Goal: Task Accomplishment & Management: Use online tool/utility

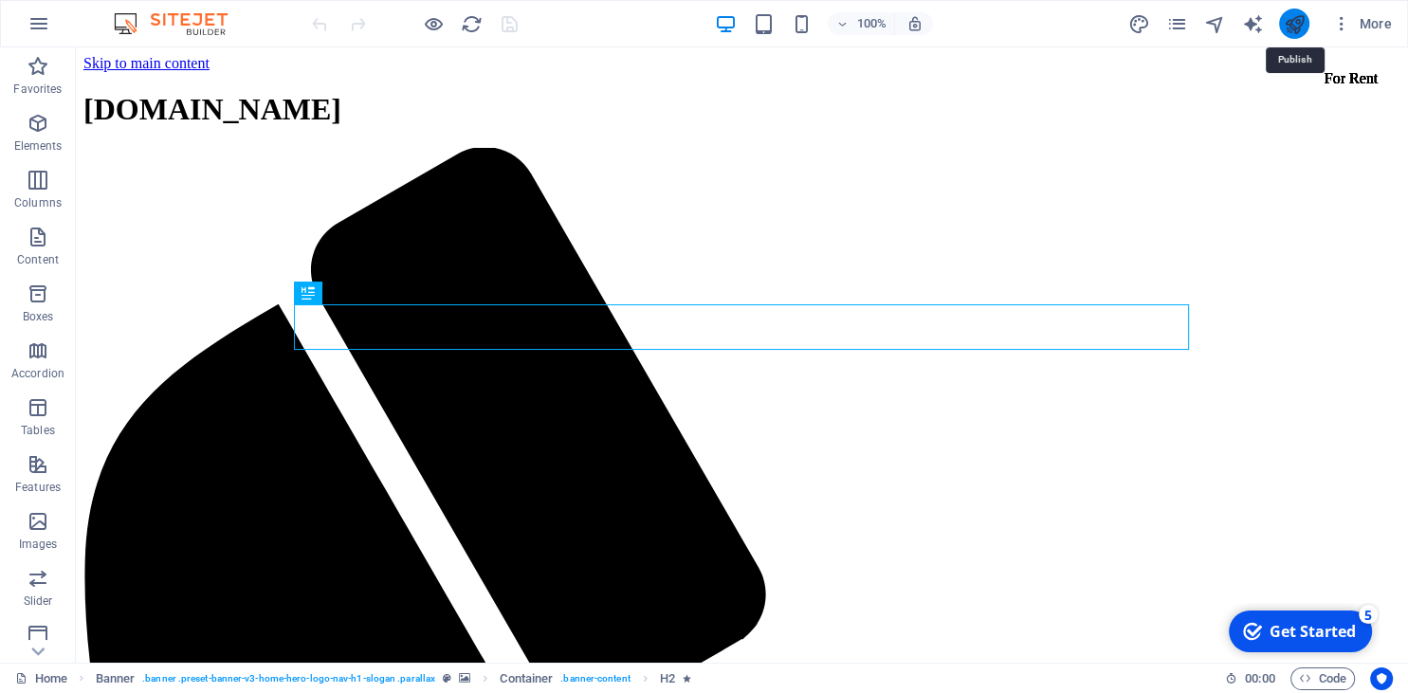
click at [1294, 27] on icon "publish" at bounding box center [1294, 24] width 22 height 22
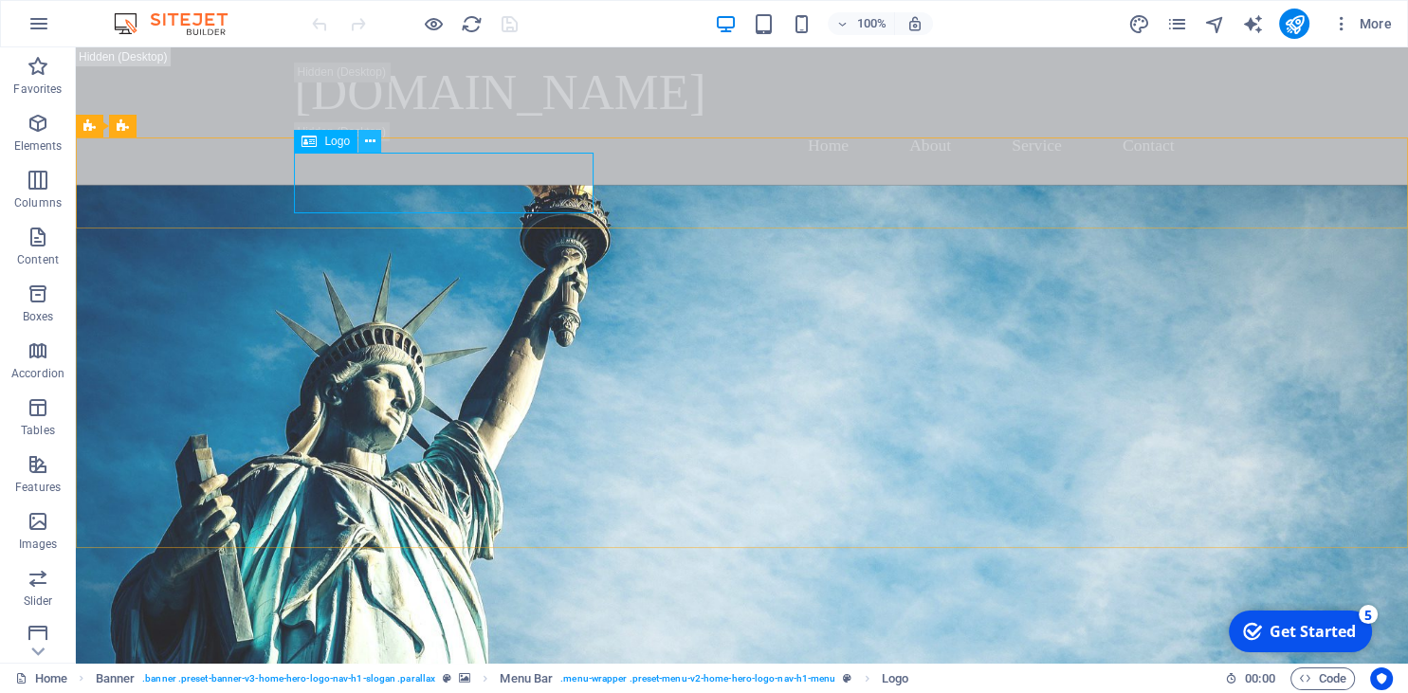
click at [370, 138] on icon at bounding box center [370, 142] width 10 height 20
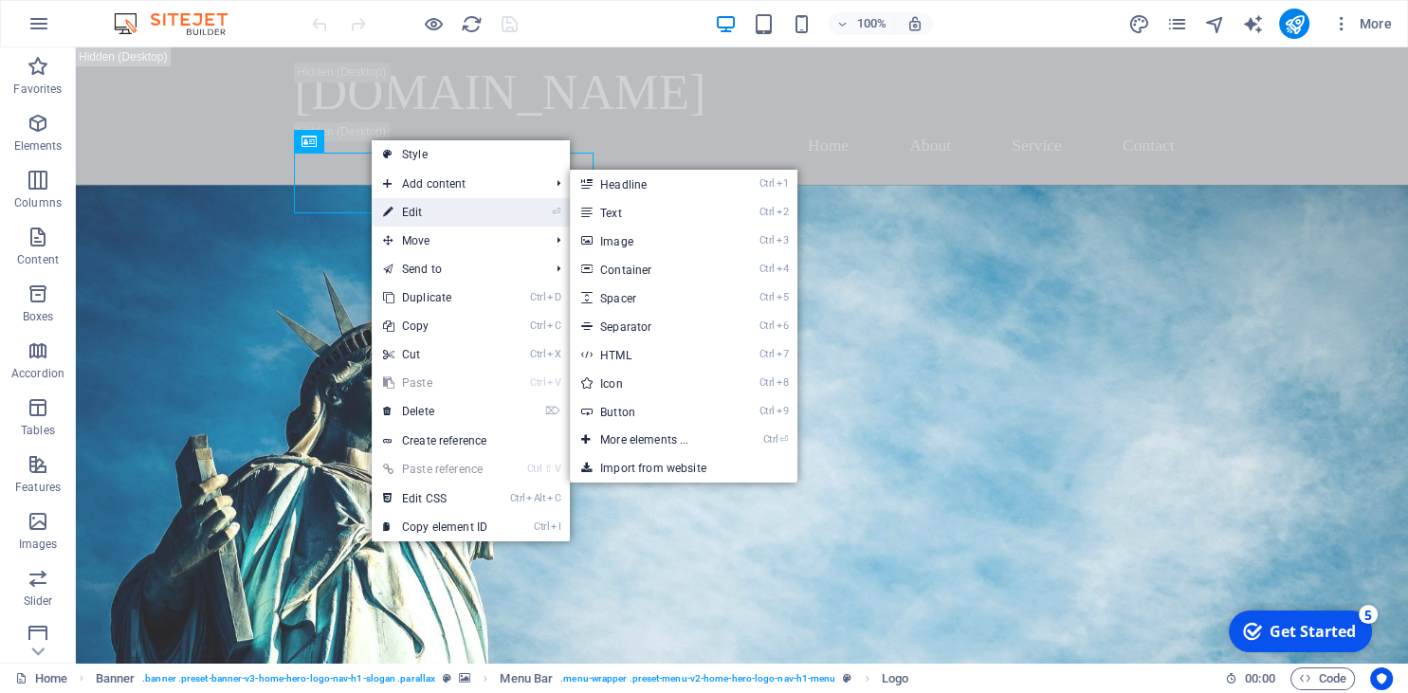
click at [445, 221] on link "⏎ Edit" at bounding box center [435, 212] width 127 height 28
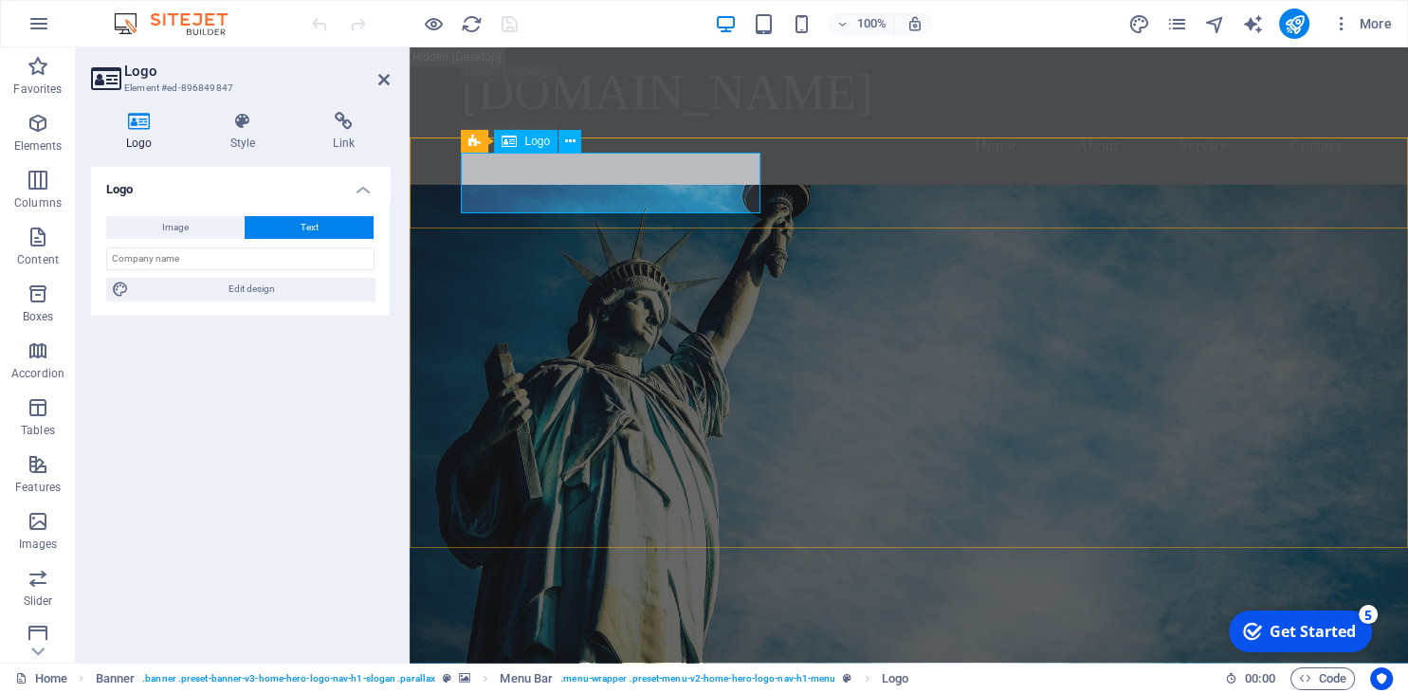
click at [566, 146] on icon at bounding box center [570, 142] width 10 height 20
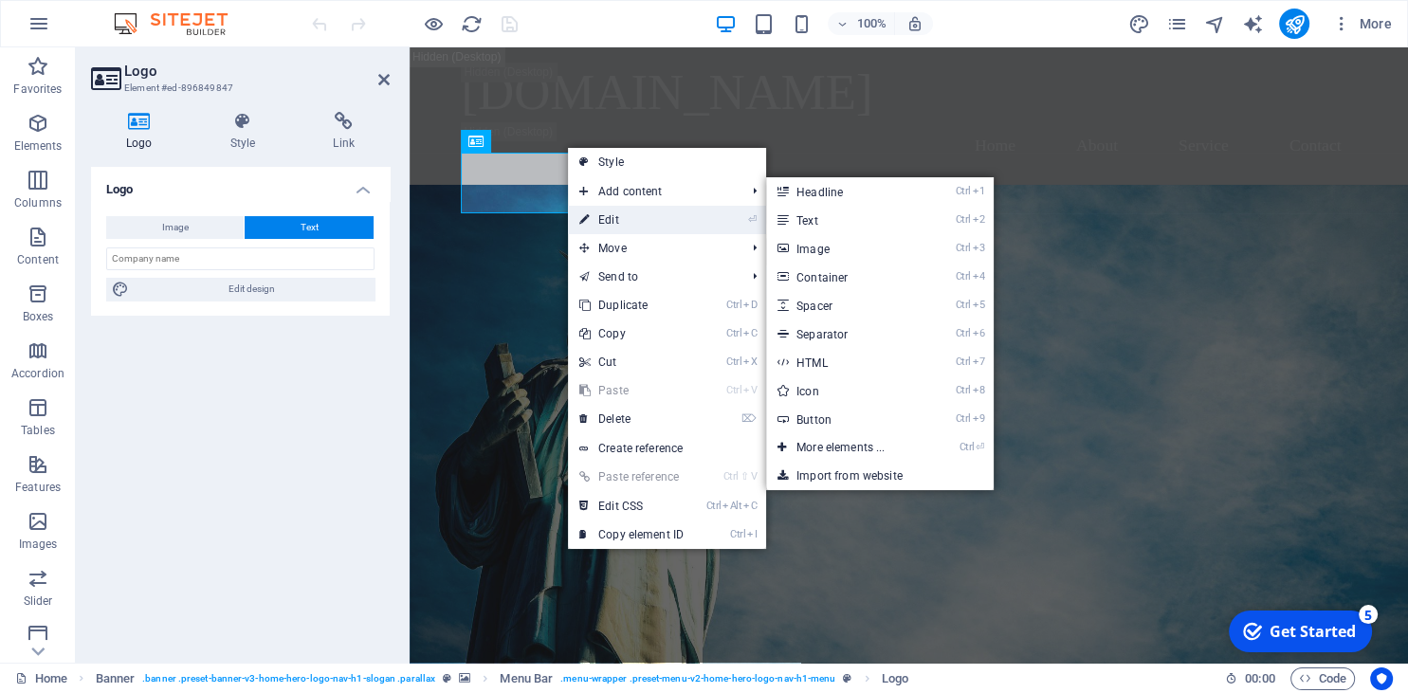
click at [629, 218] on link "⏎ Edit" at bounding box center [631, 220] width 127 height 28
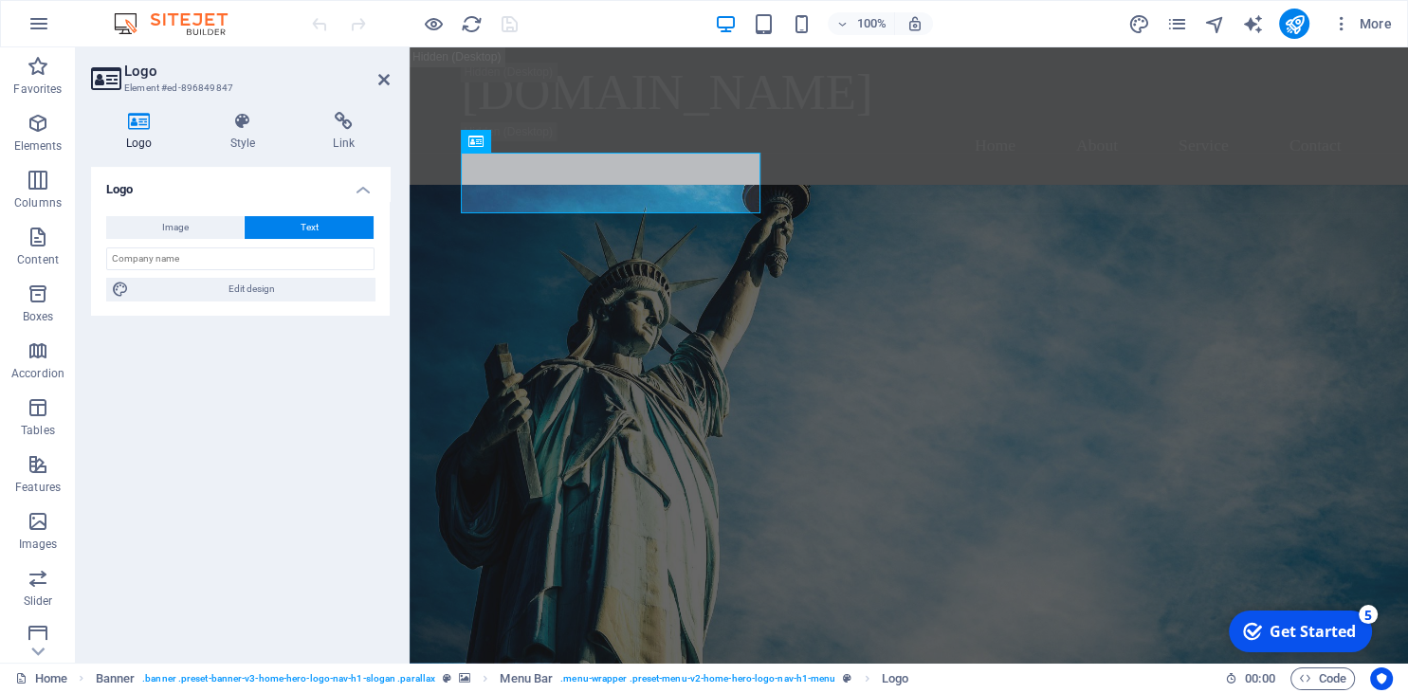
click at [299, 222] on button "Text" at bounding box center [309, 227] width 129 height 23
click at [117, 188] on h4 "Logo" at bounding box center [240, 184] width 299 height 34
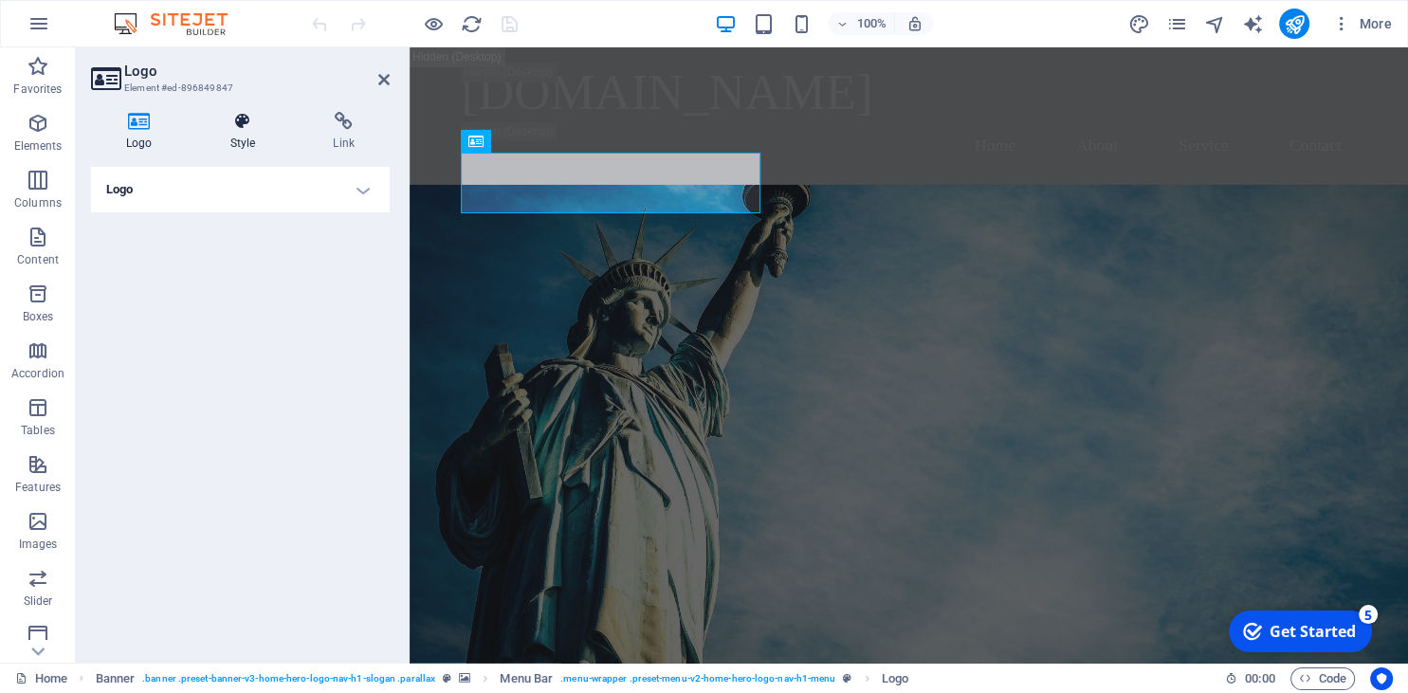
click at [232, 126] on icon at bounding box center [243, 121] width 96 height 19
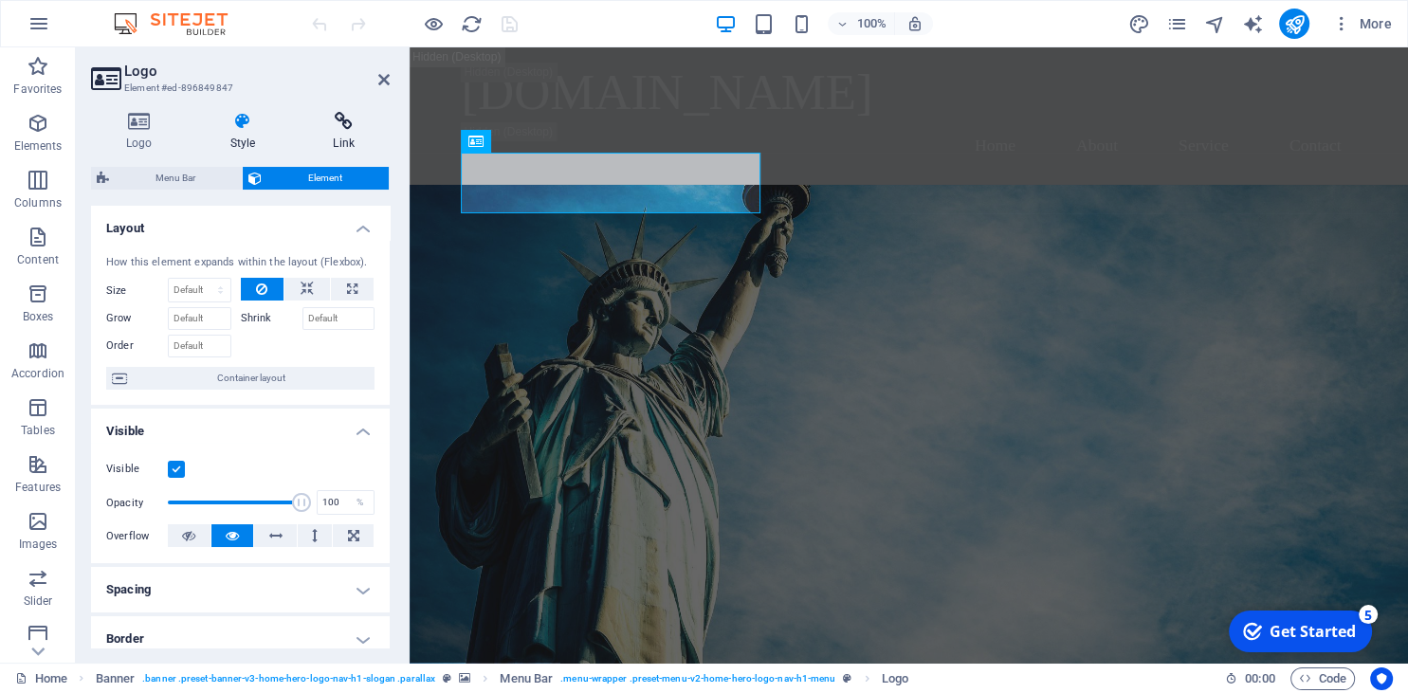
click at [332, 120] on icon at bounding box center [344, 121] width 92 height 19
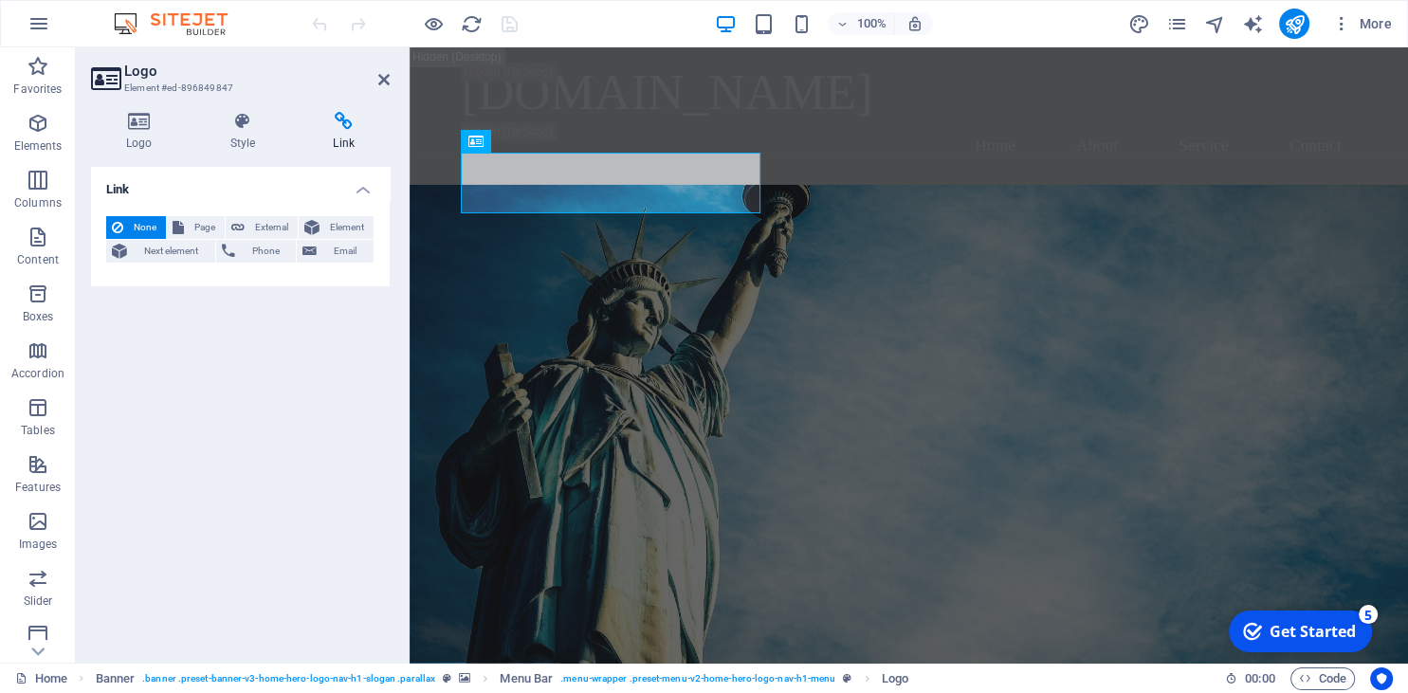
click at [137, 107] on div "Logo Style Link Logo Image Text Drag files here, click to choose files or selec…" at bounding box center [240, 380] width 329 height 566
click at [138, 115] on icon at bounding box center [139, 121] width 97 height 19
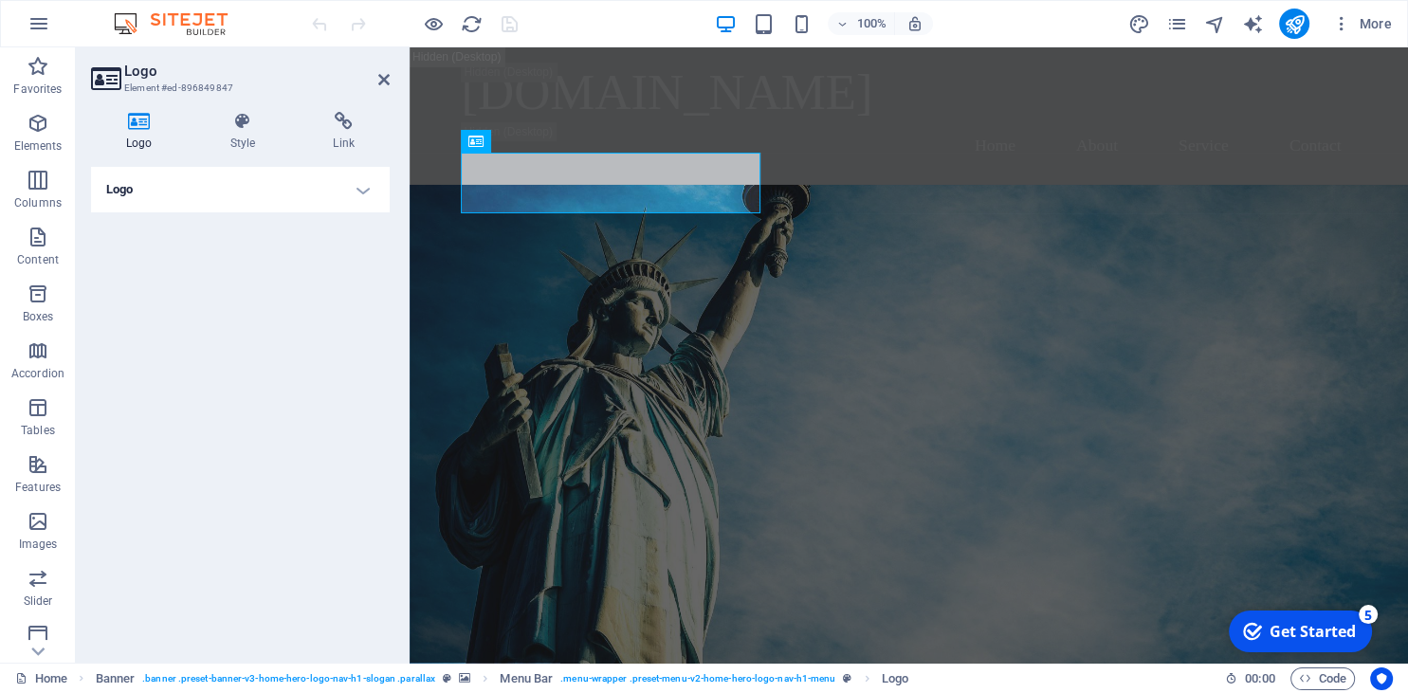
click at [355, 187] on h4 "Logo" at bounding box center [240, 190] width 299 height 46
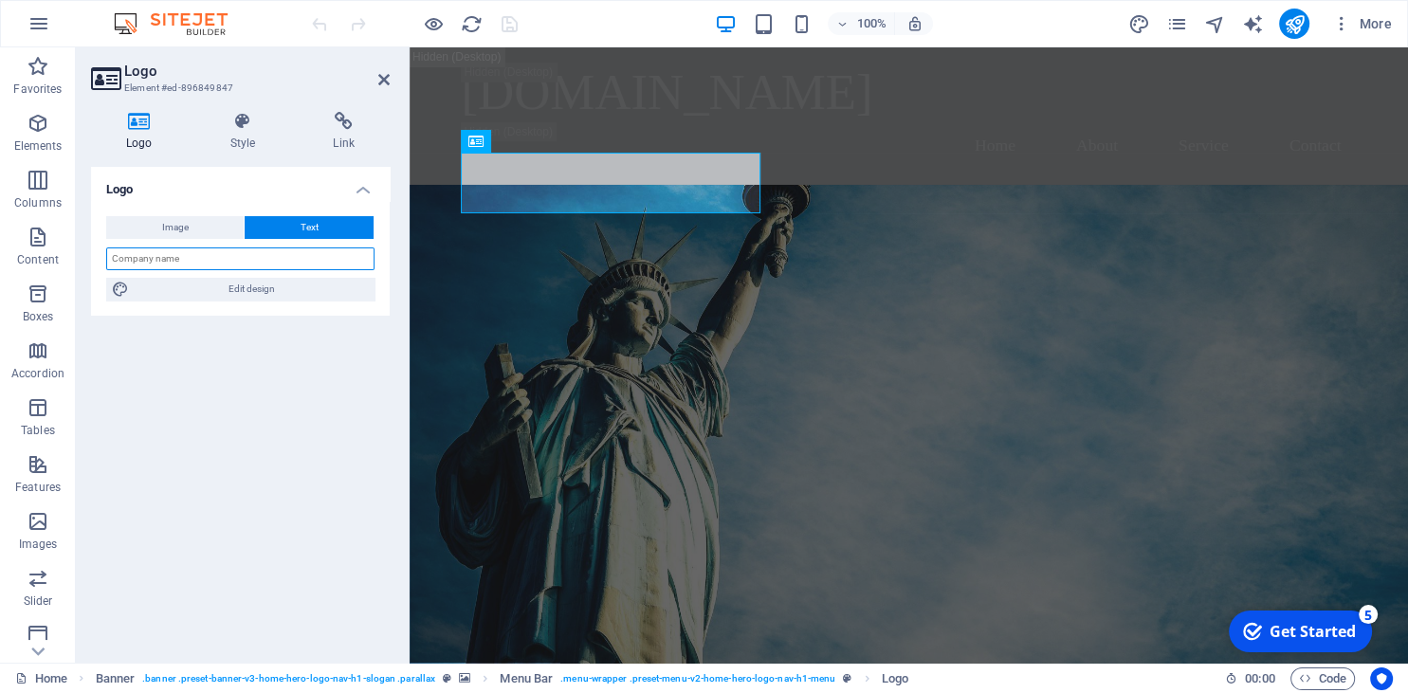
click at [176, 255] on input "text" at bounding box center [240, 259] width 268 height 23
type input "Padel Alto"
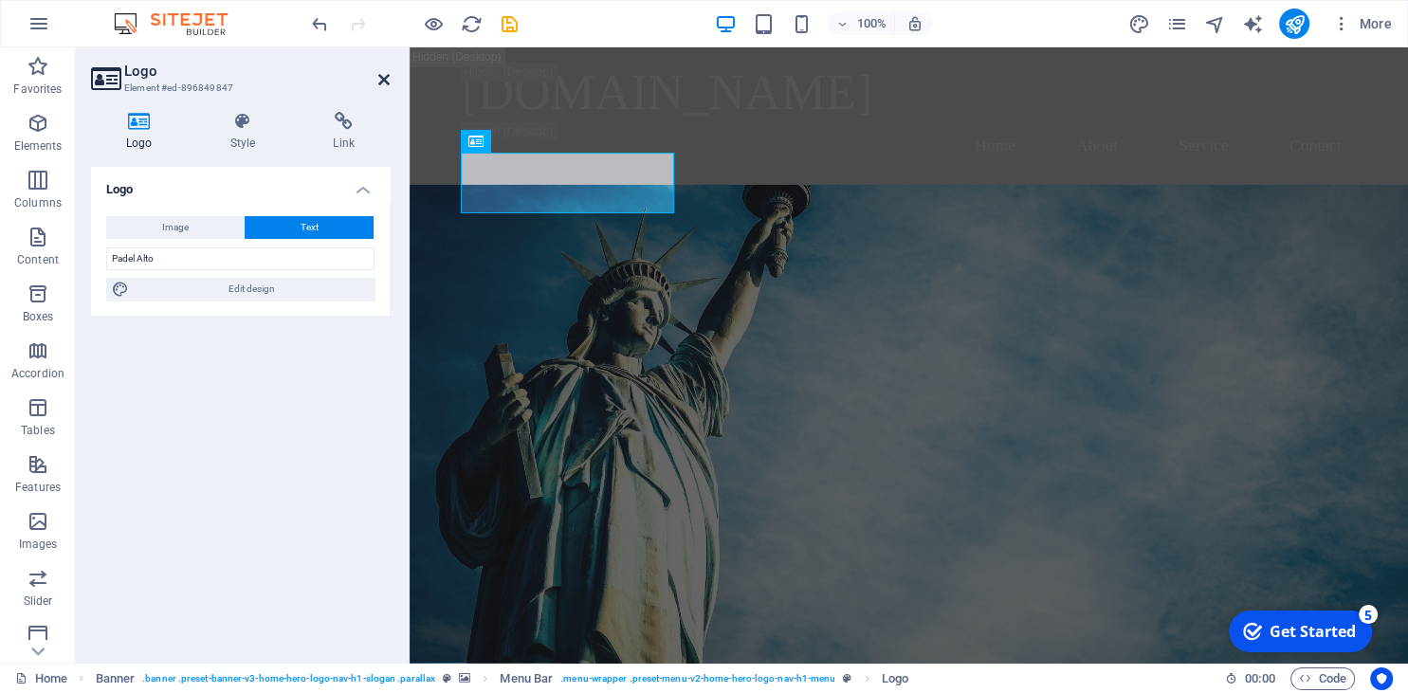
click at [379, 75] on icon at bounding box center [383, 79] width 11 height 15
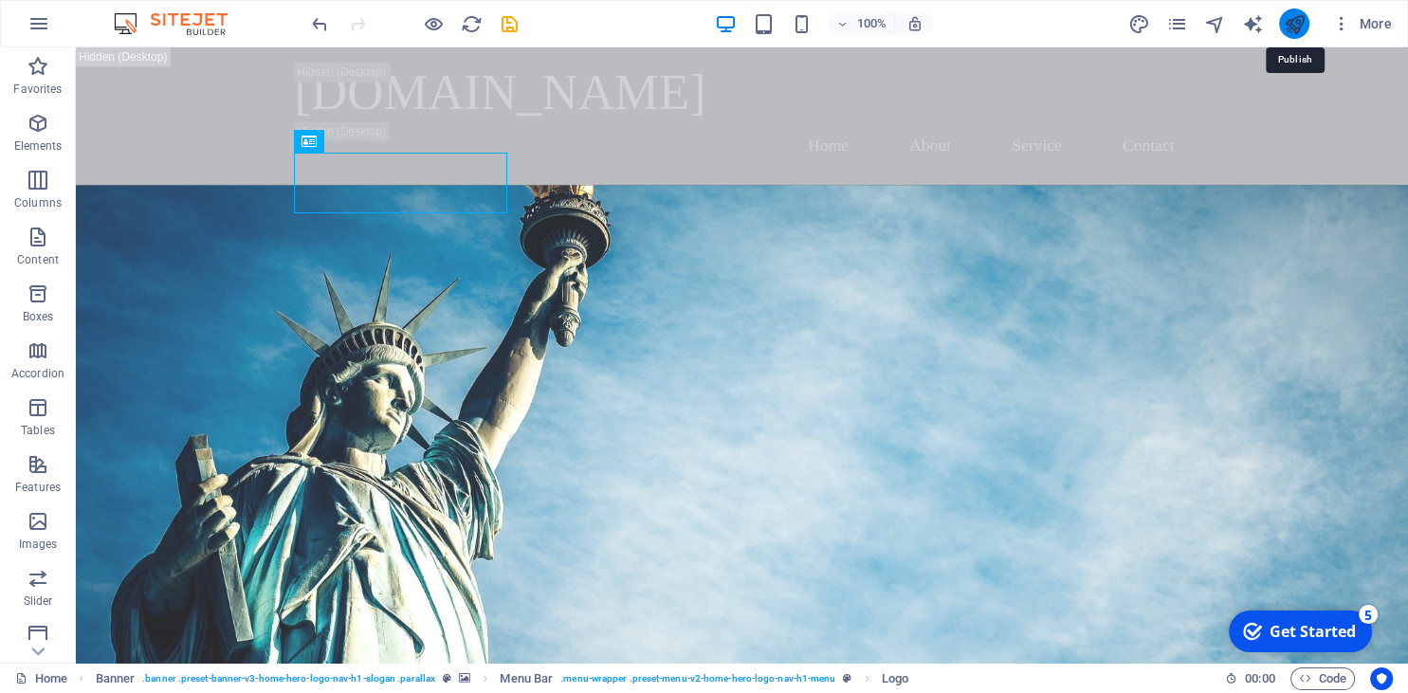
click at [1298, 27] on icon "publish" at bounding box center [1294, 24] width 22 height 22
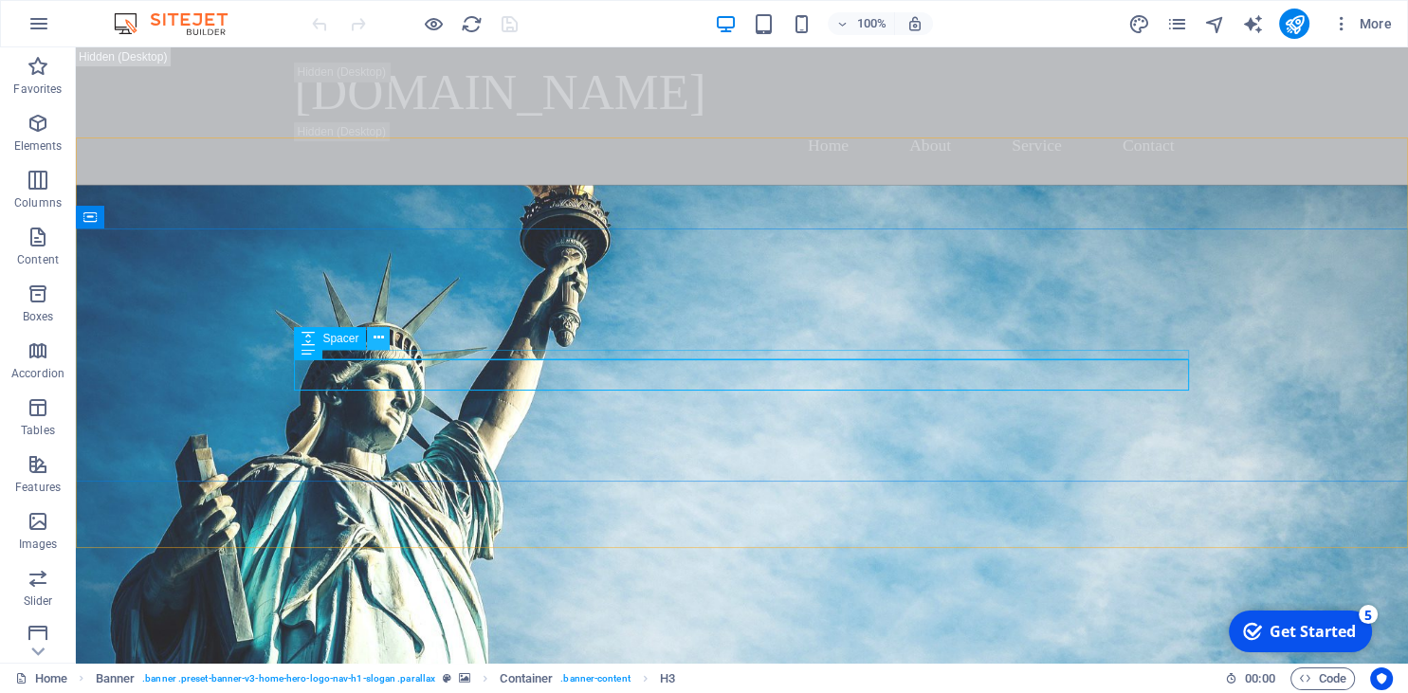
click at [373, 343] on button at bounding box center [378, 338] width 23 height 23
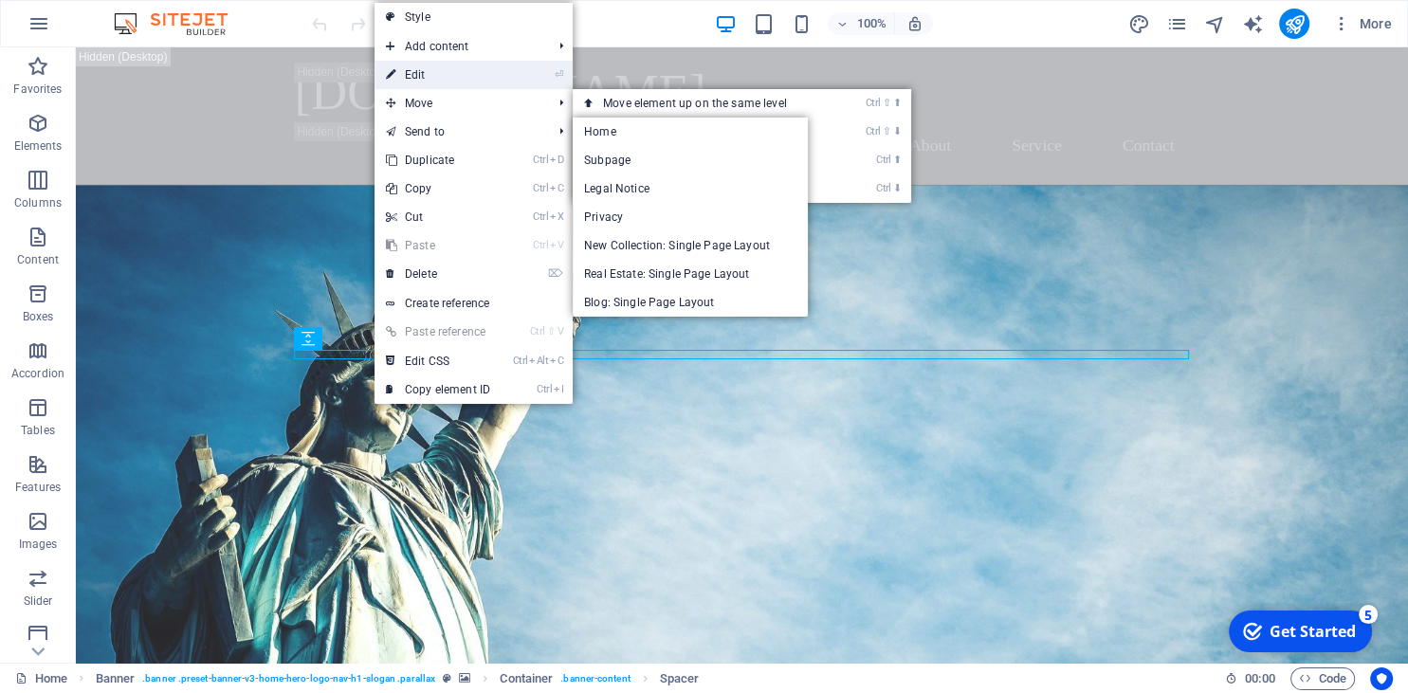
click at [439, 66] on link "⏎ Edit" at bounding box center [438, 75] width 127 height 28
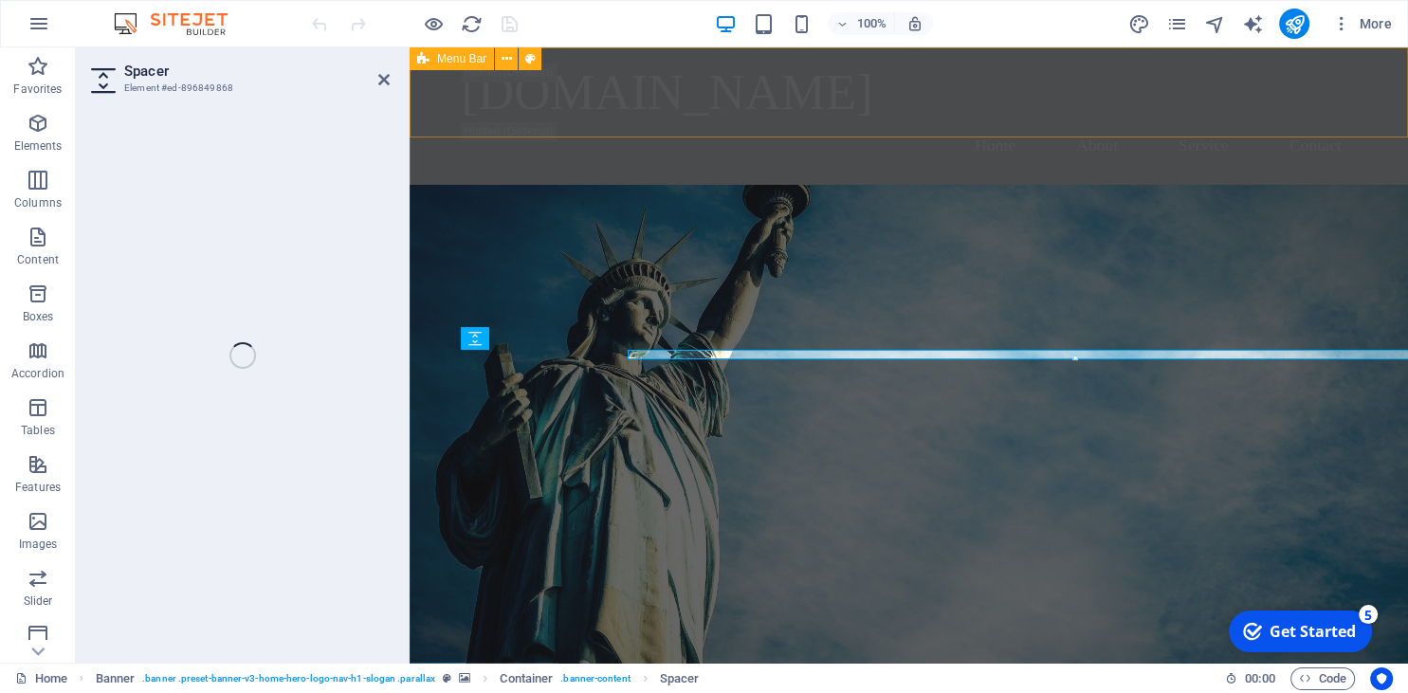
select select "px"
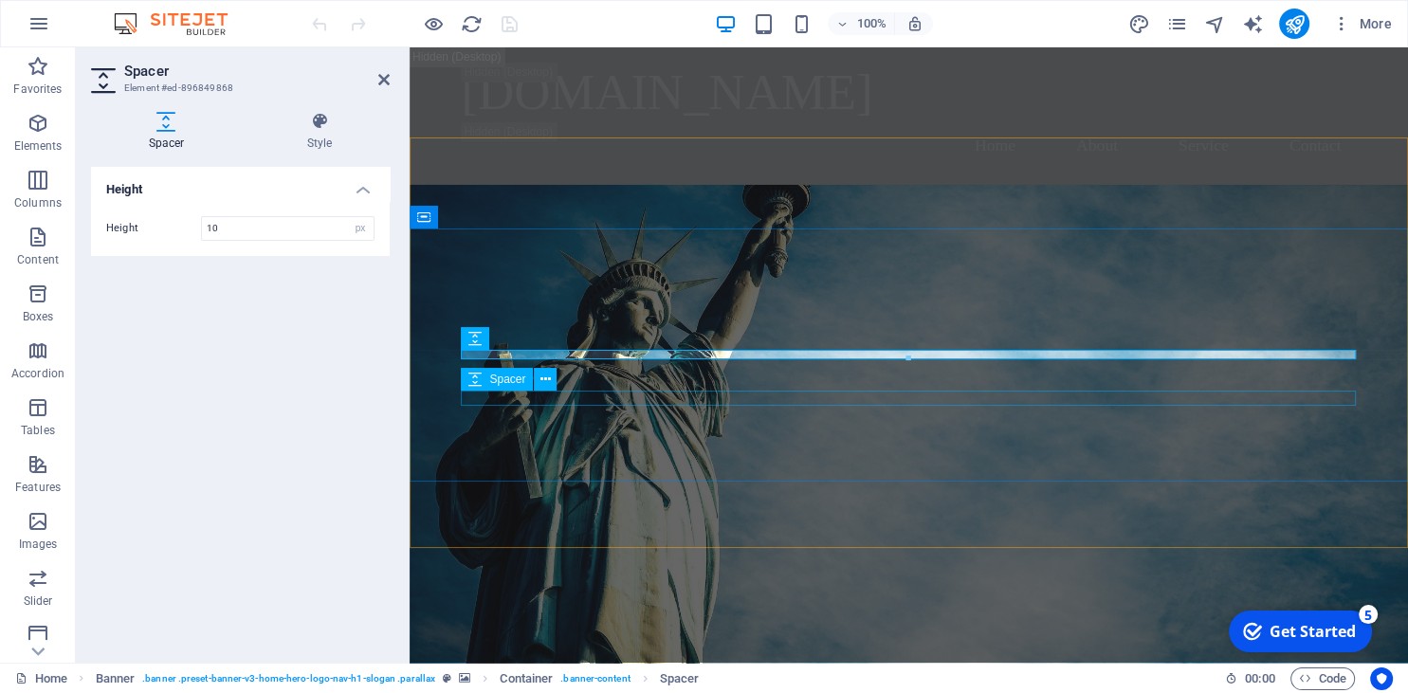
drag, startPoint x: 1001, startPoint y: 409, endPoint x: 581, endPoint y: 394, distance: 420.4
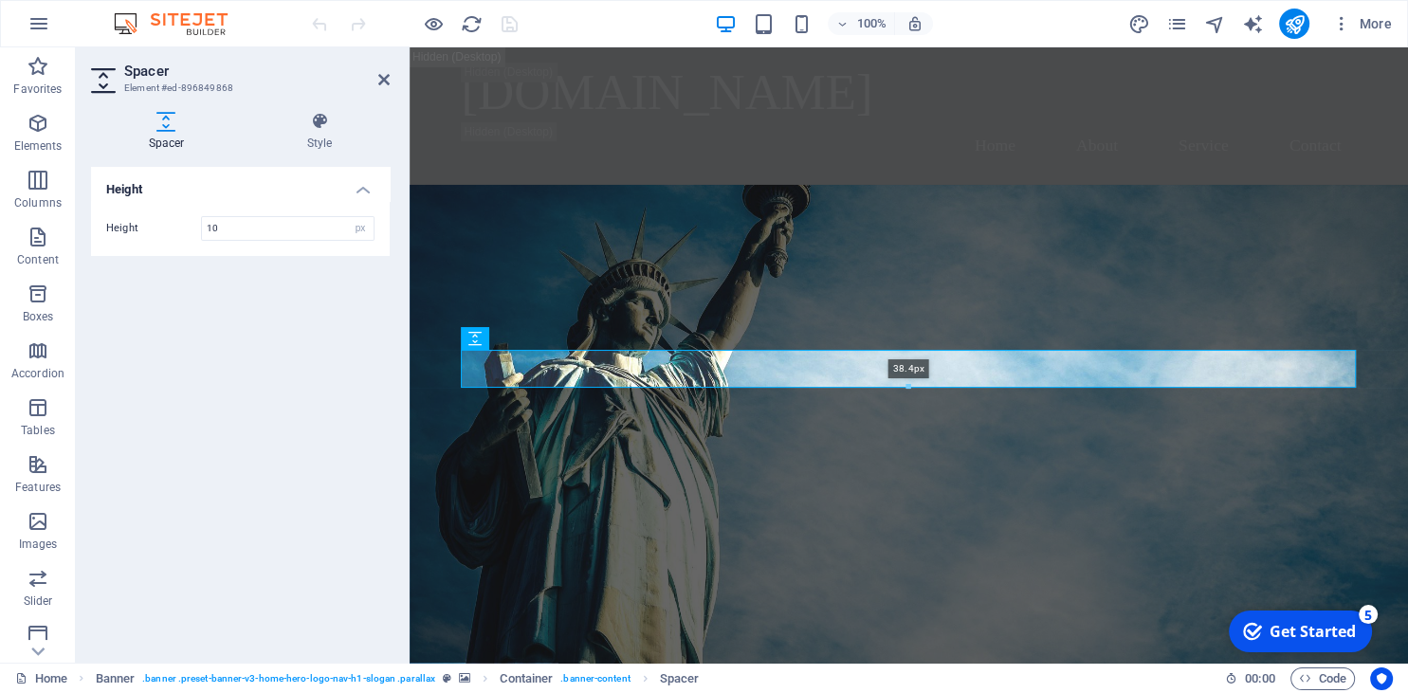
click at [819, 392] on div at bounding box center [908, 404] width 895 height 32
type input "38"
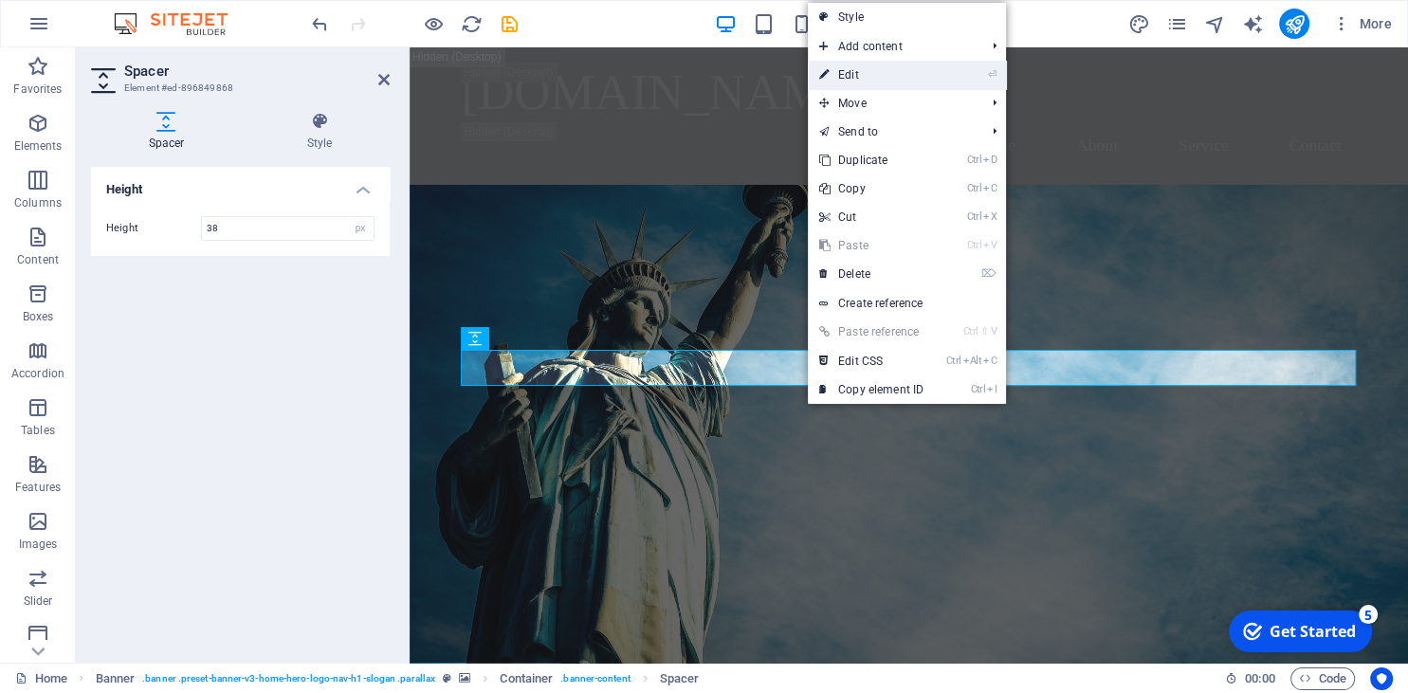
click at [901, 63] on link "⏎ Edit" at bounding box center [871, 75] width 127 height 28
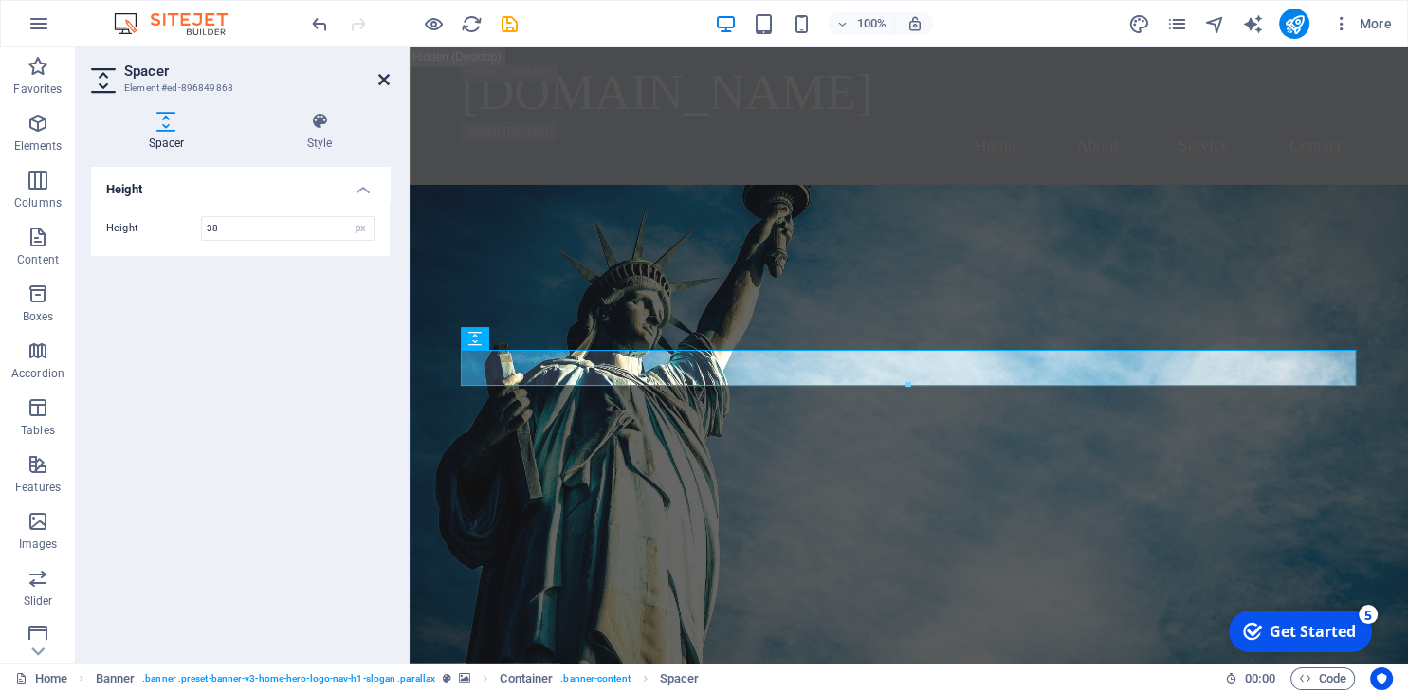
click at [380, 80] on icon at bounding box center [383, 79] width 11 height 15
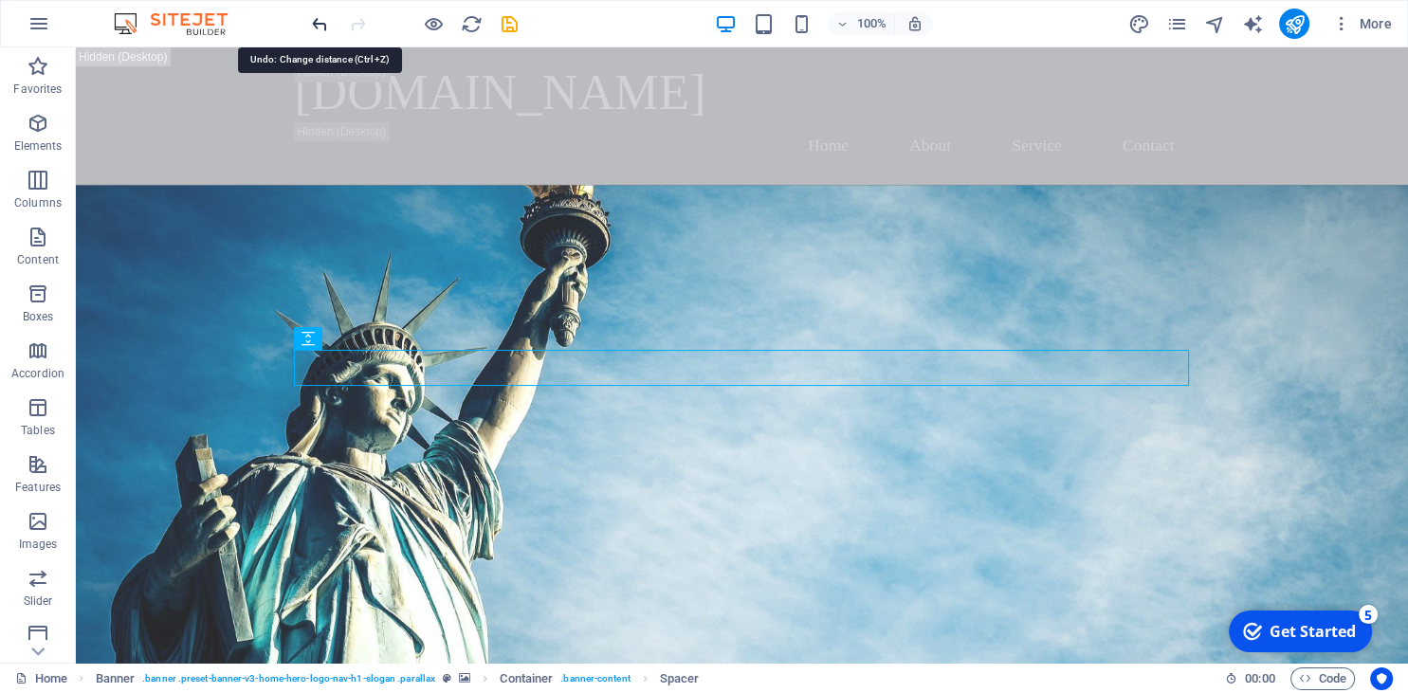
click at [310, 21] on icon "undo" at bounding box center [320, 24] width 22 height 22
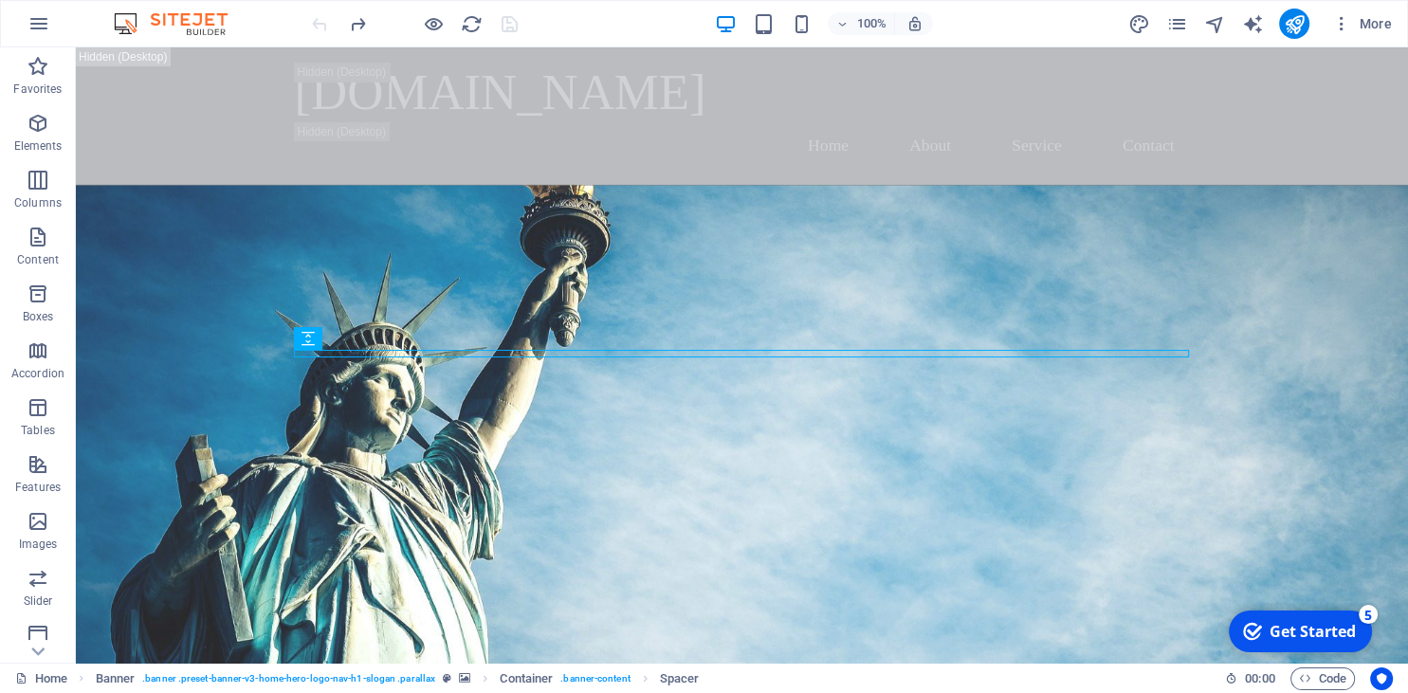
click at [310, 21] on div at bounding box center [414, 24] width 212 height 30
click at [315, 23] on div at bounding box center [414, 24] width 212 height 30
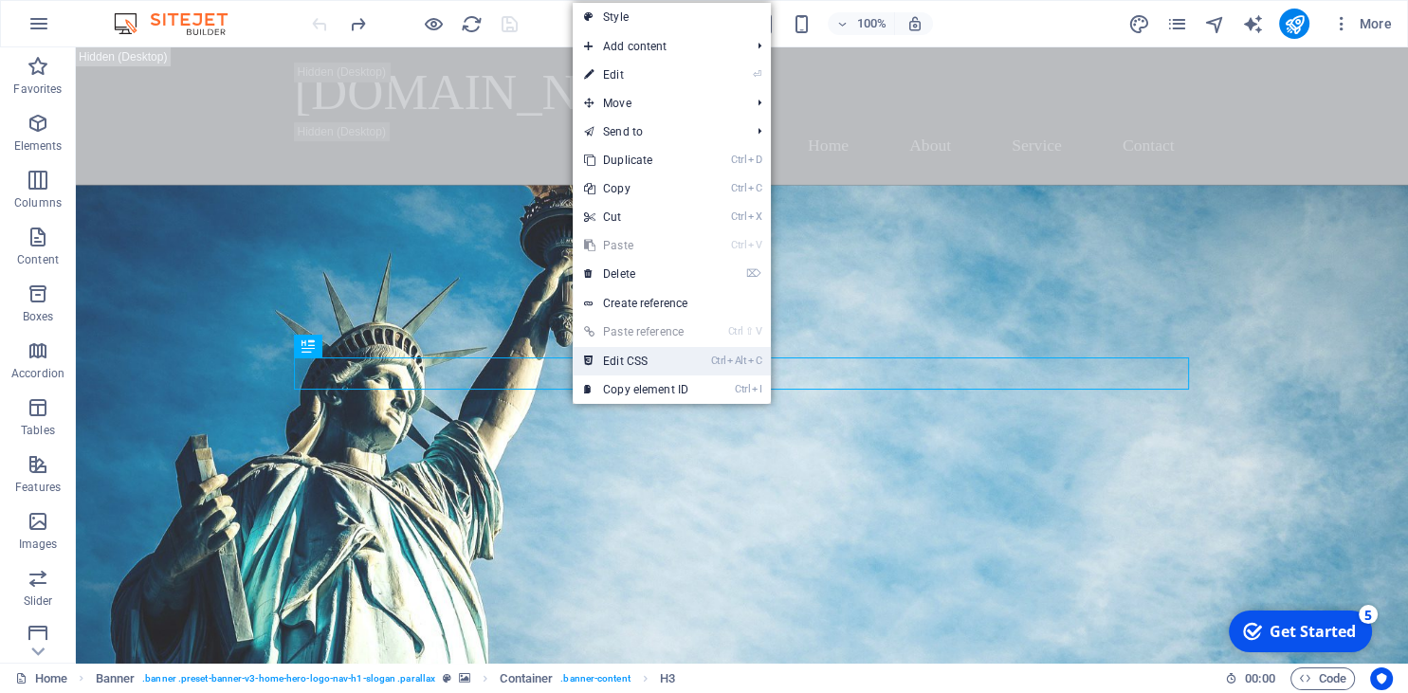
click at [620, 354] on link "Ctrl Alt C Edit CSS" at bounding box center [636, 361] width 127 height 28
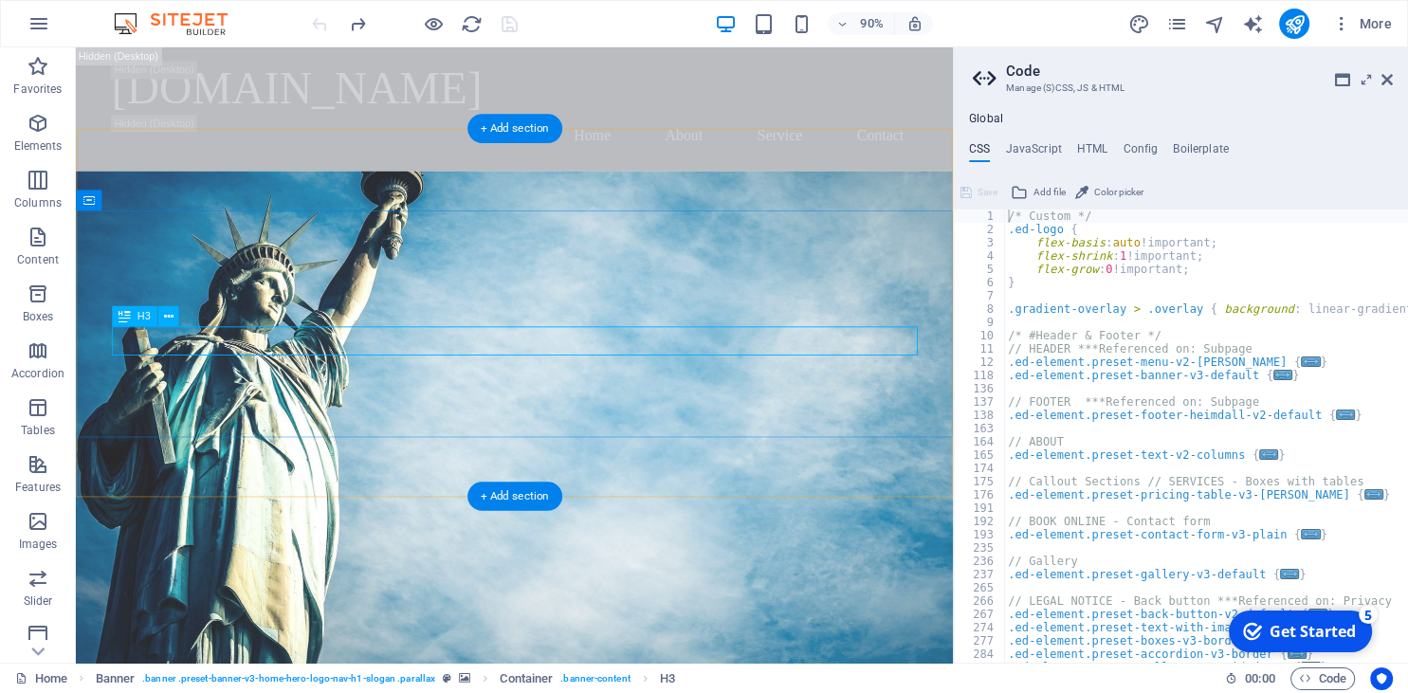
click at [186, 309] on icon at bounding box center [187, 310] width 9 height 18
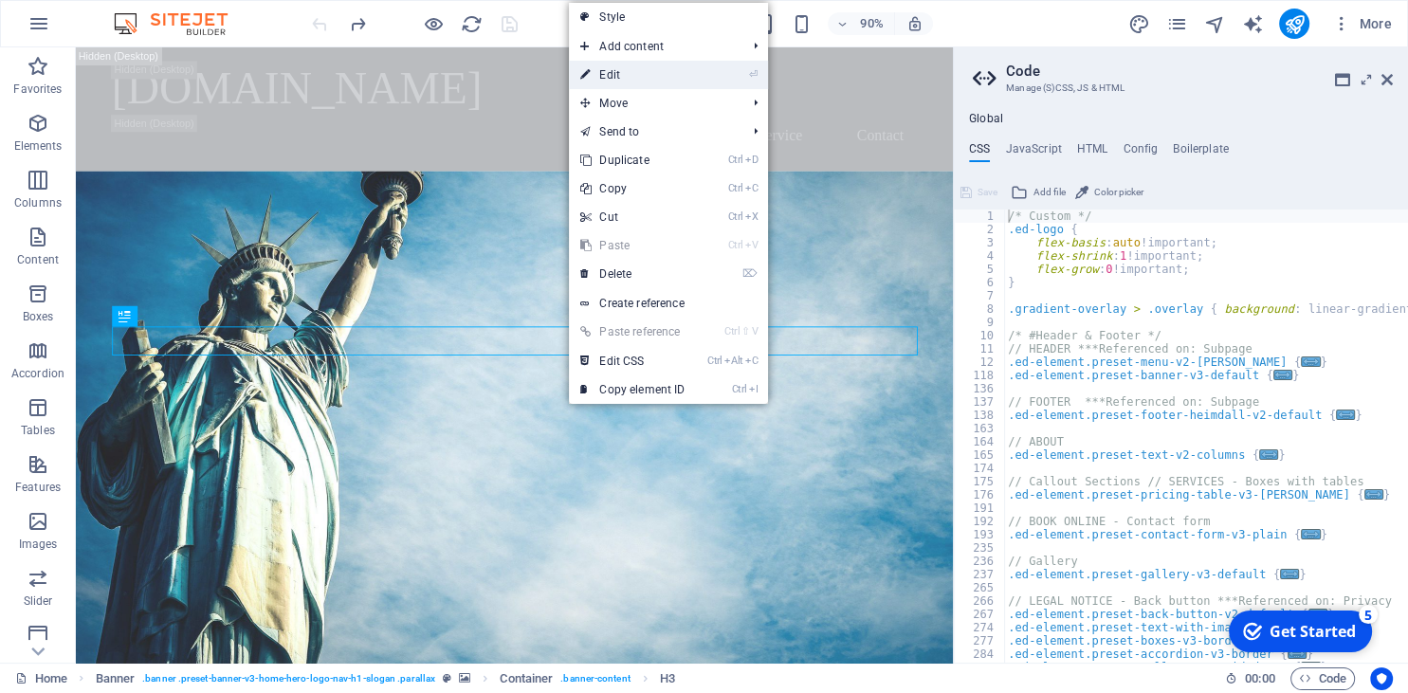
click at [613, 68] on link "⏎ Edit" at bounding box center [632, 75] width 127 height 28
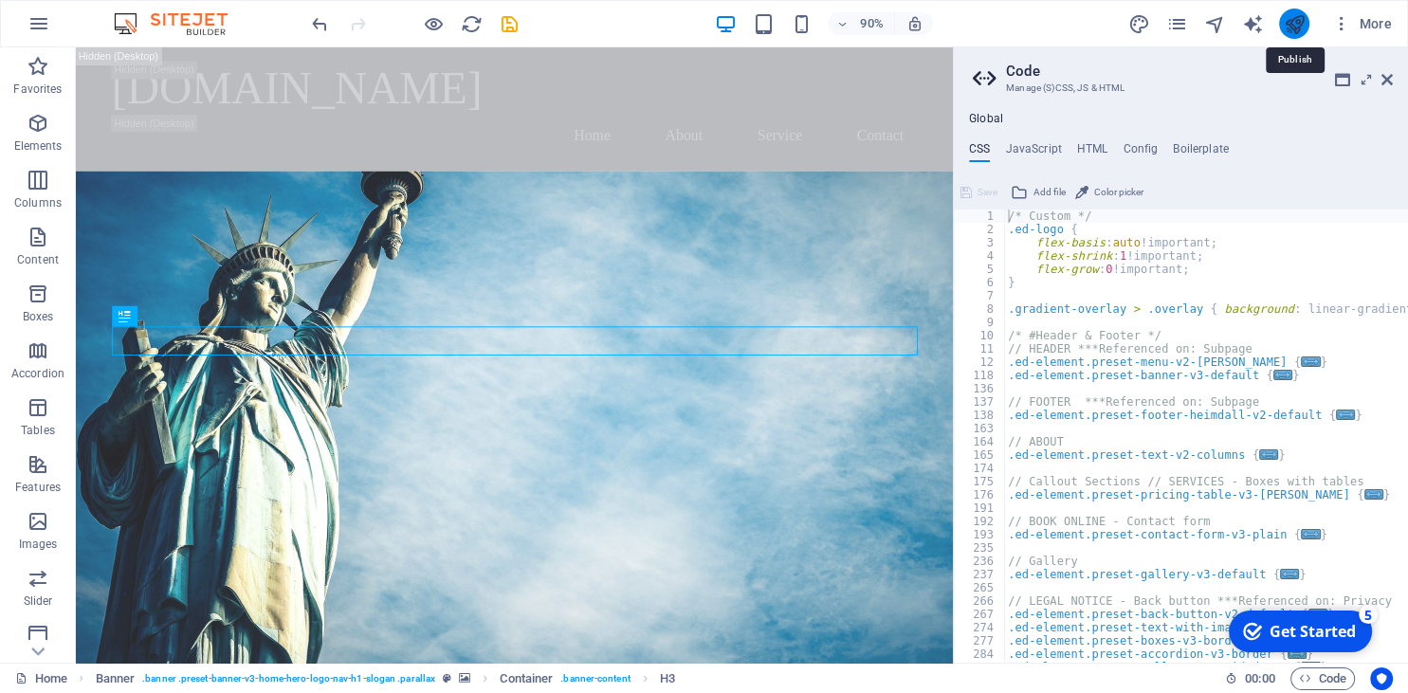
click at [1295, 21] on icon "publish" at bounding box center [1294, 24] width 22 height 22
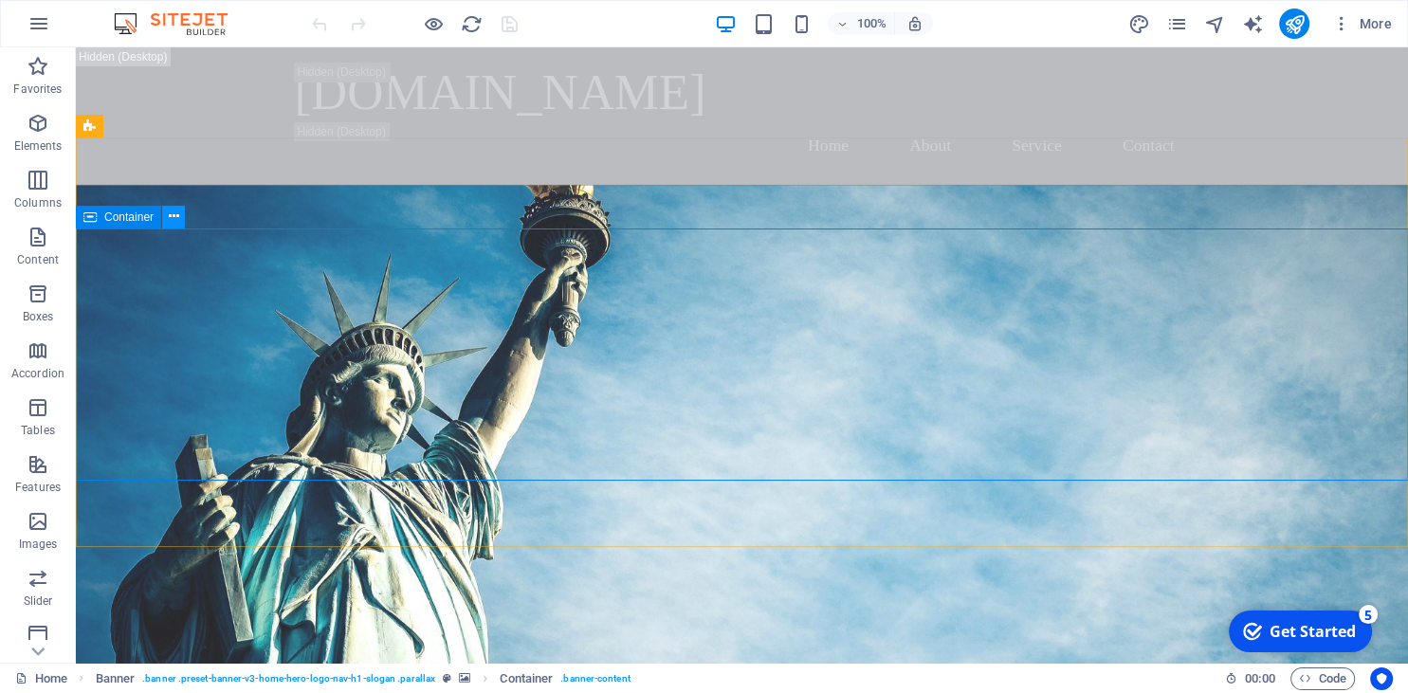
click at [170, 218] on icon at bounding box center [174, 217] width 10 height 20
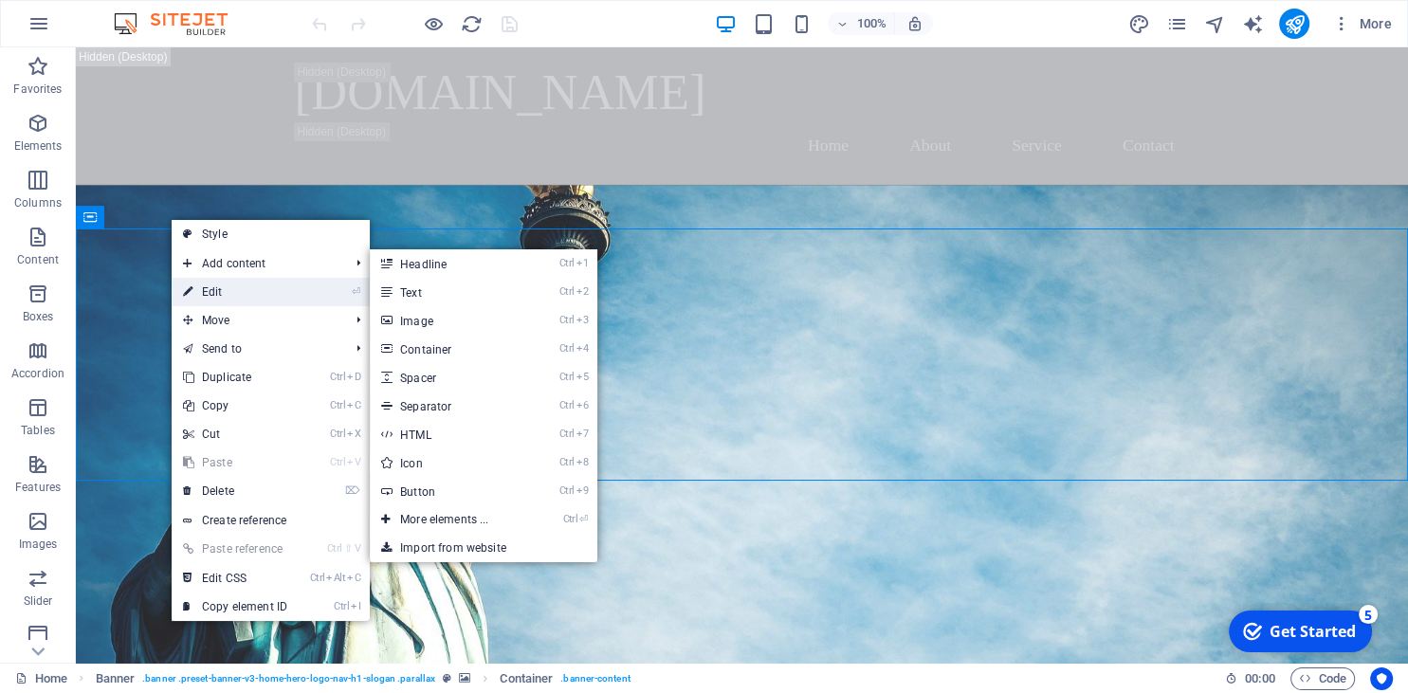
click at [223, 289] on link "⏎ Edit" at bounding box center [235, 292] width 127 height 28
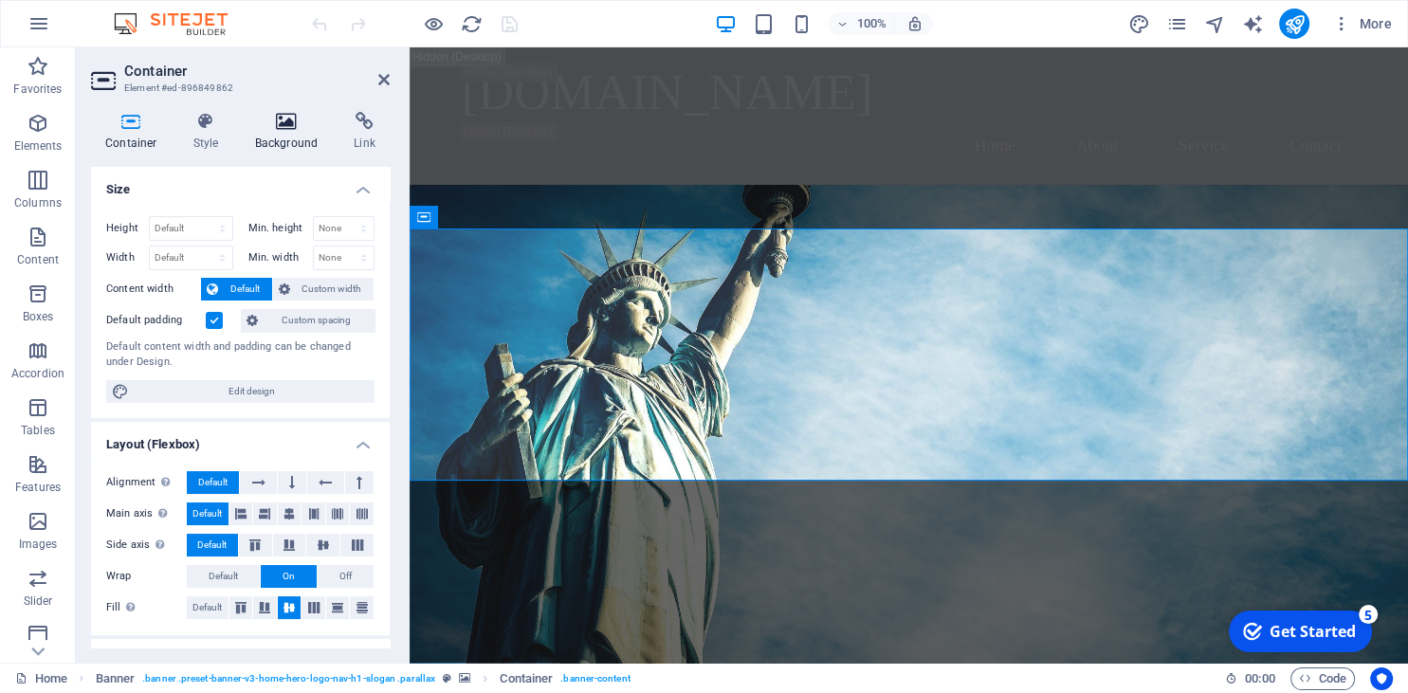
click at [264, 135] on h4 "Background" at bounding box center [291, 132] width 100 height 40
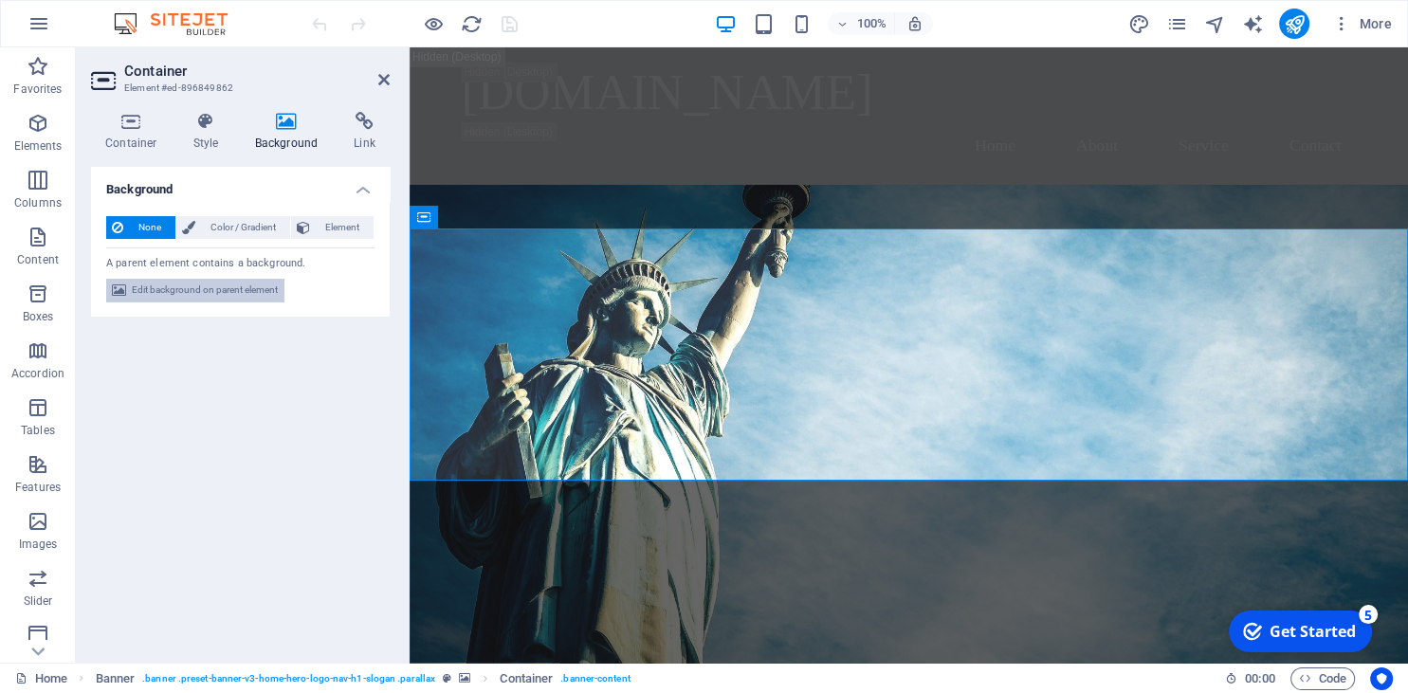
click at [229, 284] on span "Edit background on parent element" at bounding box center [205, 290] width 146 height 23
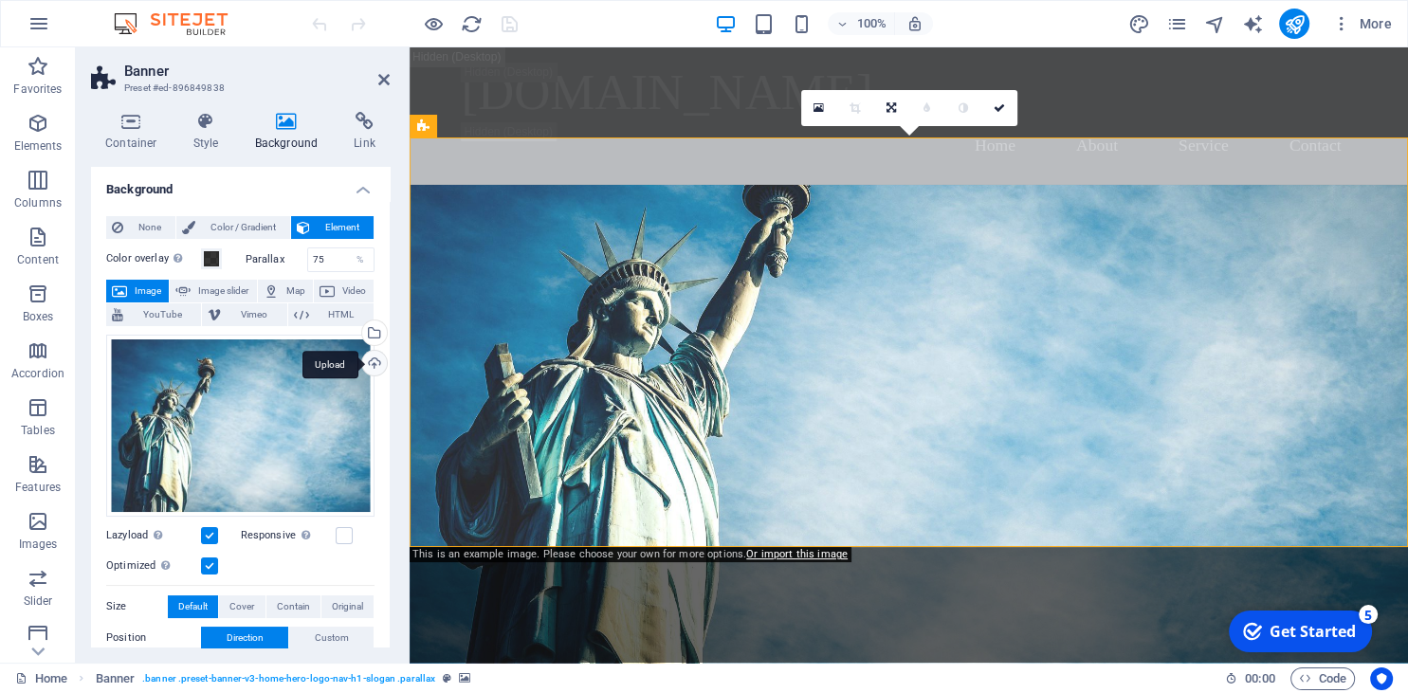
click at [376, 355] on div "Upload" at bounding box center [372, 365] width 28 height 28
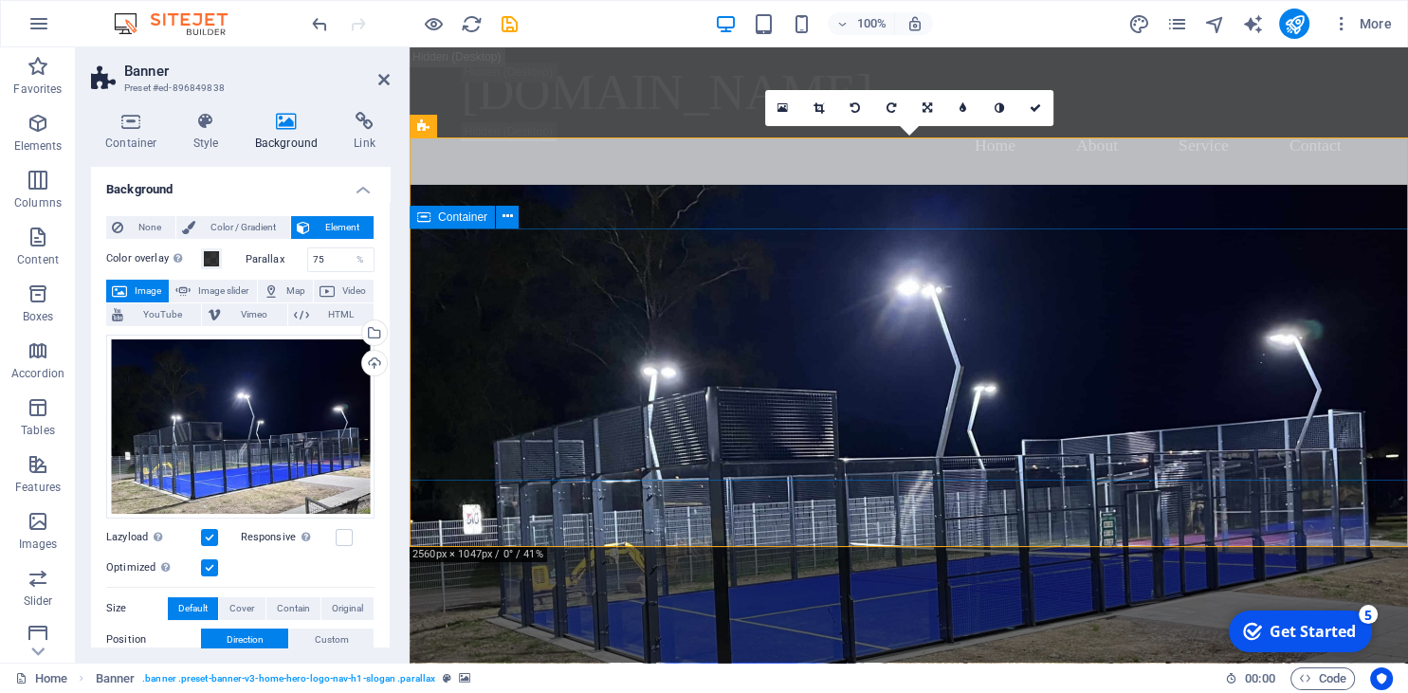
drag, startPoint x: 658, startPoint y: 507, endPoint x: 677, endPoint y: 423, distance: 86.5
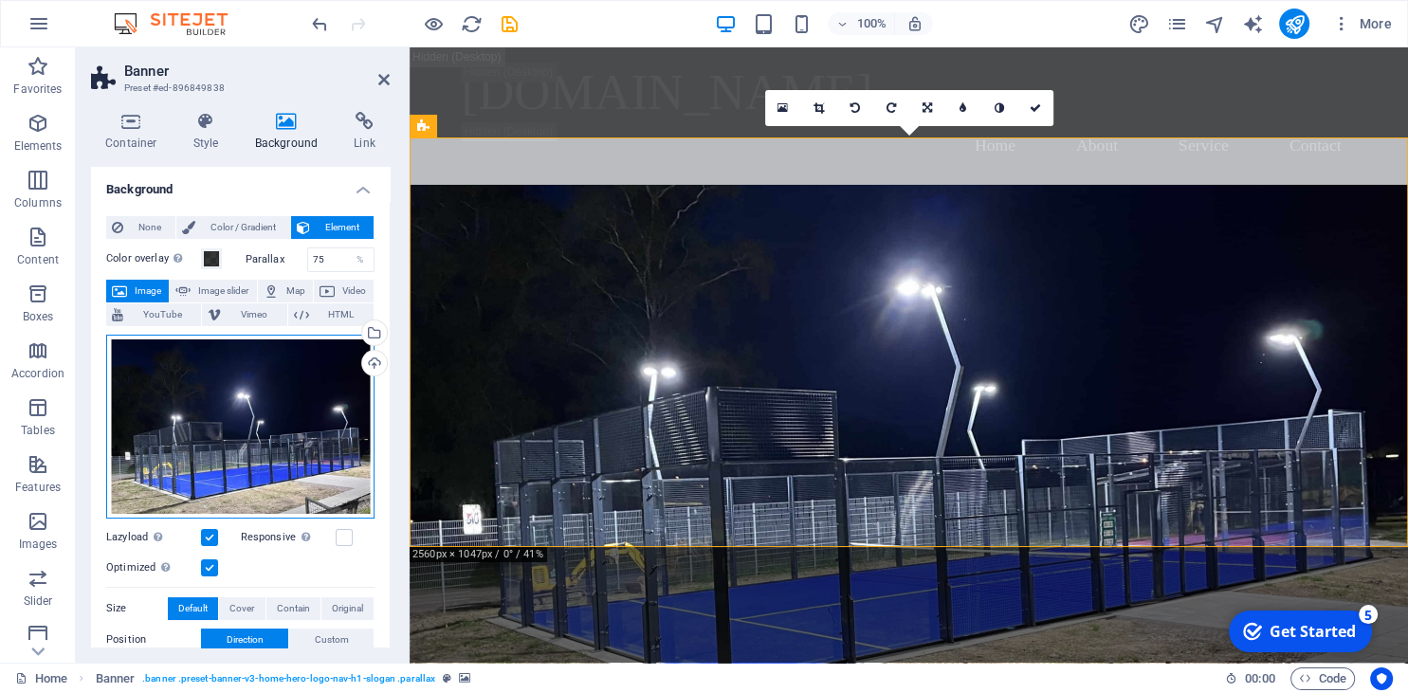
drag, startPoint x: 275, startPoint y: 449, endPoint x: 282, endPoint y: 424, distance: 26.5
click at [282, 424] on div "Drag files here, click to choose files or select files from Files or our free s…" at bounding box center [240, 427] width 268 height 184
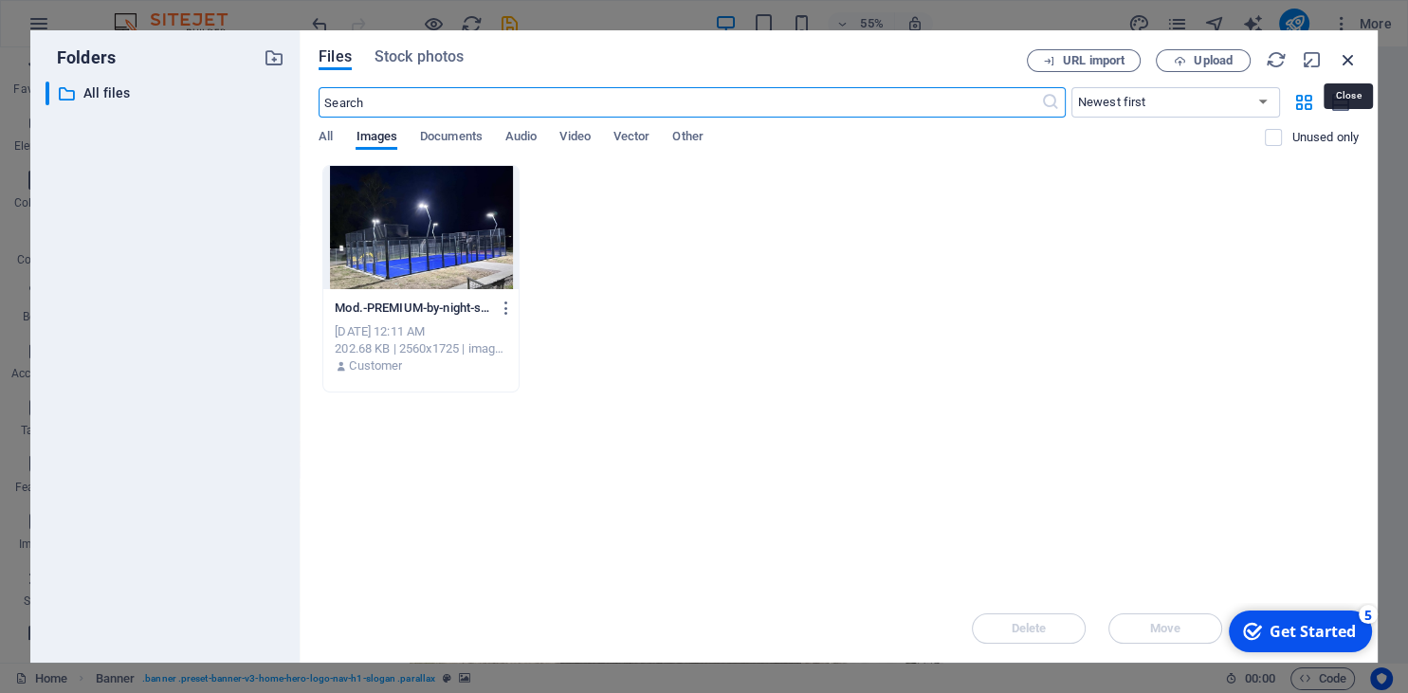
click at [1345, 59] on icon "button" at bounding box center [1348, 59] width 21 height 21
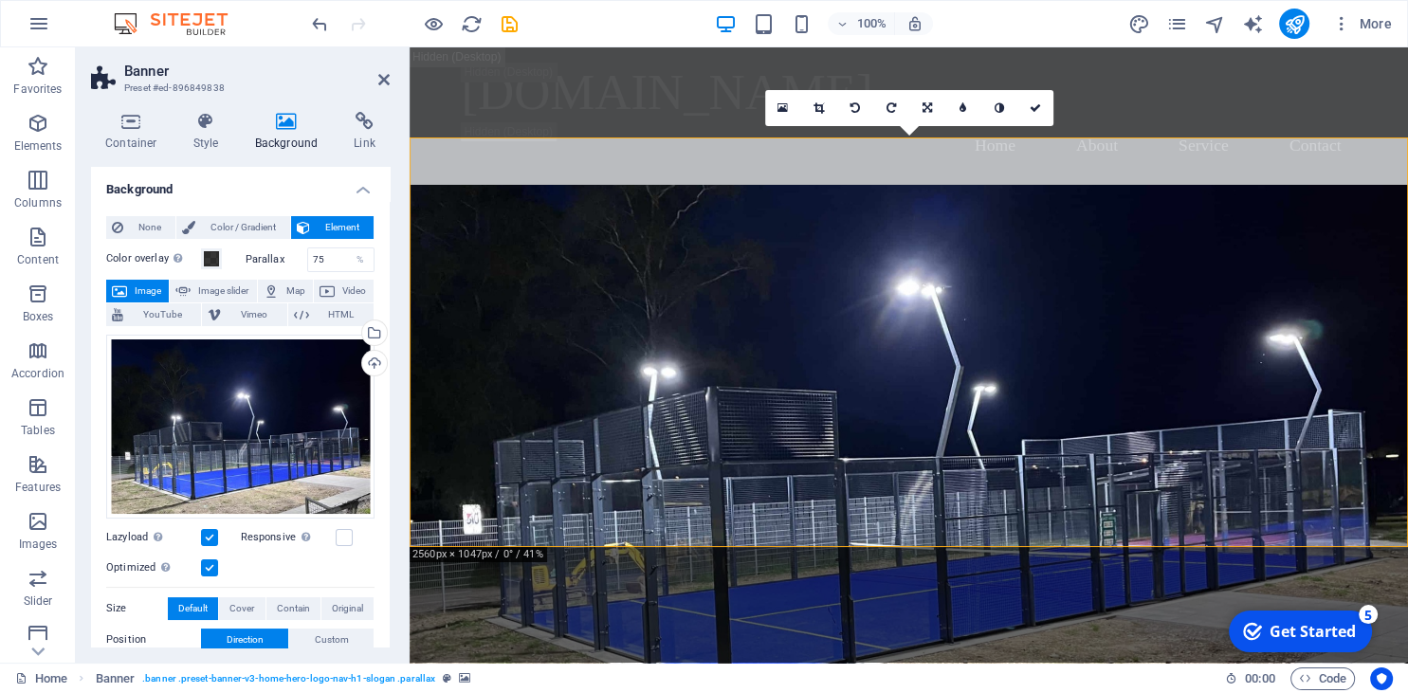
click at [211, 538] on label at bounding box center [209, 537] width 17 height 17
click at [0, 0] on input "Lazyload Loading images after the page loads improves page speed." at bounding box center [0, 0] width 0 height 0
click at [211, 538] on label at bounding box center [209, 537] width 17 height 17
click at [0, 0] on input "Lazyload Loading images after the page loads improves page speed." at bounding box center [0, 0] width 0 height 0
click at [240, 606] on span "Cover" at bounding box center [241, 608] width 25 height 23
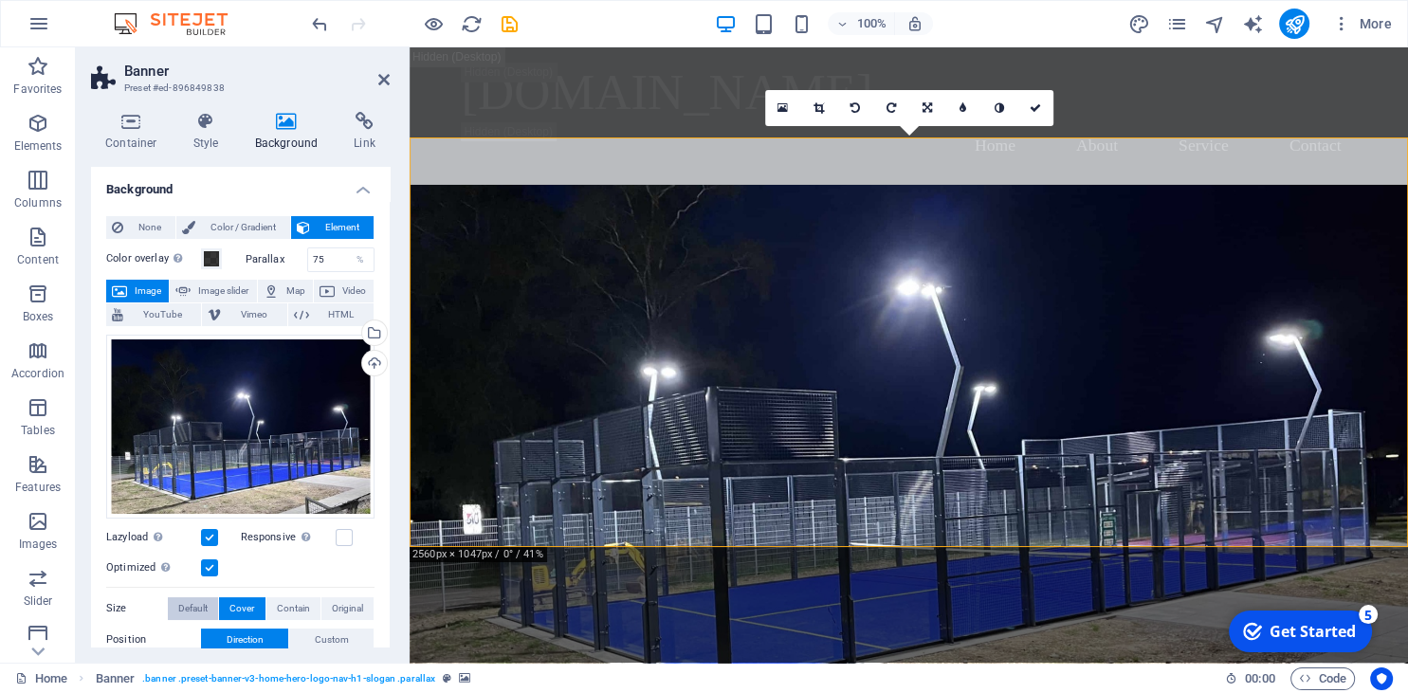
click at [194, 609] on span "Default" at bounding box center [192, 608] width 29 height 23
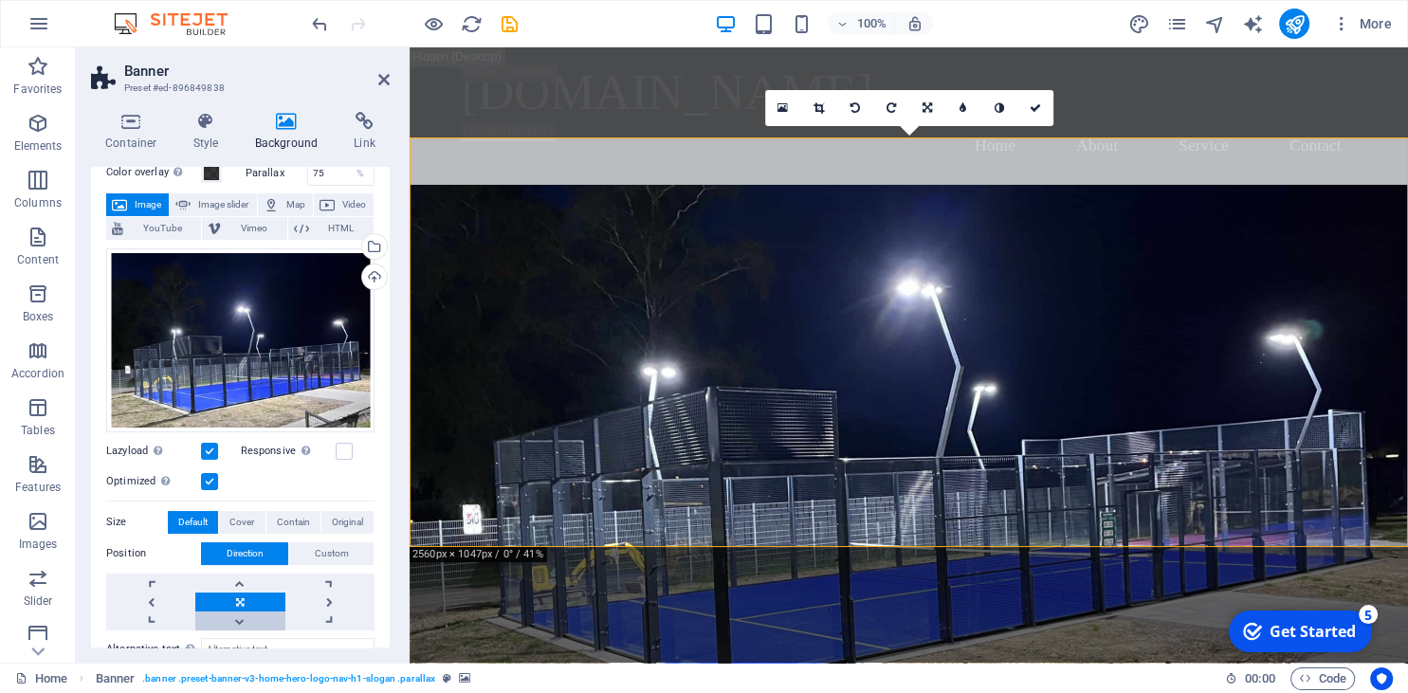
click at [242, 614] on link at bounding box center [239, 621] width 89 height 19
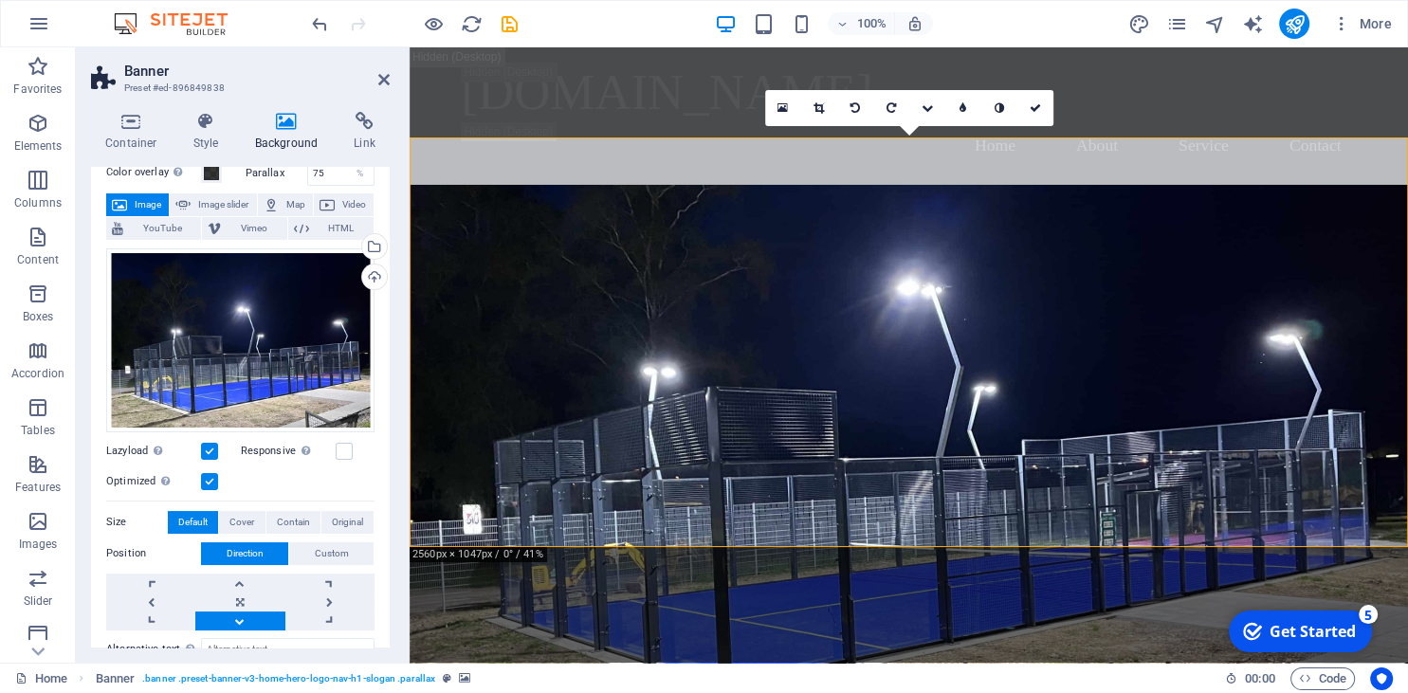
scroll to position [173, 0]
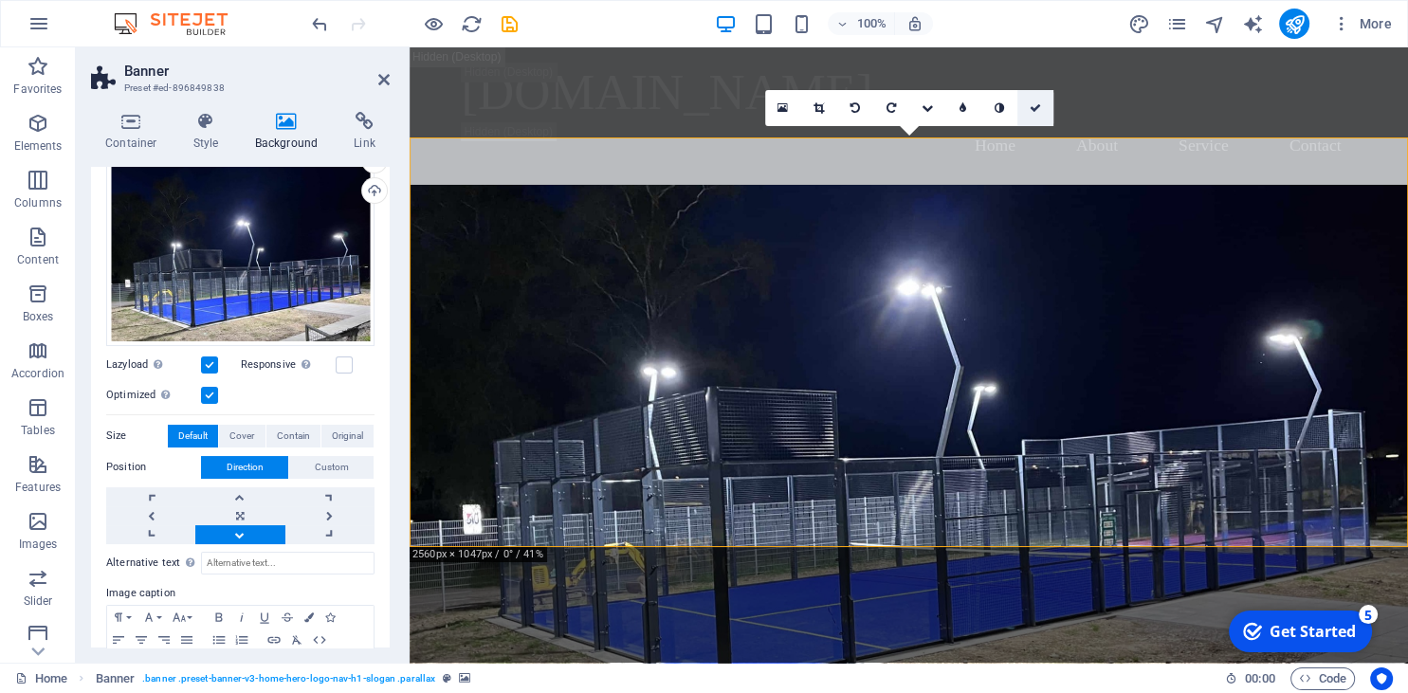
click at [1035, 99] on link at bounding box center [1036, 108] width 36 height 36
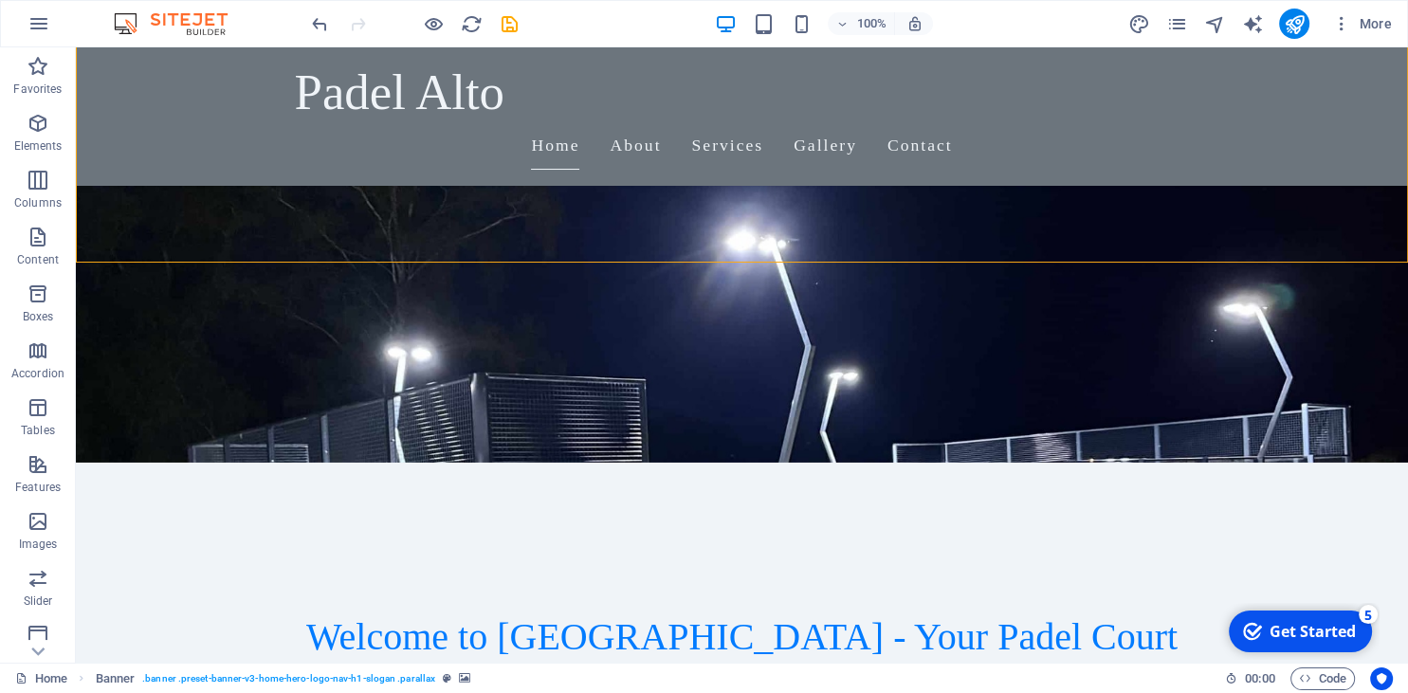
scroll to position [400, 0]
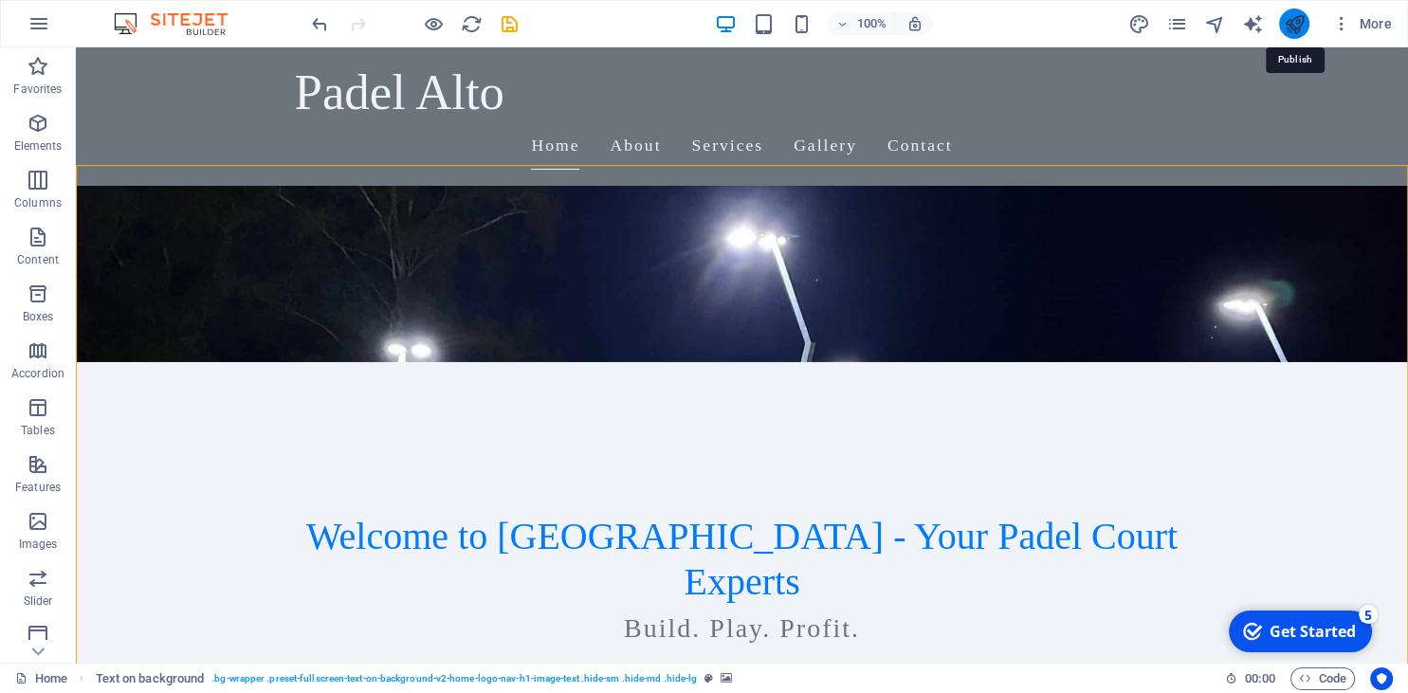
click at [1291, 18] on icon "publish" at bounding box center [1294, 24] width 22 height 22
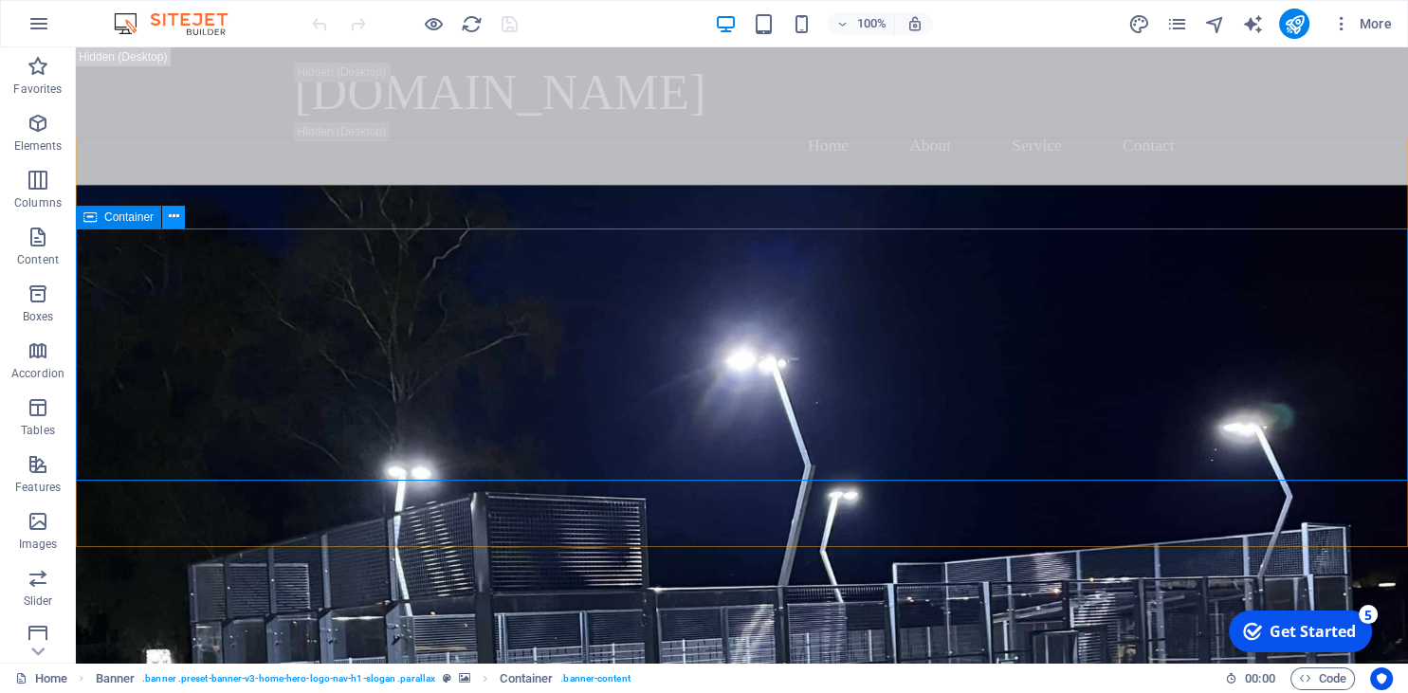
click at [173, 218] on icon at bounding box center [174, 217] width 10 height 20
click at [89, 221] on icon at bounding box center [89, 217] width 13 height 23
click at [171, 216] on icon at bounding box center [174, 217] width 10 height 20
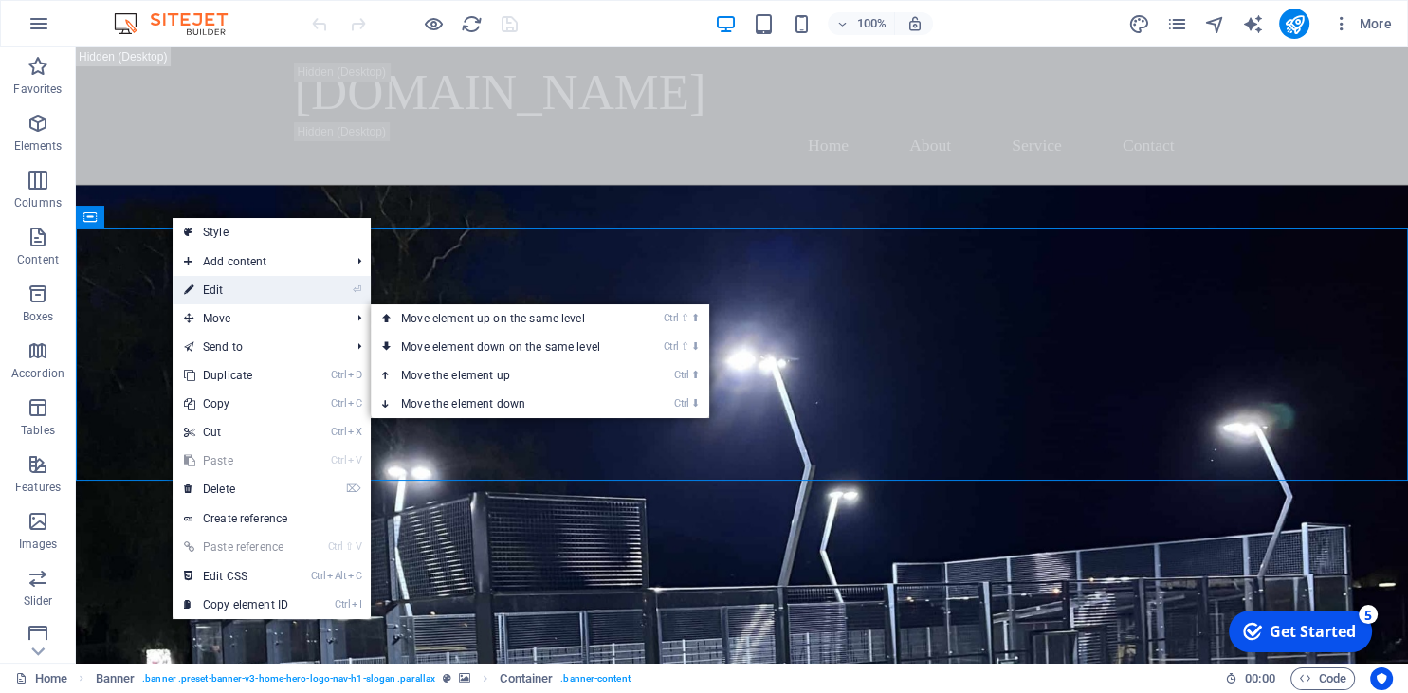
click at [231, 284] on link "⏎ Edit" at bounding box center [236, 290] width 127 height 28
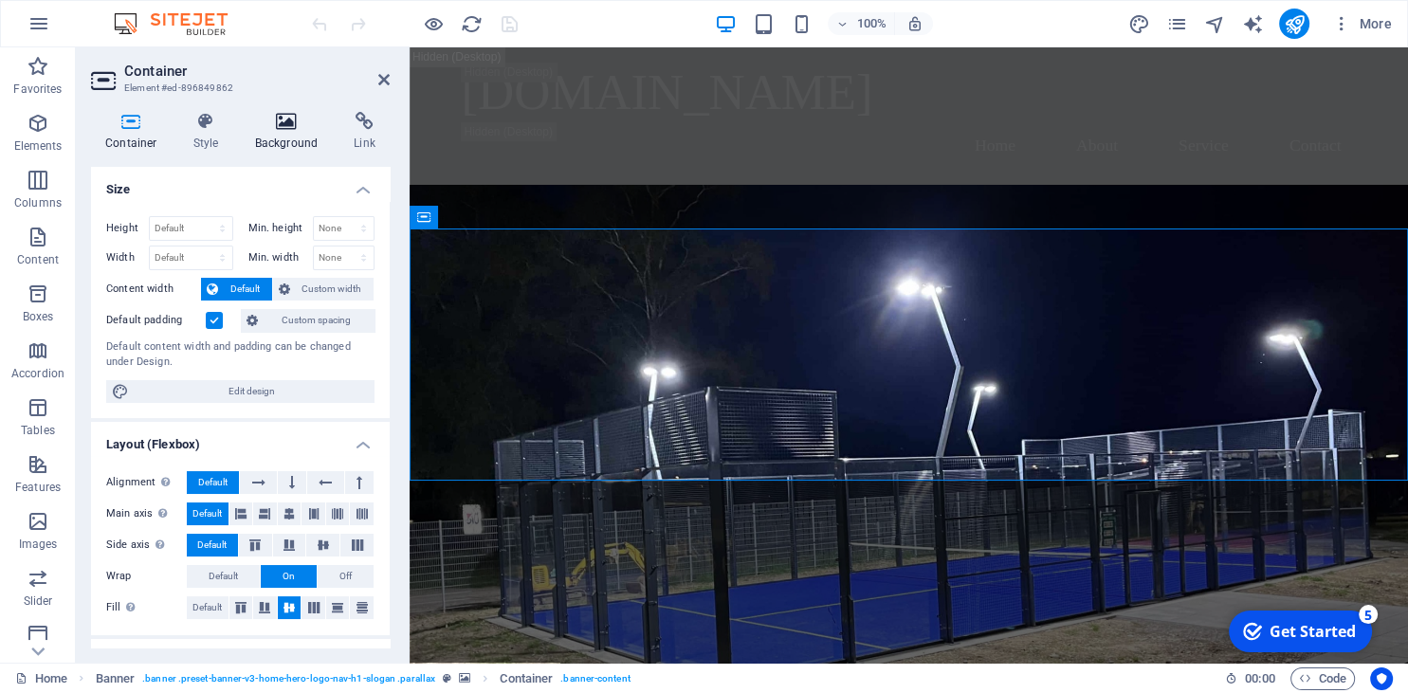
click at [290, 137] on h4 "Background" at bounding box center [291, 132] width 100 height 40
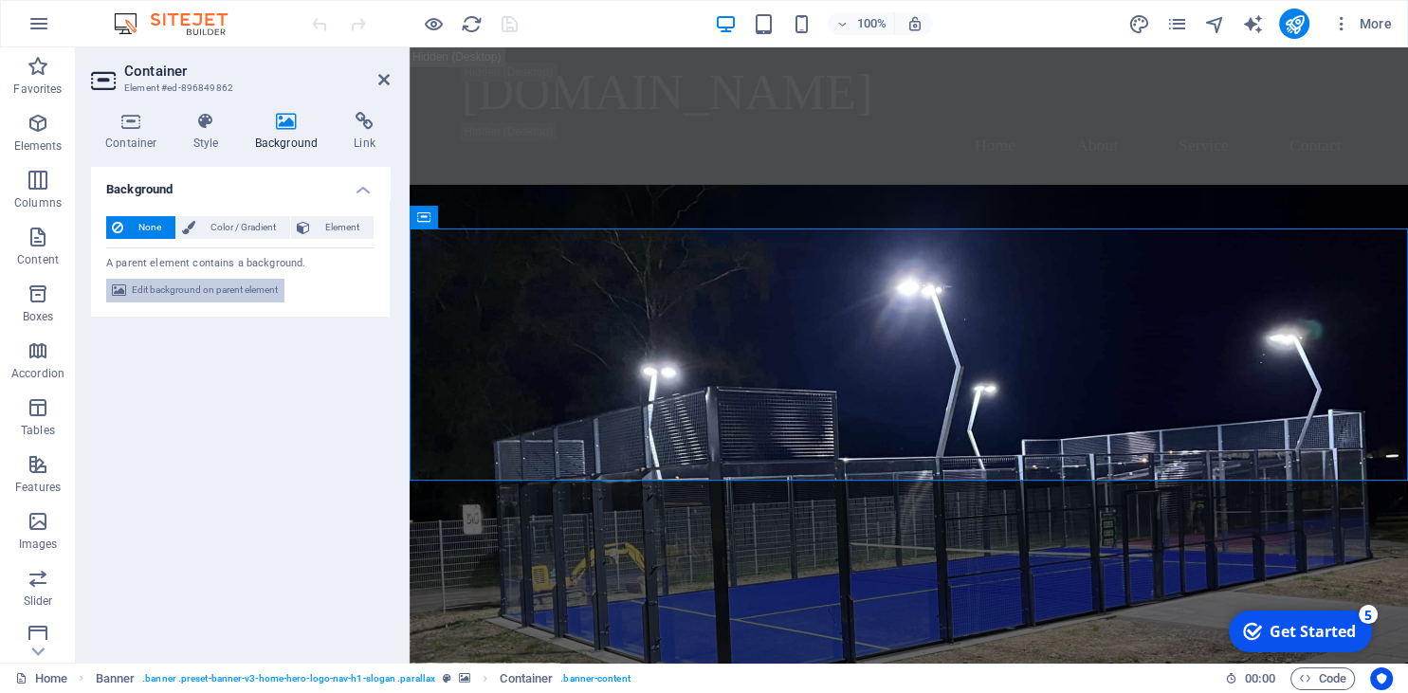
click at [211, 295] on span "Edit background on parent element" at bounding box center [205, 290] width 146 height 23
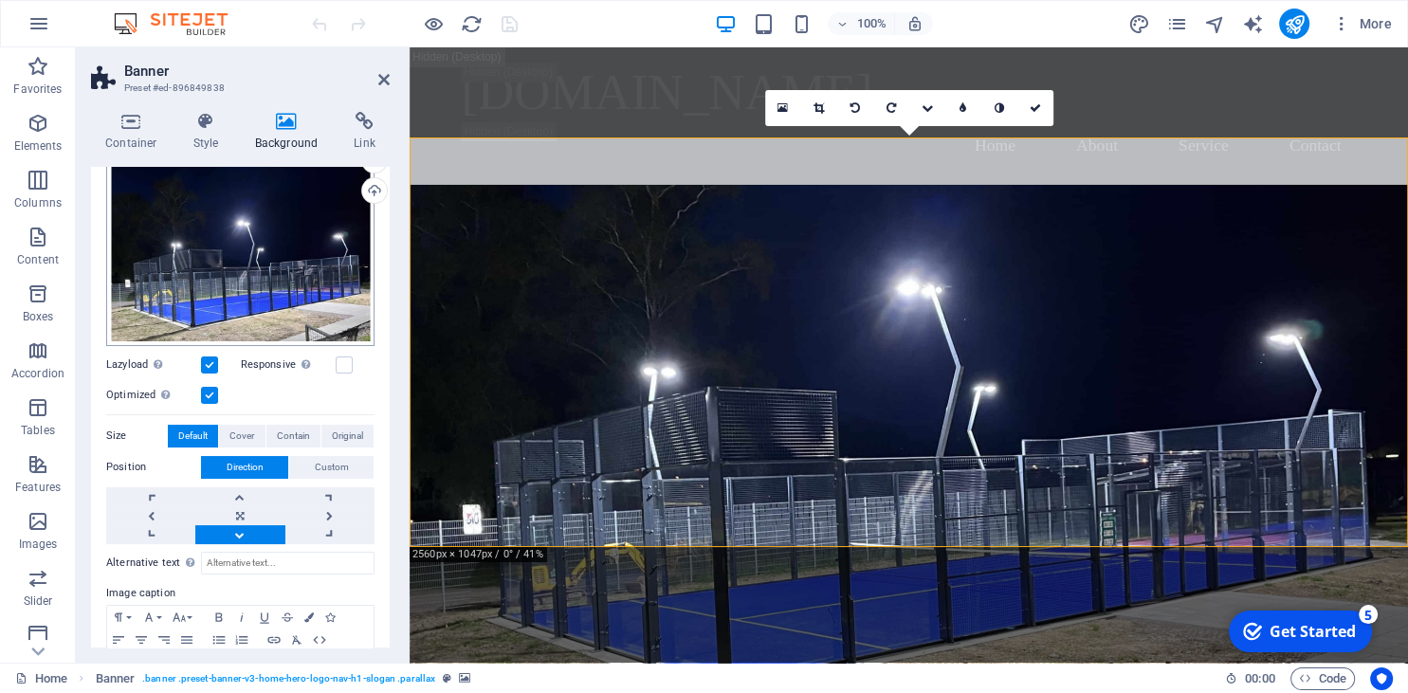
scroll to position [250, 0]
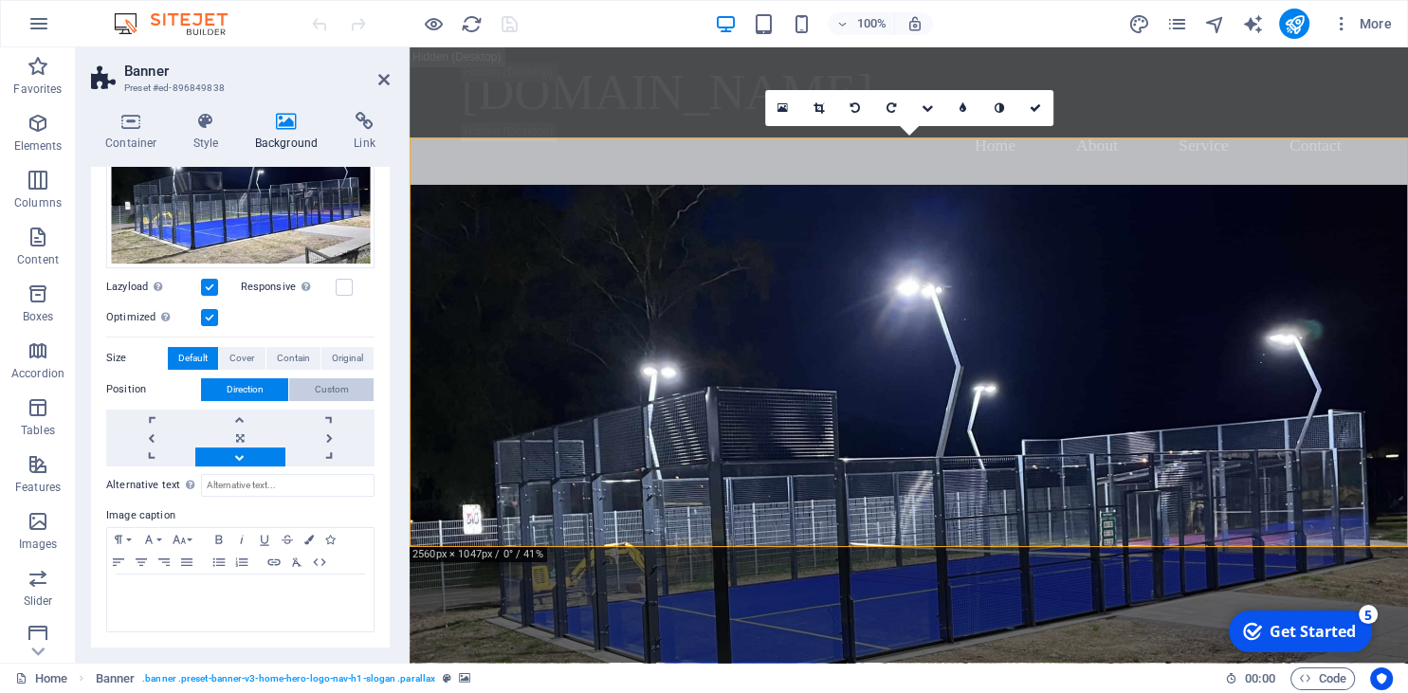
click at [325, 383] on span "Custom" at bounding box center [332, 389] width 34 height 23
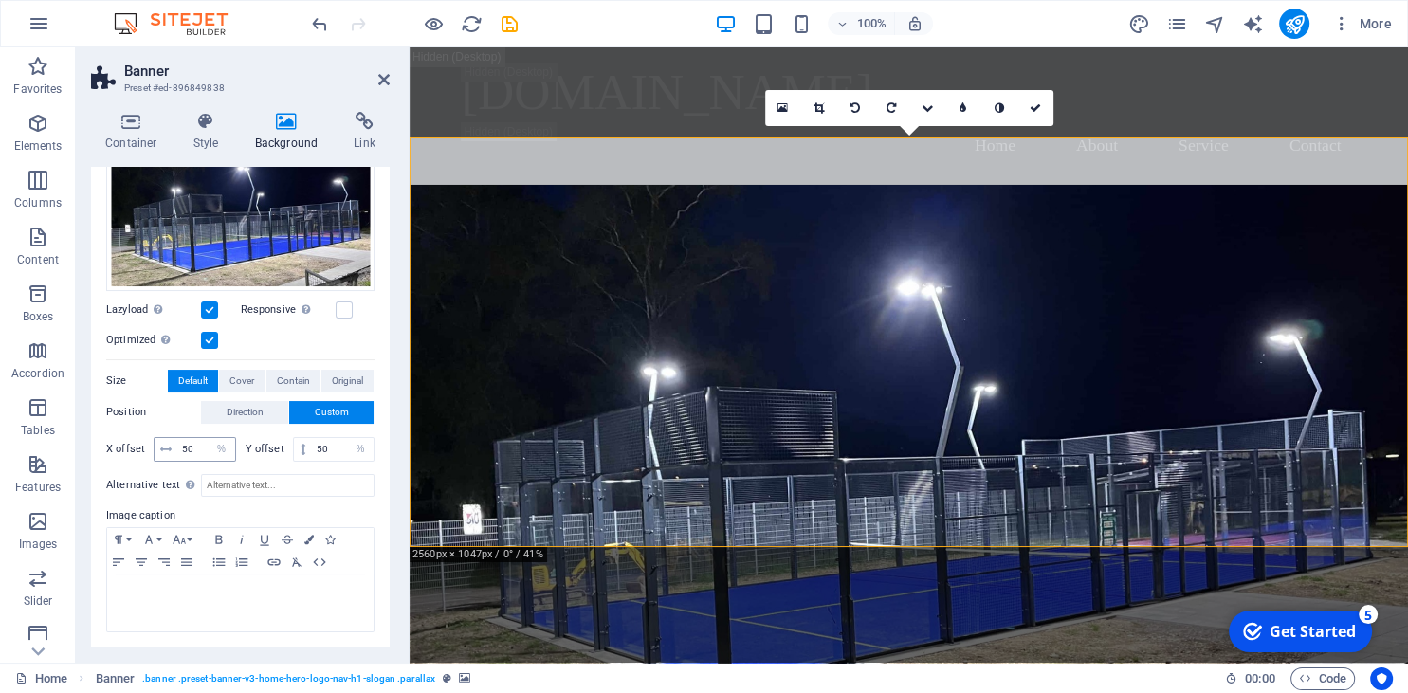
click at [169, 446] on icon at bounding box center [165, 449] width 11 height 11
click at [162, 446] on icon at bounding box center [165, 449] width 11 height 11
drag, startPoint x: 197, startPoint y: 445, endPoint x: 130, endPoint y: 437, distance: 67.8
click at [177, 438] on input "50" at bounding box center [206, 449] width 58 height 23
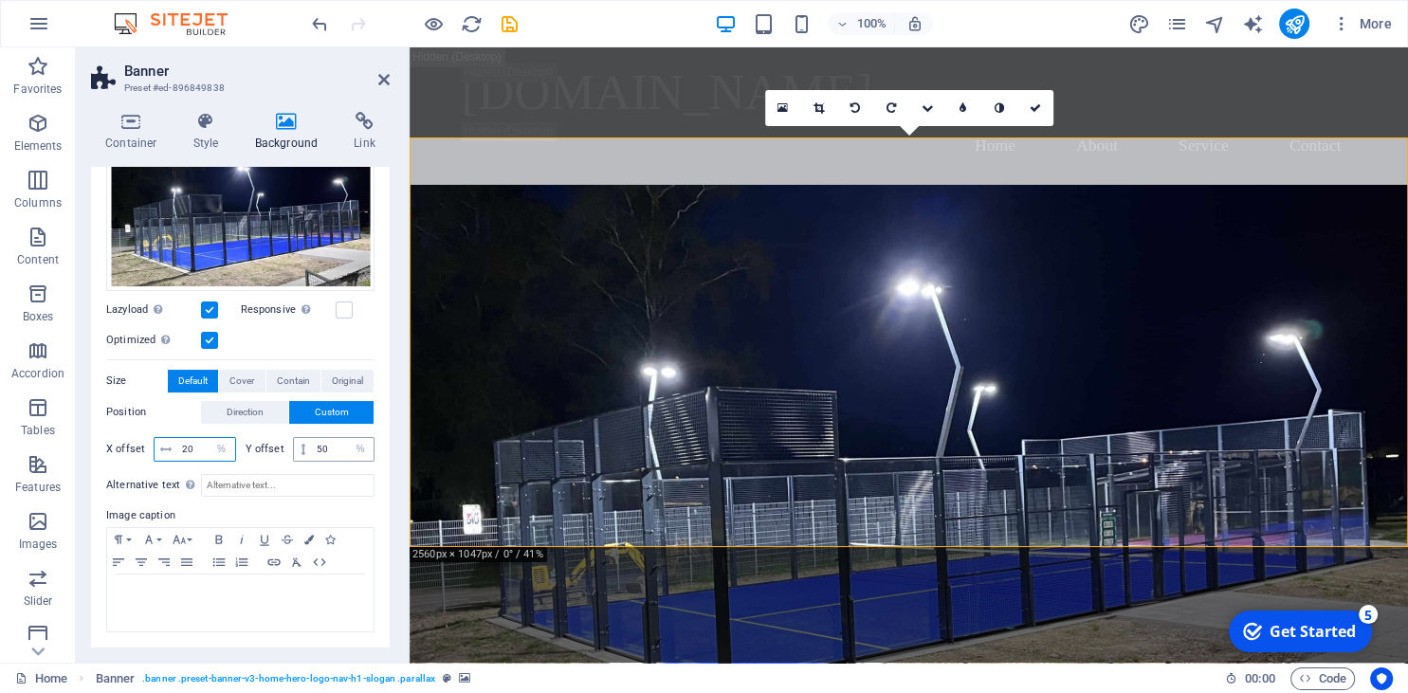
type input "20"
click at [332, 449] on input "50" at bounding box center [343, 449] width 62 height 23
drag, startPoint x: 333, startPoint y: 449, endPoint x: 295, endPoint y: 451, distance: 38.0
click at [312, 451] on input "50" at bounding box center [343, 449] width 62 height 23
type input "50"
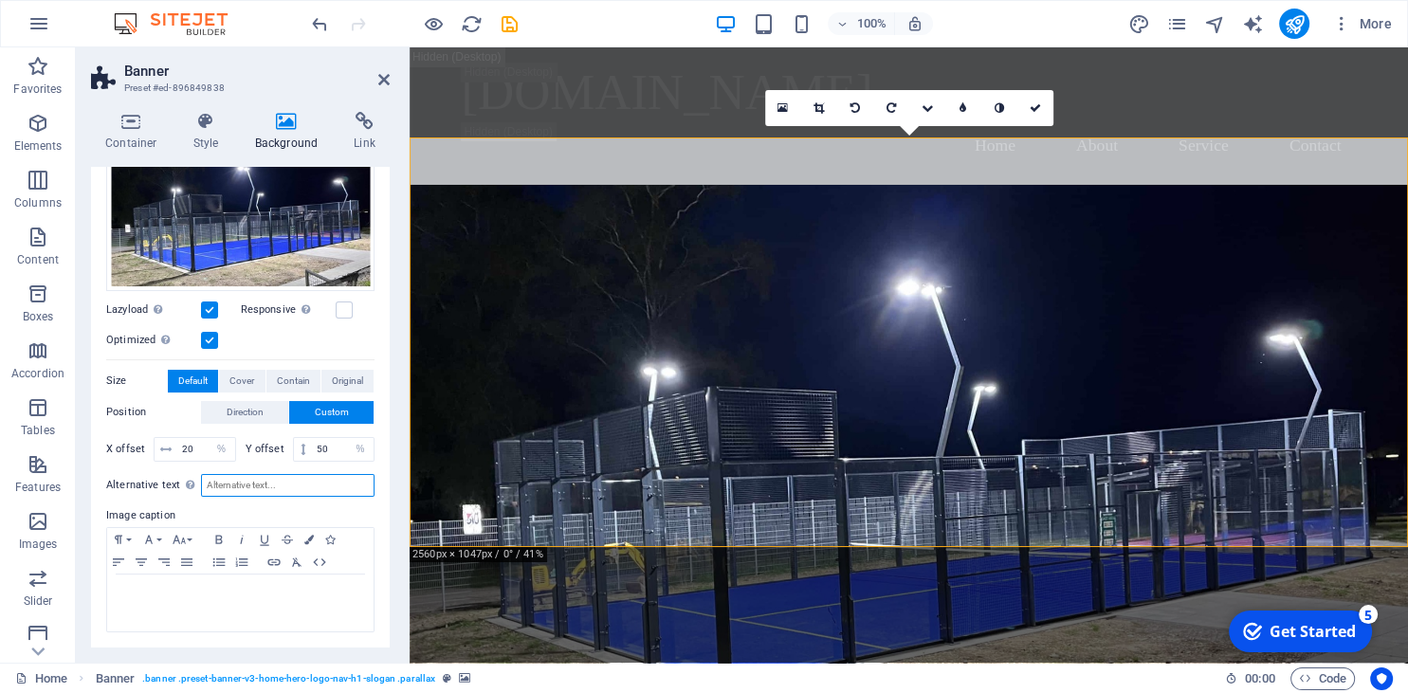
click at [321, 479] on input "Alternative text The alternative text is used by devices that cannot display im…" at bounding box center [288, 485] width 174 height 23
type input "50"
click at [298, 452] on span at bounding box center [303, 449] width 18 height 23
click at [304, 452] on icon at bounding box center [303, 449] width 5 height 11
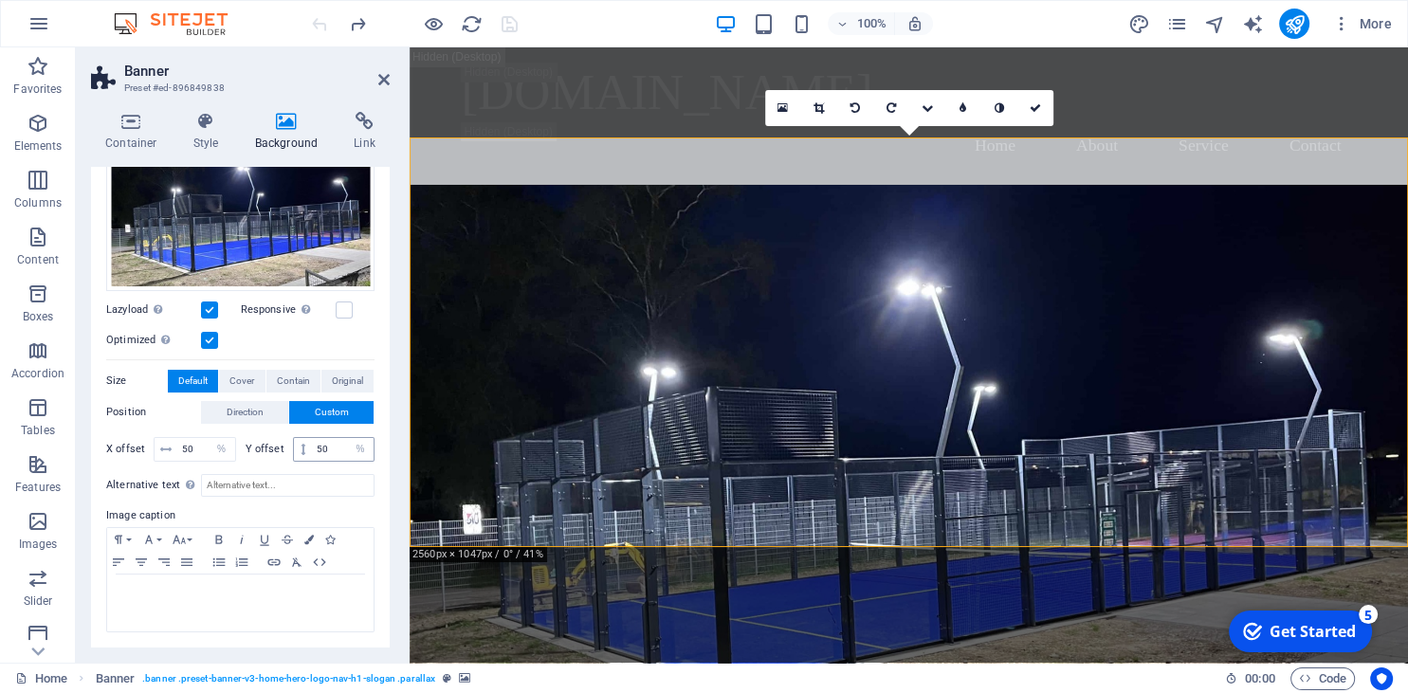
click at [304, 452] on icon at bounding box center [303, 449] width 5 height 11
drag, startPoint x: 337, startPoint y: 445, endPoint x: 201, endPoint y: 445, distance: 135.6
click at [312, 445] on input "50" at bounding box center [343, 449] width 62 height 23
type input "70"
click at [283, 490] on input "Alternative text The alternative text is used by devices that cannot display im…" at bounding box center [288, 485] width 174 height 23
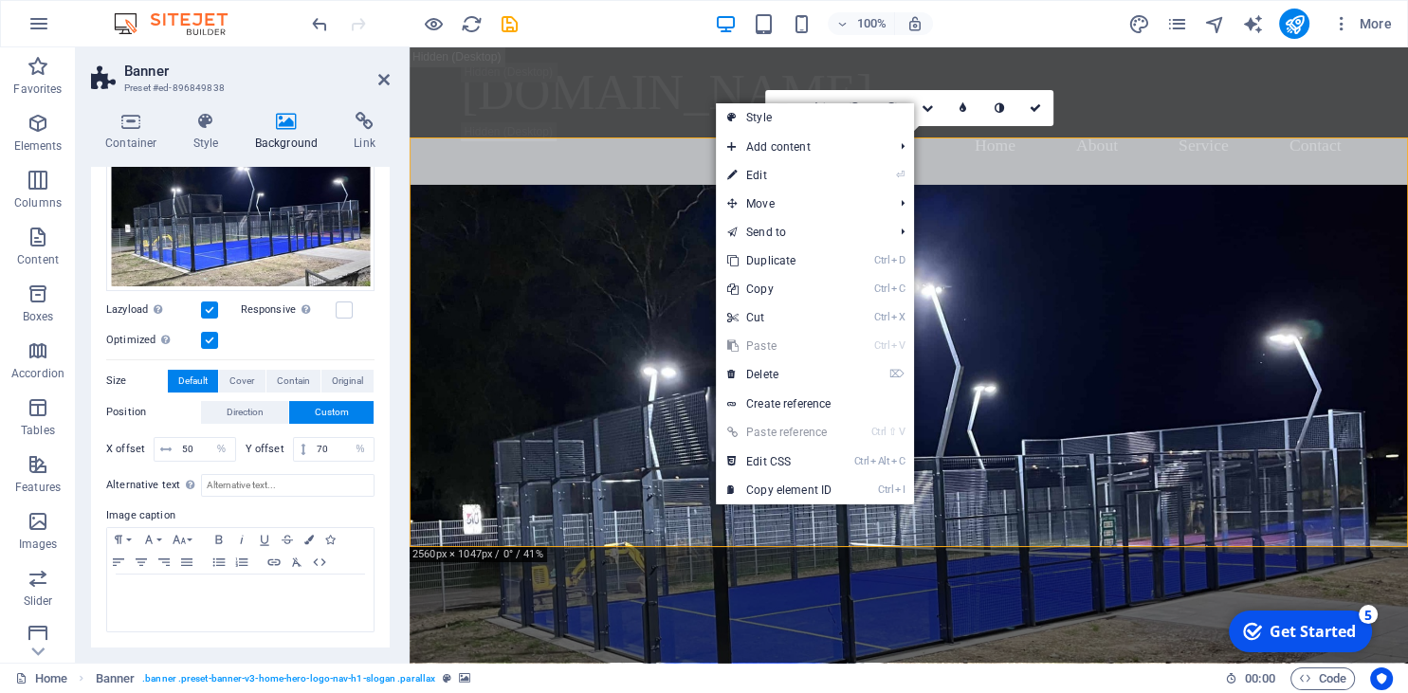
click at [646, 495] on figure at bounding box center [909, 492] width 999 height 615
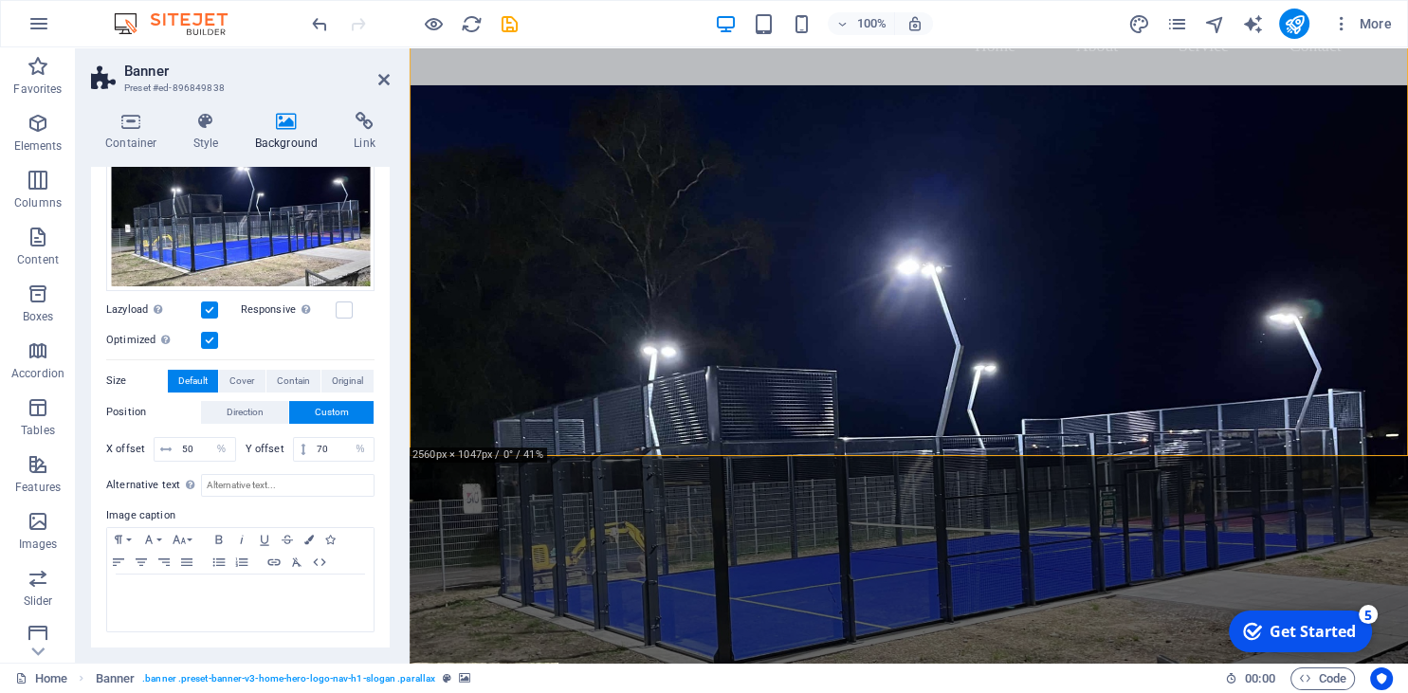
scroll to position [0, 0]
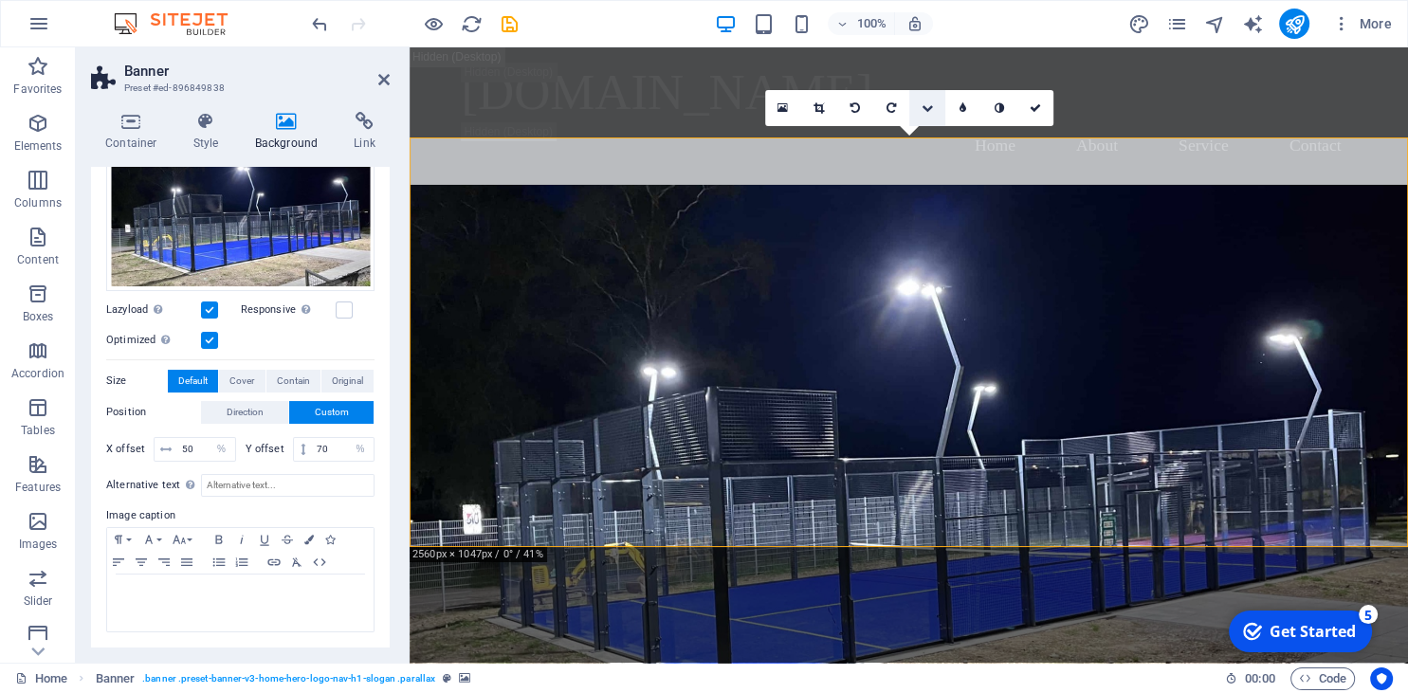
click at [928, 108] on icon at bounding box center [926, 107] width 11 height 11
click at [927, 147] on icon at bounding box center [926, 143] width 11 height 11
click at [929, 104] on icon at bounding box center [926, 107] width 11 height 11
click at [925, 150] on icon at bounding box center [926, 143] width 11 height 11
click at [920, 116] on link at bounding box center [927, 108] width 36 height 36
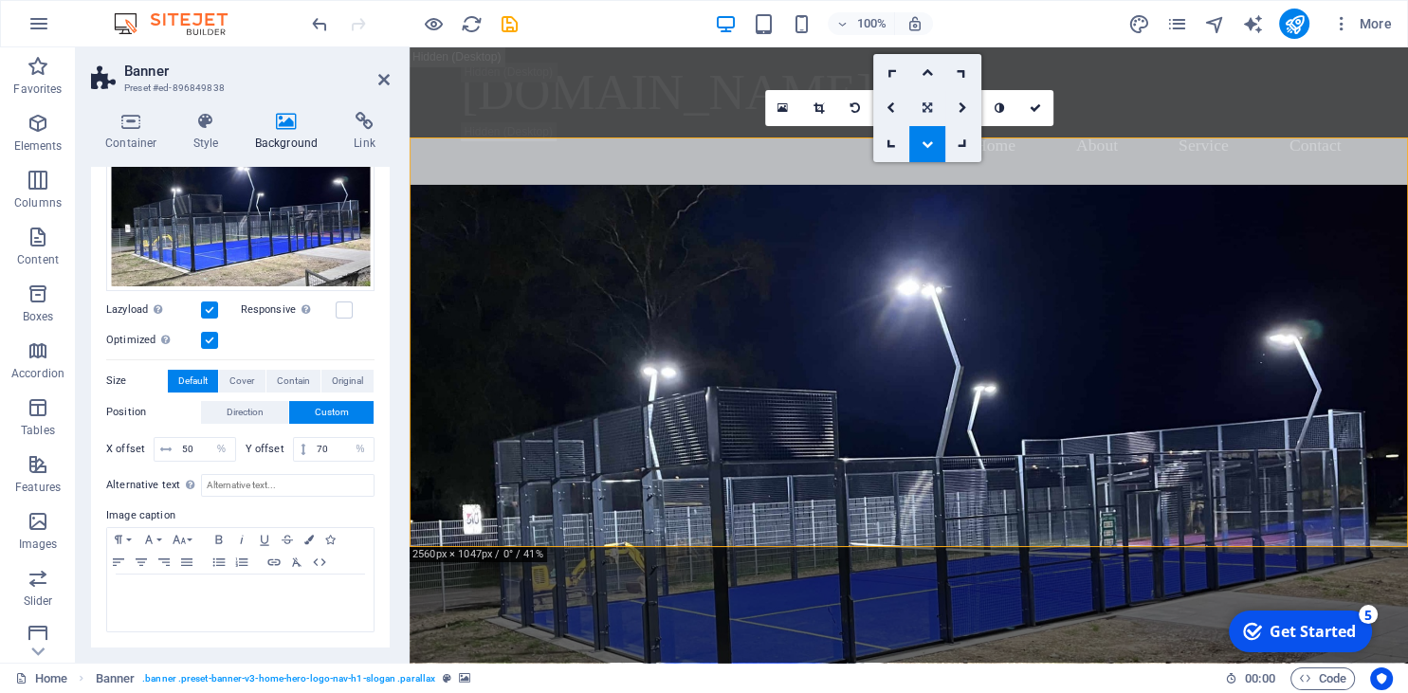
click at [927, 102] on icon at bounding box center [926, 107] width 9 height 11
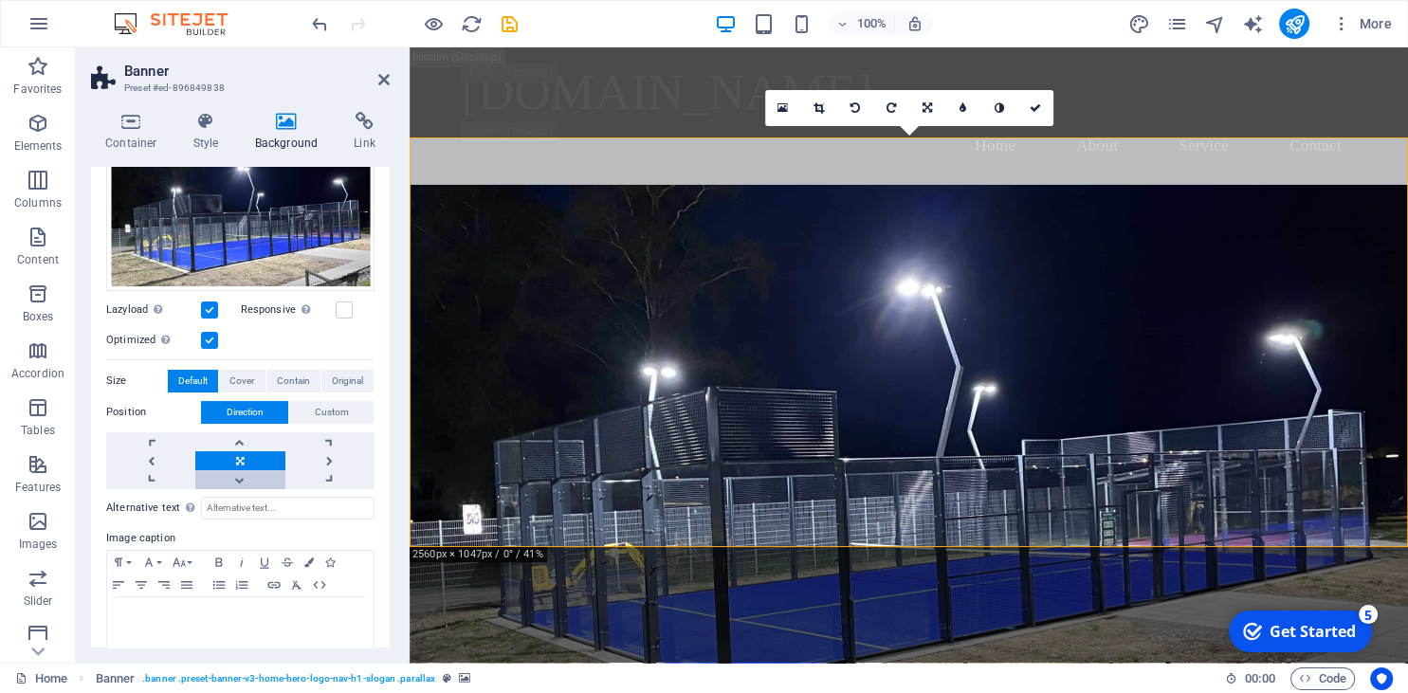
click at [262, 475] on link at bounding box center [239, 479] width 89 height 19
click at [248, 458] on link at bounding box center [239, 460] width 89 height 19
click at [159, 415] on label "Position" at bounding box center [153, 412] width 95 height 23
click at [112, 413] on label "Position" at bounding box center [153, 412] width 95 height 23
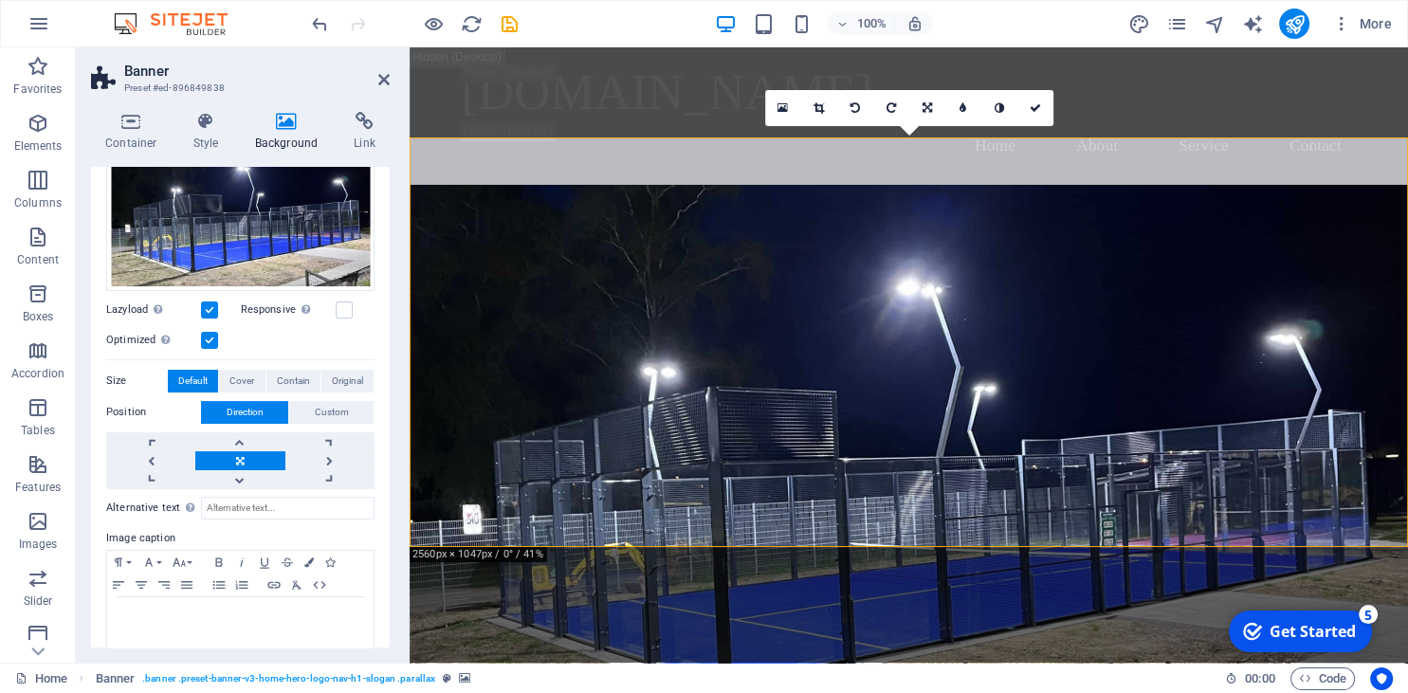
click at [112, 413] on label "Position" at bounding box center [153, 412] width 95 height 23
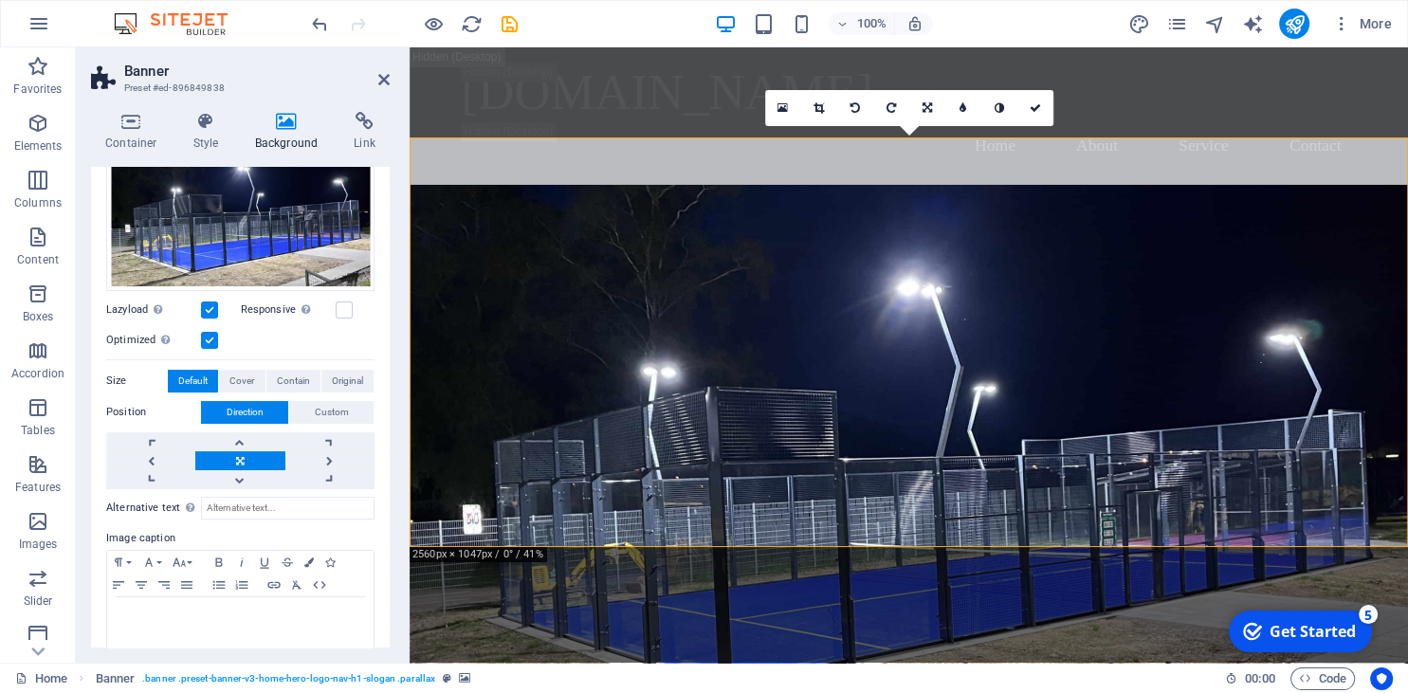
click at [112, 413] on label "Position" at bounding box center [153, 412] width 95 height 23
click at [119, 389] on label "Size" at bounding box center [137, 381] width 62 height 23
click at [123, 375] on label "Size" at bounding box center [137, 381] width 62 height 23
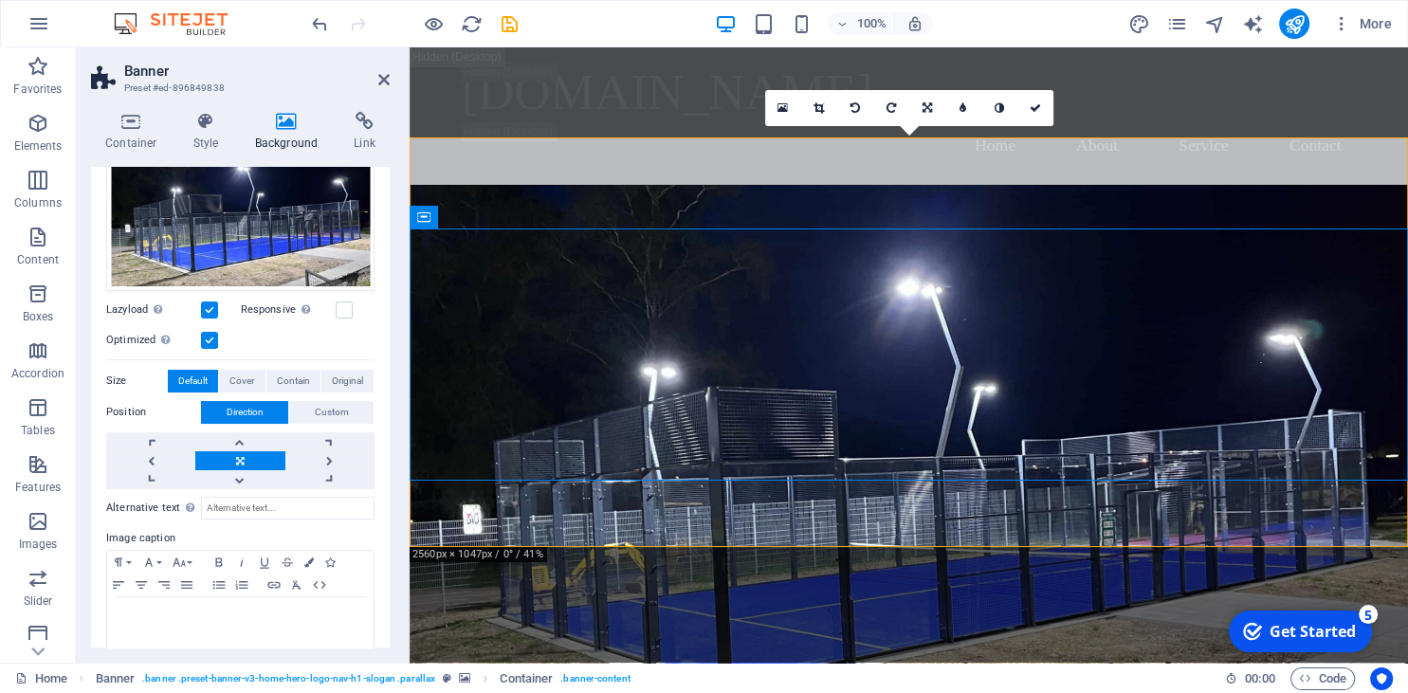
click at [138, 415] on label "Position" at bounding box center [153, 412] width 95 height 23
click at [251, 407] on span "Direction" at bounding box center [245, 412] width 37 height 23
click at [165, 403] on label "Position" at bounding box center [153, 412] width 95 height 23
click at [133, 414] on label "Position" at bounding box center [153, 412] width 95 height 23
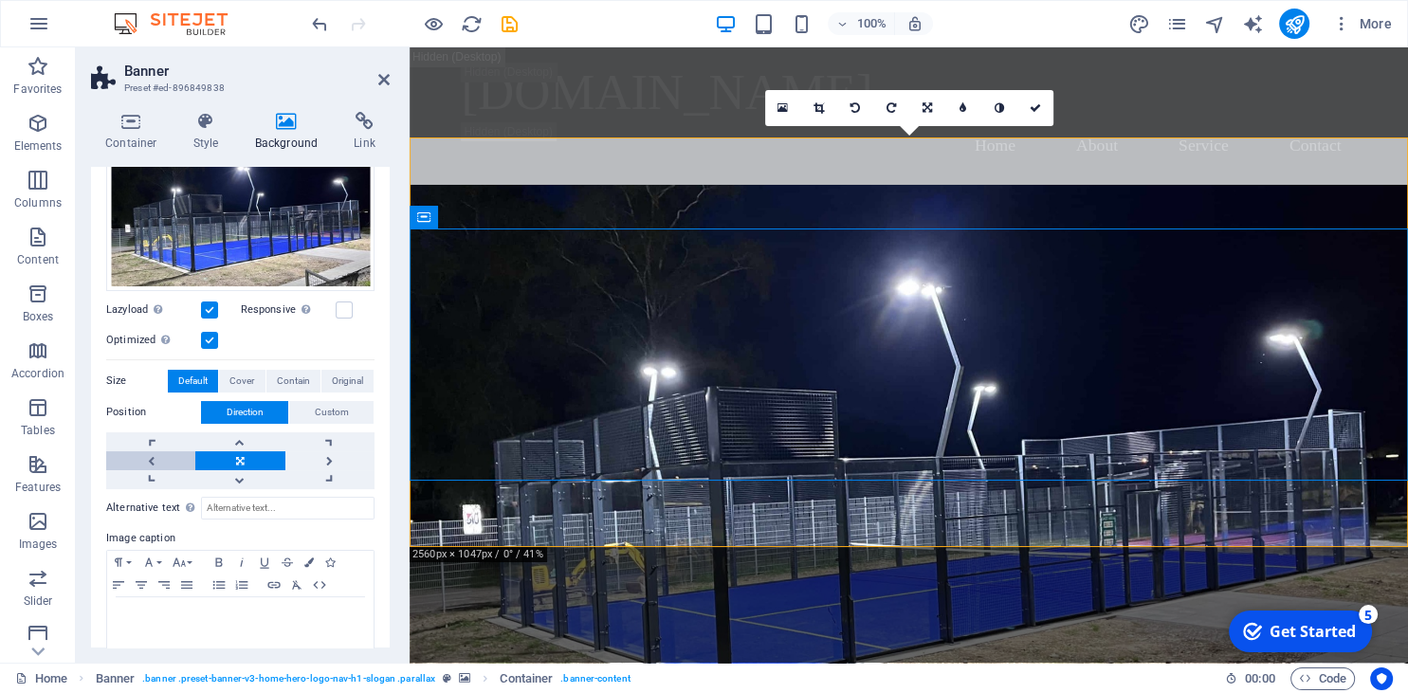
click at [143, 465] on link at bounding box center [150, 460] width 89 height 19
click at [142, 422] on label "Position" at bounding box center [153, 412] width 95 height 23
click at [139, 415] on label "Position" at bounding box center [153, 412] width 95 height 23
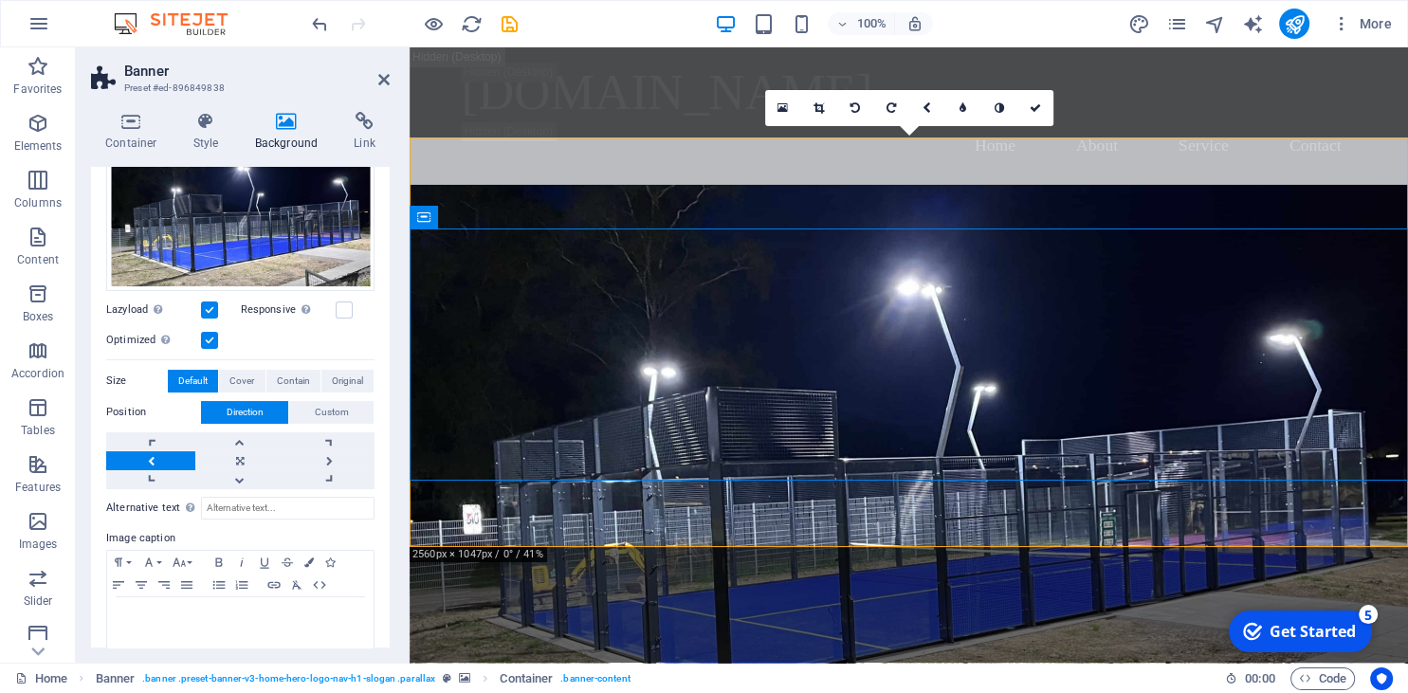
click at [139, 415] on label "Position" at bounding box center [153, 412] width 95 height 23
click at [111, 378] on label "Size" at bounding box center [137, 381] width 62 height 23
click at [235, 385] on span "Cover" at bounding box center [241, 381] width 25 height 23
drag, startPoint x: 150, startPoint y: 401, endPoint x: 135, endPoint y: 425, distance: 28.1
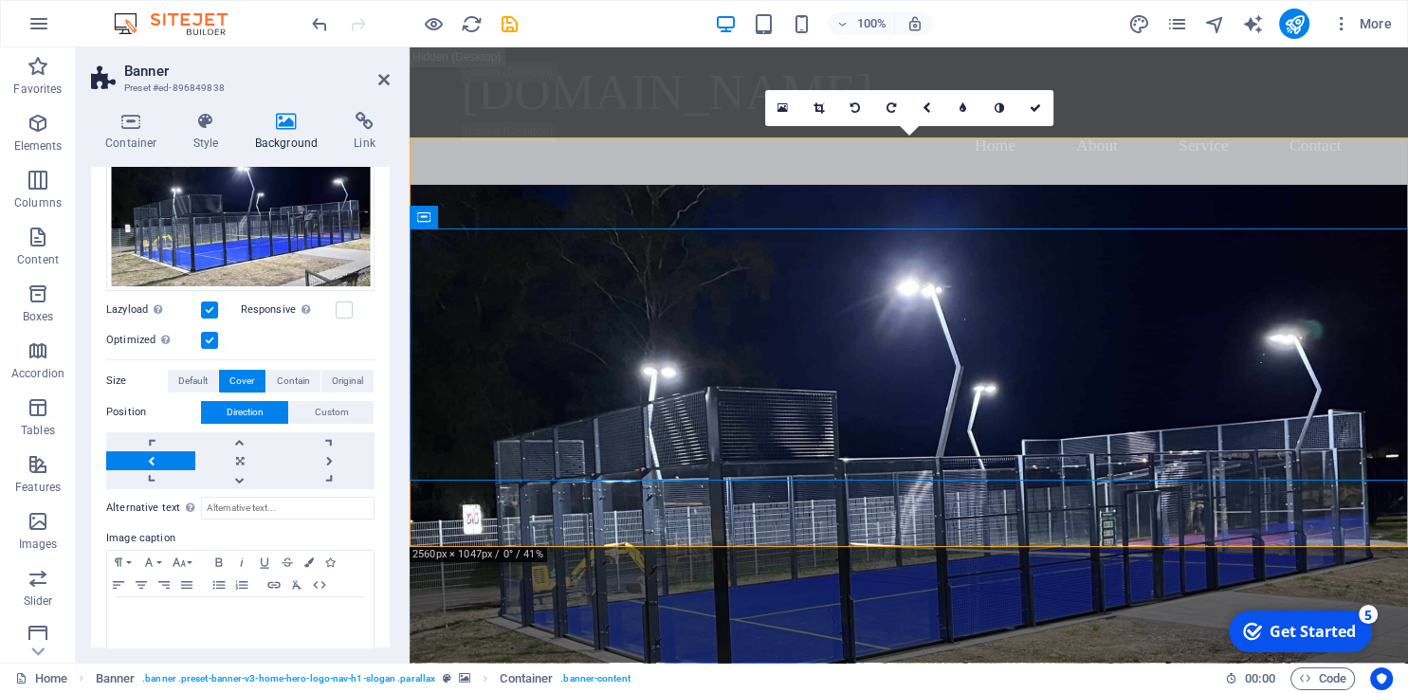
click at [144, 408] on label "Position" at bounding box center [153, 412] width 95 height 23
click at [135, 425] on div "Position Direction Custom X offset 50 px rem % vh vw Y offset 70 px rem % vh vw" at bounding box center [240, 445] width 268 height 88
click at [142, 419] on label "Position" at bounding box center [153, 412] width 95 height 23
click at [269, 379] on button "Contain" at bounding box center [293, 381] width 54 height 23
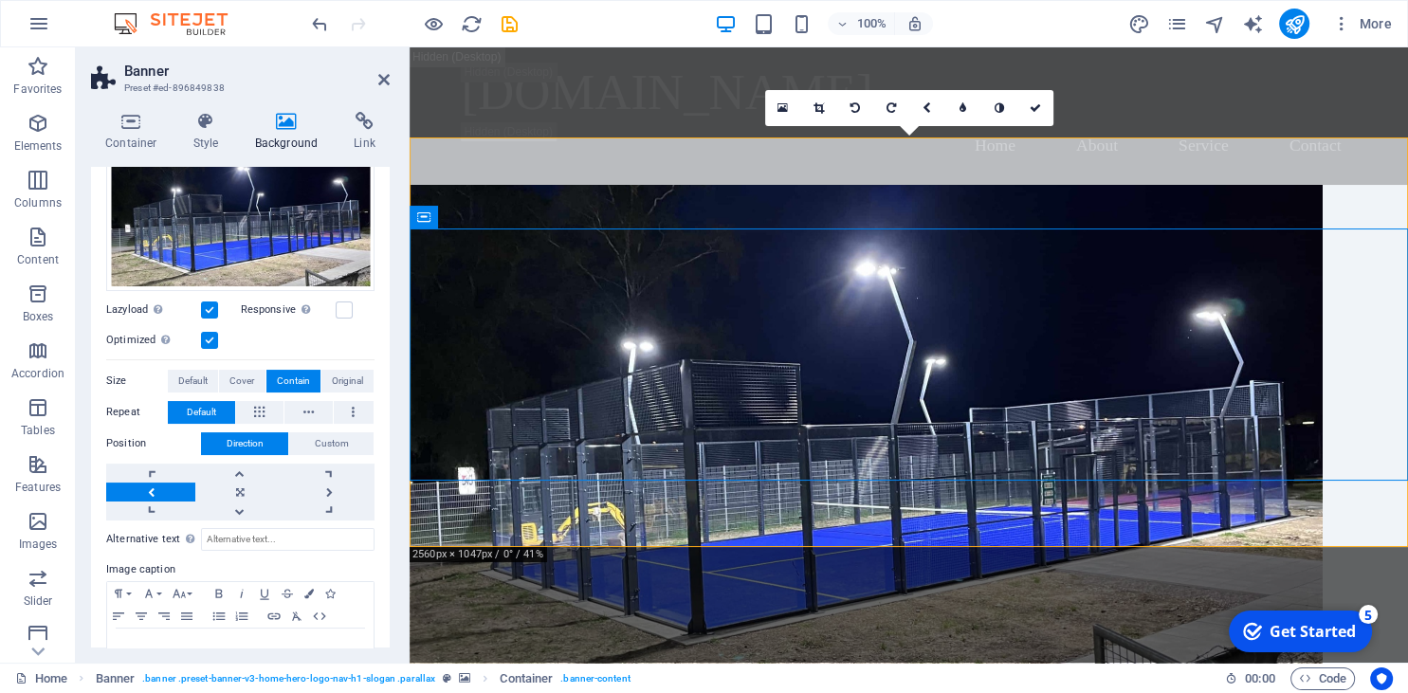
click at [117, 415] on label "Repeat" at bounding box center [137, 412] width 62 height 23
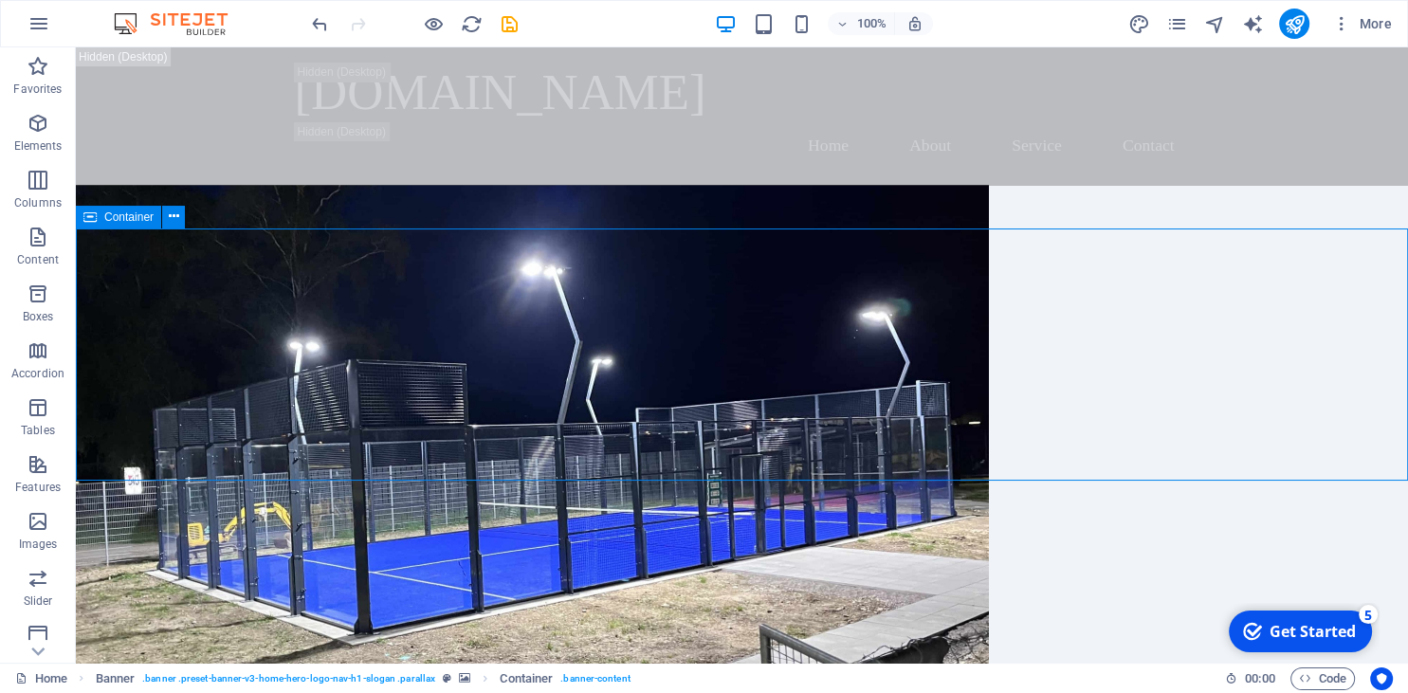
drag, startPoint x: 403, startPoint y: 446, endPoint x: 730, endPoint y: 410, distance: 329.1
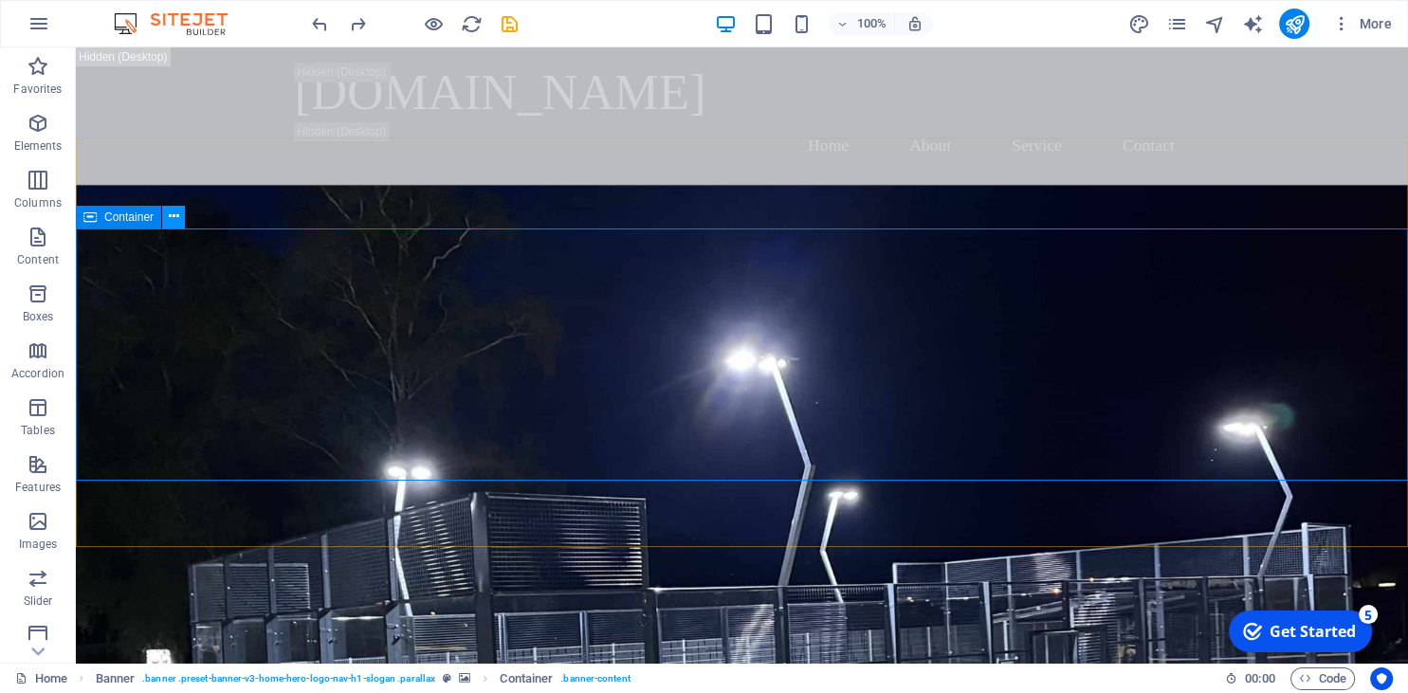
click at [172, 215] on icon at bounding box center [174, 217] width 10 height 20
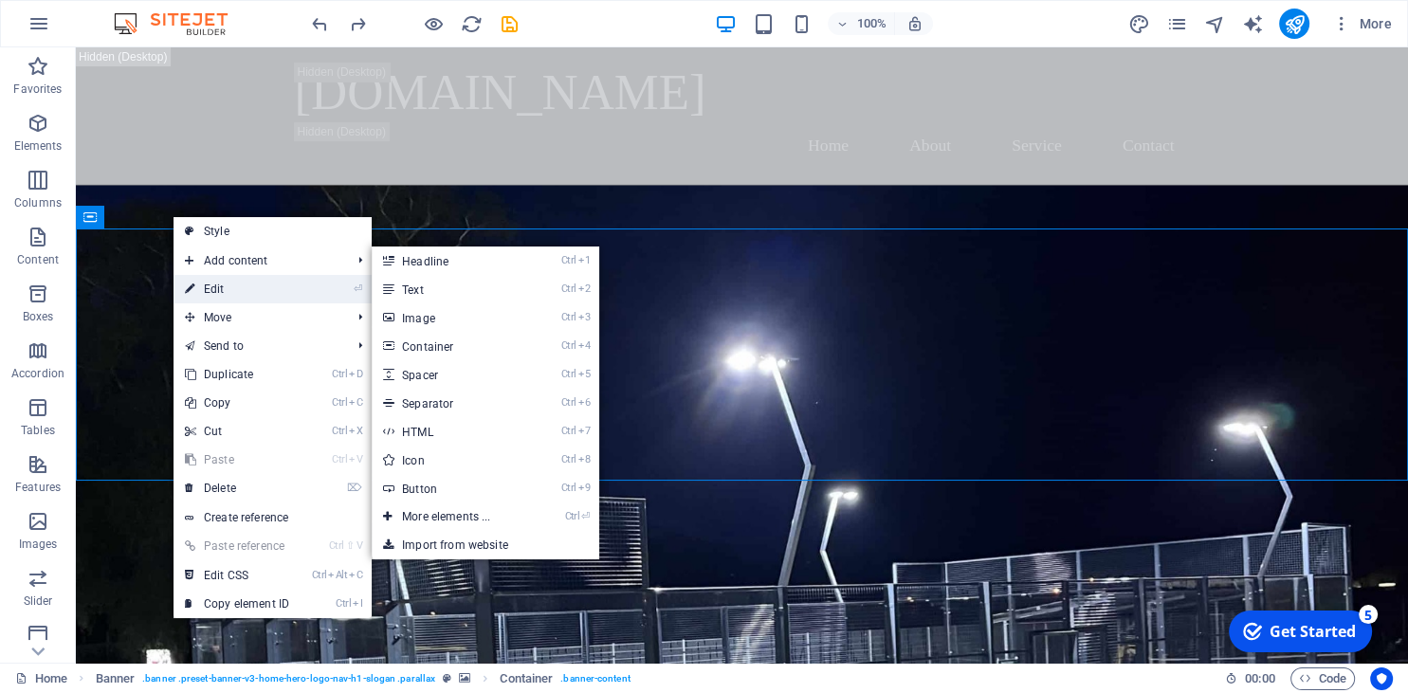
click at [224, 292] on link "⏎ Edit" at bounding box center [237, 289] width 127 height 28
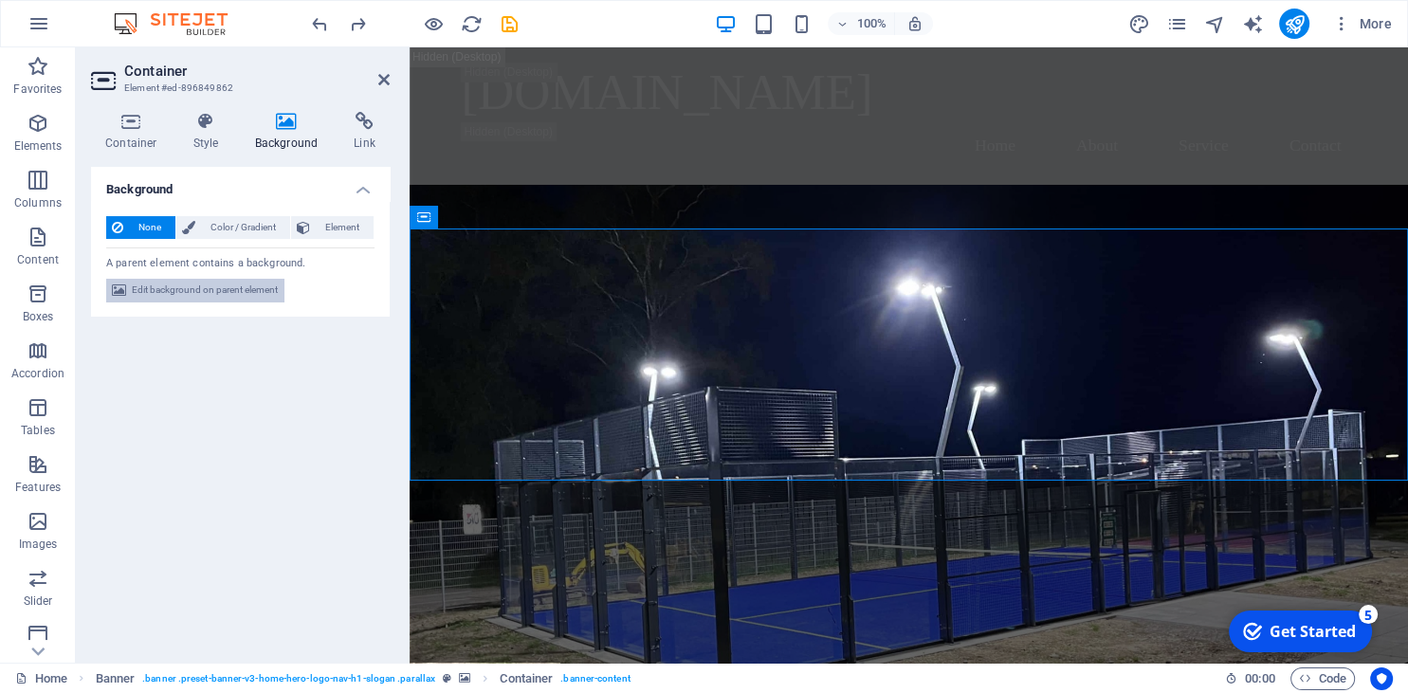
click at [221, 292] on span "Edit background on parent element" at bounding box center [205, 290] width 146 height 23
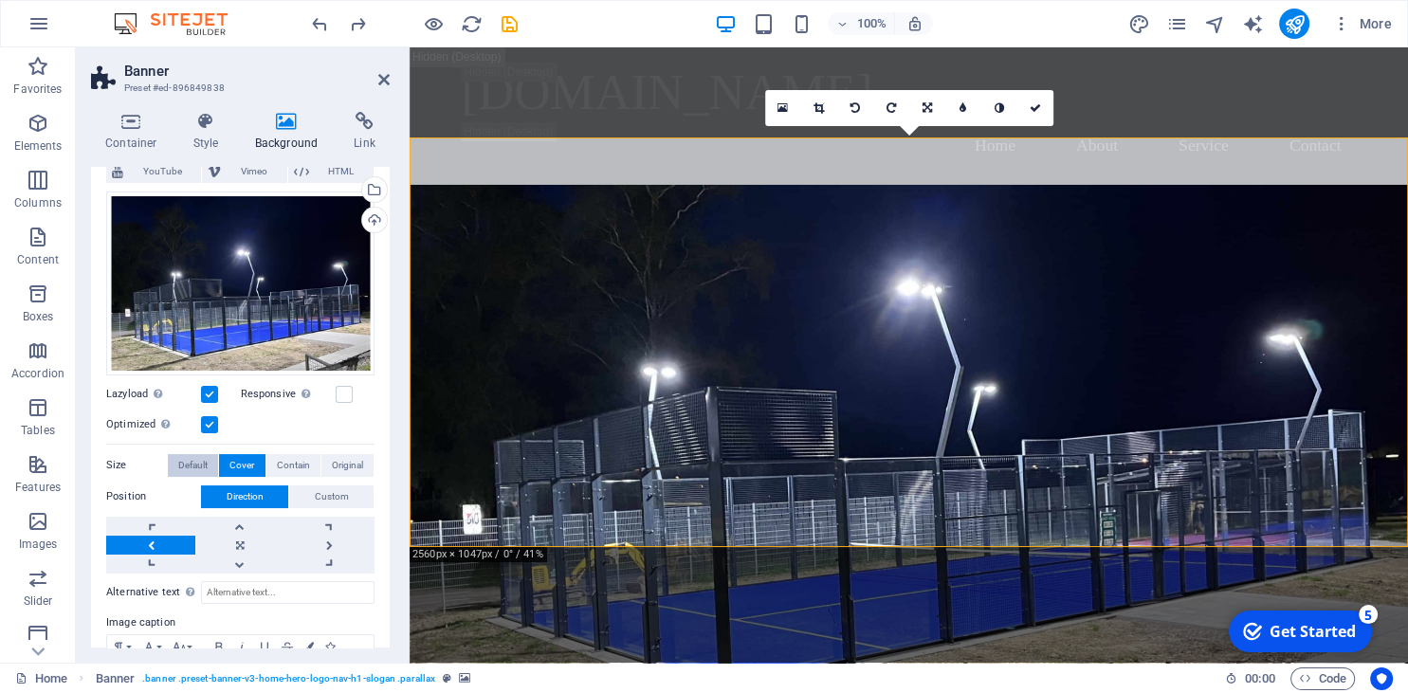
scroll to position [173, 0]
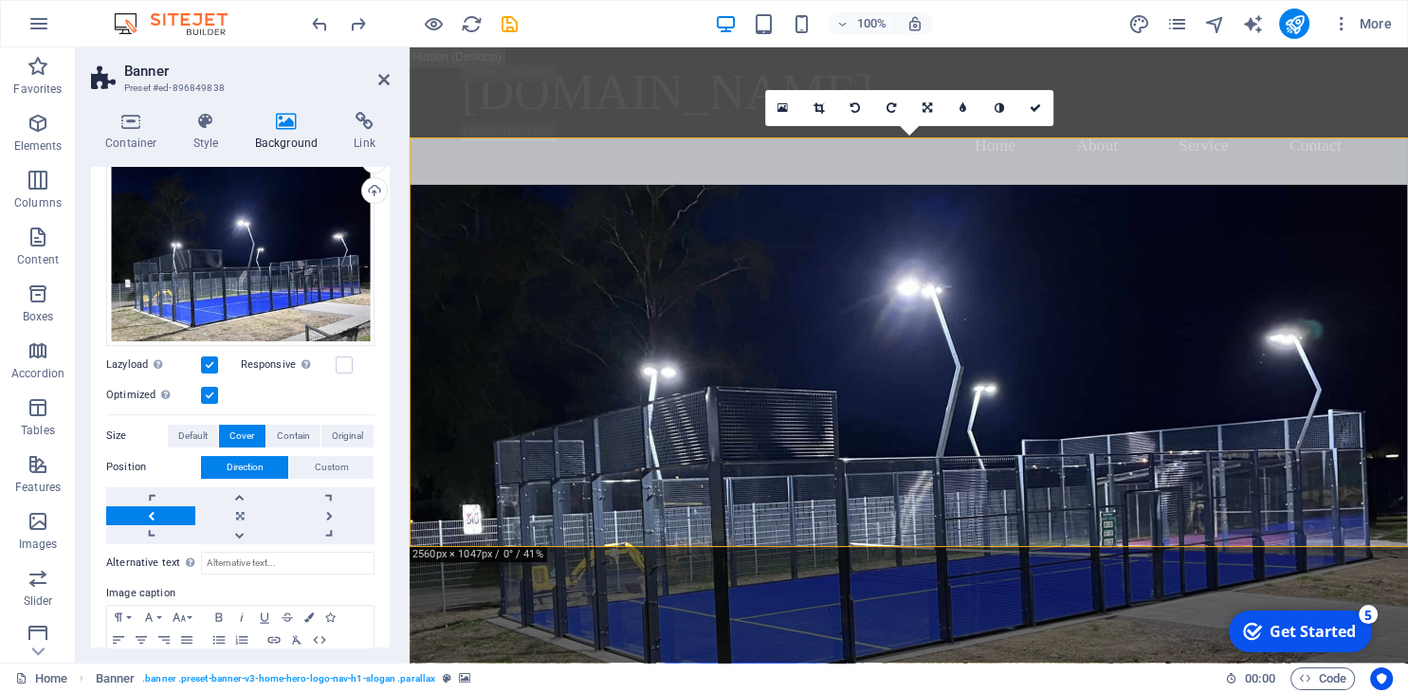
click at [125, 461] on label "Position" at bounding box center [153, 467] width 95 height 23
click at [136, 470] on label "Position" at bounding box center [153, 467] width 95 height 23
click at [251, 514] on link at bounding box center [239, 515] width 89 height 19
click at [304, 441] on span "Contain" at bounding box center [293, 436] width 33 height 23
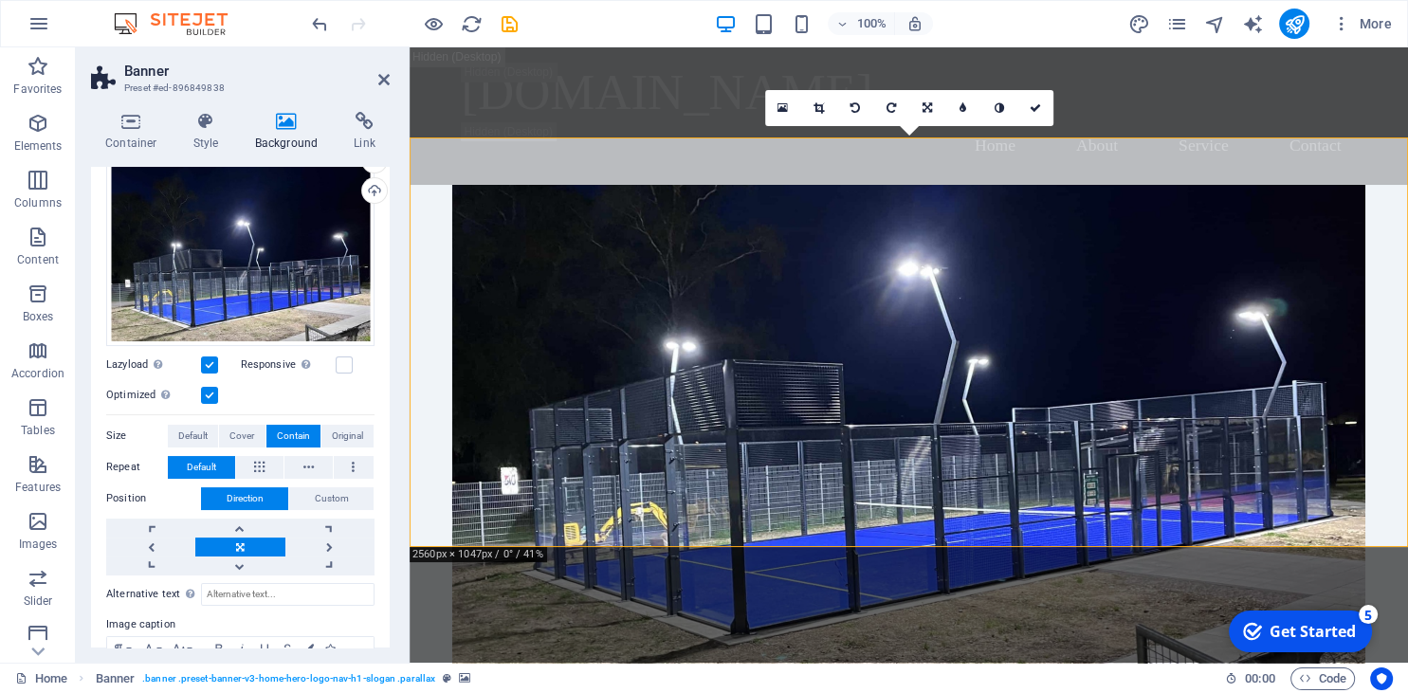
click at [115, 503] on label "Position" at bounding box center [153, 498] width 95 height 23
click at [245, 438] on span "Cover" at bounding box center [241, 436] width 25 height 23
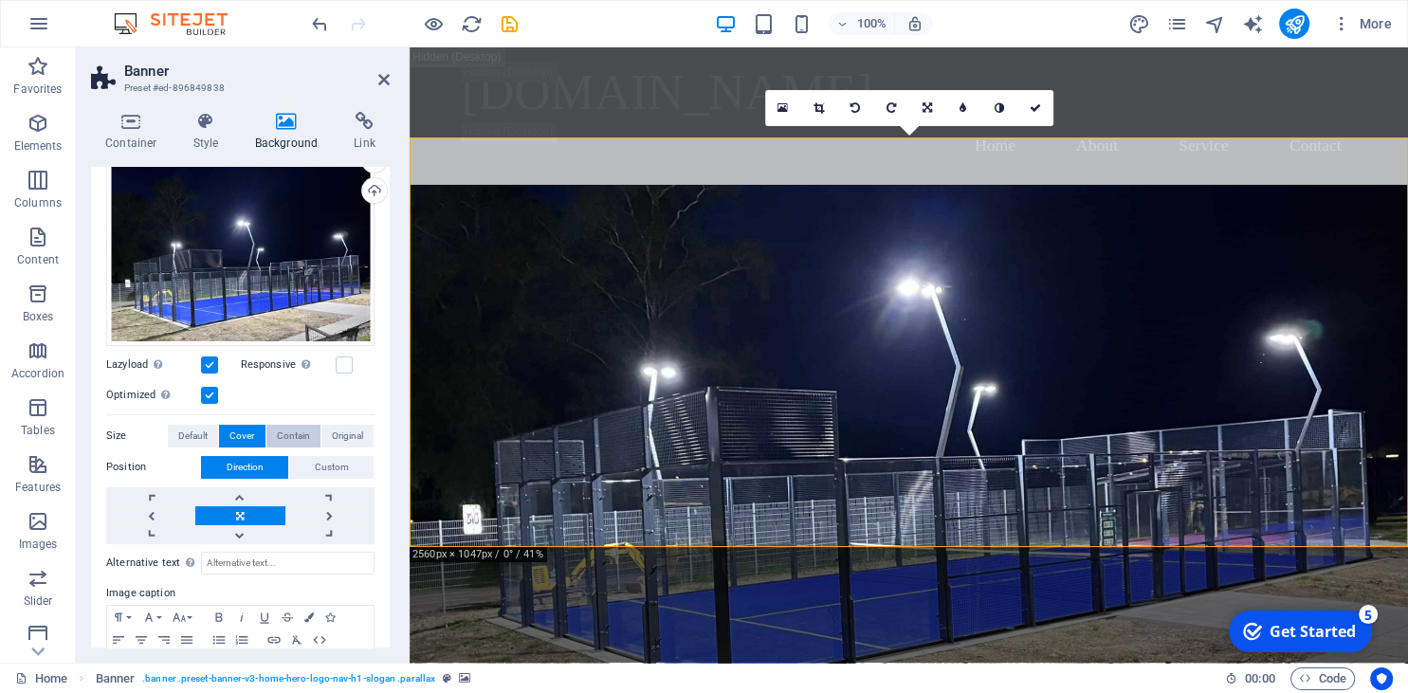
click at [291, 432] on span "Contain" at bounding box center [293, 436] width 33 height 23
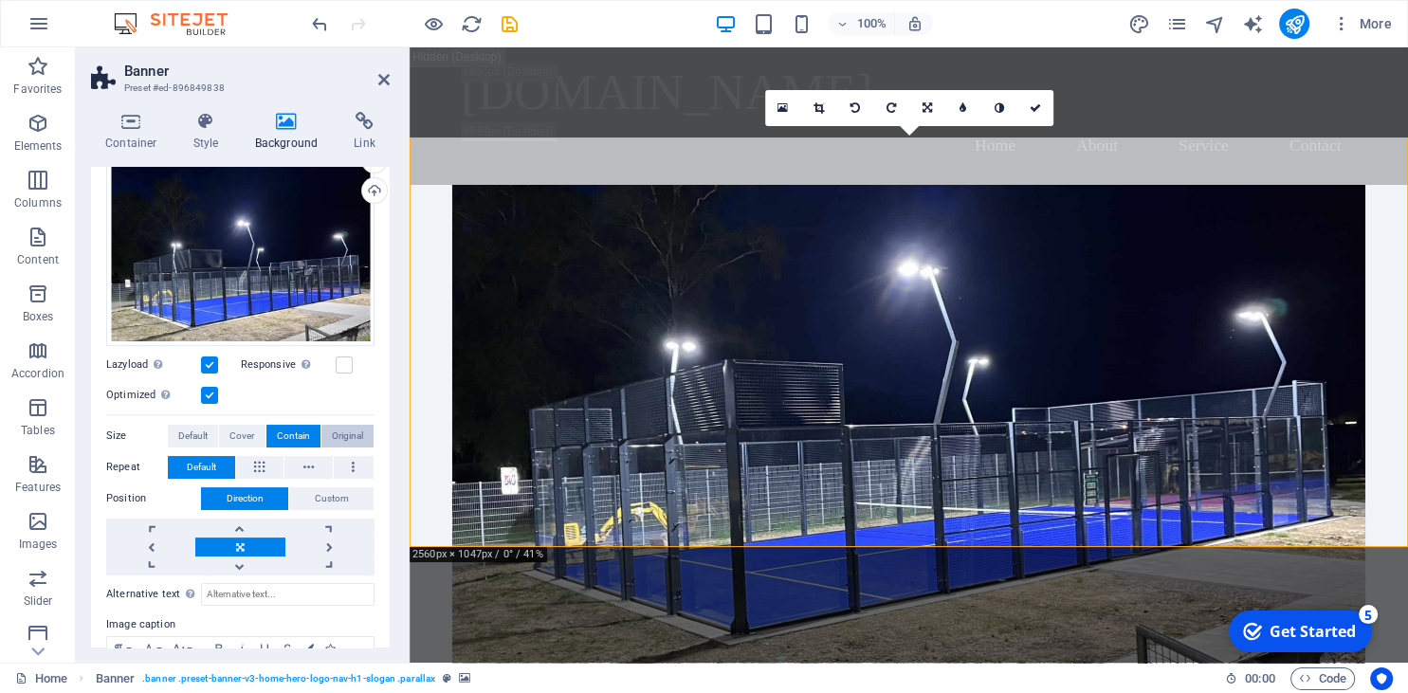
click at [343, 433] on span "Original" at bounding box center [347, 436] width 31 height 23
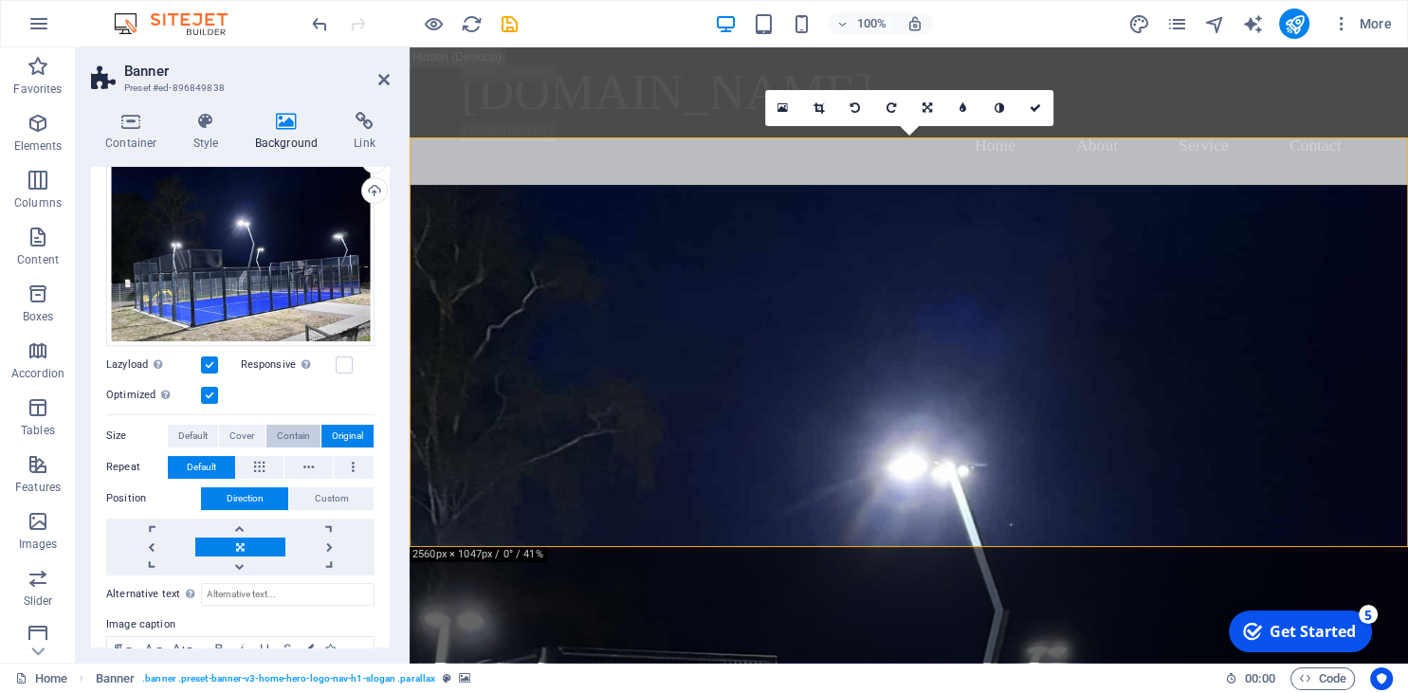
click at [290, 433] on span "Contain" at bounding box center [293, 436] width 33 height 23
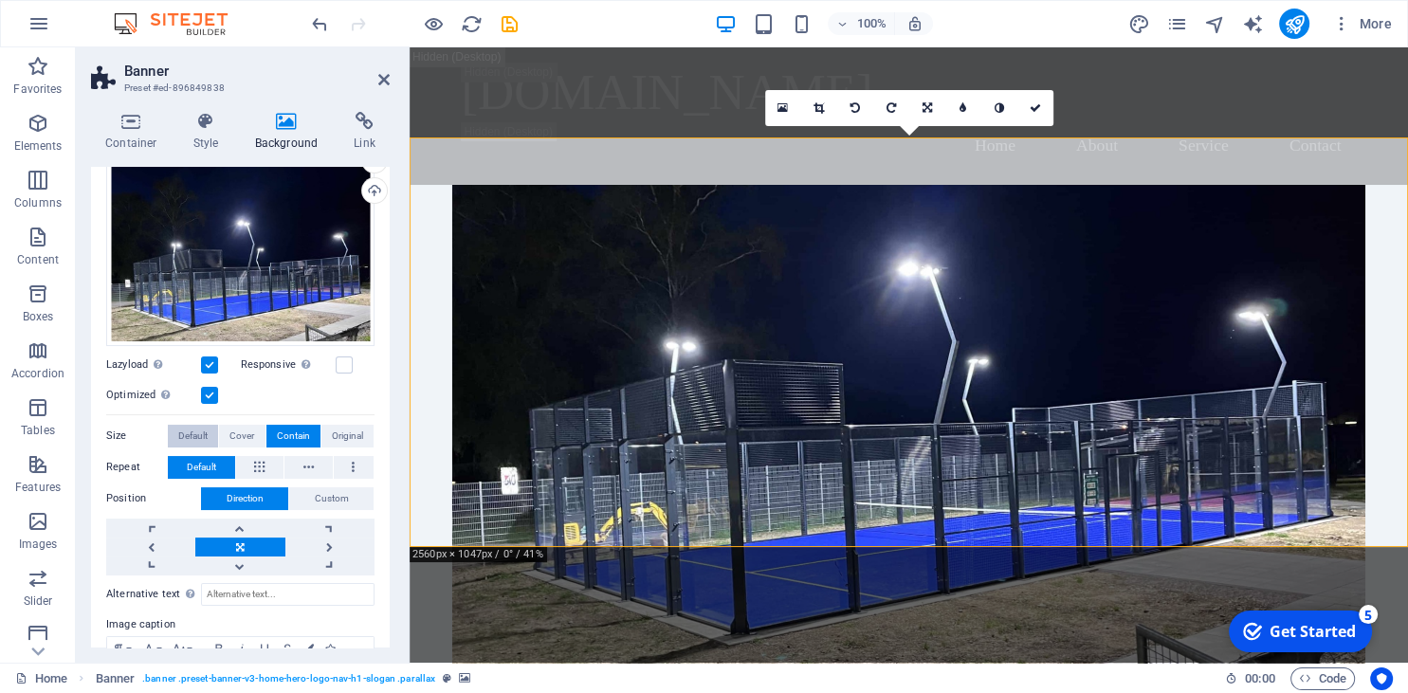
click at [199, 431] on span "Default" at bounding box center [192, 436] width 29 height 23
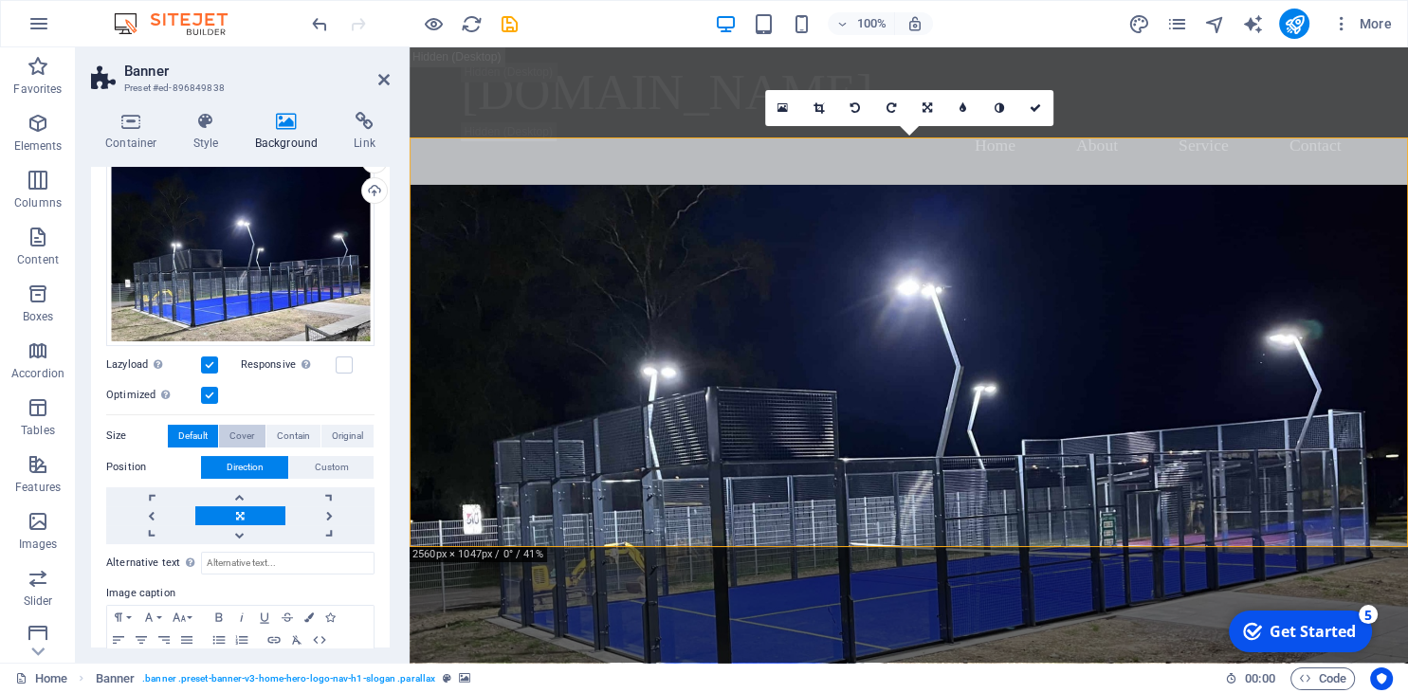
click at [245, 430] on span "Cover" at bounding box center [241, 436] width 25 height 23
click at [273, 431] on button "Contain" at bounding box center [293, 436] width 54 height 23
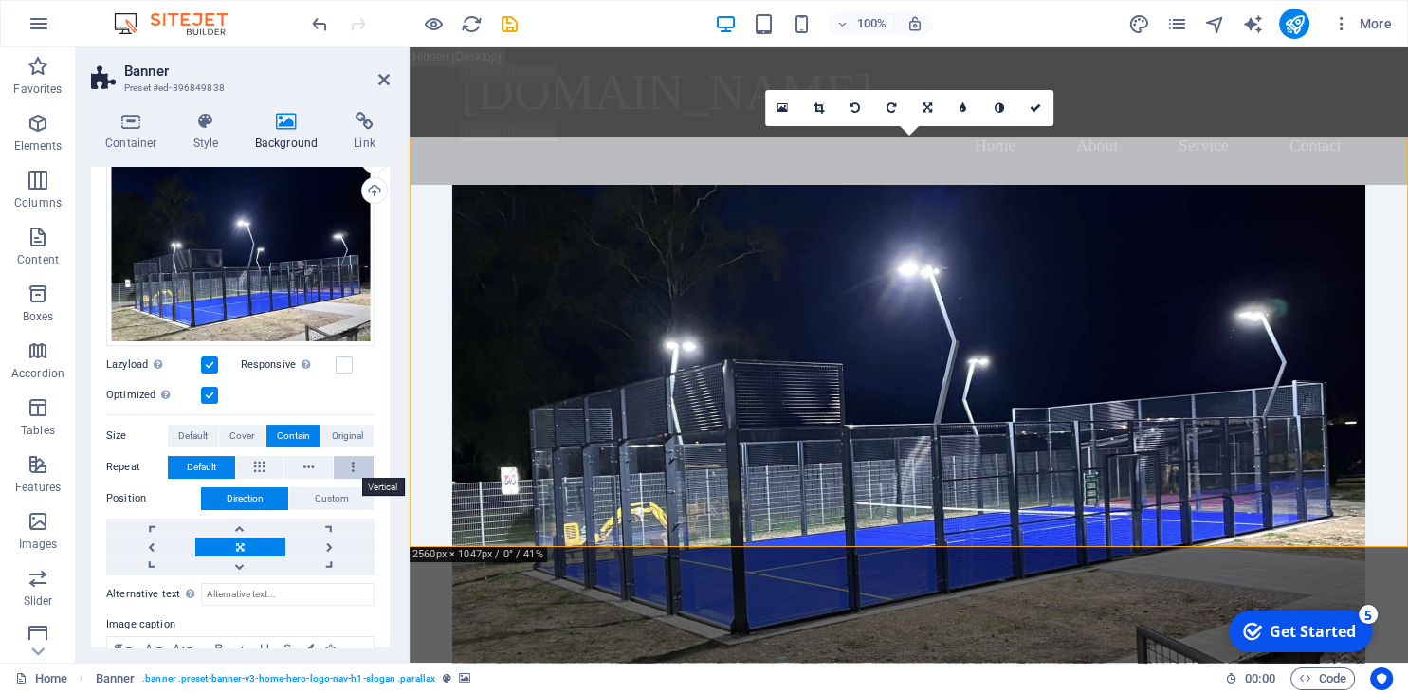
click at [355, 464] on icon at bounding box center [353, 467] width 3 height 23
click at [303, 461] on button at bounding box center [308, 467] width 48 height 23
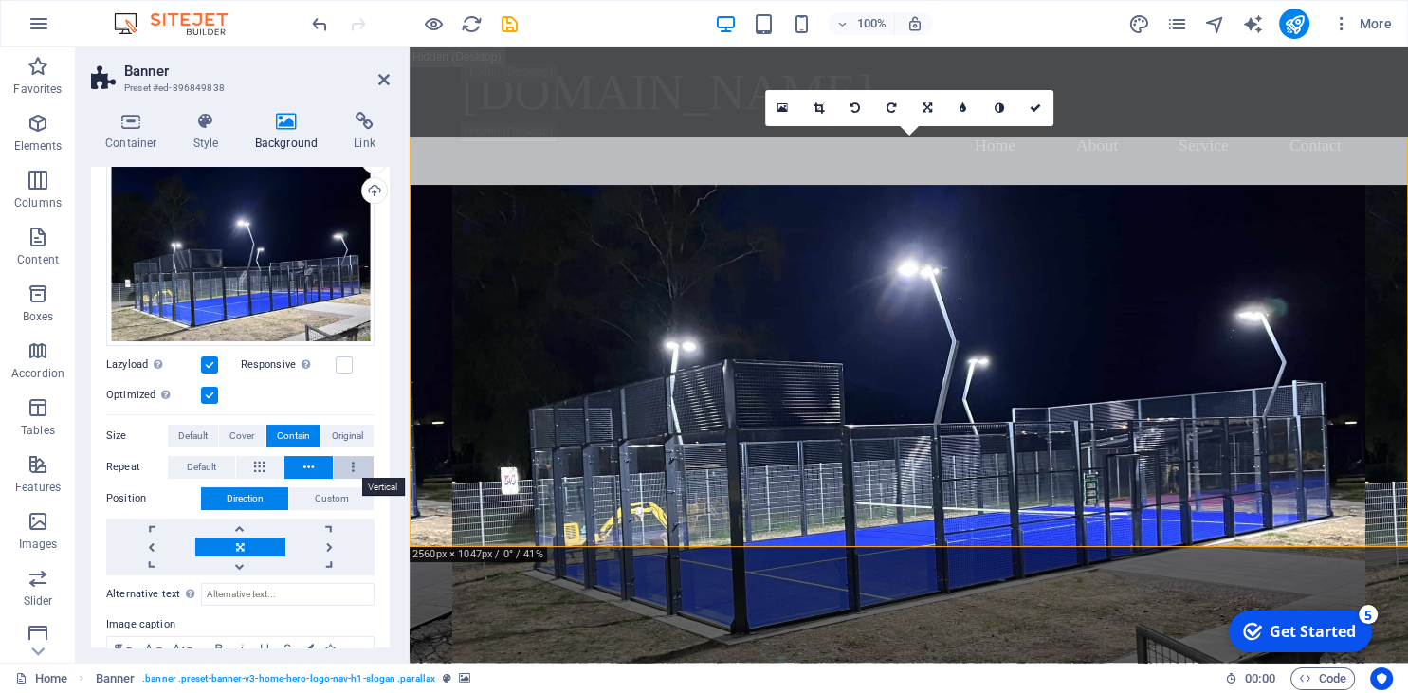
click at [339, 462] on button at bounding box center [354, 467] width 41 height 23
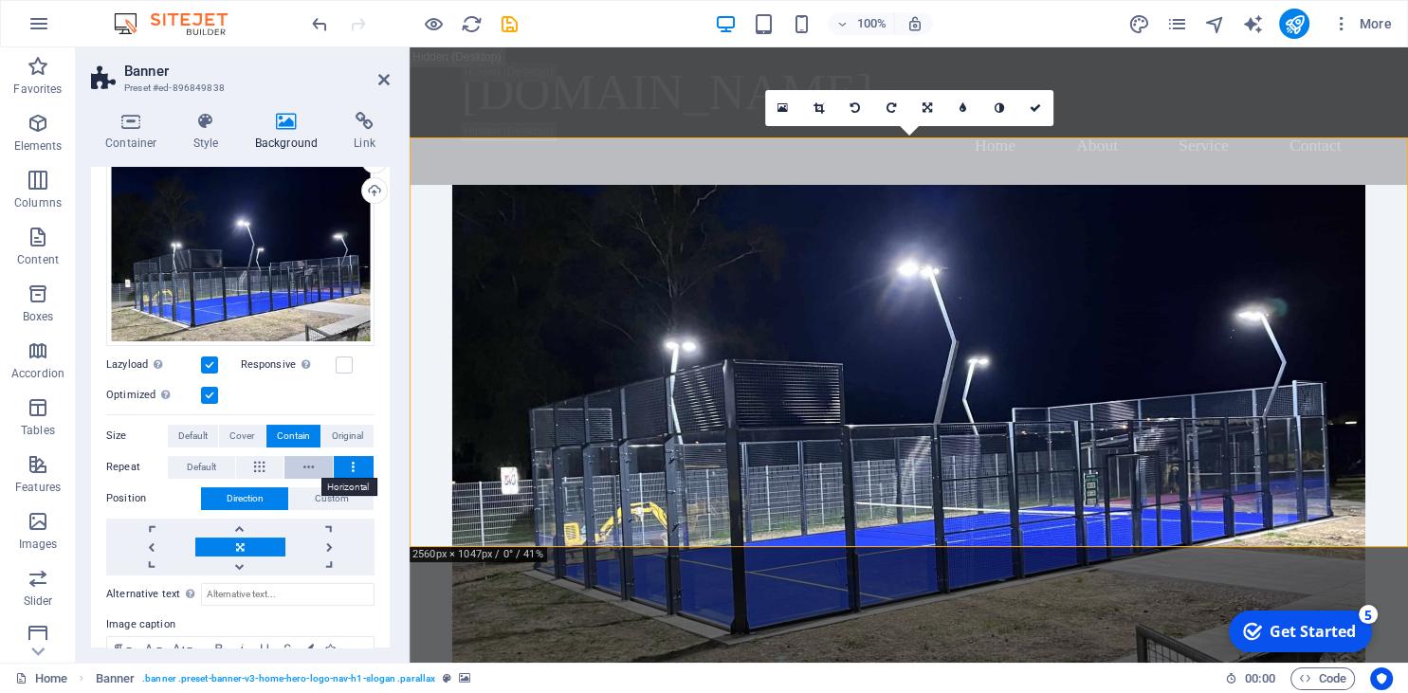
click at [289, 462] on button at bounding box center [308, 467] width 48 height 23
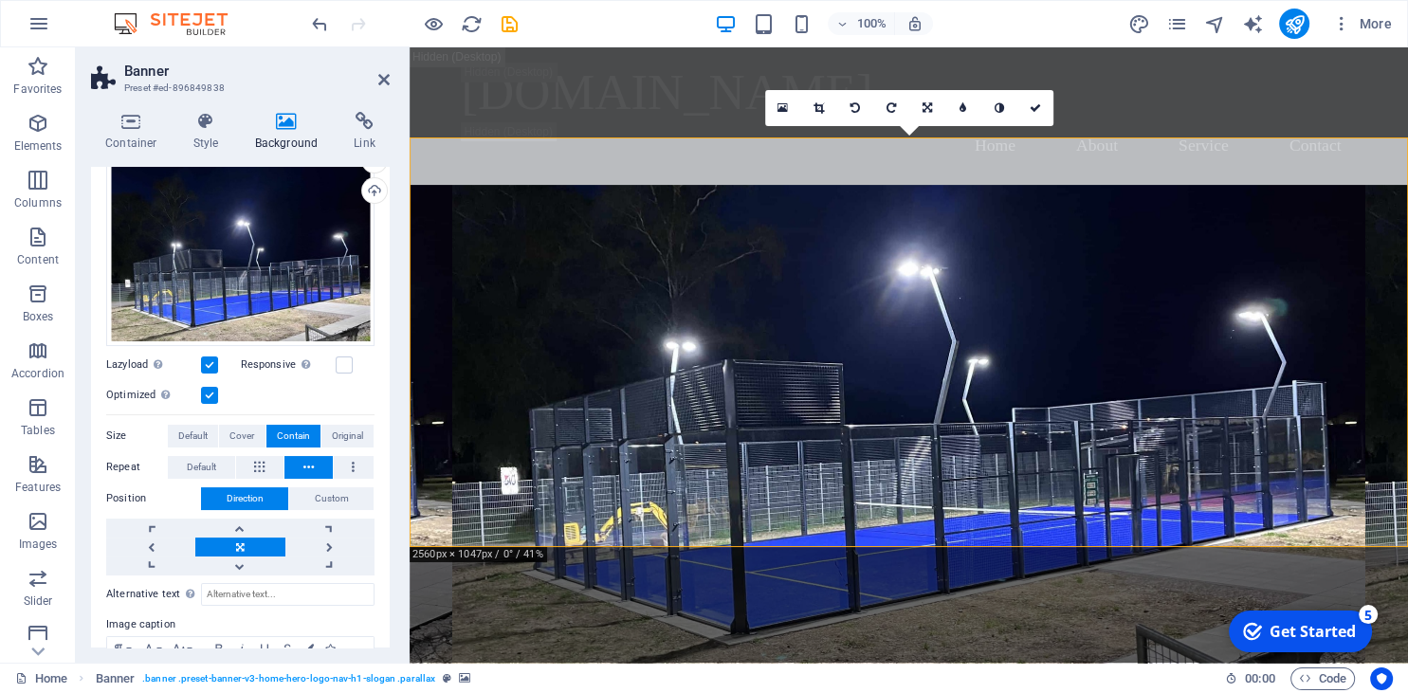
click at [143, 497] on label "Position" at bounding box center [153, 498] width 95 height 23
click at [256, 564] on link at bounding box center [239, 566] width 89 height 19
click at [252, 526] on link at bounding box center [239, 528] width 89 height 19
click at [245, 542] on link at bounding box center [239, 547] width 89 height 19
click at [926, 116] on link at bounding box center [927, 108] width 36 height 36
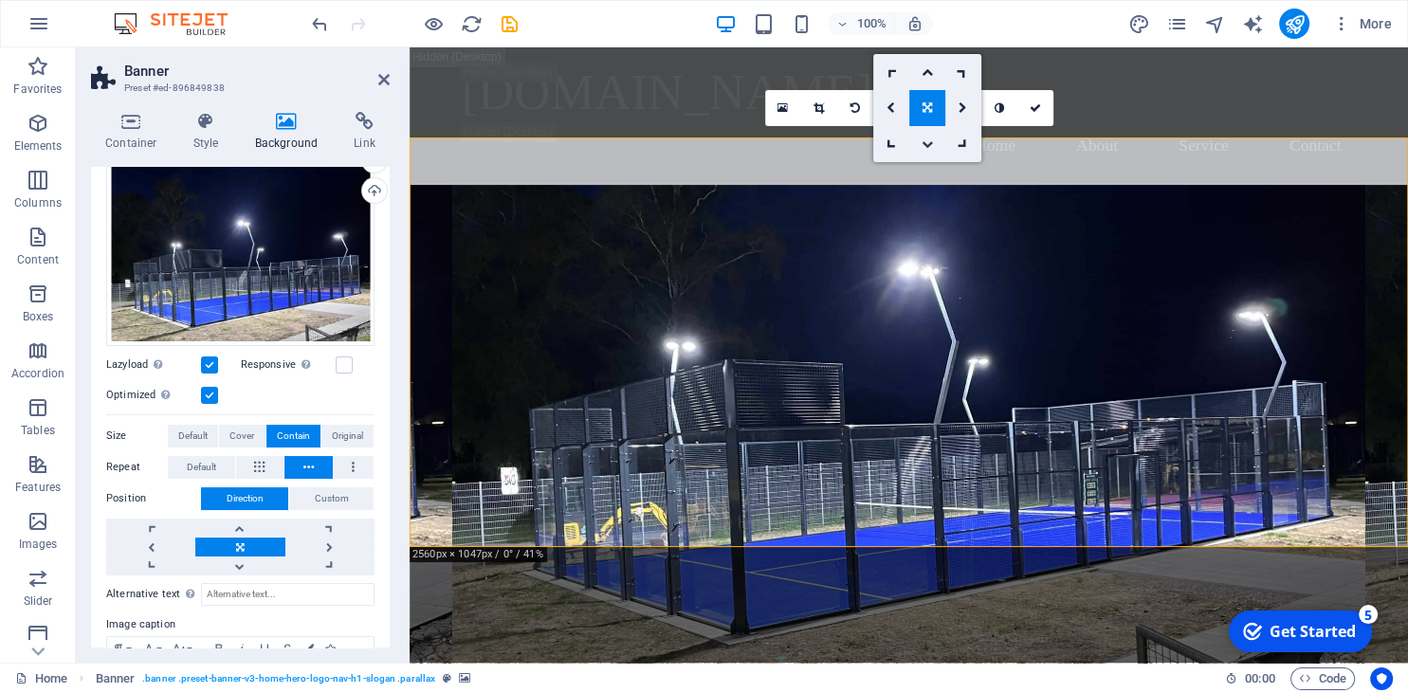
click at [930, 148] on icon at bounding box center [926, 143] width 11 height 11
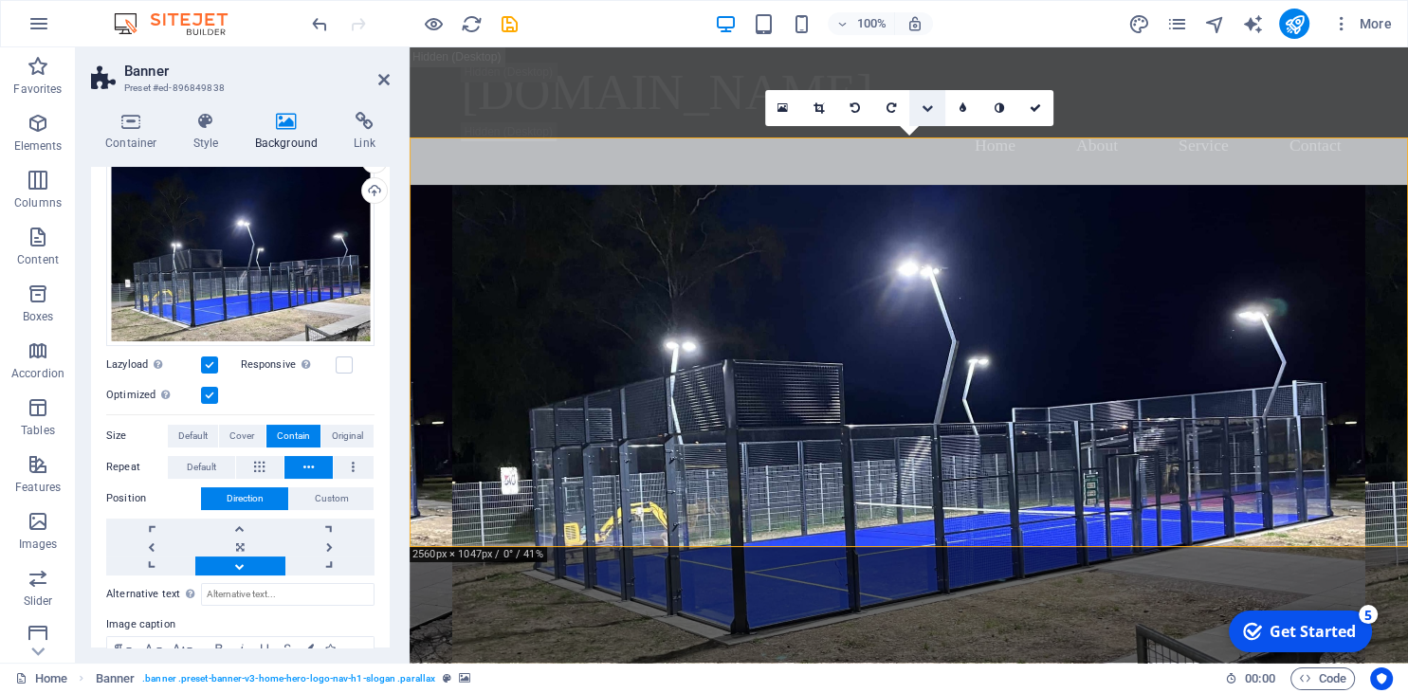
click at [925, 109] on icon at bounding box center [926, 107] width 11 height 11
click at [924, 101] on link at bounding box center [927, 108] width 36 height 36
click at [1042, 116] on link at bounding box center [1036, 108] width 36 height 36
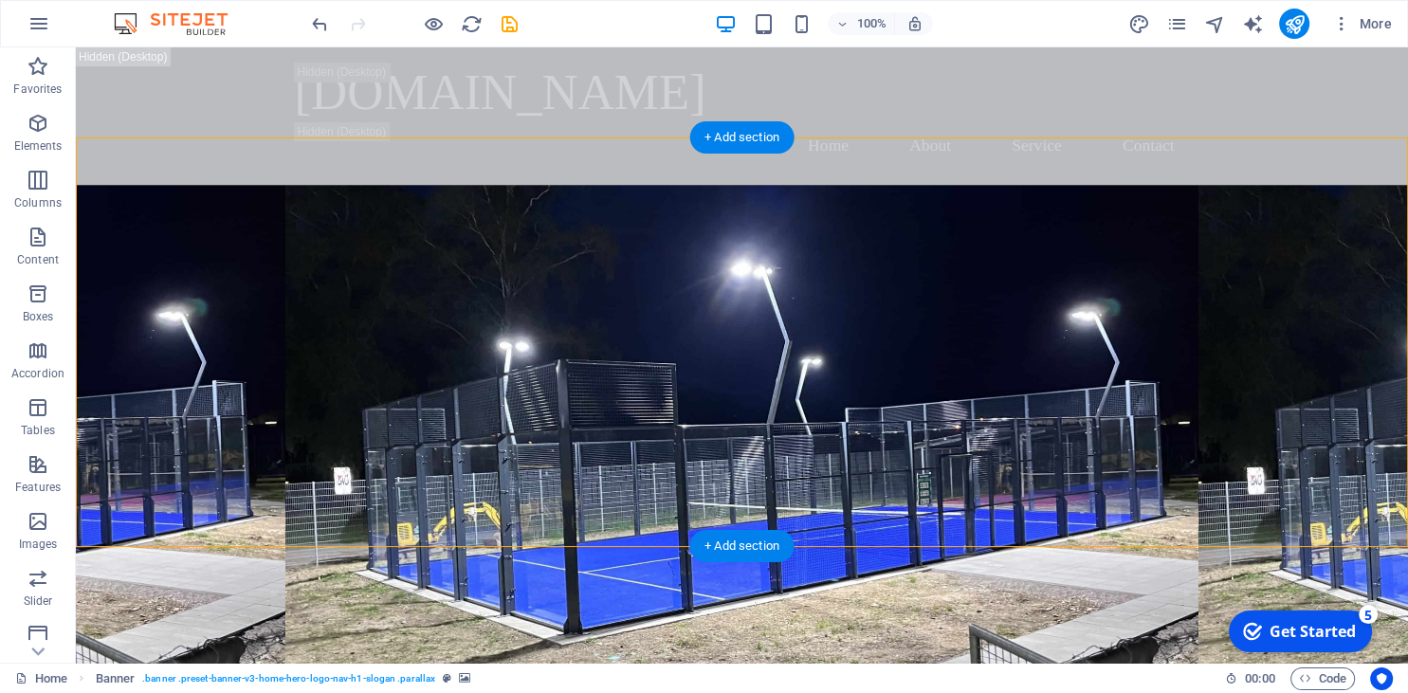
click at [834, 544] on figure at bounding box center [742, 492] width 1332 height 615
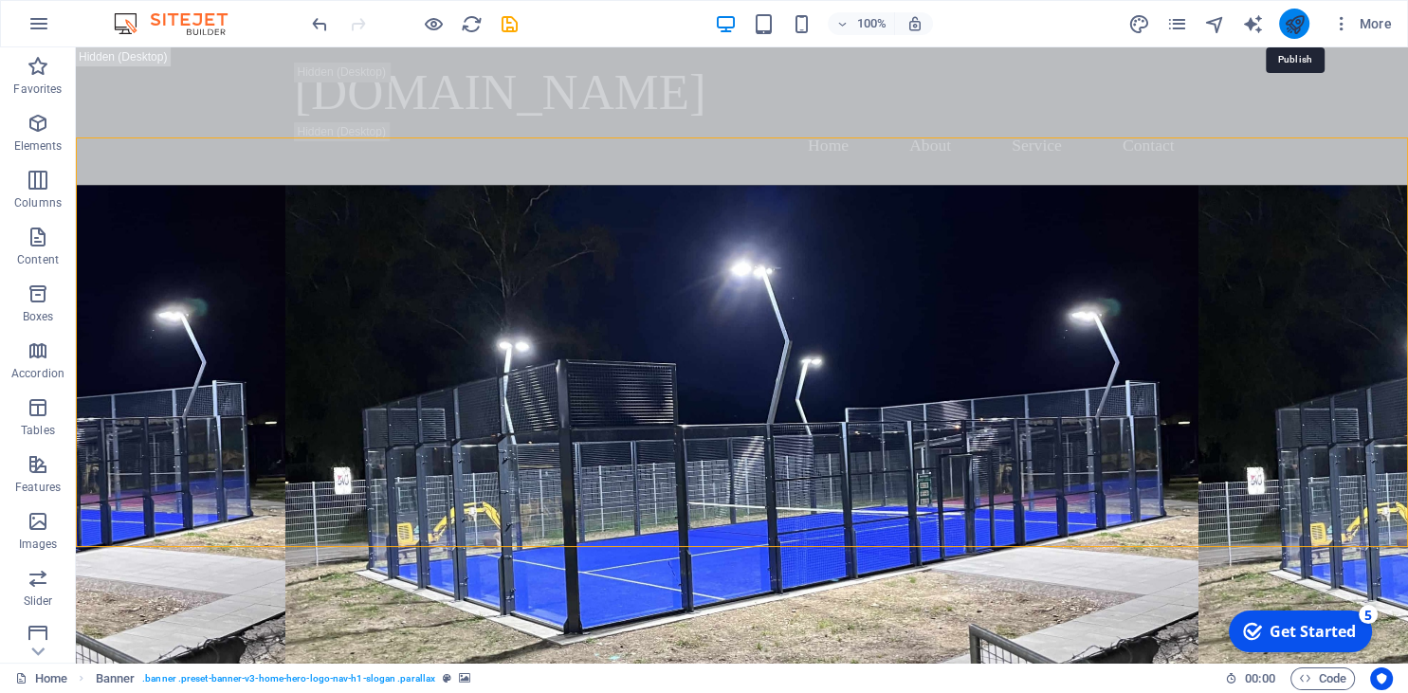
click at [1292, 23] on icon "publish" at bounding box center [1294, 24] width 22 height 22
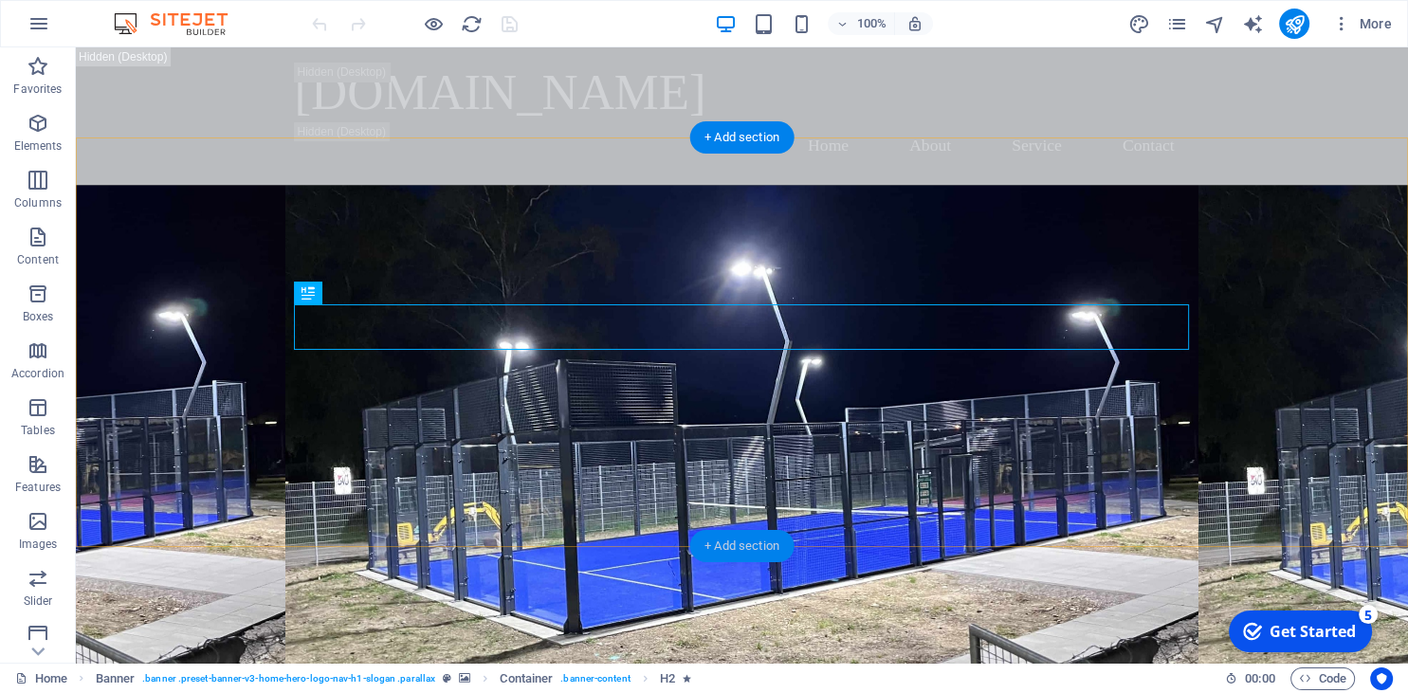
click at [757, 552] on div "+ Add section" at bounding box center [741, 546] width 105 height 32
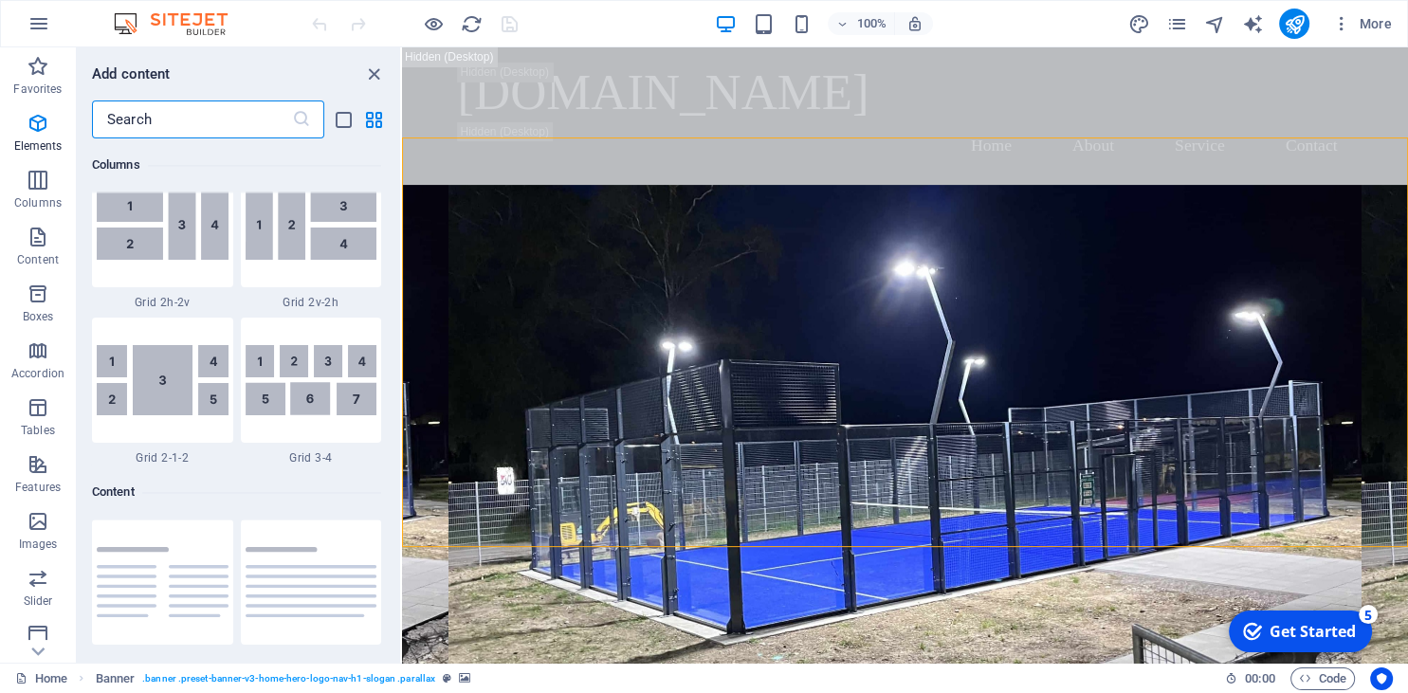
scroll to position [3318, 0]
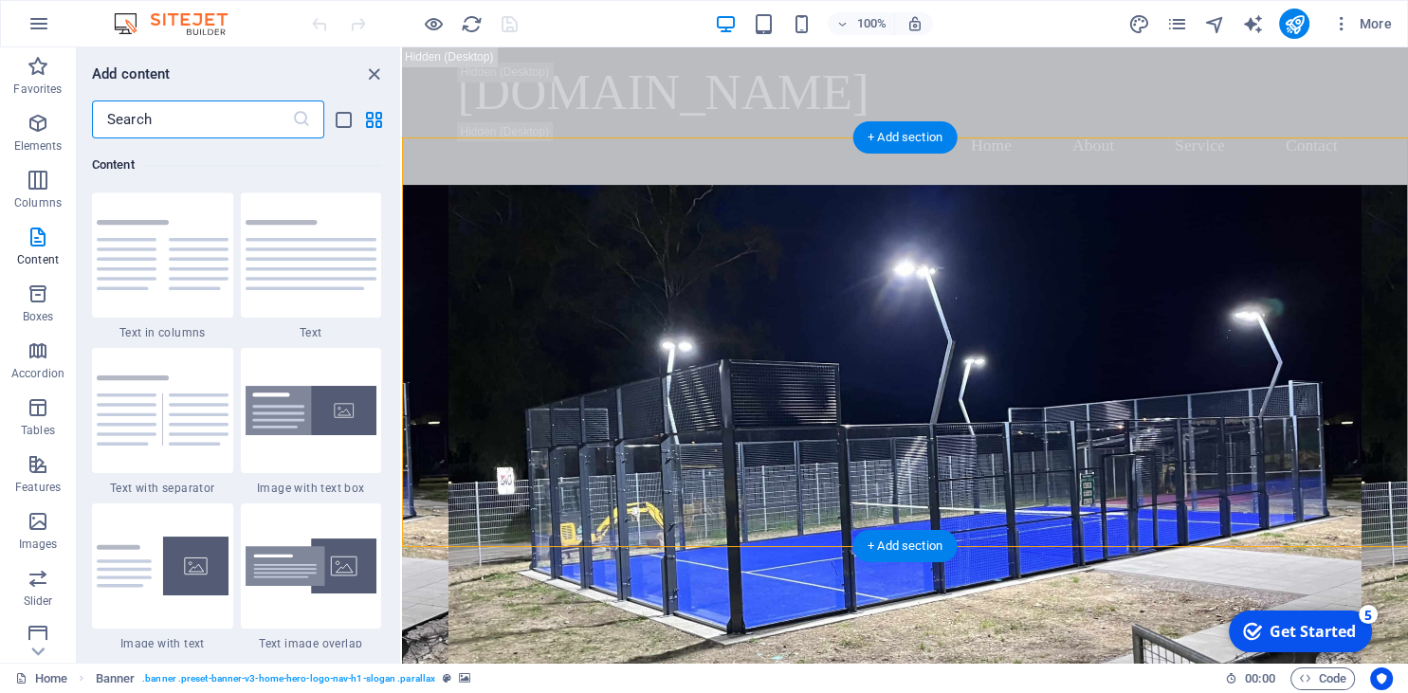
click at [1047, 487] on figure at bounding box center [905, 492] width 1006 height 615
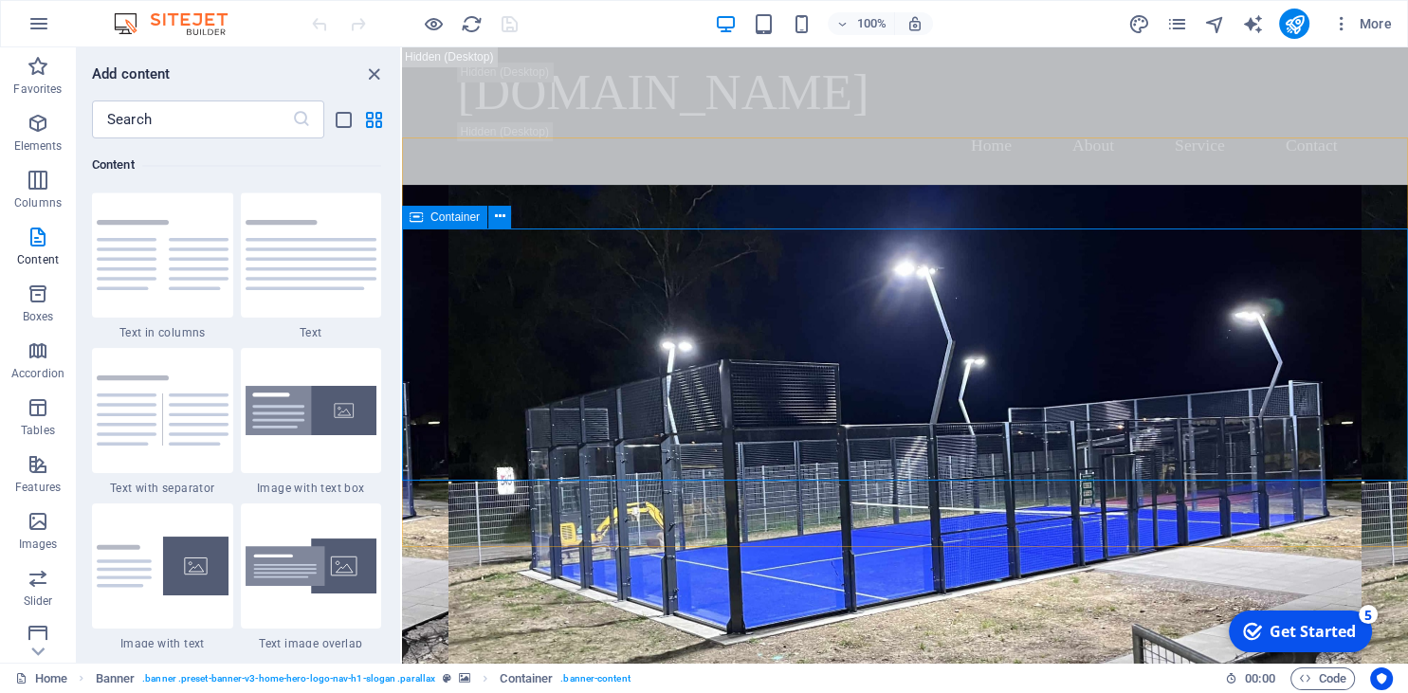
click at [408, 226] on div "Container" at bounding box center [444, 217] width 85 height 23
click at [429, 214] on div "Container" at bounding box center [444, 217] width 85 height 23
click at [436, 220] on span "Container" at bounding box center [455, 216] width 49 height 11
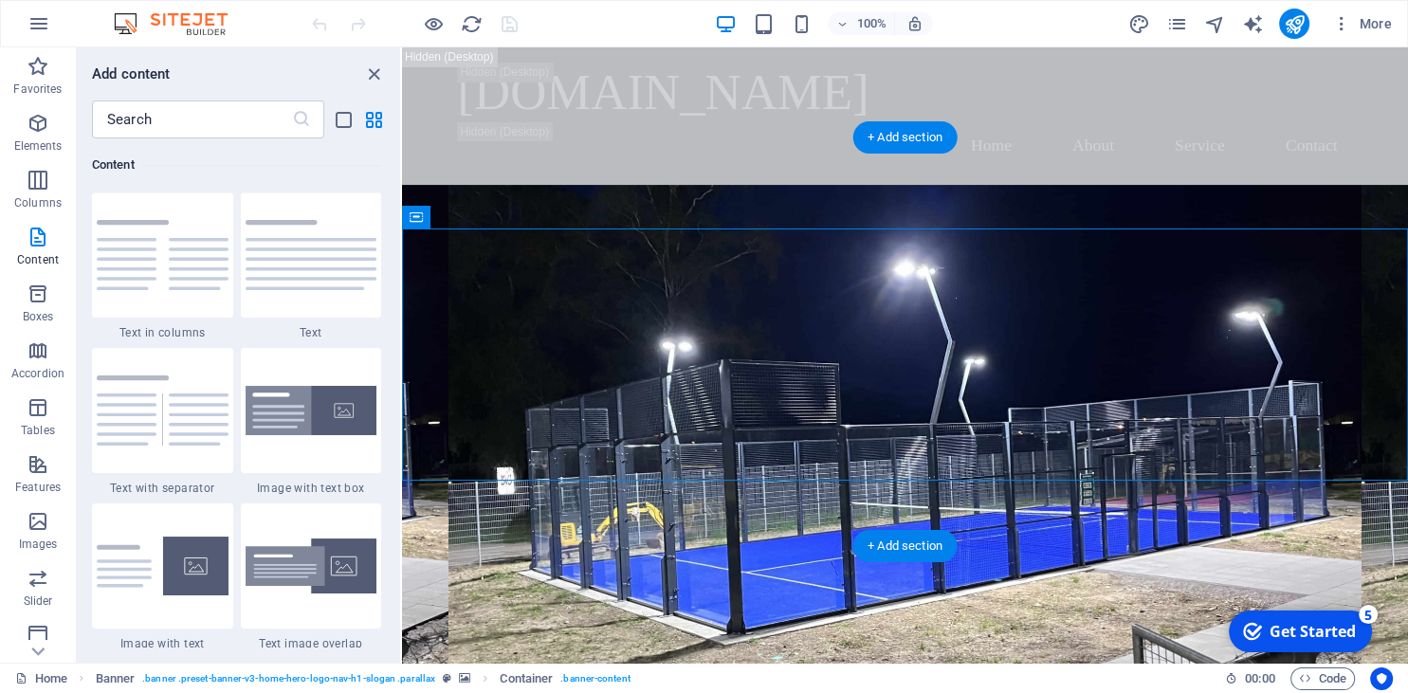
drag, startPoint x: 838, startPoint y: 267, endPoint x: 461, endPoint y: 313, distance: 380.2
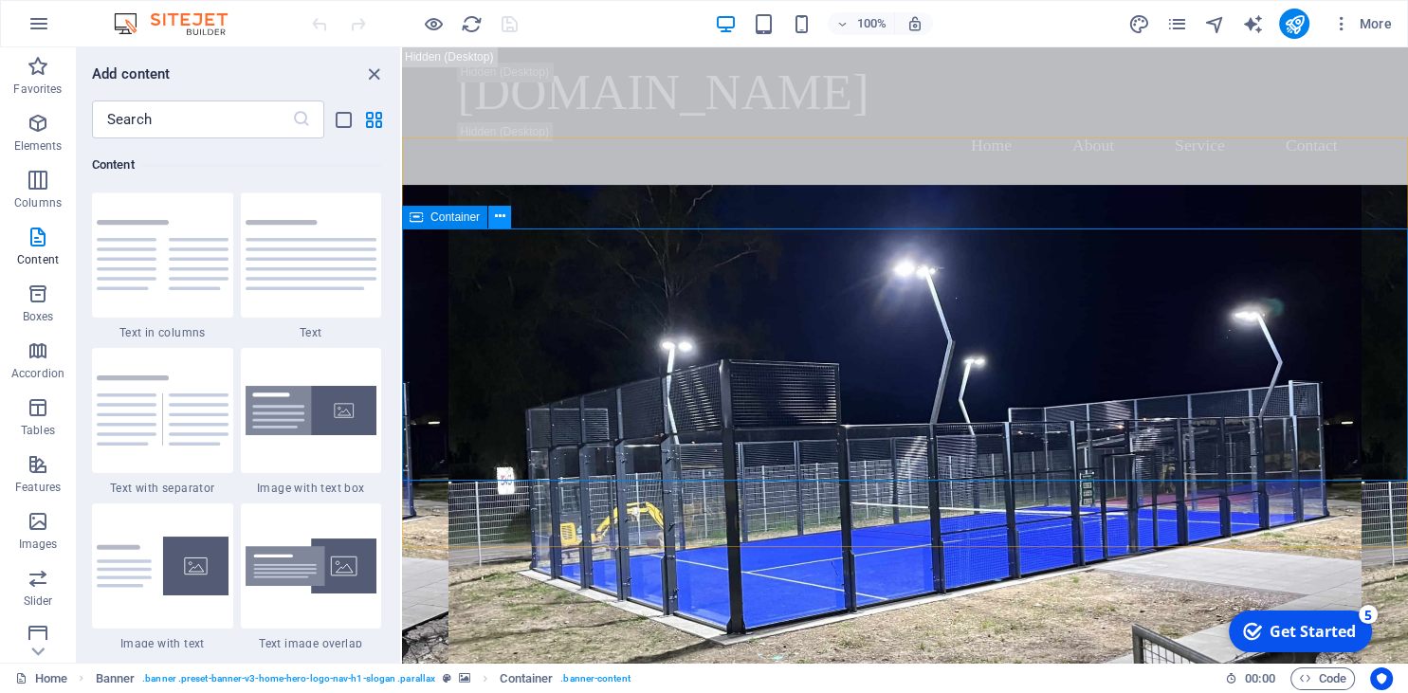
click at [503, 220] on icon at bounding box center [500, 217] width 10 height 20
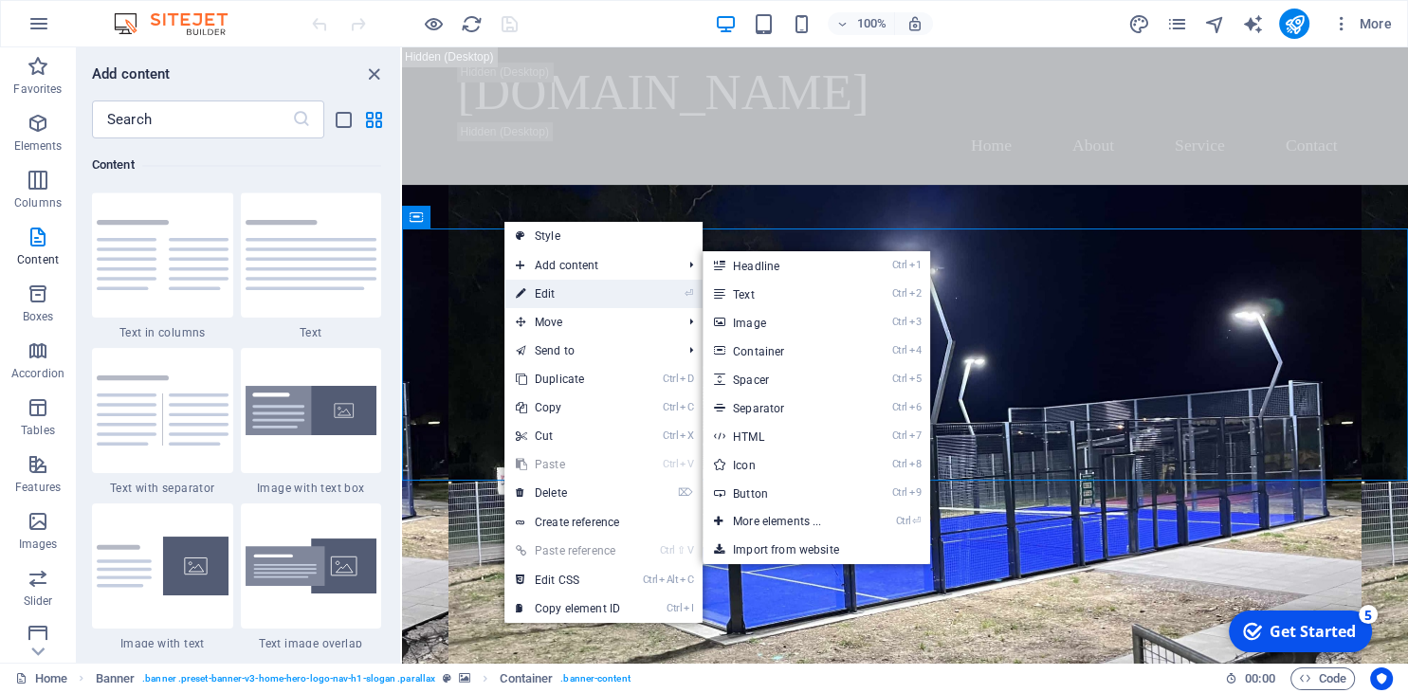
click at [559, 297] on link "⏎ Edit" at bounding box center [567, 294] width 127 height 28
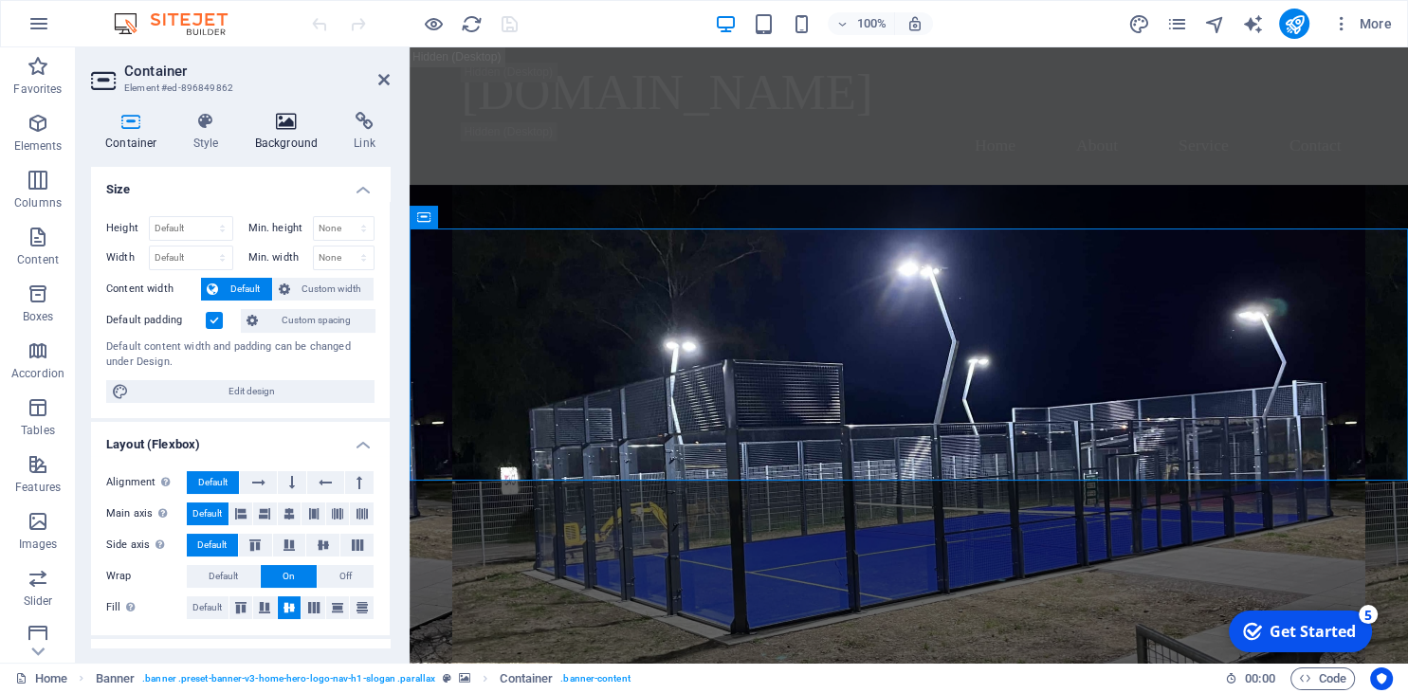
click at [303, 119] on icon at bounding box center [287, 121] width 92 height 19
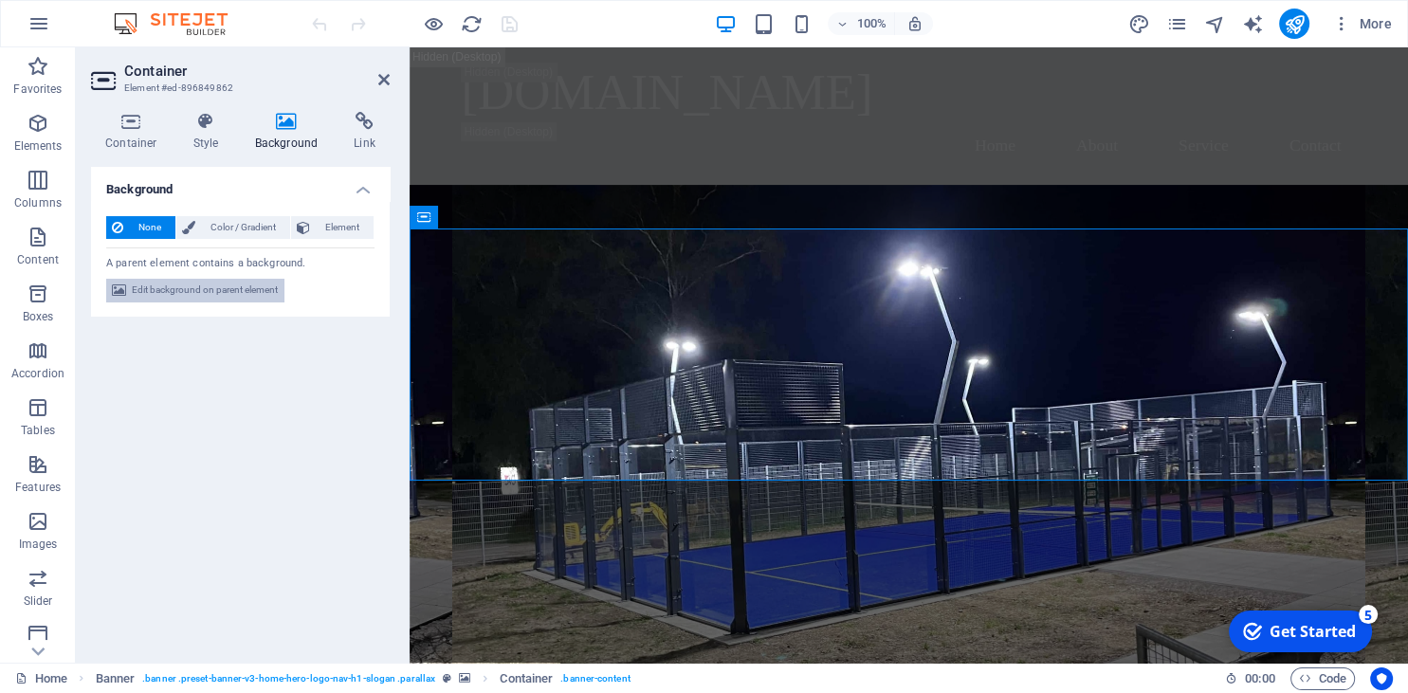
click at [260, 290] on span "Edit background on parent element" at bounding box center [205, 290] width 146 height 23
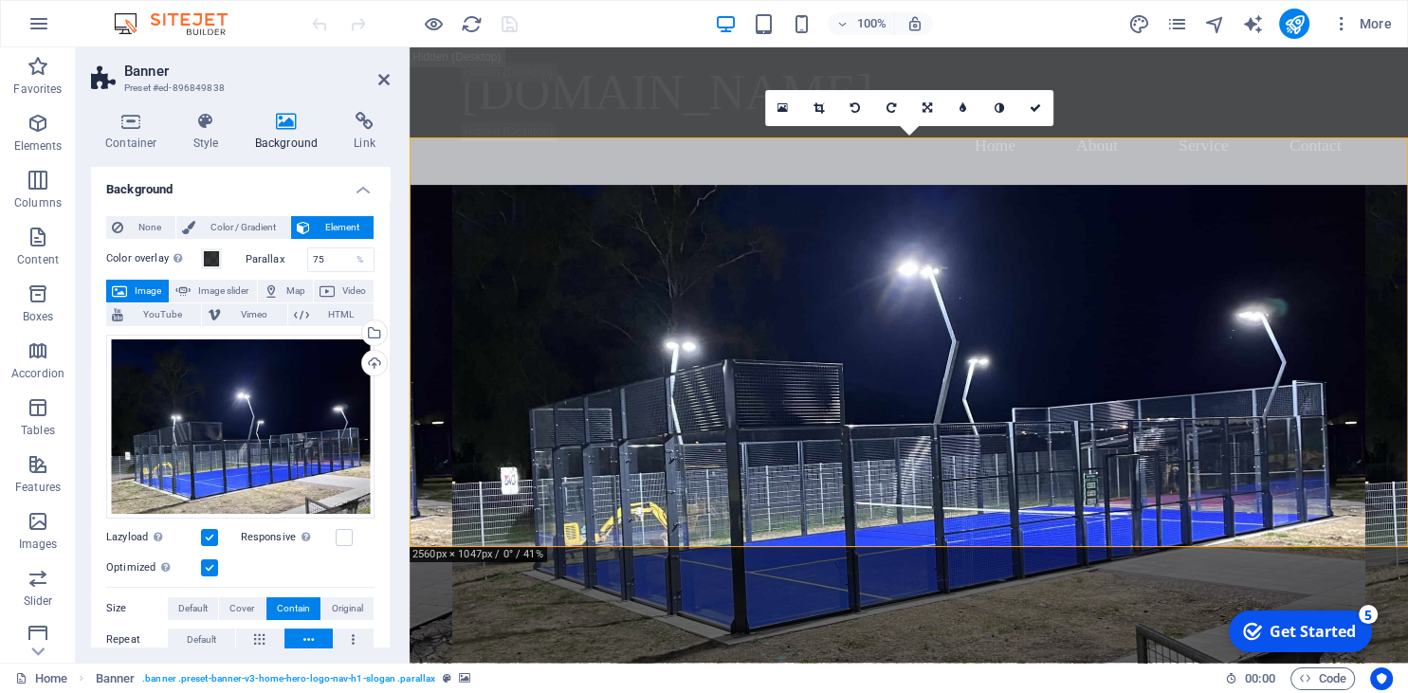
click at [116, 278] on div "Color overlay Places an overlay over the background to colorize it Parallax 75 …" at bounding box center [240, 577] width 268 height 675
click at [131, 290] on button "Image" at bounding box center [137, 291] width 63 height 23
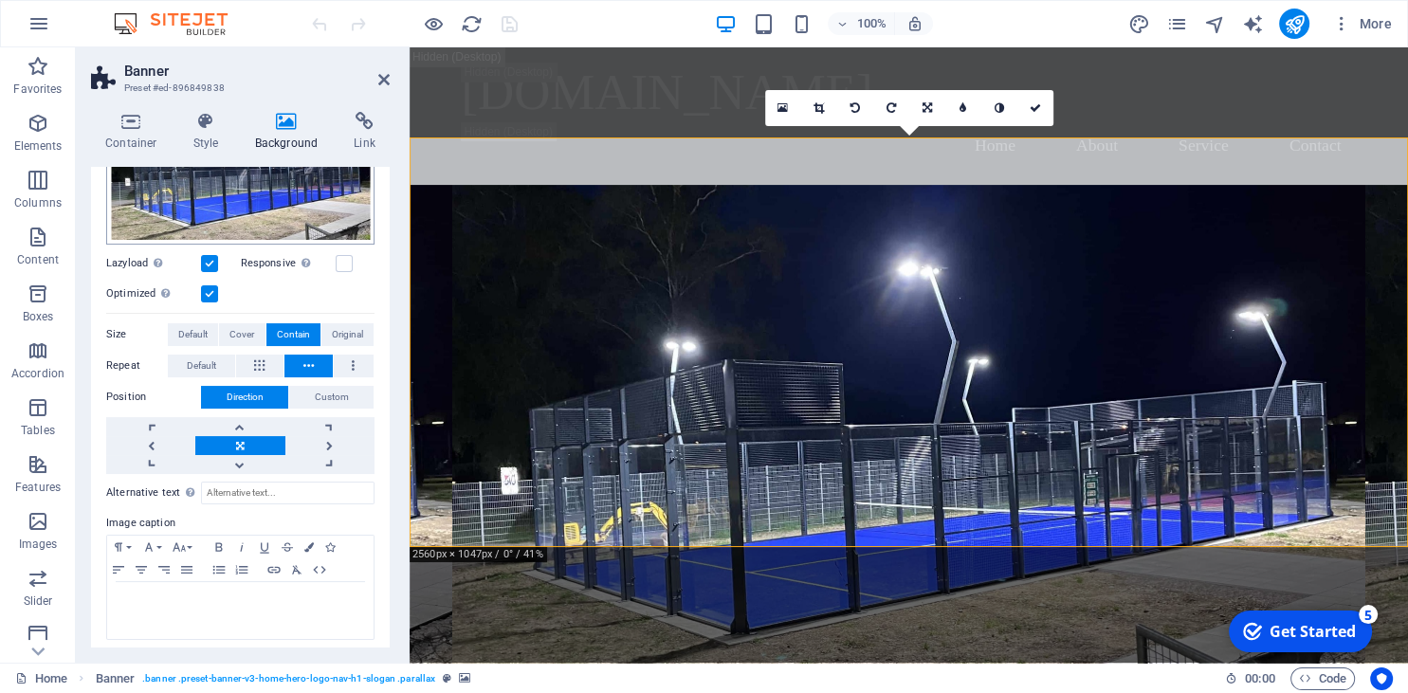
scroll to position [281, 0]
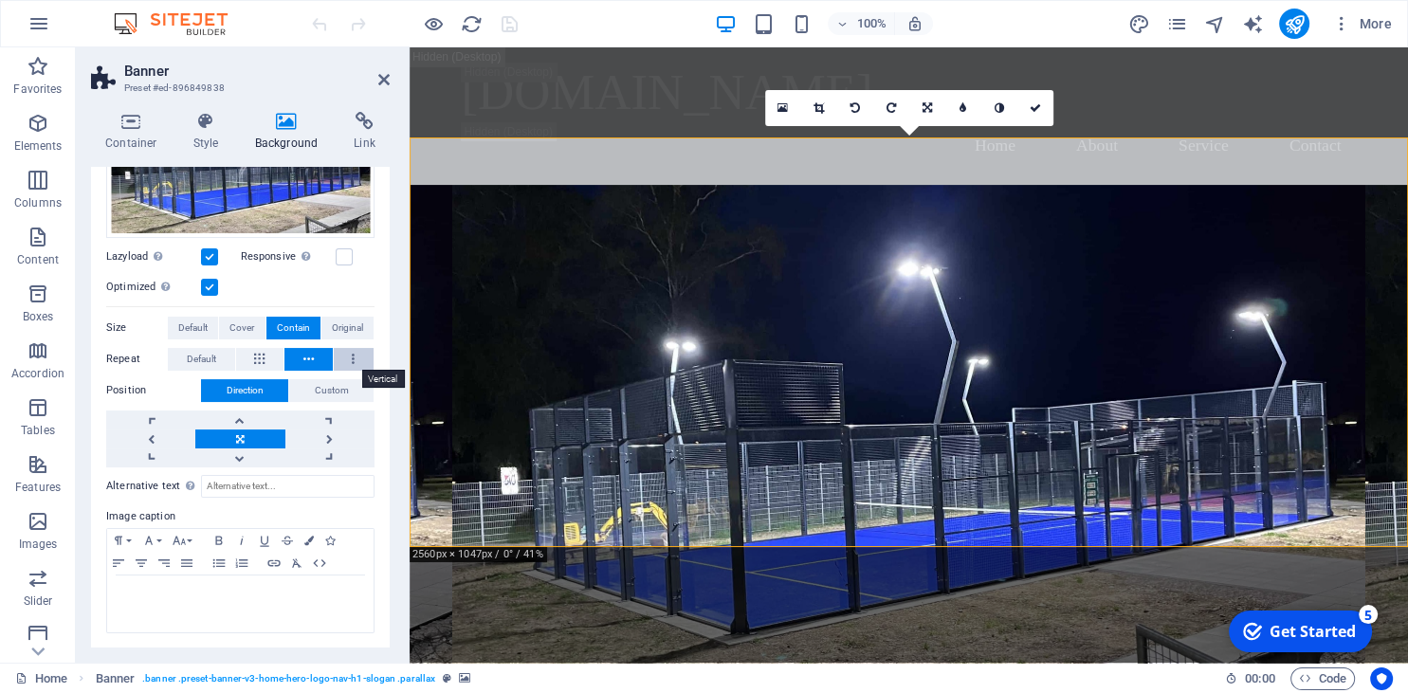
click at [358, 358] on button at bounding box center [354, 359] width 41 height 23
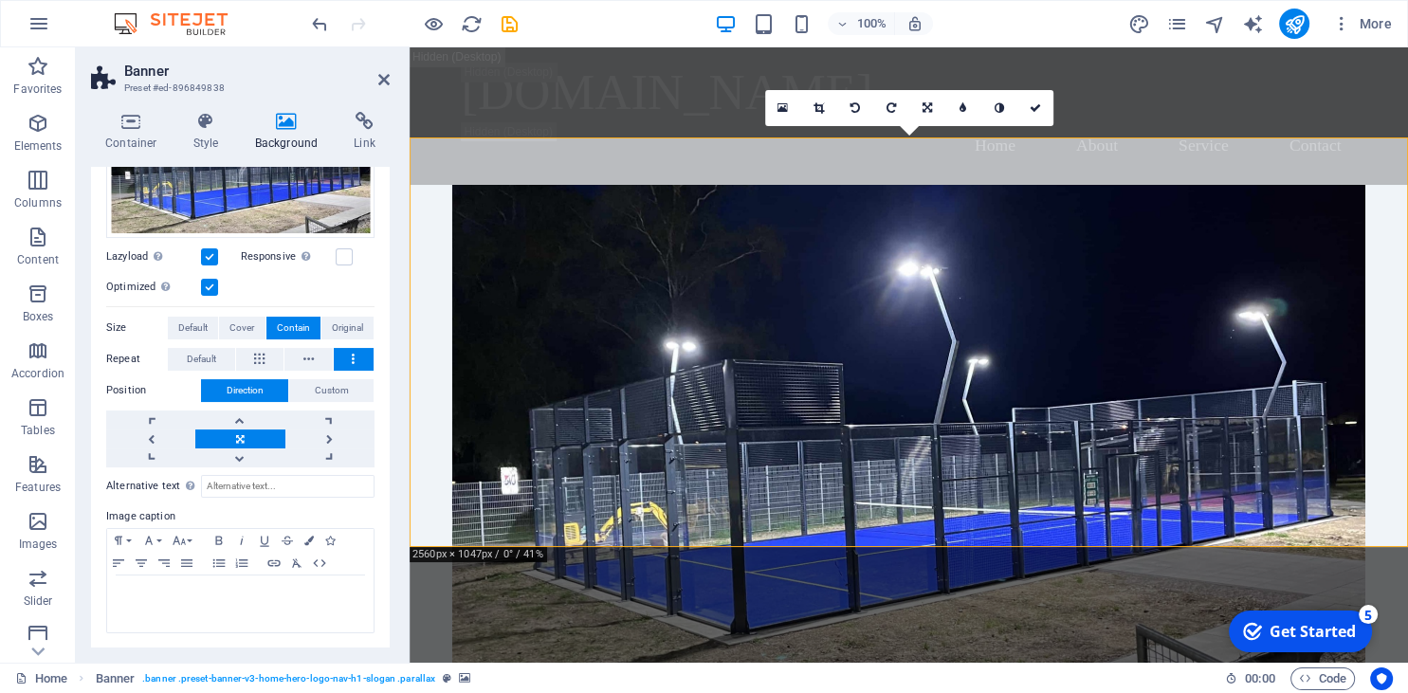
click at [358, 358] on button at bounding box center [354, 359] width 41 height 23
click at [319, 358] on button at bounding box center [308, 359] width 48 height 23
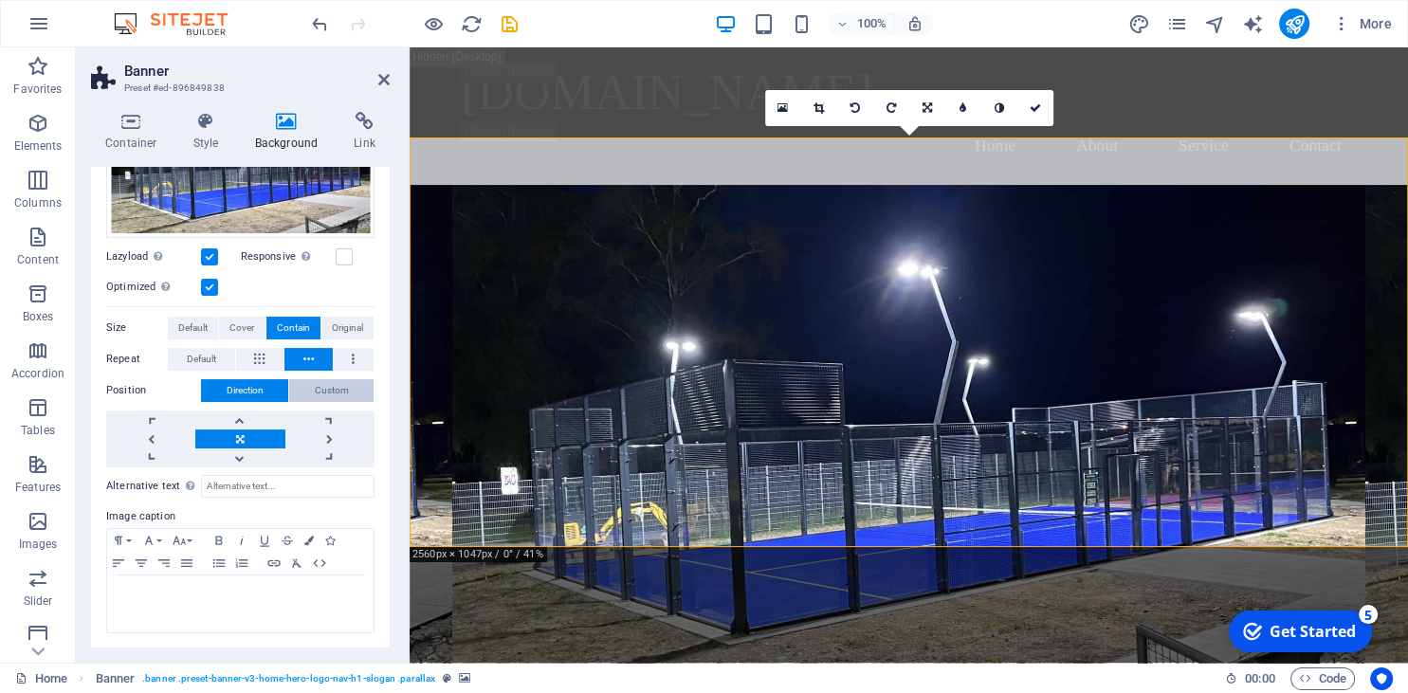
click at [335, 392] on span "Custom" at bounding box center [332, 390] width 34 height 23
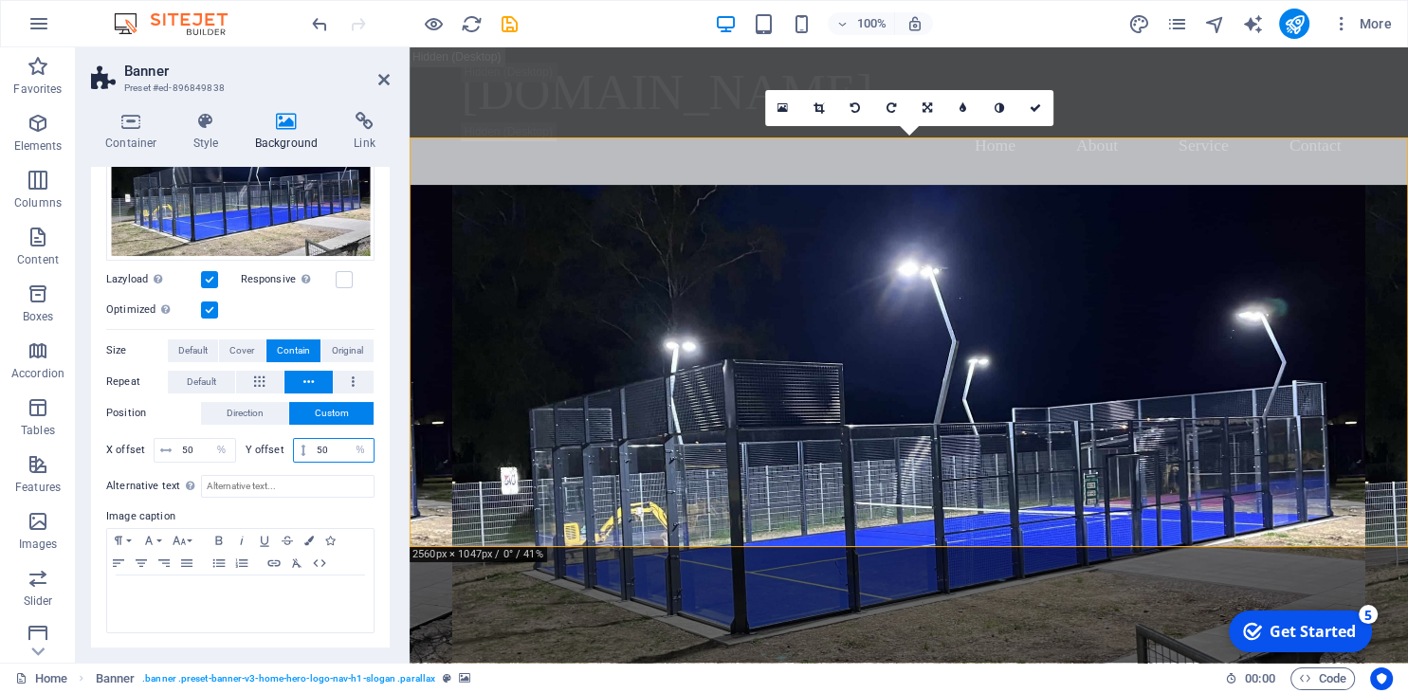
drag, startPoint x: 332, startPoint y: 449, endPoint x: 187, endPoint y: 427, distance: 146.7
click at [312, 439] on input "50" at bounding box center [343, 450] width 62 height 23
type input "70"
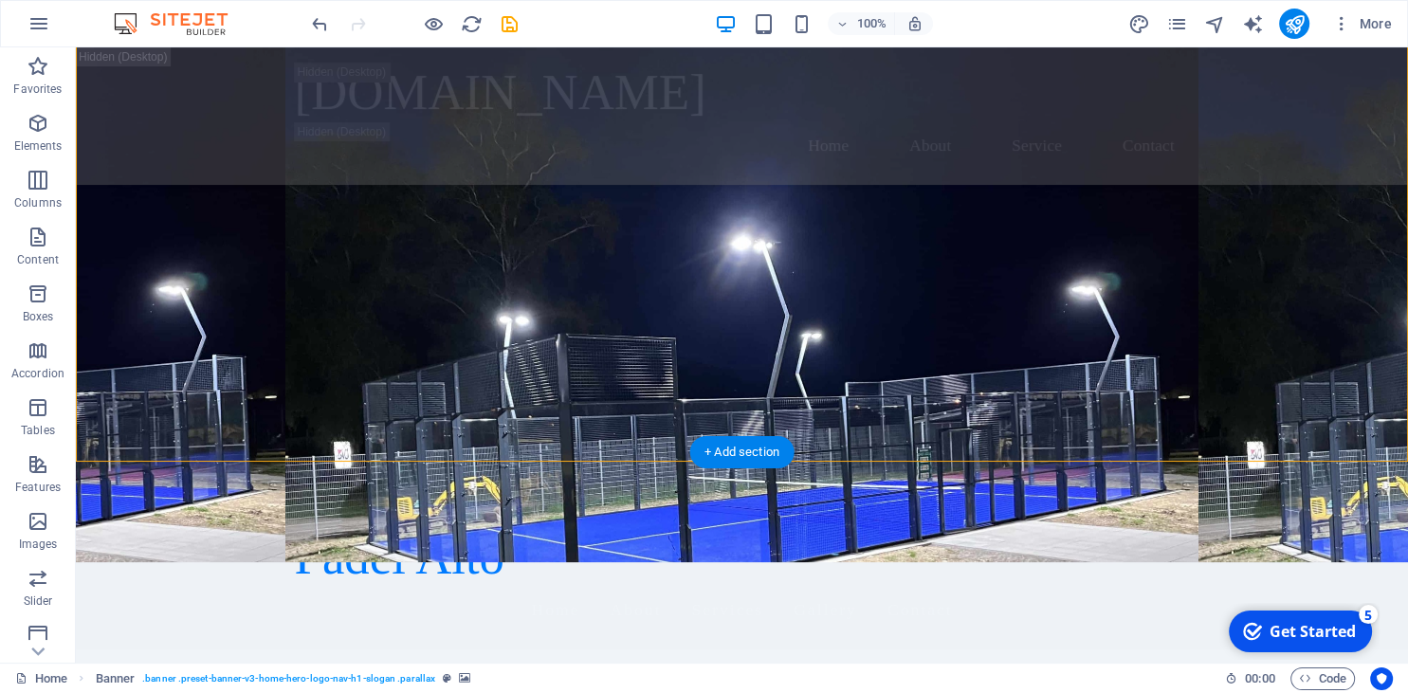
scroll to position [0, 0]
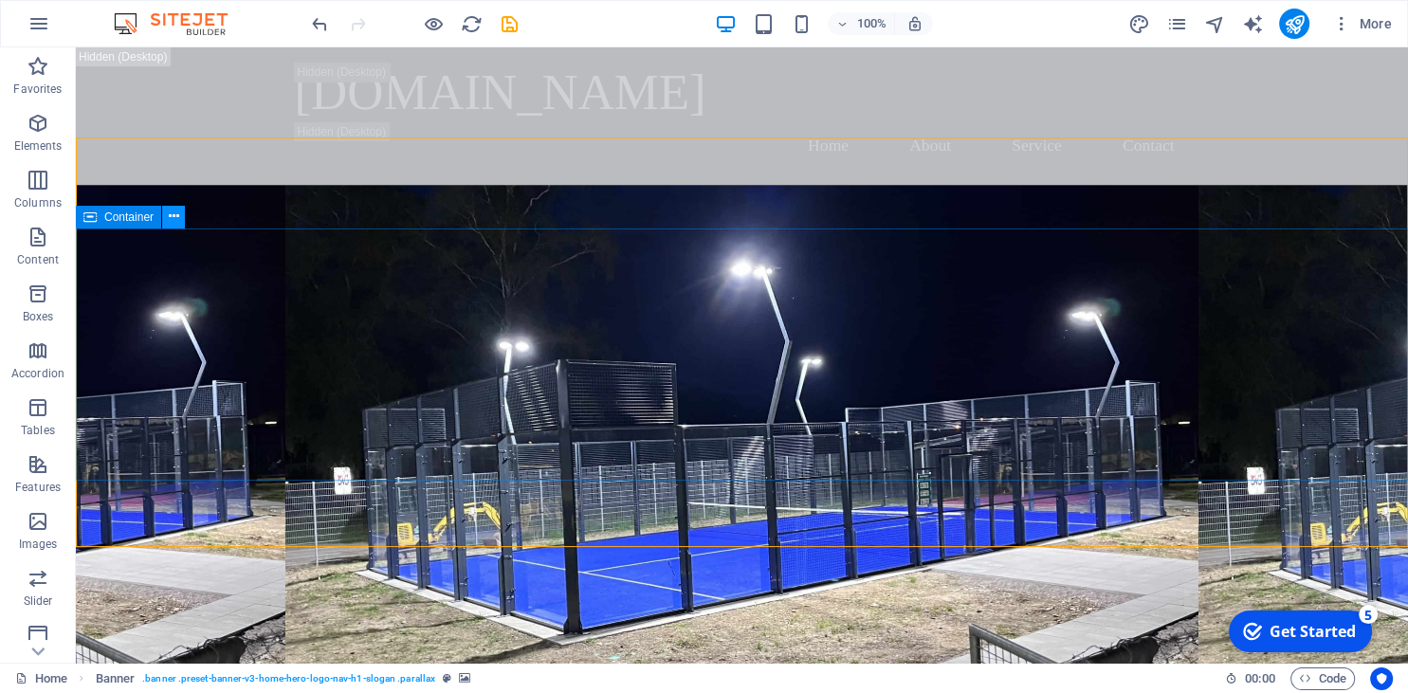
click at [184, 213] on button at bounding box center [173, 217] width 23 height 23
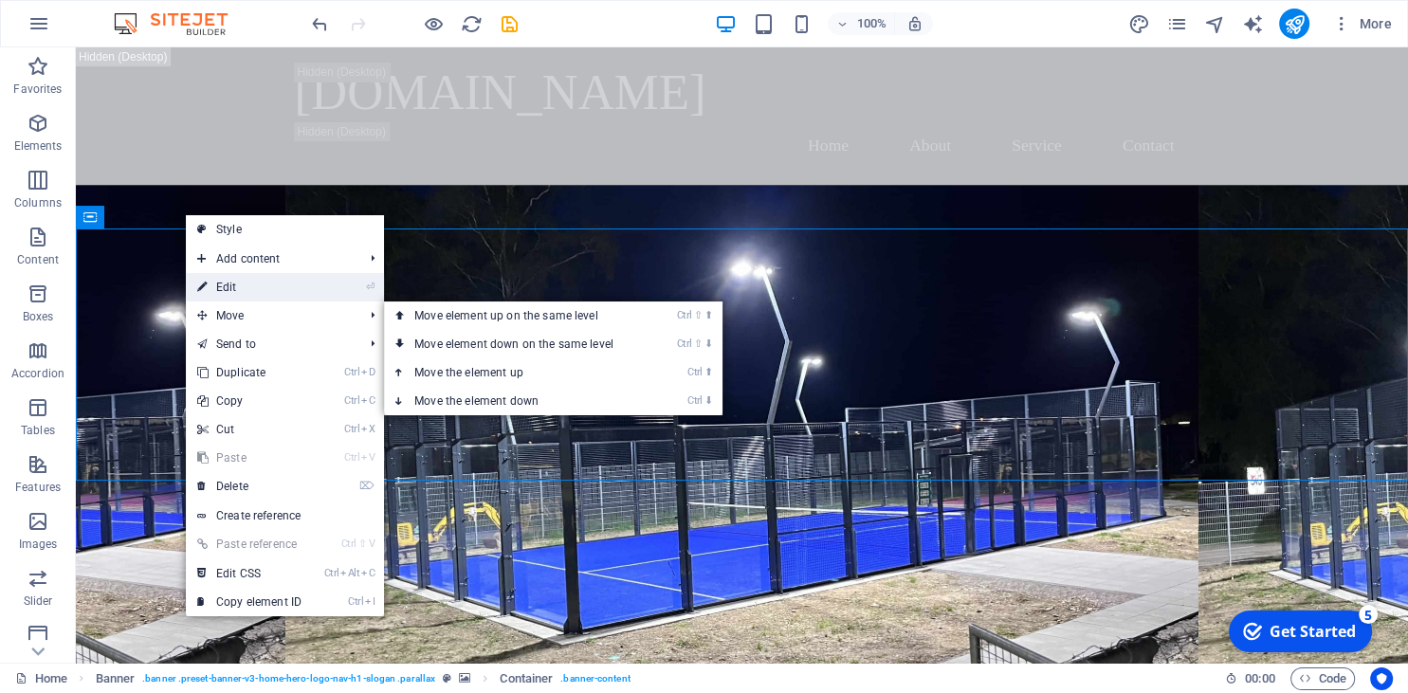
click at [248, 290] on link "⏎ Edit" at bounding box center [249, 287] width 127 height 28
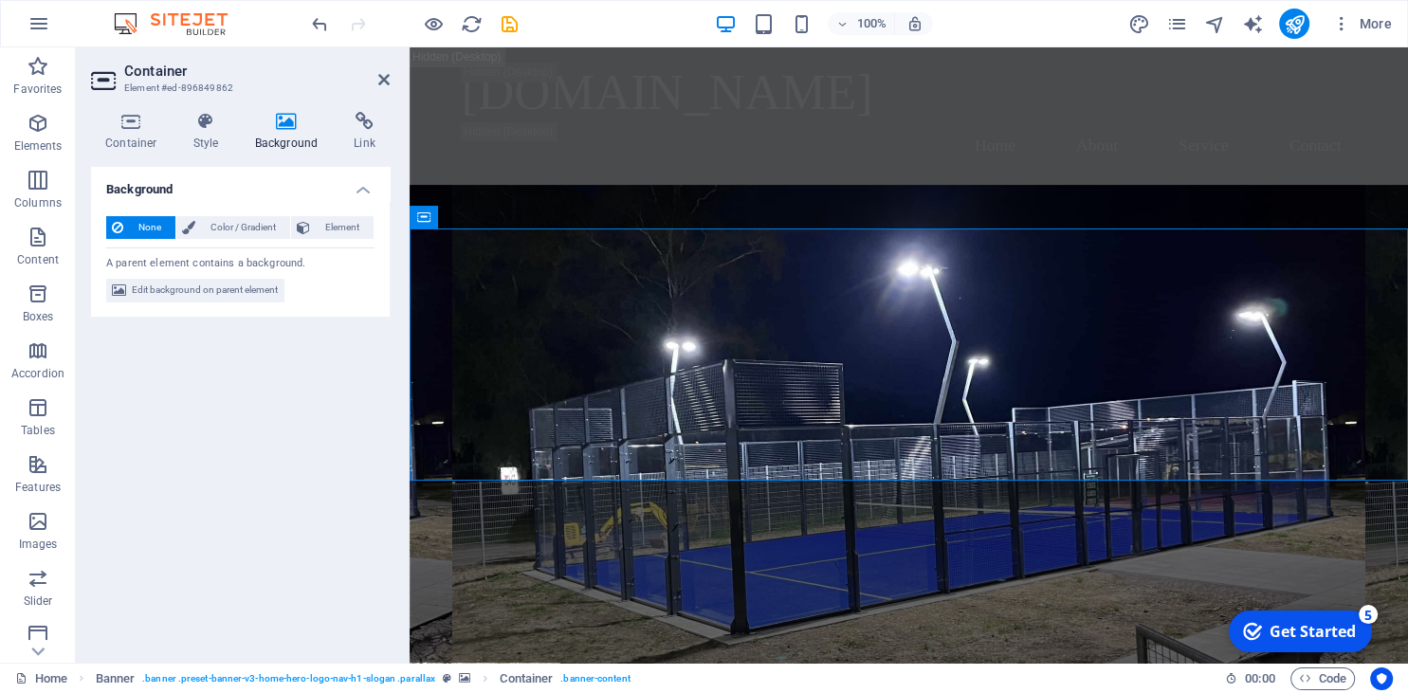
click at [288, 126] on icon at bounding box center [287, 121] width 92 height 19
click at [229, 285] on span "Edit background on parent element" at bounding box center [205, 290] width 146 height 23
select select "%"
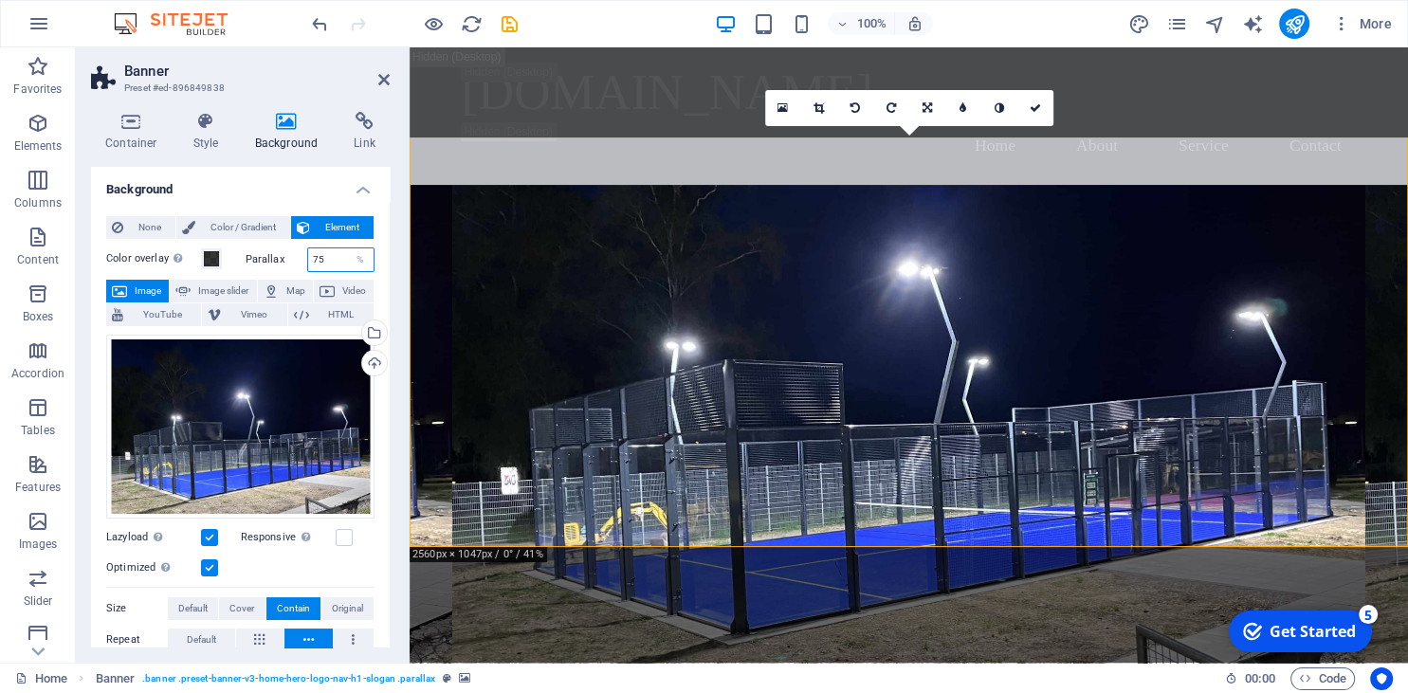
drag, startPoint x: 330, startPoint y: 263, endPoint x: 294, endPoint y: 252, distance: 37.5
click at [308, 252] on input "75" at bounding box center [341, 259] width 66 height 23
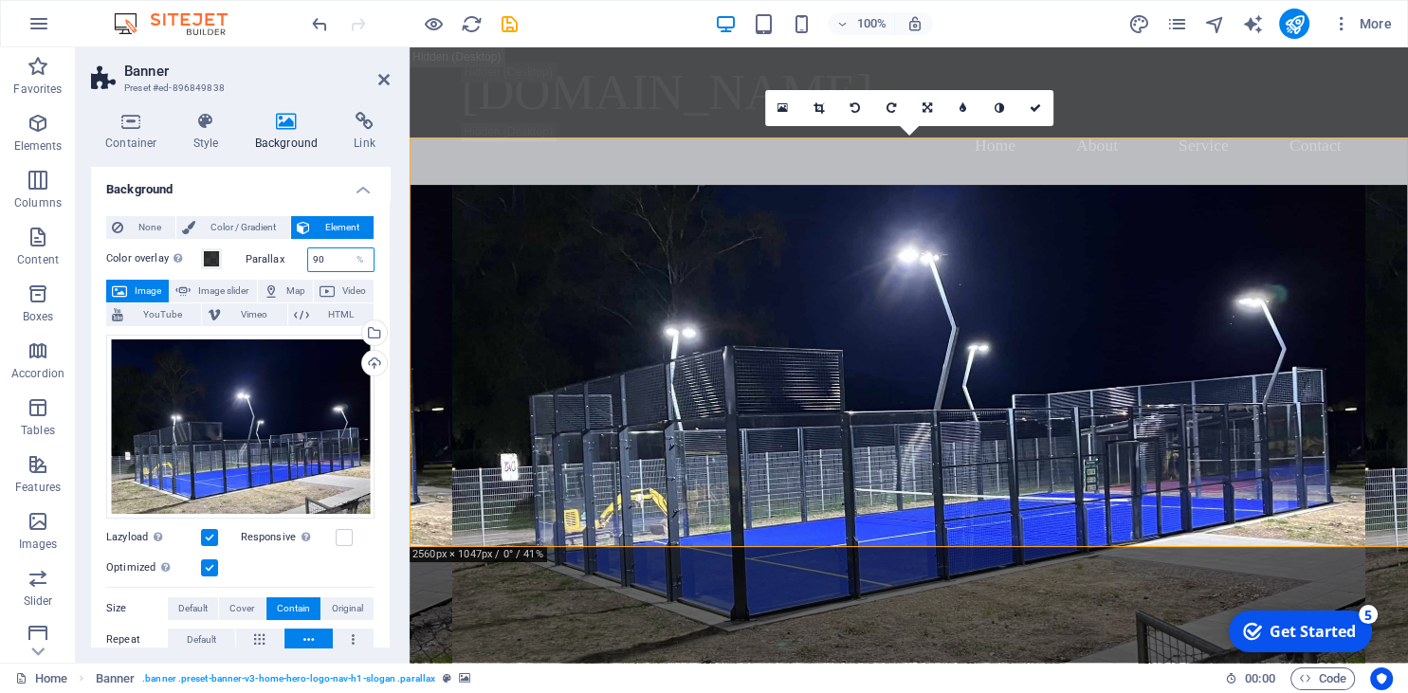
drag, startPoint x: 332, startPoint y: 260, endPoint x: 270, endPoint y: 248, distance: 62.7
click at [308, 248] on input "90" at bounding box center [341, 259] width 66 height 23
type input "100"
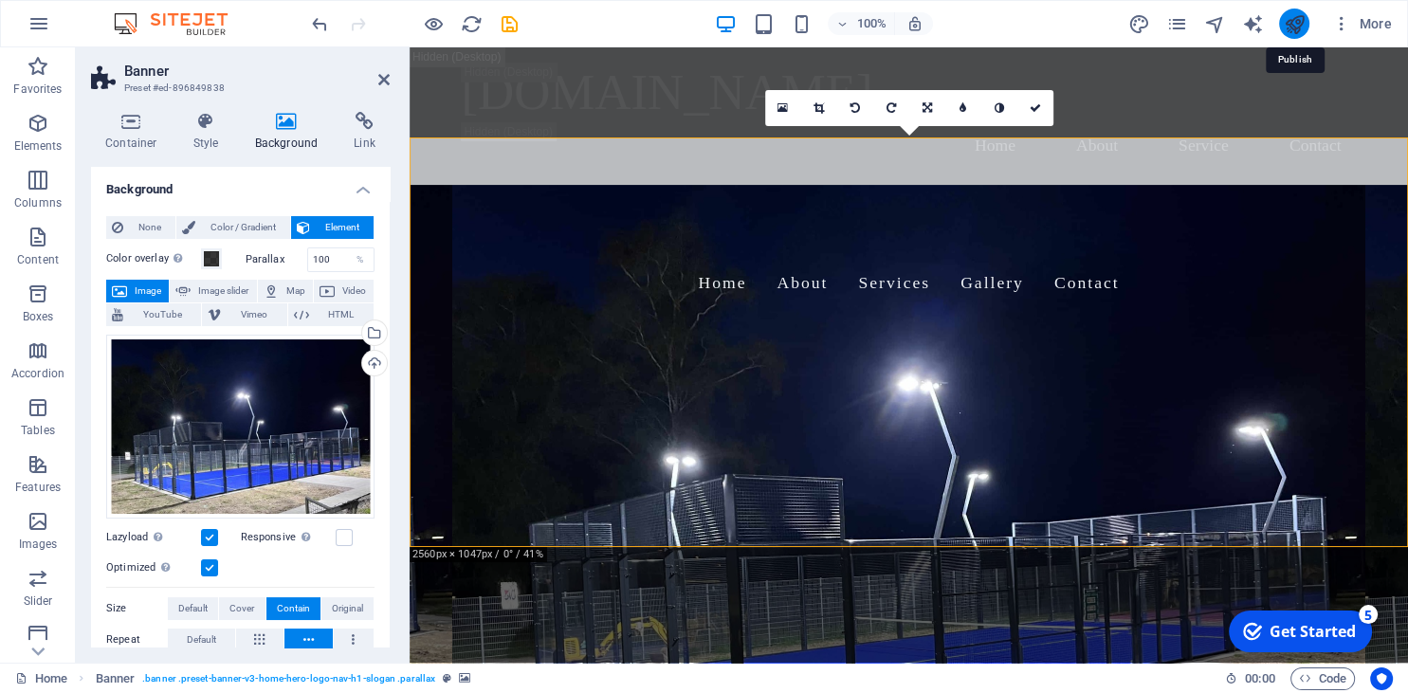
click at [1296, 21] on icon "publish" at bounding box center [1294, 24] width 22 height 22
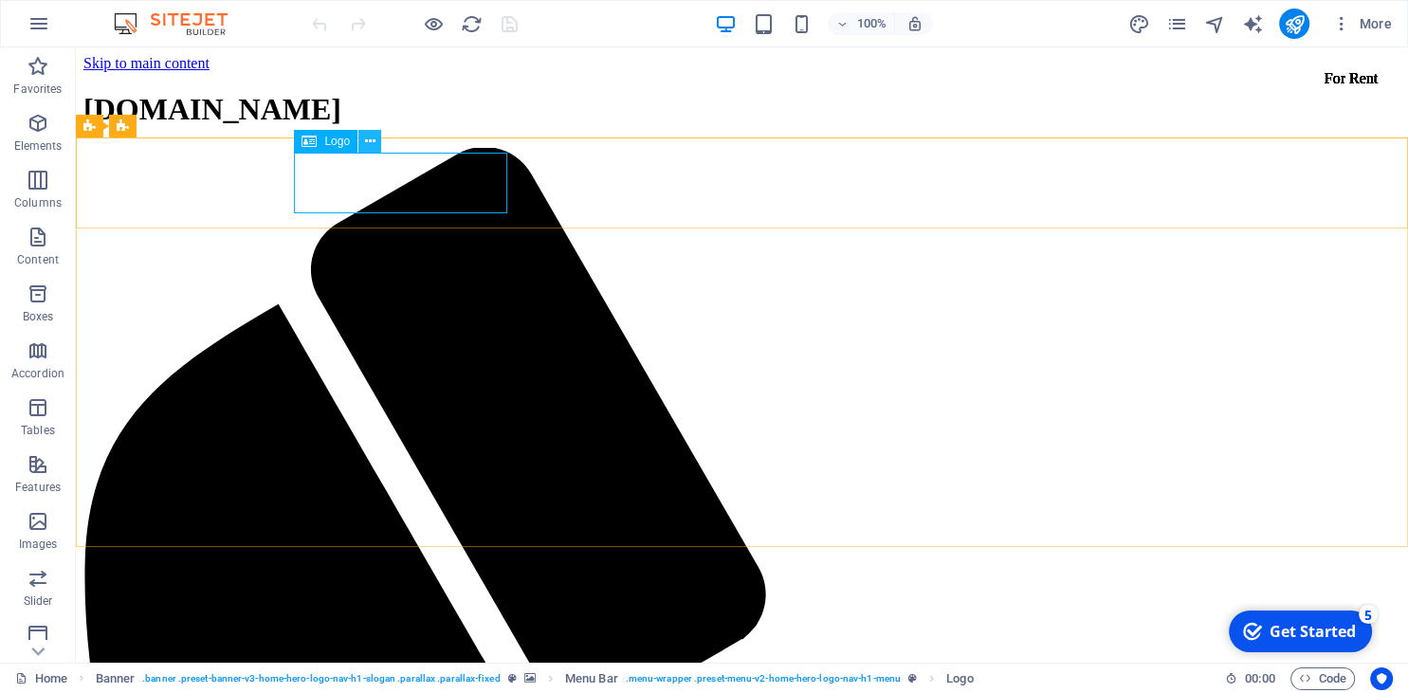
click at [366, 138] on icon at bounding box center [370, 142] width 10 height 20
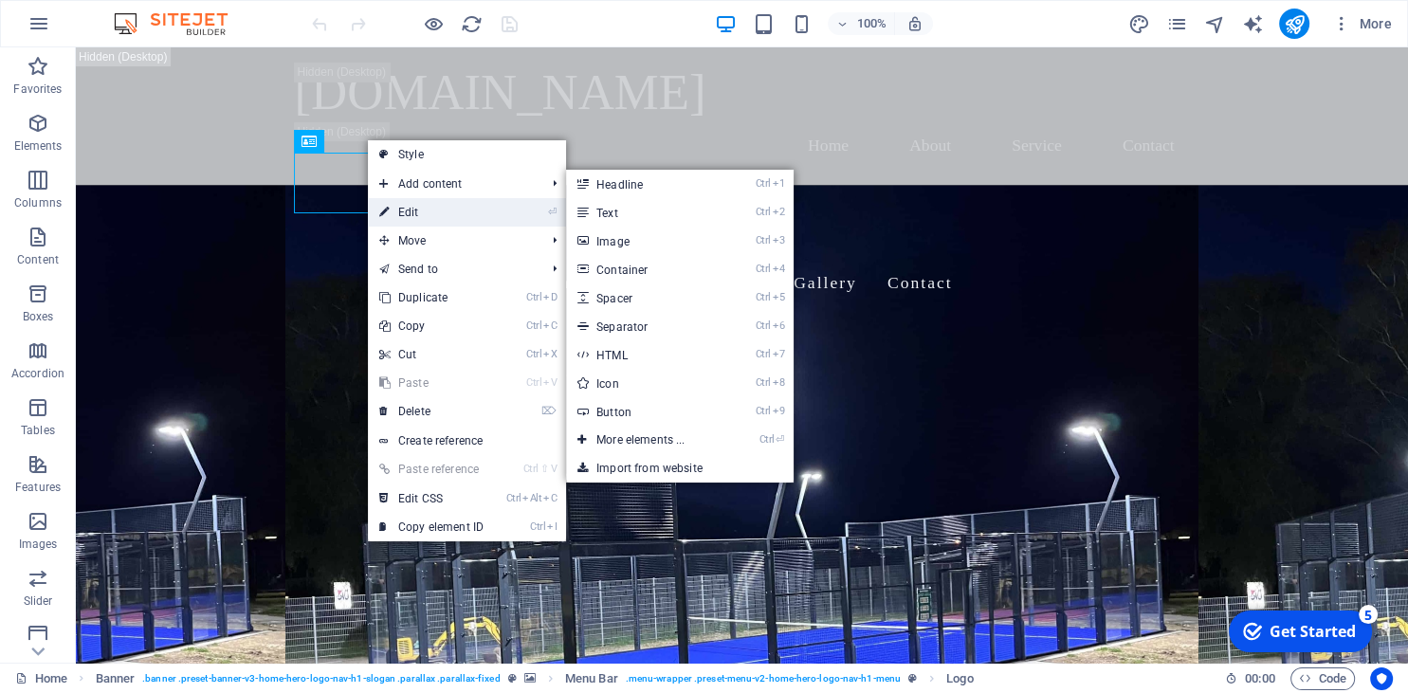
click at [428, 210] on link "⏎ Edit" at bounding box center [431, 212] width 127 height 28
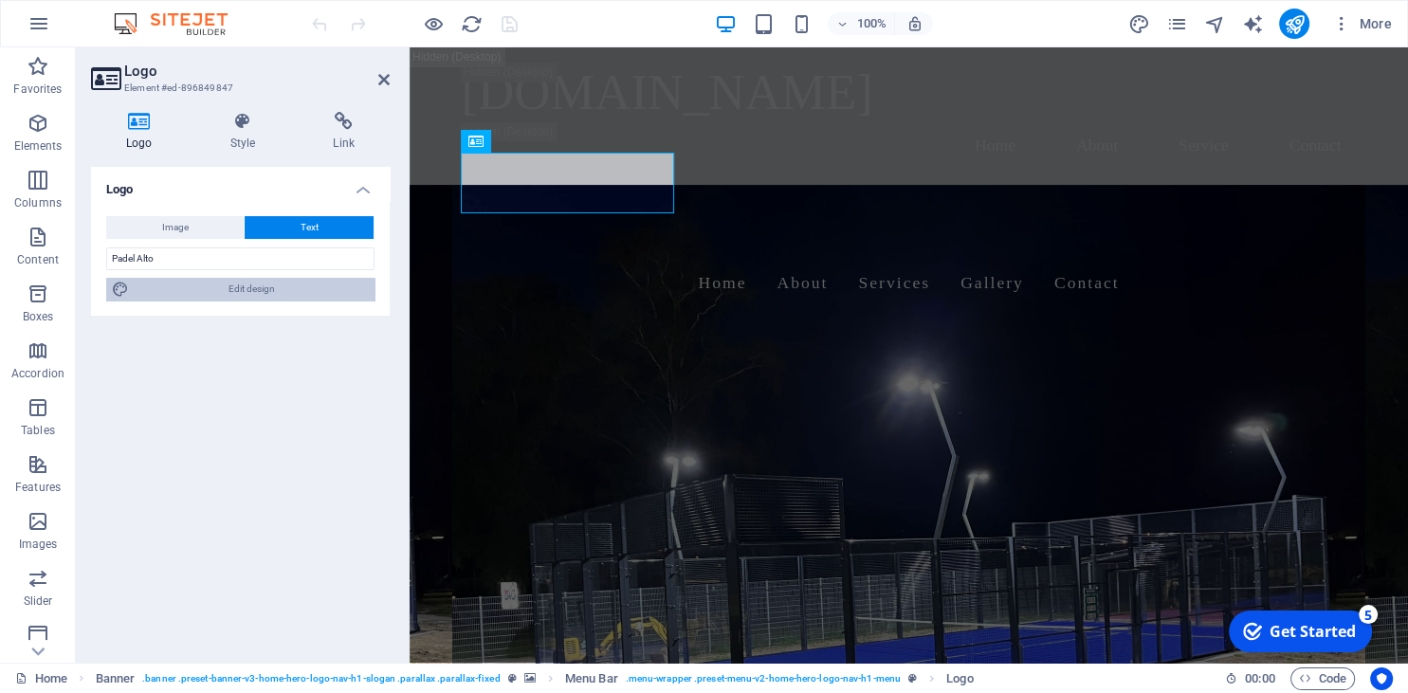
click at [241, 294] on span "Edit design" at bounding box center [252, 289] width 234 height 23
select select "rem"
select select "200"
select select "px"
select select "rem"
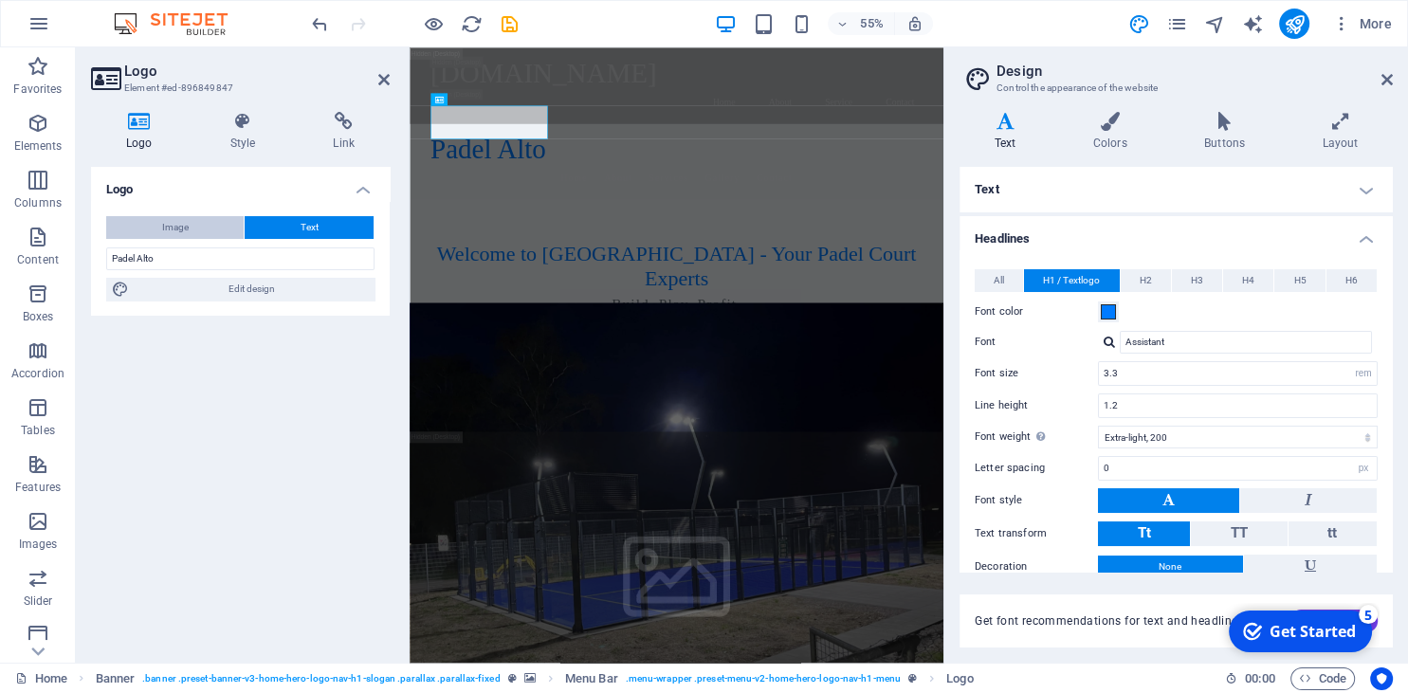
click at [194, 233] on button "Image" at bounding box center [175, 227] width 138 height 23
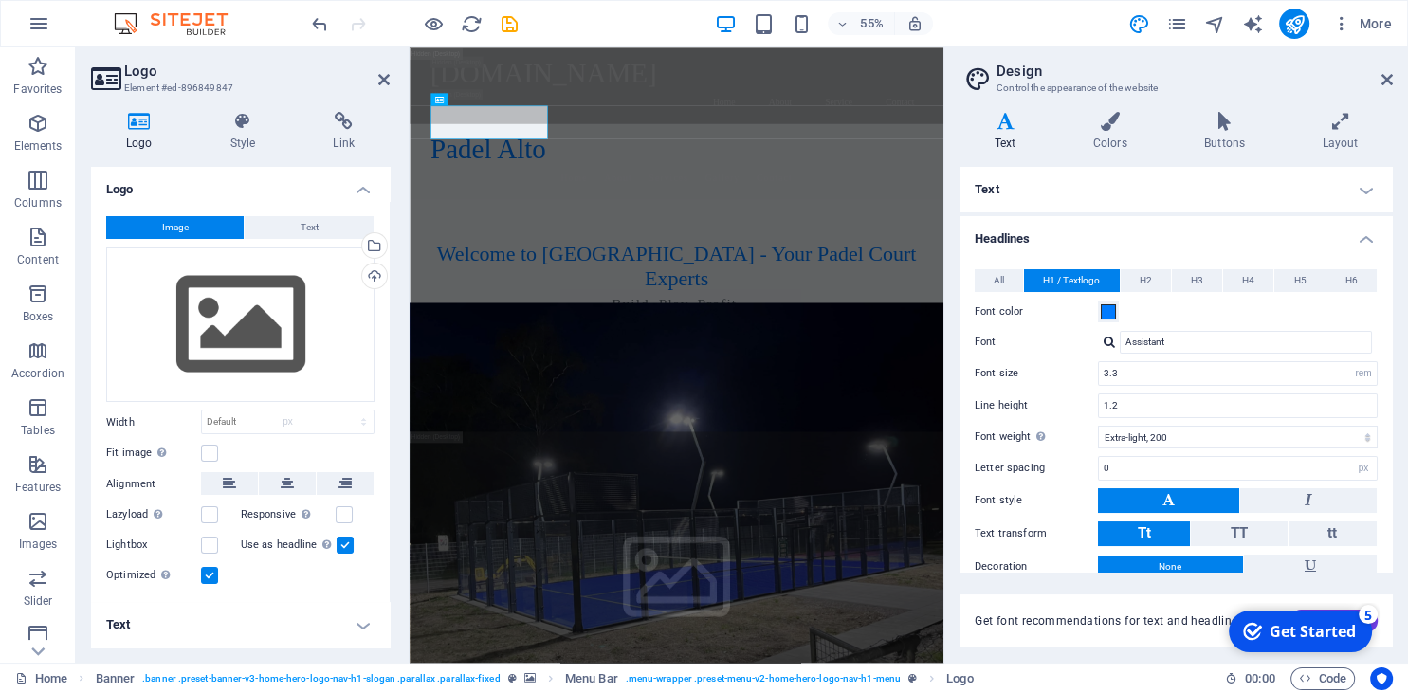
select select "DISABLED_OPTION_VALUE"
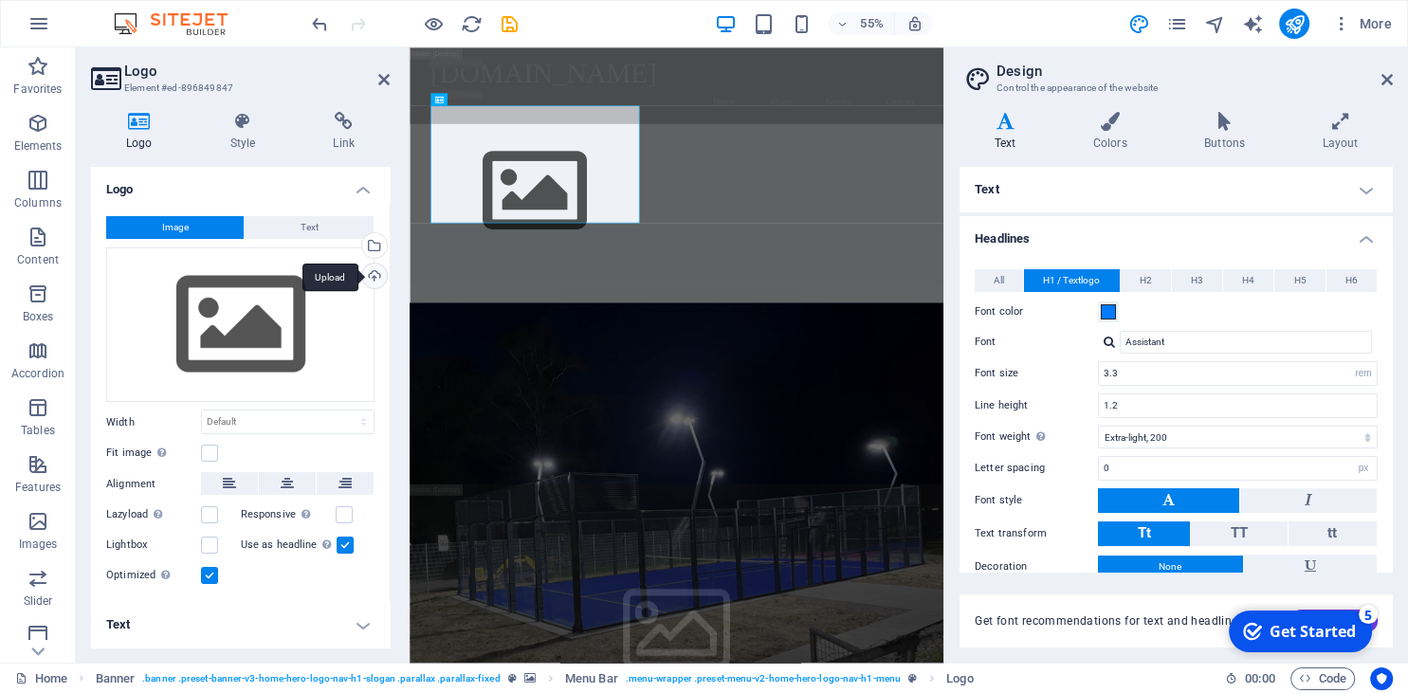
click at [377, 282] on div "Upload" at bounding box center [372, 278] width 28 height 28
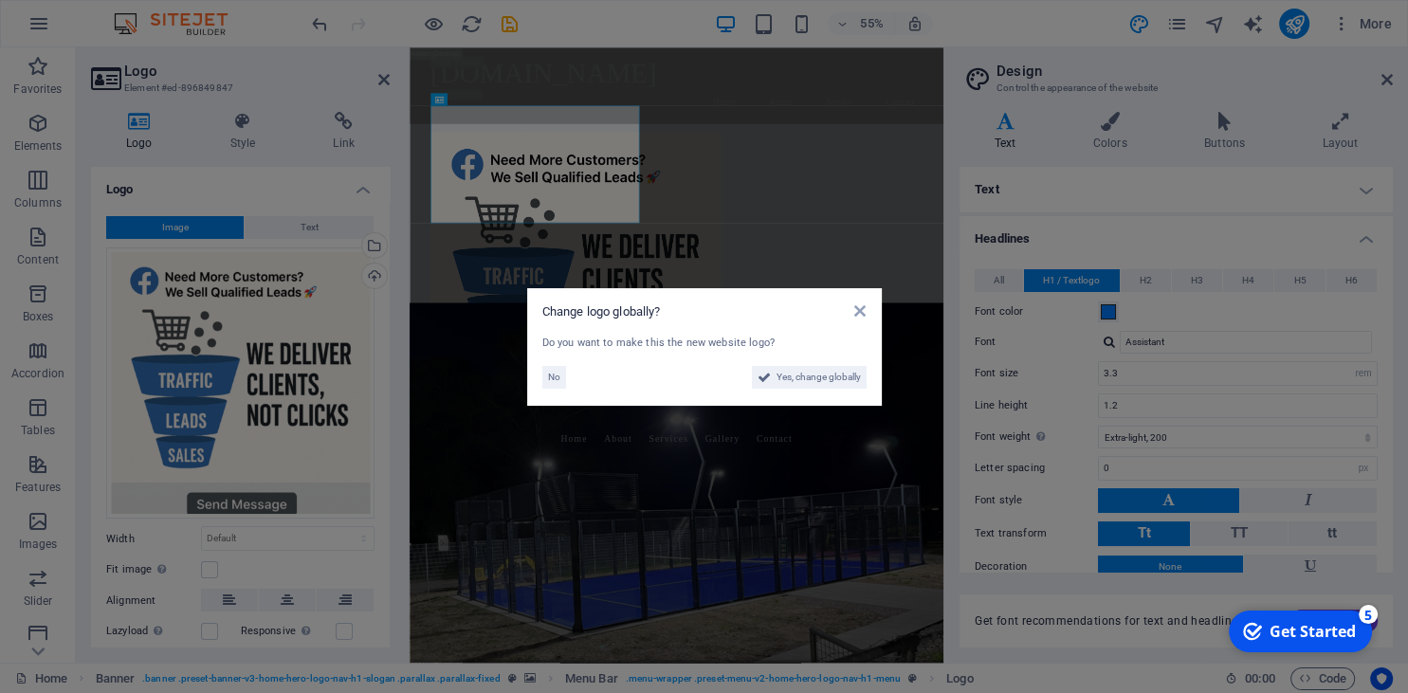
click at [374, 274] on aside "Change logo globally? Do you want to make this the new website logo? No Yes, ch…" at bounding box center [704, 346] width 1408 height 693
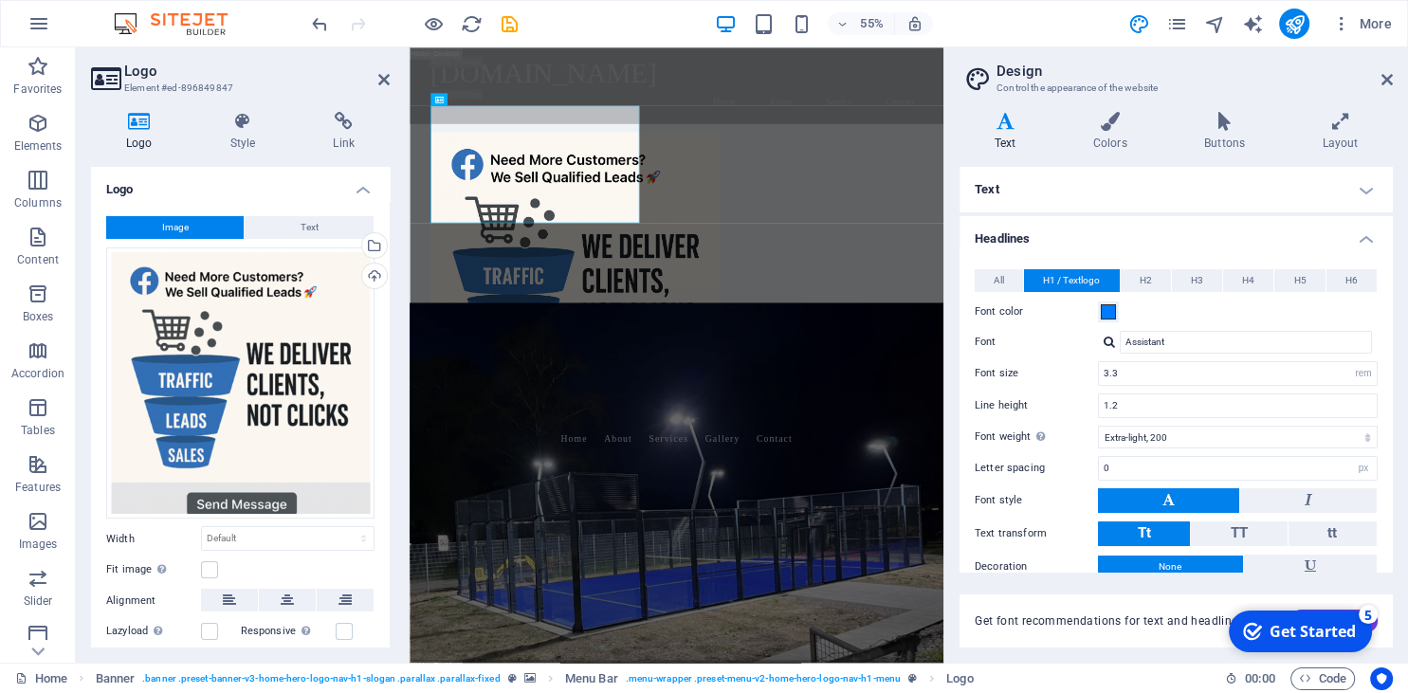
click at [374, 274] on div "Upload" at bounding box center [372, 278] width 28 height 28
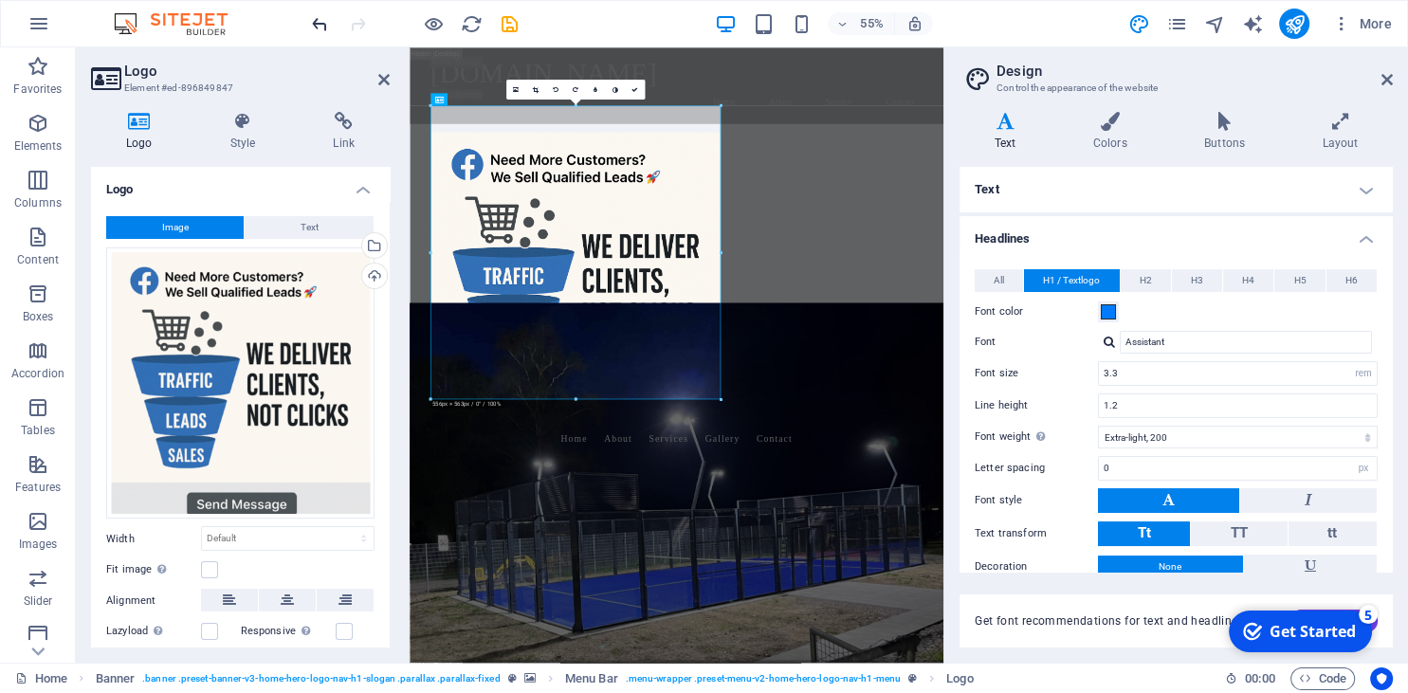
click at [313, 19] on icon "undo" at bounding box center [320, 24] width 22 height 22
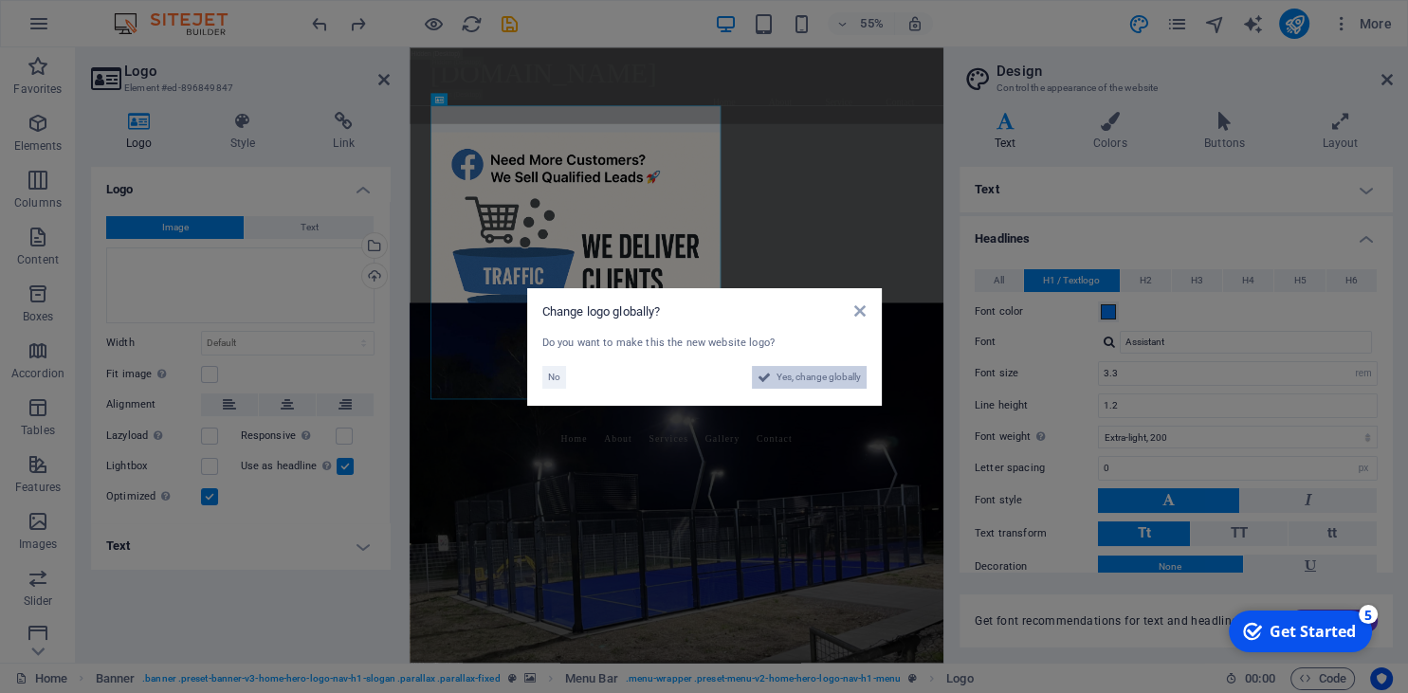
click at [837, 382] on span "Yes, change globally" at bounding box center [819, 377] width 84 height 23
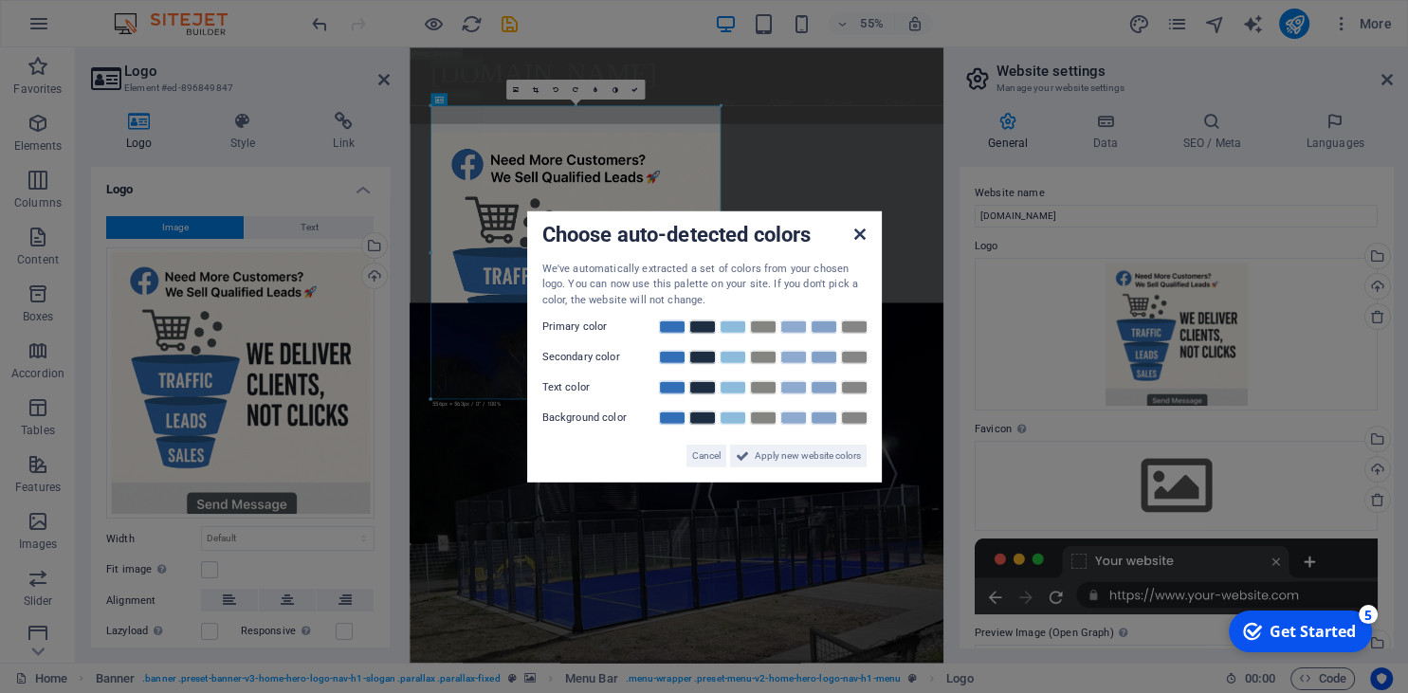
click at [855, 235] on icon at bounding box center [859, 233] width 11 height 15
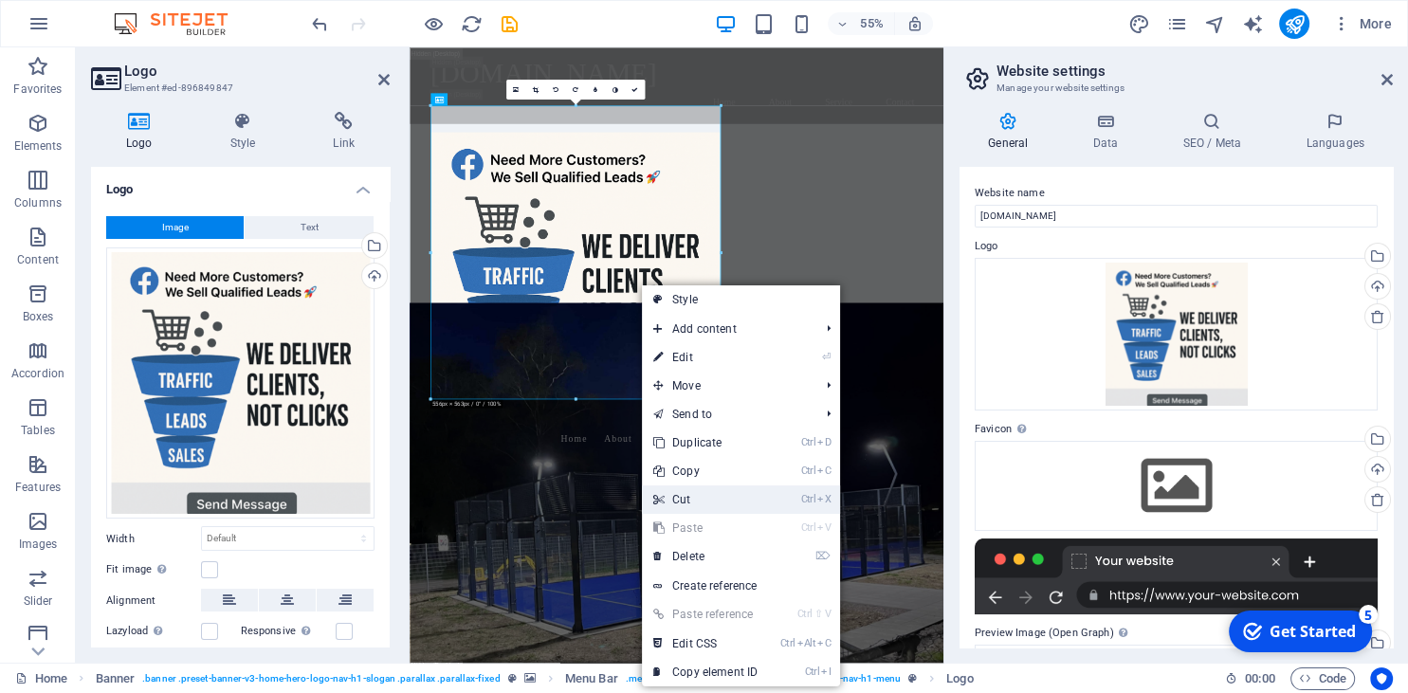
click at [695, 491] on link "Ctrl X Cut" at bounding box center [705, 500] width 127 height 28
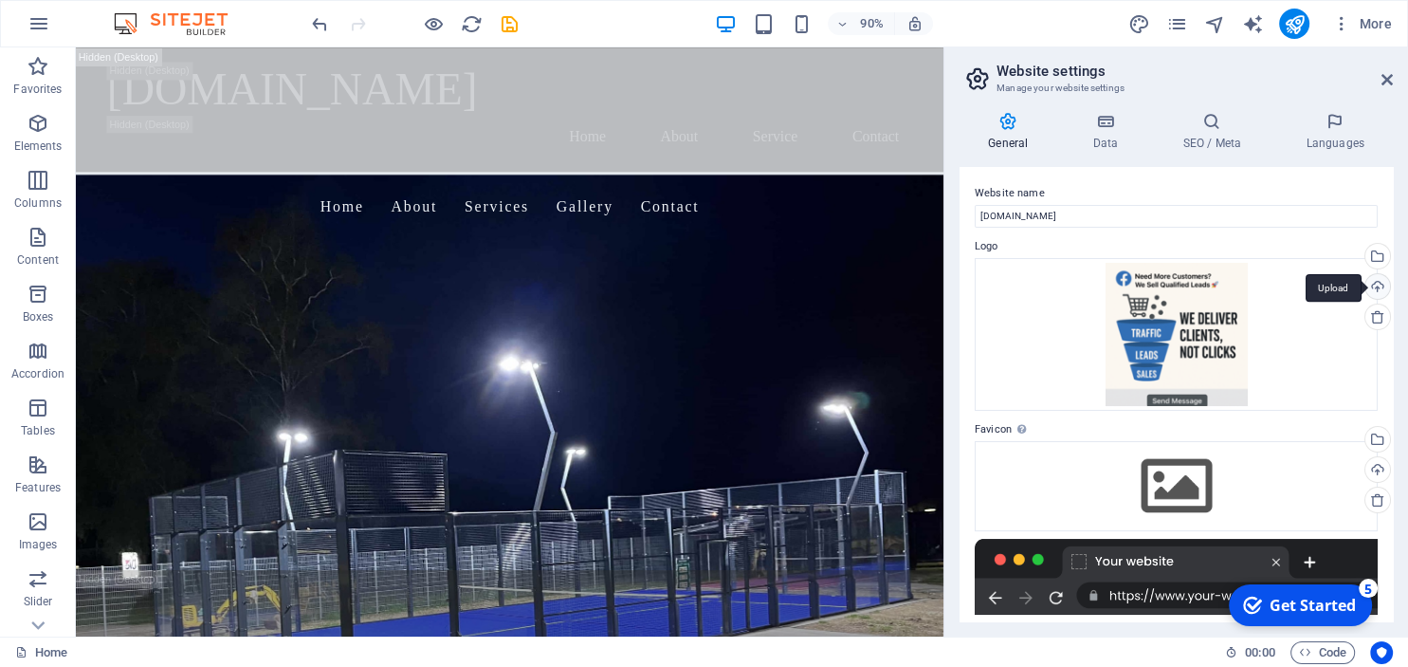
click at [1375, 285] on div "Upload" at bounding box center [1376, 288] width 28 height 28
click at [1378, 279] on div "Upload" at bounding box center [1376, 288] width 28 height 28
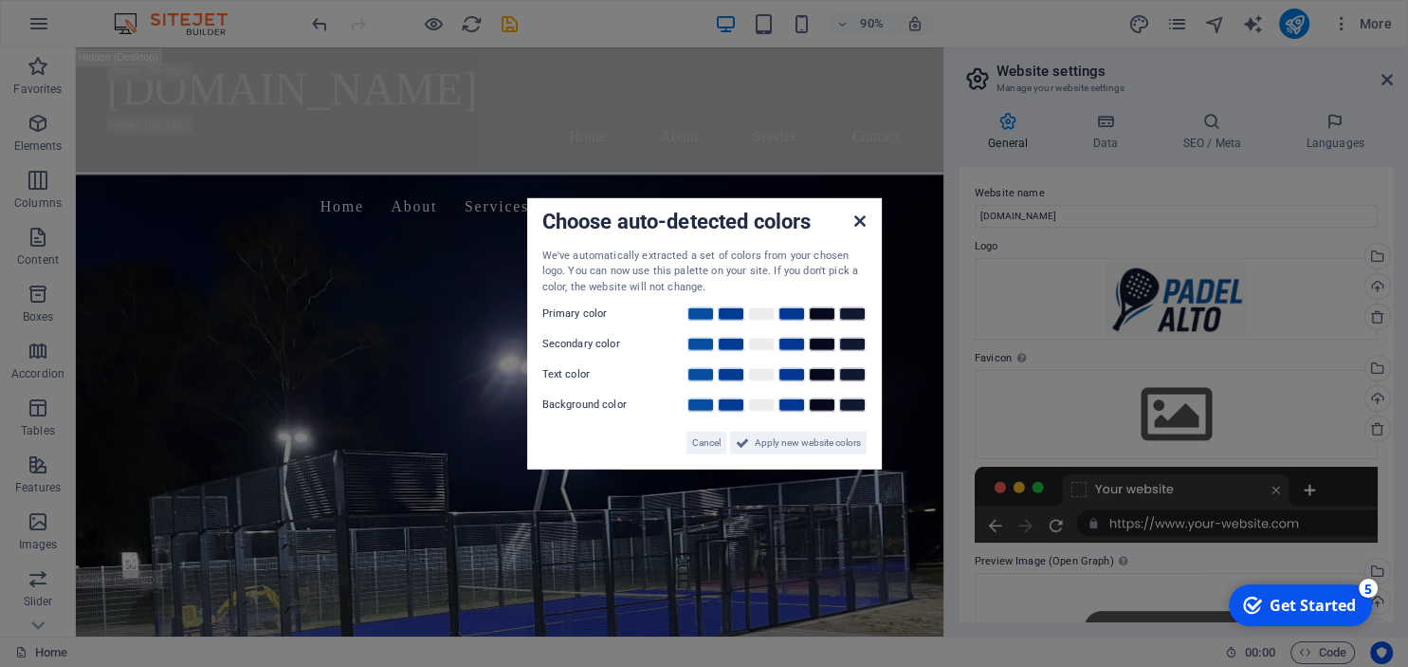
click at [860, 217] on icon at bounding box center [859, 219] width 11 height 15
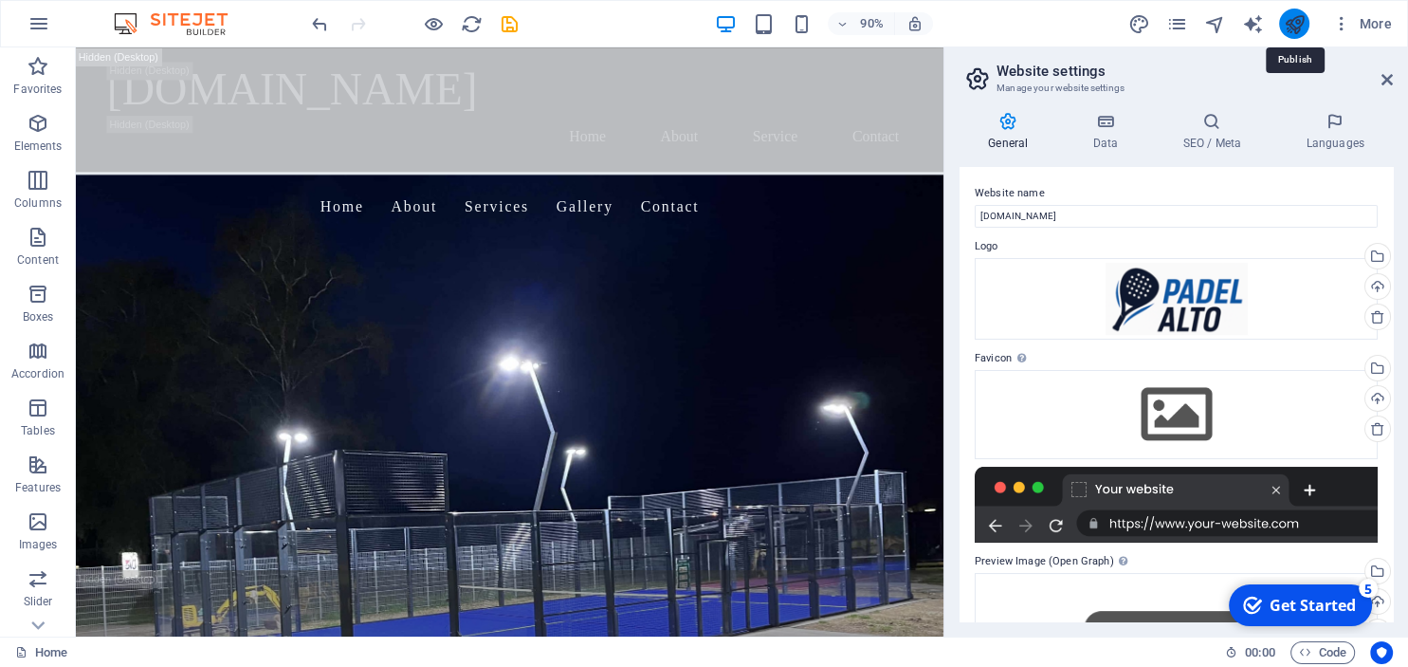
click at [1290, 17] on icon "publish" at bounding box center [1294, 24] width 22 height 22
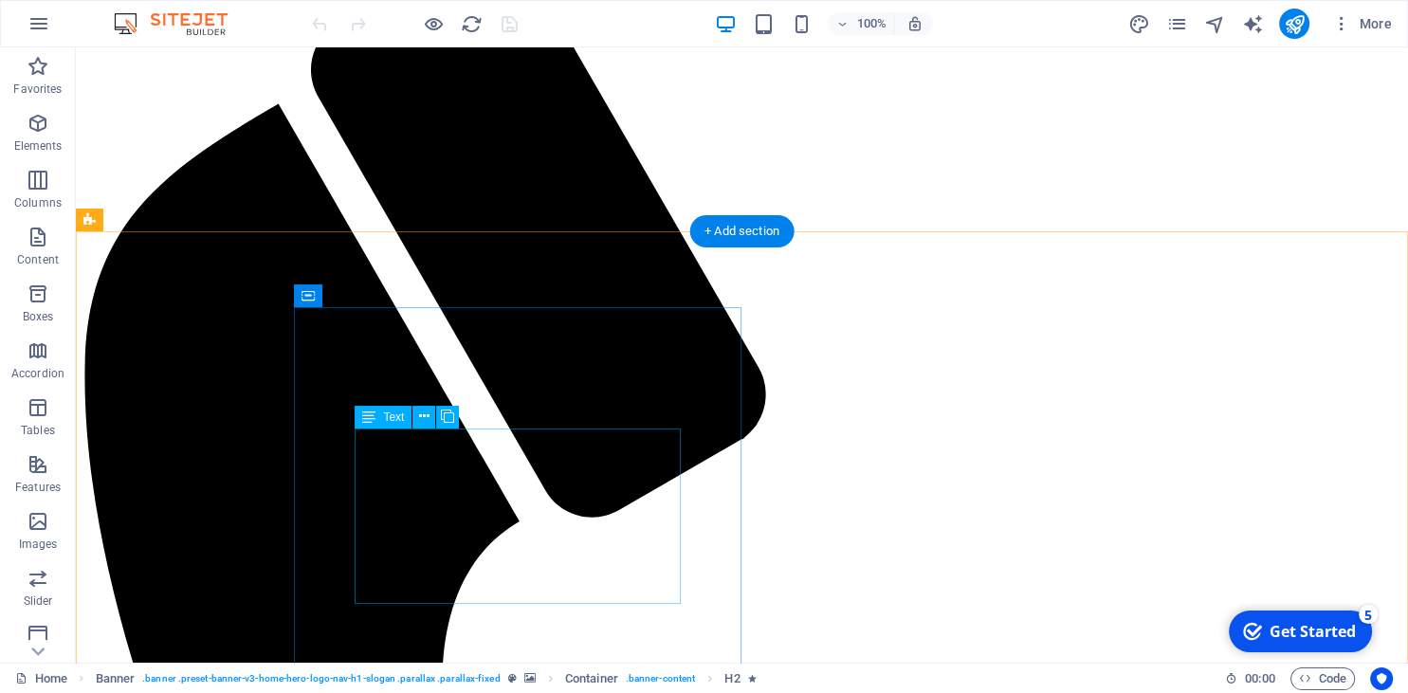
scroll to position [400, 0]
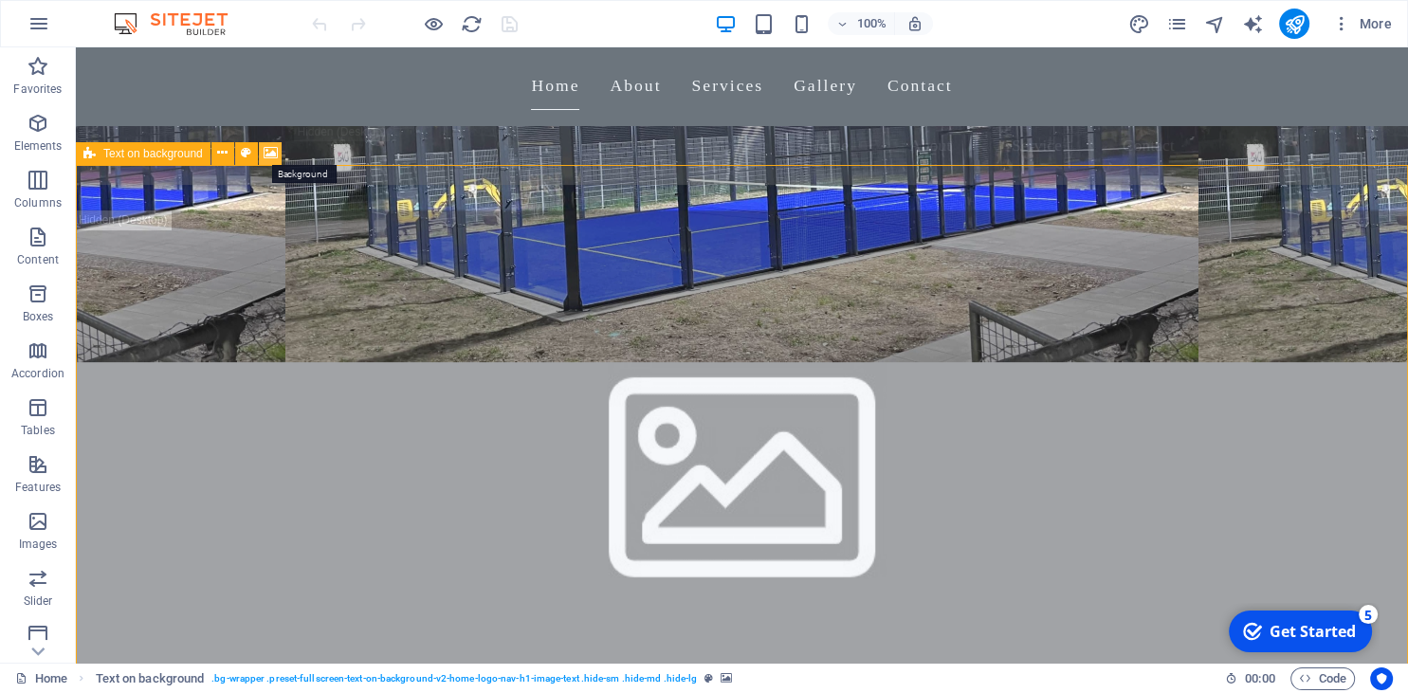
click at [264, 150] on button at bounding box center [270, 153] width 23 height 23
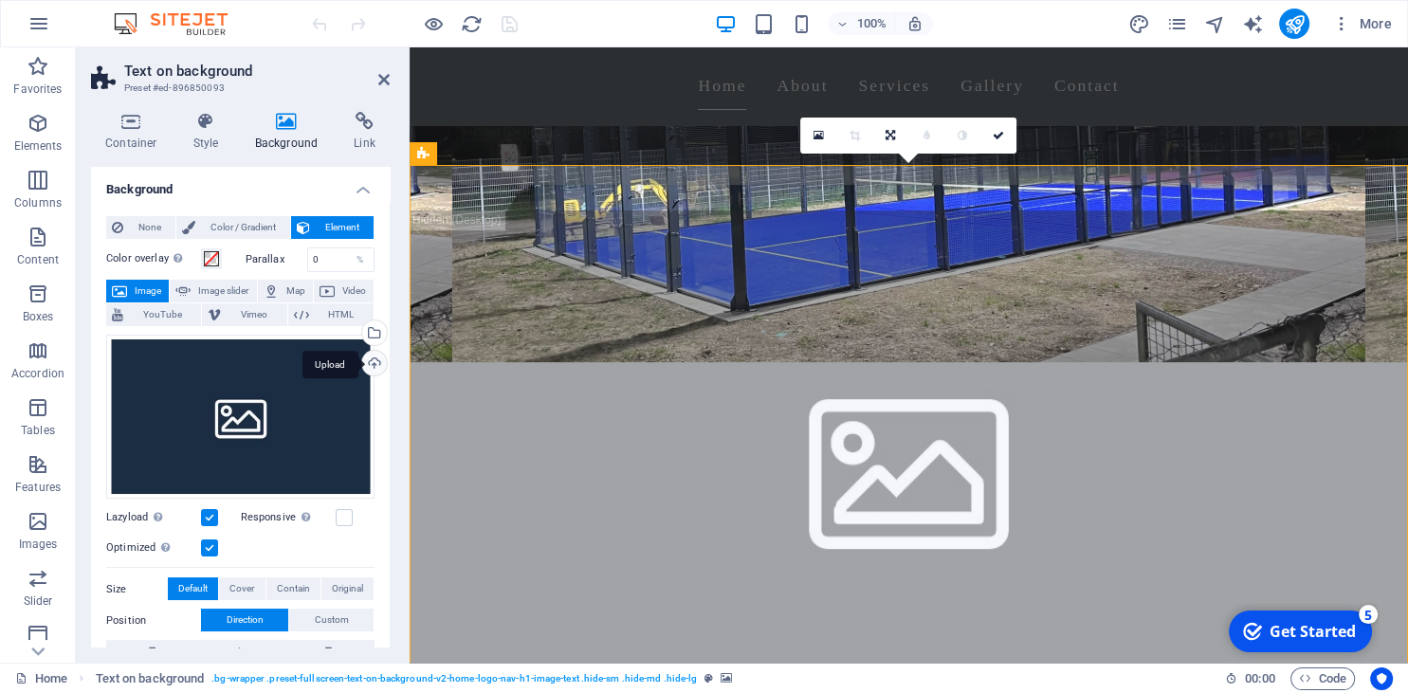
click at [376, 357] on div "Upload" at bounding box center [372, 365] width 28 height 28
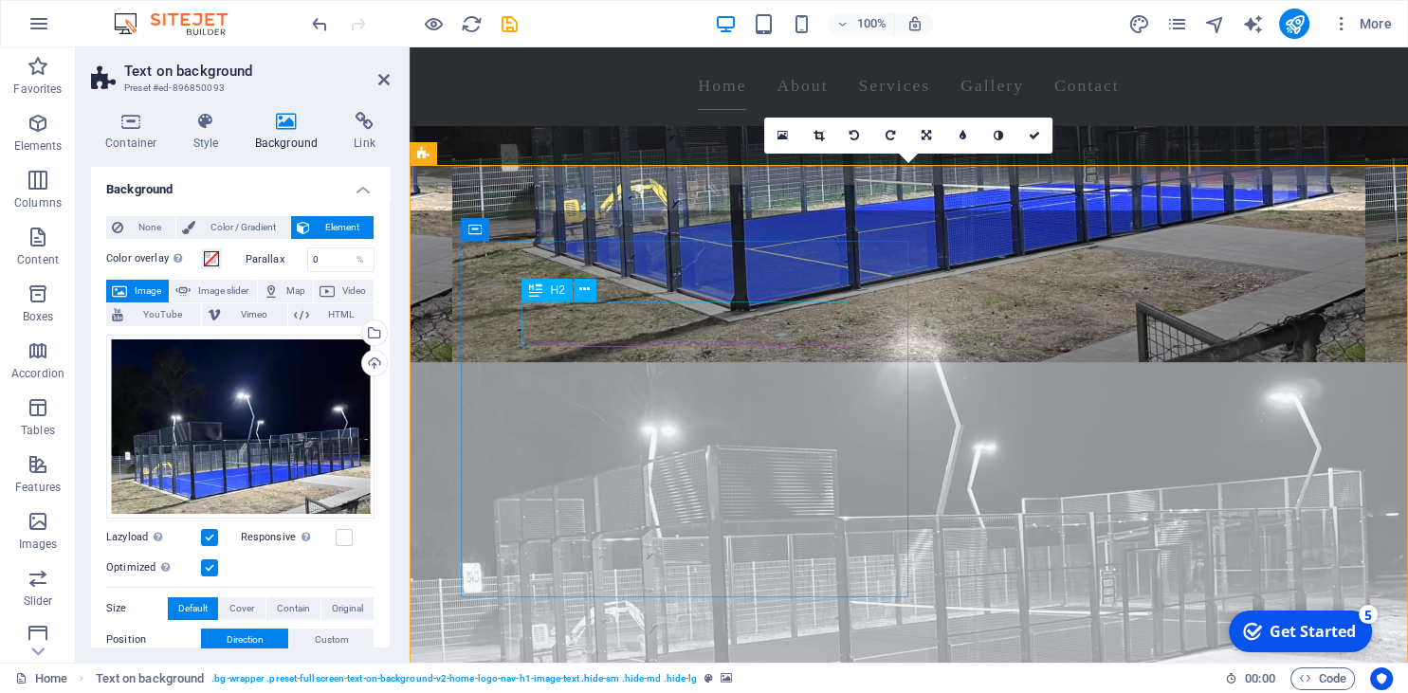
click at [1290, 23] on icon "publish" at bounding box center [1294, 24] width 22 height 22
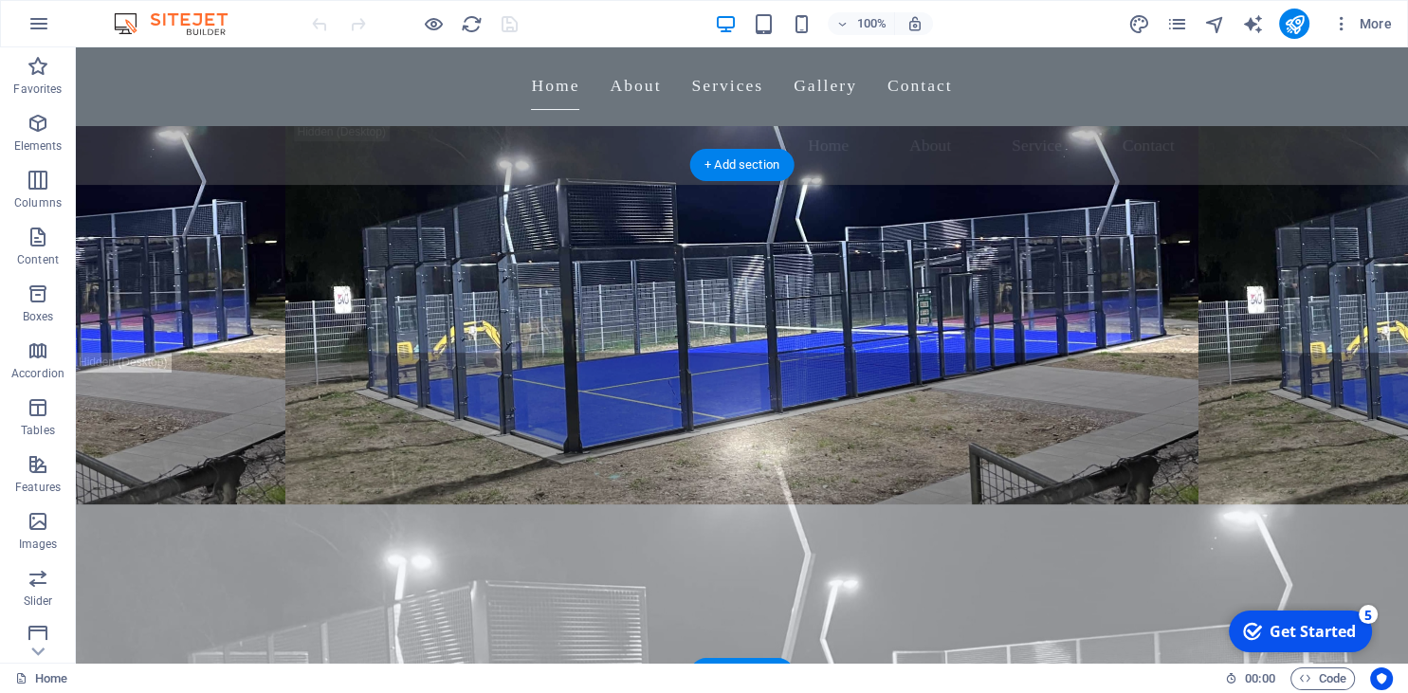
scroll to position [400, 0]
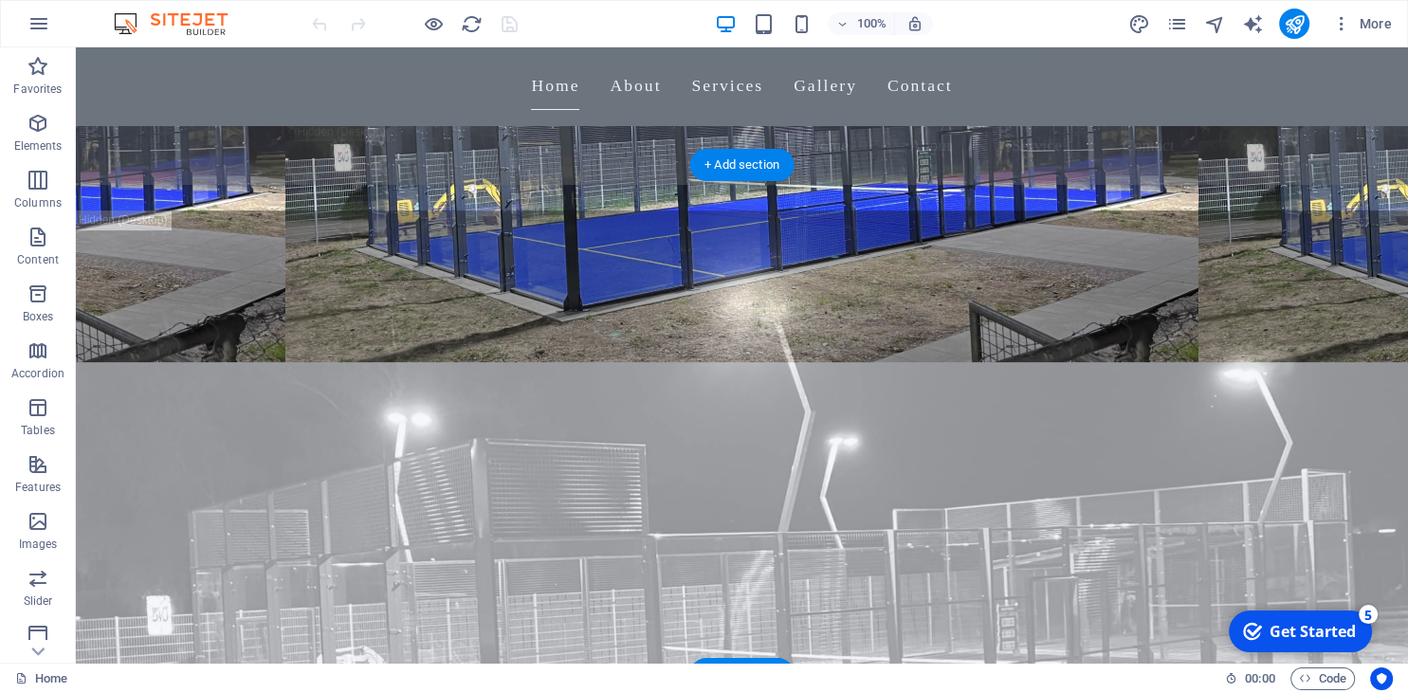
click at [900, 327] on figure at bounding box center [742, 465] width 1332 height 509
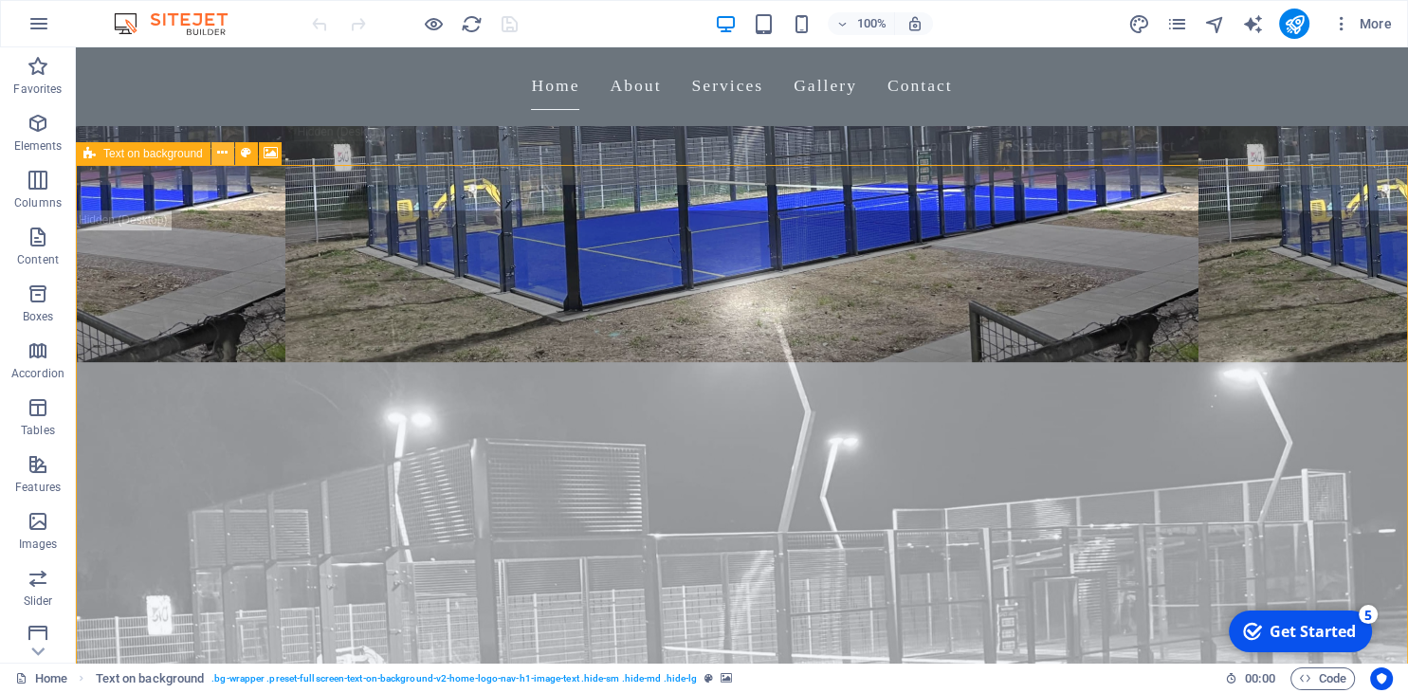
click at [227, 155] on icon at bounding box center [222, 153] width 10 height 20
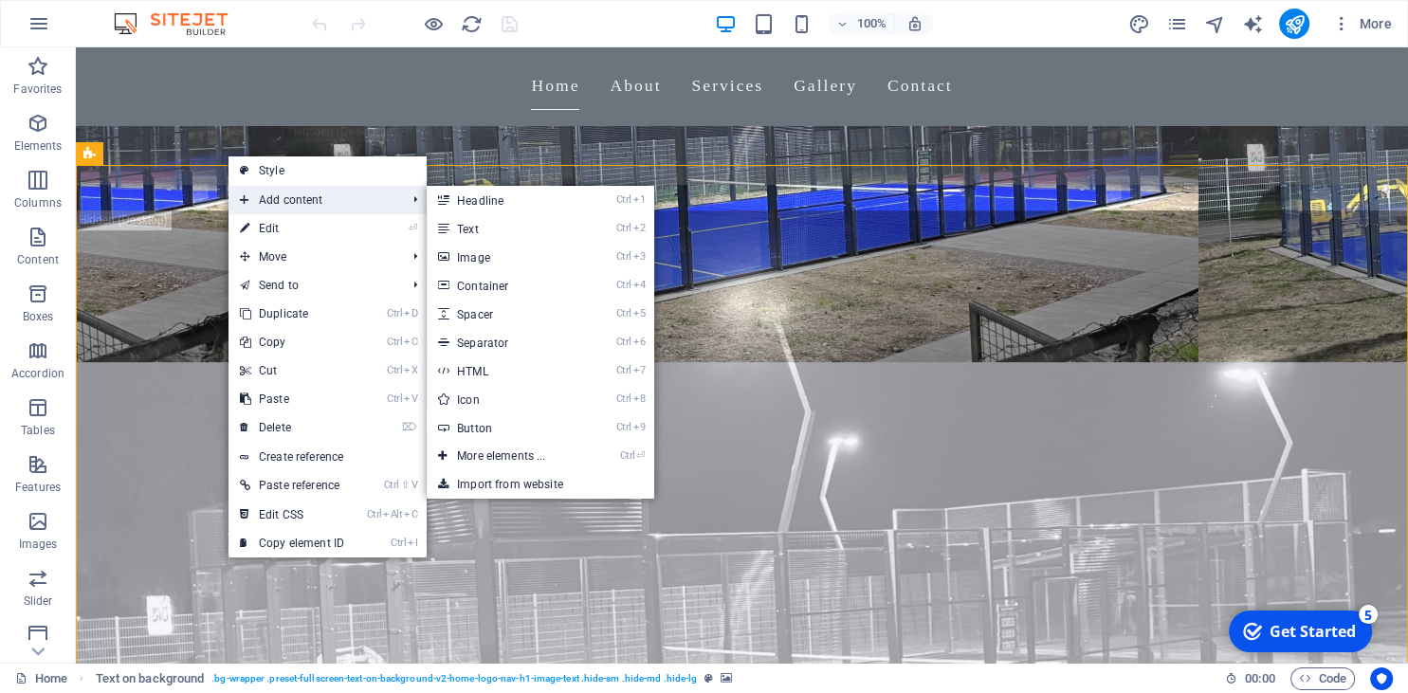
click at [283, 197] on span "Add content" at bounding box center [314, 200] width 170 height 28
click at [470, 251] on link "Ctrl 3 Image" at bounding box center [505, 257] width 156 height 28
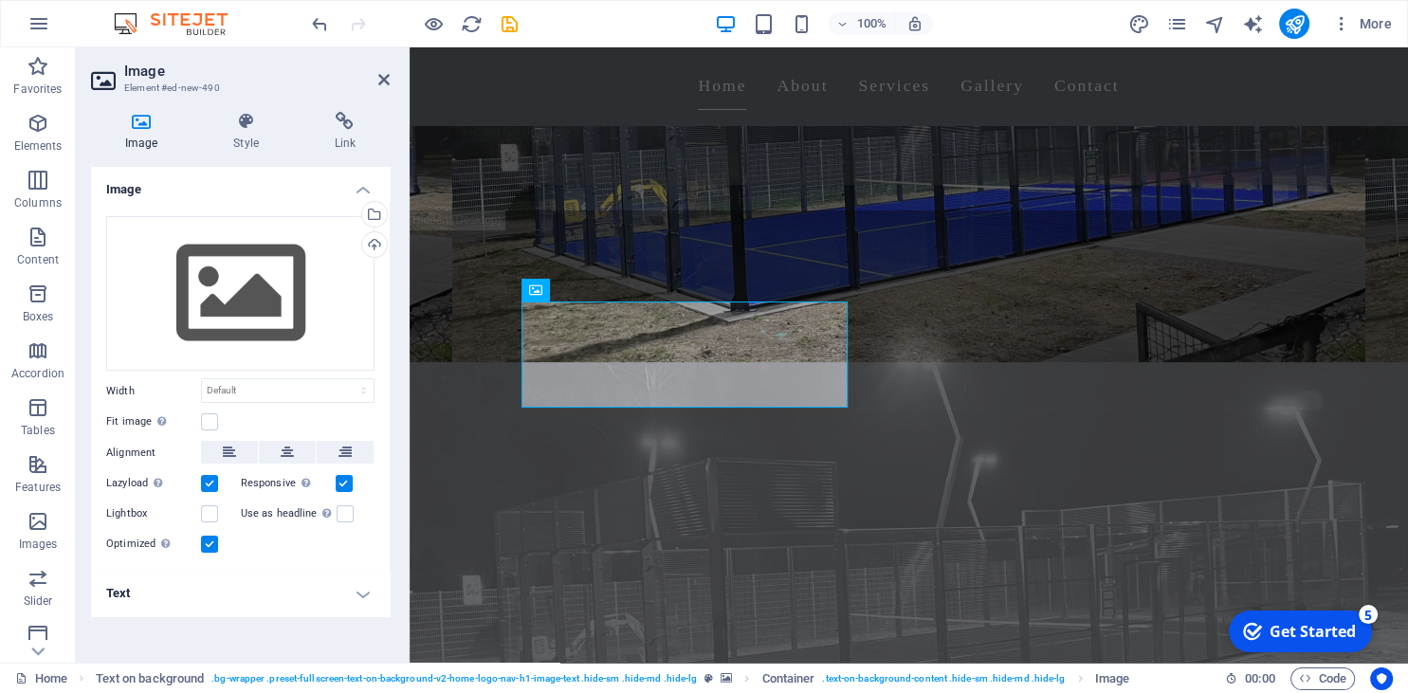
click at [377, 76] on h2 "Image" at bounding box center [257, 71] width 266 height 17
click at [383, 78] on icon at bounding box center [383, 79] width 11 height 15
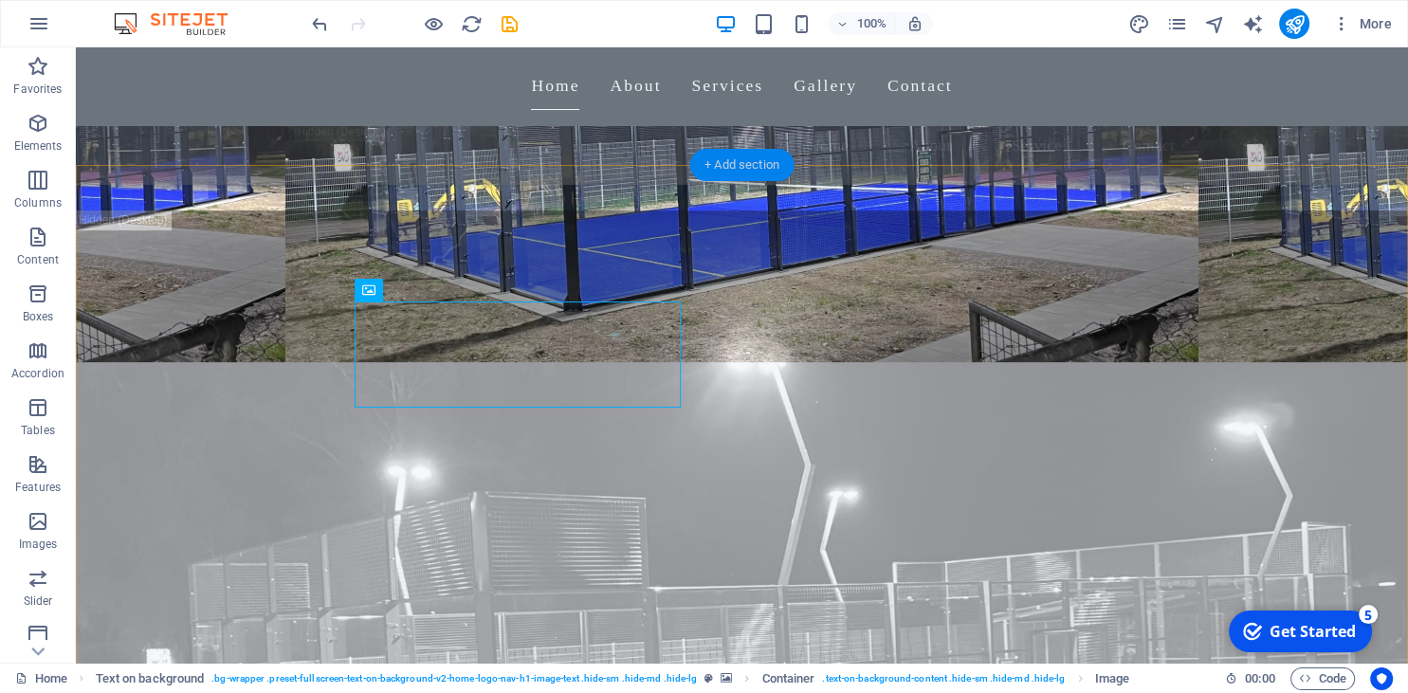
click at [746, 163] on div "+ Add section" at bounding box center [741, 165] width 105 height 32
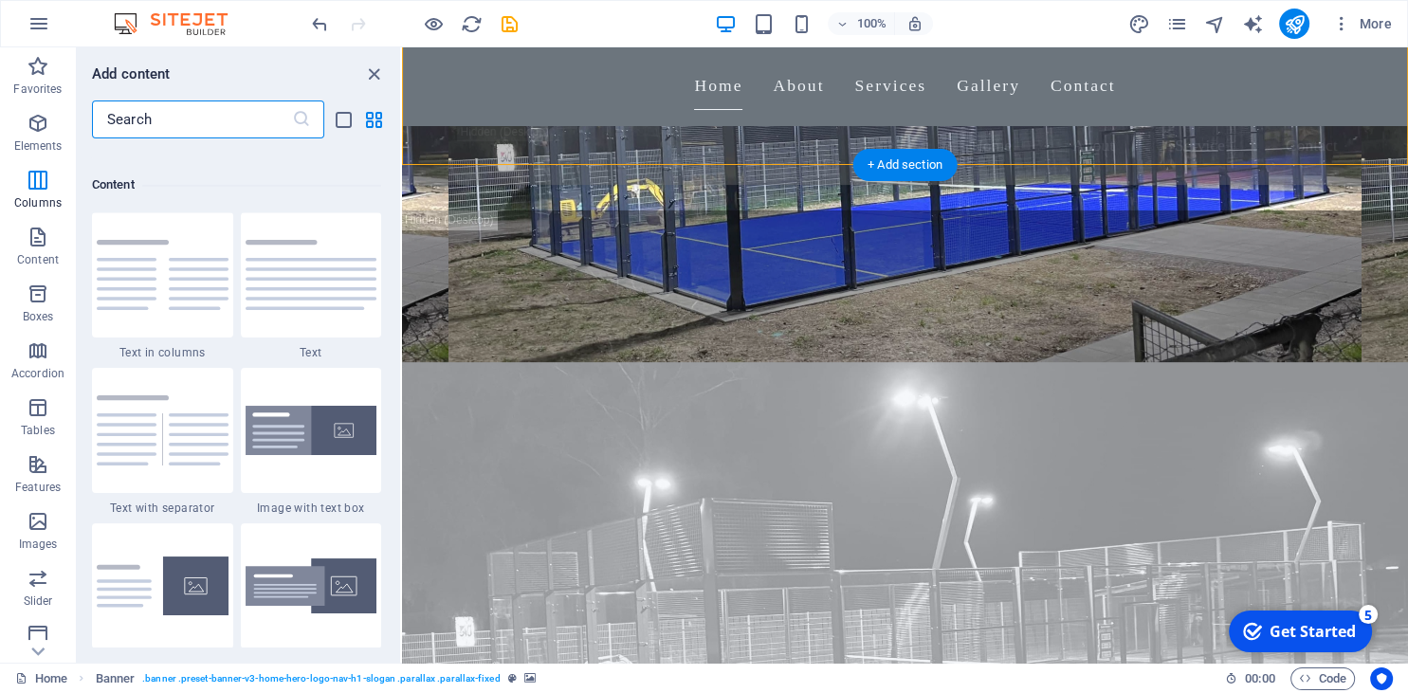
scroll to position [3318, 0]
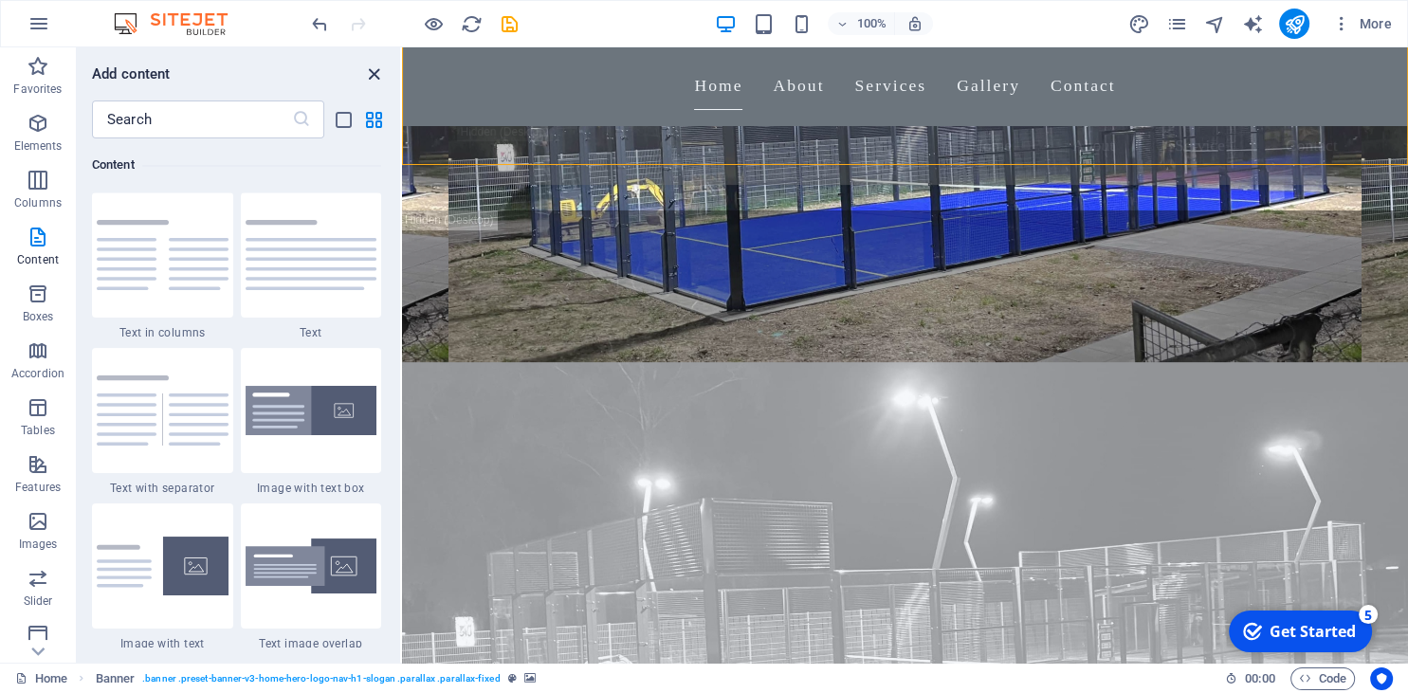
click at [370, 70] on icon "close panel" at bounding box center [374, 75] width 22 height 22
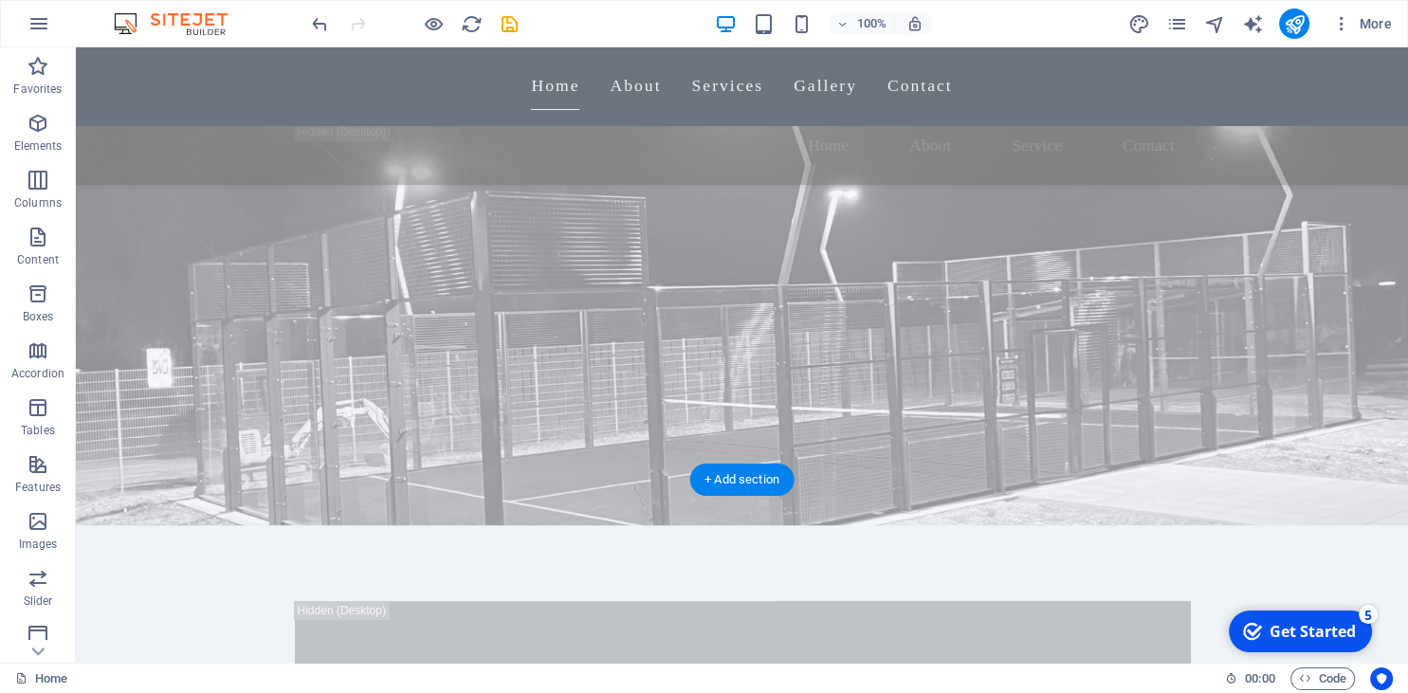
scroll to position [800, 0]
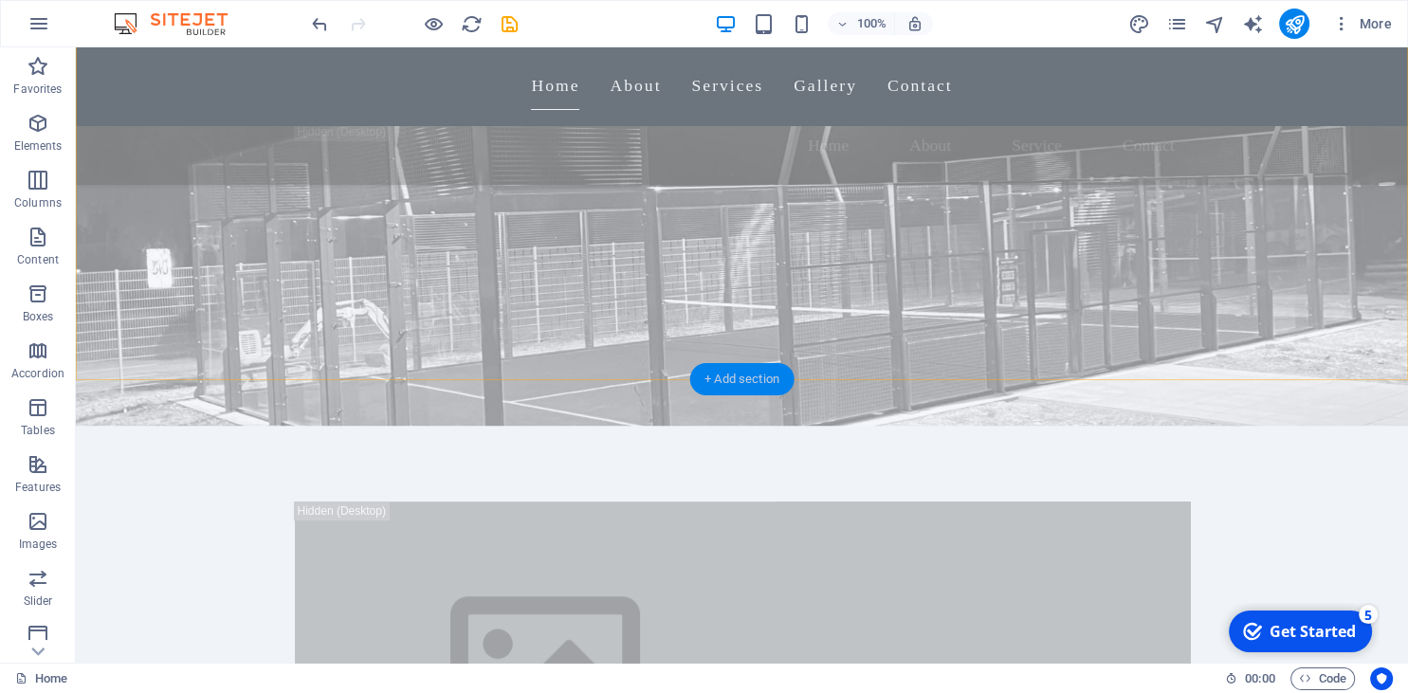
click at [752, 381] on div "+ Add section" at bounding box center [741, 379] width 105 height 32
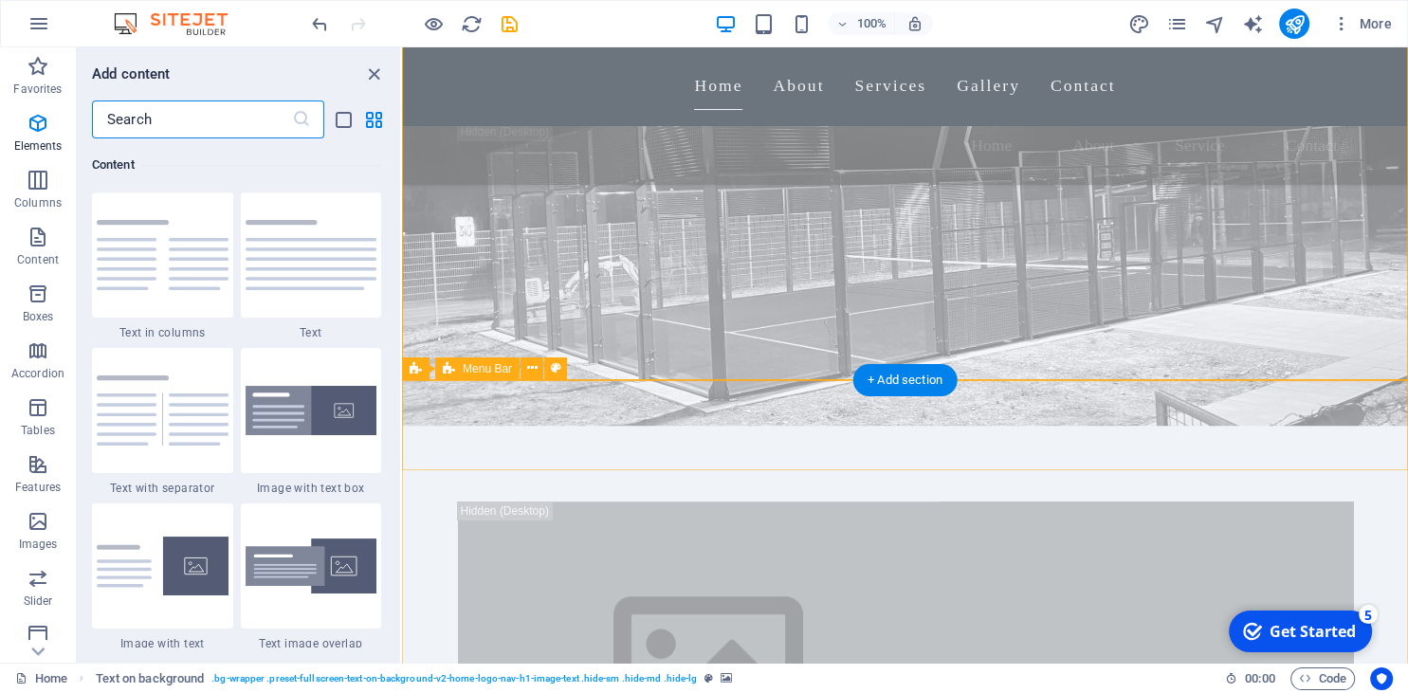
scroll to position [3318, 0]
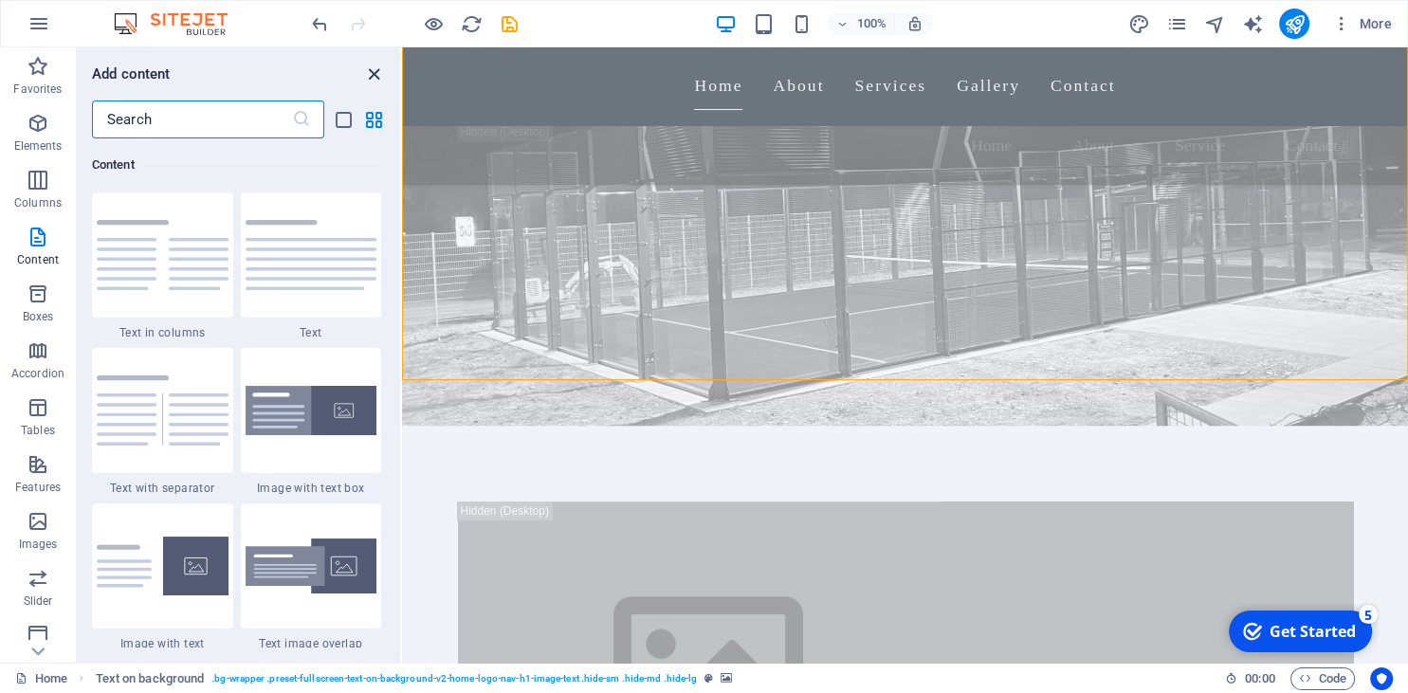
click at [366, 73] on icon "close panel" at bounding box center [374, 75] width 22 height 22
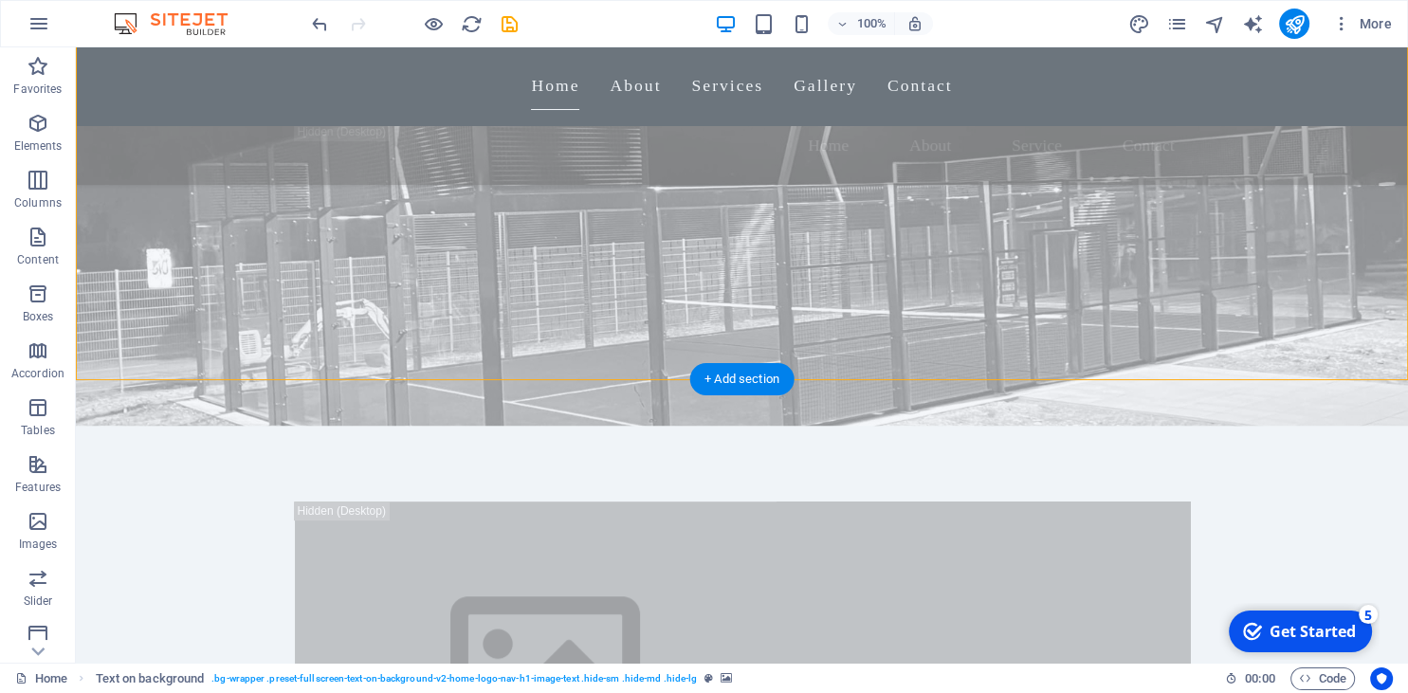
scroll to position [0, 0]
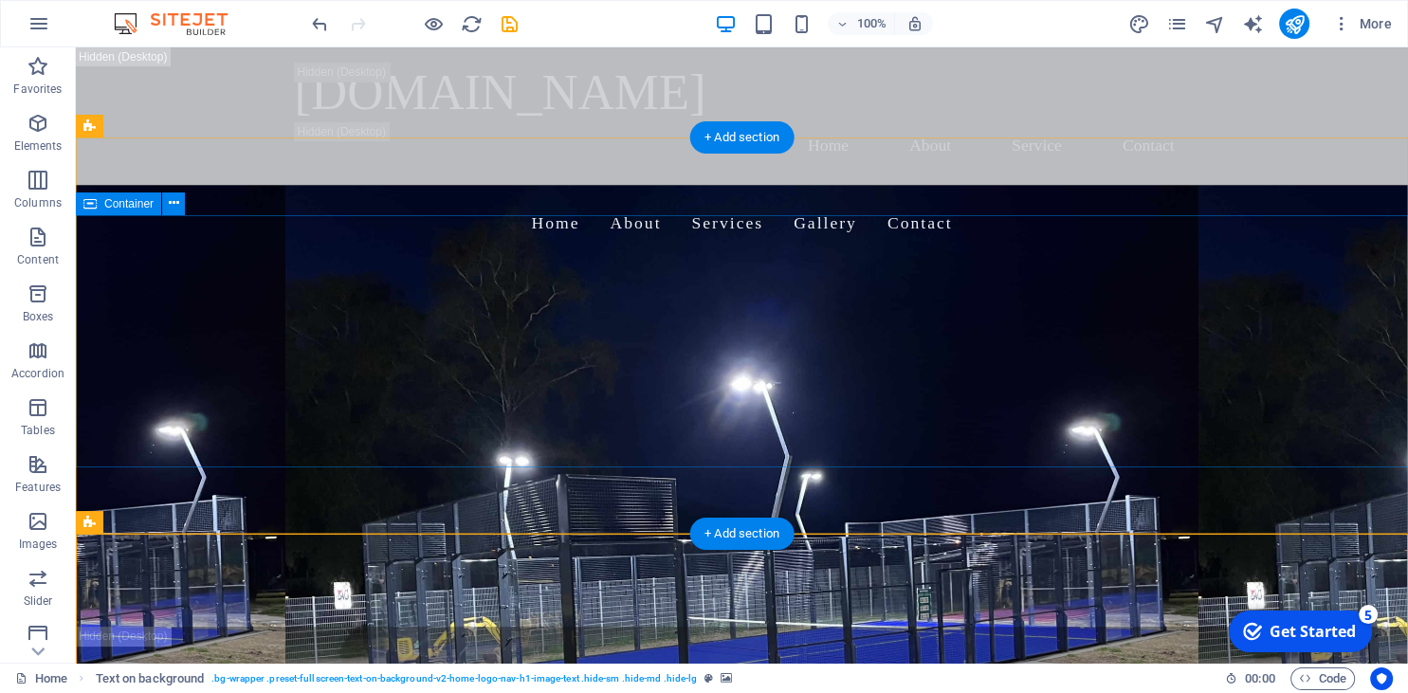
click at [896, 263] on div "Welcome to [GEOGRAPHIC_DATA] - Your Padel Court Experts Build. Play. Profit." at bounding box center [742, 412] width 1332 height 298
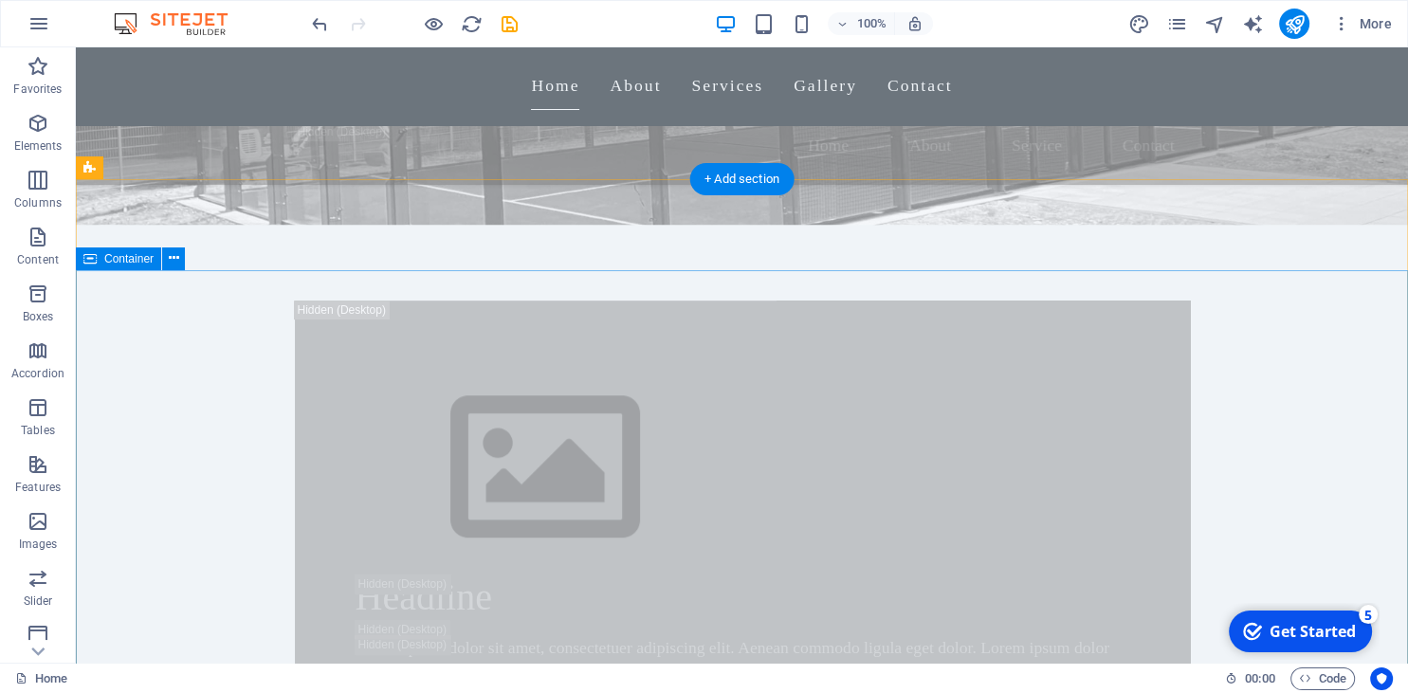
scroll to position [1101, 0]
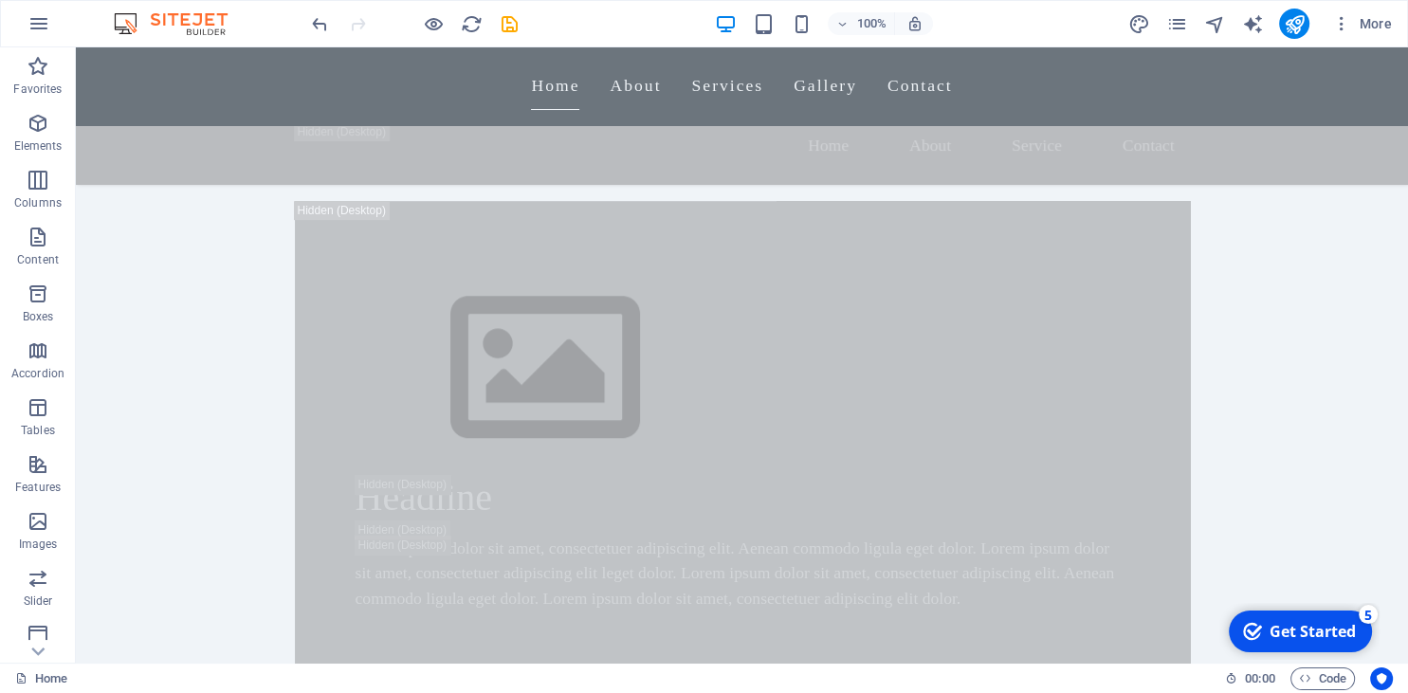
click at [1280, 629] on div "Get Started" at bounding box center [1313, 631] width 86 height 21
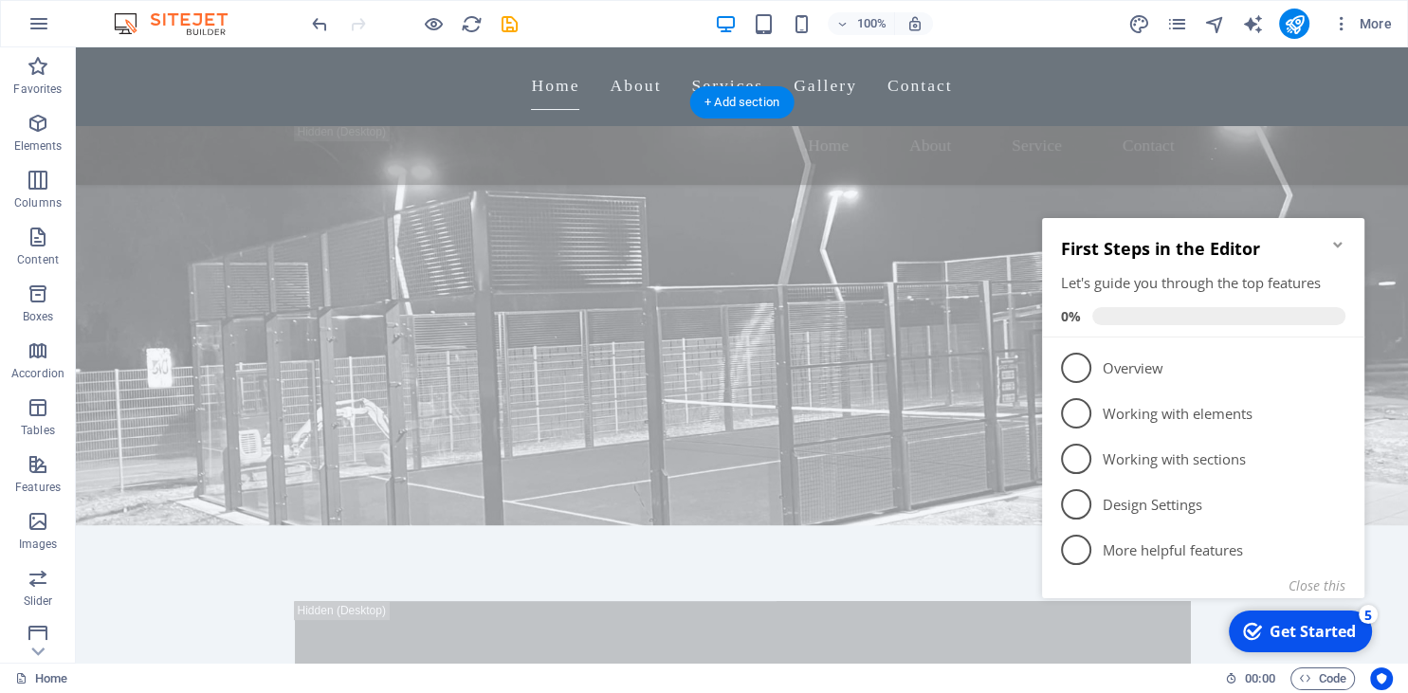
scroll to position [400, 0]
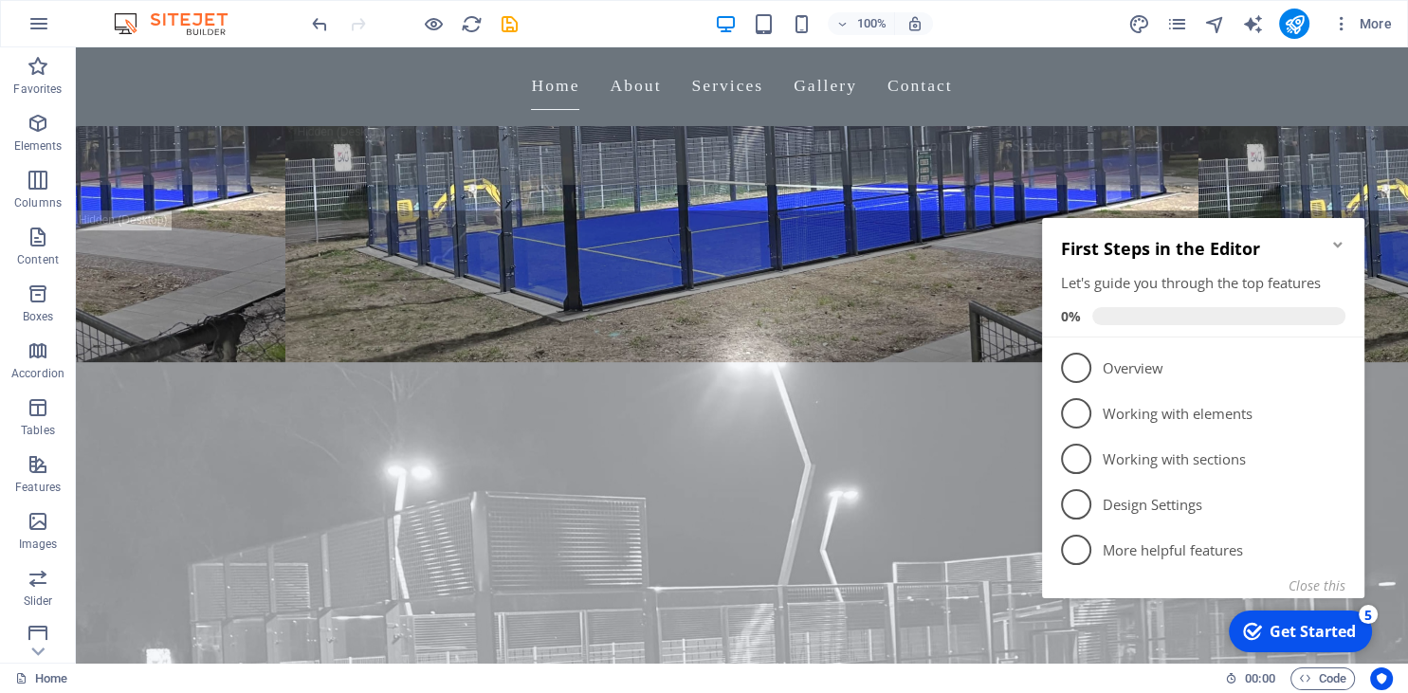
click div "checkmark Get Started 5 First Steps in the Editor Let's guide you through the t…"
click at [1337, 245] on icon "Minimize checklist" at bounding box center [1337, 245] width 9 height 6
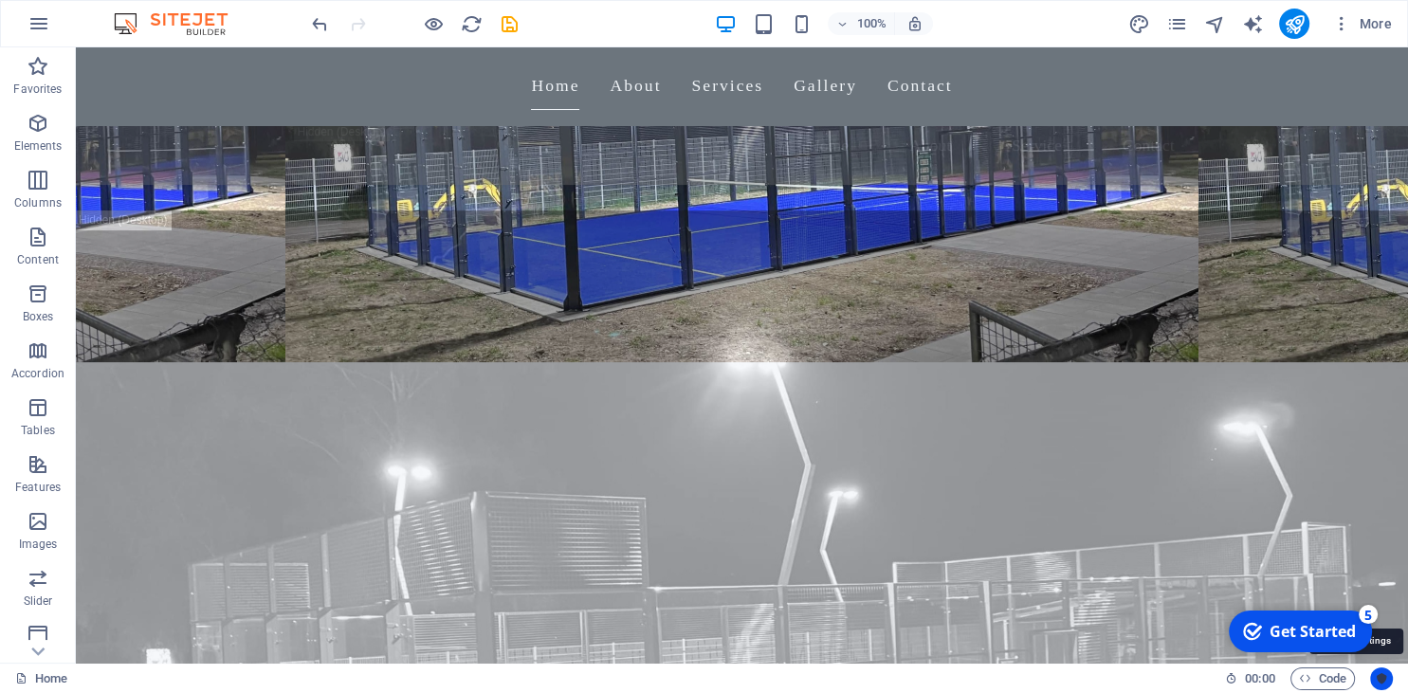
click at [1379, 682] on icon "Usercentrics" at bounding box center [1381, 678] width 13 height 13
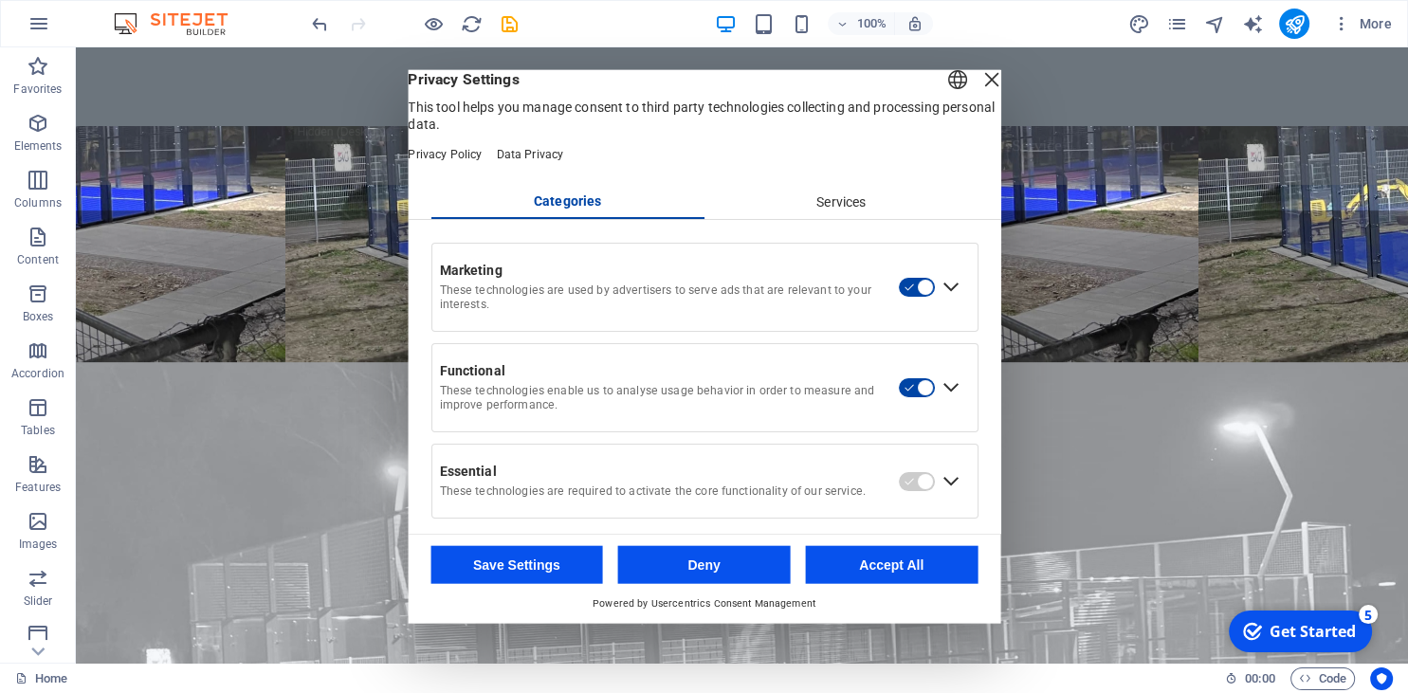
click at [220, 219] on figure at bounding box center [742, 518] width 1332 height 615
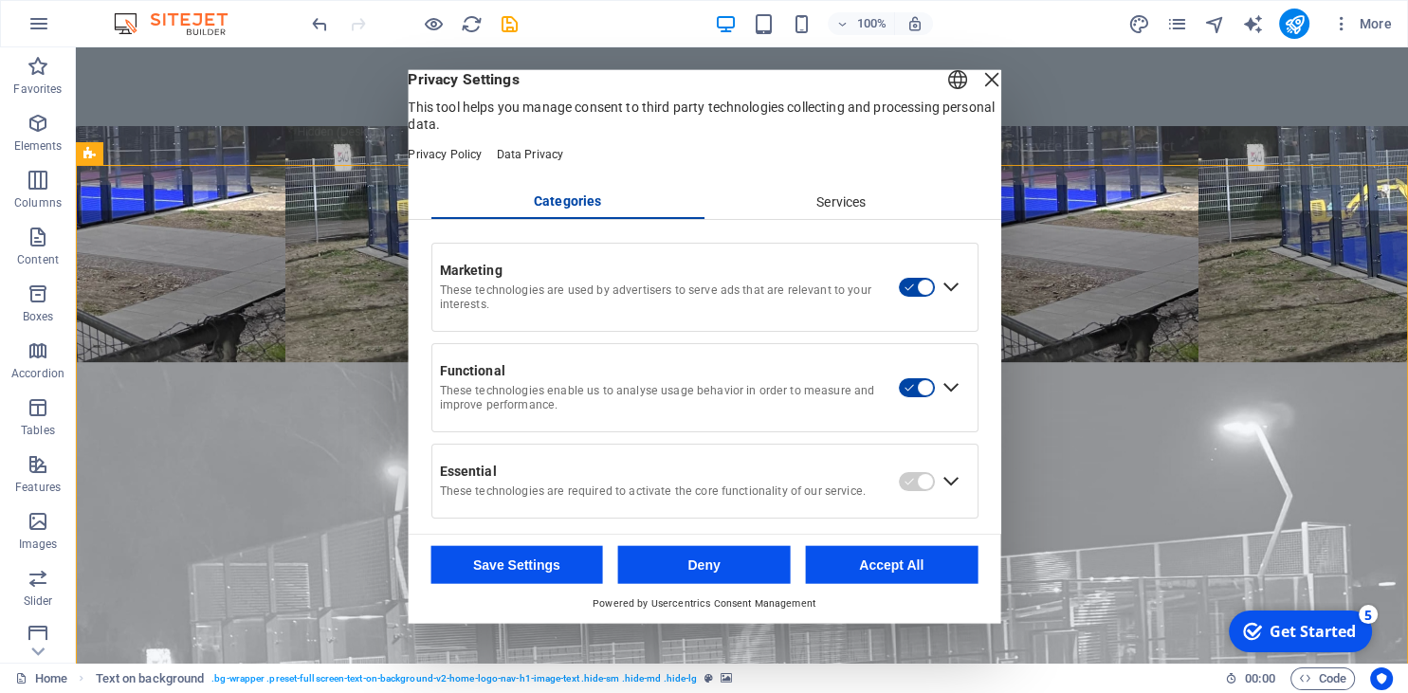
click at [220, 219] on figure at bounding box center [742, 518] width 1332 height 615
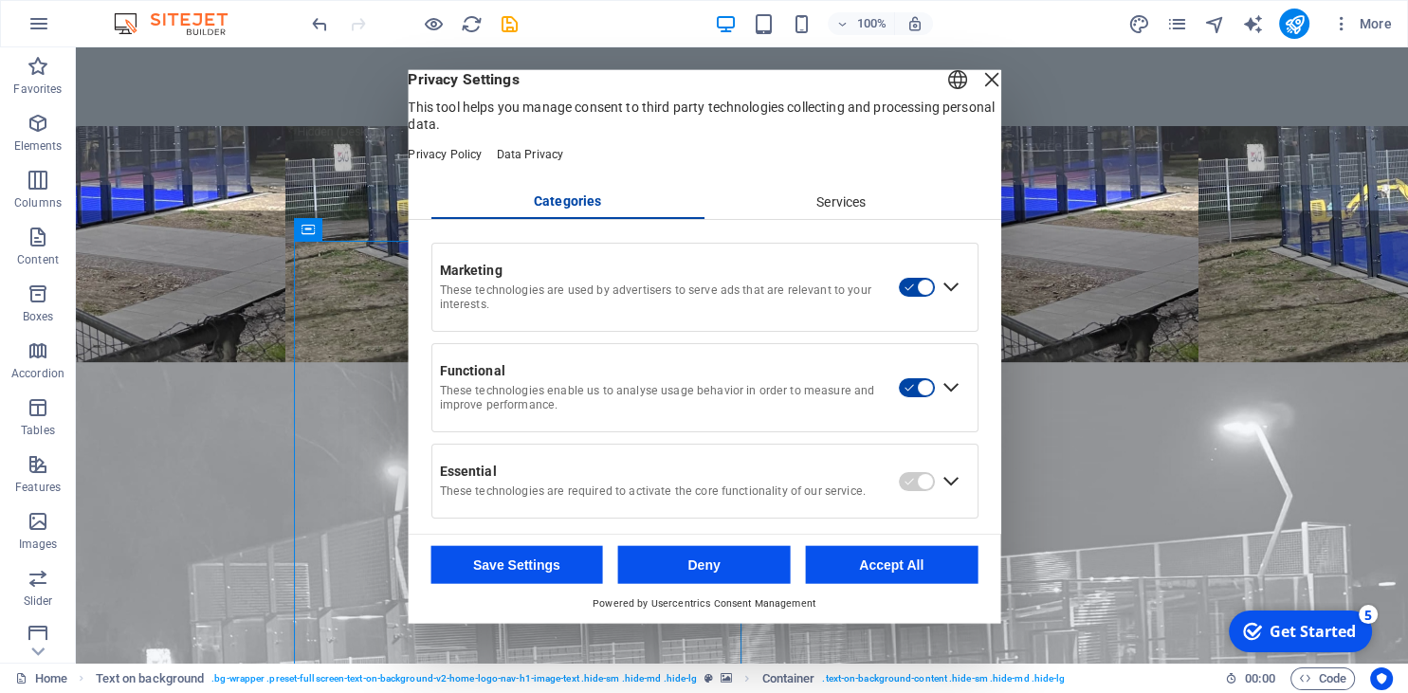
click at [178, 245] on figure at bounding box center [742, 518] width 1332 height 615
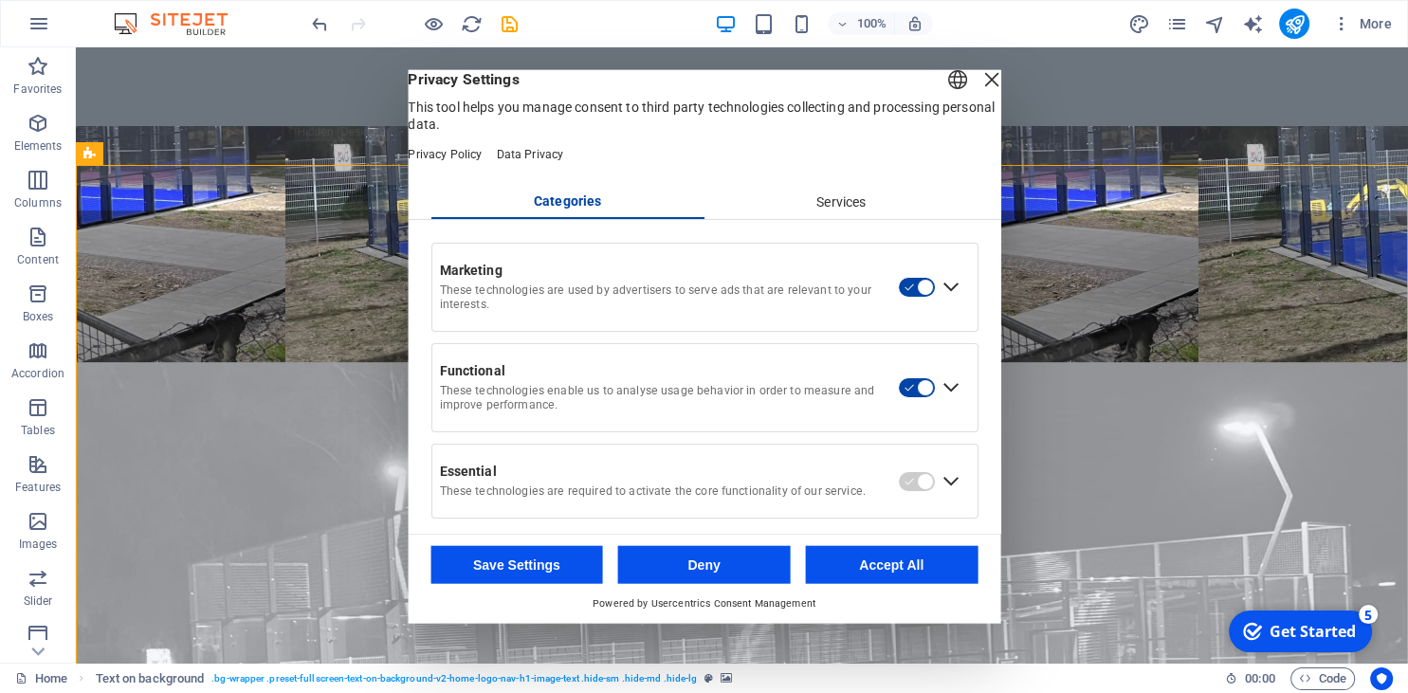
click at [284, 281] on figure at bounding box center [742, 518] width 1332 height 615
click at [224, 155] on icon at bounding box center [222, 153] width 10 height 20
click at [93, 149] on icon at bounding box center [89, 153] width 12 height 23
click at [247, 149] on icon at bounding box center [246, 153] width 10 height 20
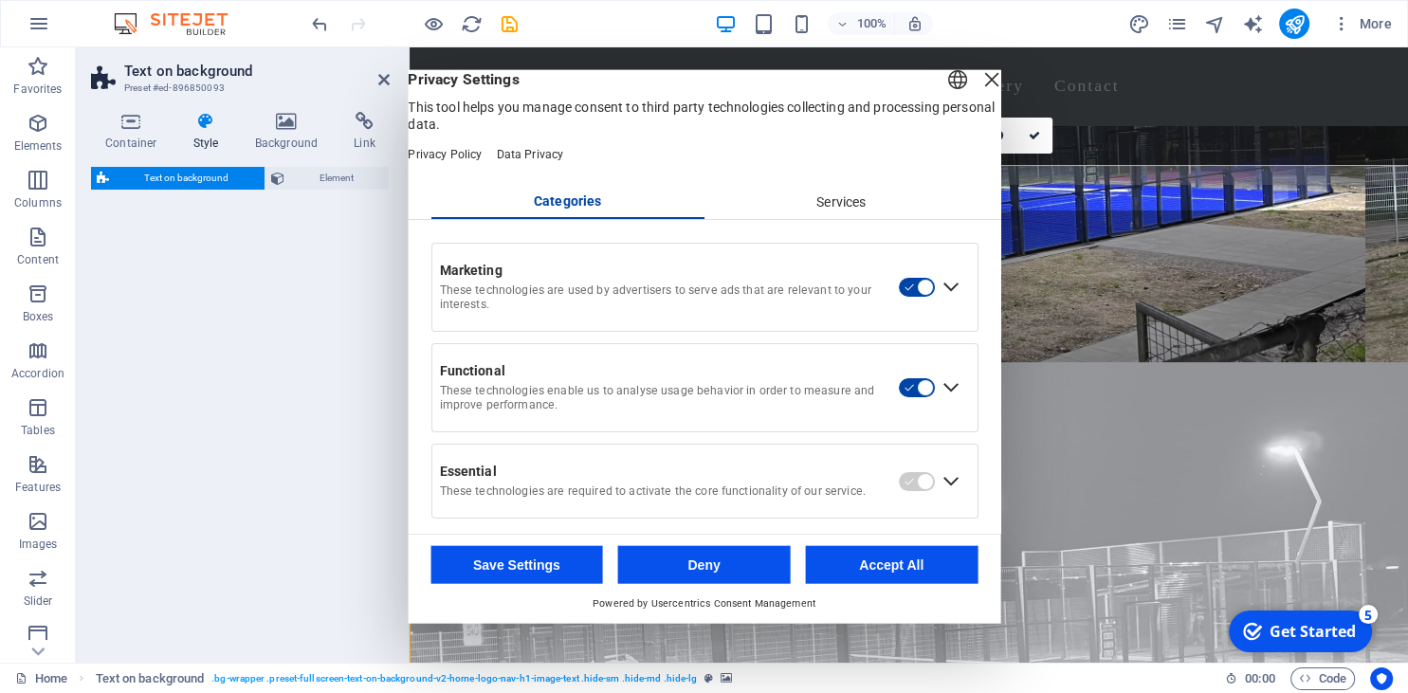
select select "%"
select select "rem"
select select "px"
select select "preset-fullscreen-text-on-background-v2-home-logo-nav-h1-image-text"
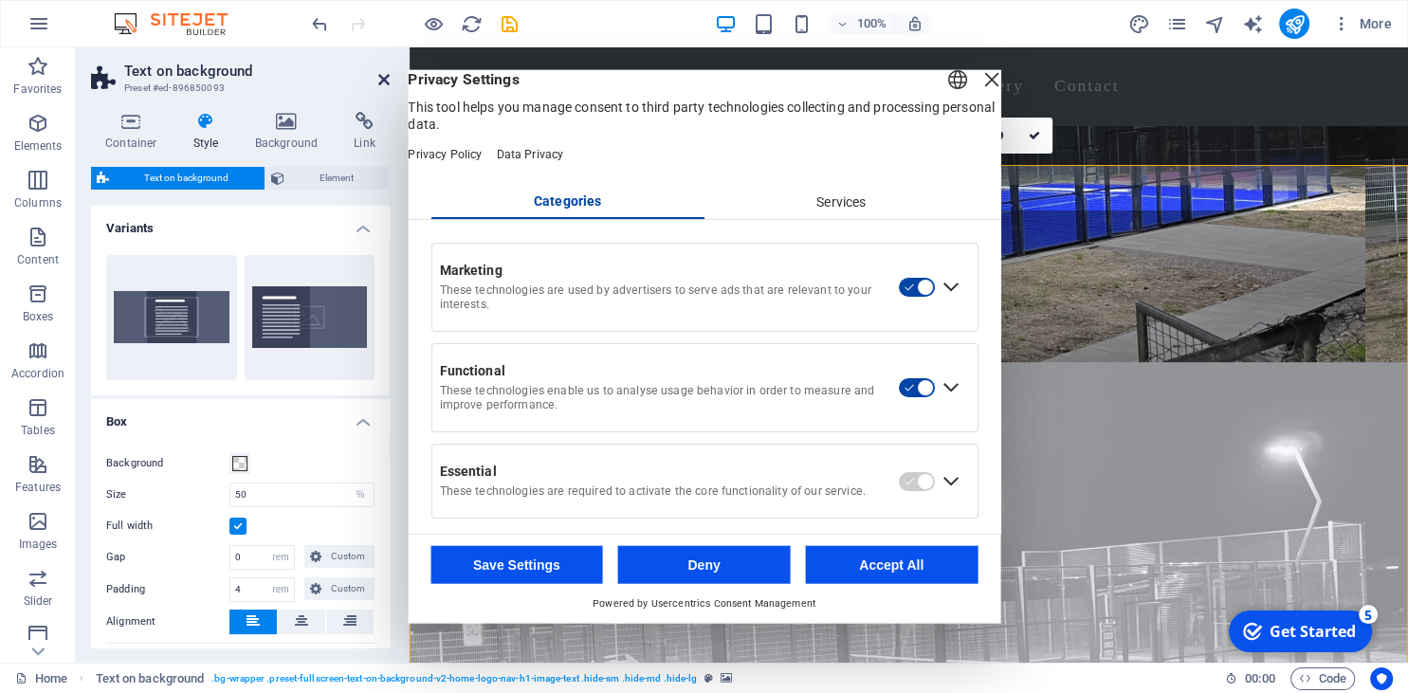
click at [381, 72] on icon at bounding box center [383, 79] width 11 height 15
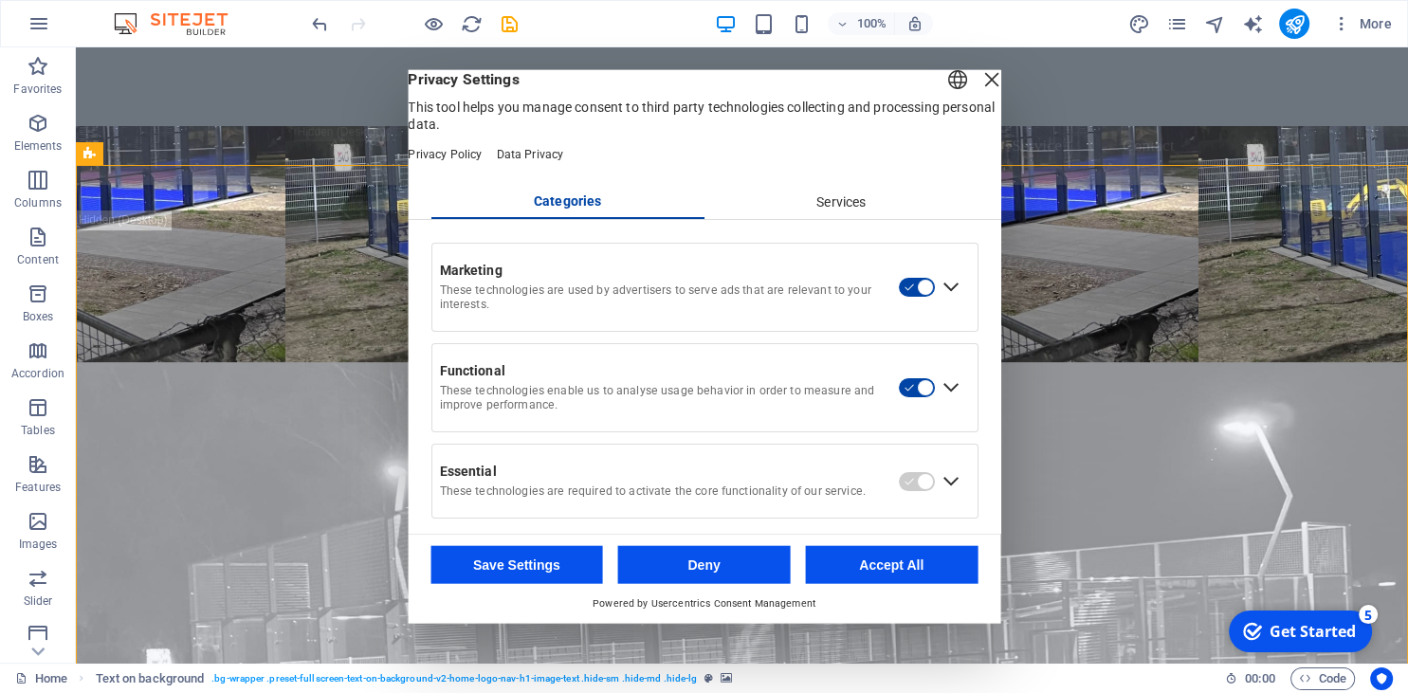
click at [978, 92] on div "Close Layer" at bounding box center [991, 78] width 27 height 27
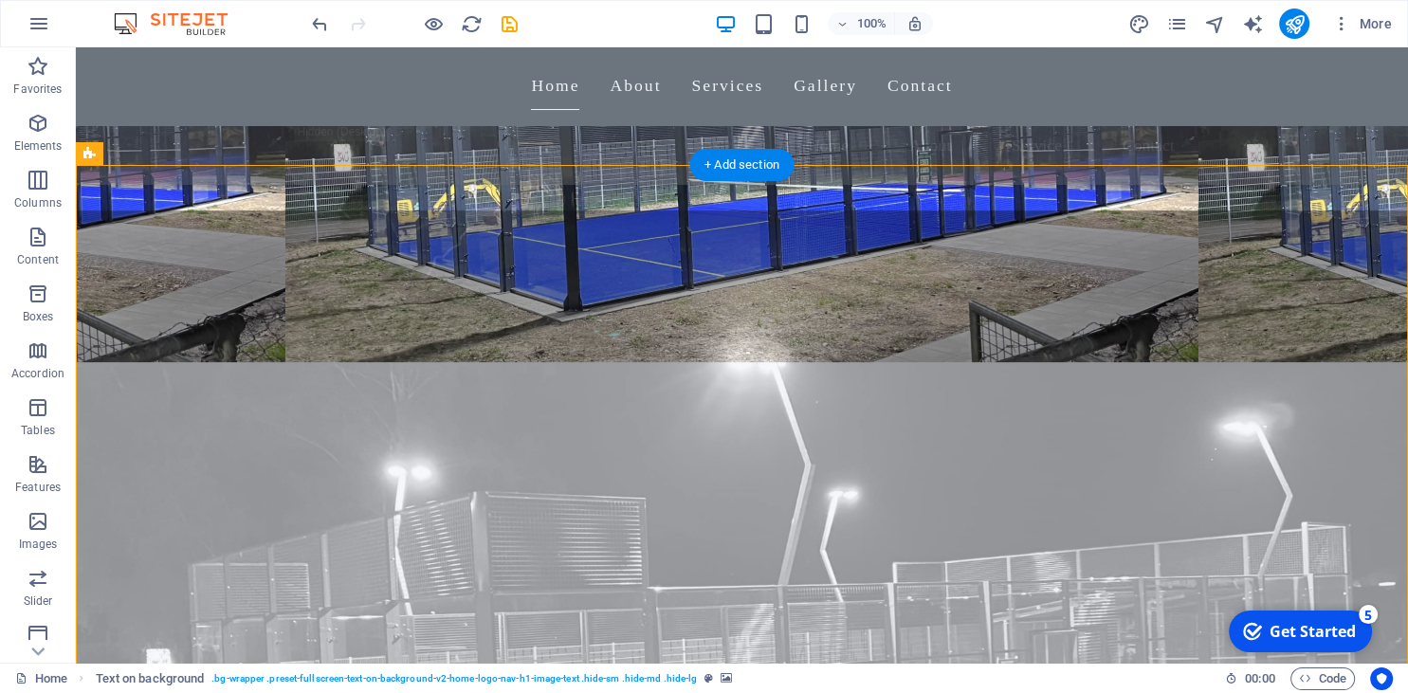
click at [1151, 256] on figure at bounding box center [742, 518] width 1332 height 615
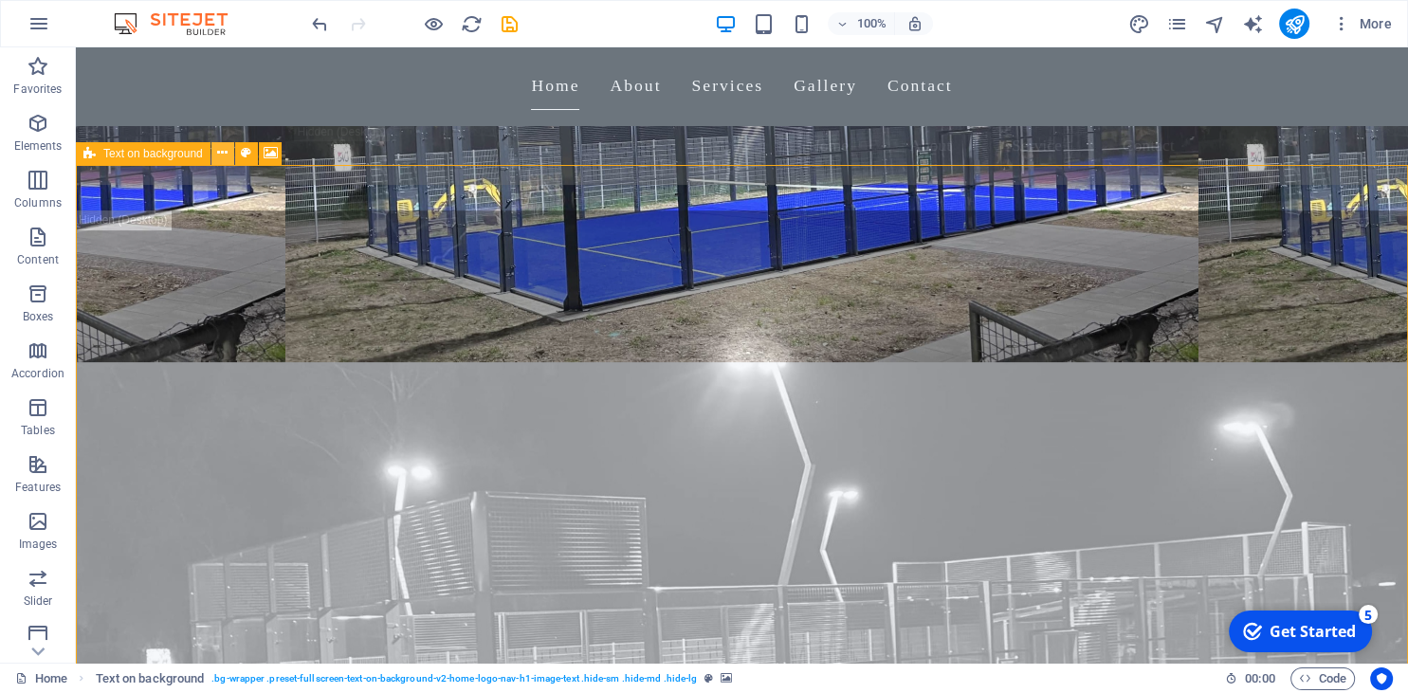
click at [226, 156] on icon at bounding box center [222, 153] width 10 height 20
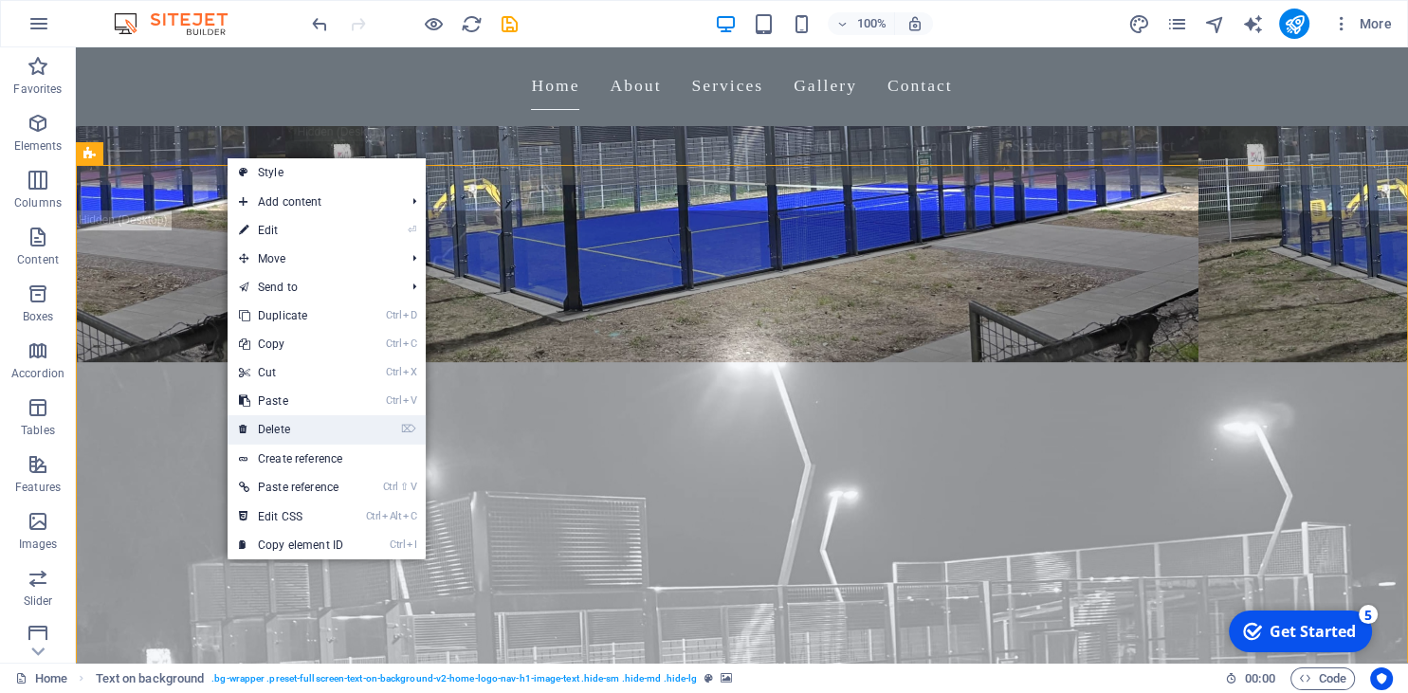
click at [281, 426] on link "⌦ Delete" at bounding box center [291, 429] width 127 height 28
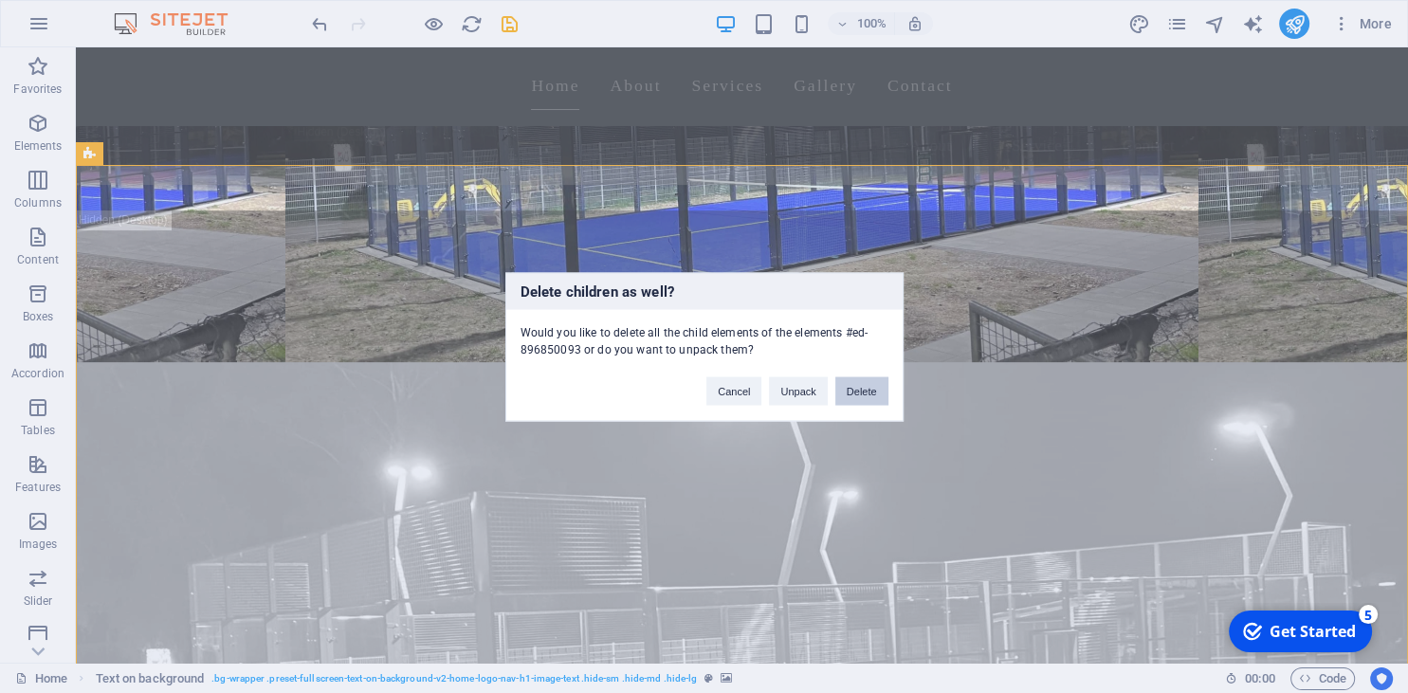
click at [861, 387] on button "Delete" at bounding box center [861, 390] width 53 height 28
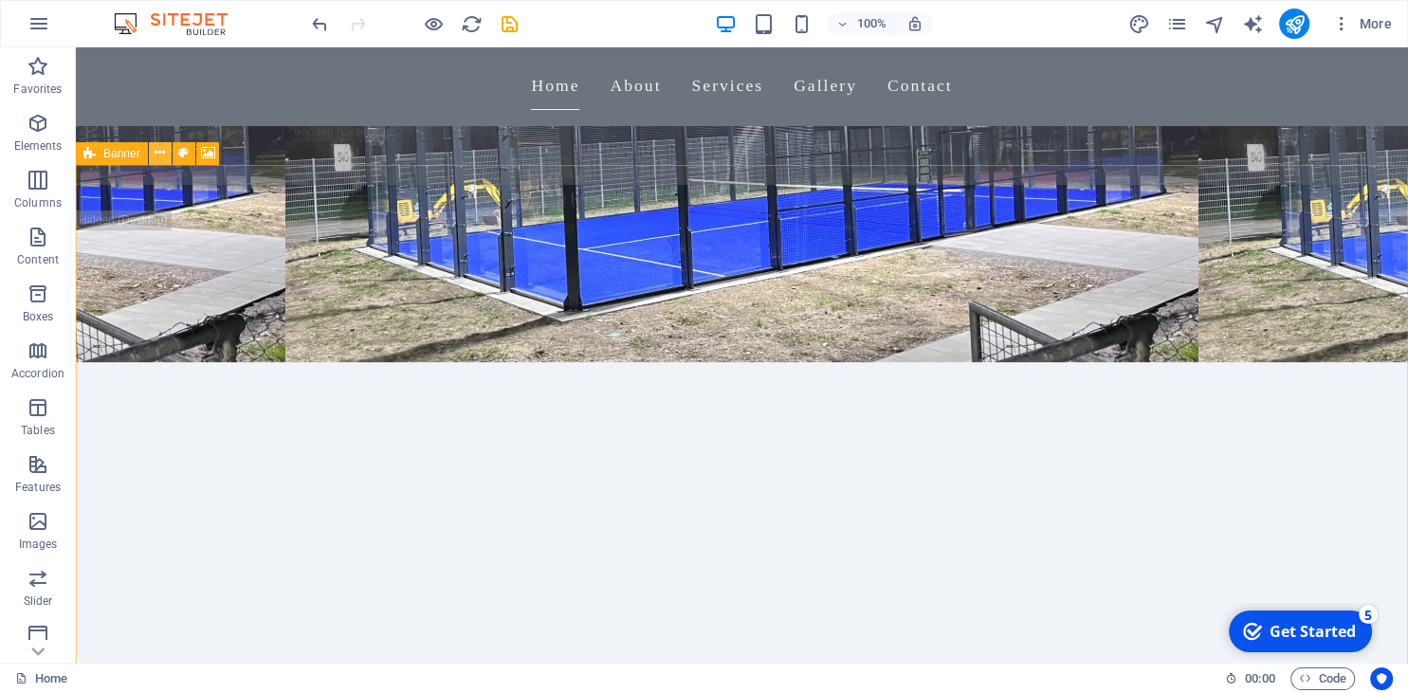
click at [167, 154] on button at bounding box center [160, 153] width 23 height 23
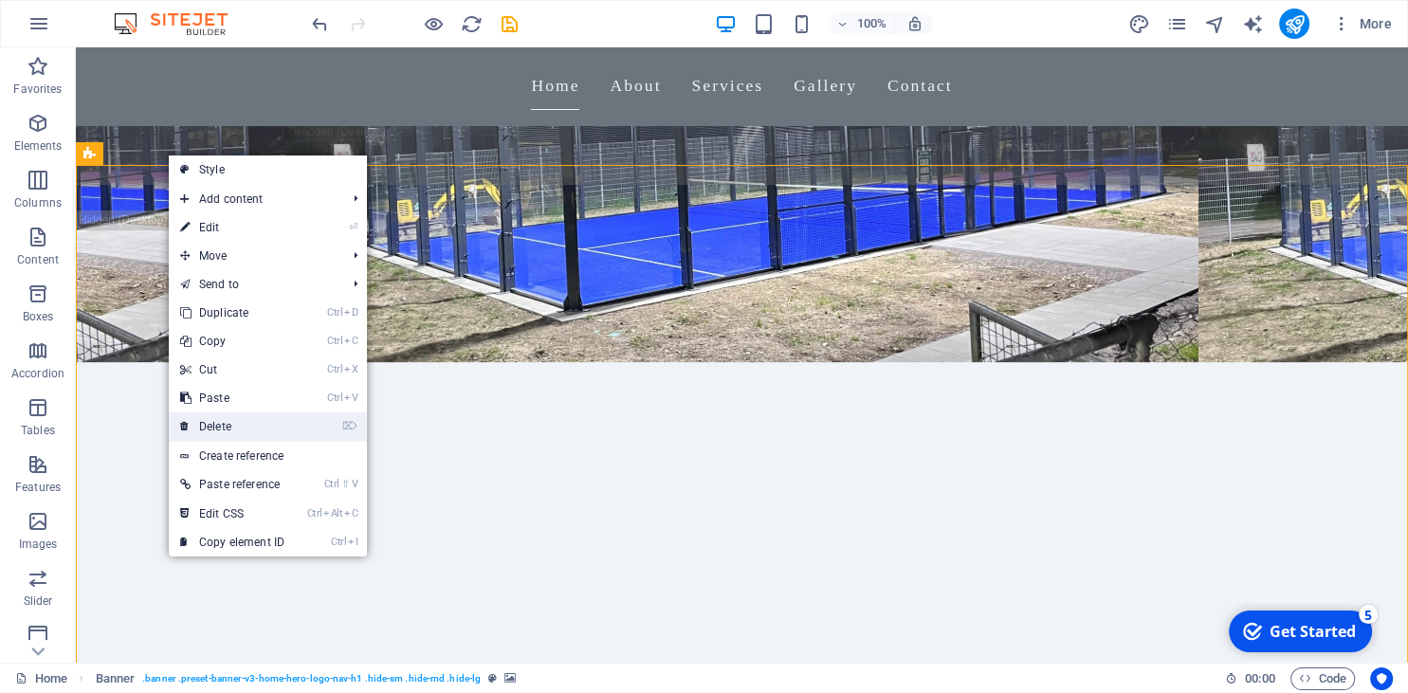
click at [226, 426] on link "⌦ Delete" at bounding box center [232, 427] width 127 height 28
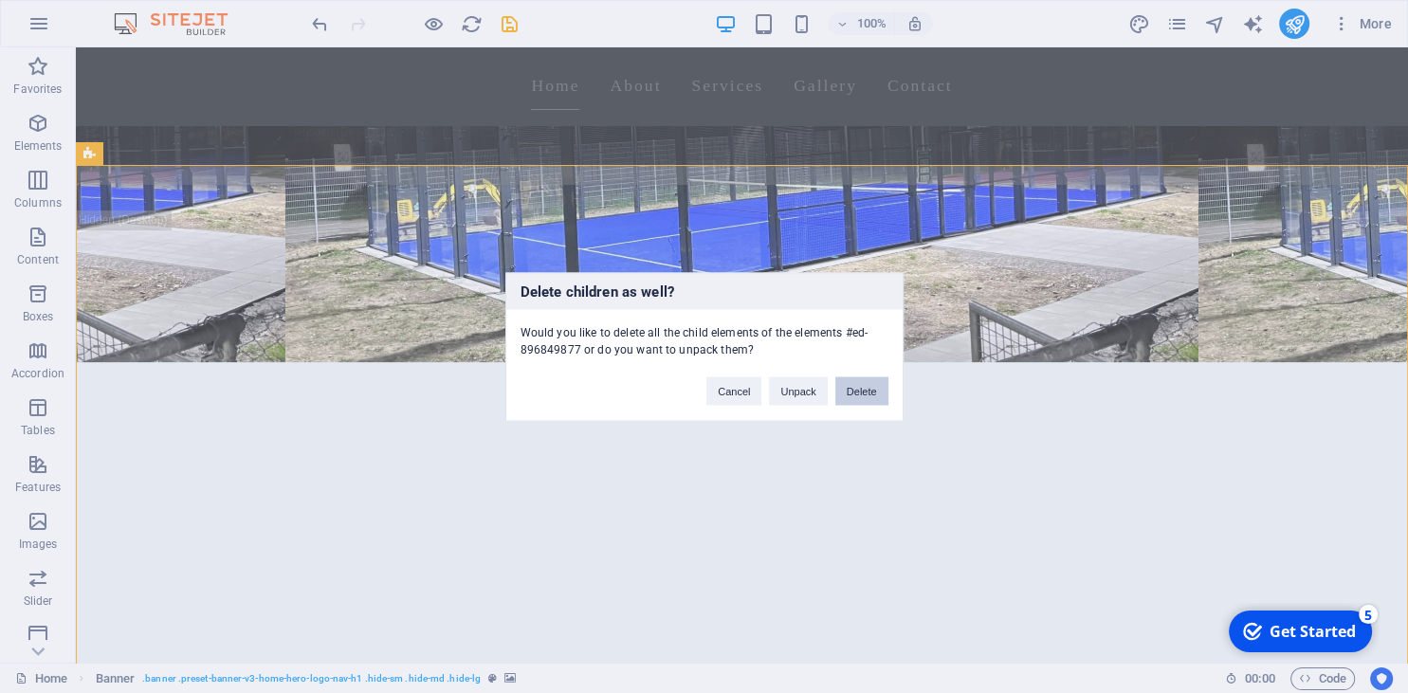
click at [880, 387] on button "Delete" at bounding box center [861, 390] width 53 height 28
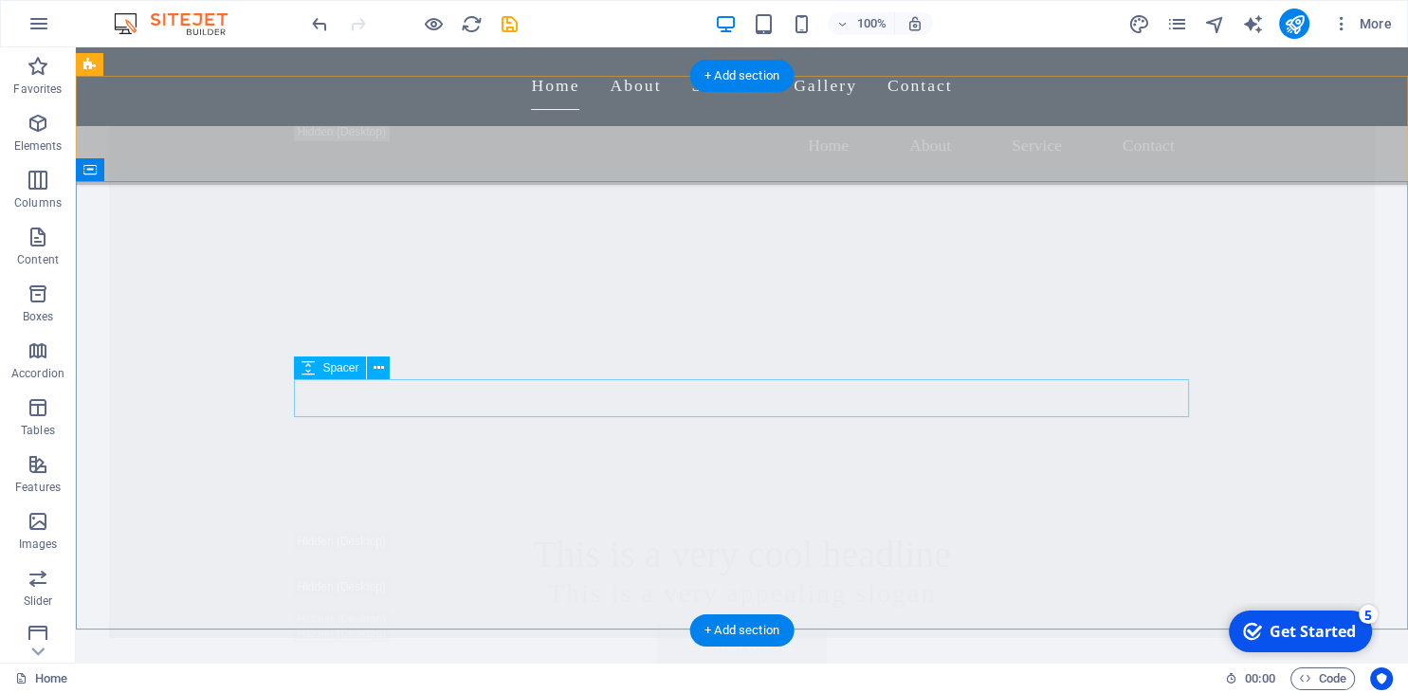
scroll to position [1201, 0]
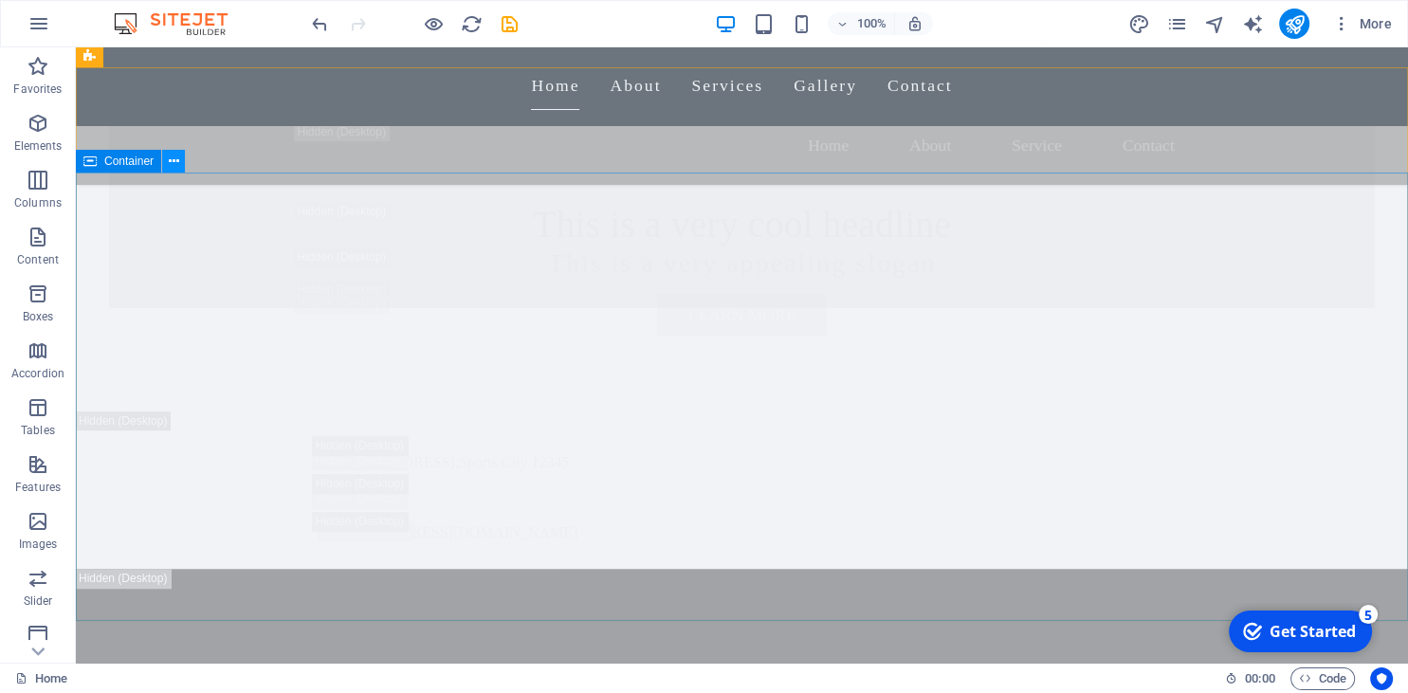
click at [176, 156] on icon at bounding box center [174, 162] width 10 height 20
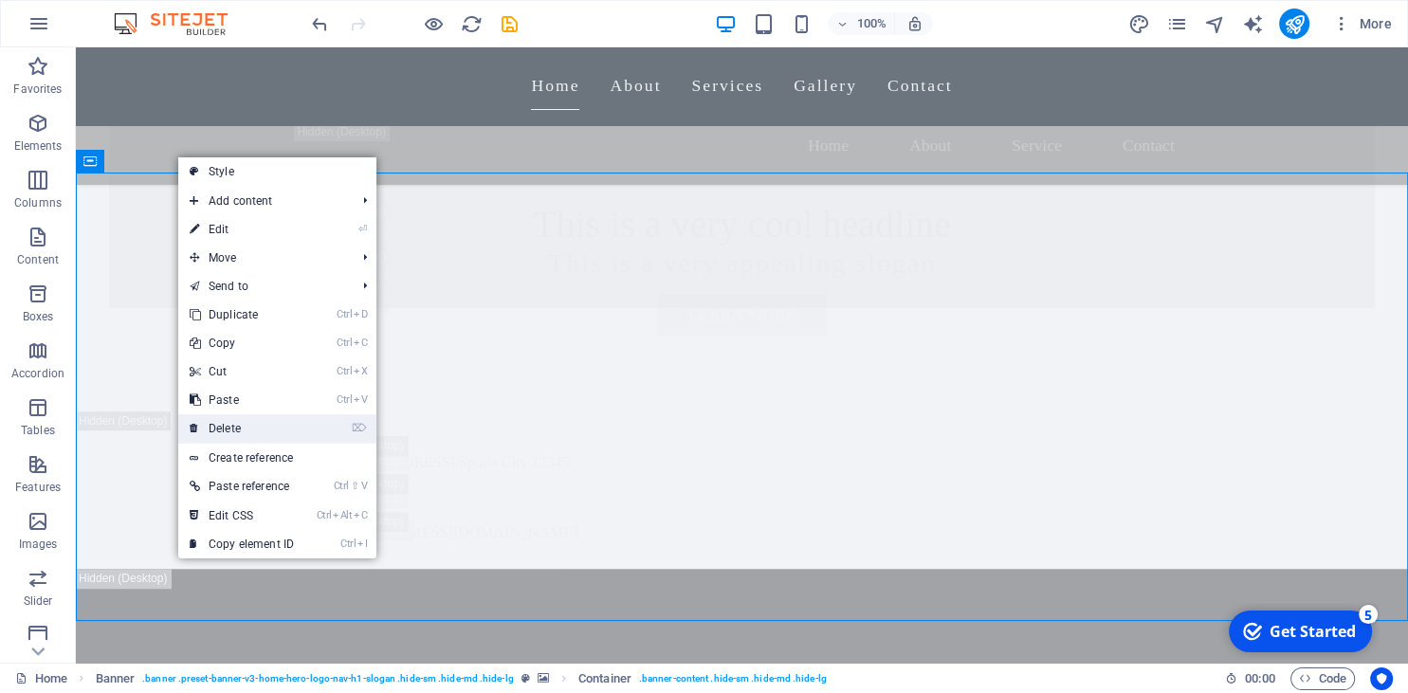
click at [257, 423] on link "⌦ Delete" at bounding box center [241, 428] width 127 height 28
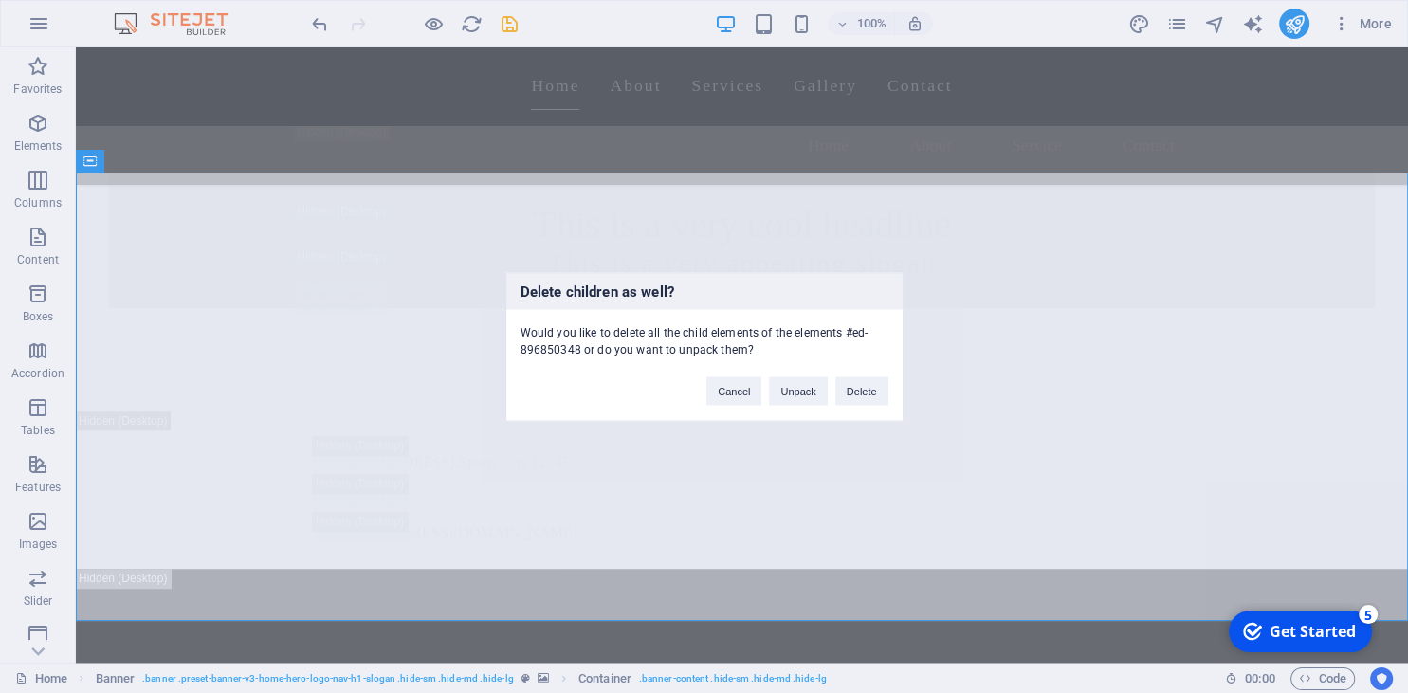
click at [853, 366] on div "Cancel Unpack Delete" at bounding box center [797, 382] width 210 height 48
click at [865, 380] on button "Delete" at bounding box center [861, 390] width 53 height 28
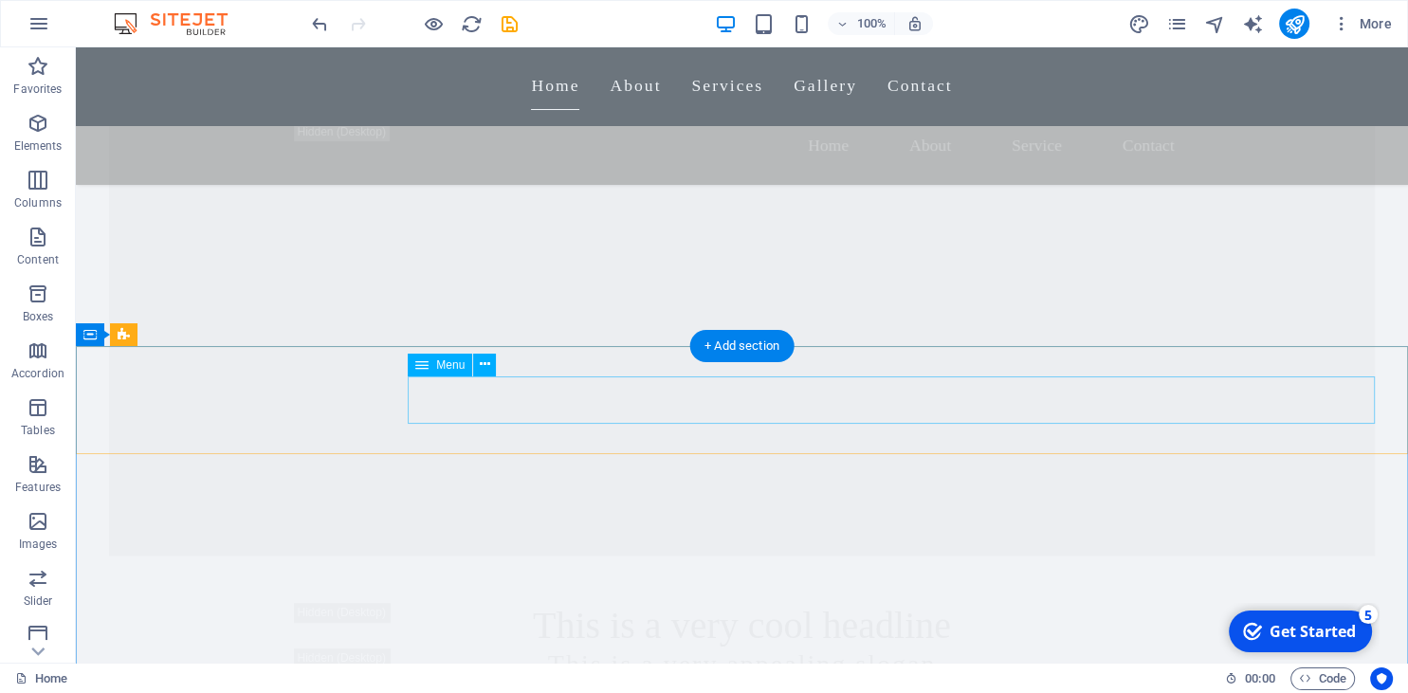
scroll to position [0, 0]
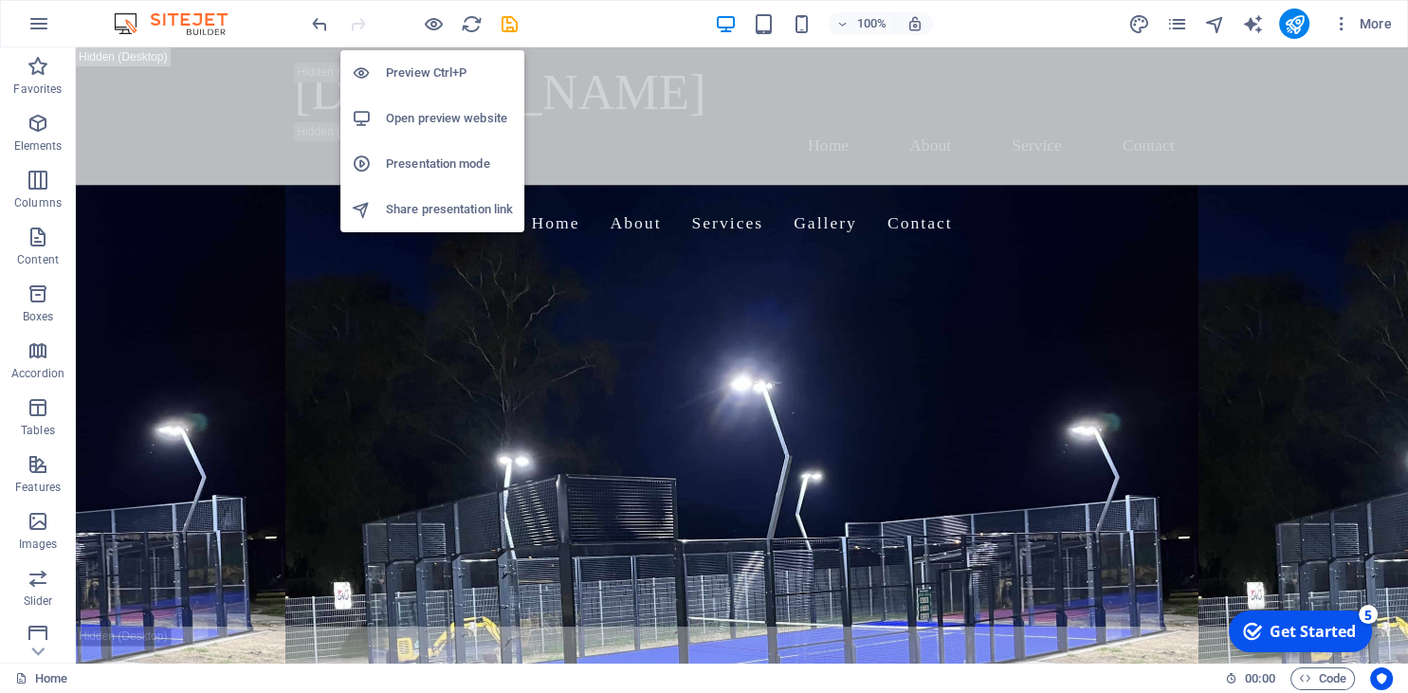
click at [431, 129] on h6 "Open preview website" at bounding box center [449, 118] width 127 height 23
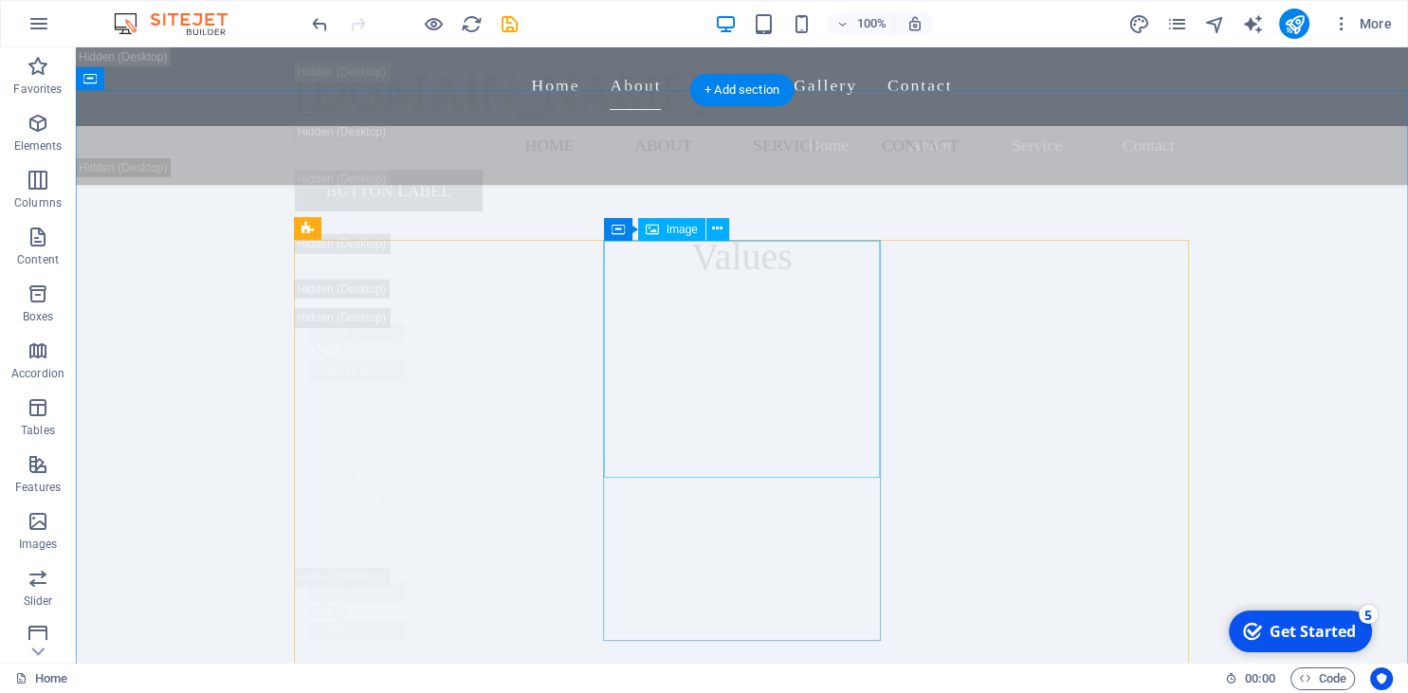
scroll to position [5407, 0]
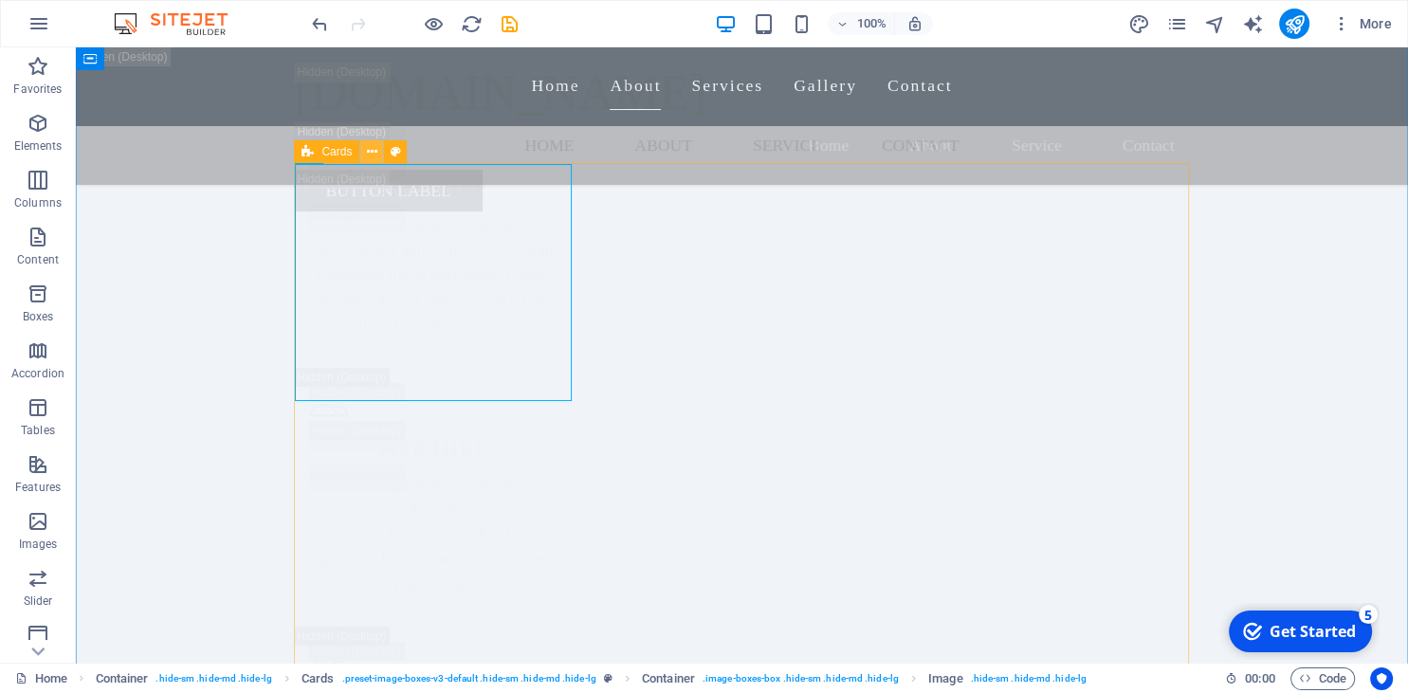
click at [370, 157] on icon at bounding box center [372, 152] width 10 height 20
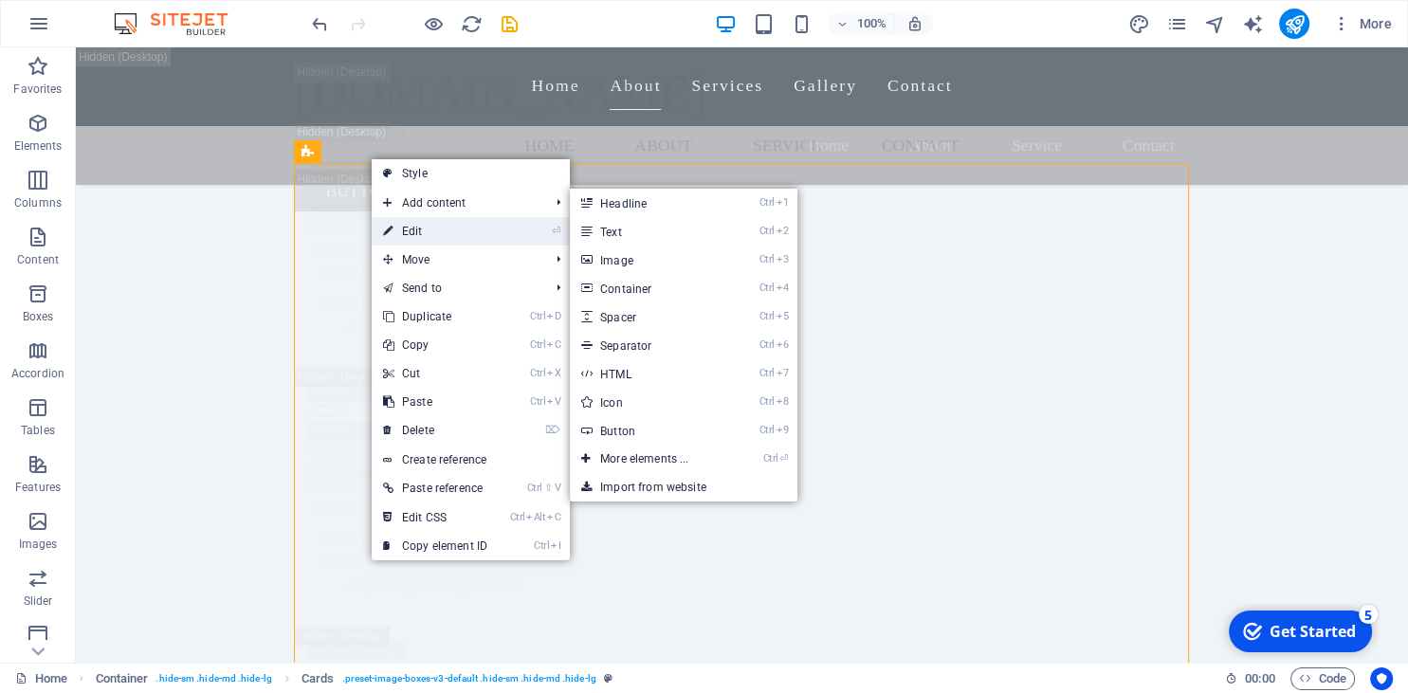
click at [412, 229] on link "⏎ Edit" at bounding box center [435, 231] width 127 height 28
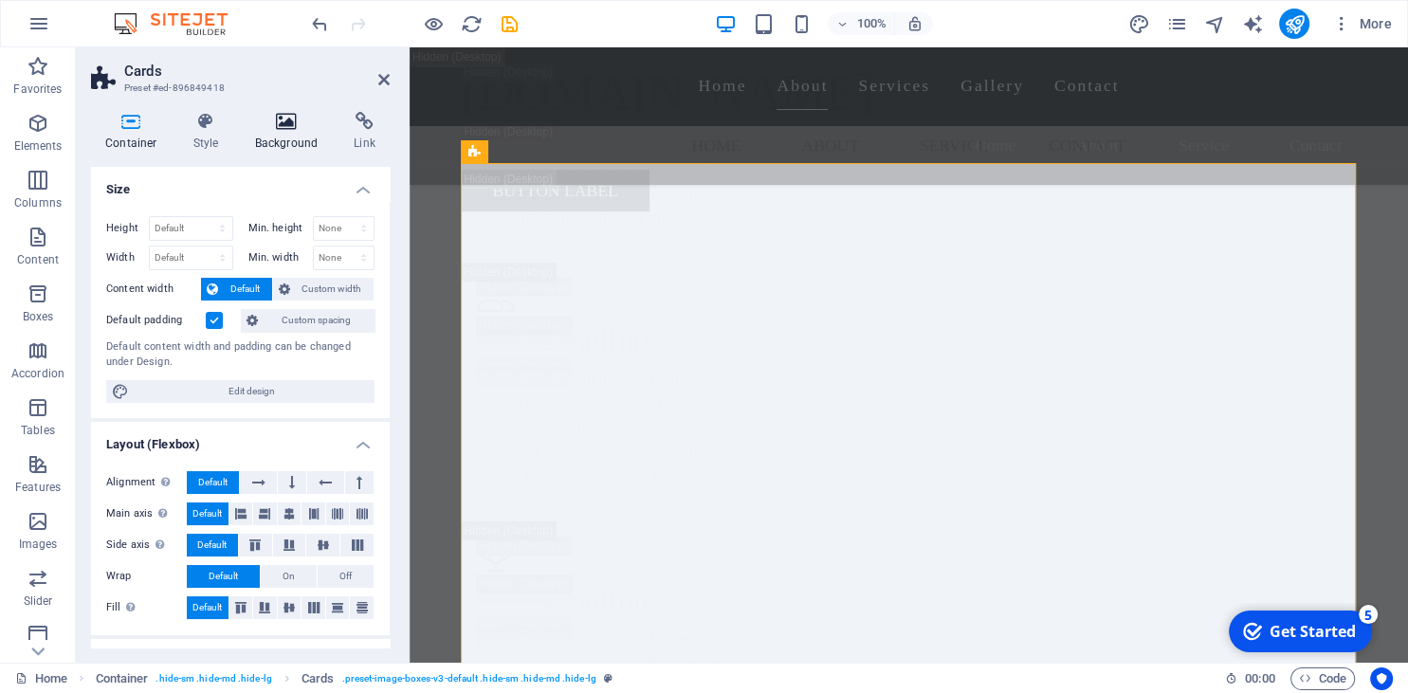
click at [285, 130] on icon at bounding box center [287, 121] width 92 height 19
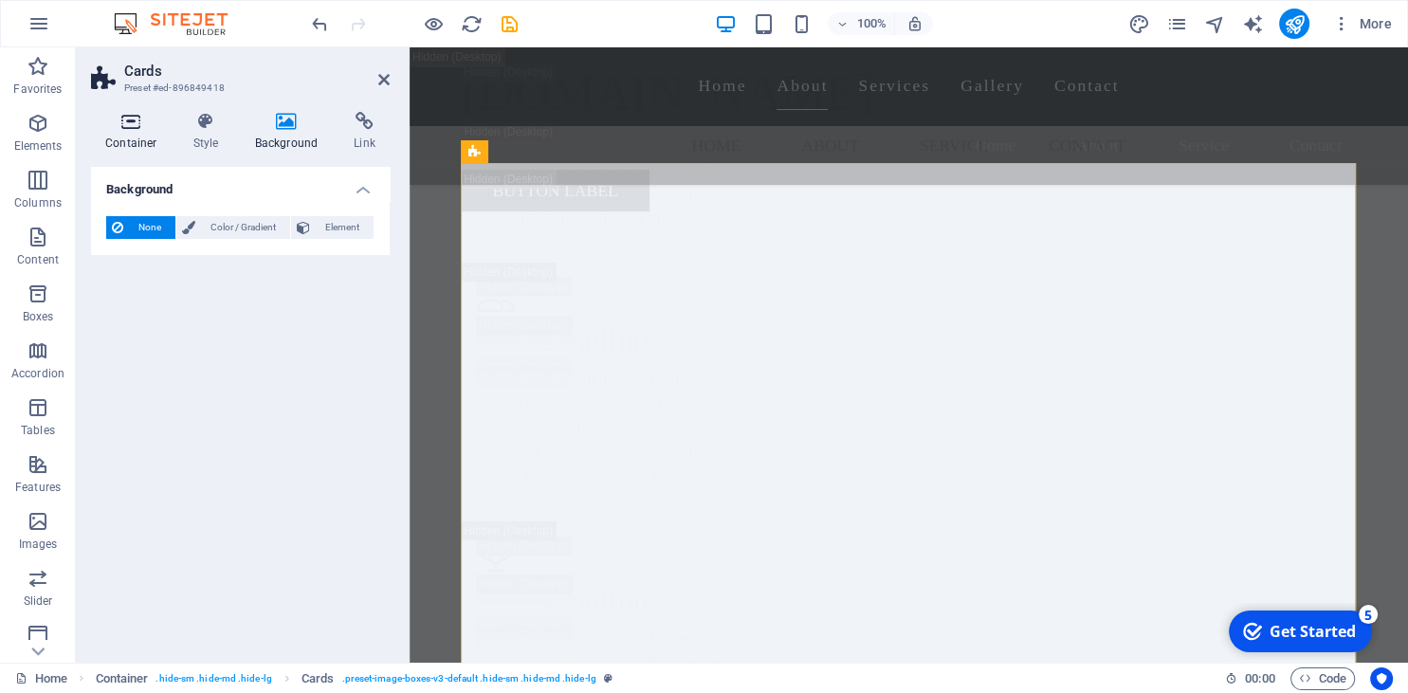
click at [134, 123] on icon at bounding box center [131, 121] width 81 height 19
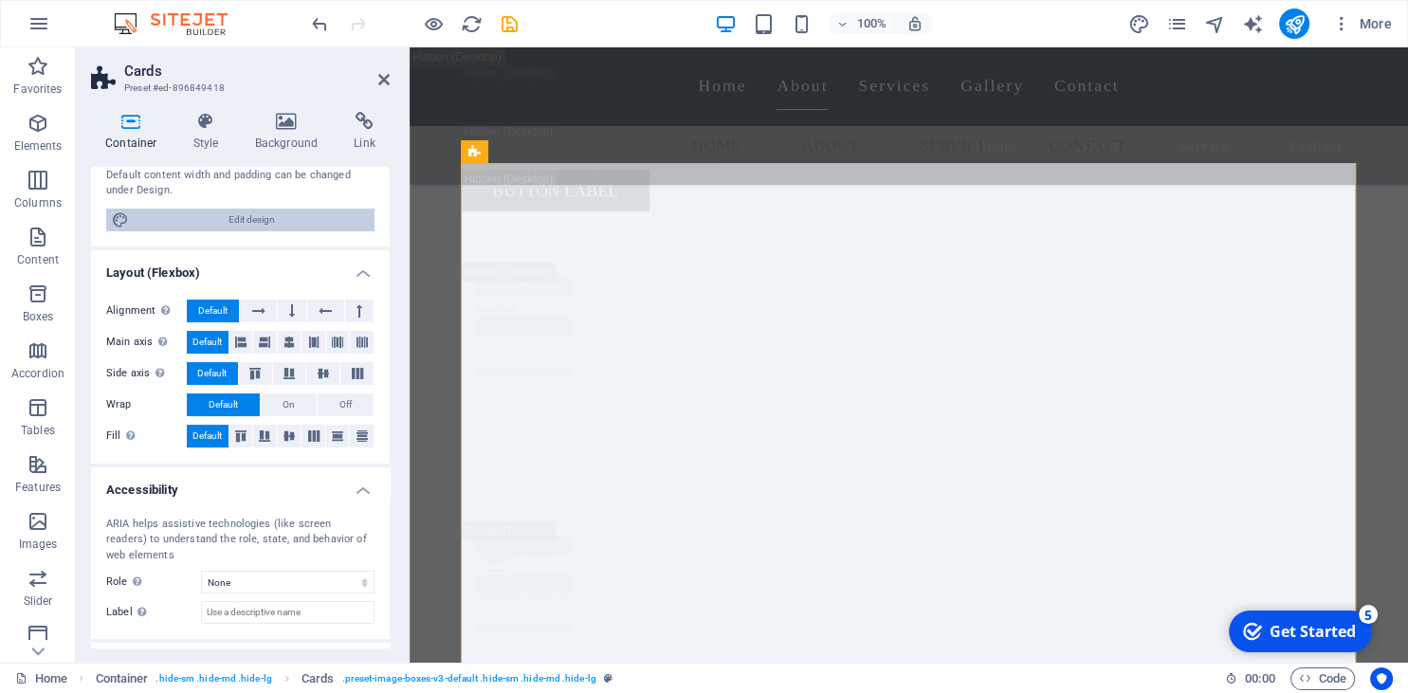
scroll to position [253, 0]
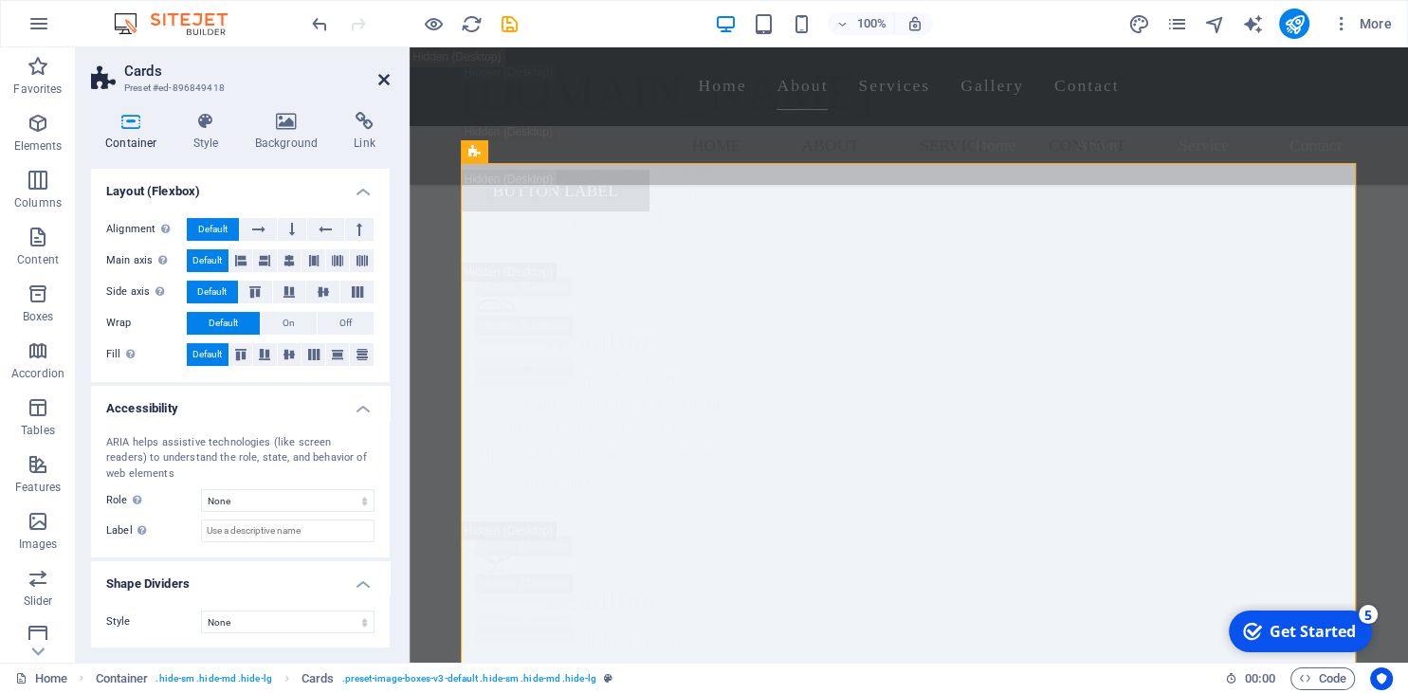
click at [382, 78] on icon at bounding box center [383, 79] width 11 height 15
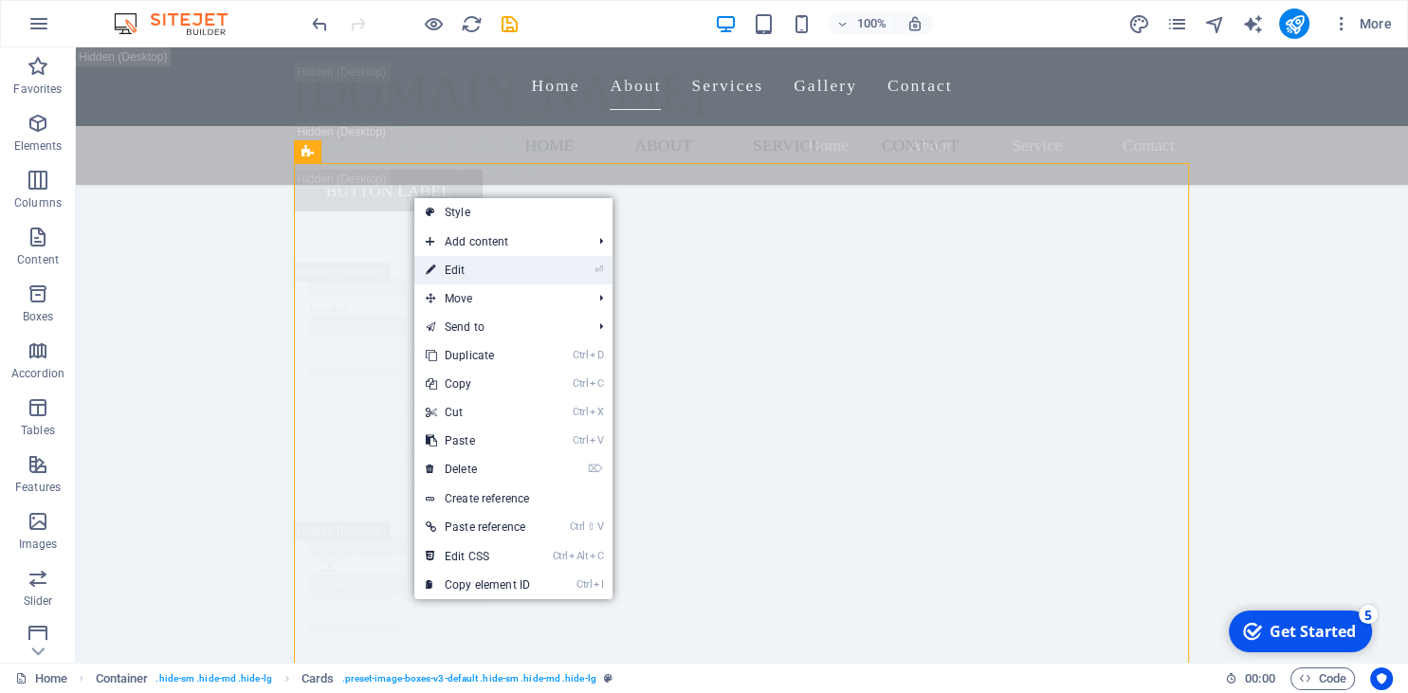
click at [459, 265] on link "⏎ Edit" at bounding box center [477, 270] width 127 height 28
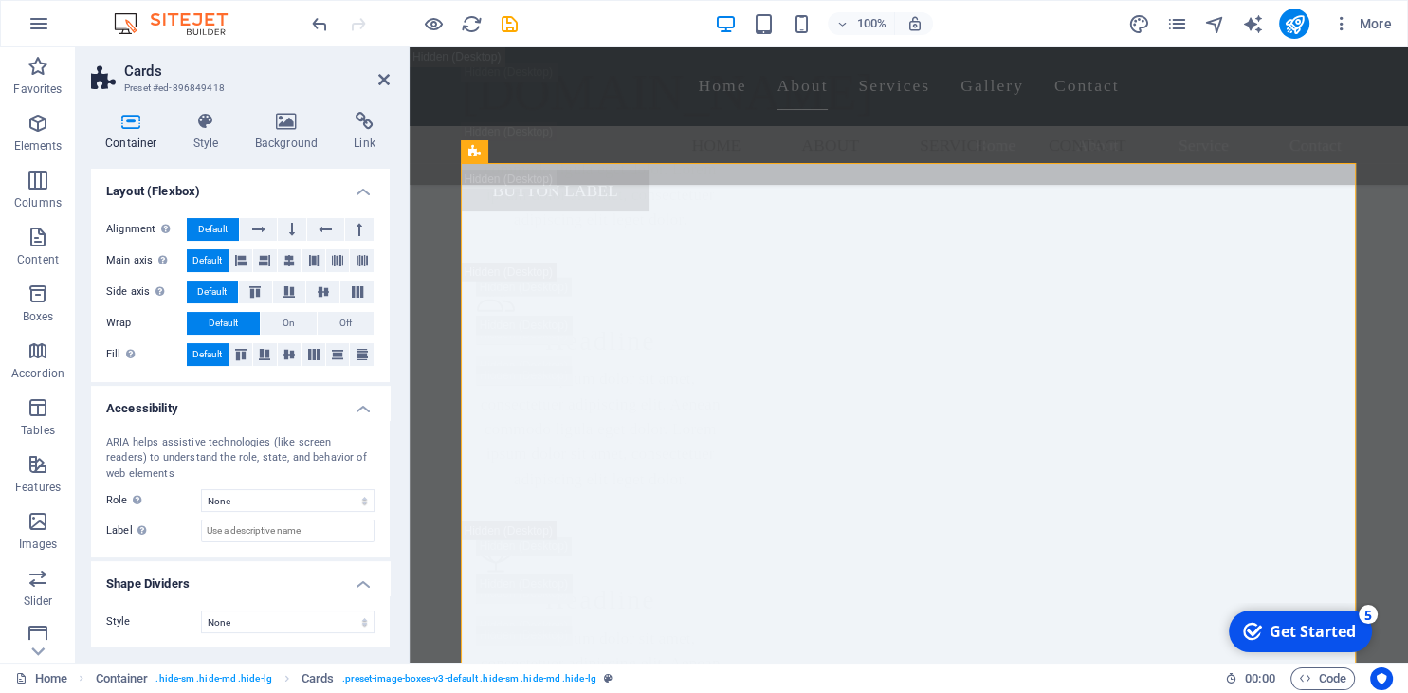
scroll to position [0, 0]
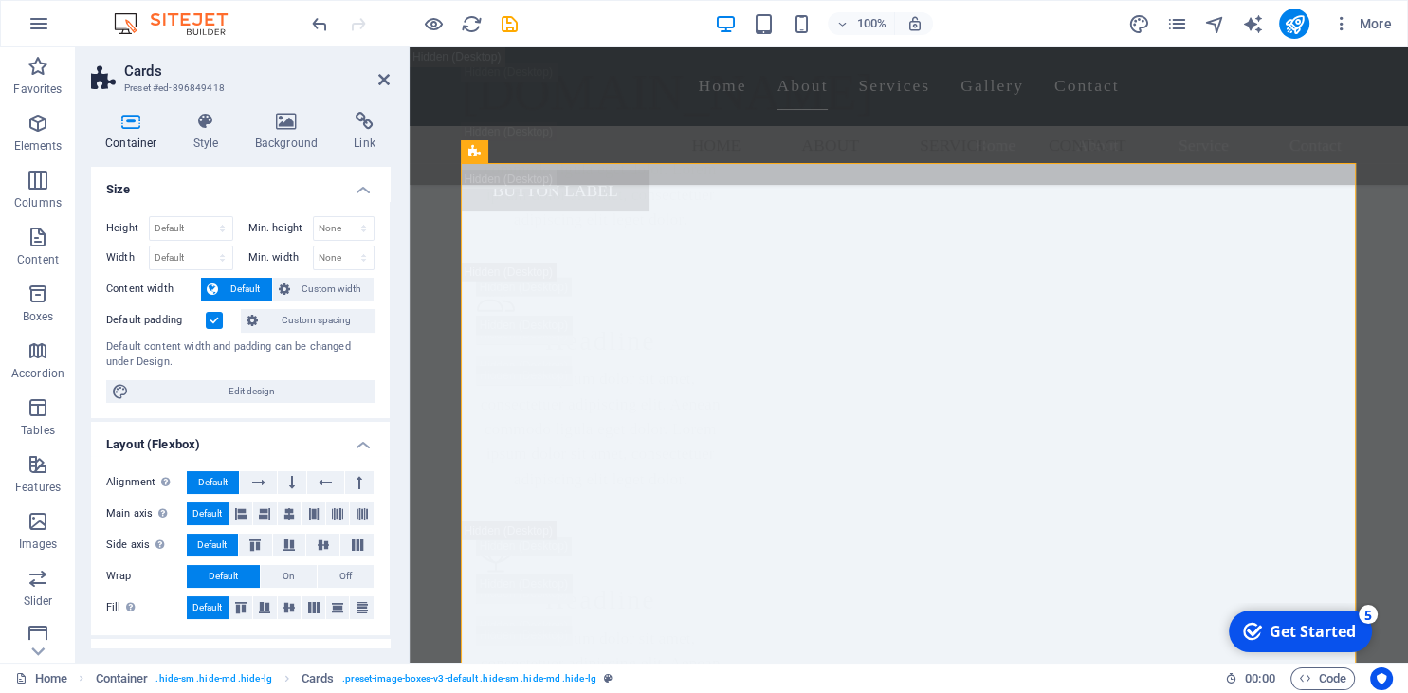
click at [304, 396] on span "Edit design" at bounding box center [252, 391] width 234 height 23
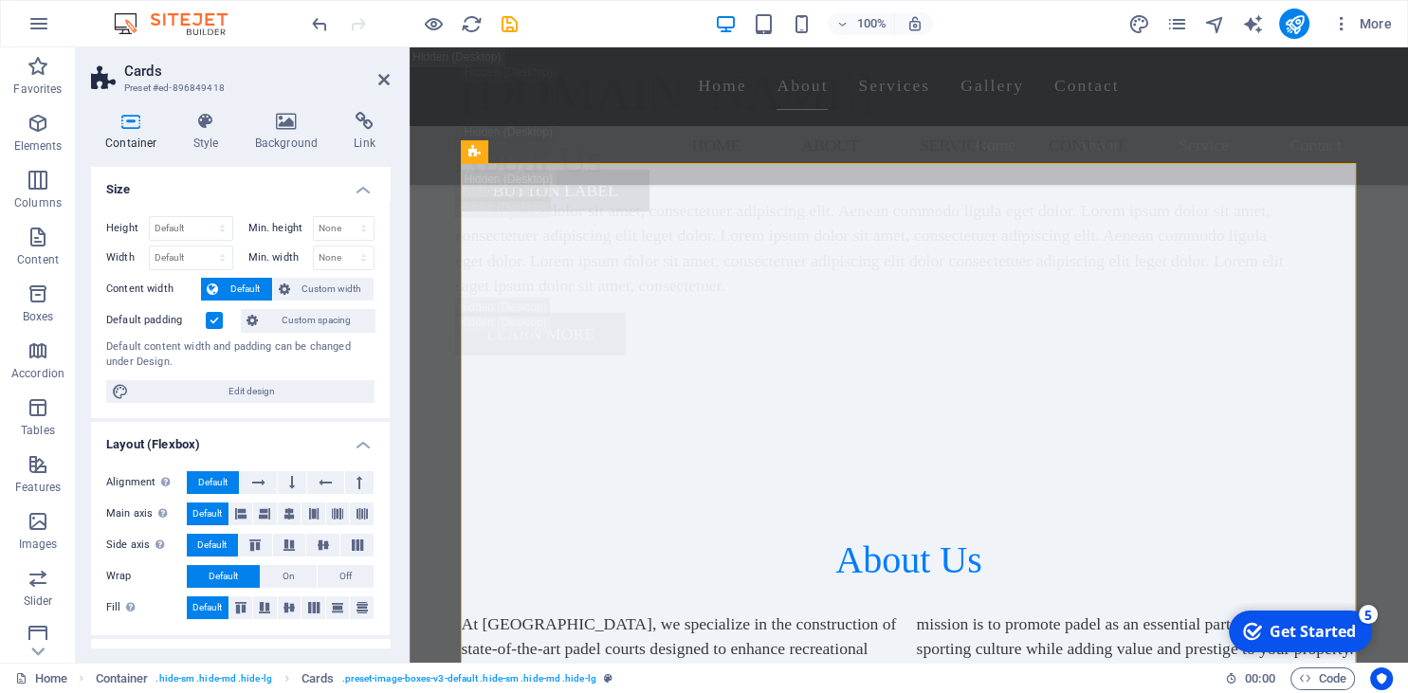
select select "rem"
select select "200"
select select "px"
select select "rem"
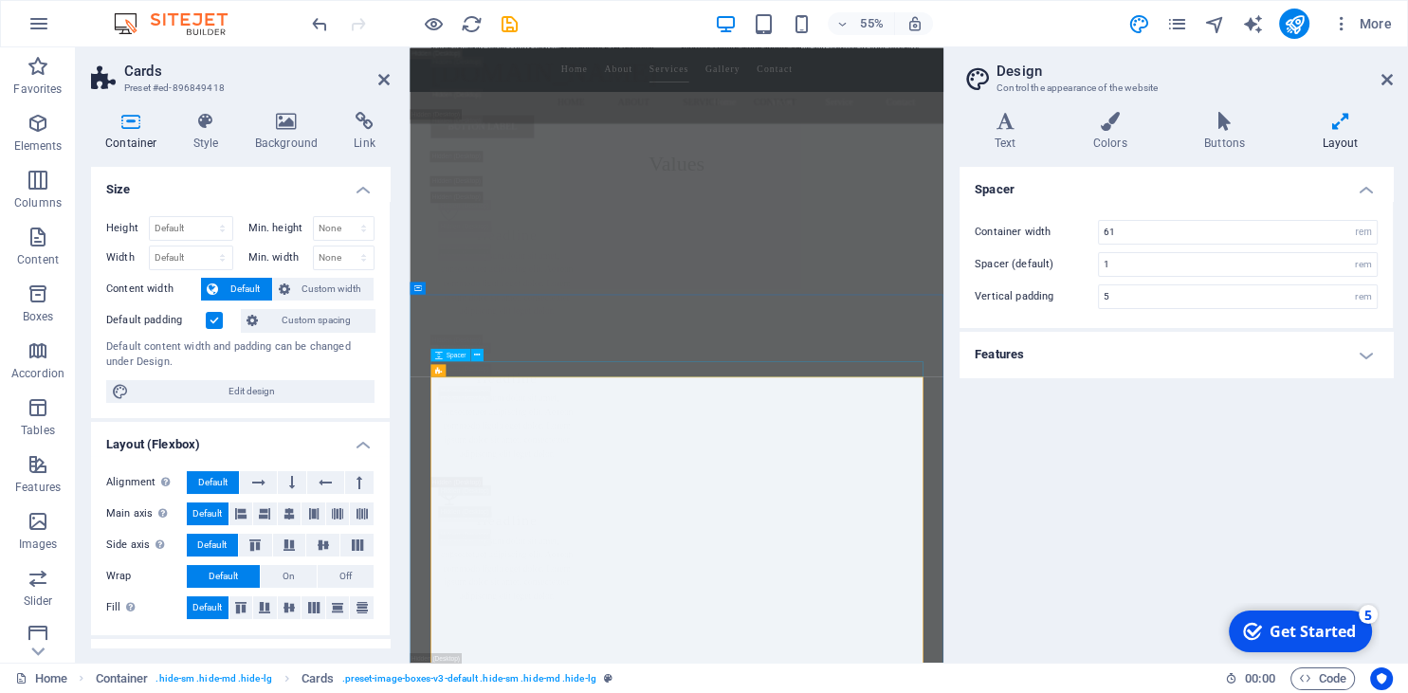
scroll to position [6108, 0]
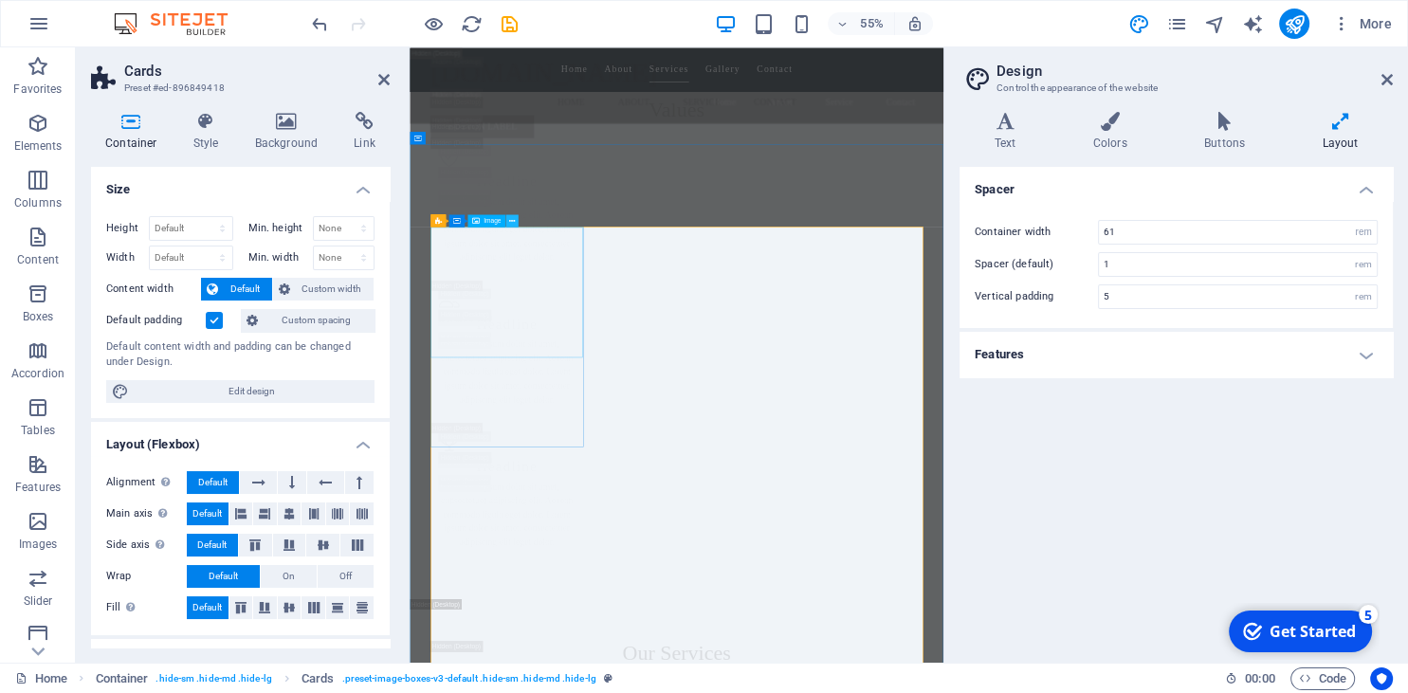
click at [510, 222] on icon at bounding box center [512, 220] width 6 height 11
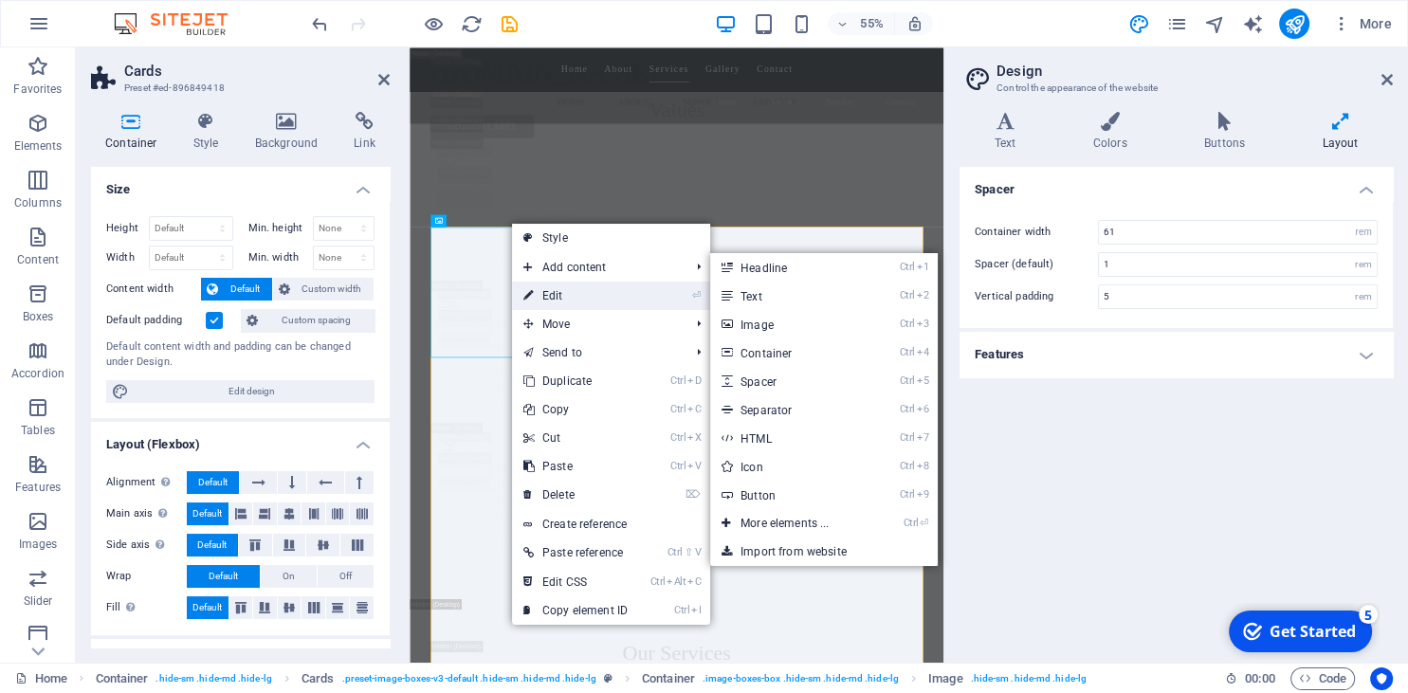
click at [567, 306] on link "⏎ Edit" at bounding box center [575, 296] width 127 height 28
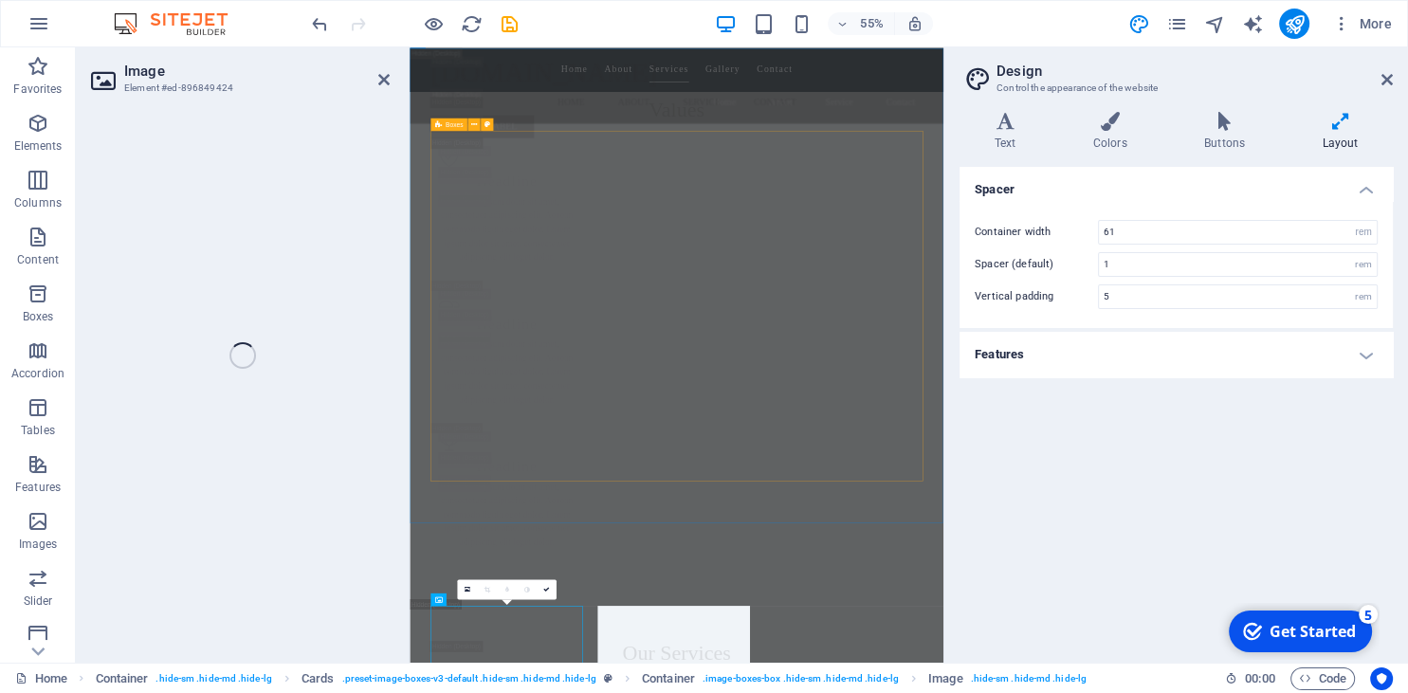
scroll to position [5419, 0]
select select "vw"
select select "px"
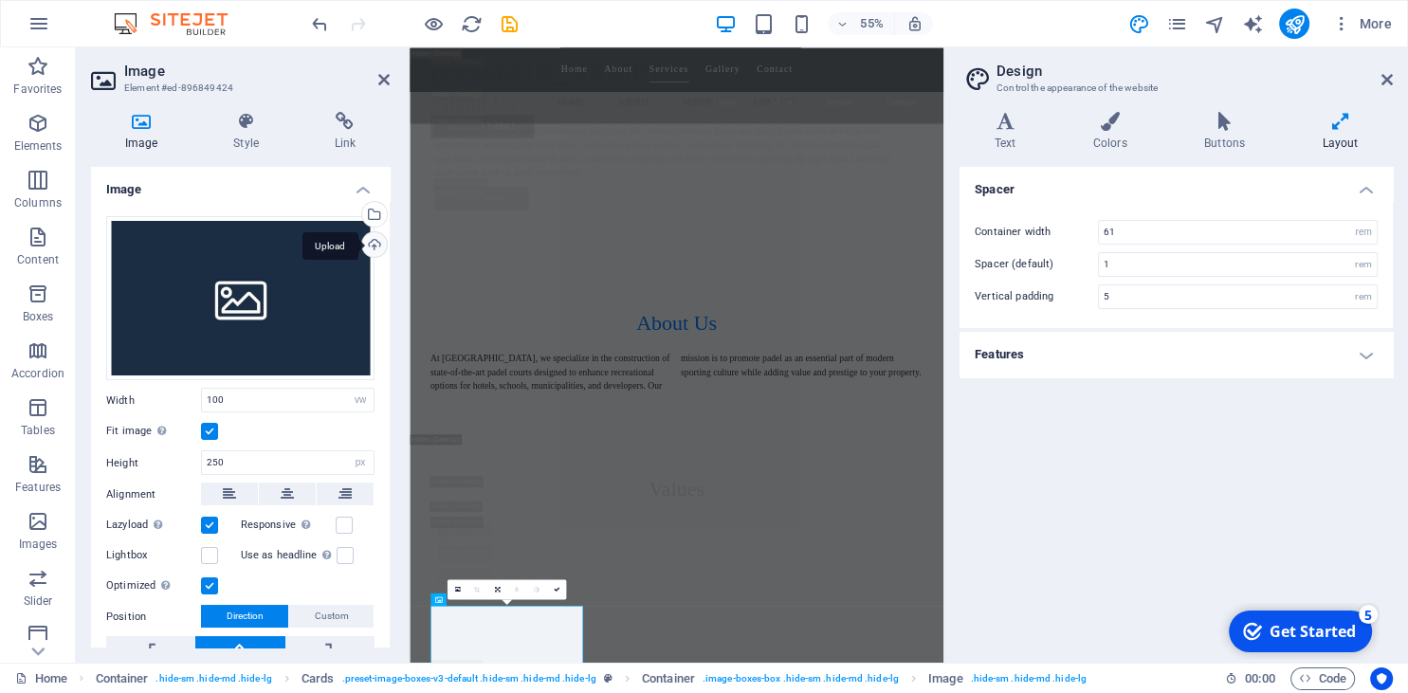
click at [375, 234] on div "Upload" at bounding box center [372, 246] width 28 height 28
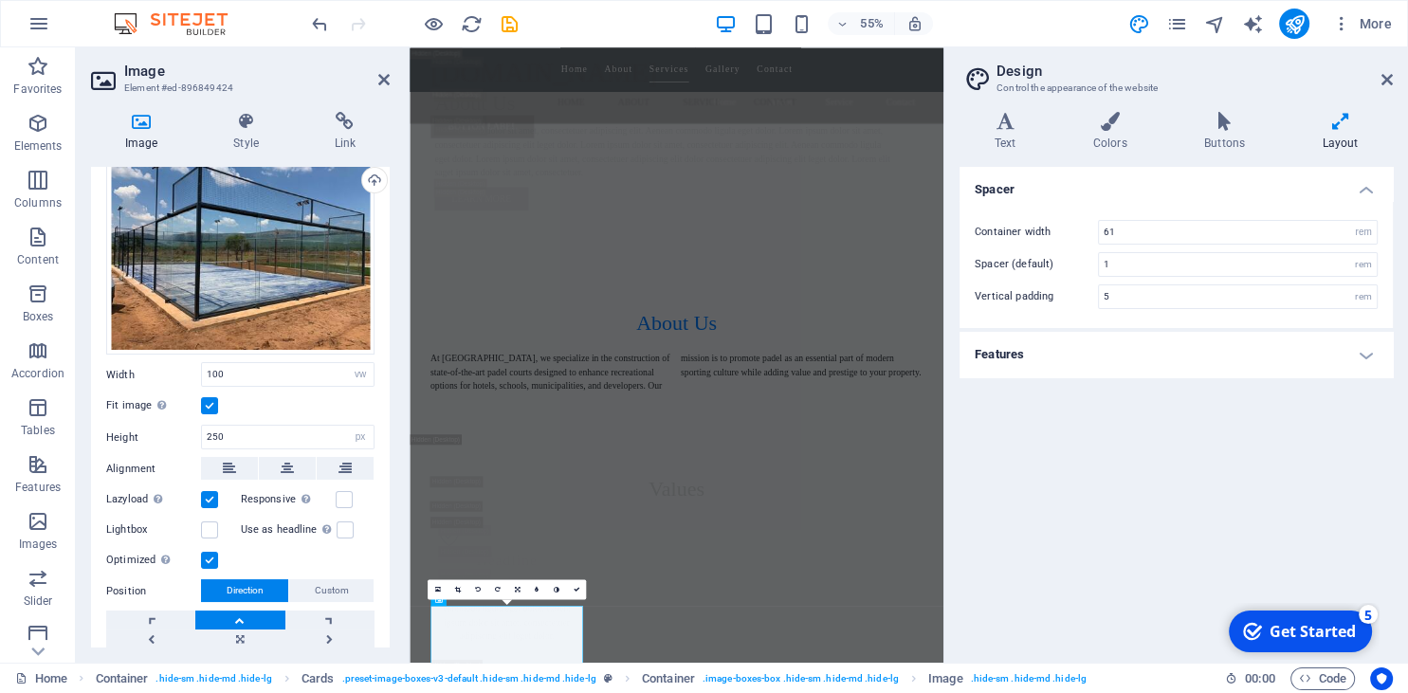
scroll to position [105, 0]
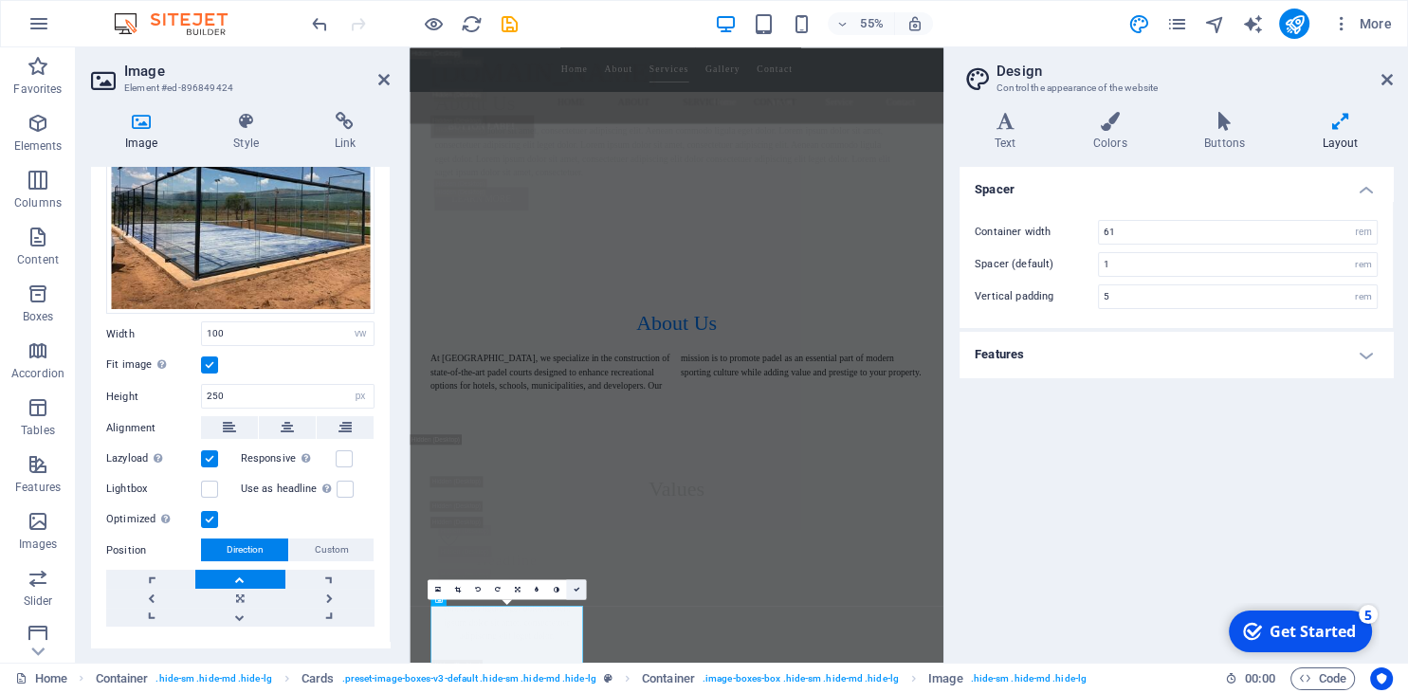
click at [580, 591] on link at bounding box center [576, 589] width 20 height 20
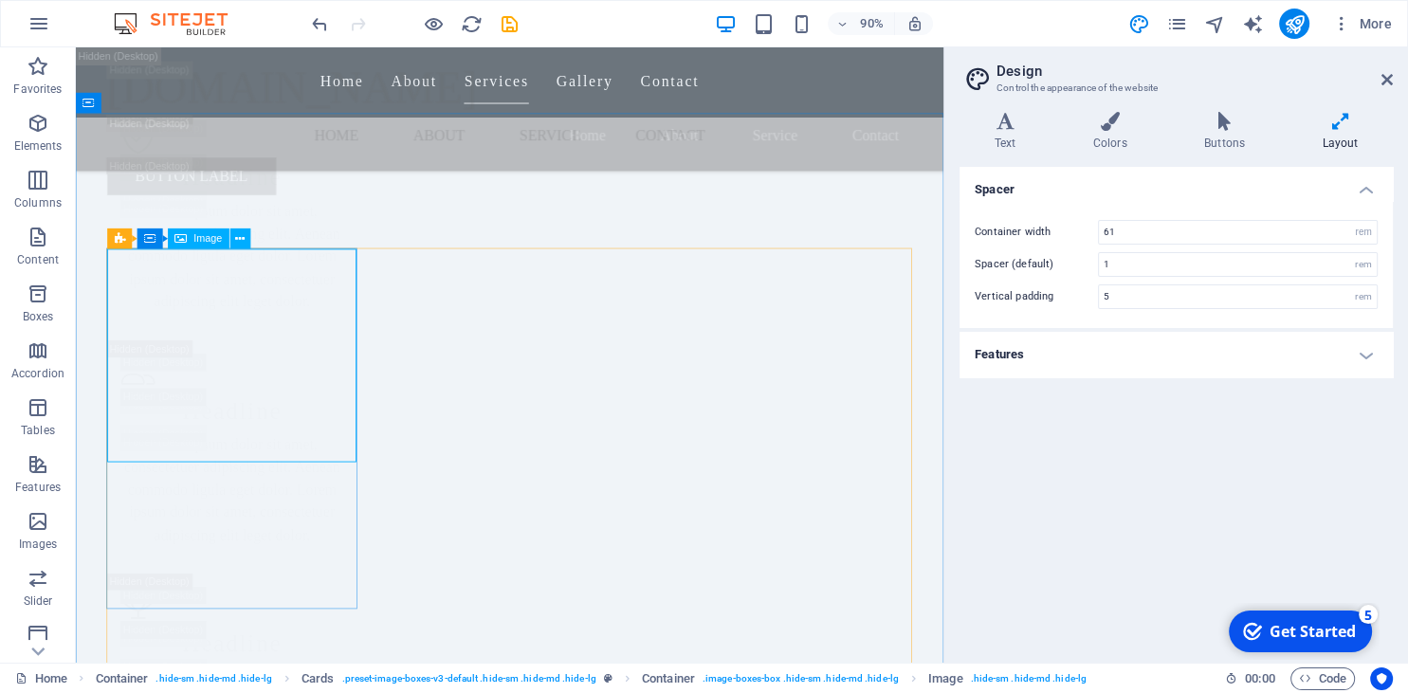
click at [208, 237] on span "Image" at bounding box center [207, 238] width 28 height 10
click at [248, 242] on button at bounding box center [239, 239] width 21 height 21
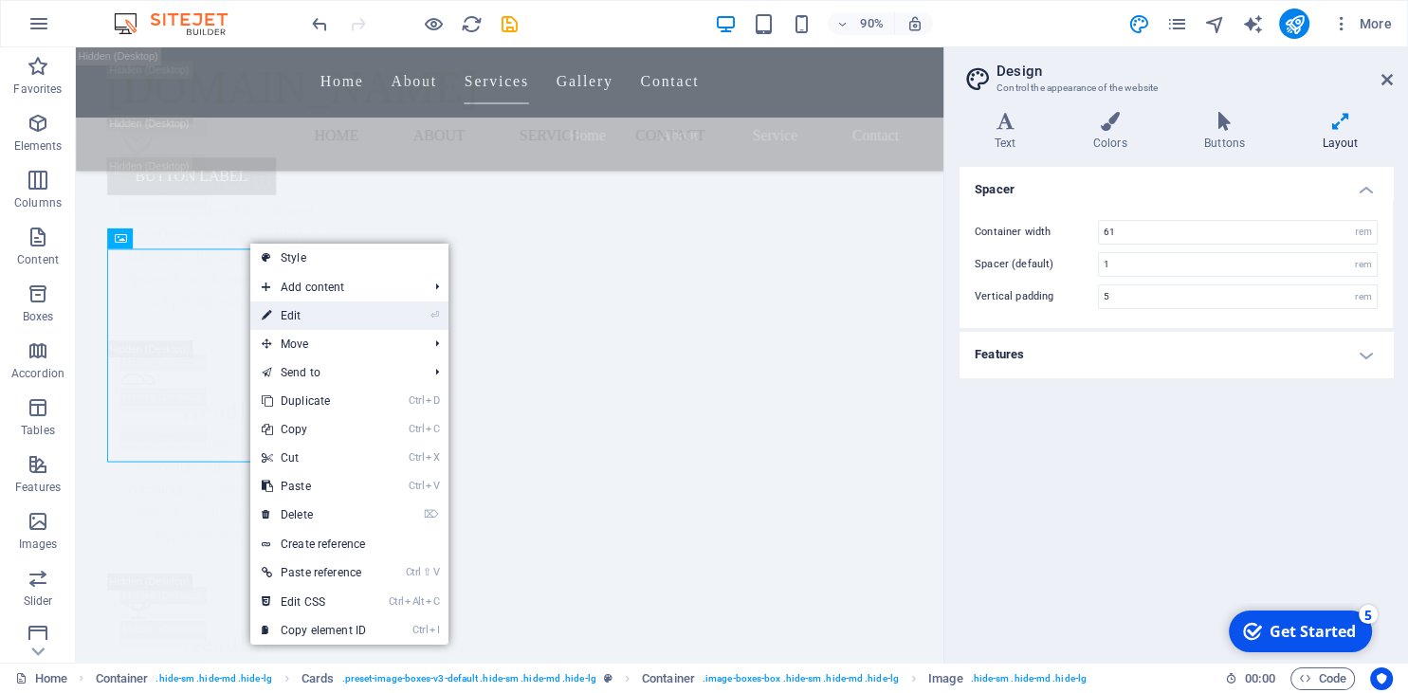
click at [289, 311] on link "⏎ Edit" at bounding box center [313, 316] width 127 height 28
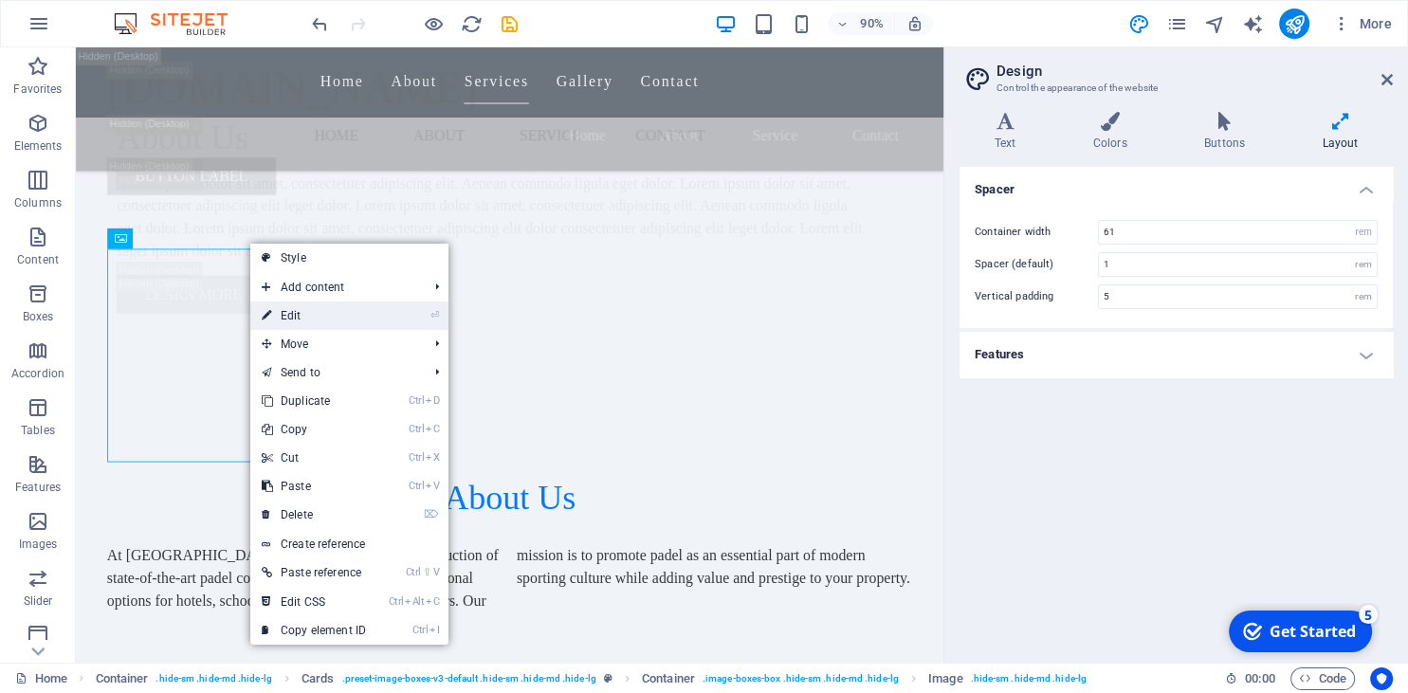
select select "vw"
select select "px"
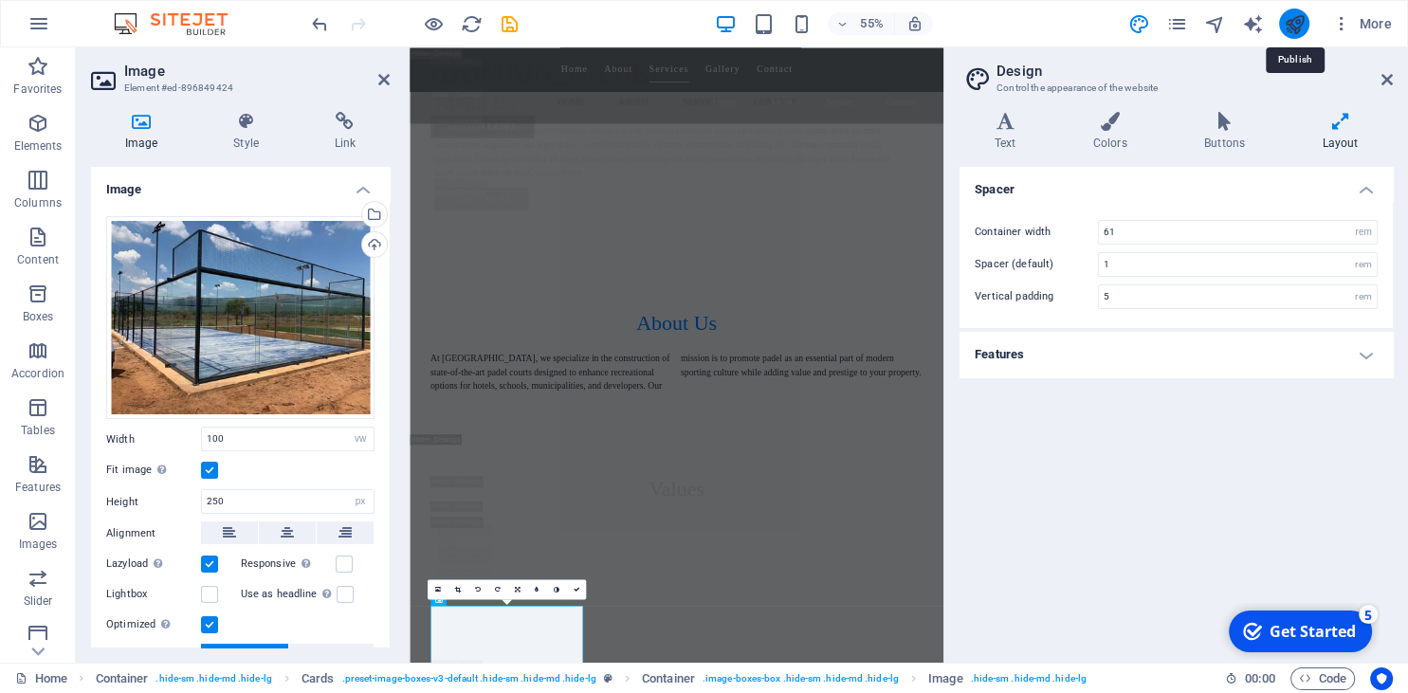
click at [1299, 24] on icon "publish" at bounding box center [1294, 24] width 22 height 22
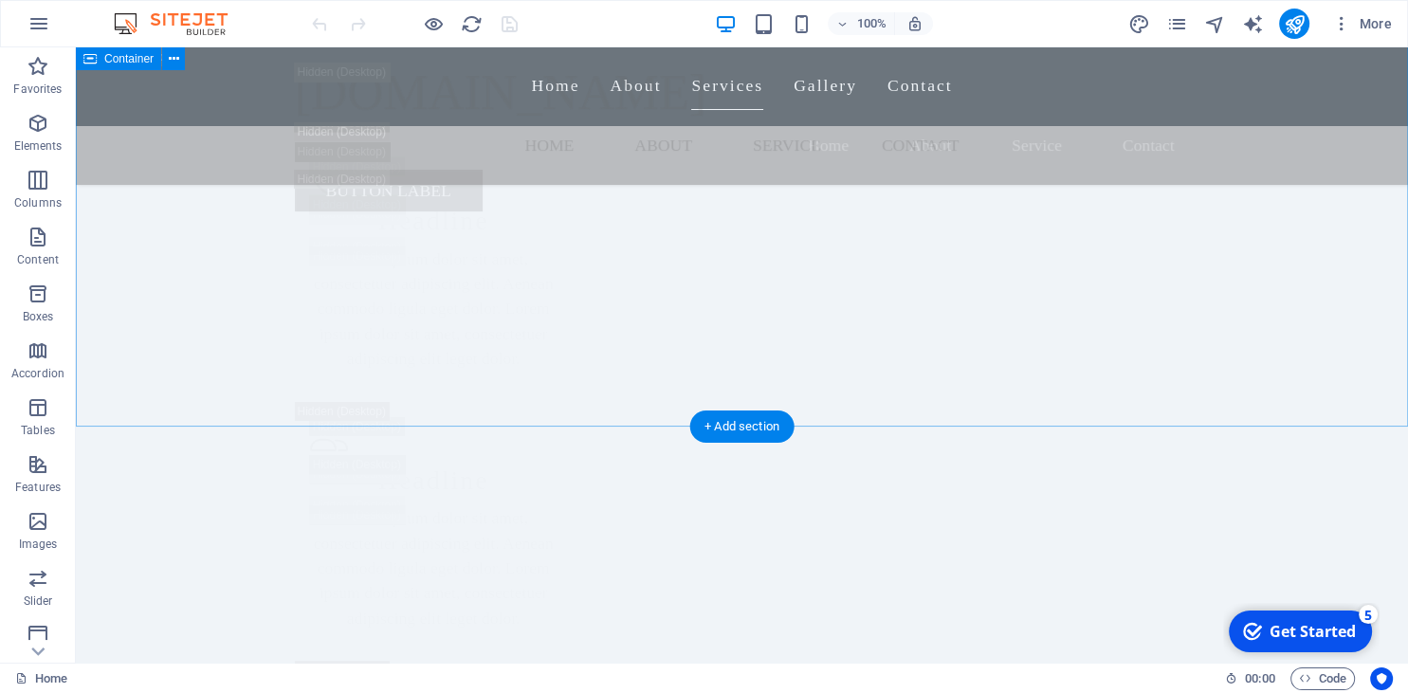
scroll to position [5407, 0]
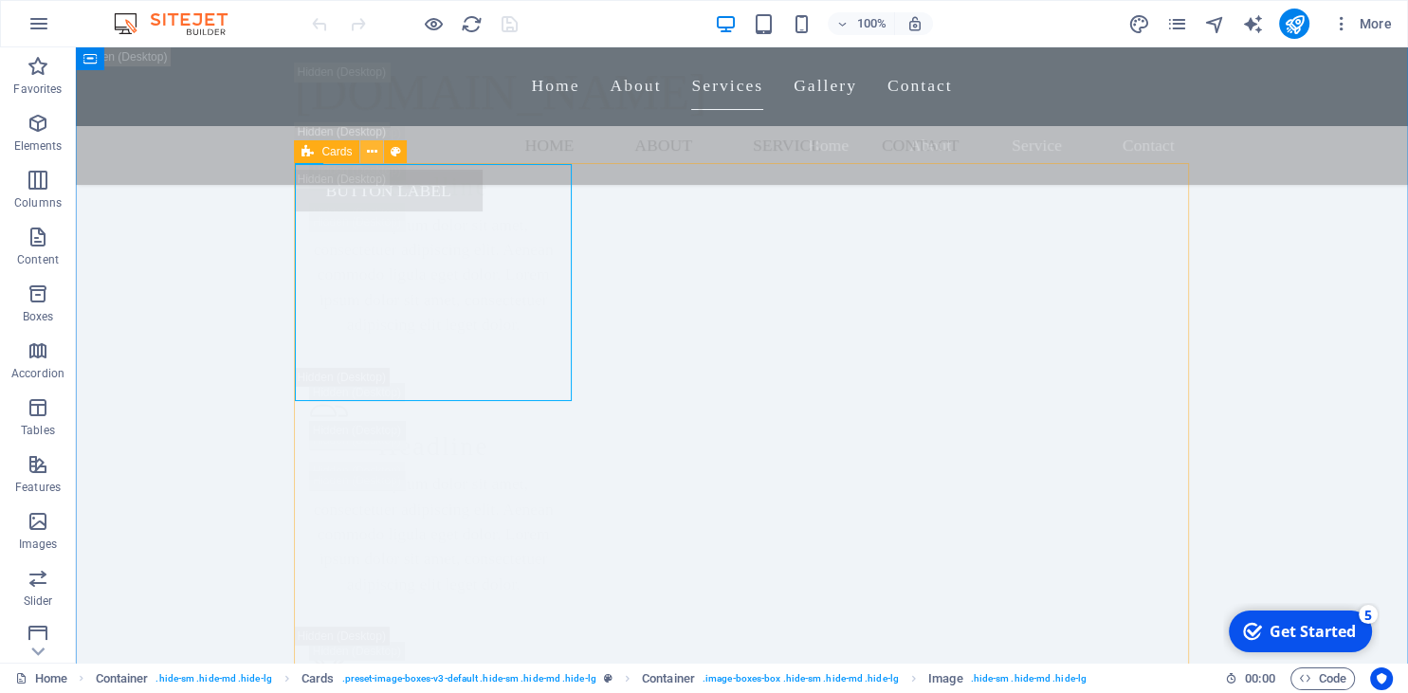
click at [376, 152] on icon at bounding box center [372, 152] width 10 height 20
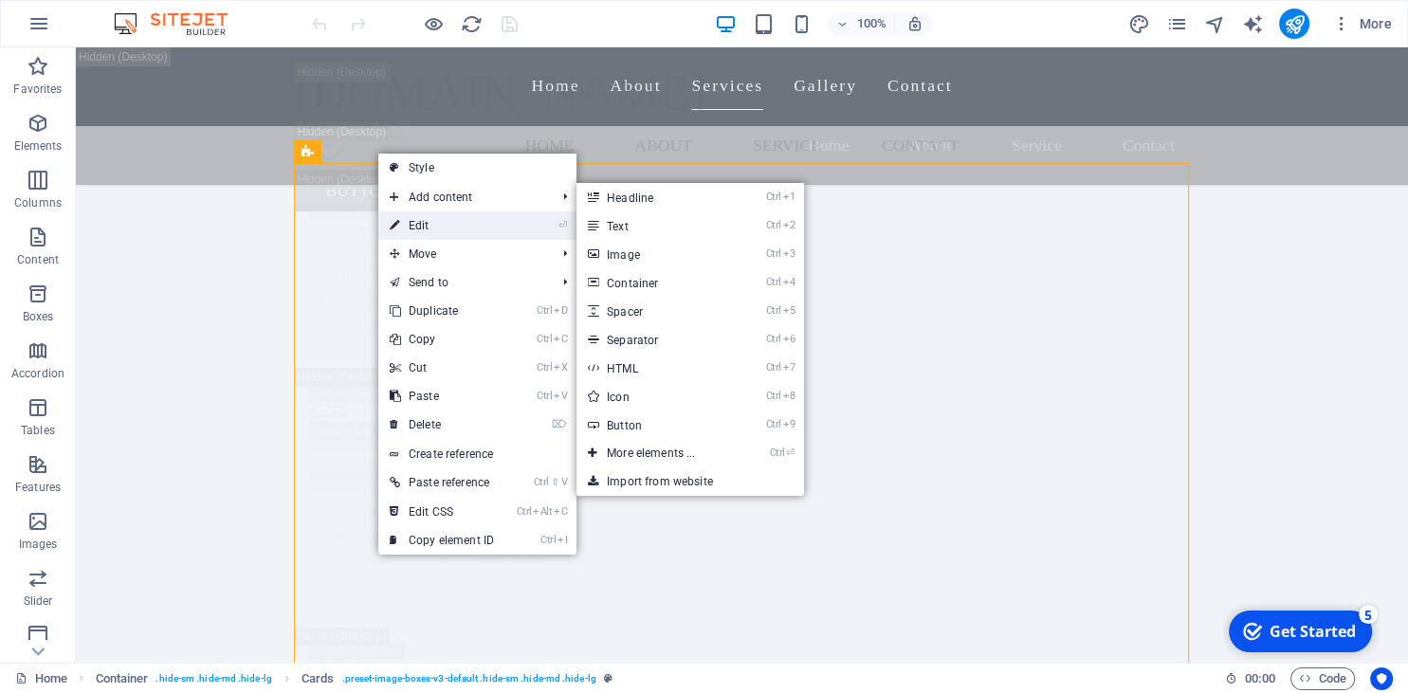
click at [415, 216] on link "⏎ Edit" at bounding box center [441, 225] width 127 height 28
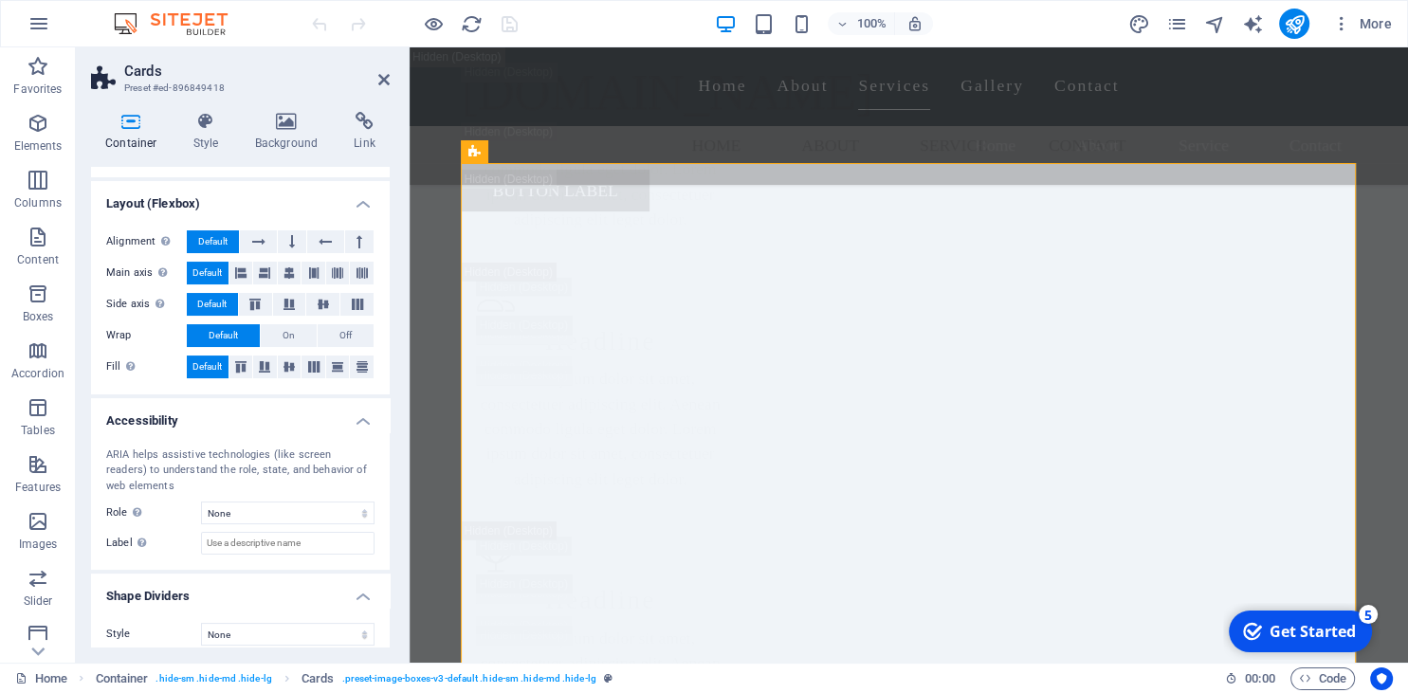
scroll to position [253, 0]
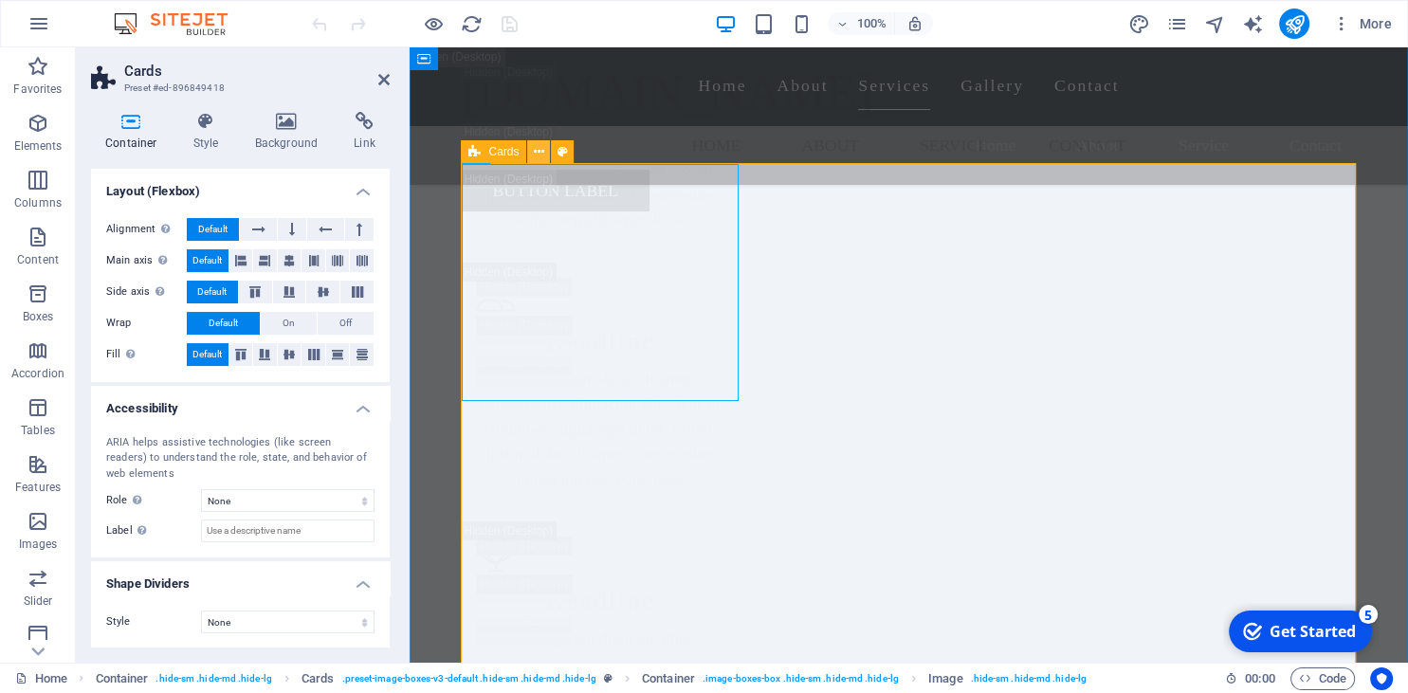
click at [541, 151] on icon at bounding box center [539, 152] width 10 height 20
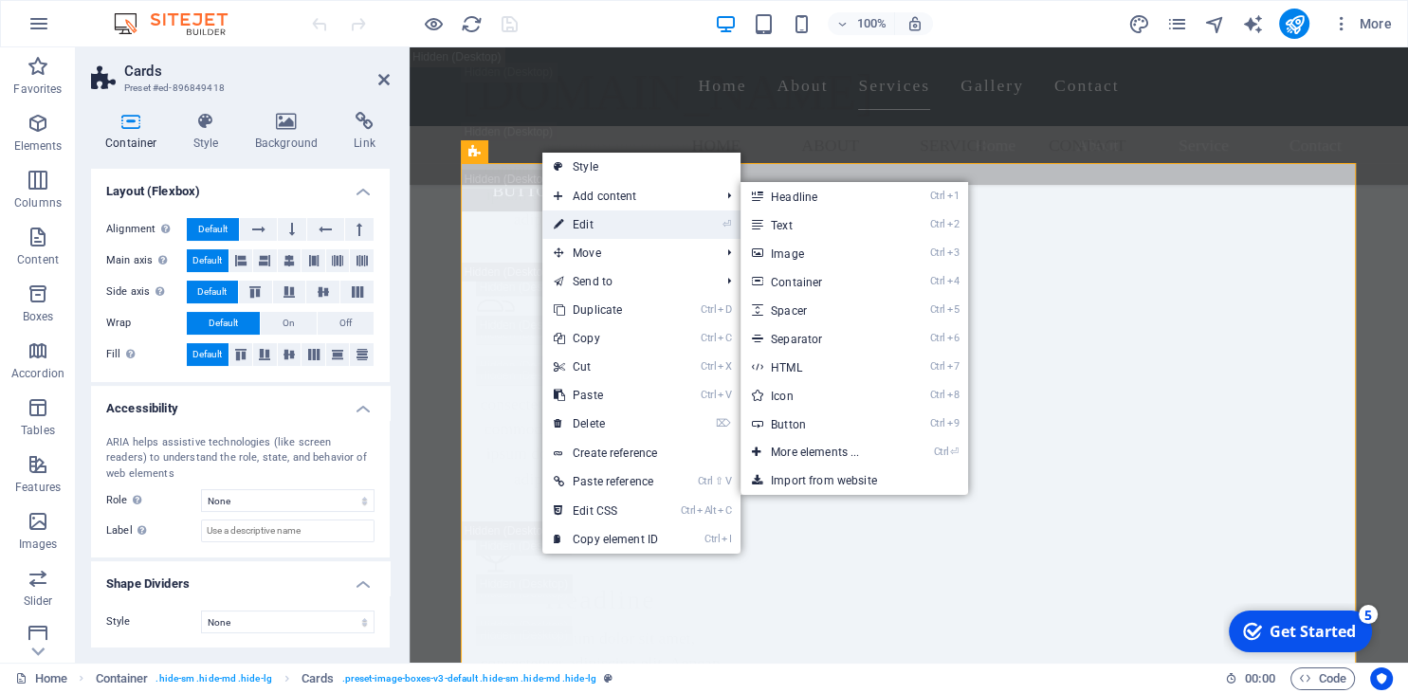
click at [599, 223] on link "⏎ Edit" at bounding box center [605, 225] width 127 height 28
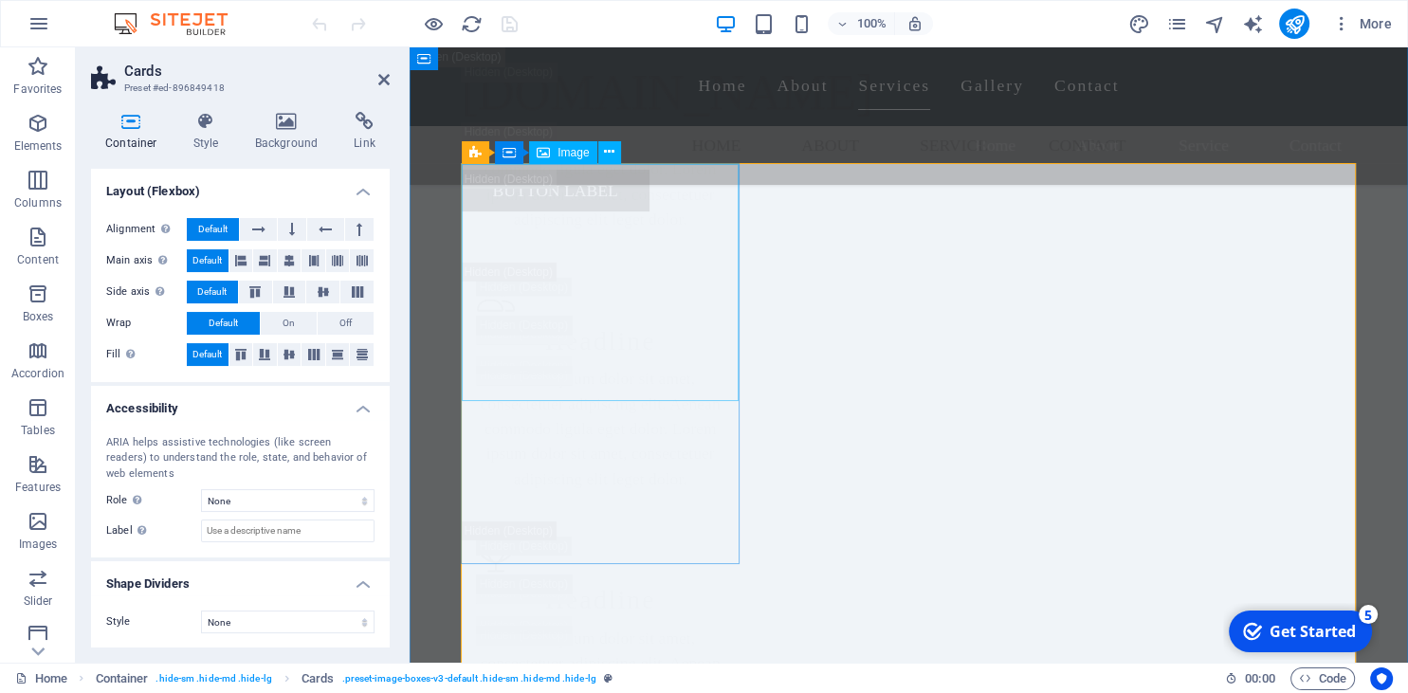
scroll to position [252, 0]
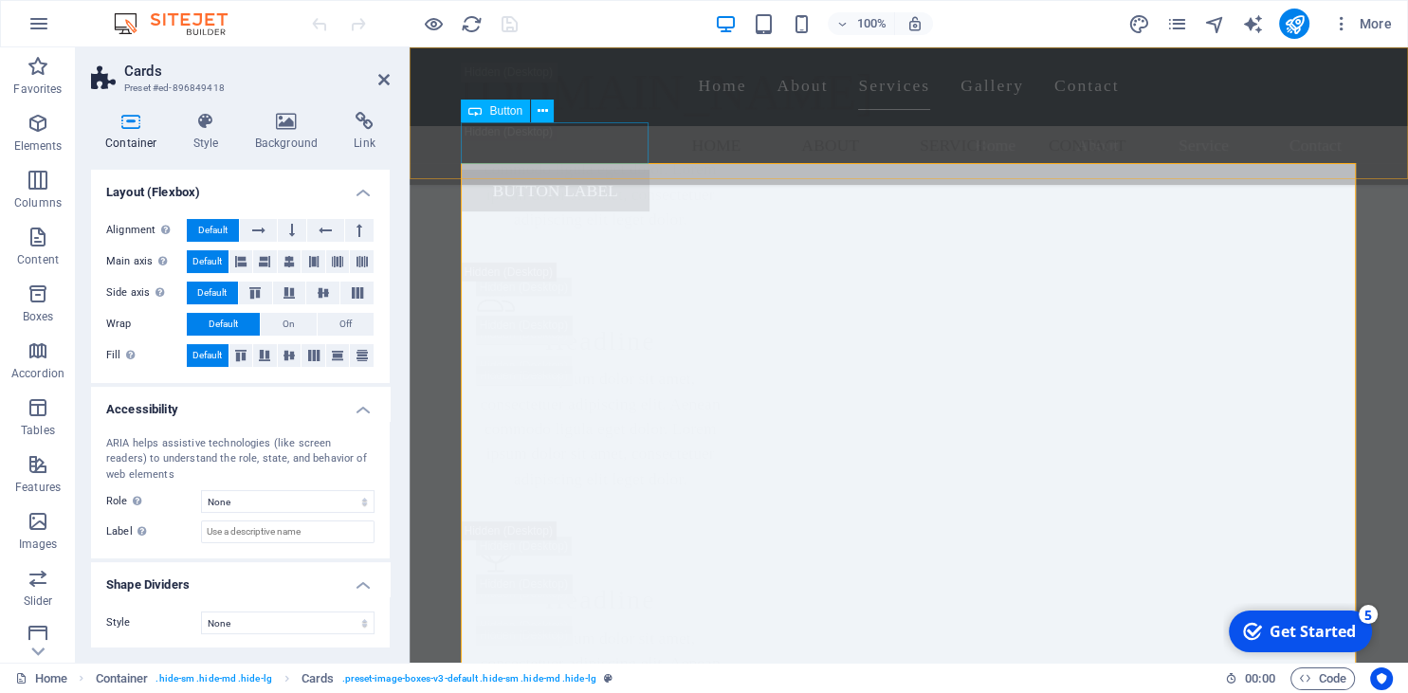
click at [610, 170] on div "Button label" at bounding box center [909, 191] width 895 height 42
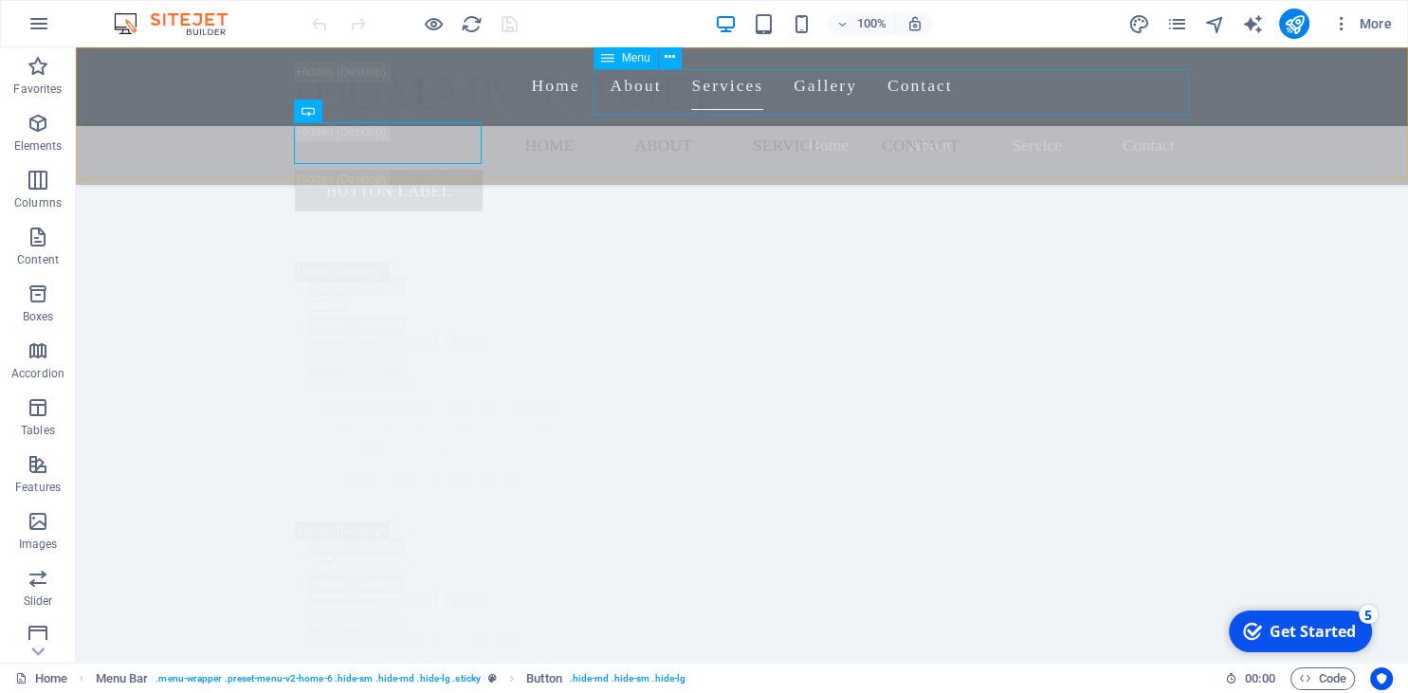
click at [818, 122] on nav "Home About Service Contact" at bounding box center [742, 145] width 895 height 47
click at [666, 57] on icon at bounding box center [670, 57] width 10 height 20
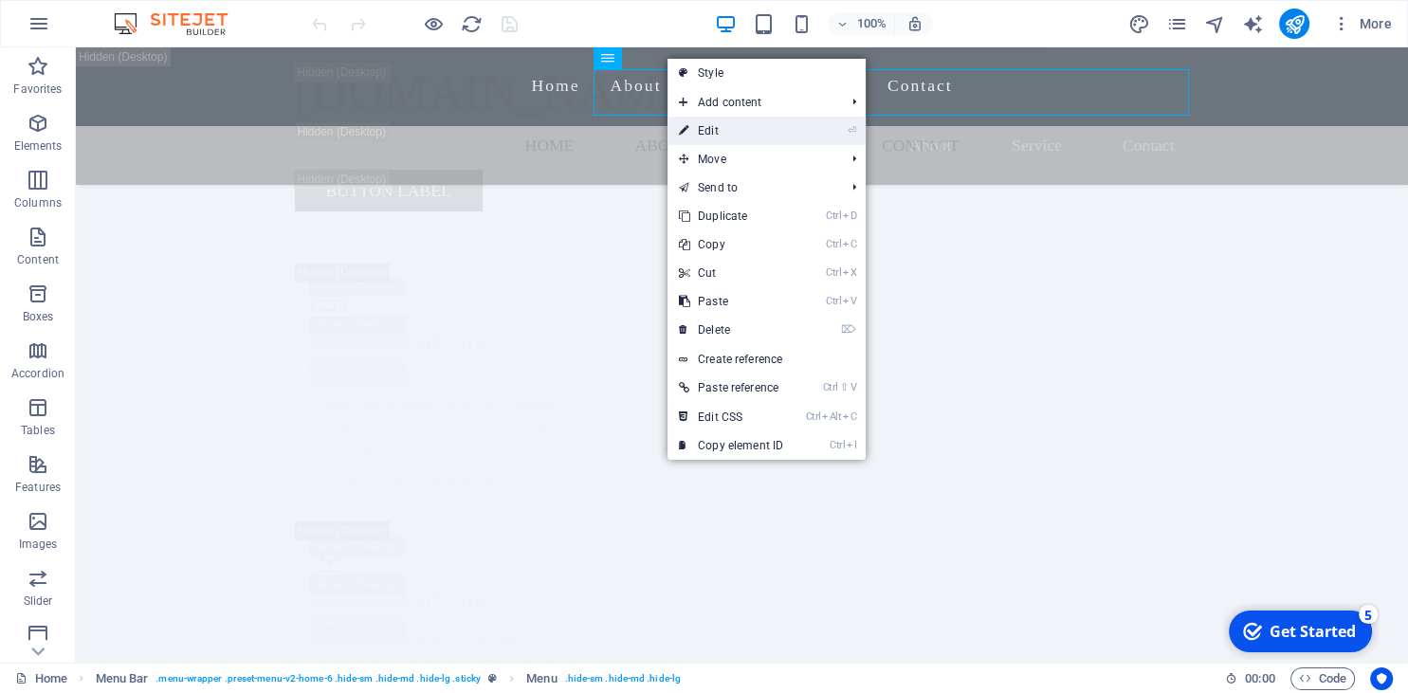
click at [730, 132] on link "⏎ Edit" at bounding box center [731, 131] width 127 height 28
select select
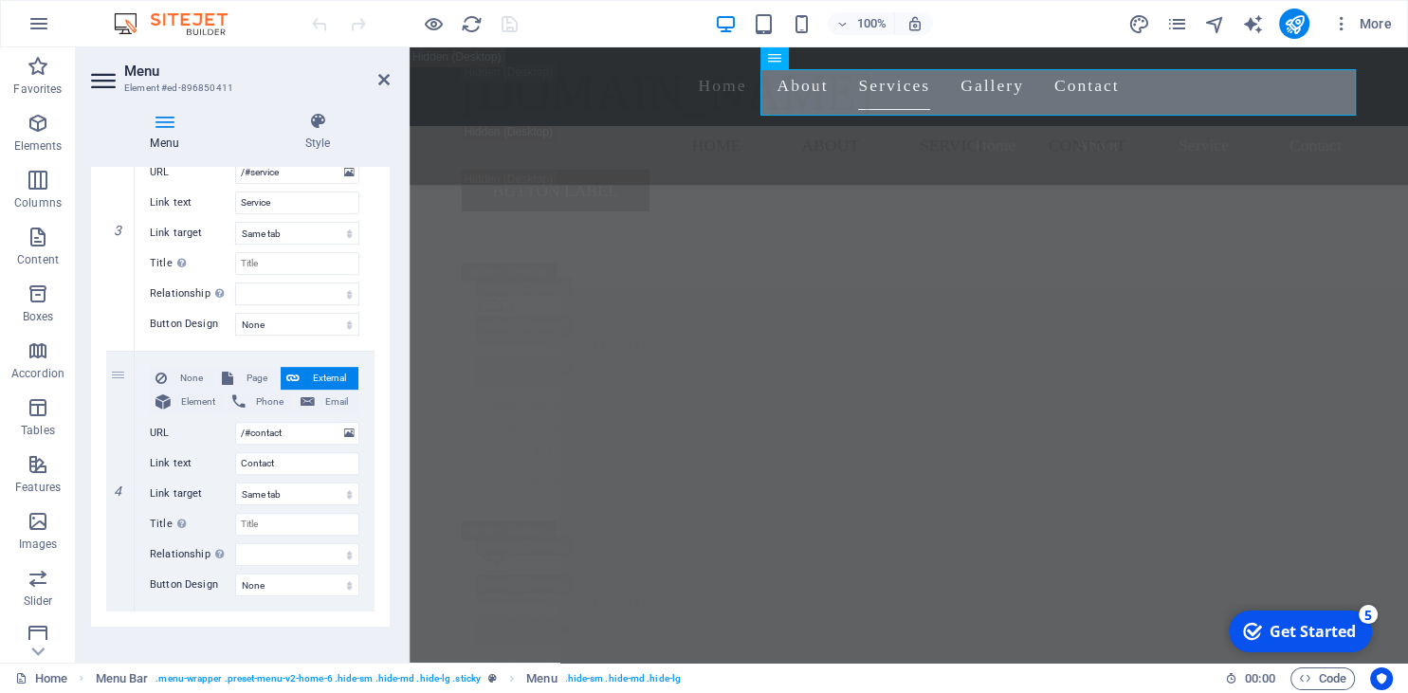
scroll to position [778, 0]
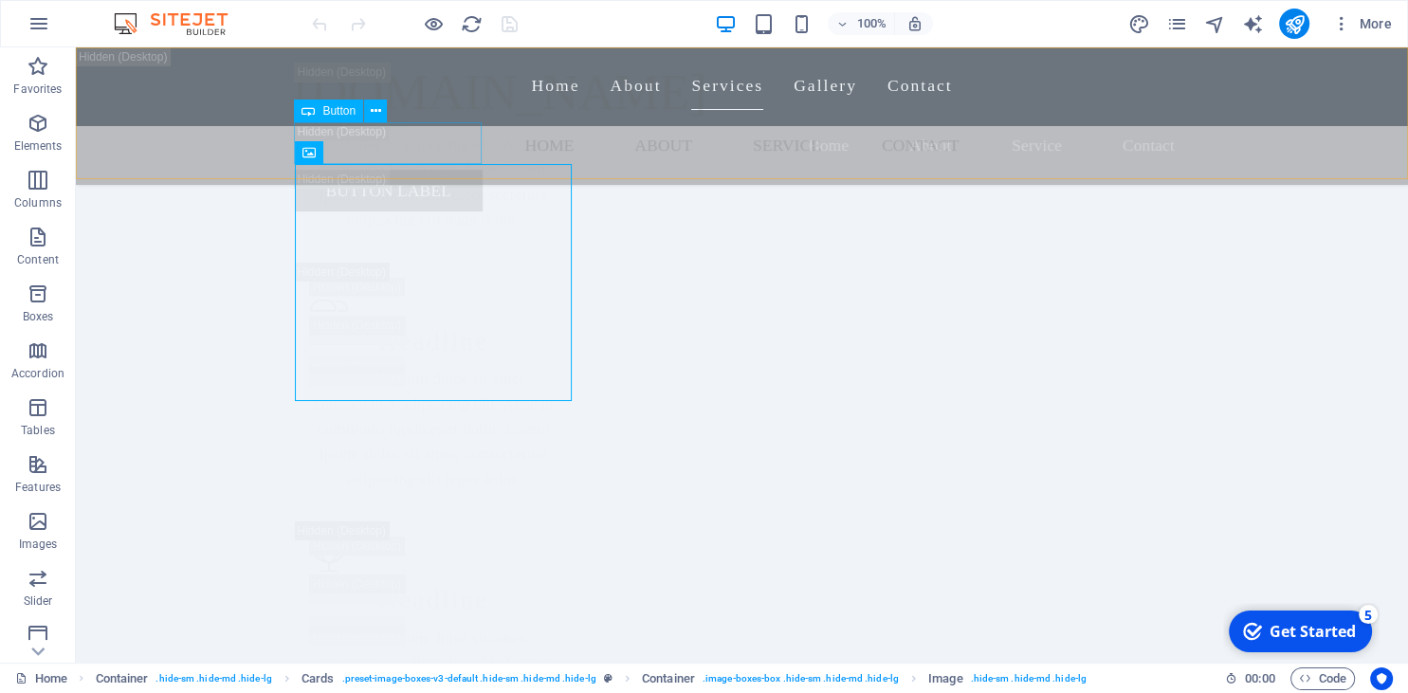
click at [336, 109] on span "Button" at bounding box center [338, 110] width 33 height 11
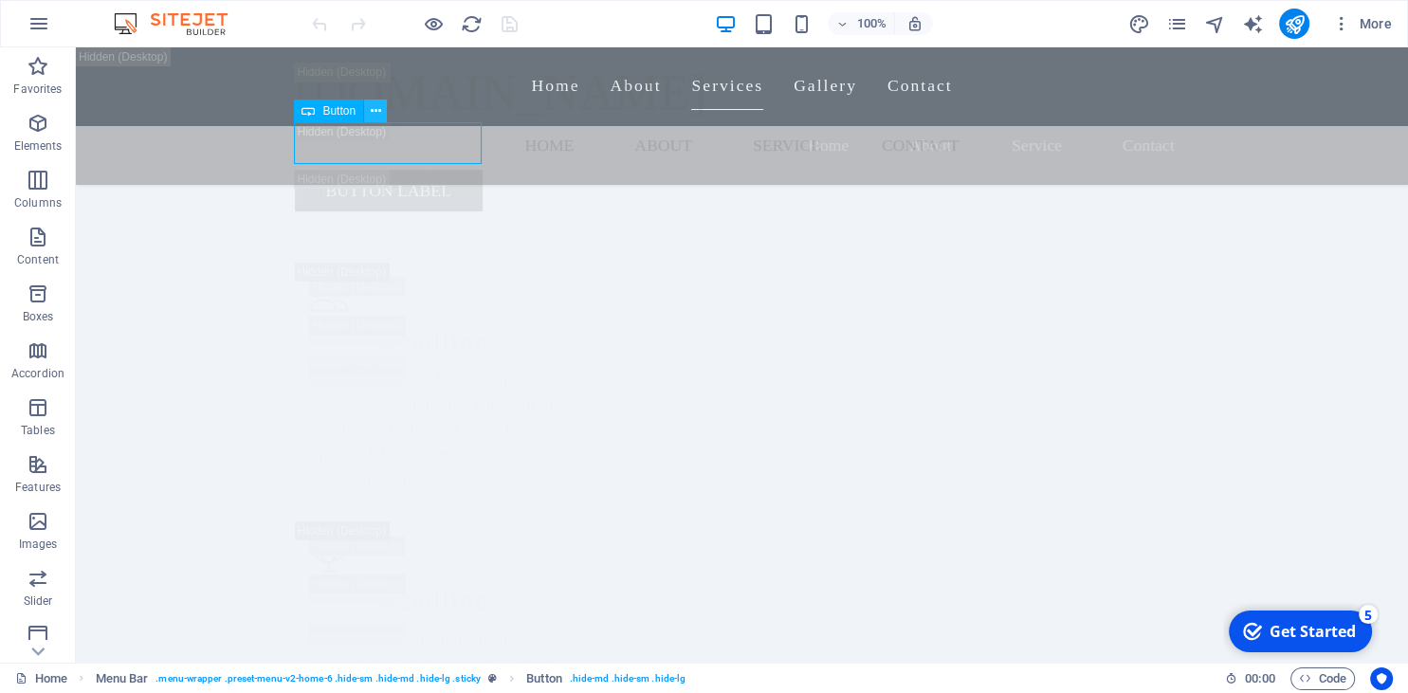
click at [376, 107] on icon at bounding box center [376, 111] width 10 height 20
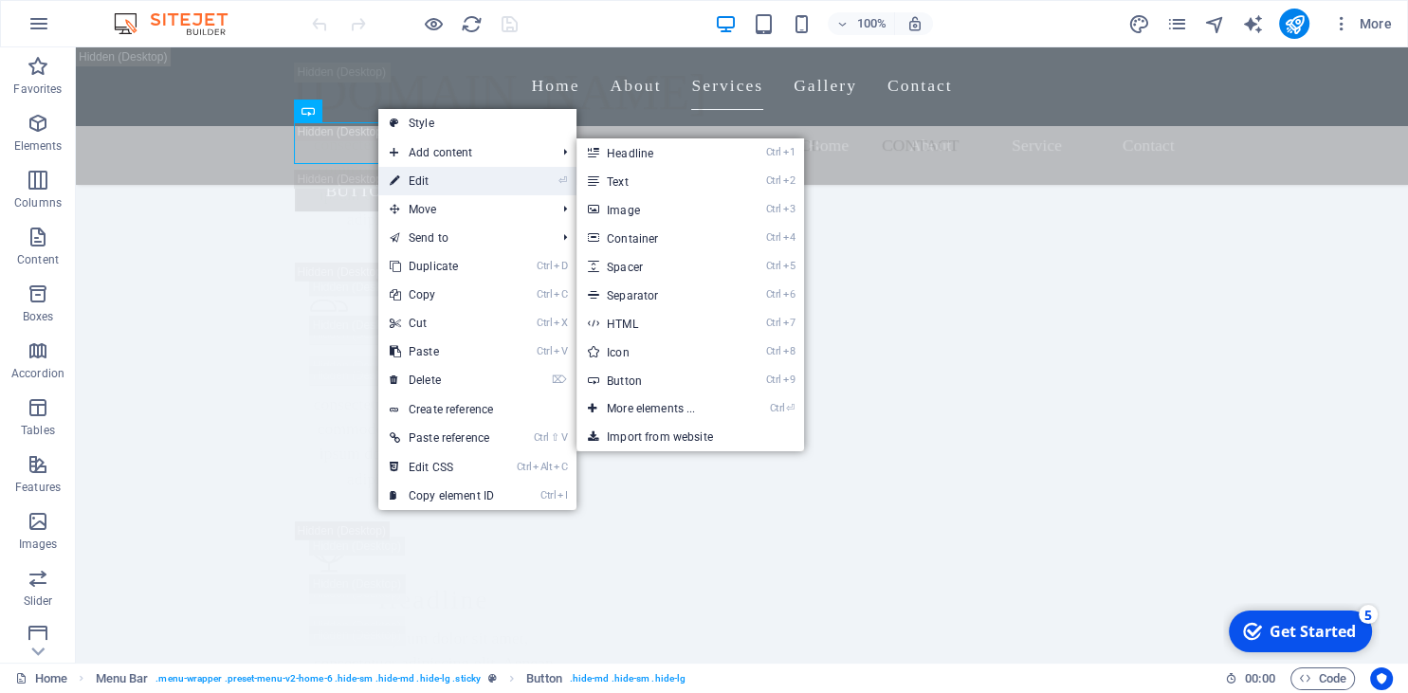
click at [429, 182] on link "⏎ Edit" at bounding box center [441, 181] width 127 height 28
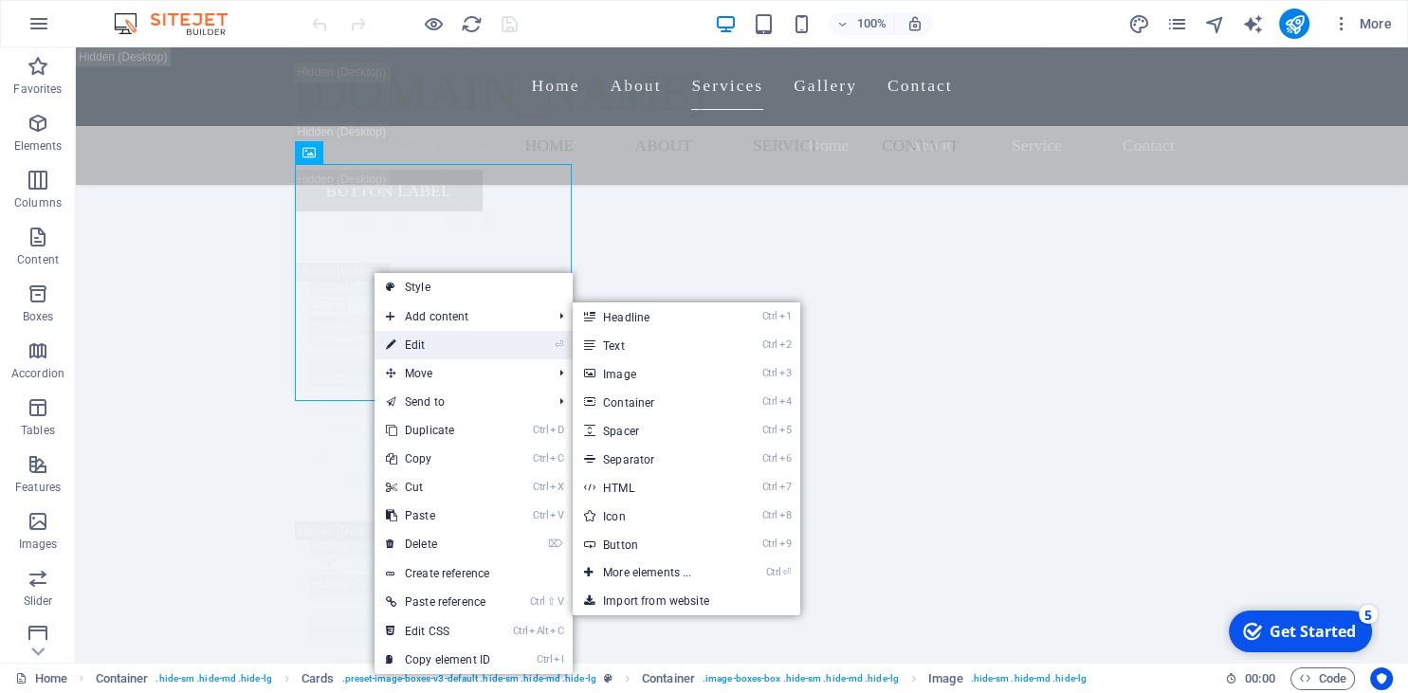
click at [447, 332] on link "⏎ Edit" at bounding box center [438, 345] width 127 height 28
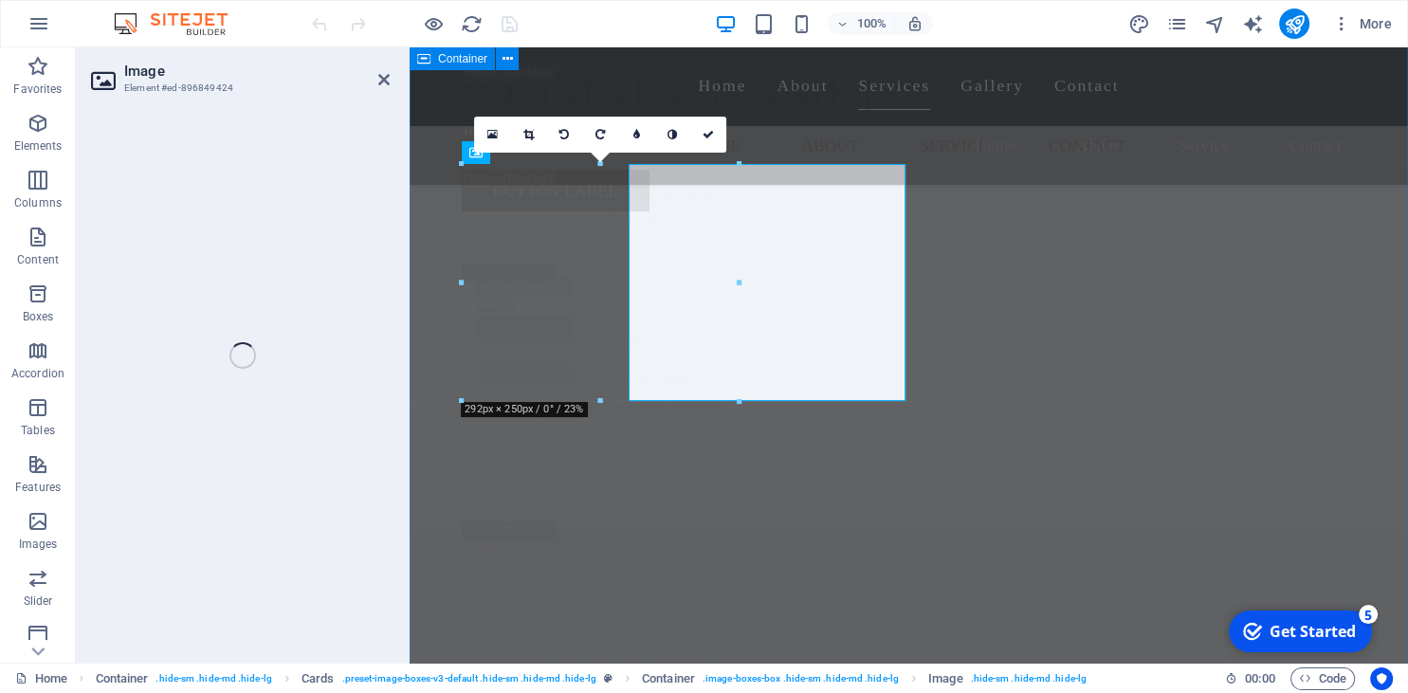
select select "vw"
select select "px"
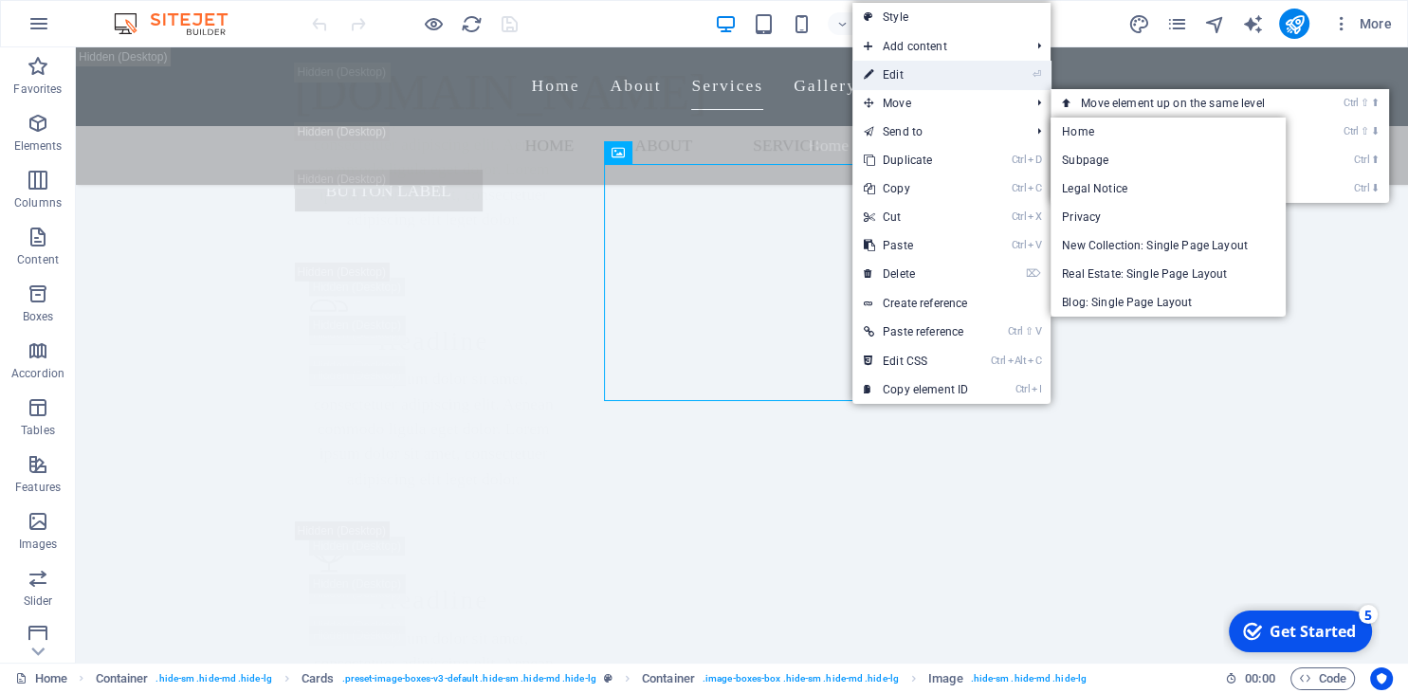
click at [913, 82] on link "⏎ Edit" at bounding box center [916, 75] width 127 height 28
select select "vw"
select select "px"
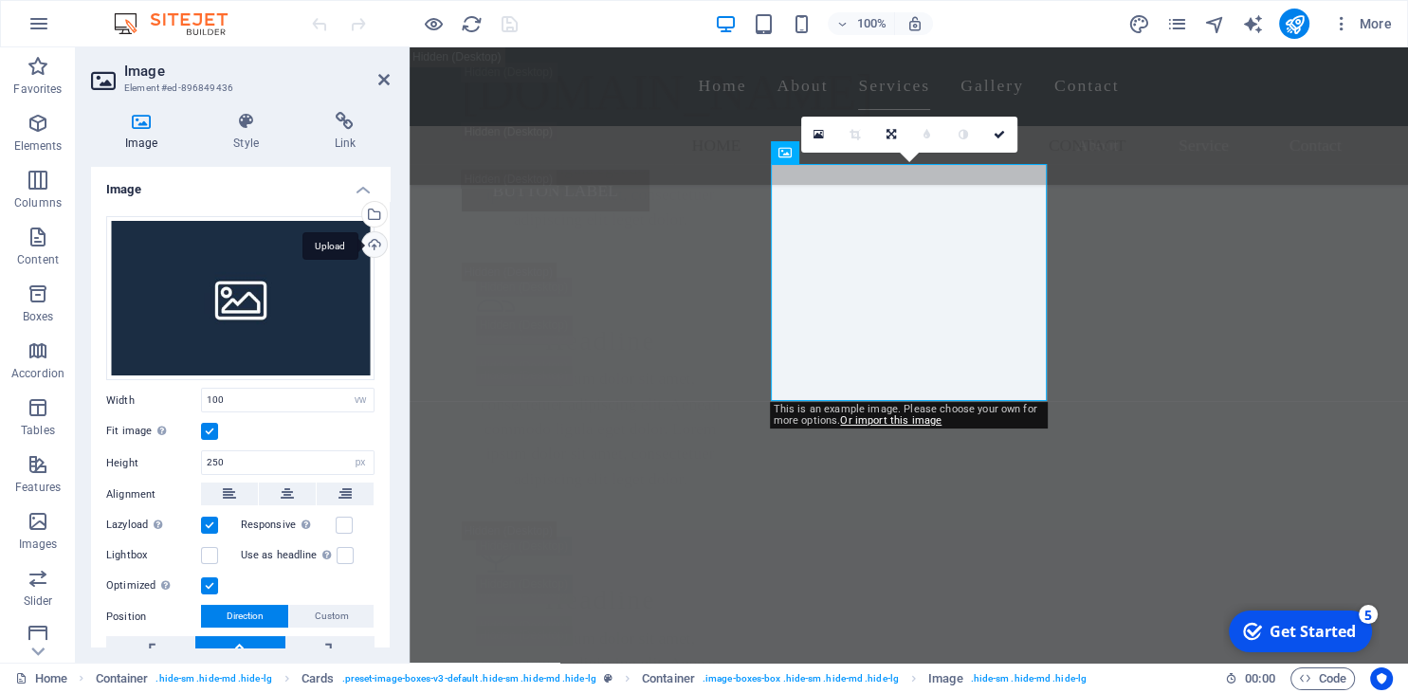
click at [371, 242] on div "Upload" at bounding box center [372, 246] width 28 height 28
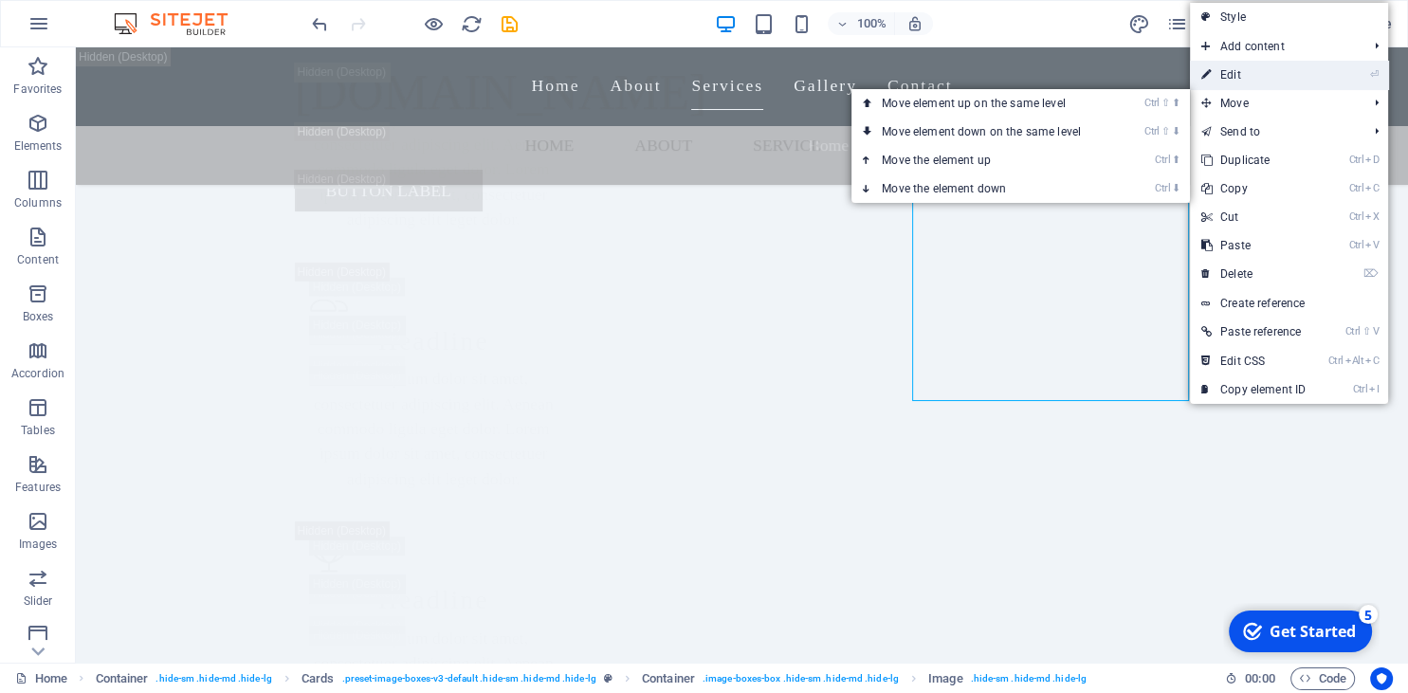
click at [1236, 79] on link "⏎ Edit" at bounding box center [1253, 75] width 127 height 28
select select "vw"
select select "px"
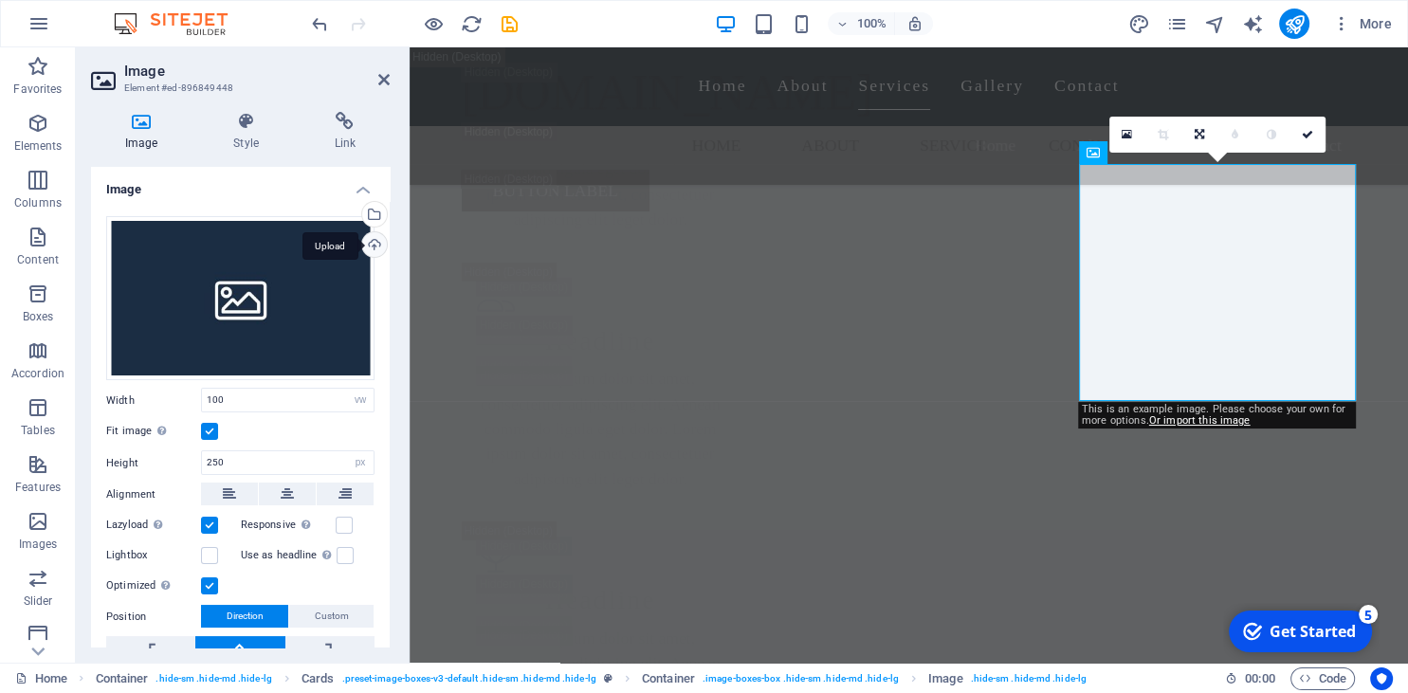
click at [371, 240] on div "Upload" at bounding box center [372, 246] width 28 height 28
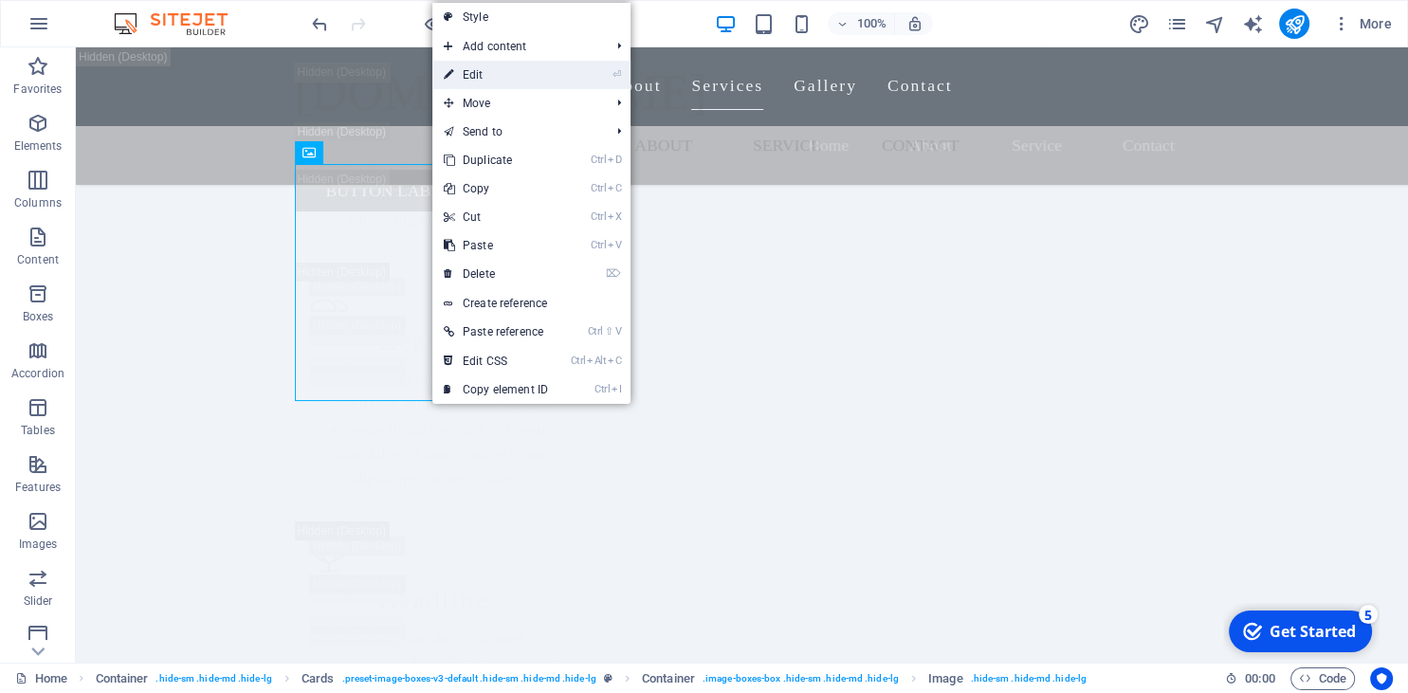
click at [509, 79] on link "⏎ Edit" at bounding box center [495, 75] width 127 height 28
select select "vw"
select select "px"
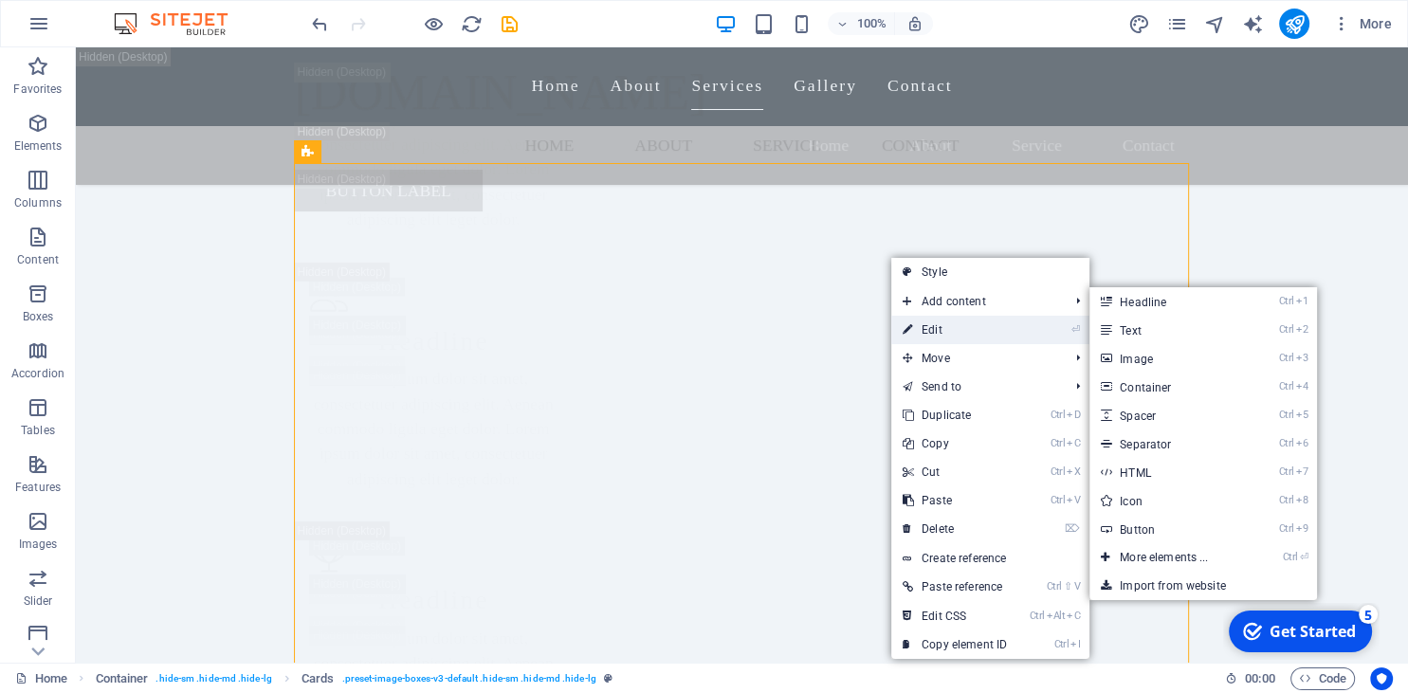
click at [939, 327] on link "⏎ Edit" at bounding box center [954, 330] width 127 height 28
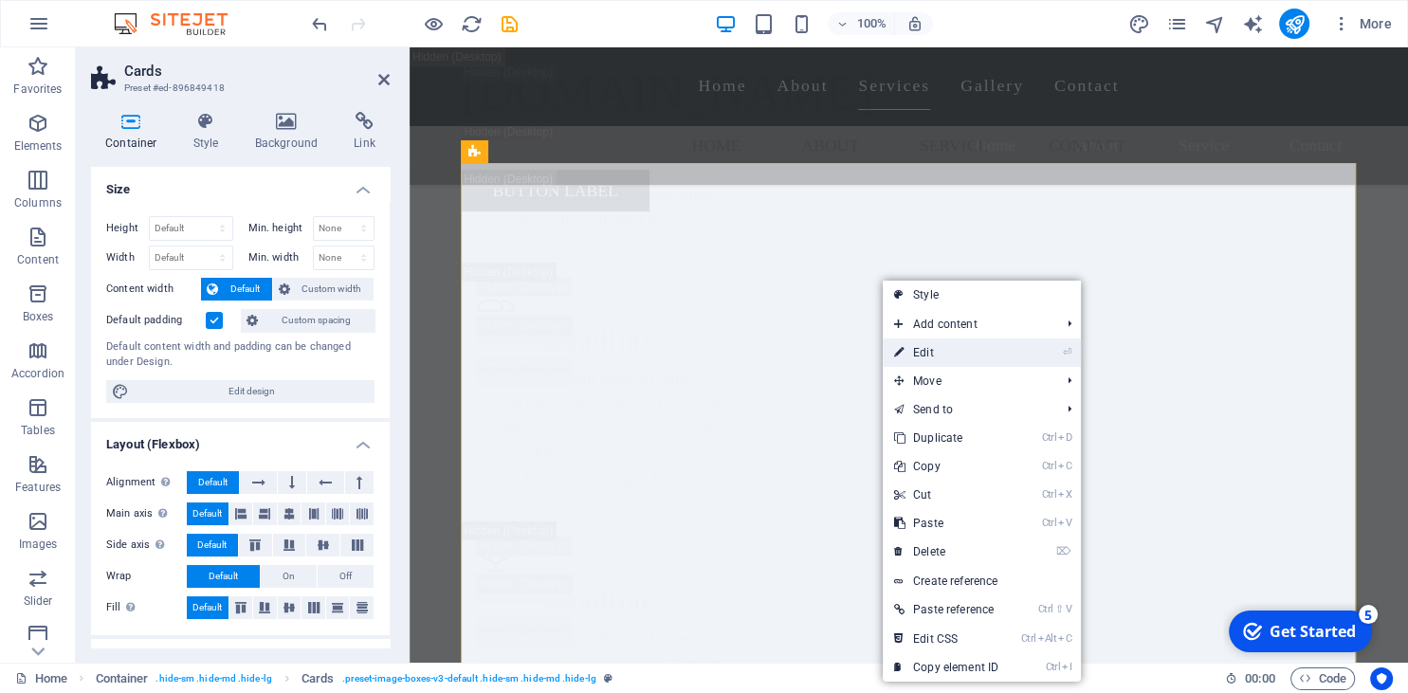
drag, startPoint x: 932, startPoint y: 350, endPoint x: 522, endPoint y: 303, distance: 413.3
click at [932, 350] on link "⏎ Edit" at bounding box center [946, 353] width 127 height 28
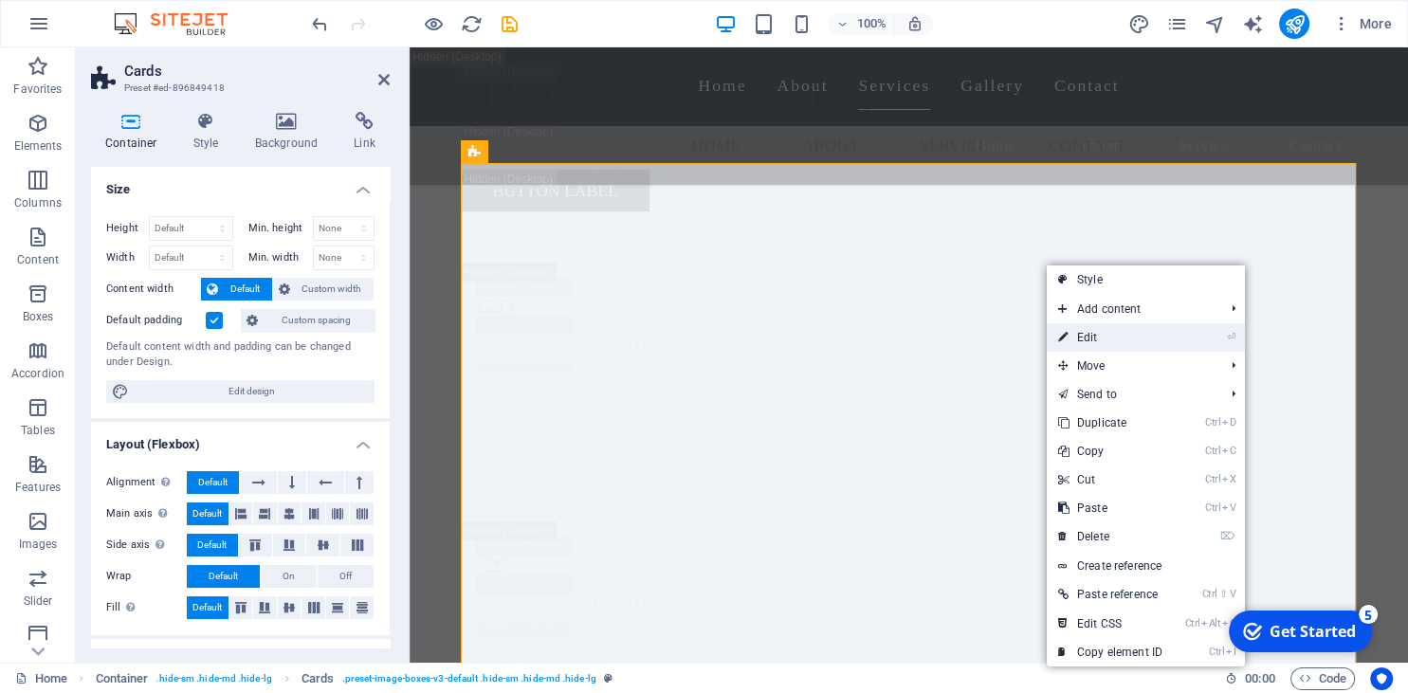
click at [1131, 339] on link "⏎ Edit" at bounding box center [1110, 337] width 127 height 28
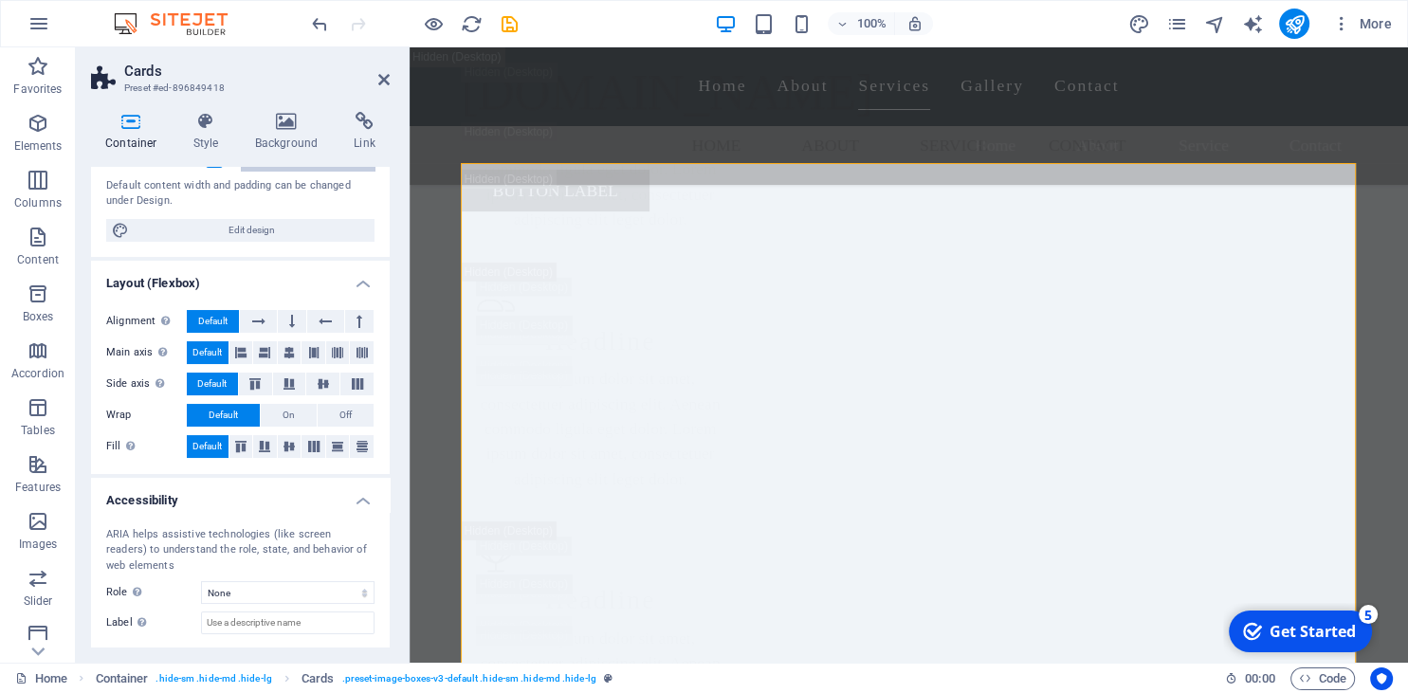
scroll to position [253, 0]
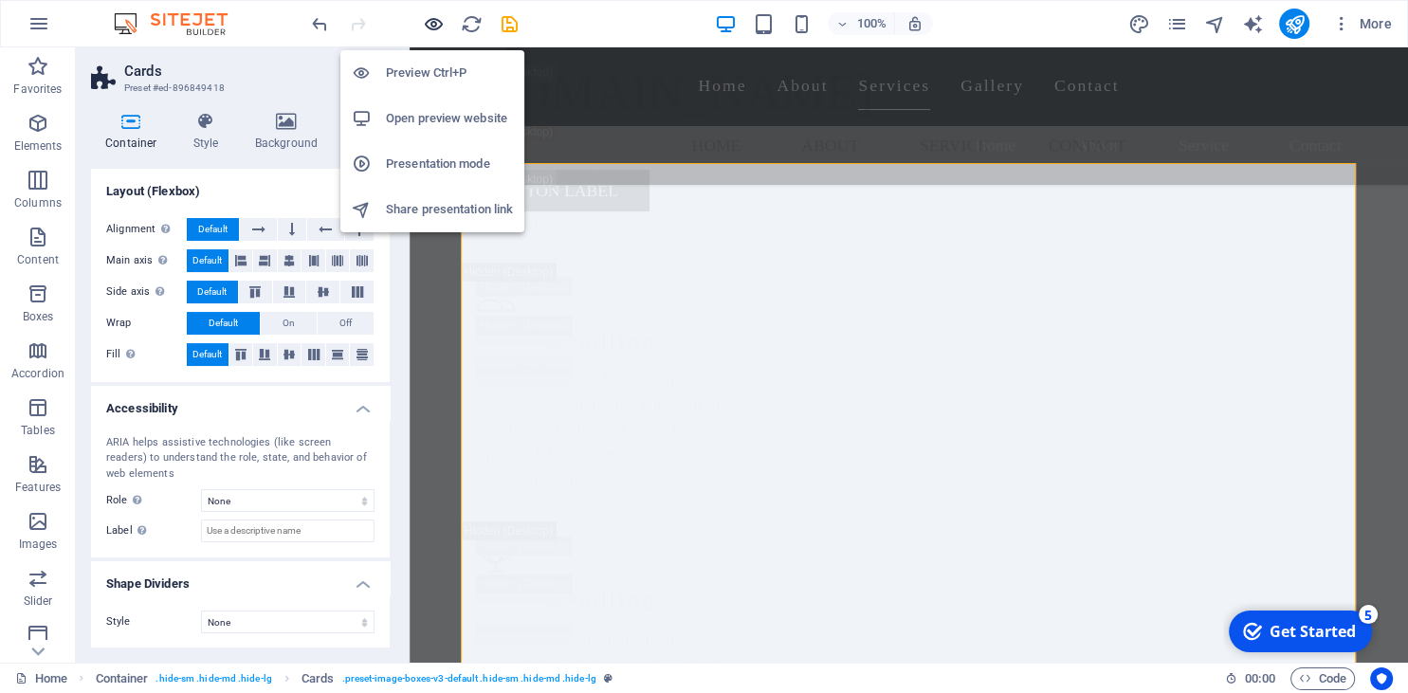
click at [438, 16] on icon "button" at bounding box center [434, 24] width 22 height 22
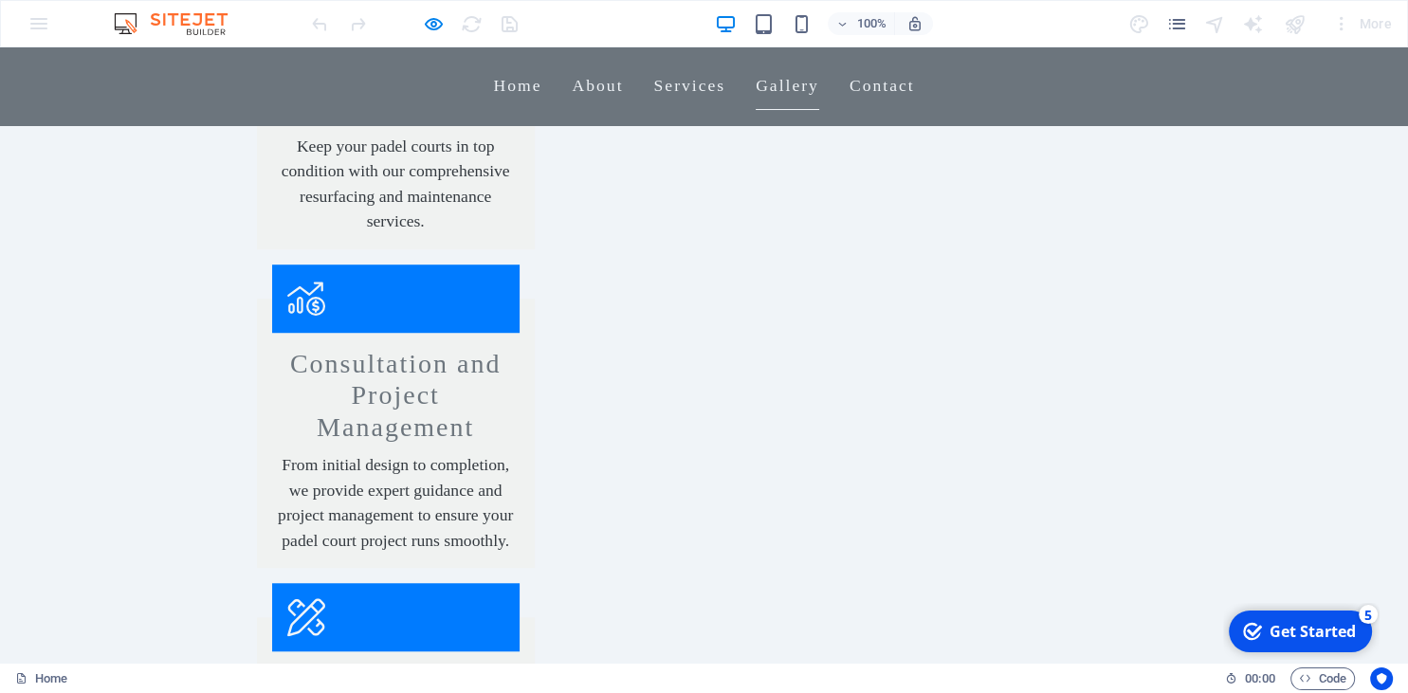
scroll to position [1424, 0]
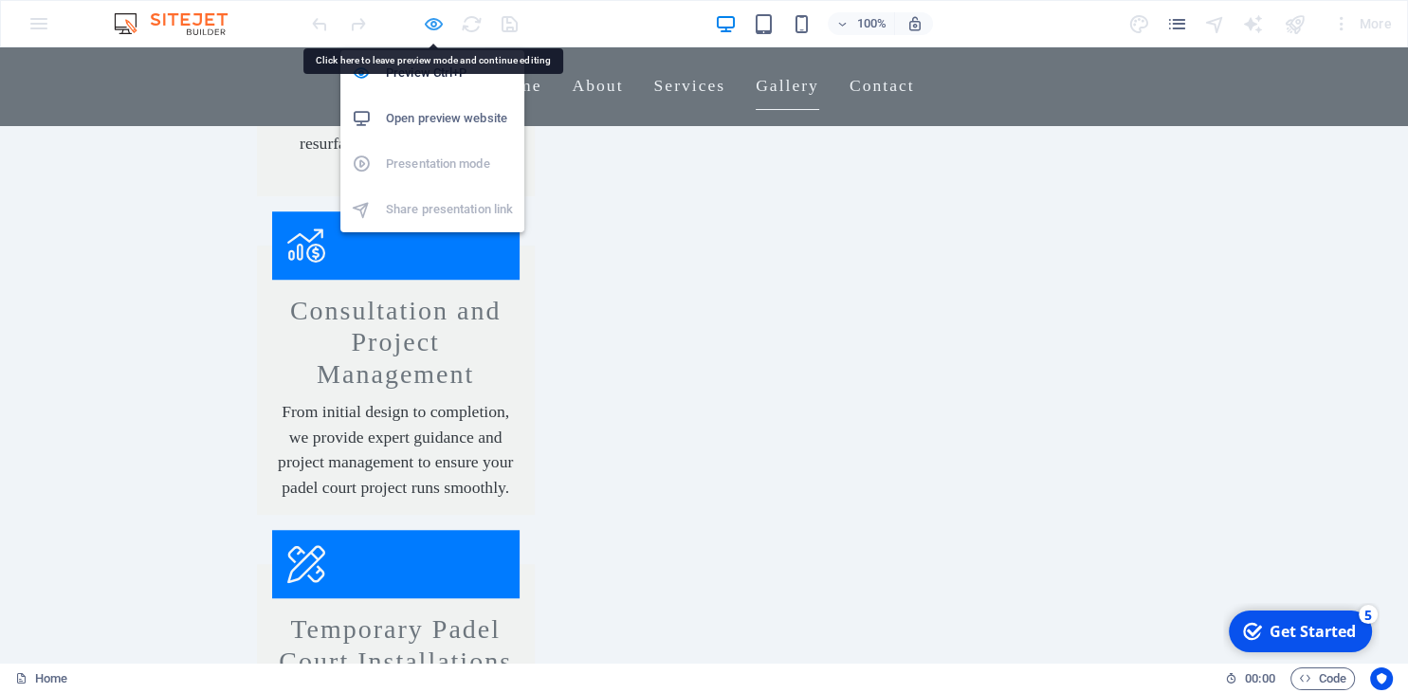
click at [423, 27] on icon "button" at bounding box center [434, 24] width 22 height 22
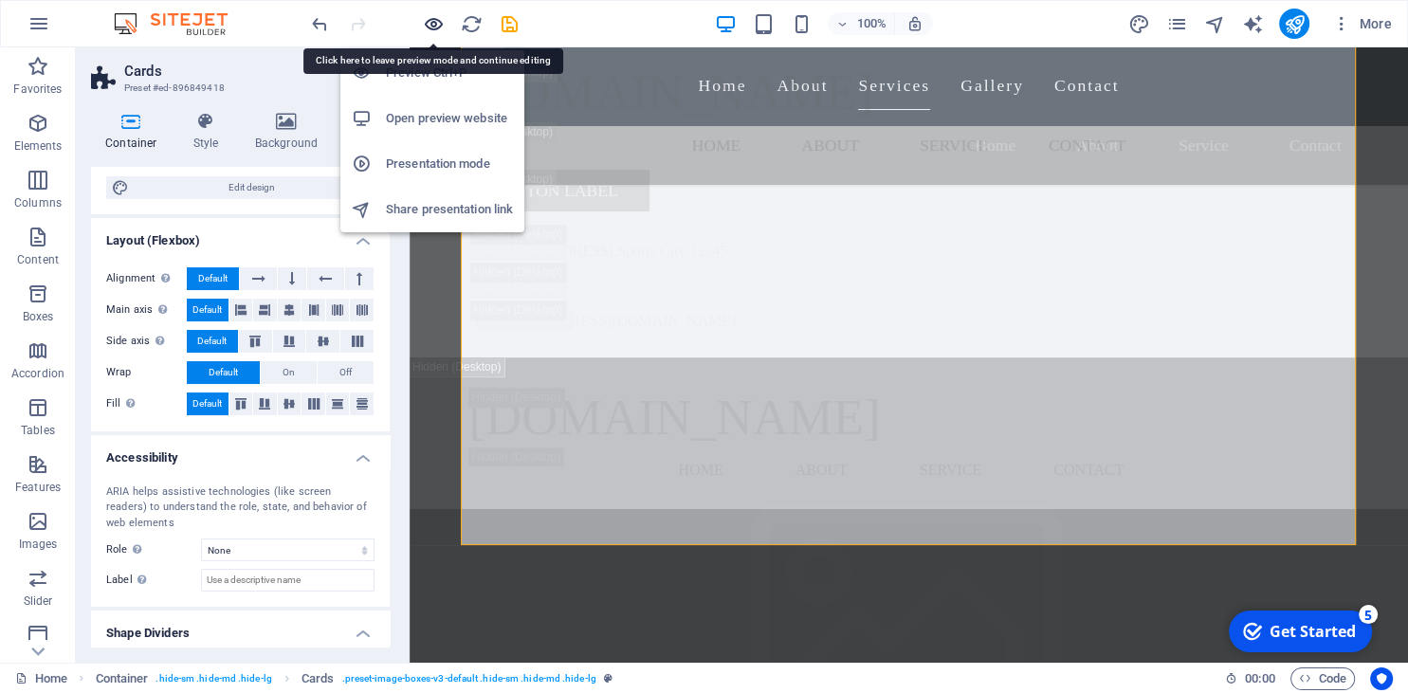
scroll to position [5858, 0]
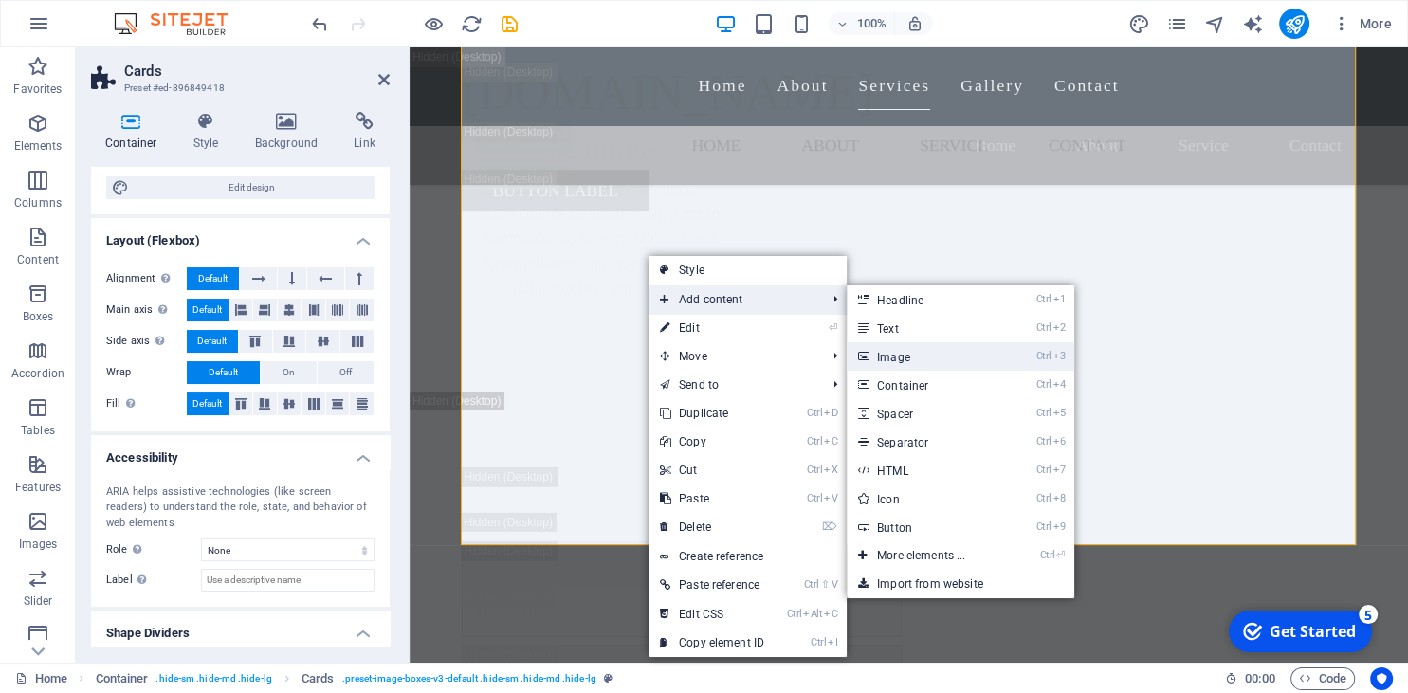
click at [911, 358] on link "Ctrl 3 Image" at bounding box center [925, 356] width 156 height 28
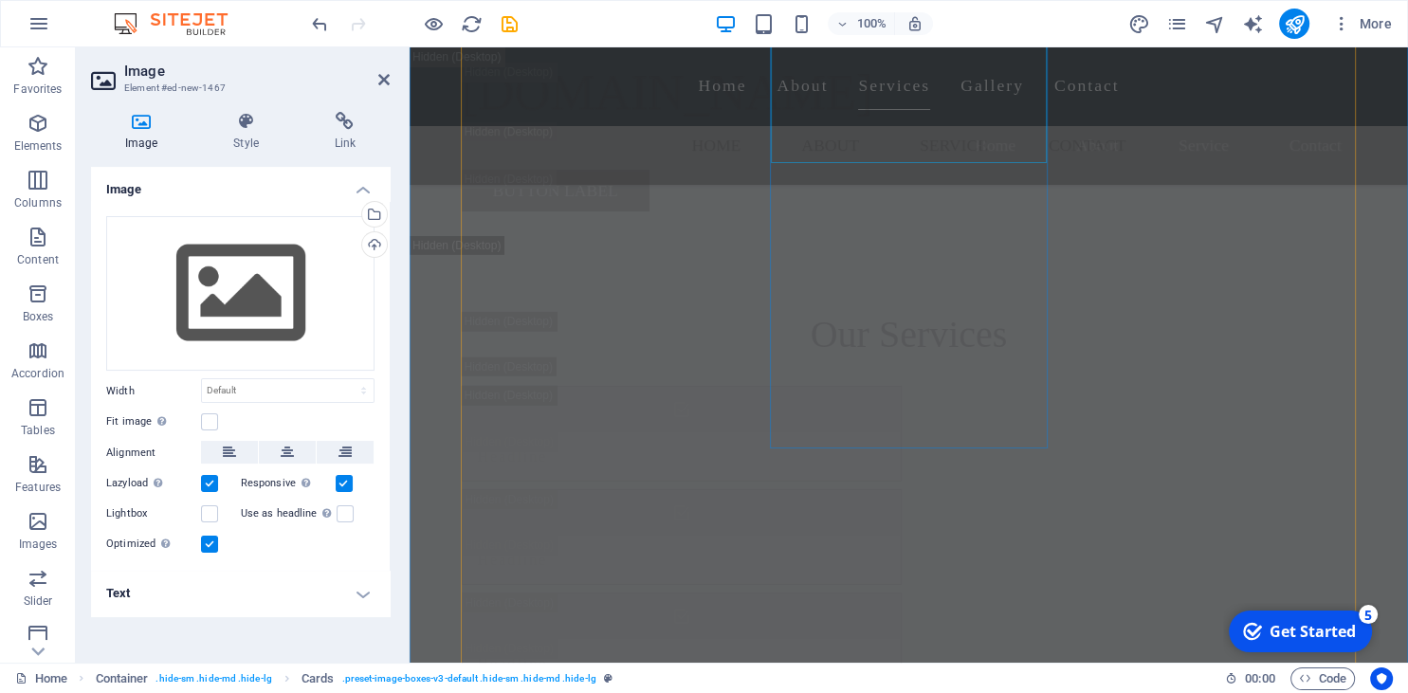
scroll to position [5161, 0]
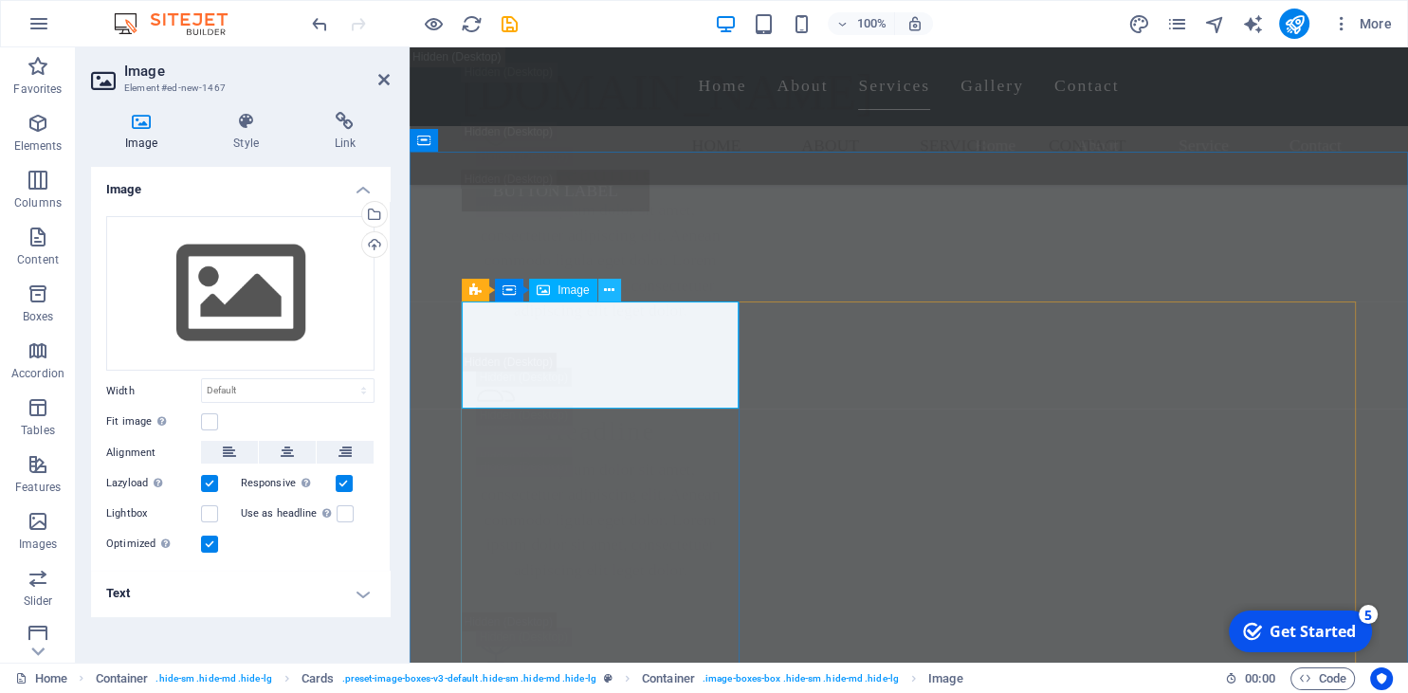
click at [619, 290] on button at bounding box center [609, 290] width 23 height 23
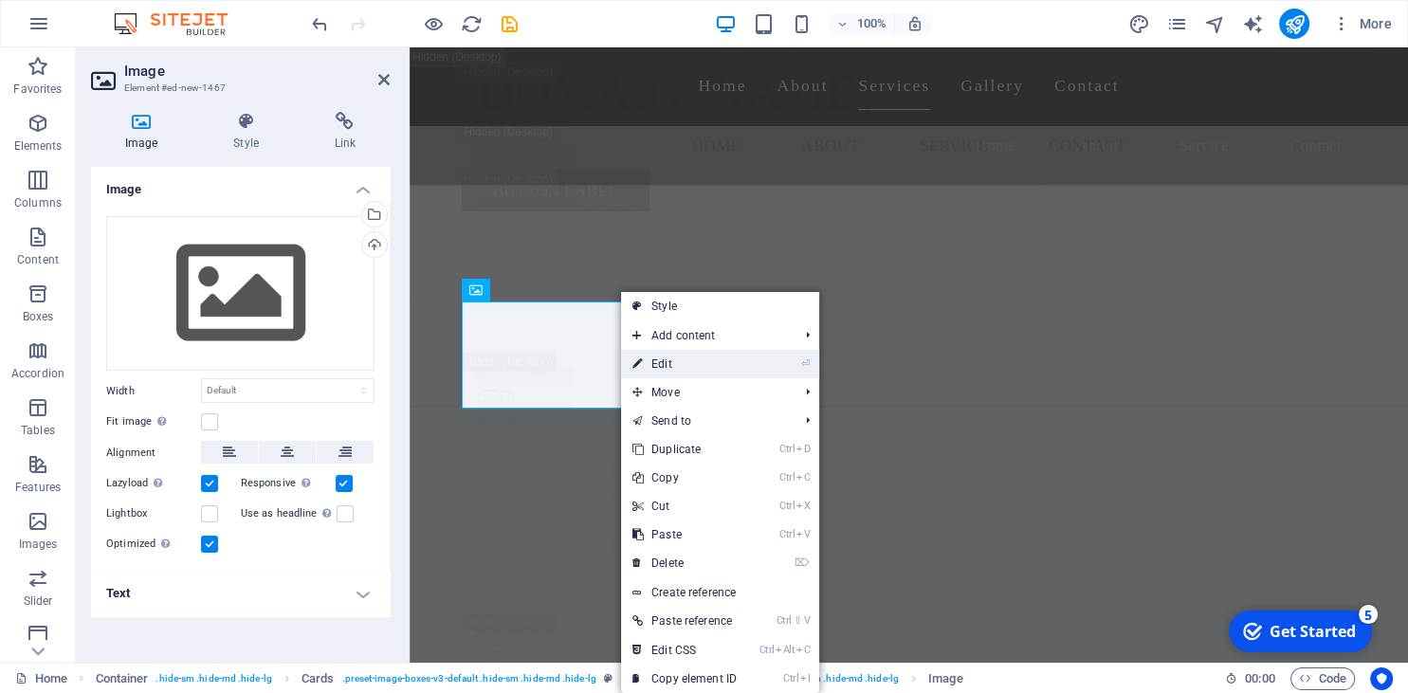
click at [684, 354] on link "⏎ Edit" at bounding box center [684, 364] width 127 height 28
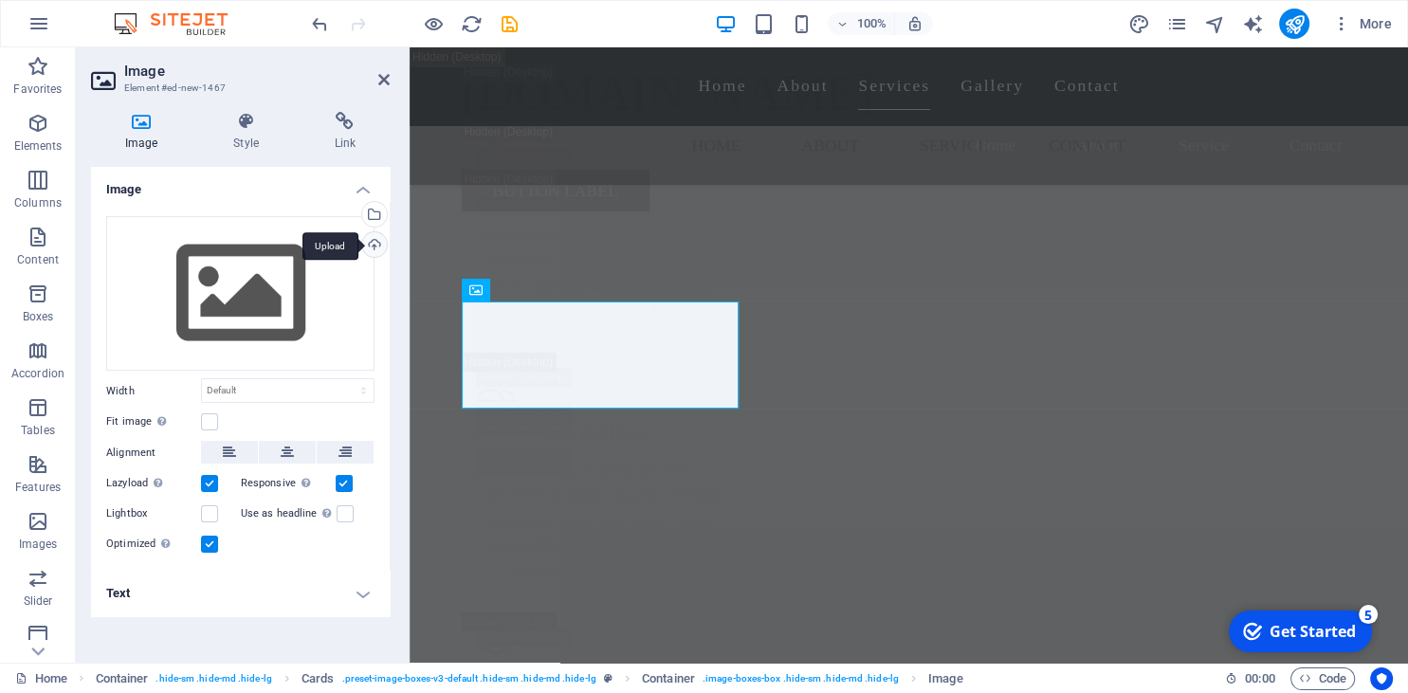
click at [372, 248] on div "Upload" at bounding box center [372, 246] width 28 height 28
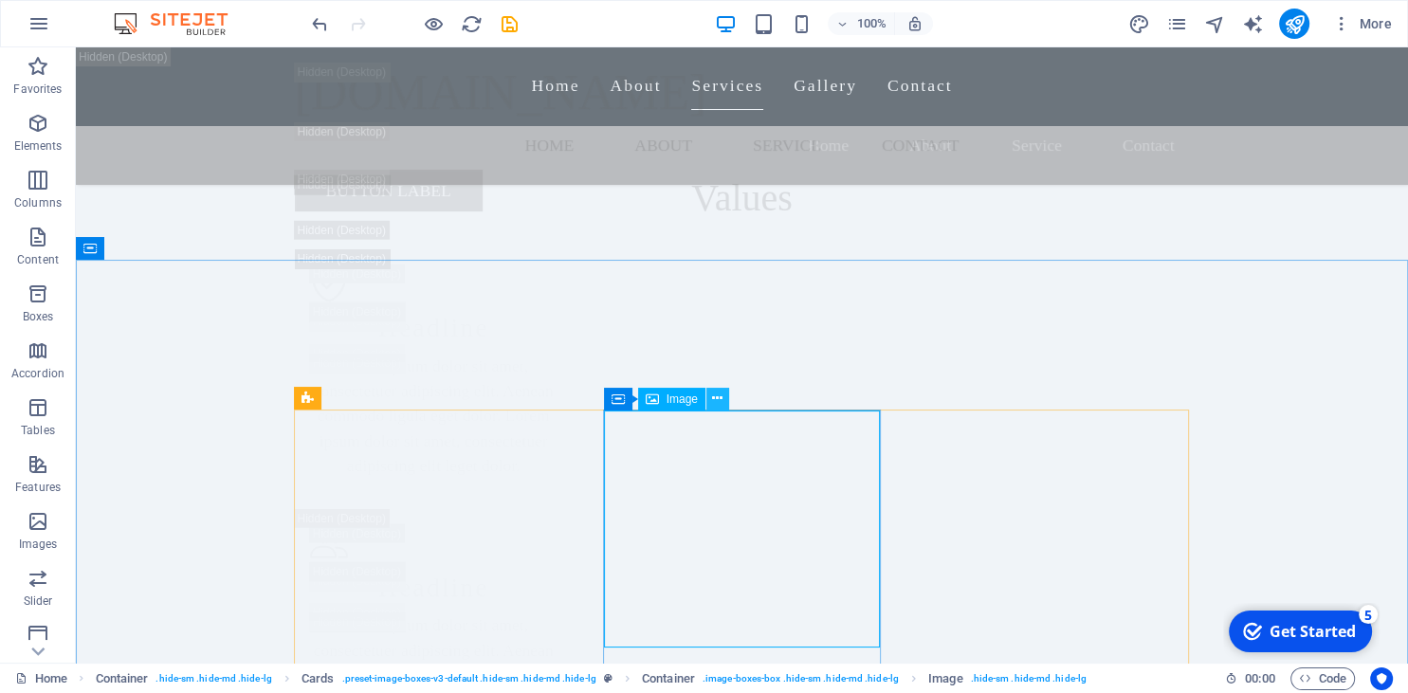
click at [724, 401] on button at bounding box center [717, 399] width 23 height 23
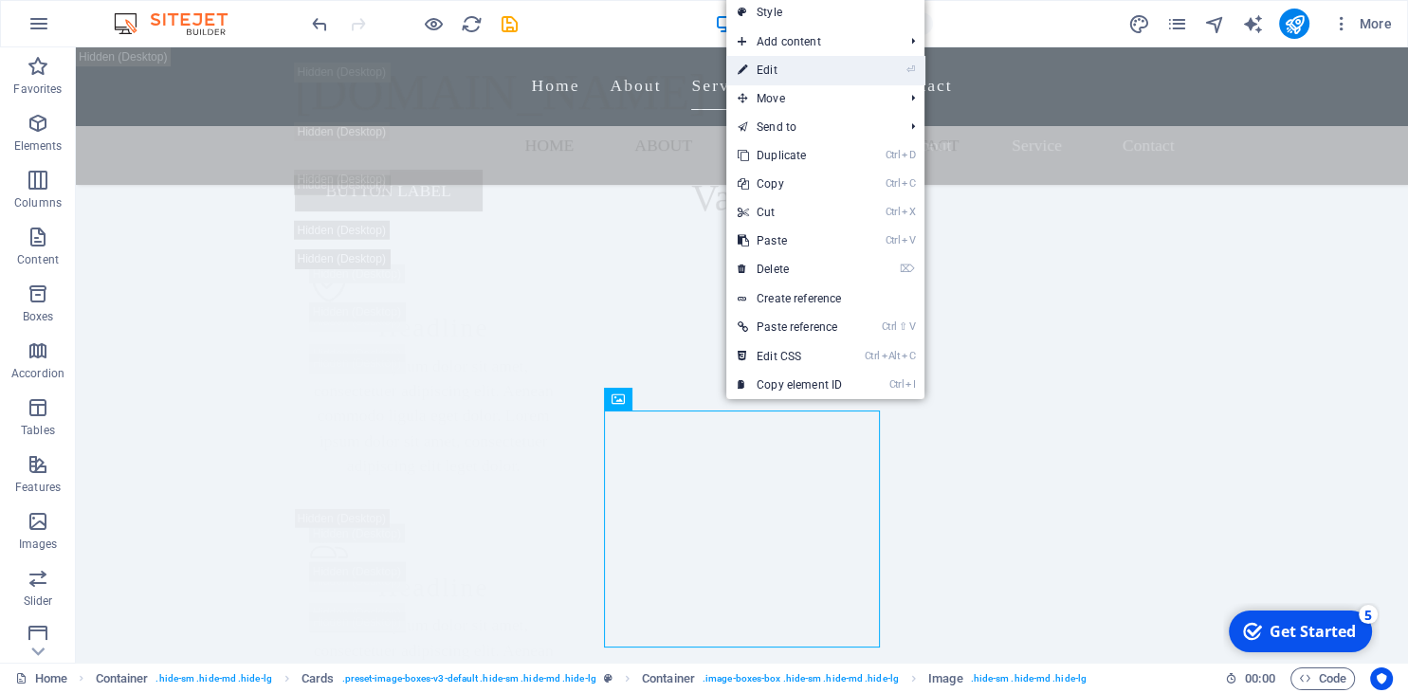
click at [769, 59] on link "⏎ Edit" at bounding box center [789, 70] width 127 height 28
select select "vw"
select select "px"
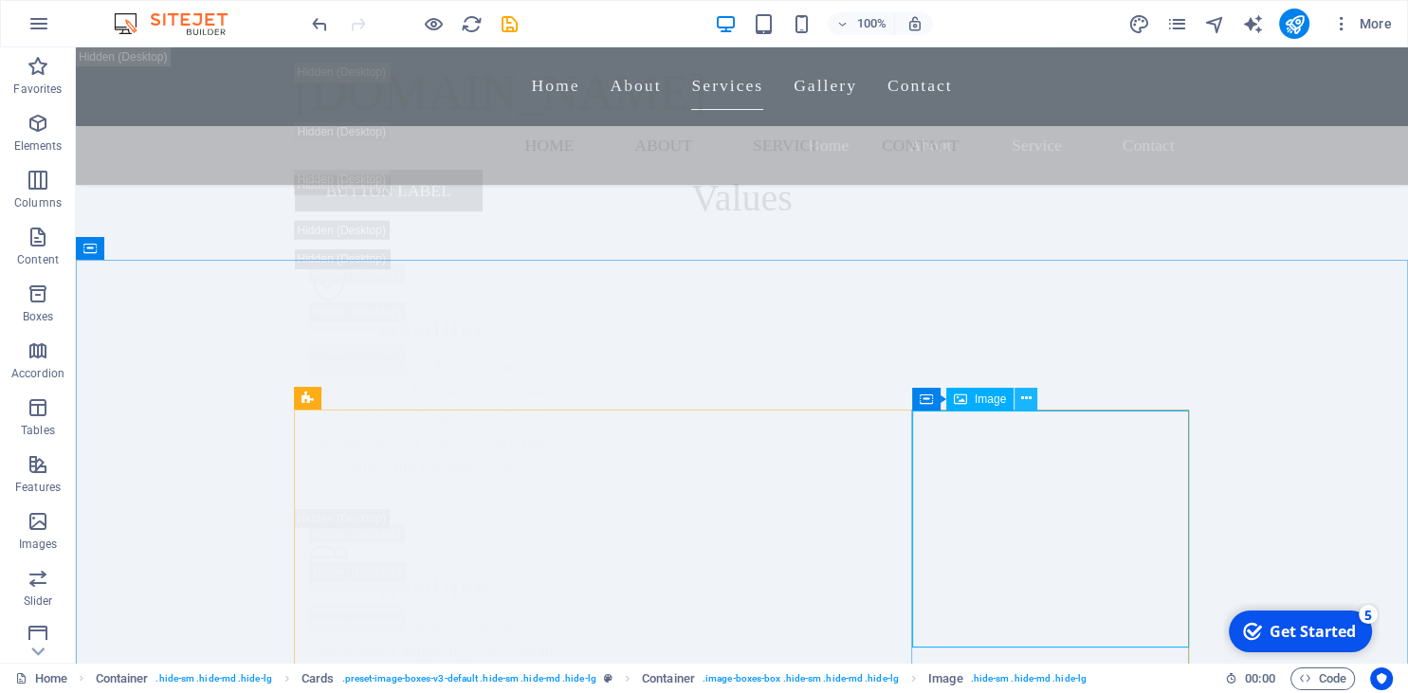
click at [1024, 398] on icon at bounding box center [1026, 399] width 10 height 20
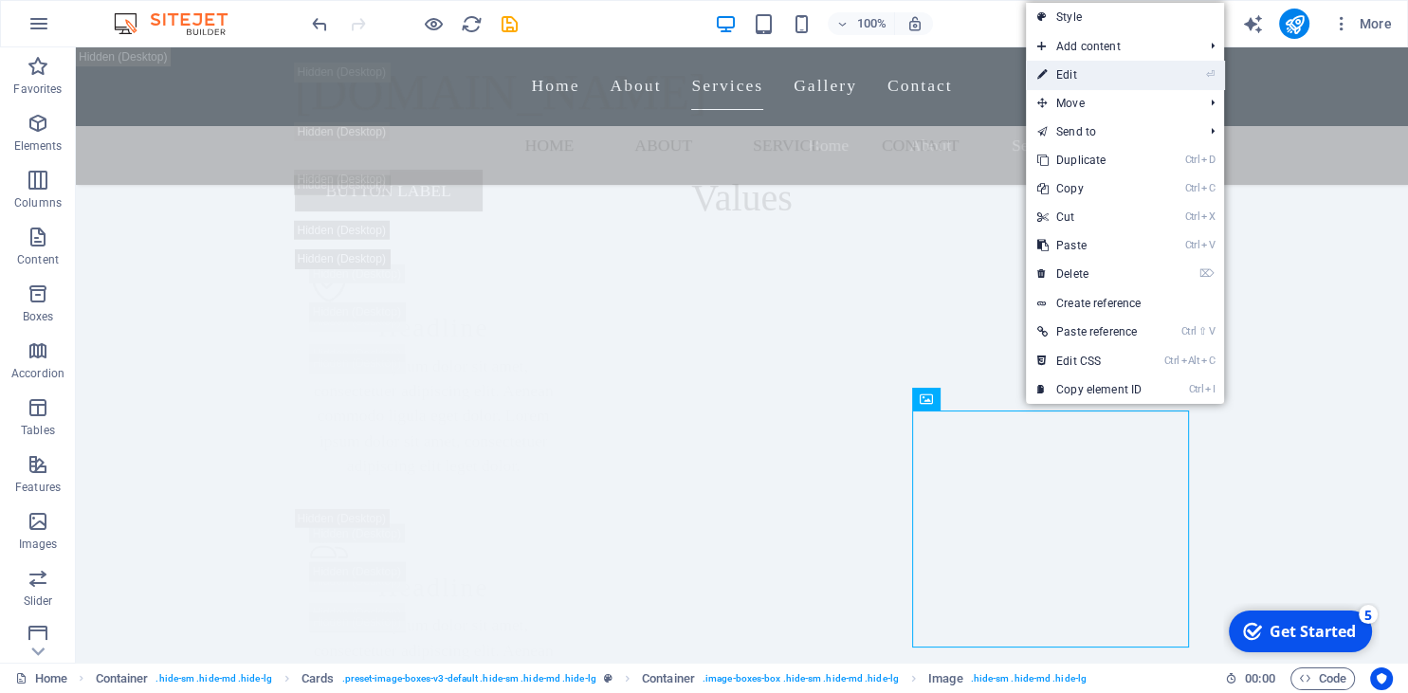
click at [1083, 72] on link "⏎ Edit" at bounding box center [1089, 75] width 127 height 28
select select "vw"
select select "px"
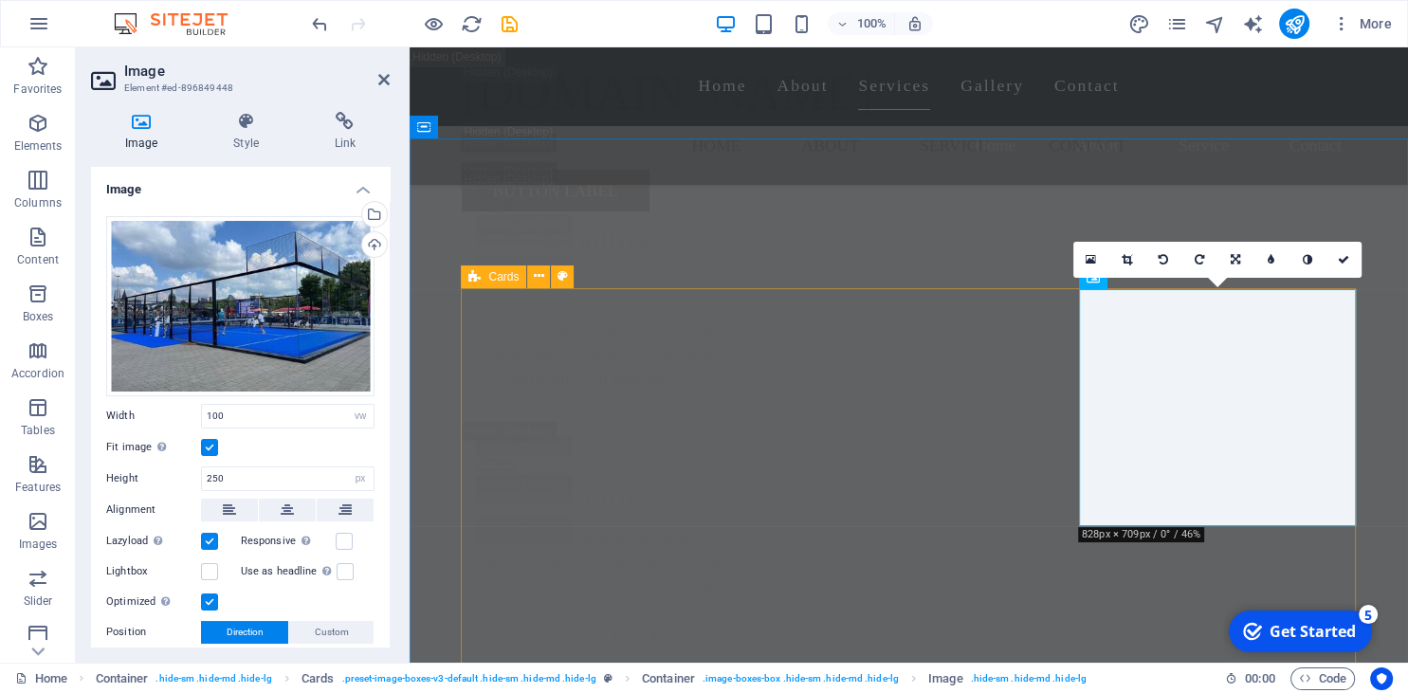
scroll to position [5361, 0]
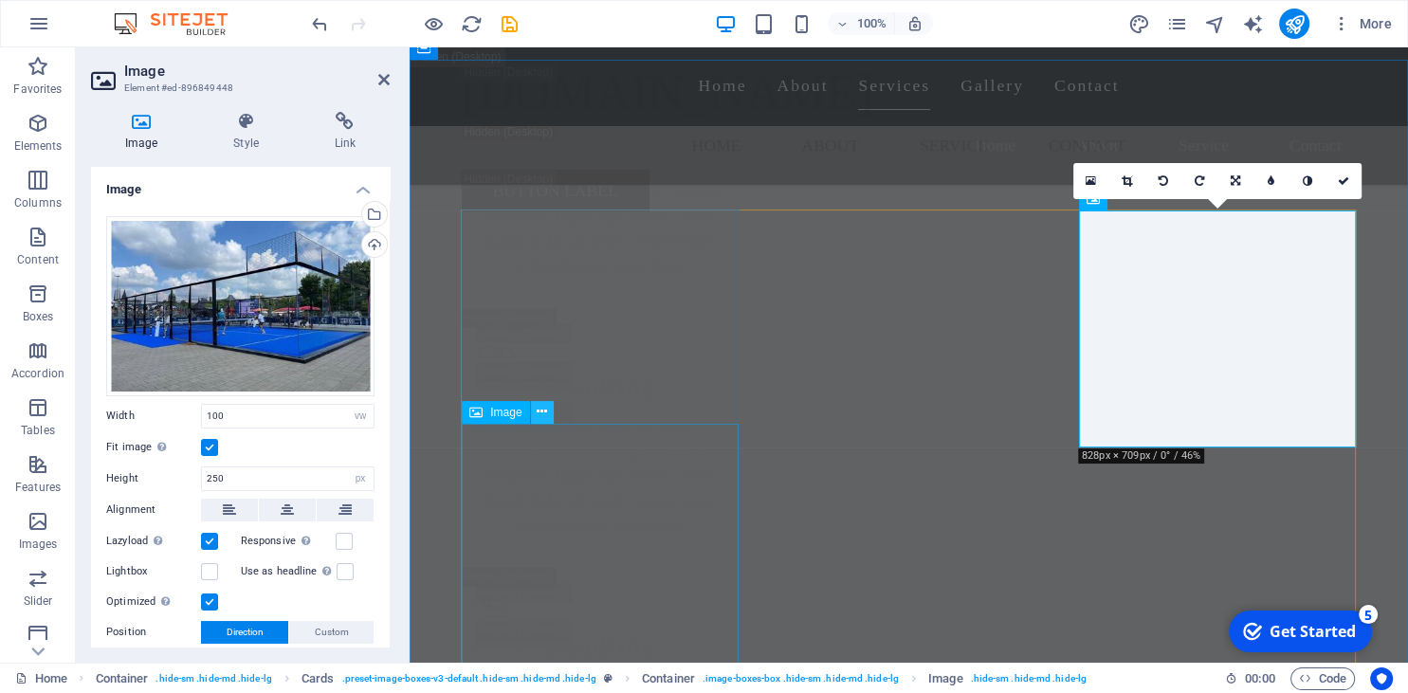
click at [547, 413] on icon at bounding box center [542, 412] width 10 height 20
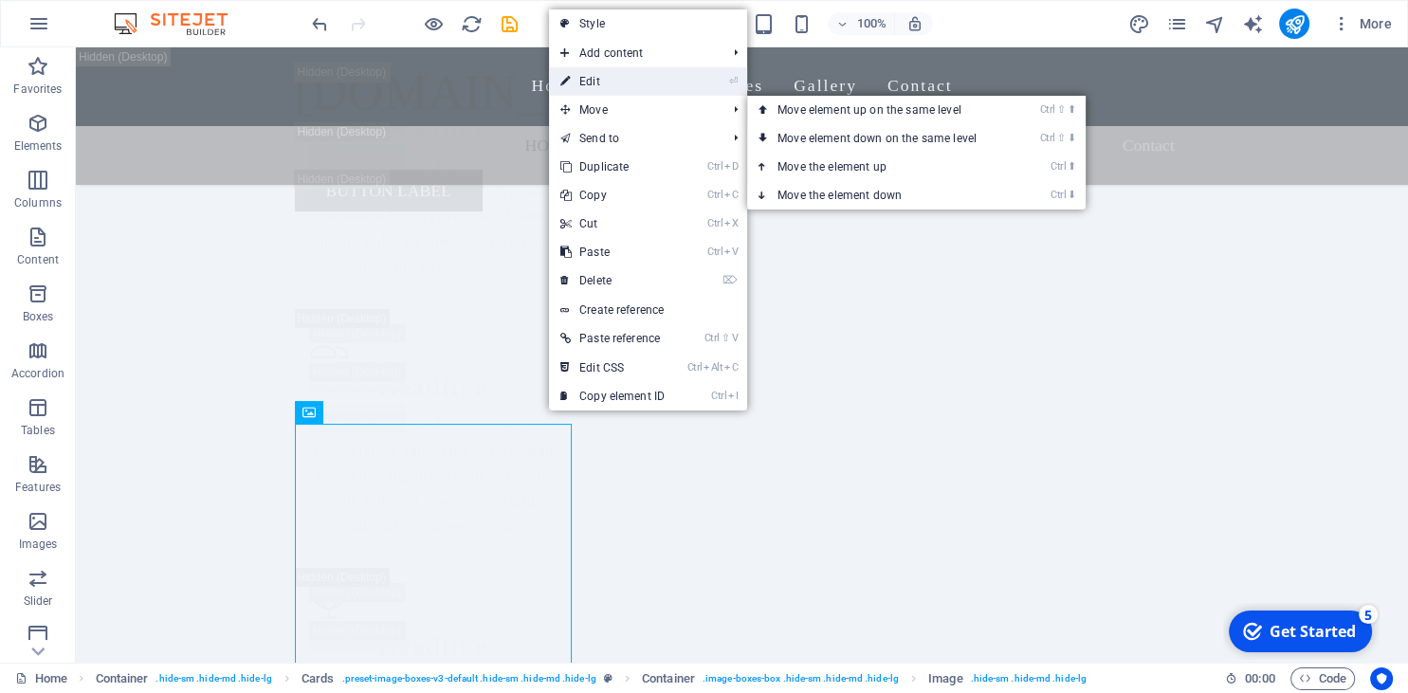
click at [605, 76] on link "⏎ Edit" at bounding box center [612, 81] width 127 height 28
select select "vw"
select select "px"
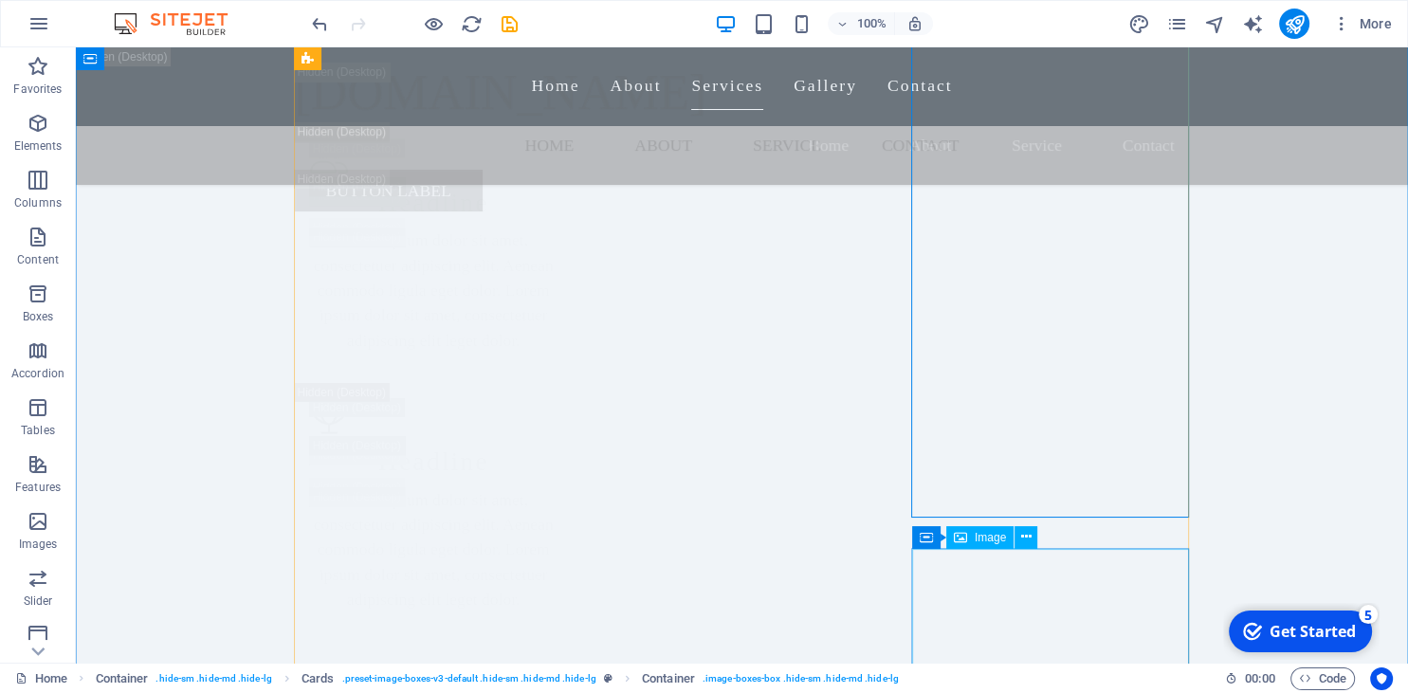
scroll to position [5762, 0]
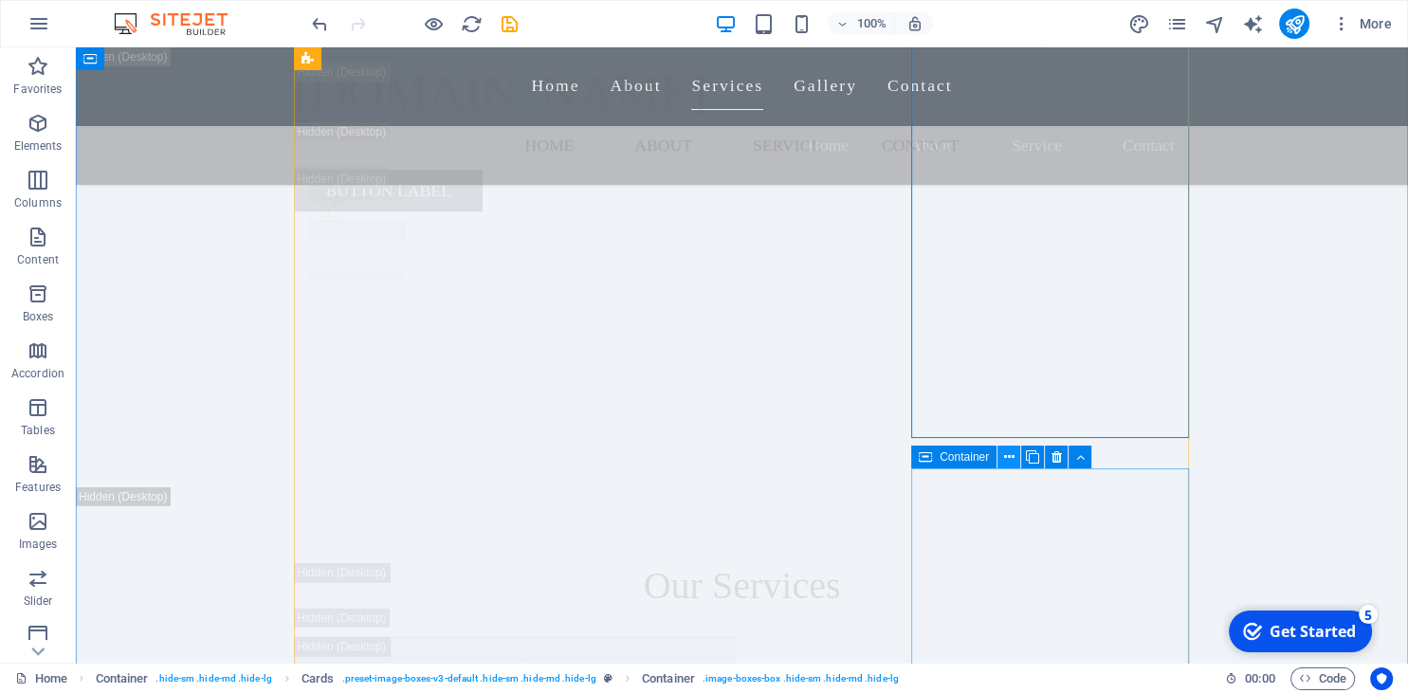
click at [1014, 458] on icon at bounding box center [1009, 458] width 10 height 20
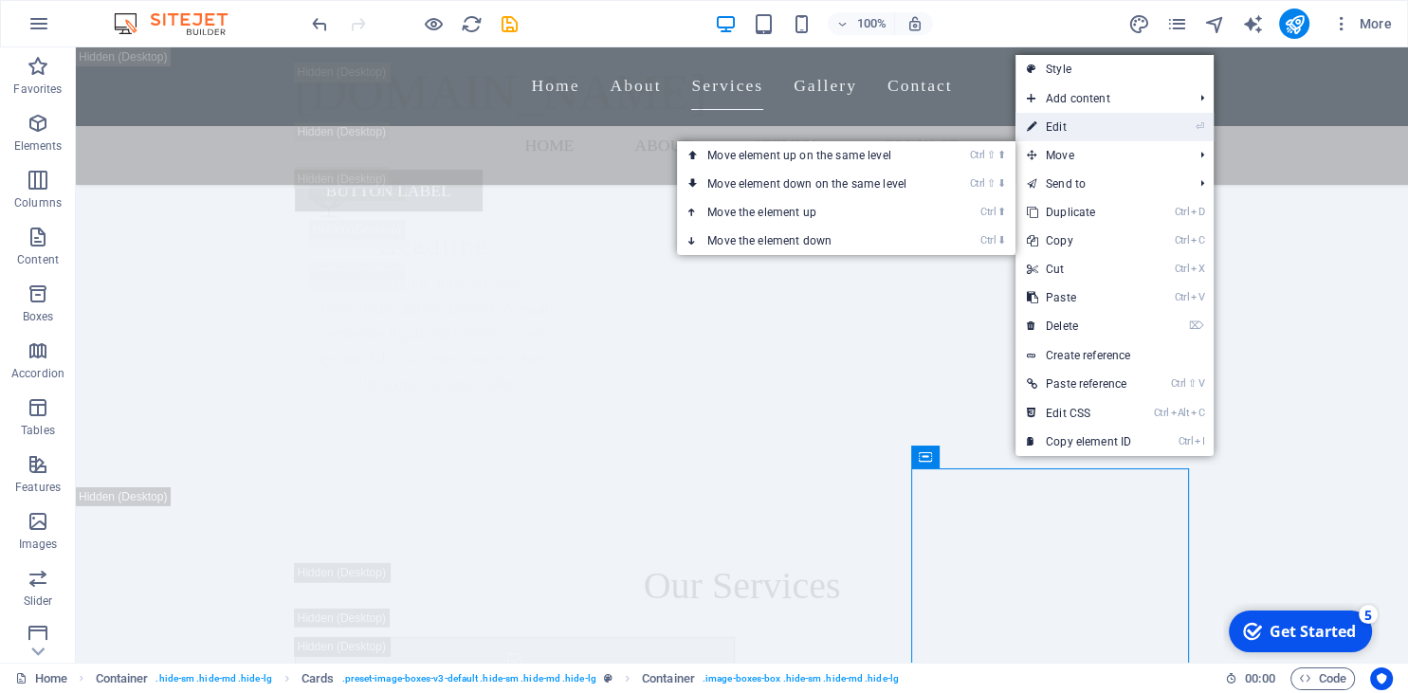
click at [1078, 116] on link "⏎ Edit" at bounding box center [1079, 127] width 127 height 28
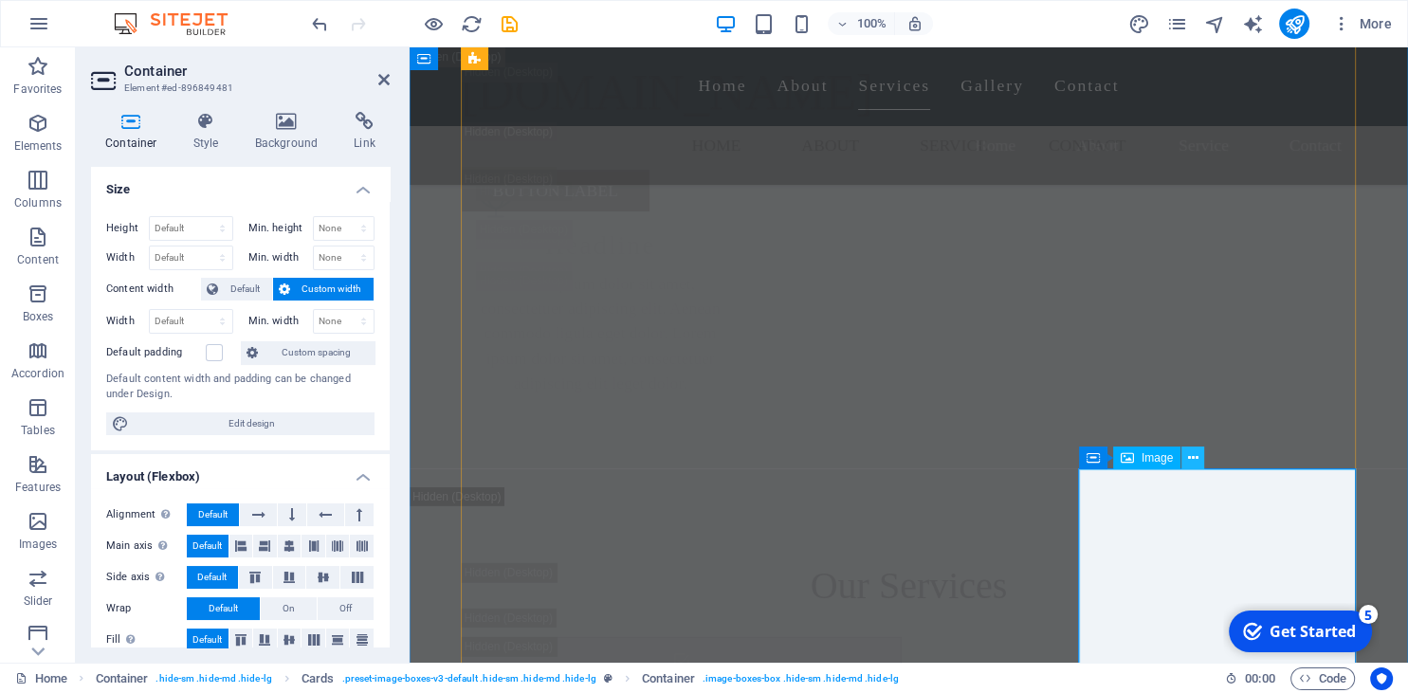
click at [1195, 459] on icon at bounding box center [1193, 459] width 10 height 20
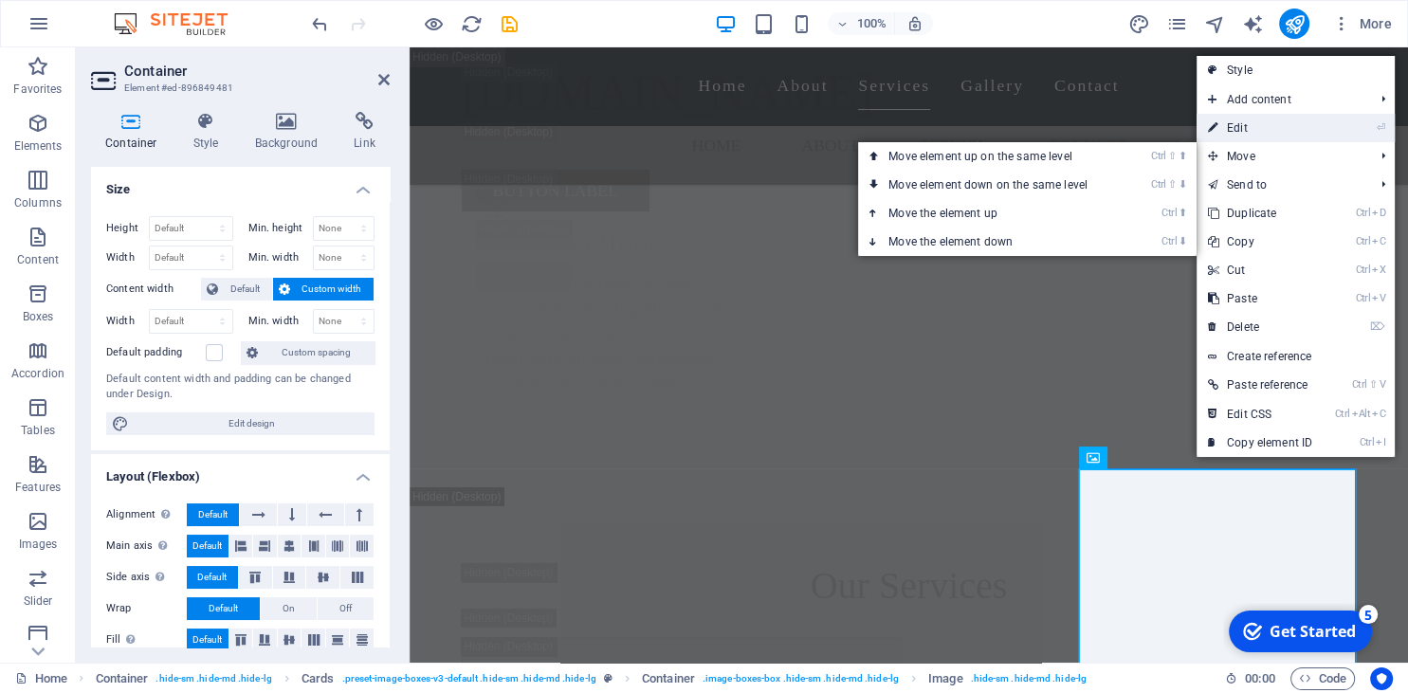
click at [1239, 123] on link "⏎ Edit" at bounding box center [1260, 128] width 127 height 28
select select "vw"
select select "px"
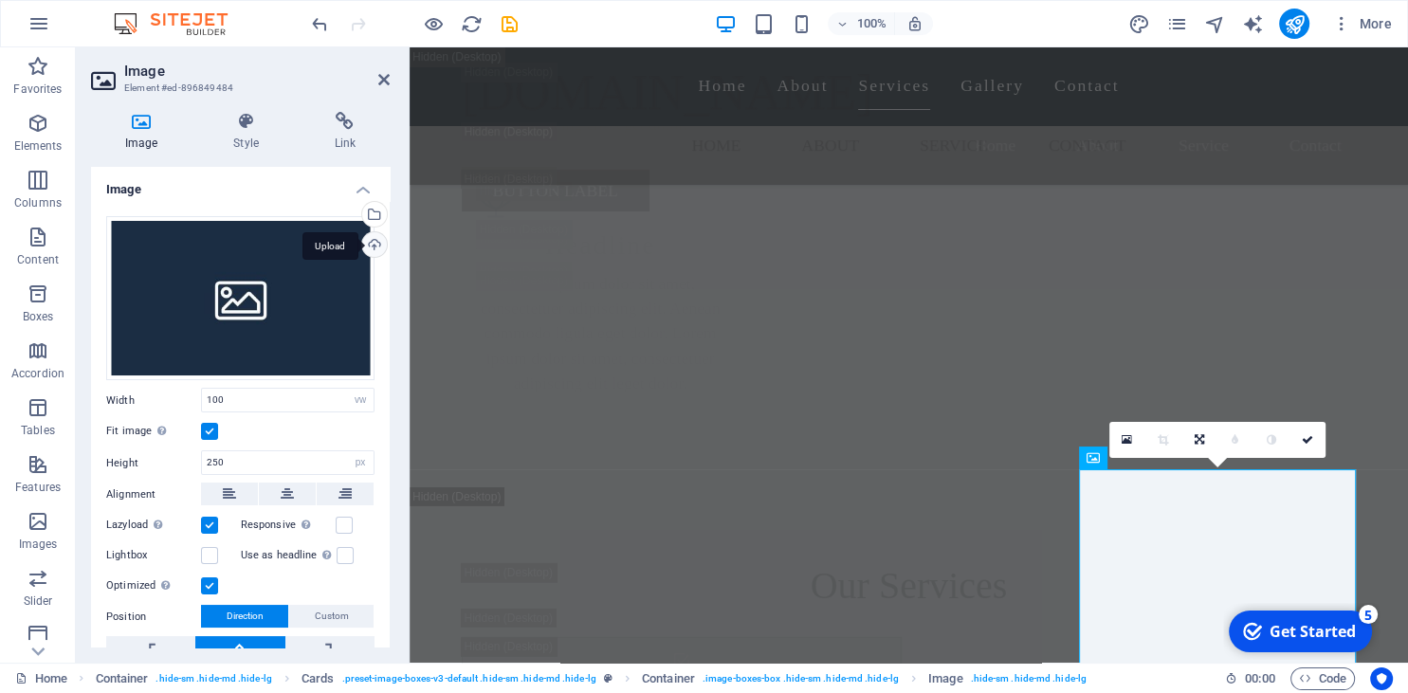
click at [374, 239] on div "Upload" at bounding box center [372, 246] width 28 height 28
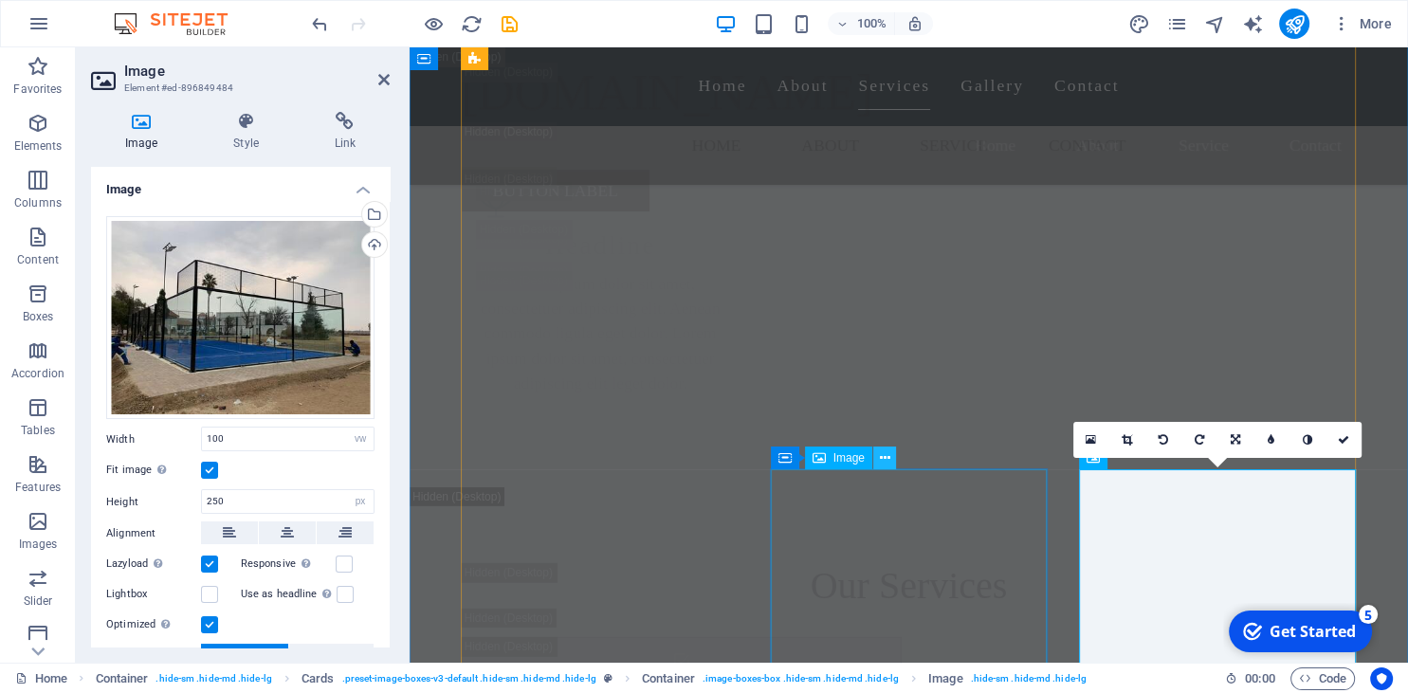
click at [883, 464] on icon at bounding box center [884, 459] width 10 height 20
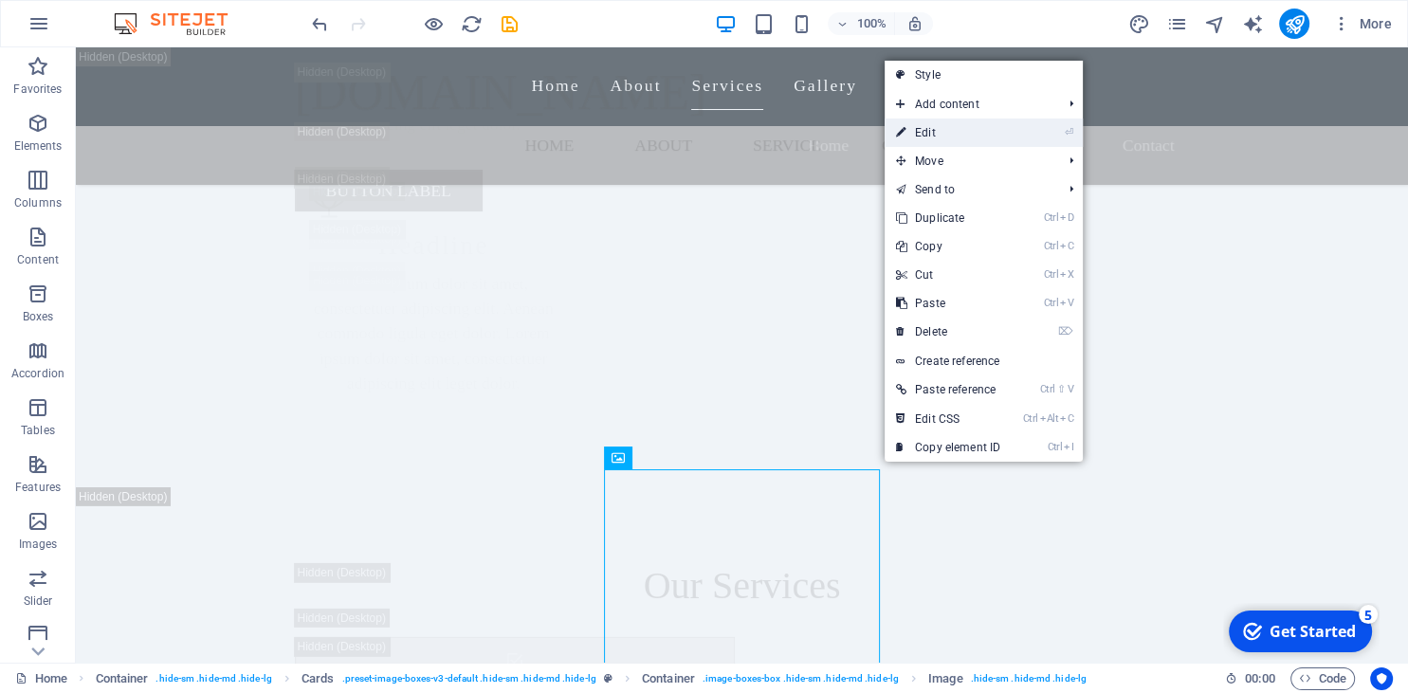
click at [927, 123] on link "⏎ Edit" at bounding box center [948, 133] width 127 height 28
select select "vw"
select select "px"
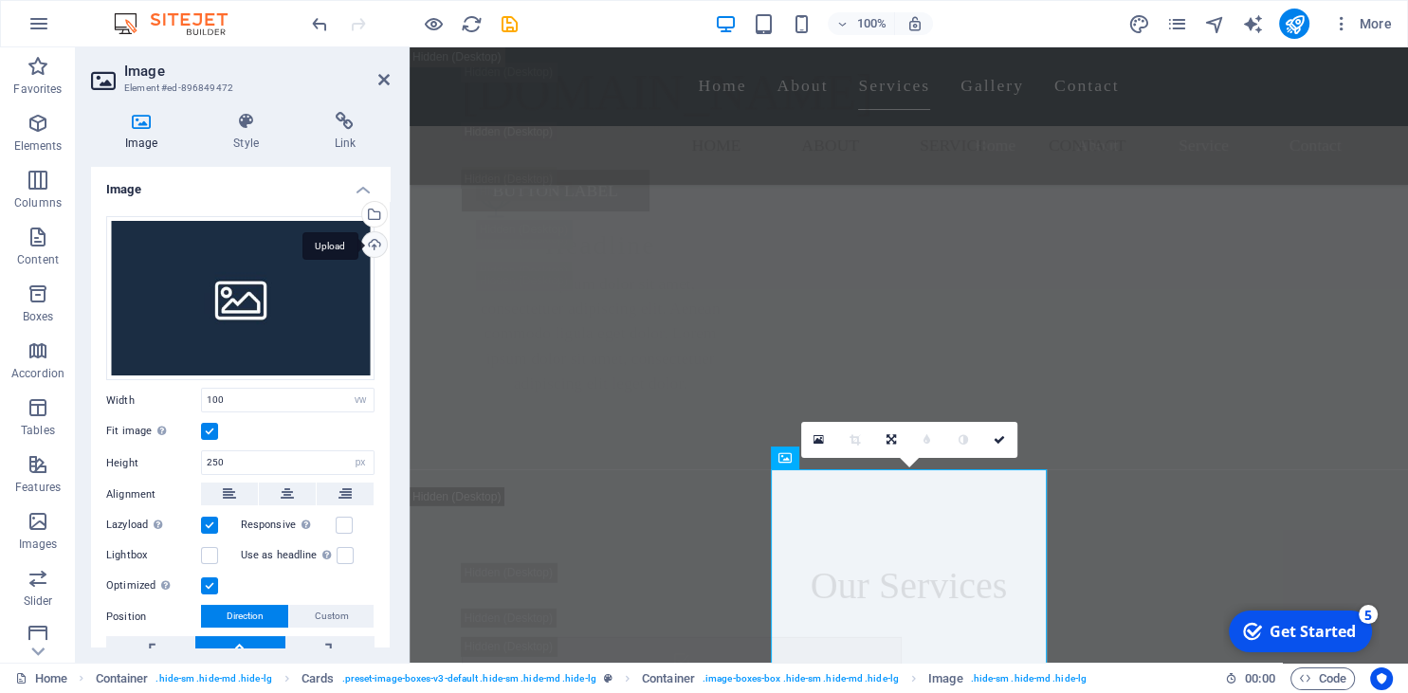
click at [372, 243] on div "Upload" at bounding box center [372, 246] width 28 height 28
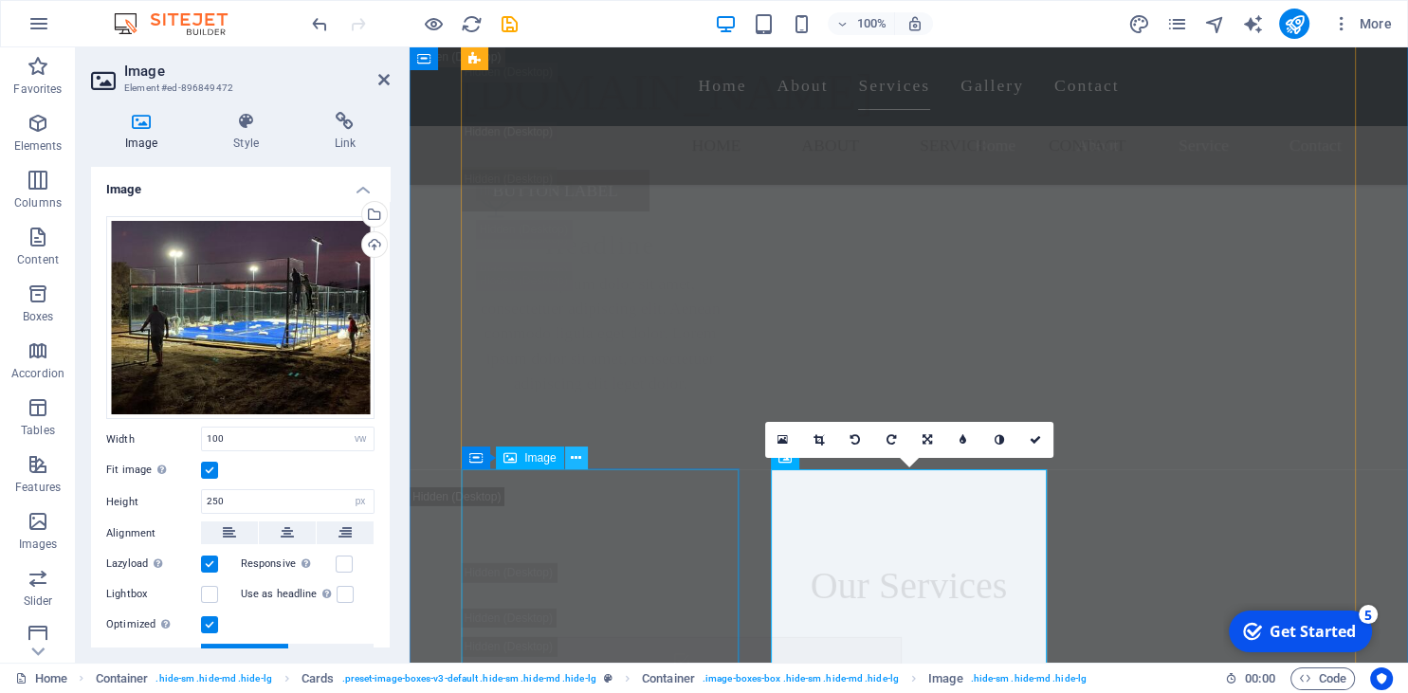
click at [580, 457] on icon at bounding box center [576, 459] width 10 height 20
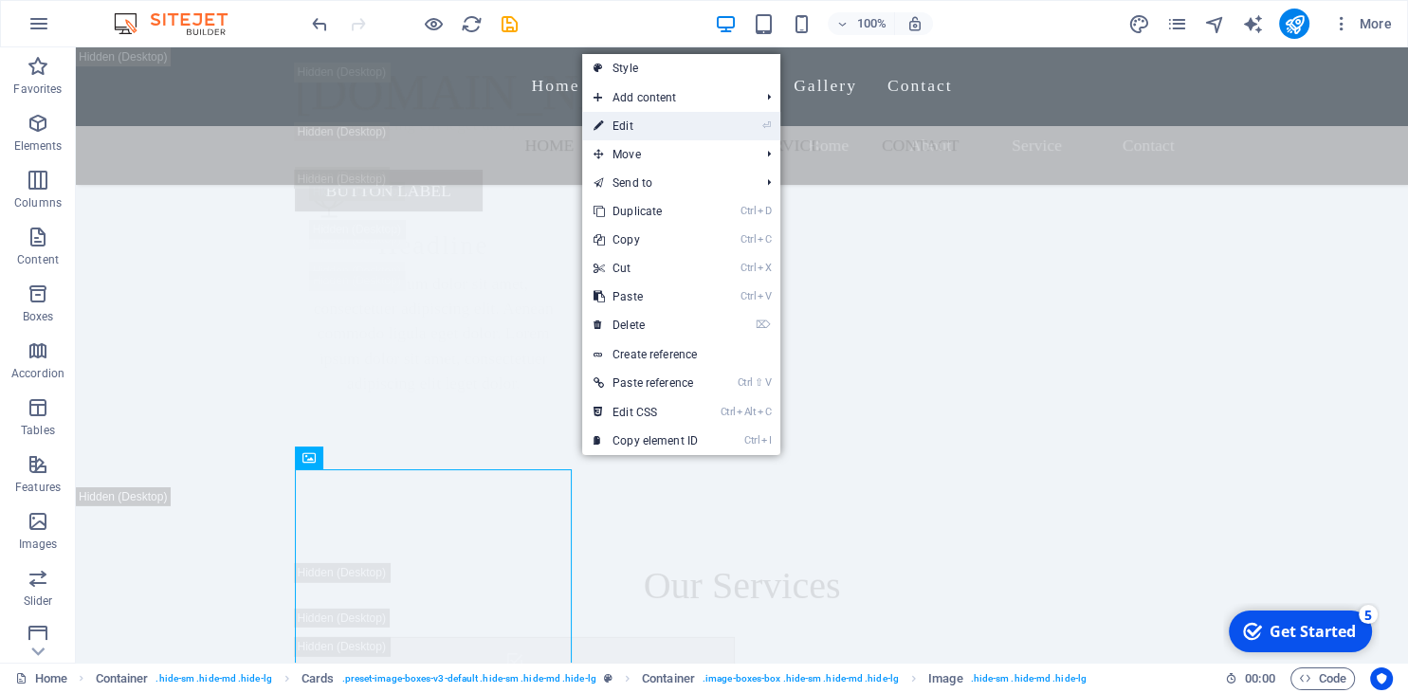
click at [654, 123] on link "⏎ Edit" at bounding box center [645, 126] width 127 height 28
select select "vw"
select select "px"
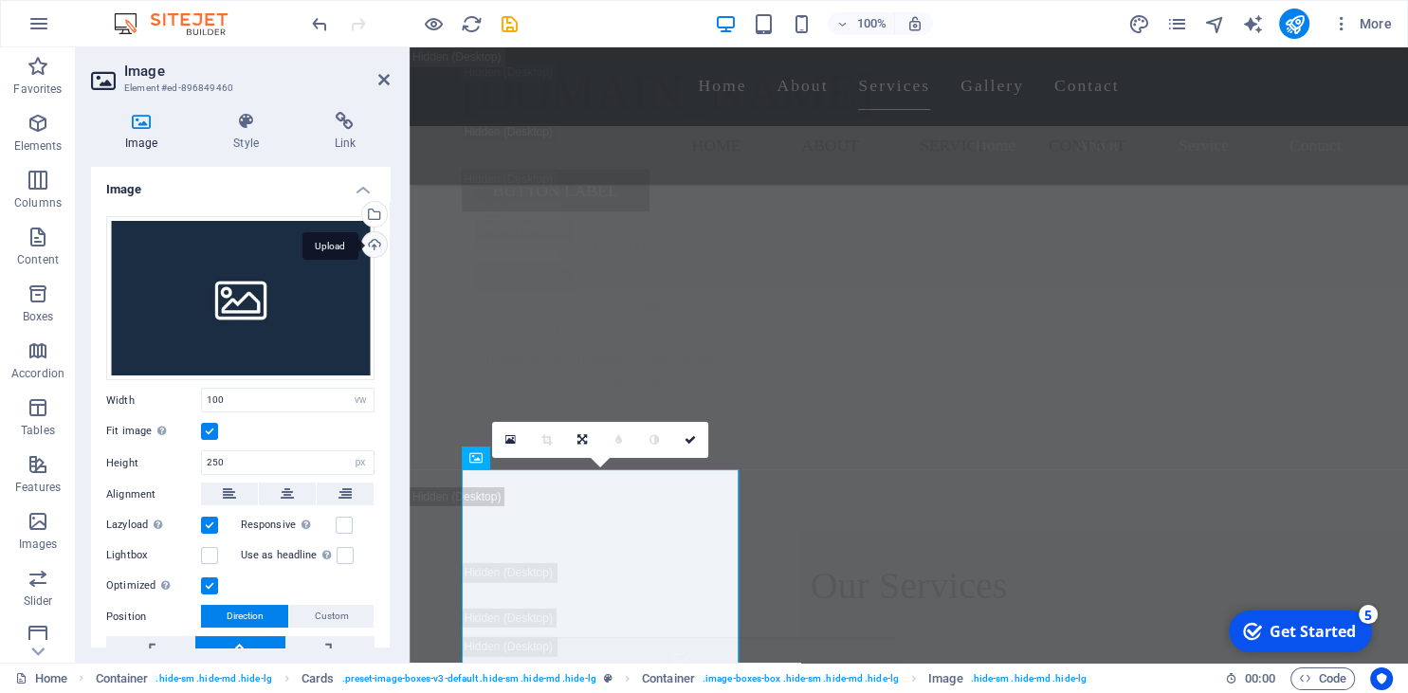
click at [373, 244] on div "Upload" at bounding box center [372, 246] width 28 height 28
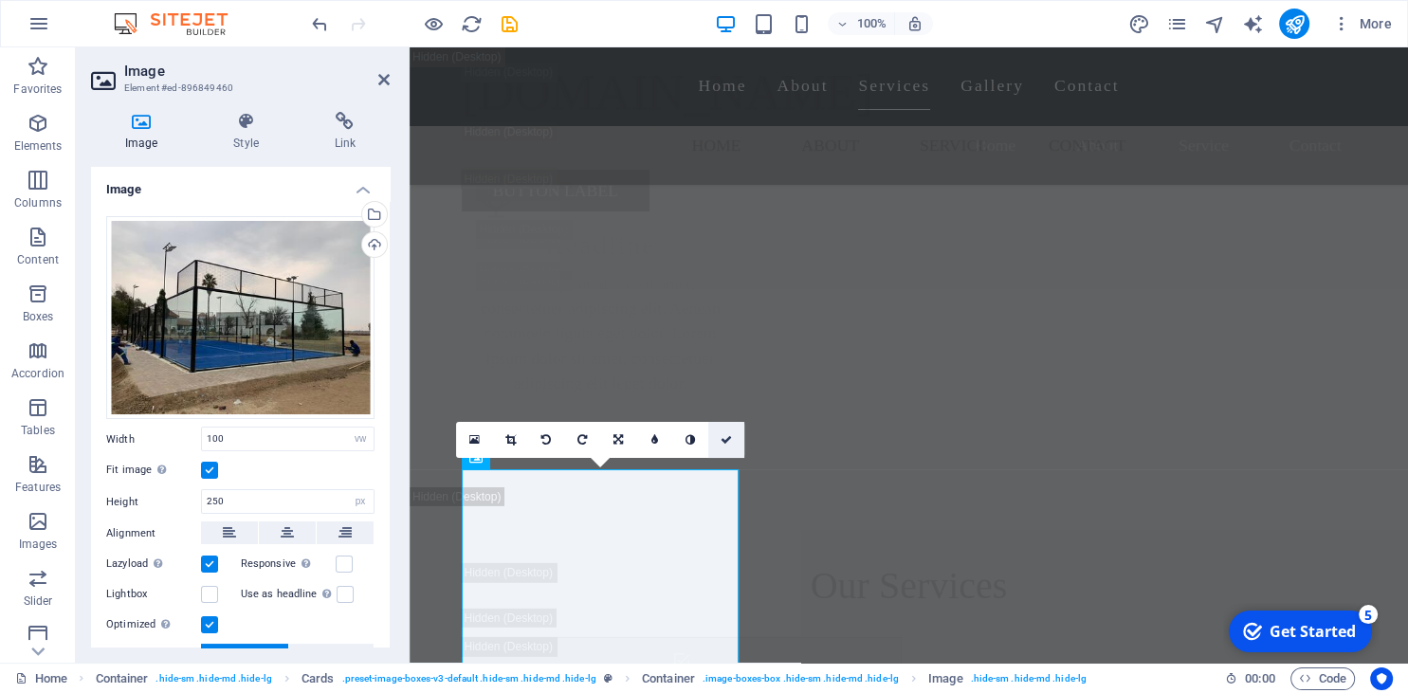
click at [724, 443] on icon at bounding box center [726, 439] width 11 height 11
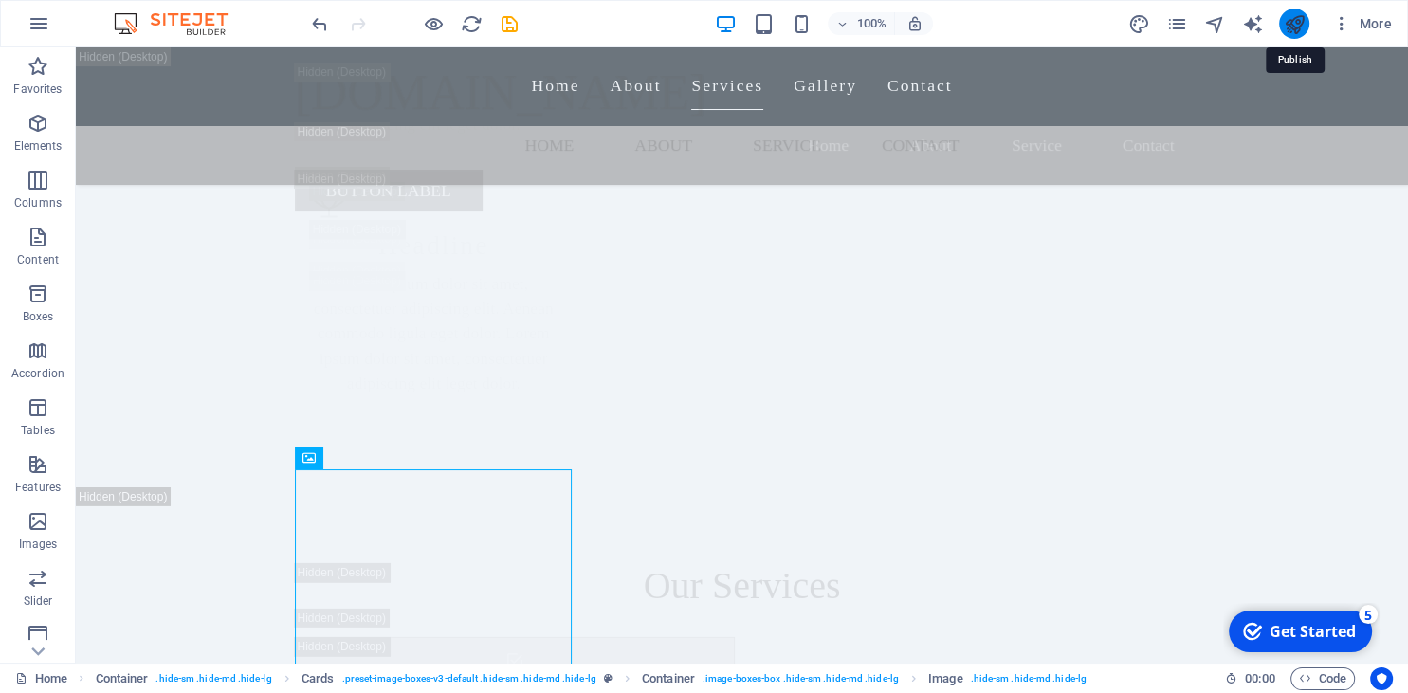
click at [1293, 17] on icon "publish" at bounding box center [1294, 24] width 22 height 22
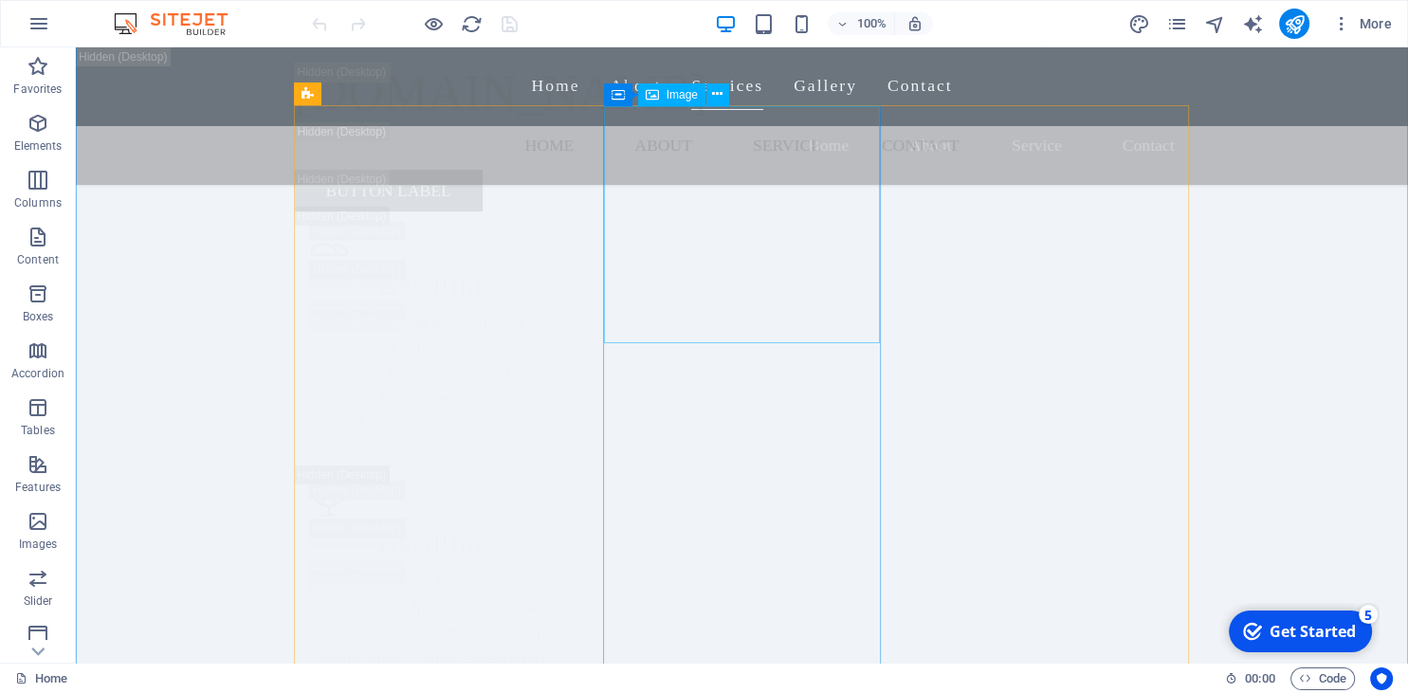
scroll to position [5465, 0]
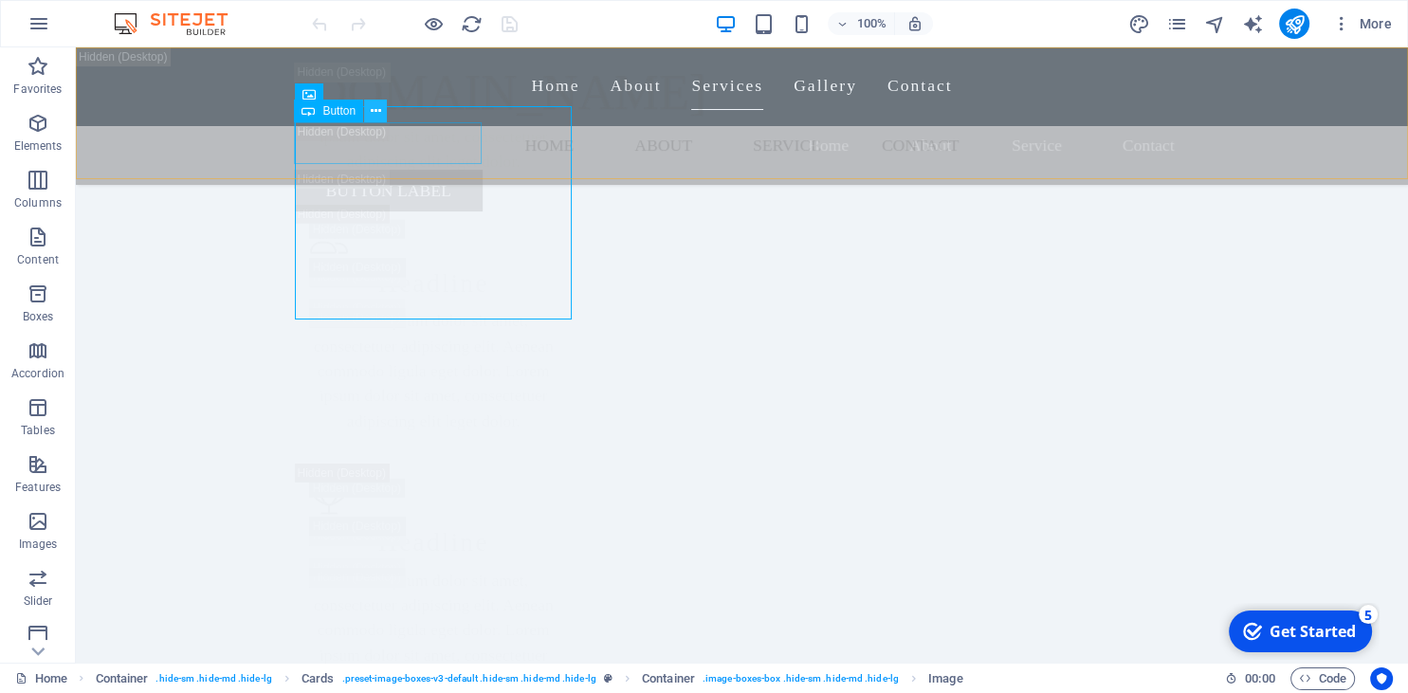
click at [376, 106] on icon at bounding box center [376, 111] width 10 height 20
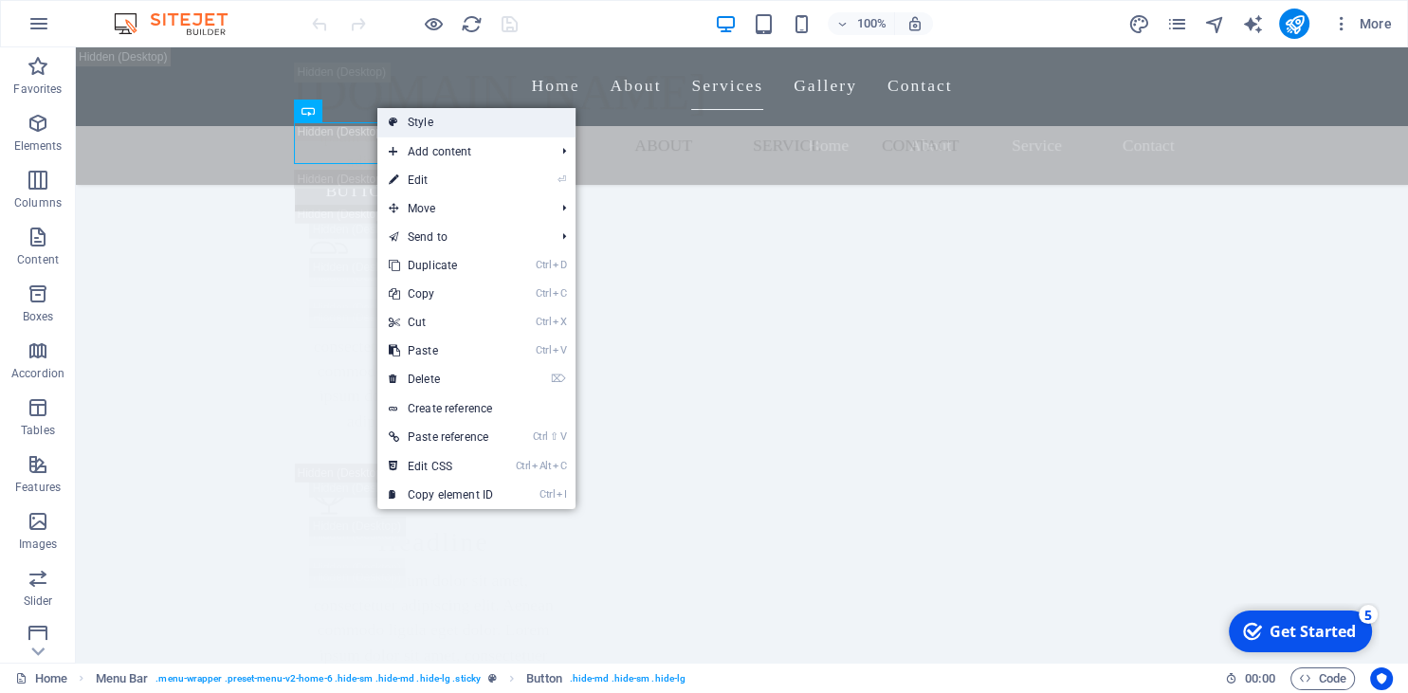
click at [408, 119] on link "Style" at bounding box center [476, 122] width 198 height 28
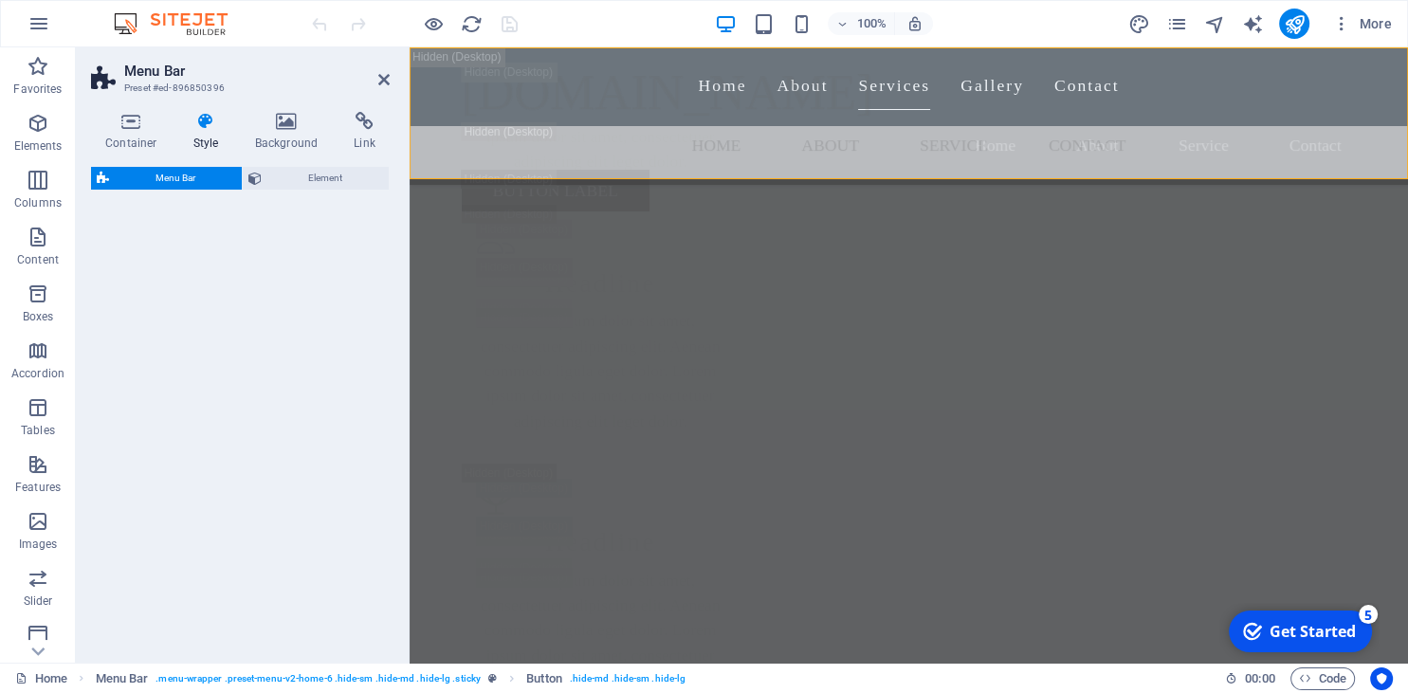
select select "rem"
select select "preset-menu-v2-home-6"
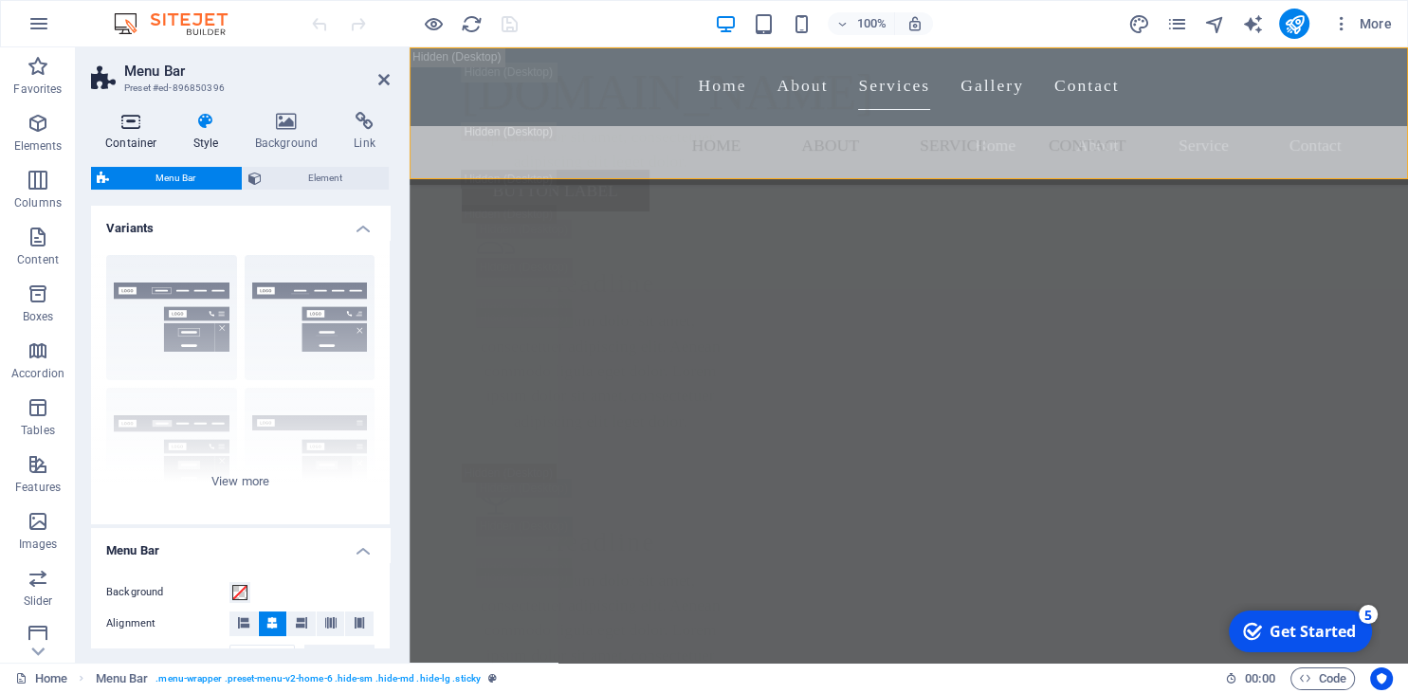
click at [132, 131] on h4 "Container" at bounding box center [135, 132] width 88 height 40
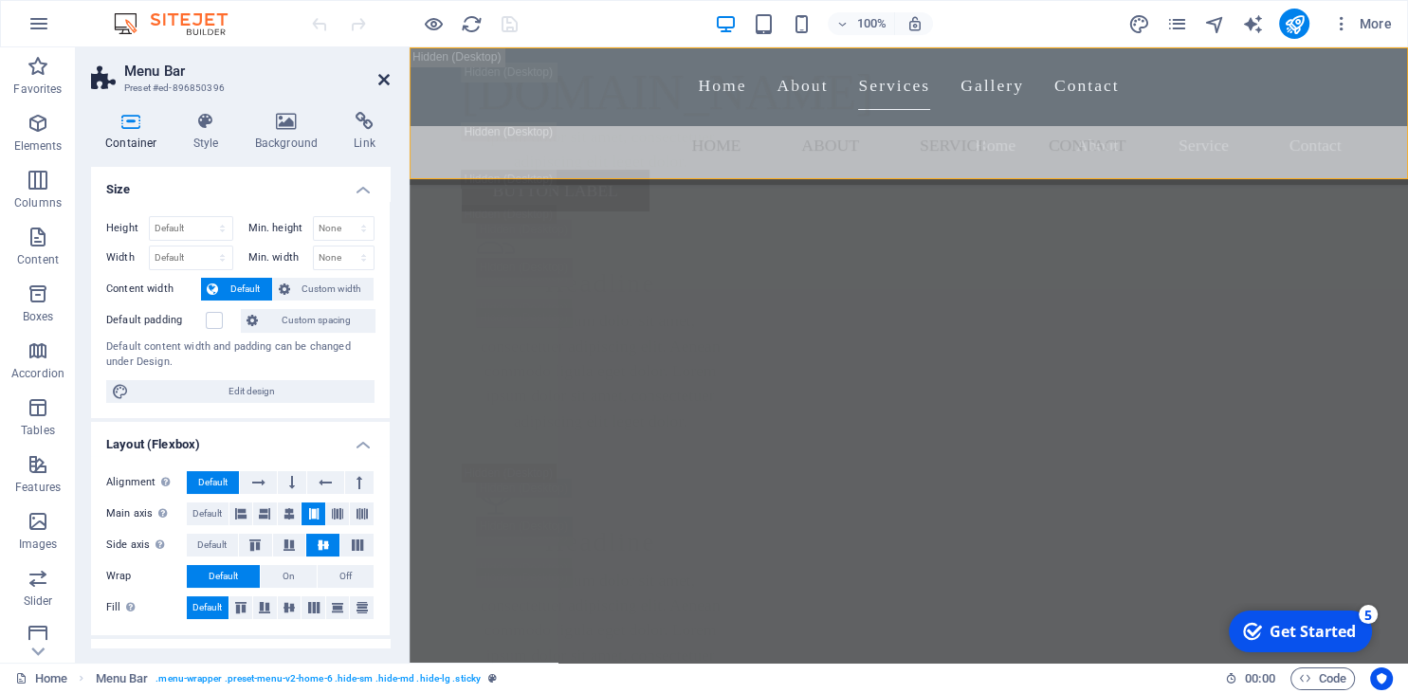
click at [382, 76] on icon at bounding box center [383, 79] width 11 height 15
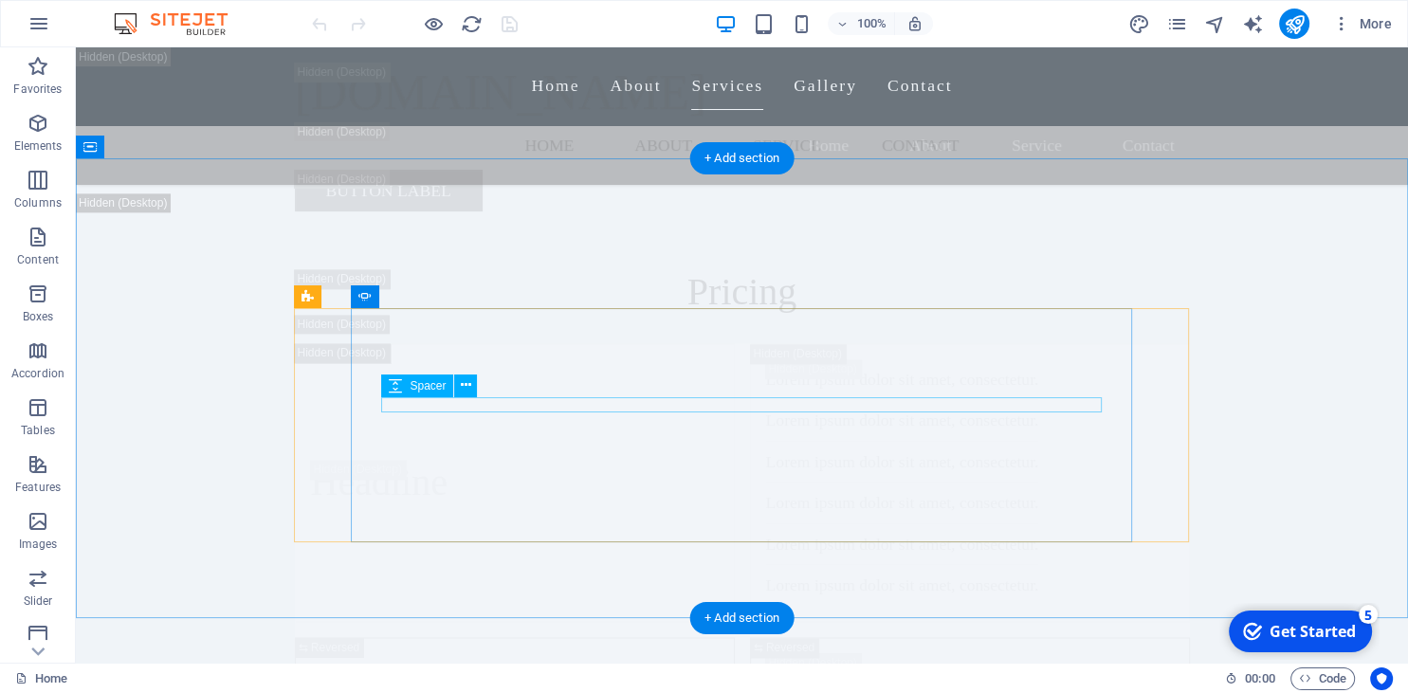
scroll to position [16981, 0]
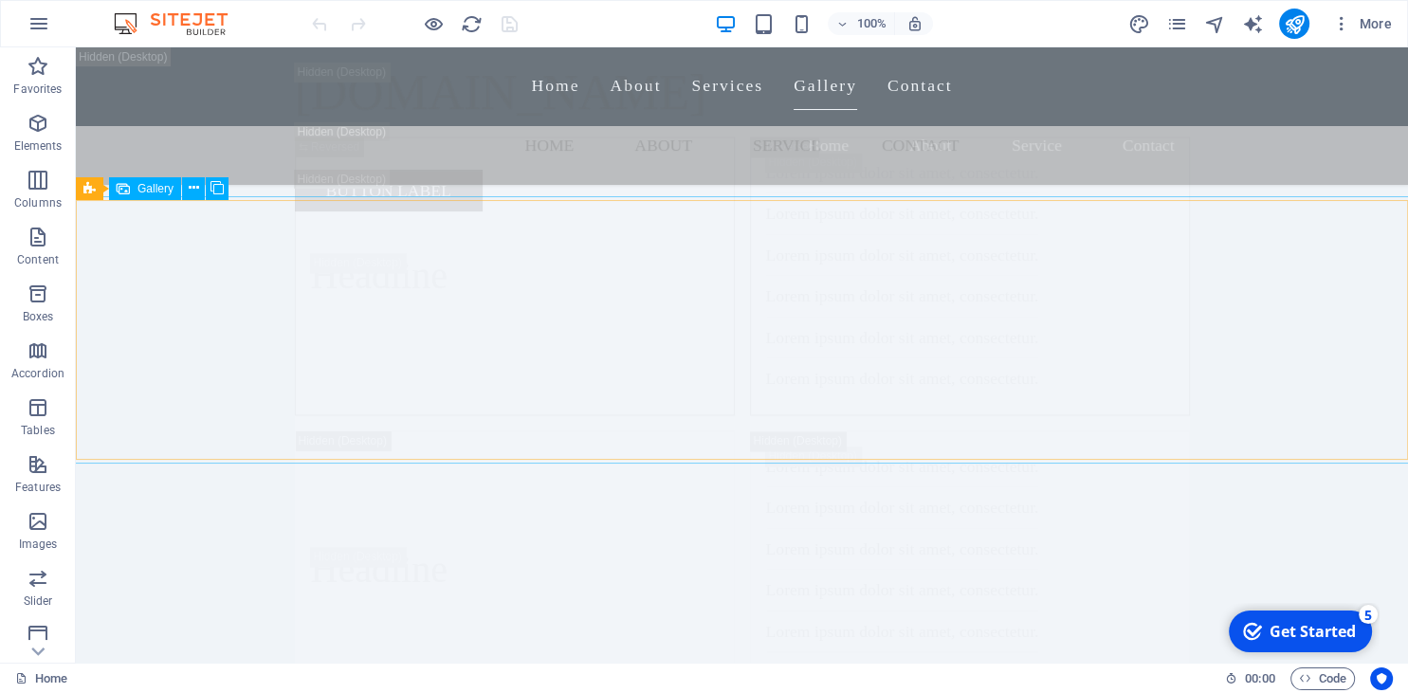
click at [153, 190] on span "Gallery" at bounding box center [156, 188] width 36 height 11
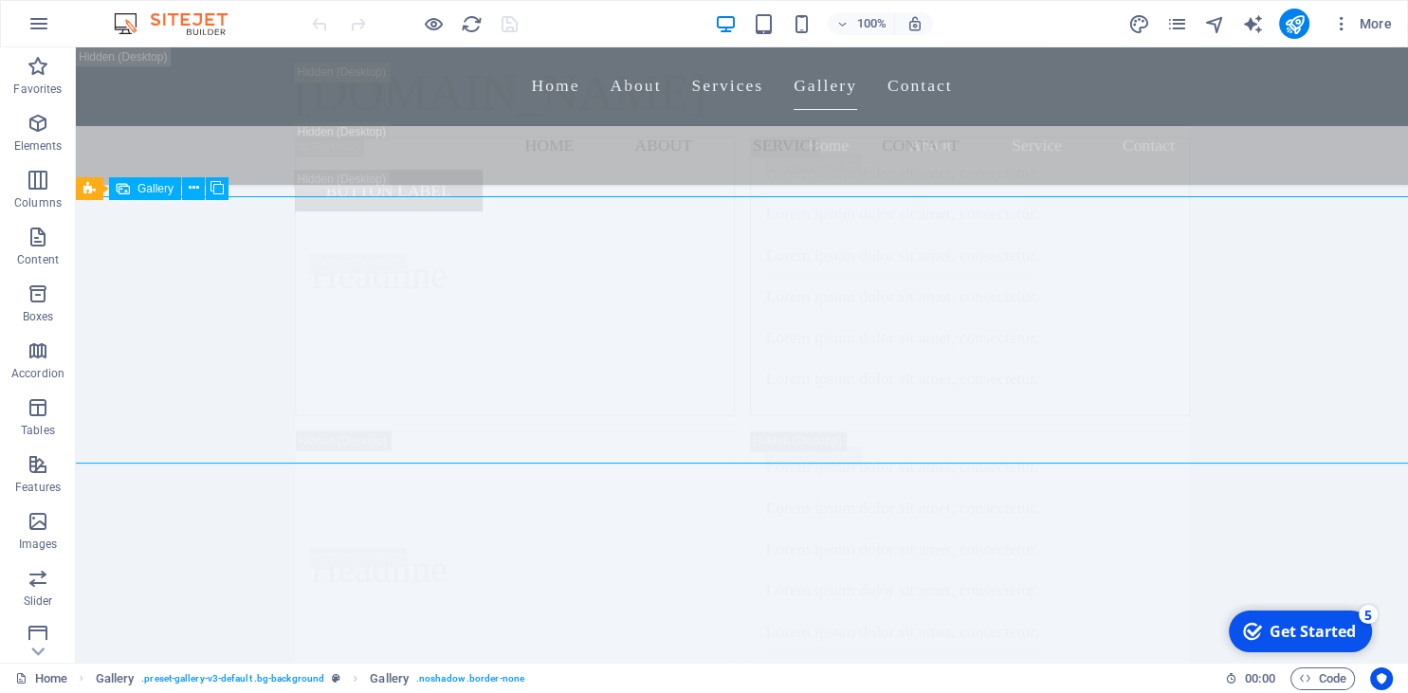
click at [153, 190] on span "Gallery" at bounding box center [156, 188] width 36 height 11
click at [157, 192] on icon at bounding box center [160, 188] width 10 height 20
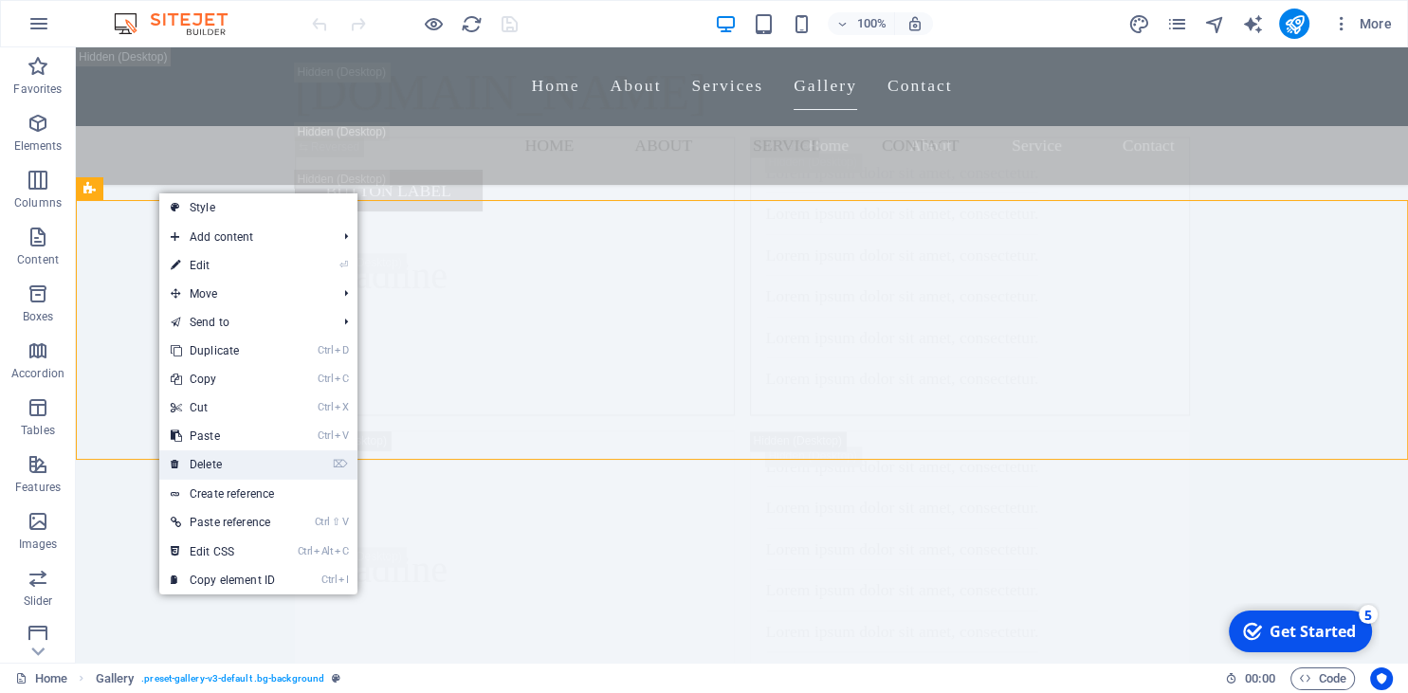
click at [223, 461] on link "⌦ Delete" at bounding box center [222, 464] width 127 height 28
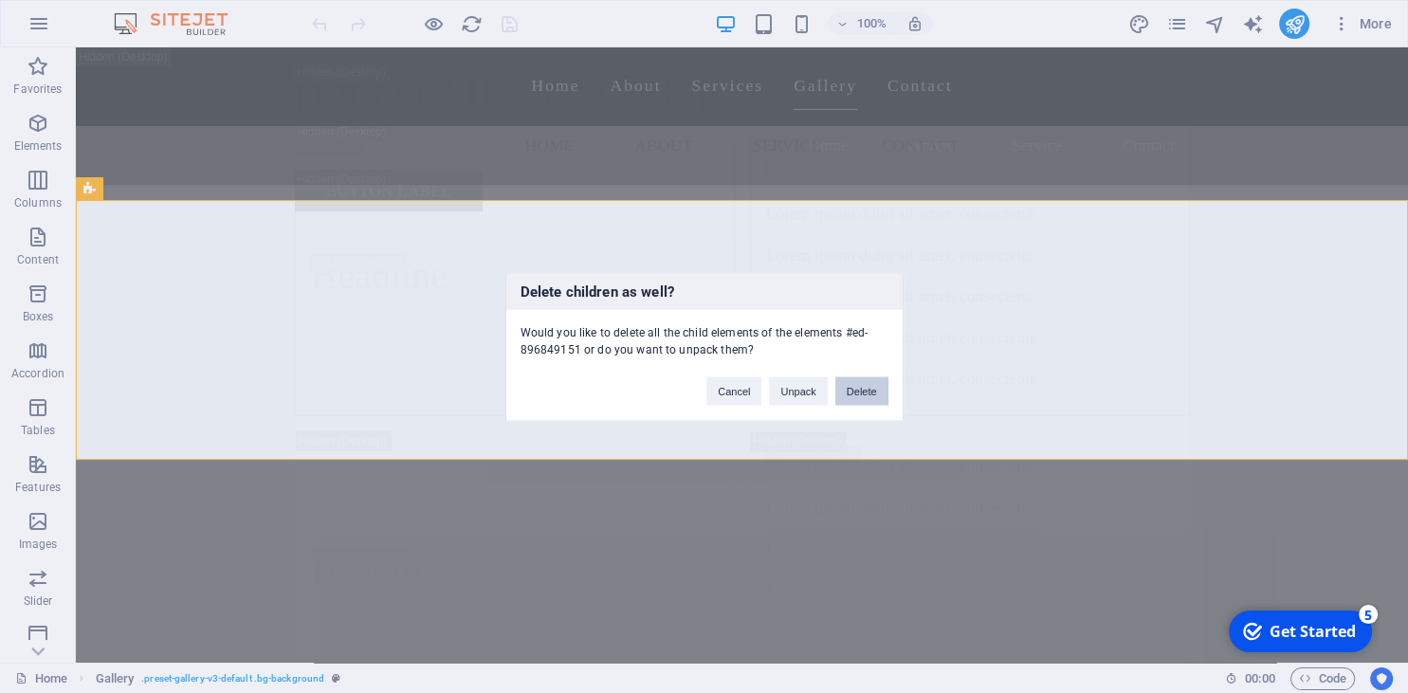
click at [845, 389] on button "Delete" at bounding box center [861, 390] width 53 height 28
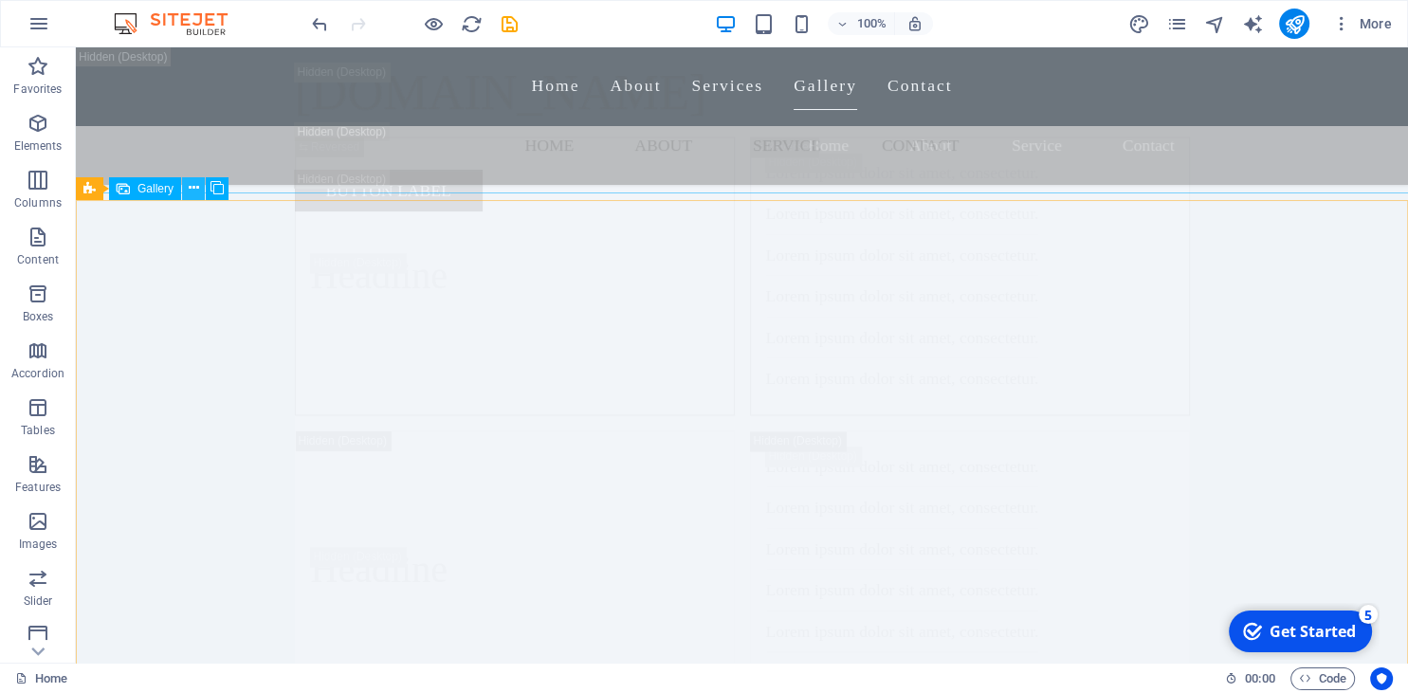
click at [190, 186] on icon at bounding box center [194, 188] width 10 height 20
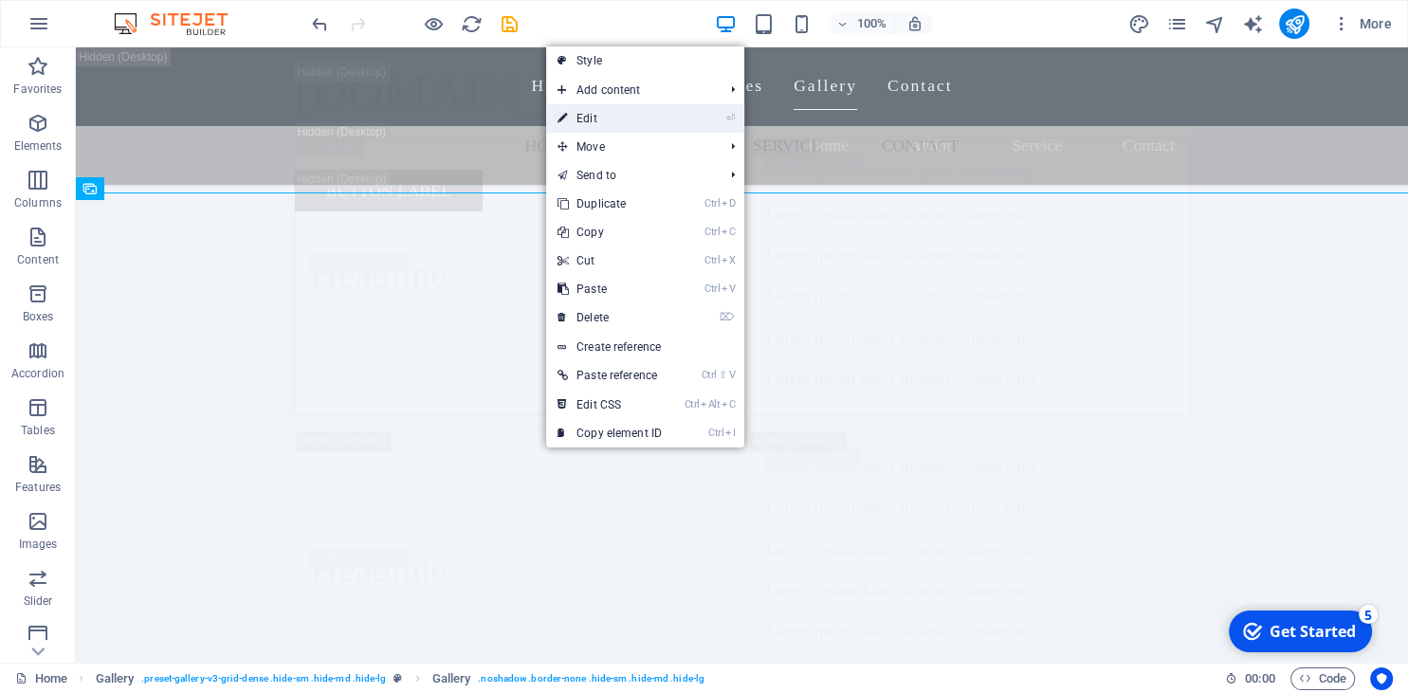
click at [595, 123] on link "⏎ Edit" at bounding box center [609, 118] width 127 height 28
select select "4"
select select "px"
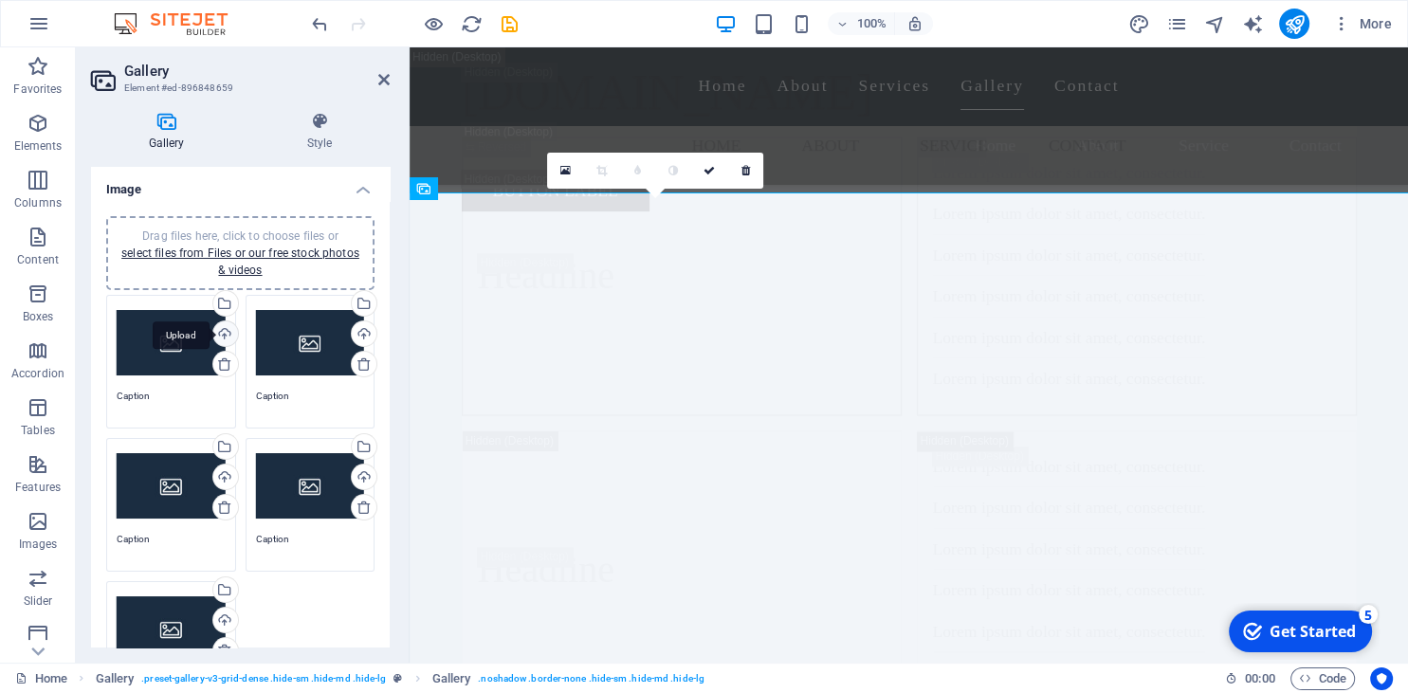
click at [226, 328] on div "Upload" at bounding box center [224, 335] width 28 height 28
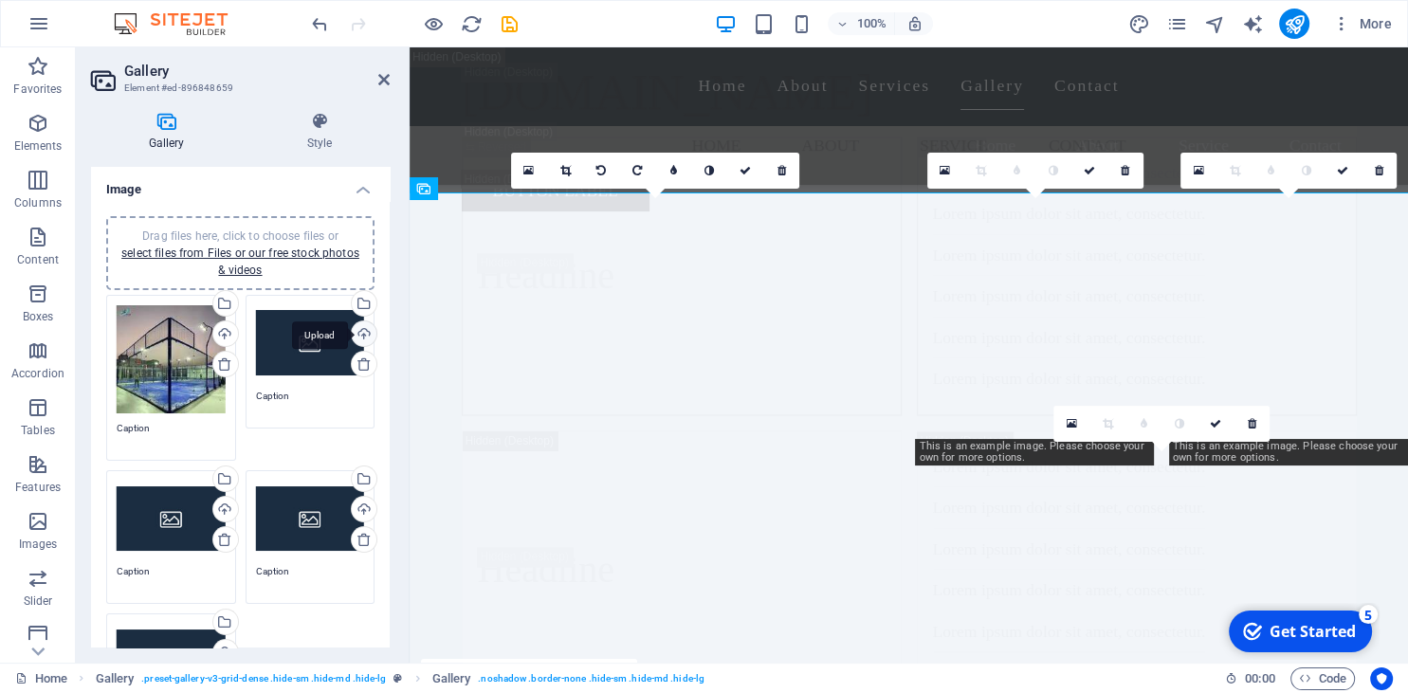
click at [358, 331] on div "Upload" at bounding box center [362, 335] width 28 height 28
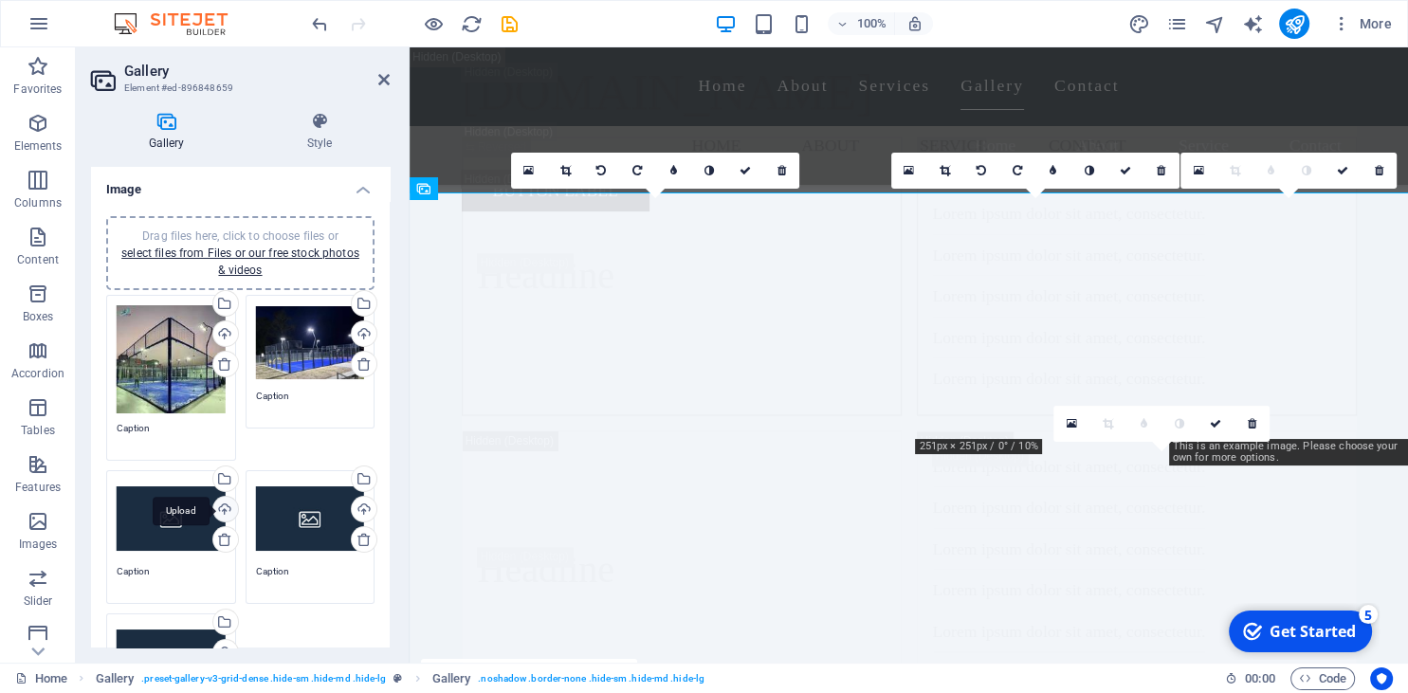
click at [228, 504] on div "Upload" at bounding box center [224, 511] width 28 height 28
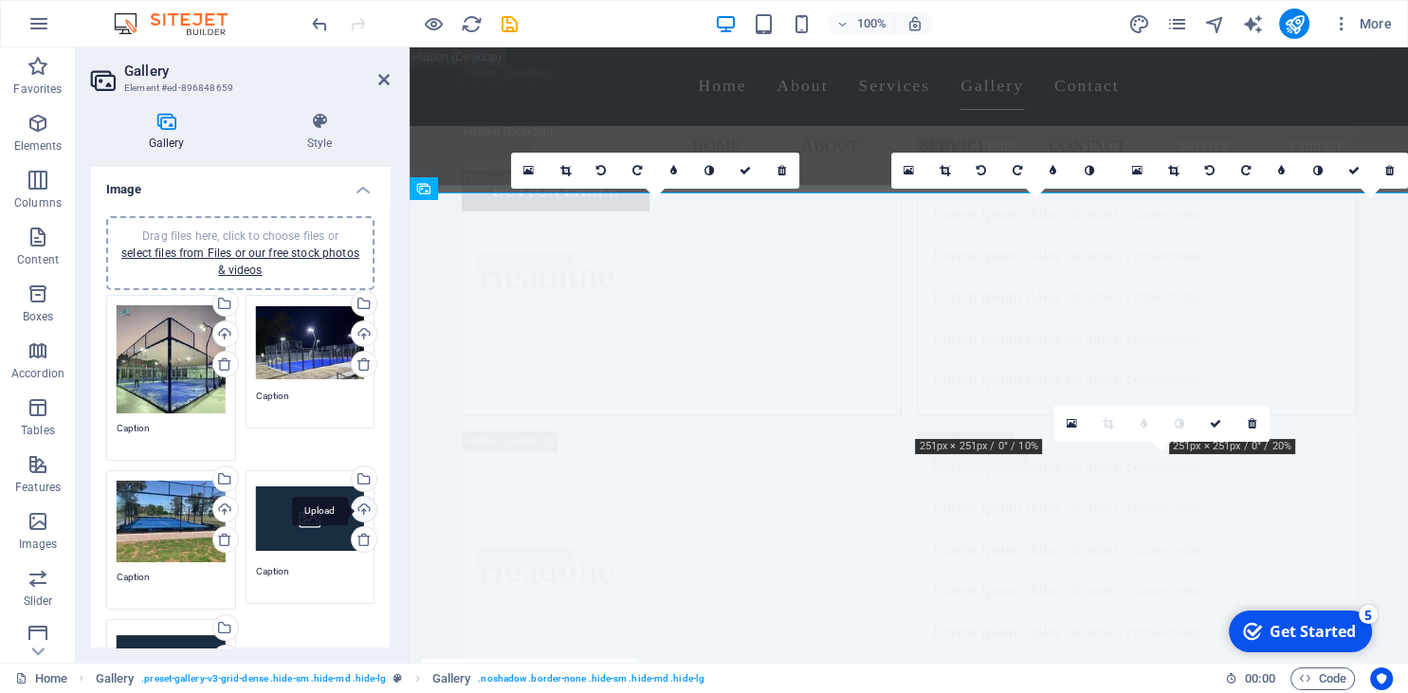
click at [361, 505] on div "Drag files here, click to choose files or select files from Files or our free s…" at bounding box center [240, 524] width 278 height 468
click at [369, 500] on div "Drag files here, click to choose files or select files from Files or our free s…" at bounding box center [240, 524] width 278 height 468
click at [366, 504] on div "Upload" at bounding box center [362, 511] width 28 height 28
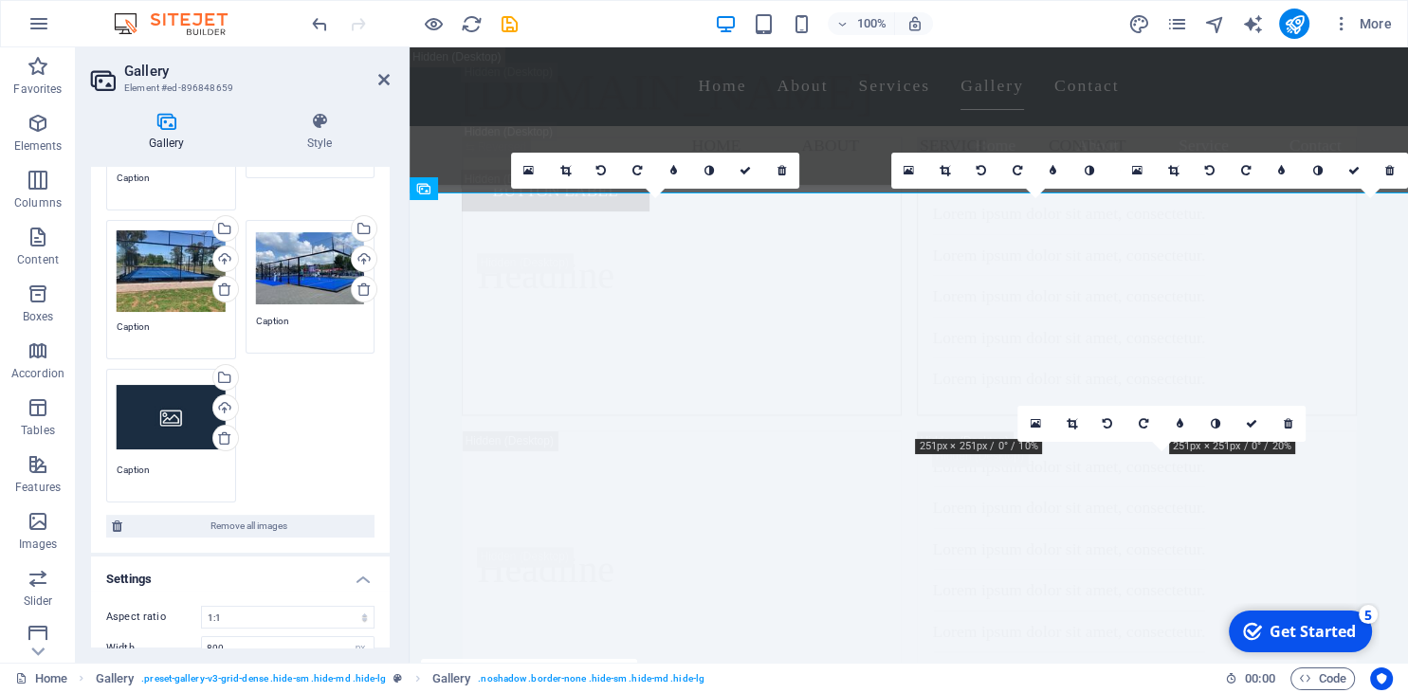
scroll to position [259, 0]
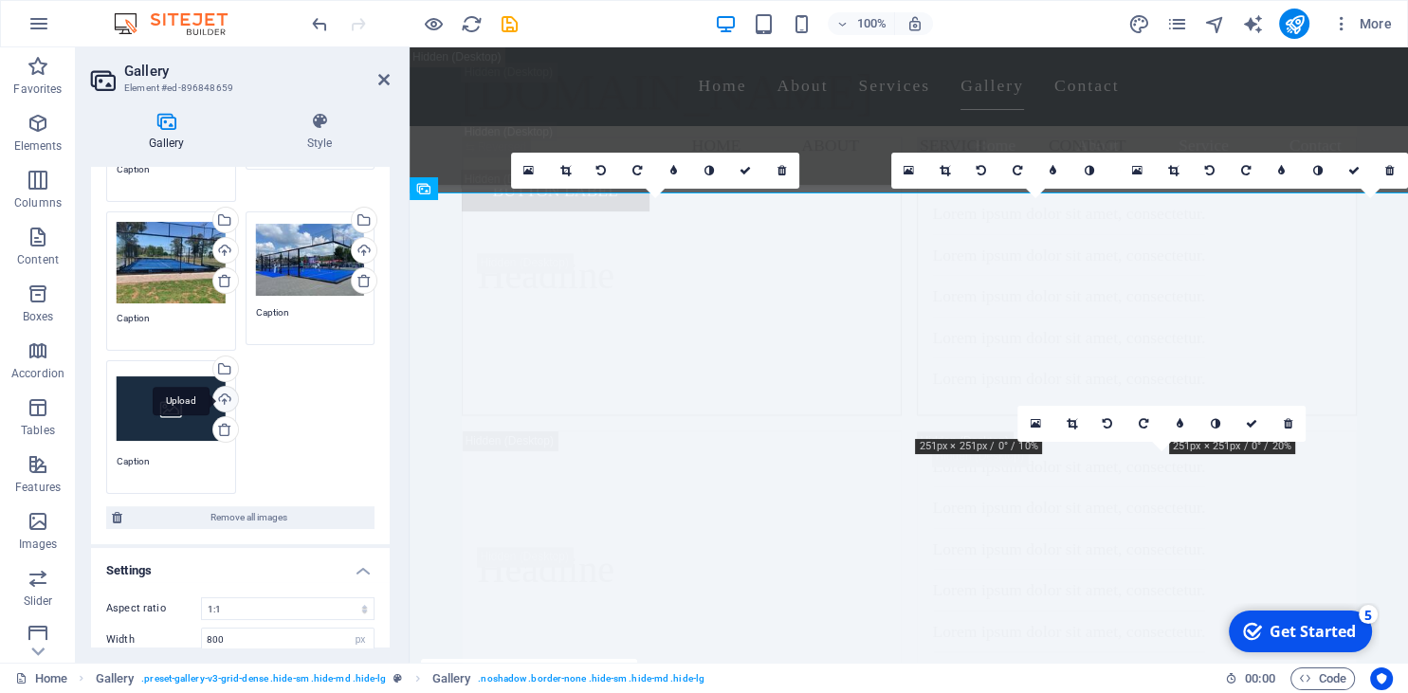
click at [225, 402] on div "Upload" at bounding box center [224, 401] width 28 height 28
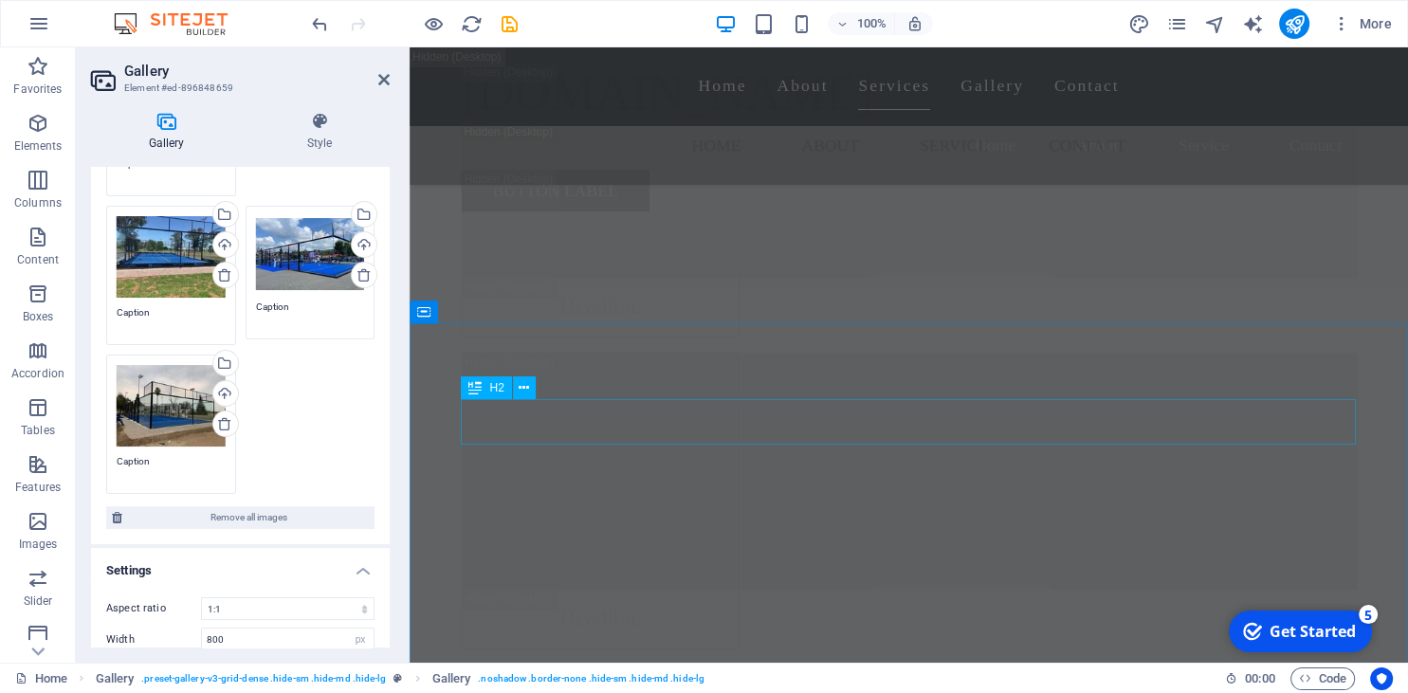
scroll to position [23690, 0]
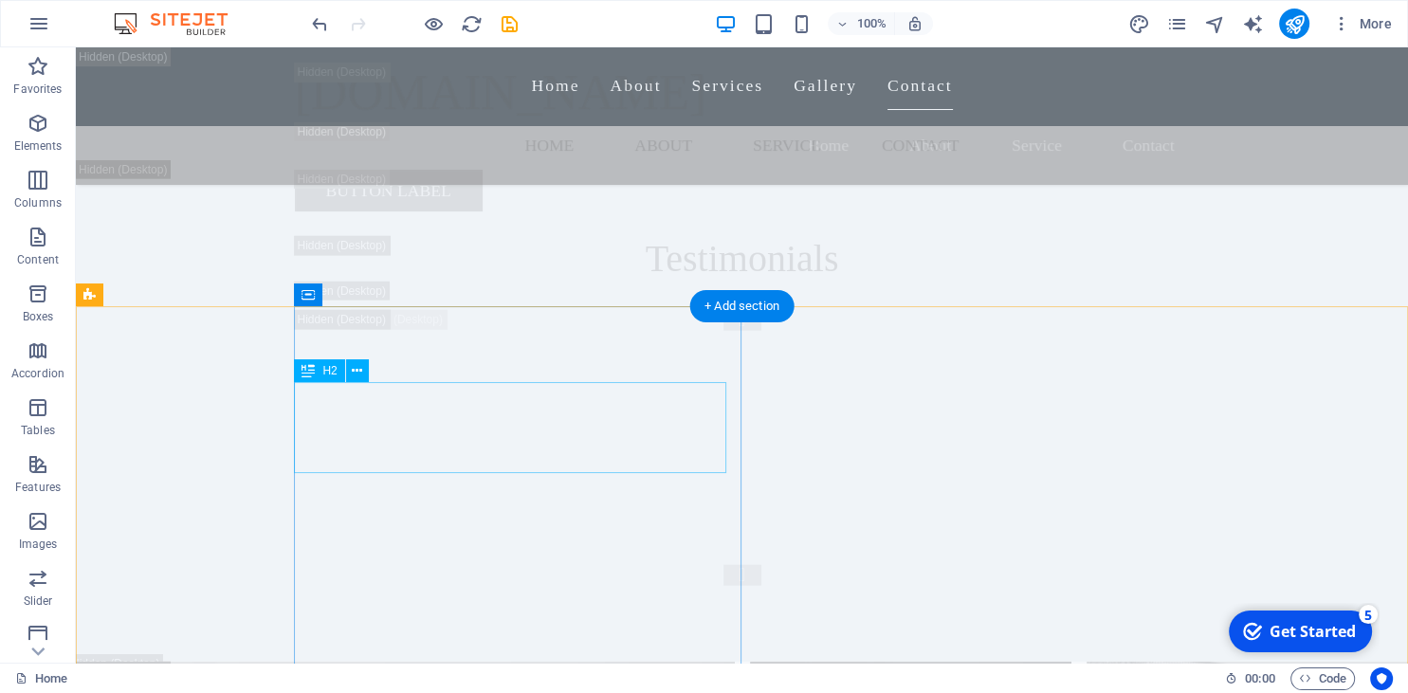
scroll to position [25793, 0]
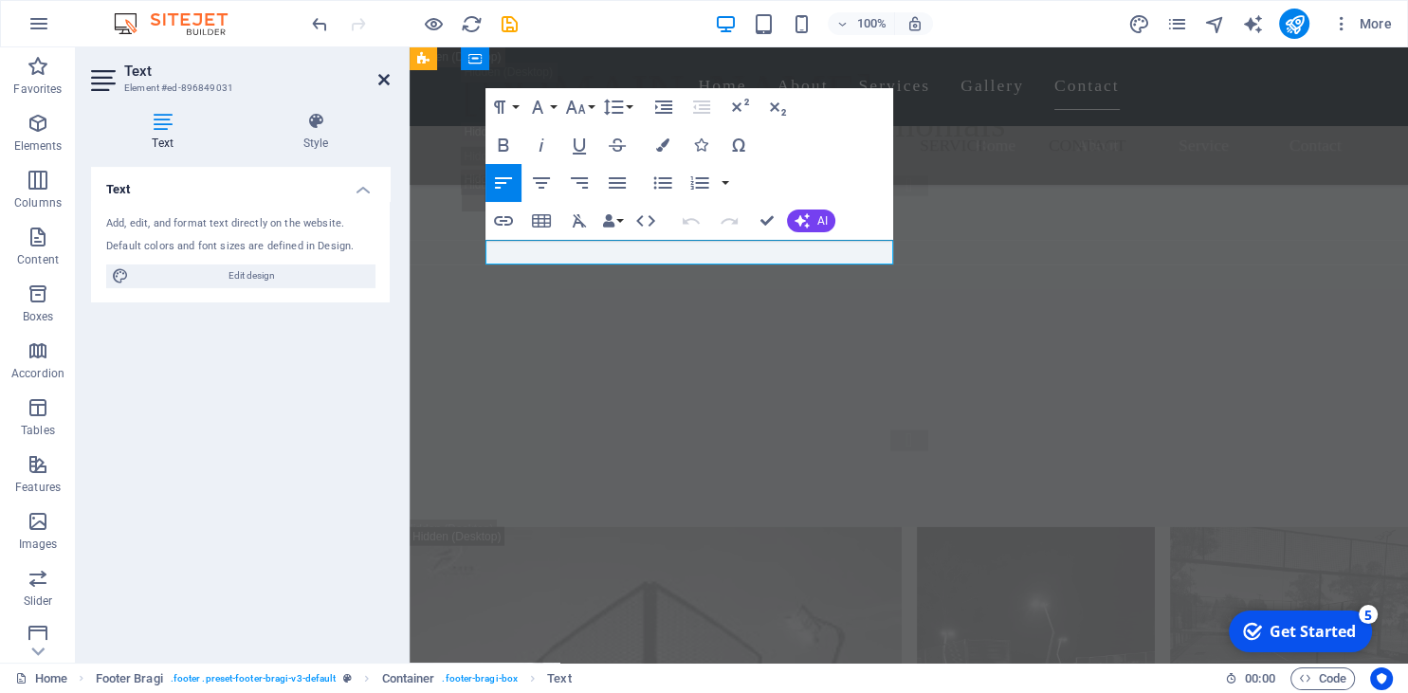
click at [380, 83] on icon at bounding box center [383, 79] width 11 height 15
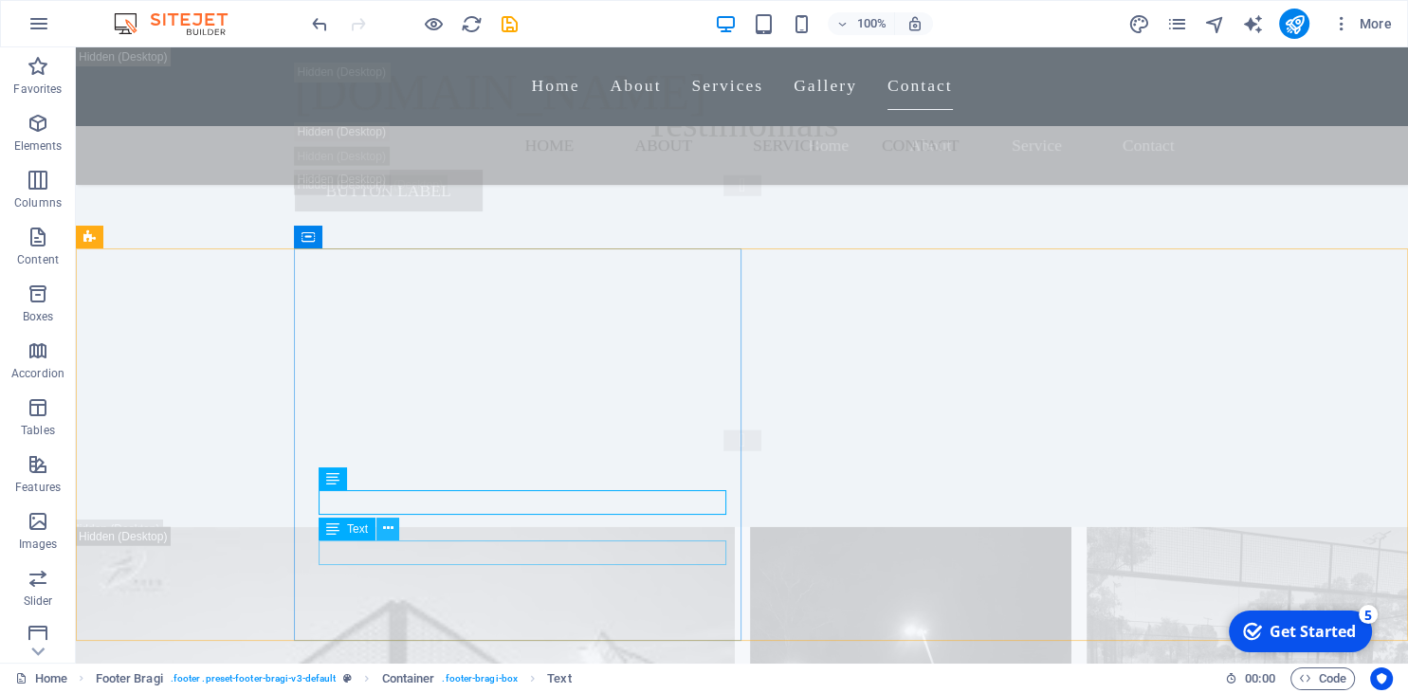
click at [386, 532] on icon at bounding box center [388, 529] width 10 height 20
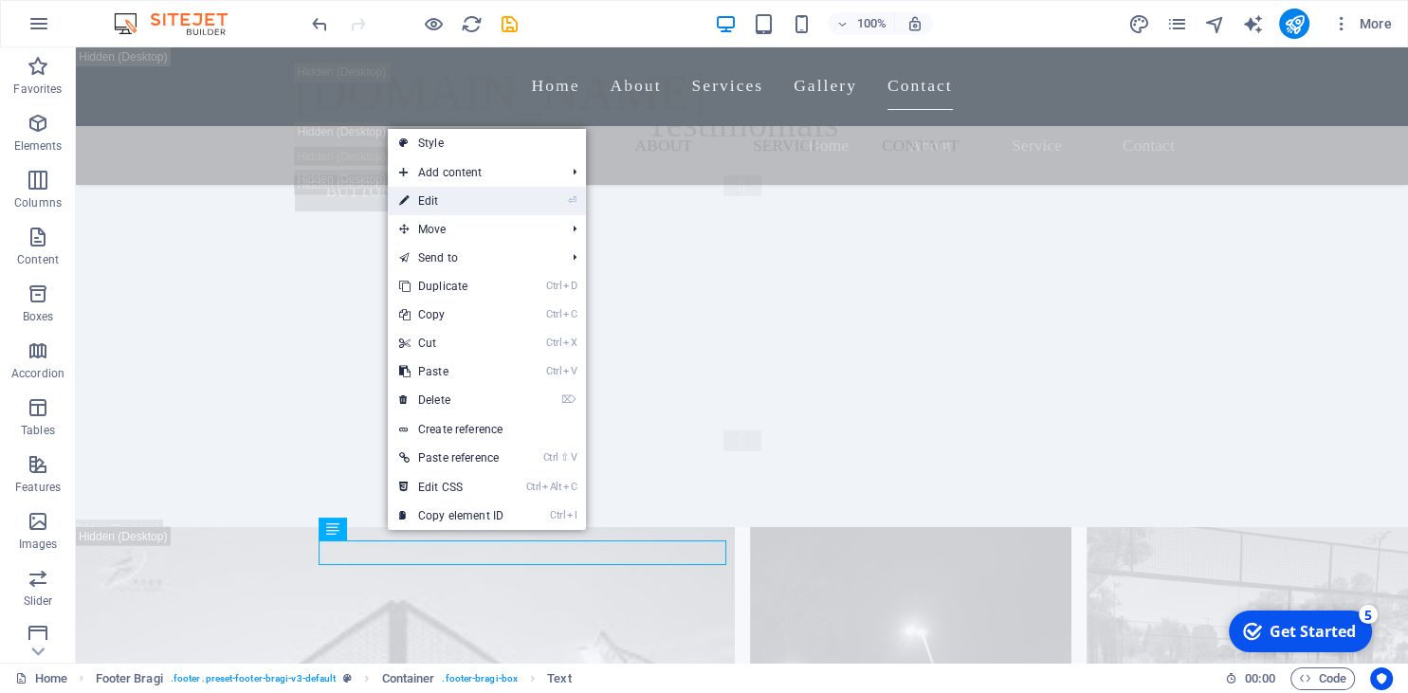
click at [444, 209] on link "⏎ Edit" at bounding box center [451, 201] width 127 height 28
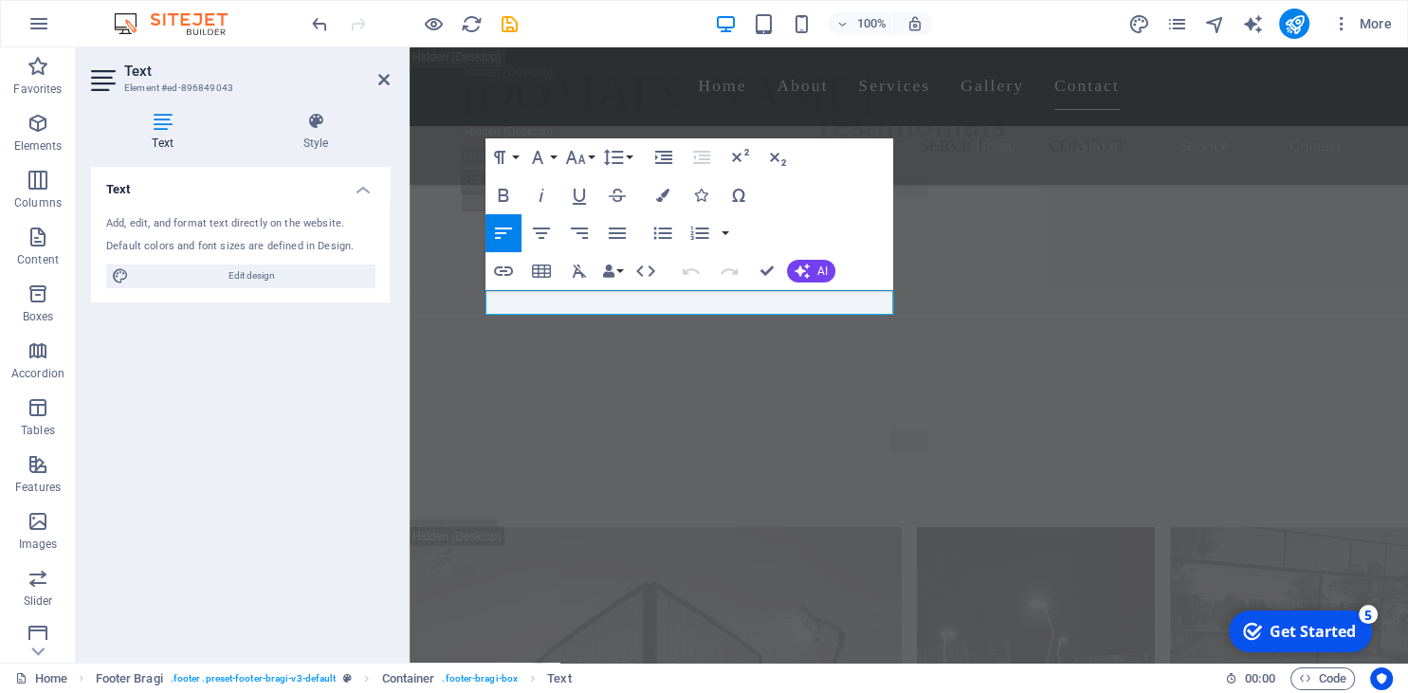
click at [160, 127] on icon at bounding box center [162, 121] width 143 height 19
click at [270, 275] on span "Edit design" at bounding box center [252, 276] width 234 height 23
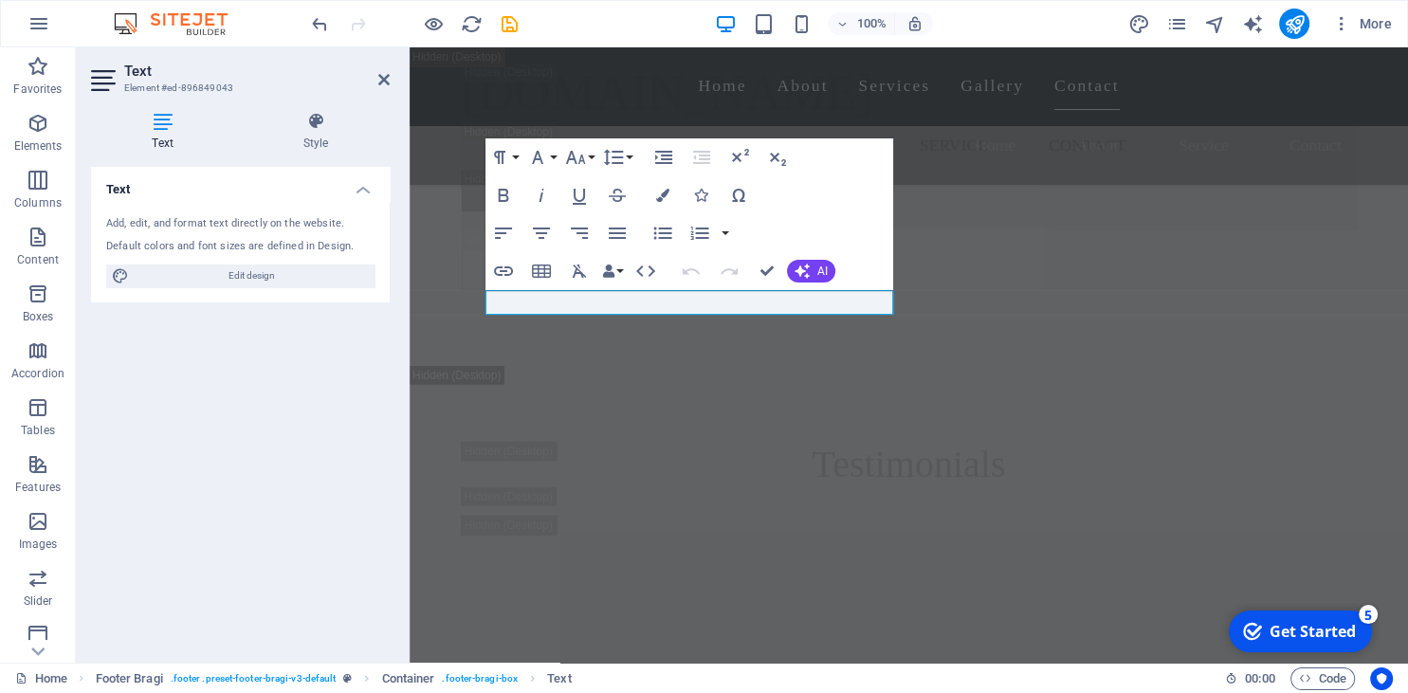
select select "rem"
select select "200"
select select "px"
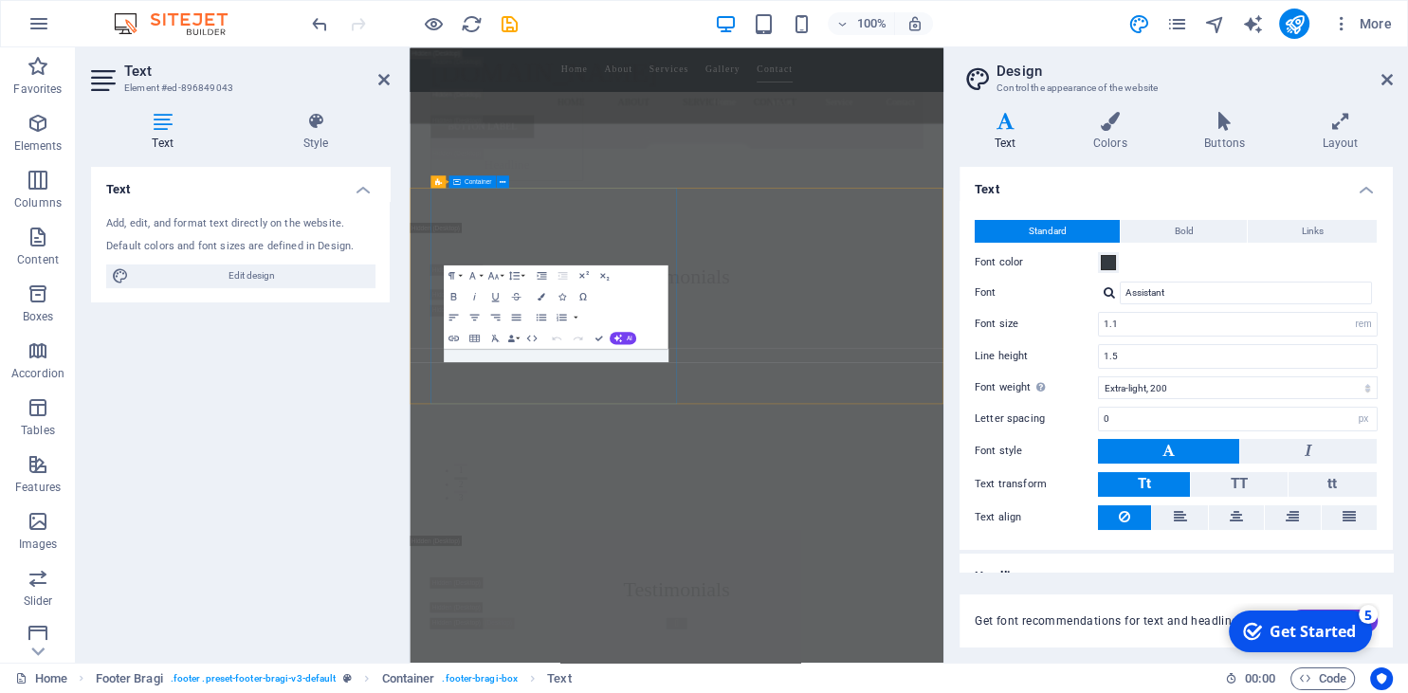
scroll to position [26378, 0]
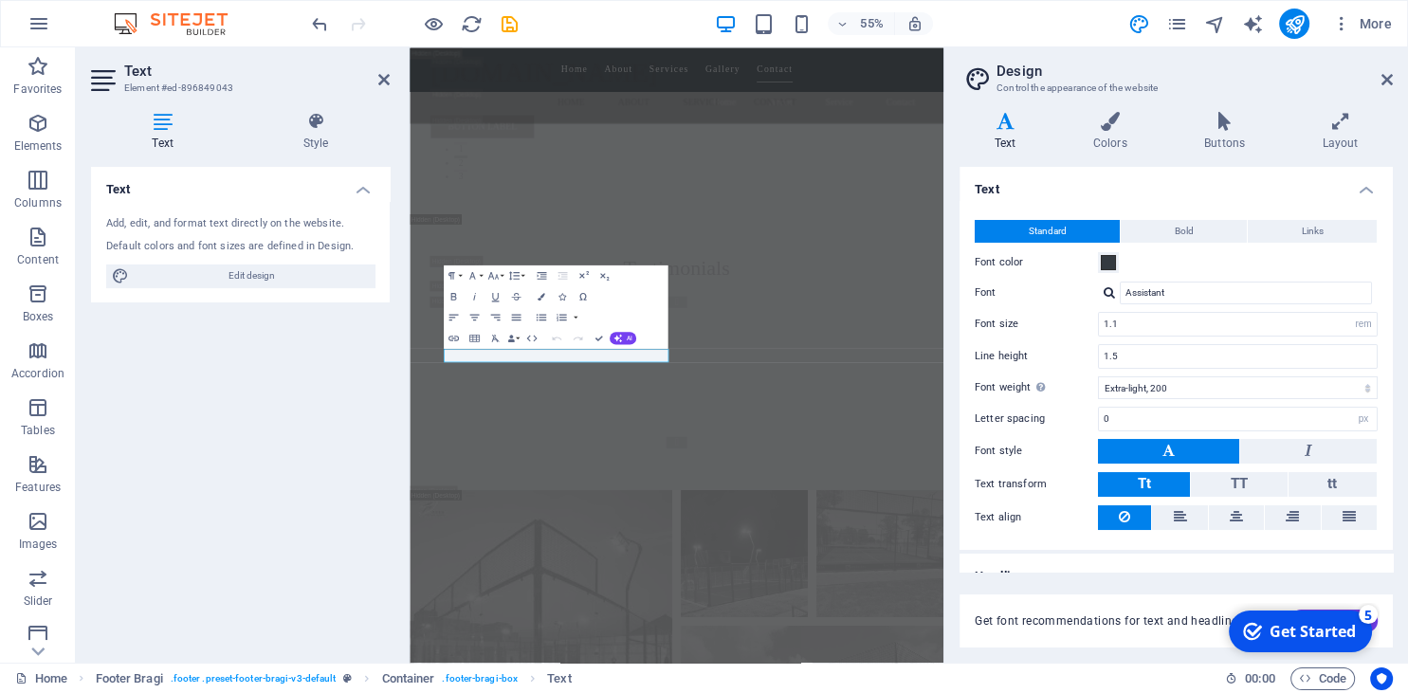
click at [1018, 127] on icon at bounding box center [1005, 121] width 91 height 19
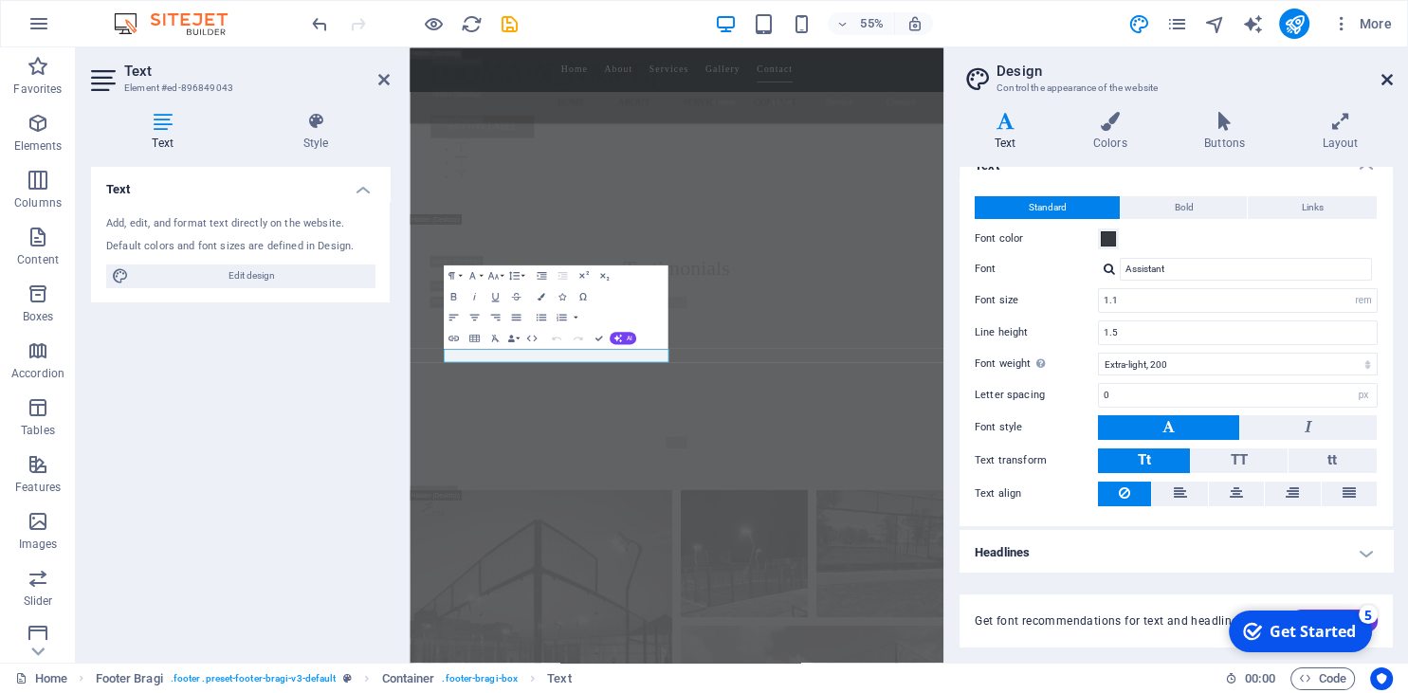
click at [1389, 77] on icon at bounding box center [1387, 79] width 11 height 15
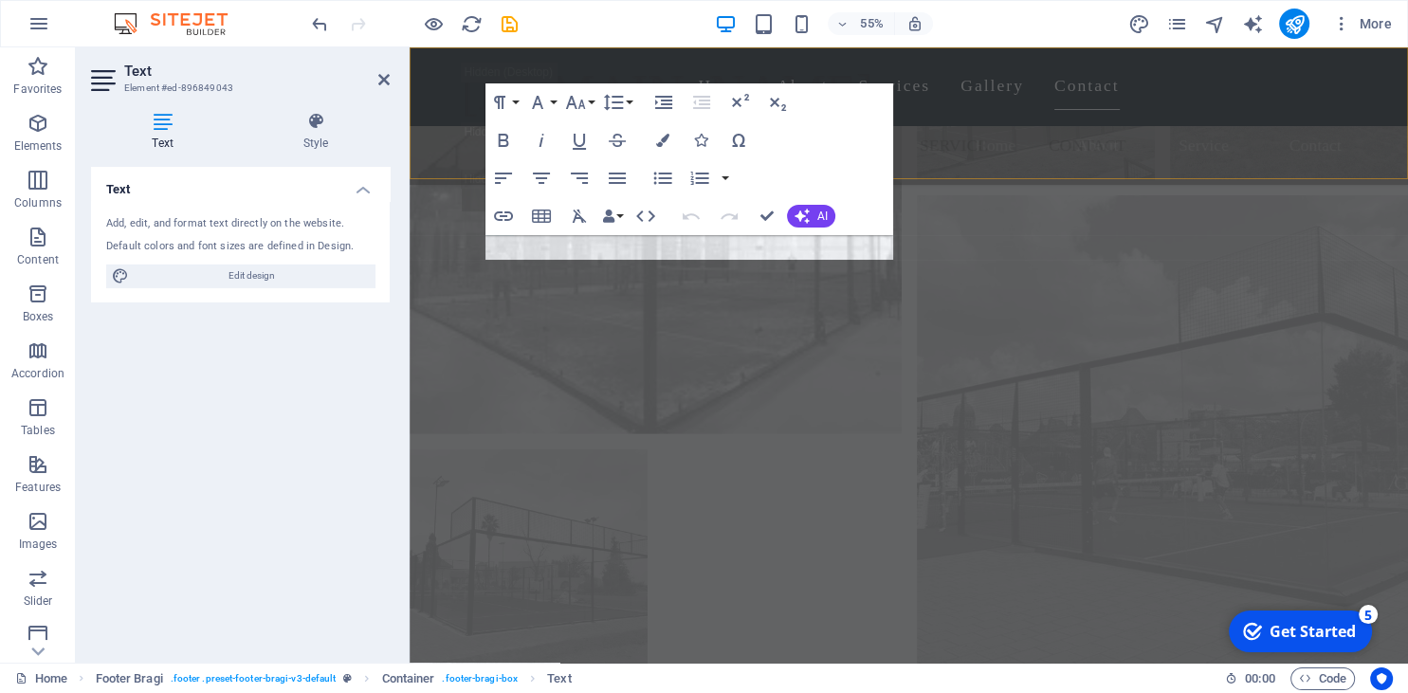
scroll to position [25740, 0]
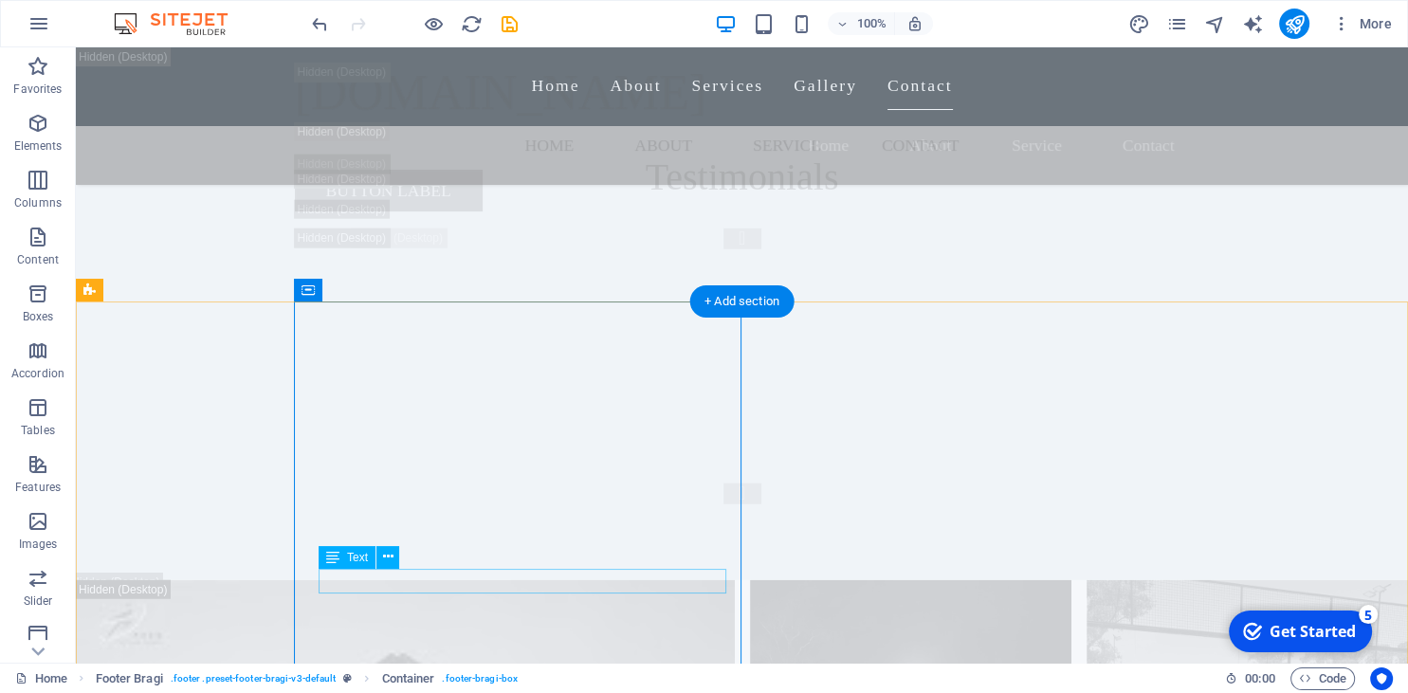
click at [379, 550] on button at bounding box center [387, 557] width 23 height 23
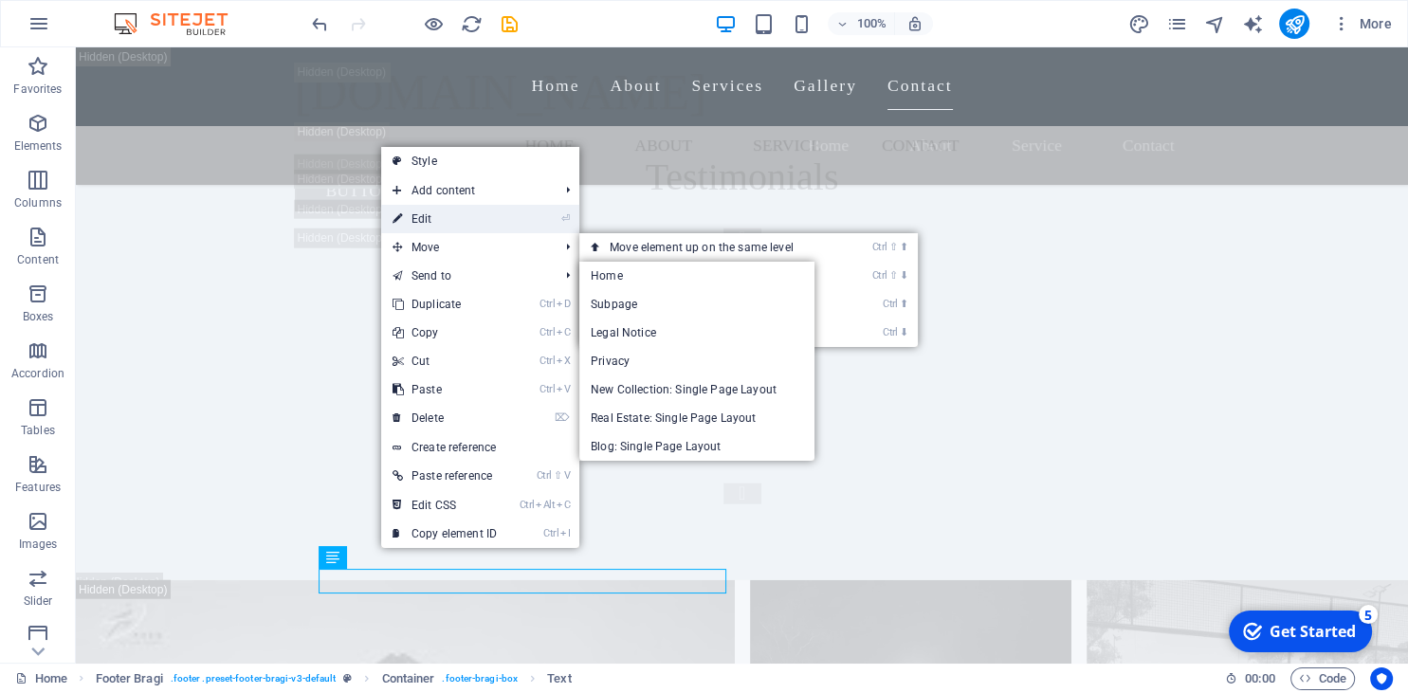
click at [449, 220] on link "⏎ Edit" at bounding box center [444, 219] width 127 height 28
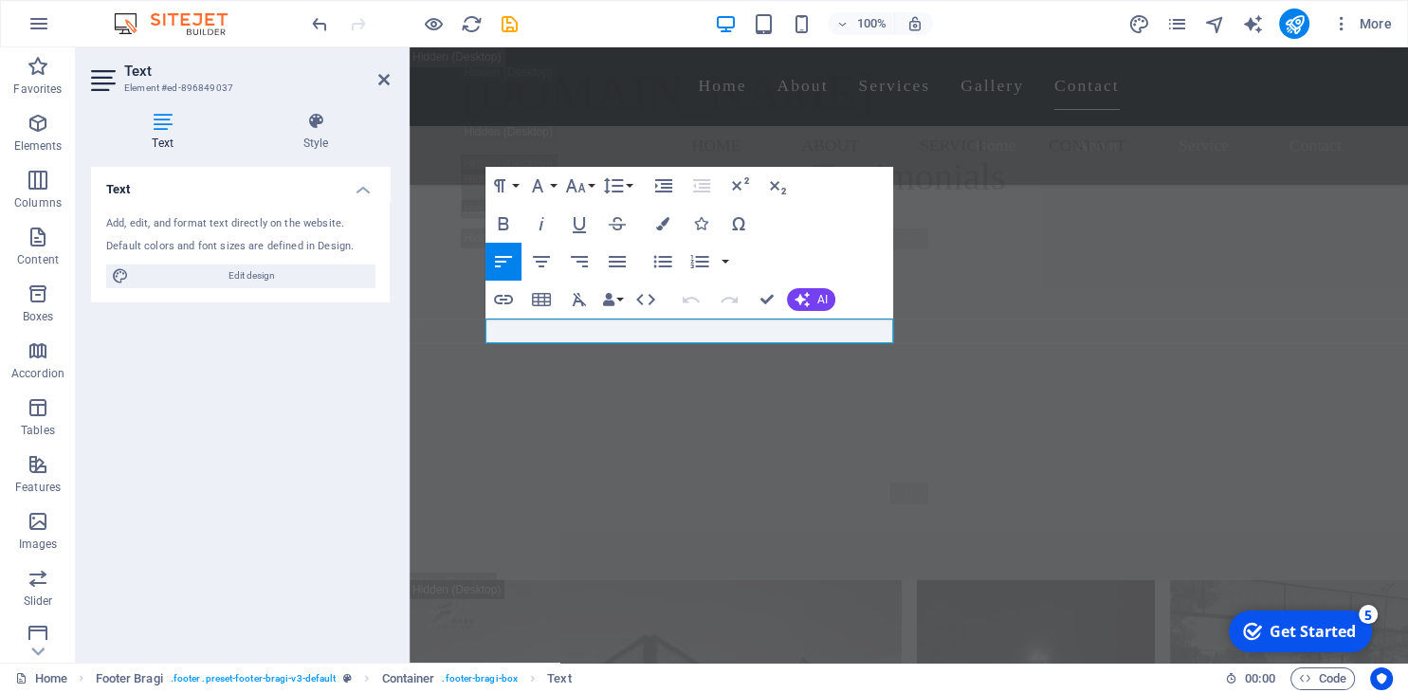
click at [174, 132] on h4 "Text" at bounding box center [166, 132] width 151 height 40
click at [361, 188] on h4 "Text" at bounding box center [240, 184] width 299 height 34
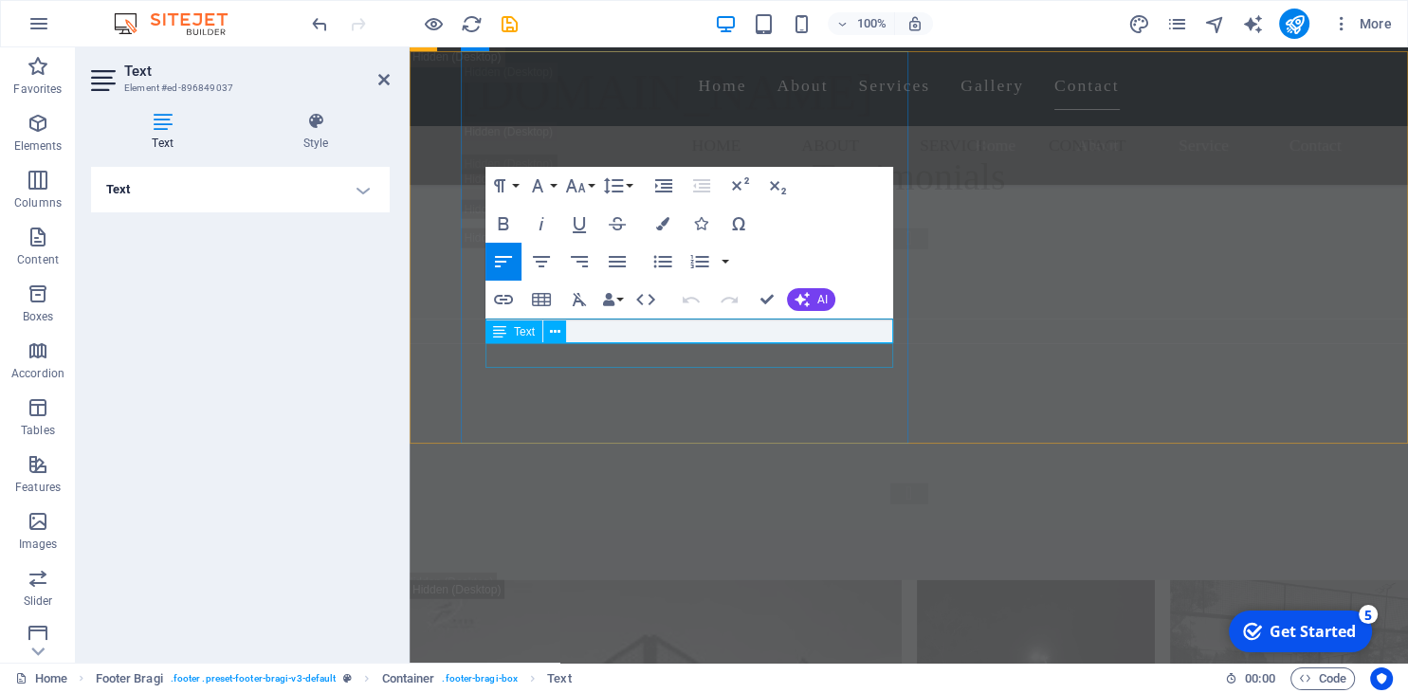
click at [496, 335] on icon at bounding box center [499, 332] width 13 height 23
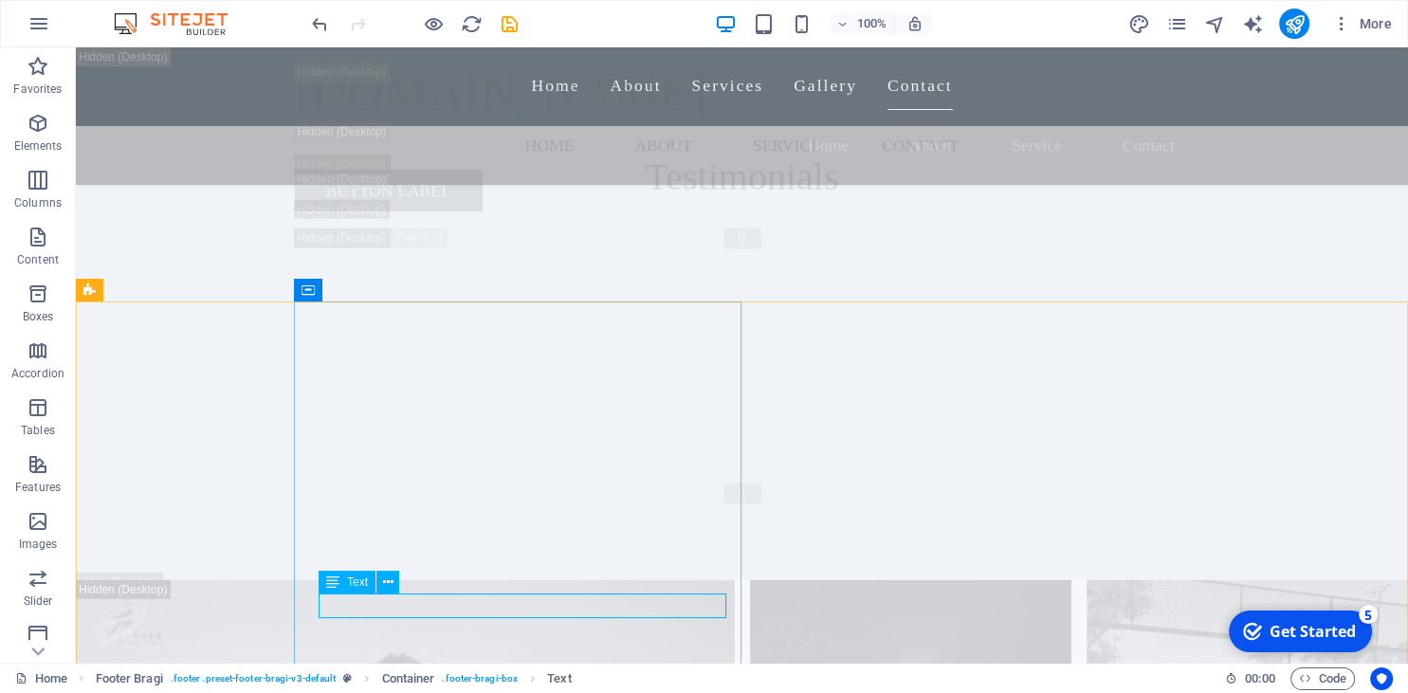
click at [332, 582] on icon at bounding box center [332, 582] width 13 height 23
click at [392, 582] on icon at bounding box center [388, 583] width 10 height 20
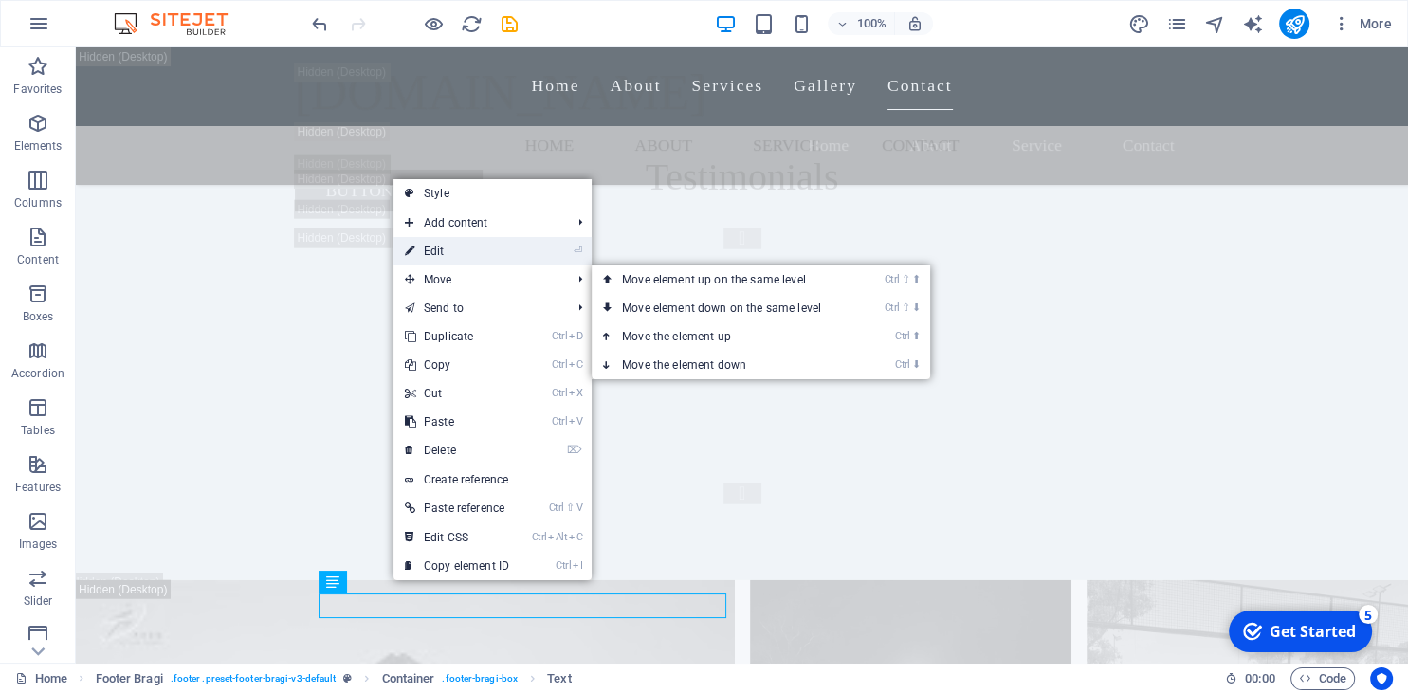
drag, startPoint x: 493, startPoint y: 256, endPoint x: 83, endPoint y: 210, distance: 412.3
click at [493, 256] on link "⏎ Edit" at bounding box center [457, 251] width 127 height 28
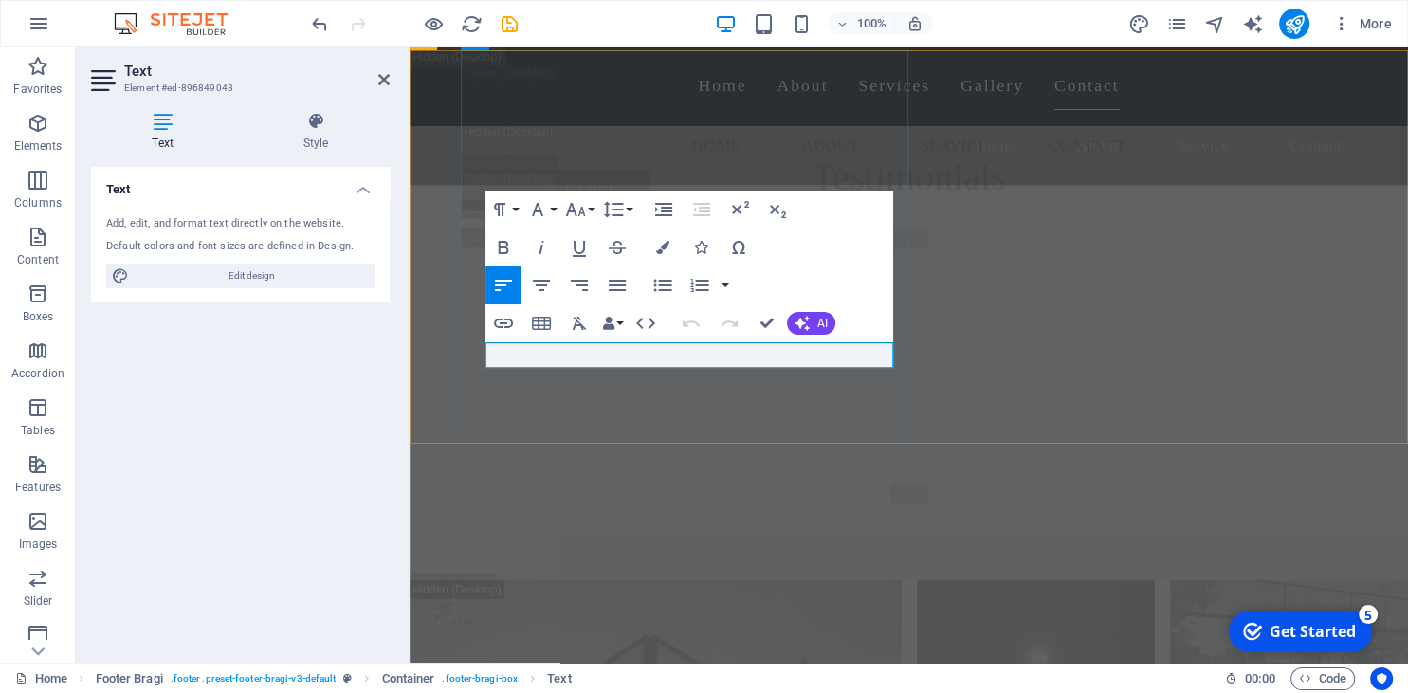
scroll to position [25840, 0]
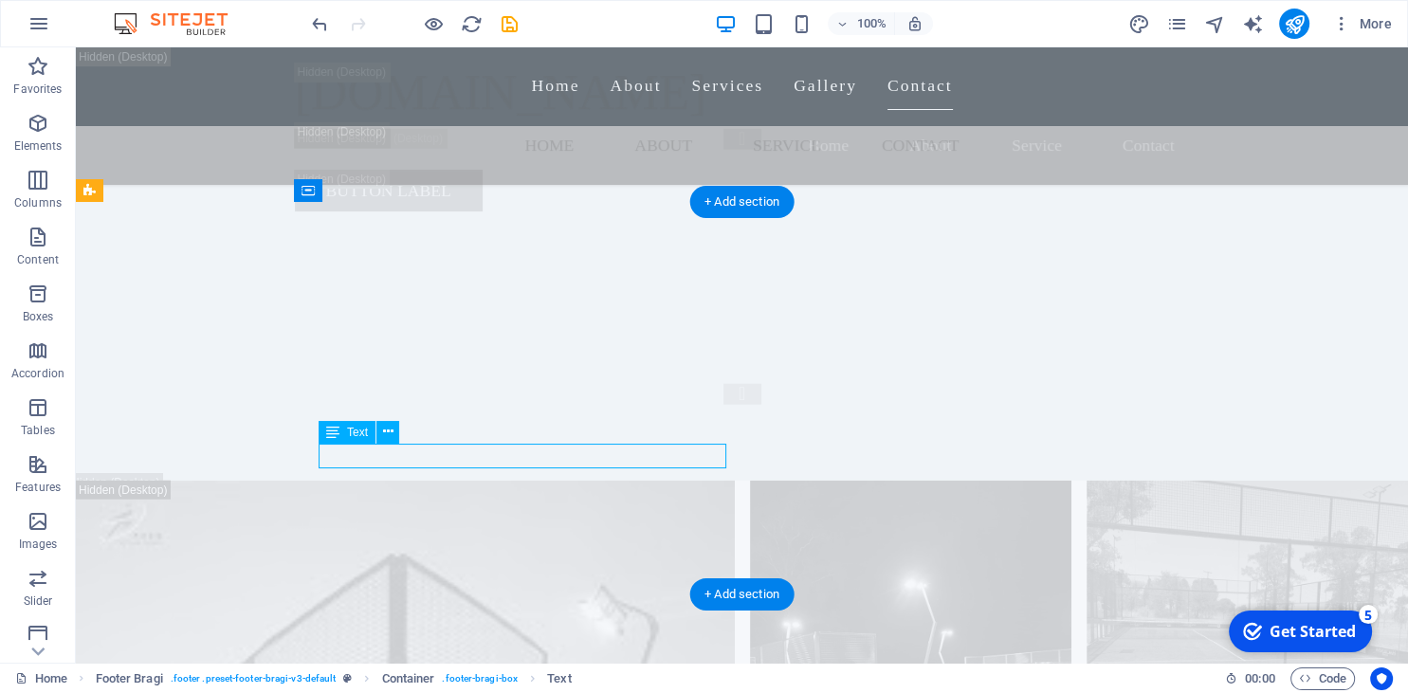
drag, startPoint x: 436, startPoint y: 453, endPoint x: 419, endPoint y: 454, distance: 17.1
drag, startPoint x: 419, startPoint y: 454, endPoint x: 301, endPoint y: 460, distance: 118.7
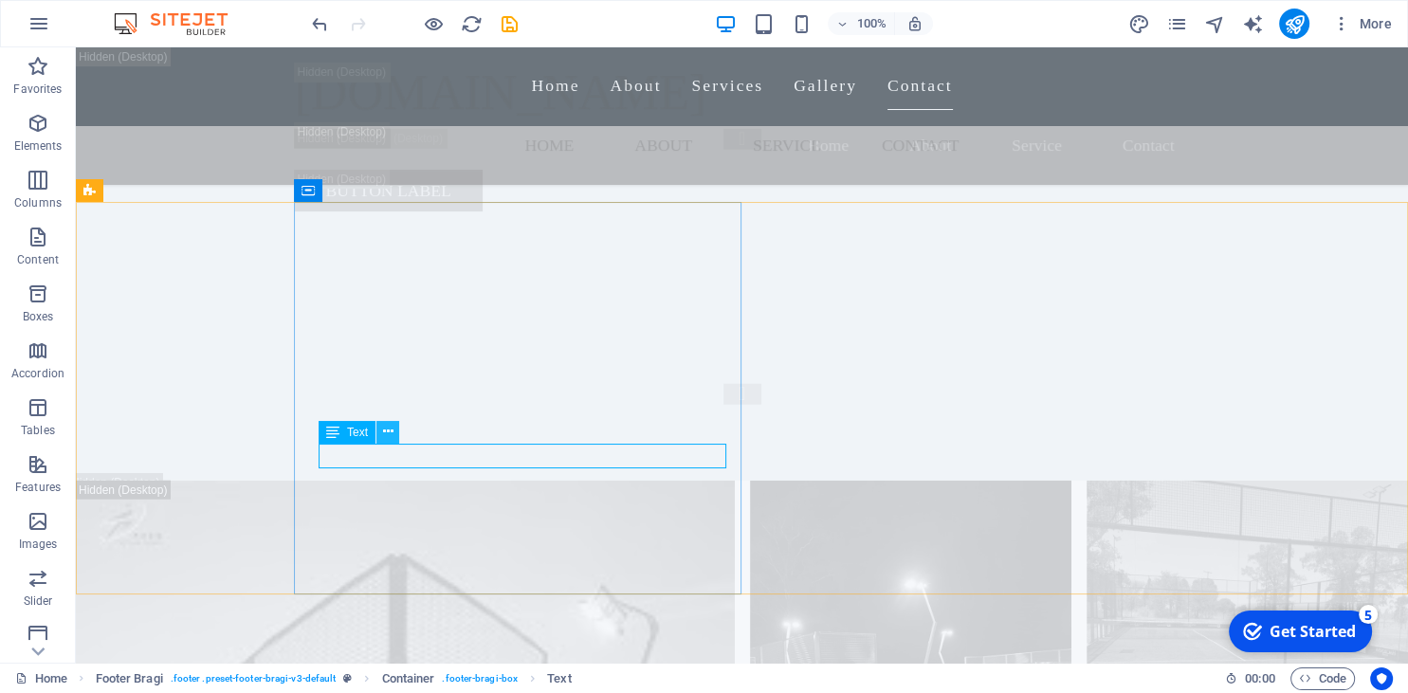
click at [388, 433] on icon at bounding box center [388, 432] width 10 height 20
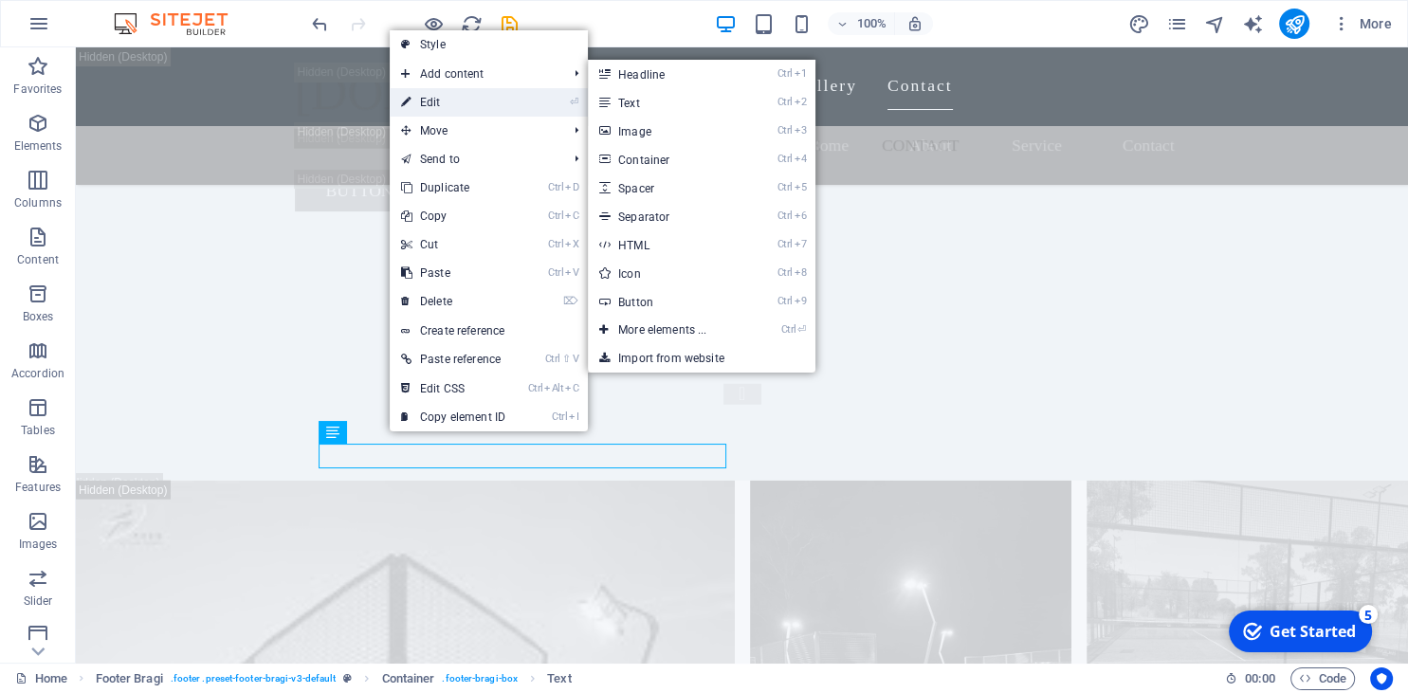
drag, startPoint x: 504, startPoint y: 104, endPoint x: 95, endPoint y: 58, distance: 412.3
click at [504, 104] on link "⏎ Edit" at bounding box center [453, 102] width 127 height 28
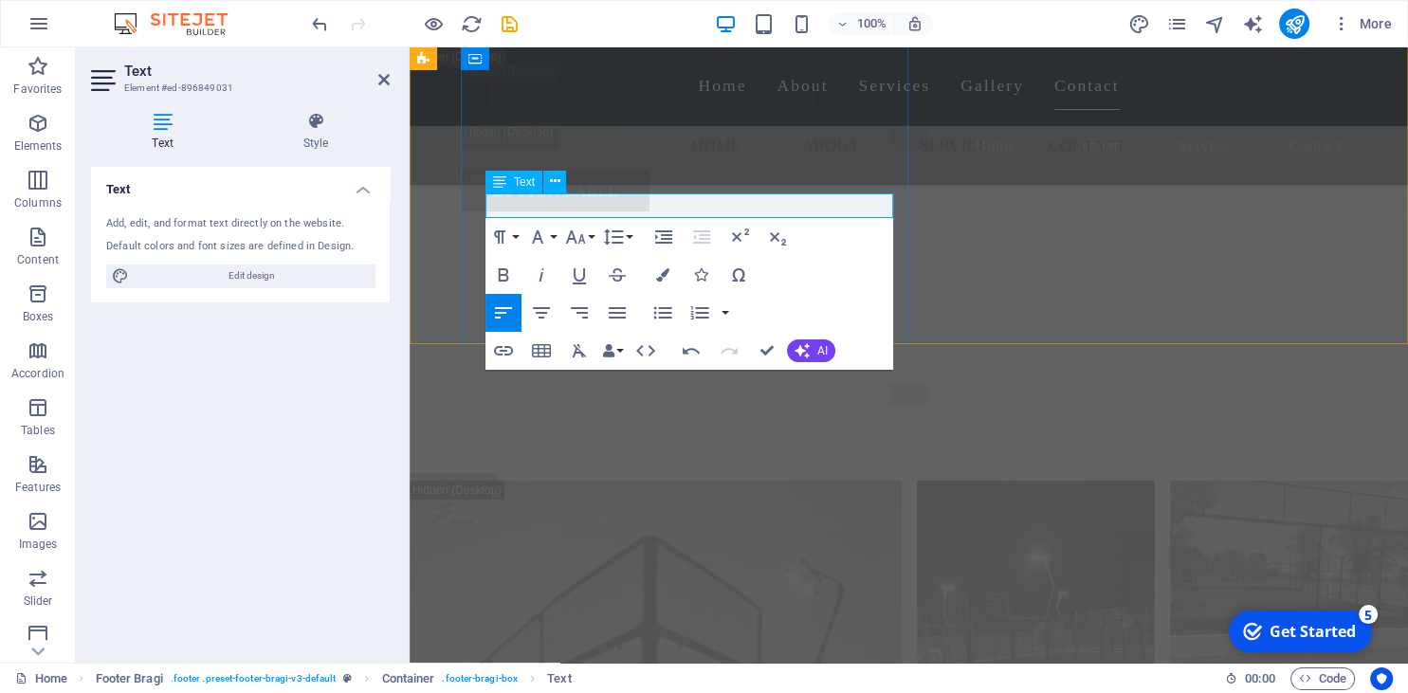
drag, startPoint x: 708, startPoint y: 203, endPoint x: 652, endPoint y: 208, distance: 56.1
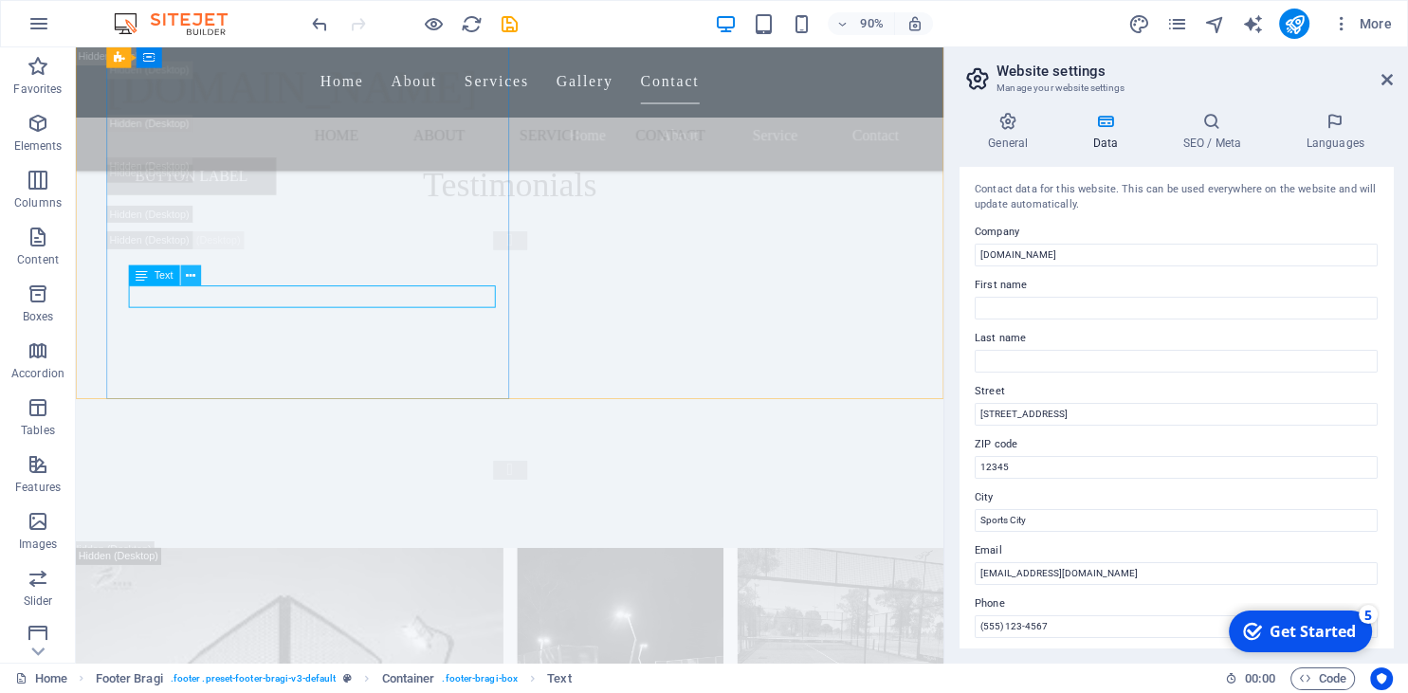
click at [186, 276] on button at bounding box center [191, 276] width 21 height 21
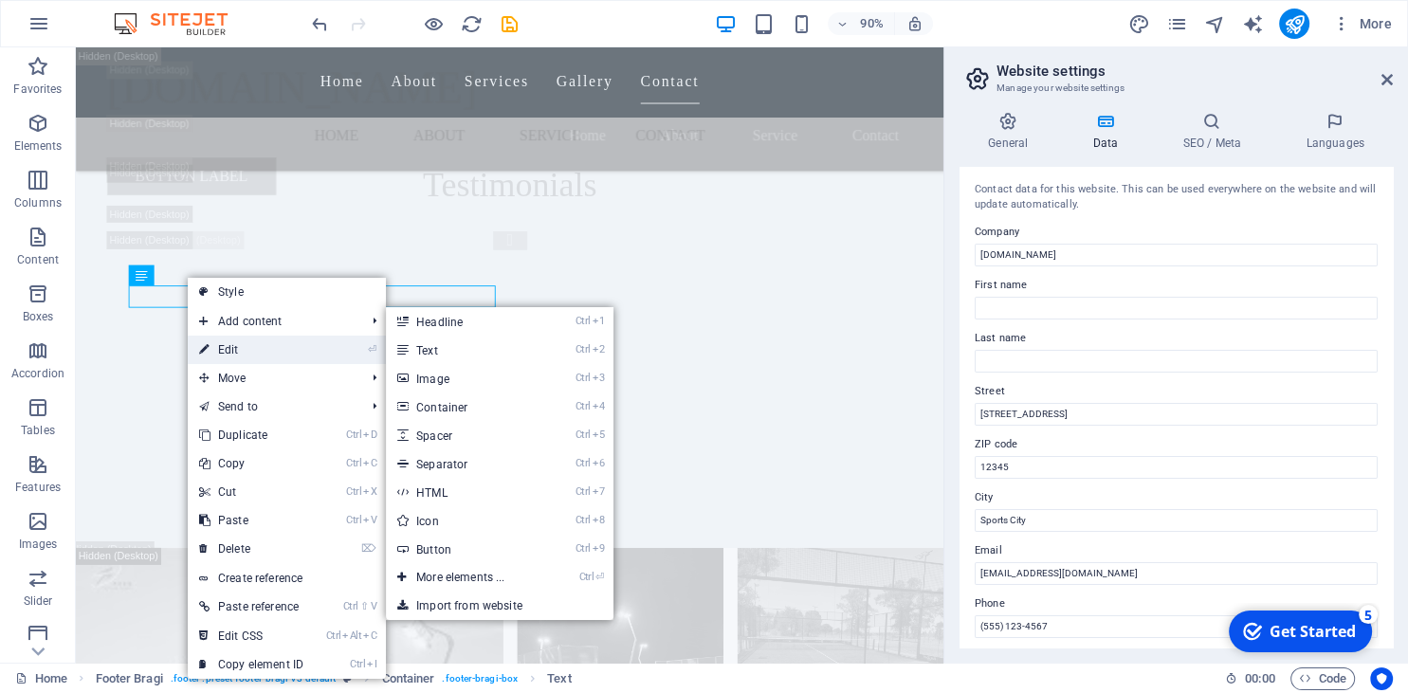
click at [223, 342] on link "⏎ Edit" at bounding box center [251, 350] width 127 height 28
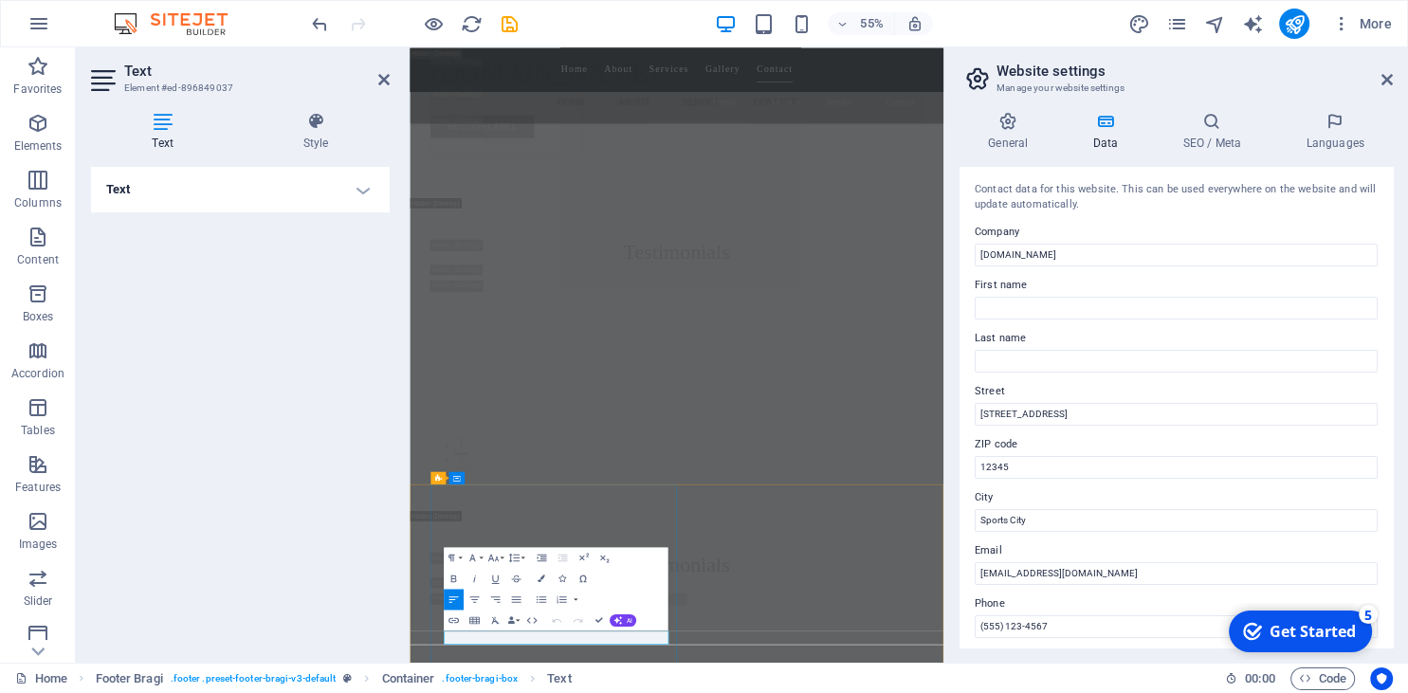
drag, startPoint x: 637, startPoint y: 1120, endPoint x: 559, endPoint y: 1113, distance: 79.0
drag, startPoint x: 998, startPoint y: 571, endPoint x: 960, endPoint y: 568, distance: 38.0
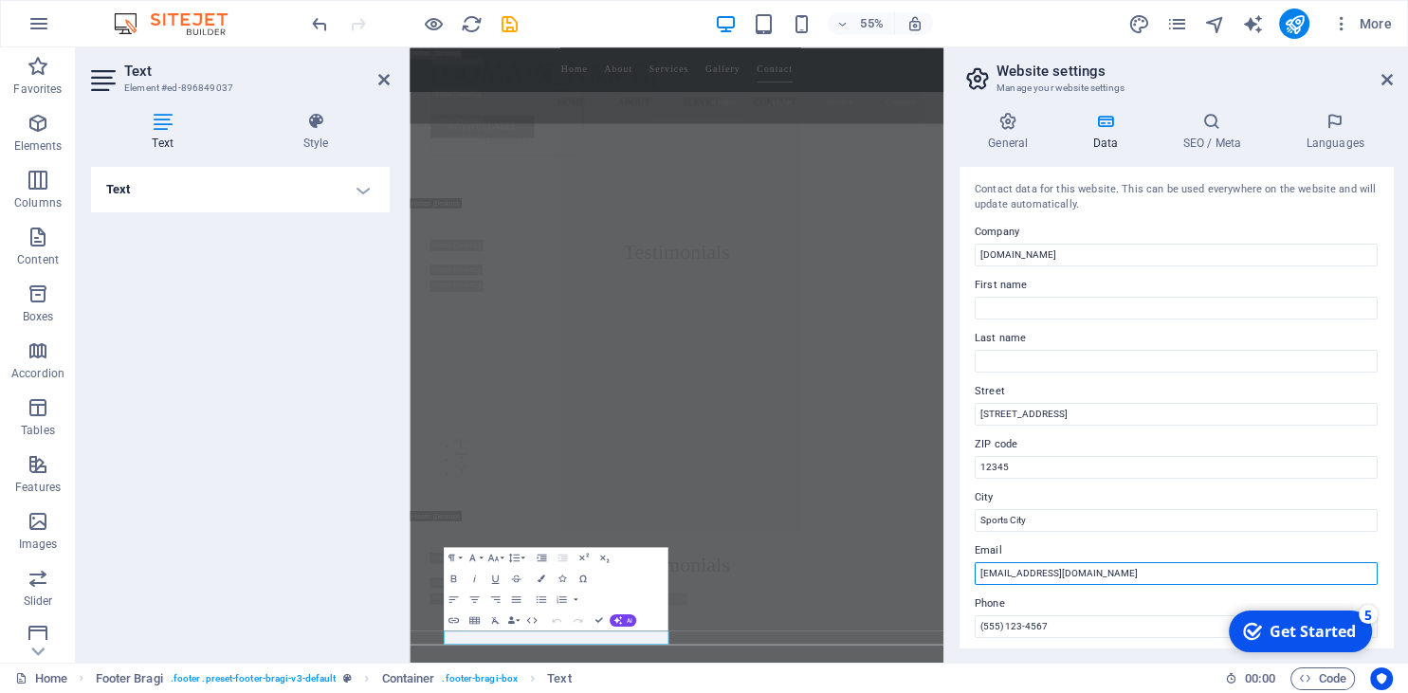
click at [960, 568] on div "Contact data for this website. This can be used everywhere on the website and w…" at bounding box center [1176, 407] width 433 height 481
type input "[EMAIL_ADDRESS][DOMAIN_NAME]"
drag, startPoint x: 1068, startPoint y: 633, endPoint x: 887, endPoint y: 618, distance: 181.7
click at [975, 618] on input "(555) 123-4567" at bounding box center [1176, 626] width 403 height 23
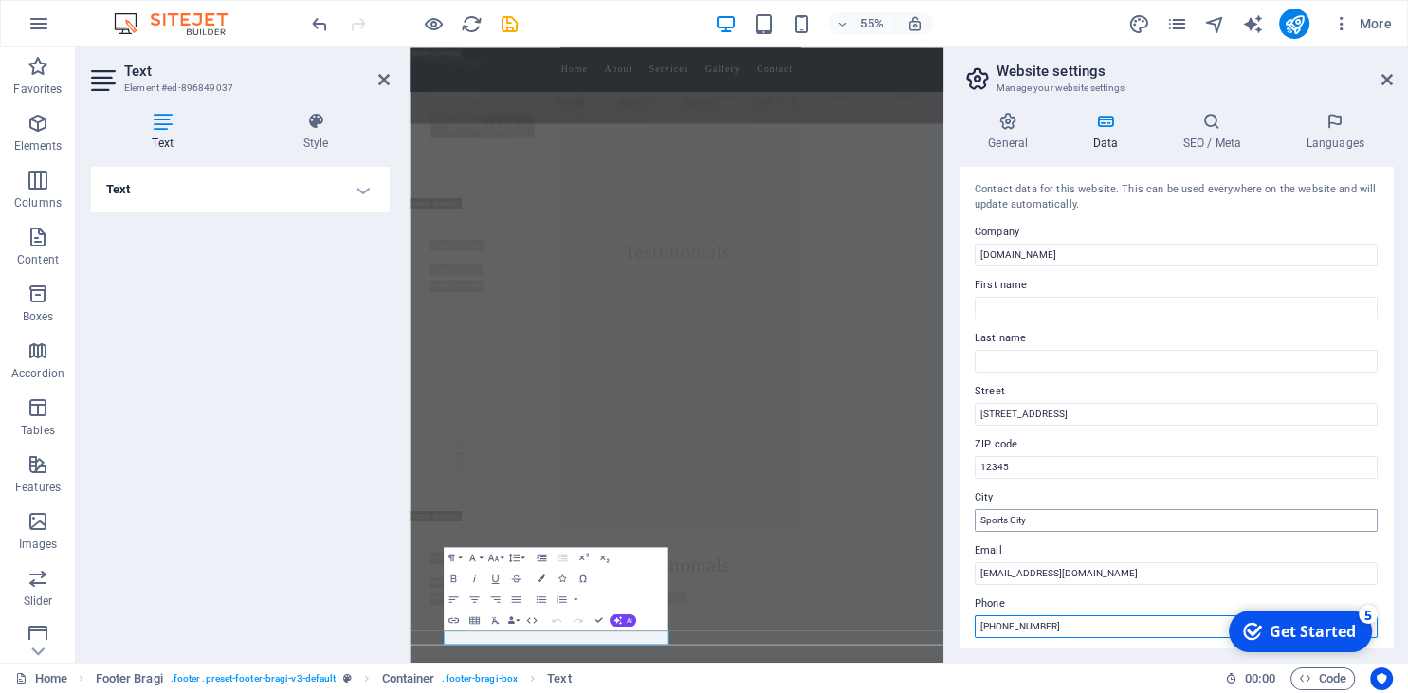
type input "[PHONE_NUMBER]"
drag, startPoint x: 1037, startPoint y: 523, endPoint x: 903, endPoint y: 523, distance: 134.7
click at [975, 523] on input "Sports City" at bounding box center [1176, 520] width 403 height 23
type input "Gauteng"
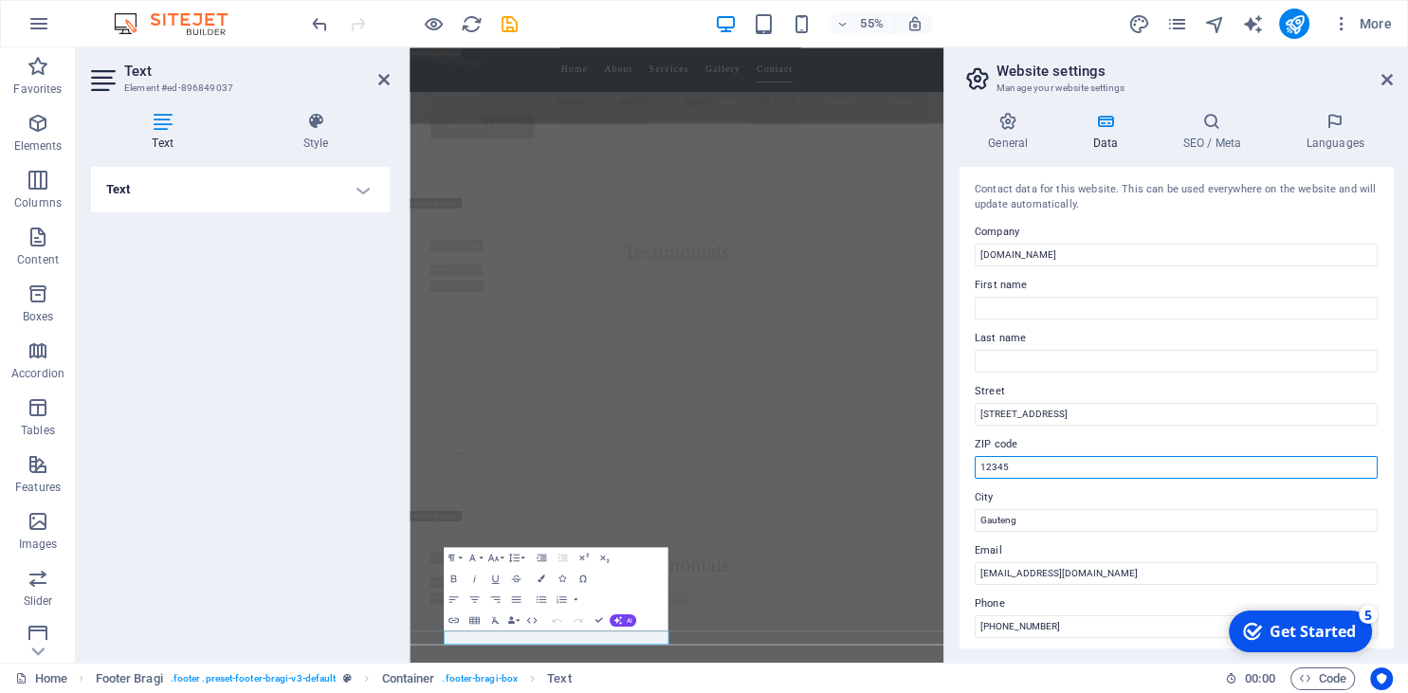
drag, startPoint x: 1029, startPoint y: 461, endPoint x: 867, endPoint y: 461, distance: 162.2
click at [975, 461] on input "12345" at bounding box center [1176, 467] width 403 height 23
type input "0158"
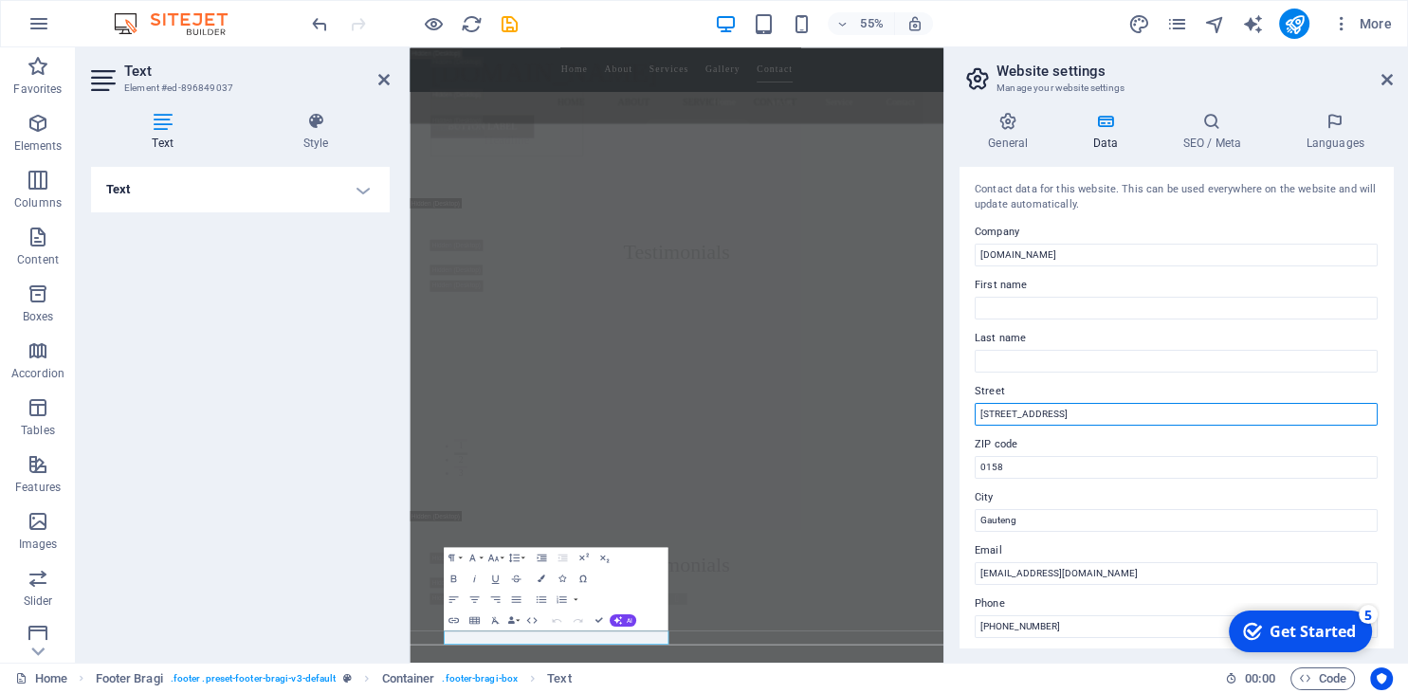
drag, startPoint x: 1058, startPoint y: 415, endPoint x: 823, endPoint y: 675, distance: 350.5
click at [975, 419] on input "[STREET_ADDRESS]" at bounding box center [1176, 414] width 403 height 23
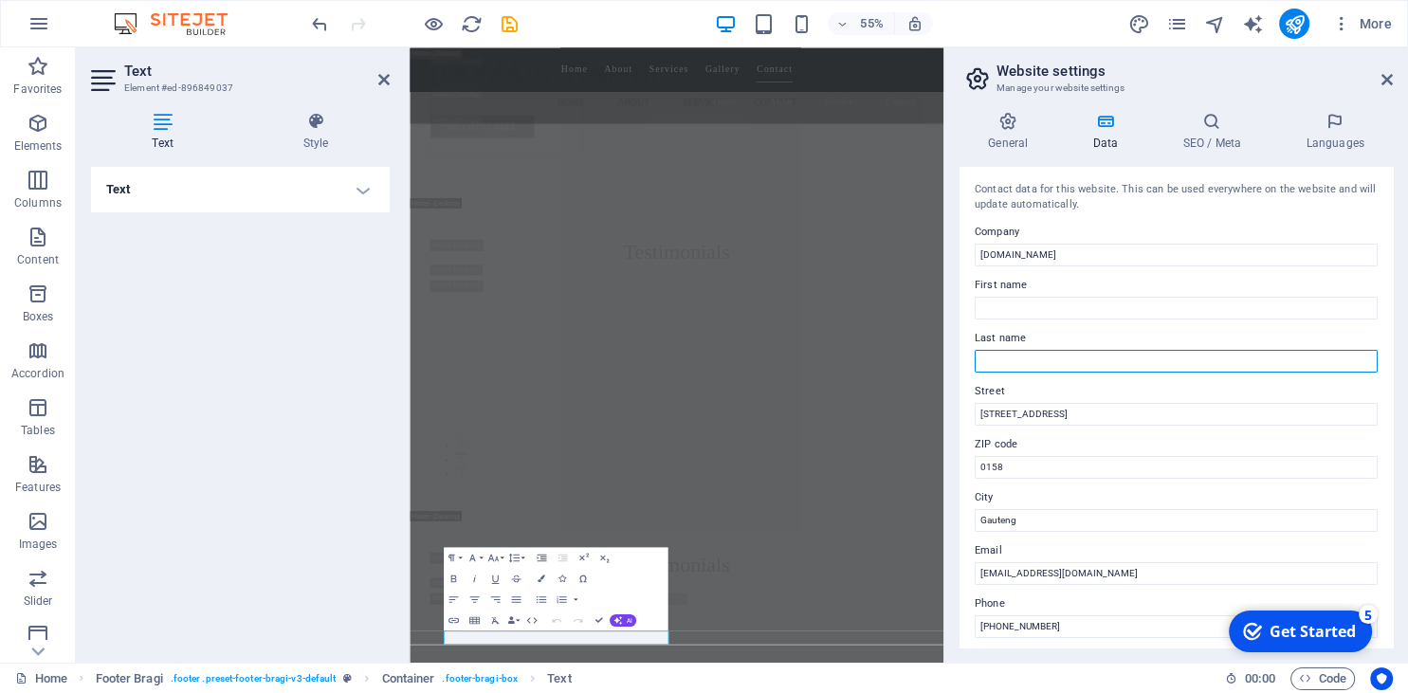
click at [1002, 365] on input "Last name" at bounding box center [1176, 361] width 403 height 23
drag, startPoint x: 985, startPoint y: 358, endPoint x: 970, endPoint y: 358, distance: 15.2
click at [975, 358] on input "gericke" at bounding box center [1176, 361] width 403 height 23
type input "Gericke"
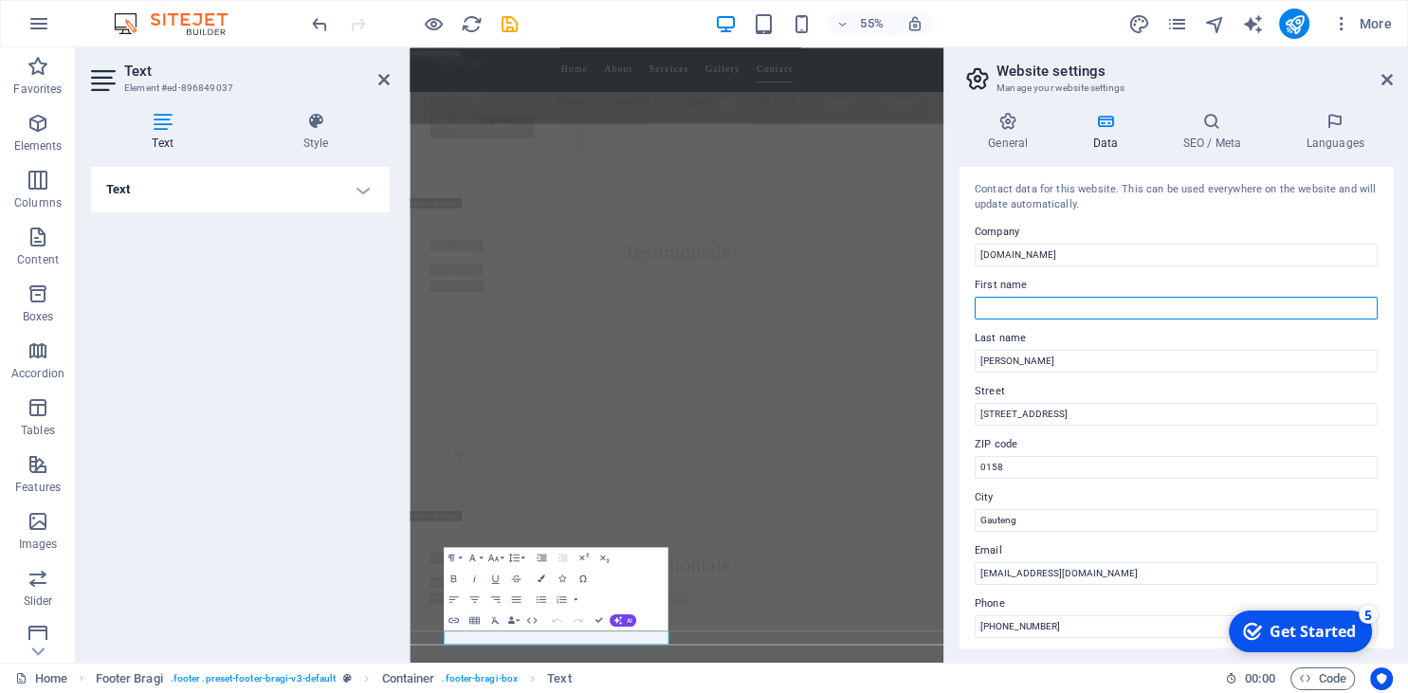
click at [1020, 302] on input "First name" at bounding box center [1176, 308] width 403 height 23
type input "Peet"
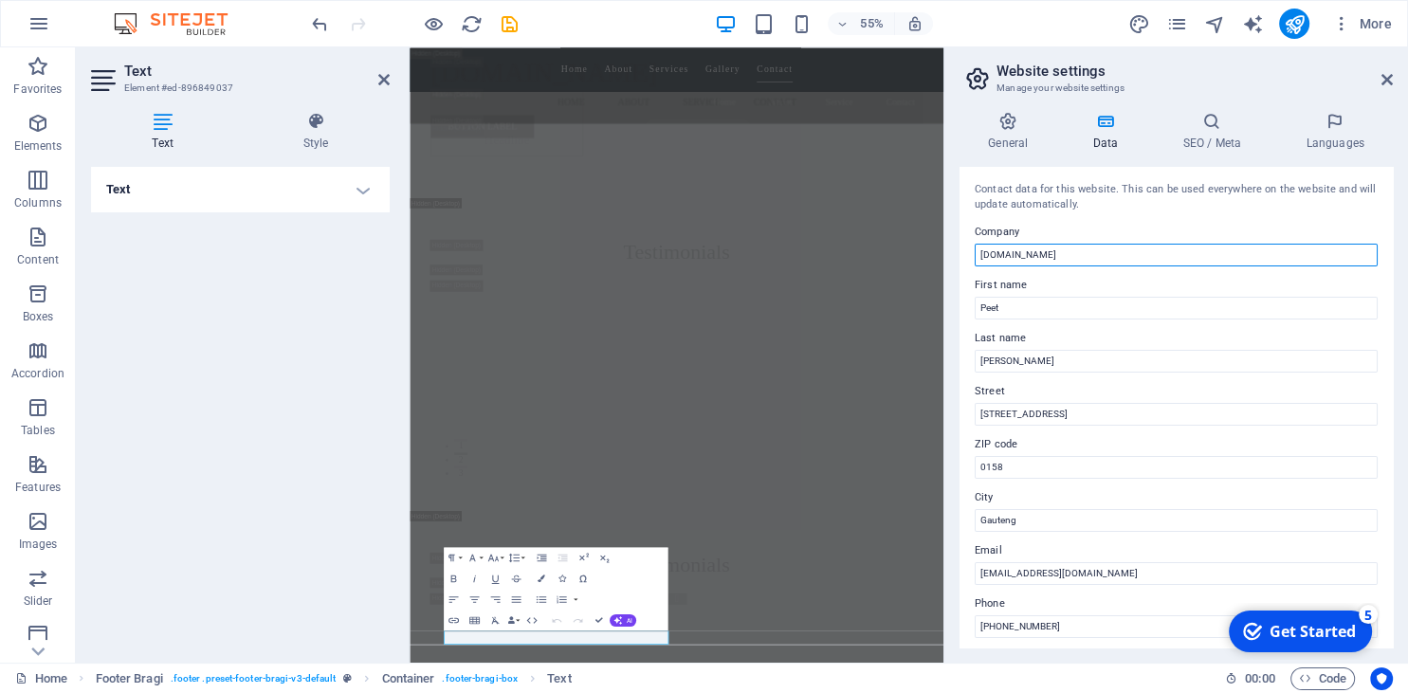
drag, startPoint x: 1060, startPoint y: 249, endPoint x: 905, endPoint y: 238, distance: 155.9
click at [975, 244] on input "padel-alto.com" at bounding box center [1176, 255] width 403 height 23
type input "Padel Alto"
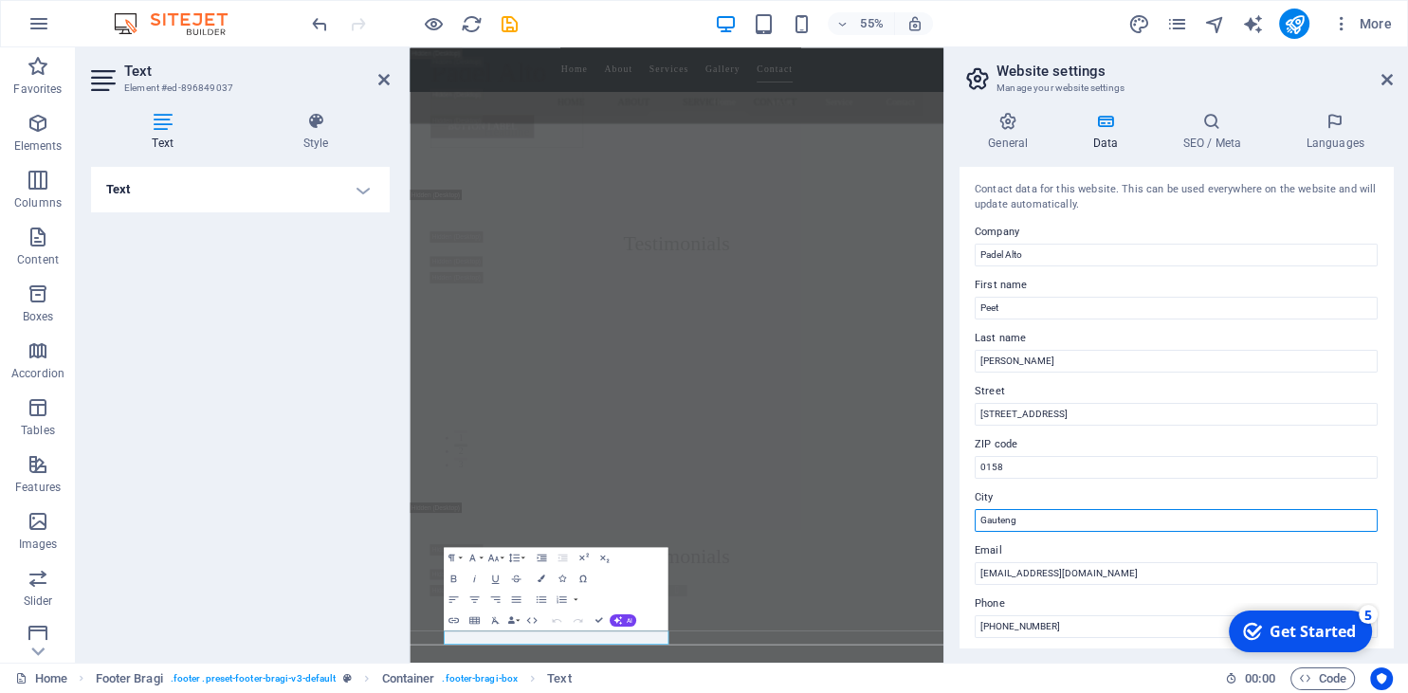
click at [1019, 517] on input "Gauteng" at bounding box center [1176, 520] width 403 height 23
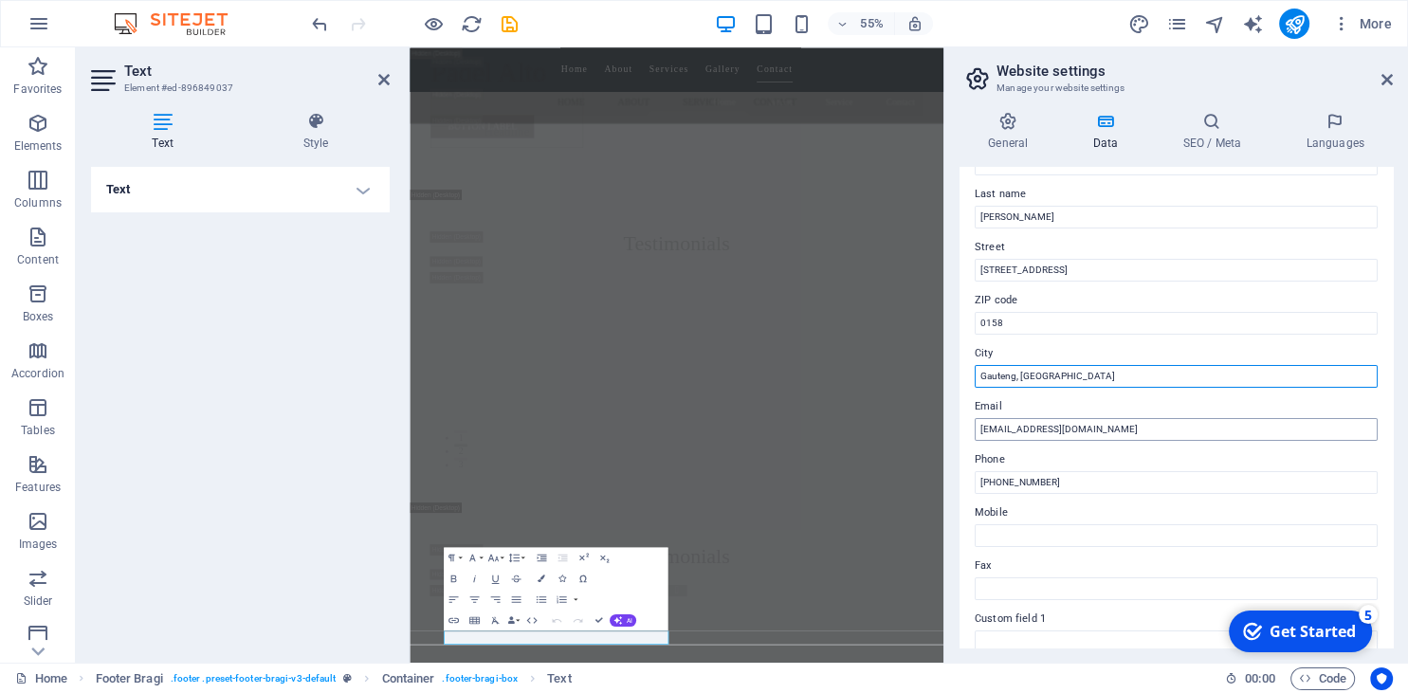
scroll to position [173, 0]
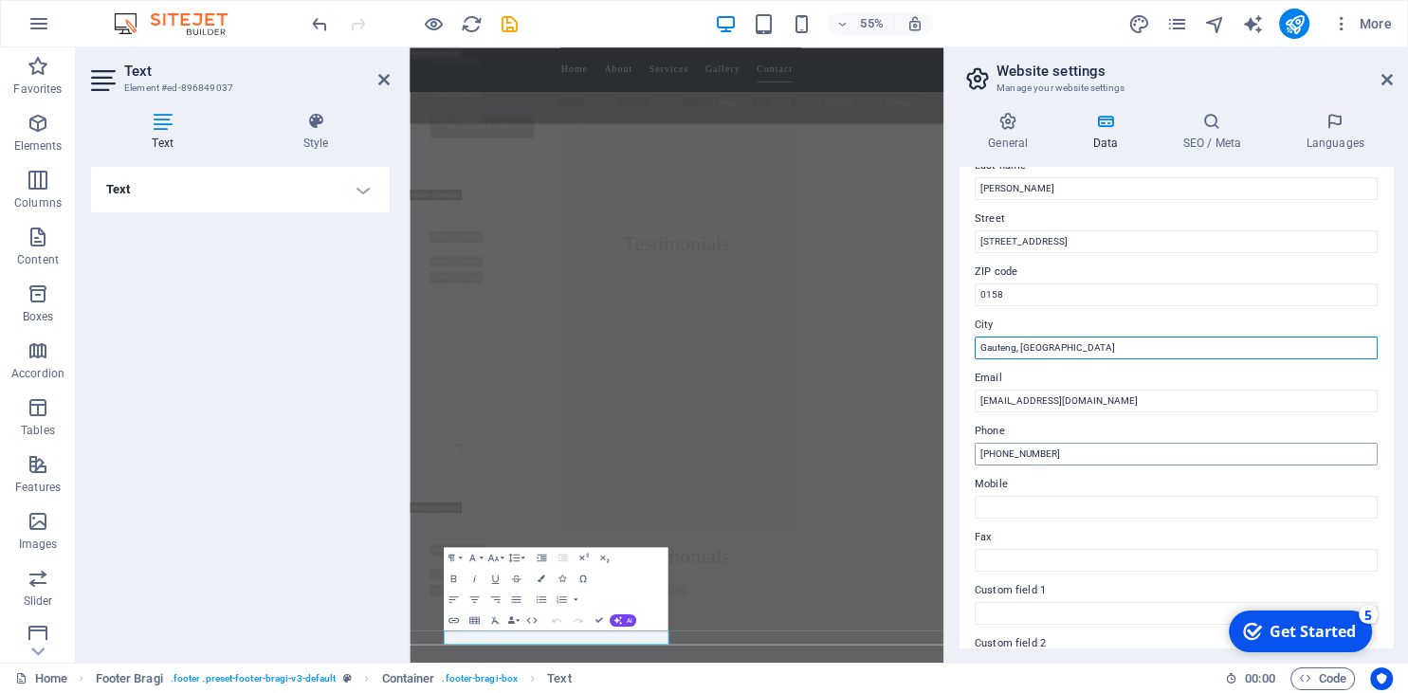
type input "Gauteng, [GEOGRAPHIC_DATA]"
drag, startPoint x: 1072, startPoint y: 448, endPoint x: 841, endPoint y: 419, distance: 232.2
click at [975, 443] on input "[PHONE_NUMBER]" at bounding box center [1176, 454] width 403 height 23
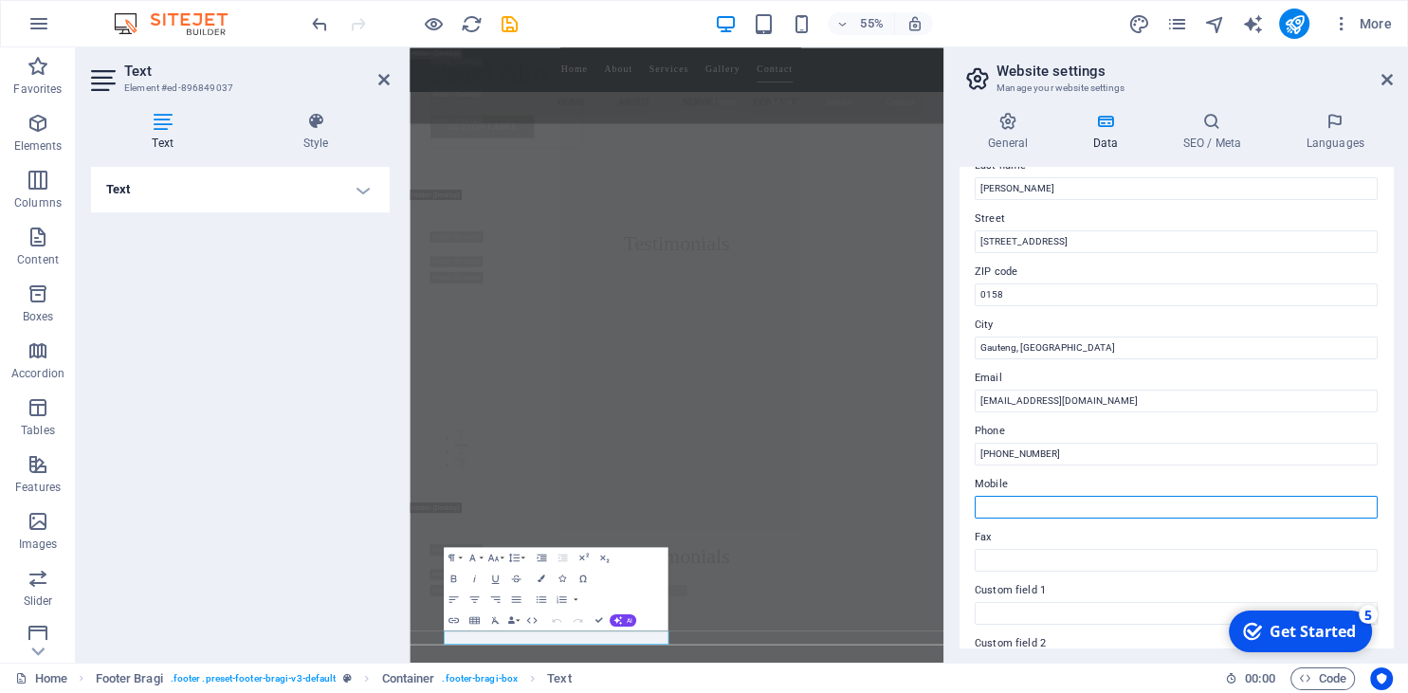
click at [1020, 504] on input "Mobile" at bounding box center [1176, 507] width 403 height 23
paste input "[PHONE_NUMBER]"
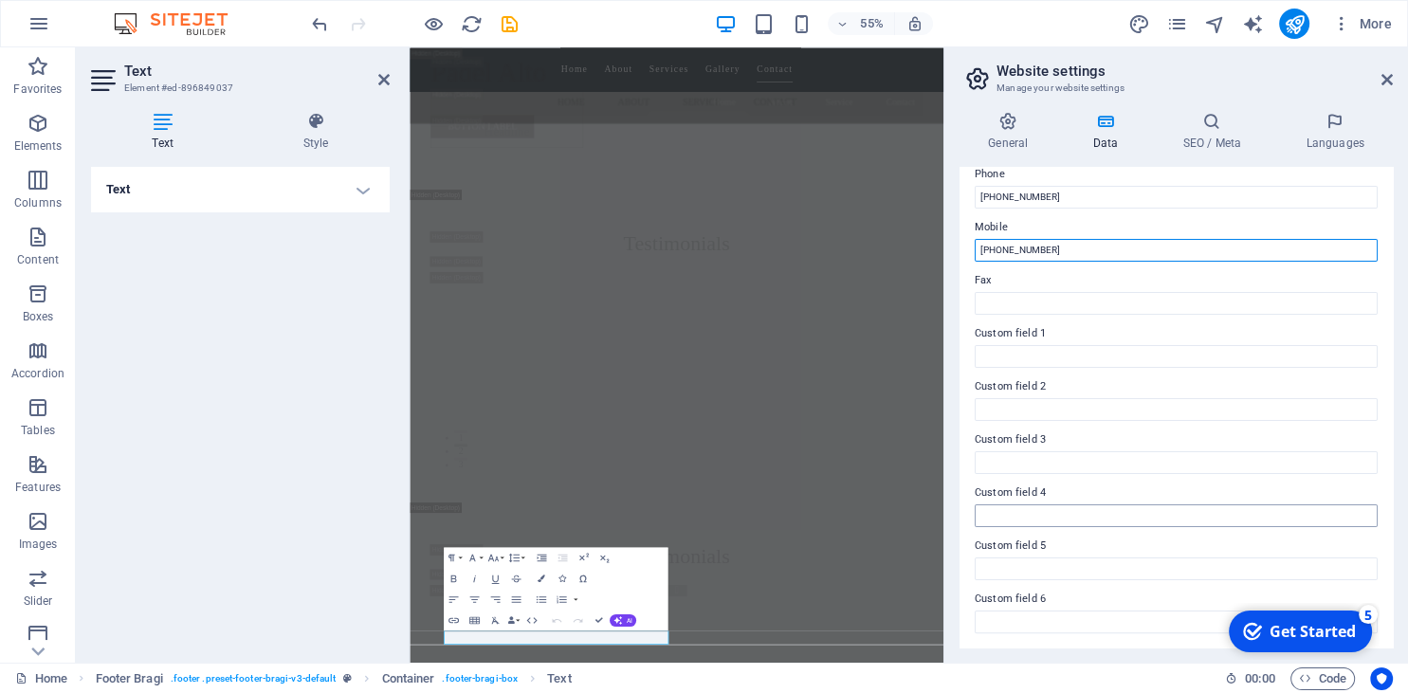
scroll to position [0, 0]
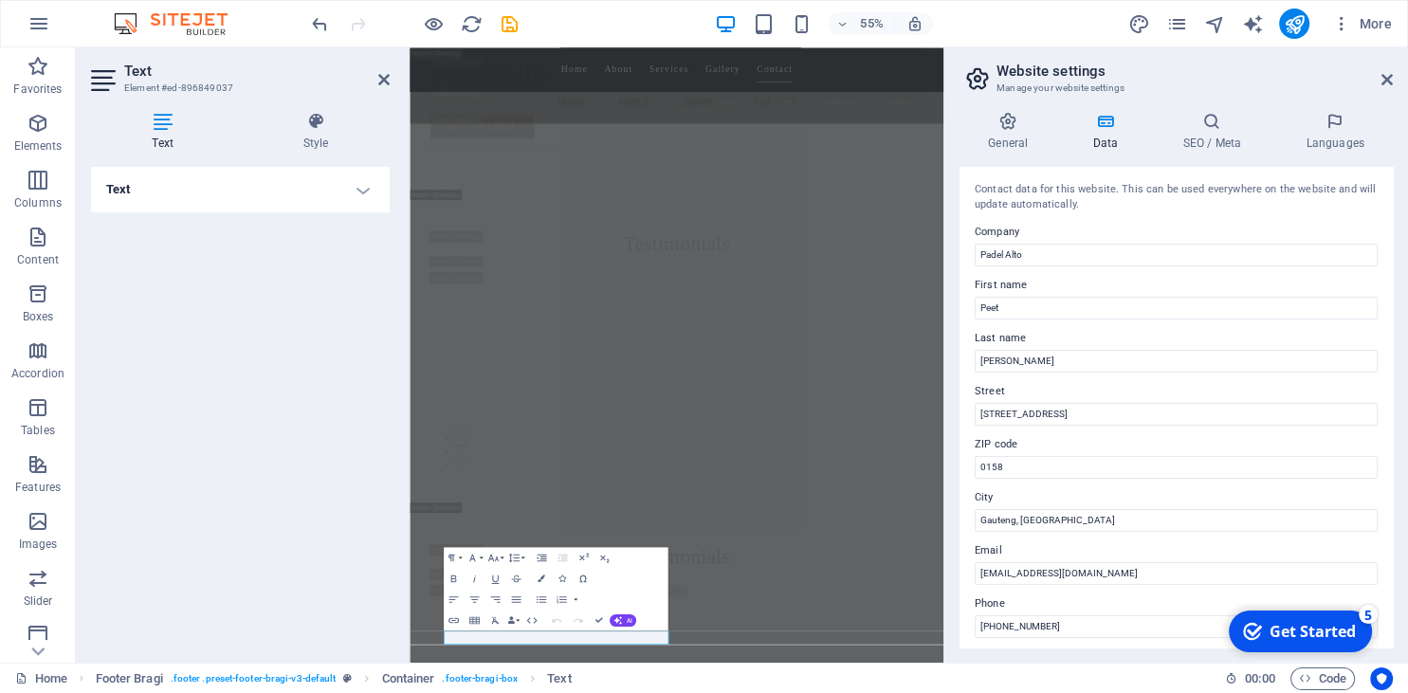
type input "[PHONE_NUMBER]"
click at [362, 192] on h4 "Text" at bounding box center [240, 190] width 299 height 46
click at [362, 192] on h4 "Text" at bounding box center [240, 184] width 299 height 34
click at [383, 72] on icon at bounding box center [383, 79] width 11 height 15
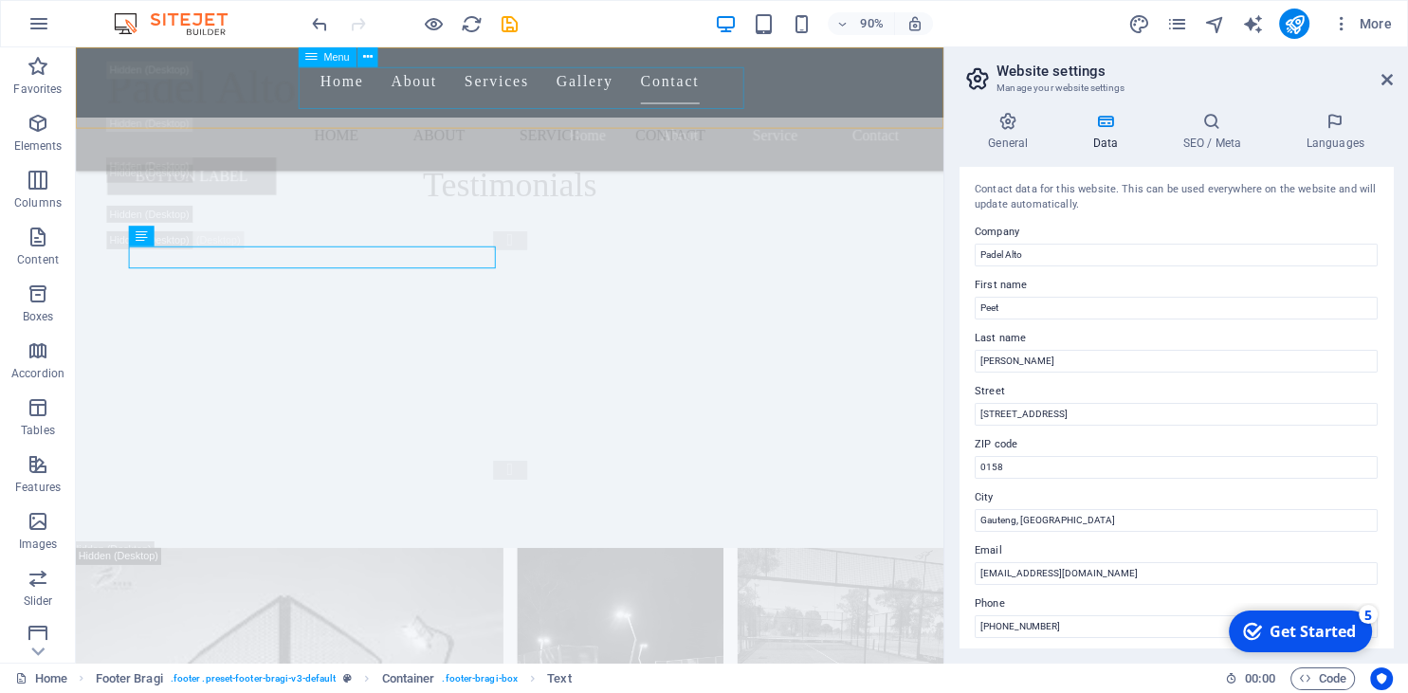
scroll to position [25774, 0]
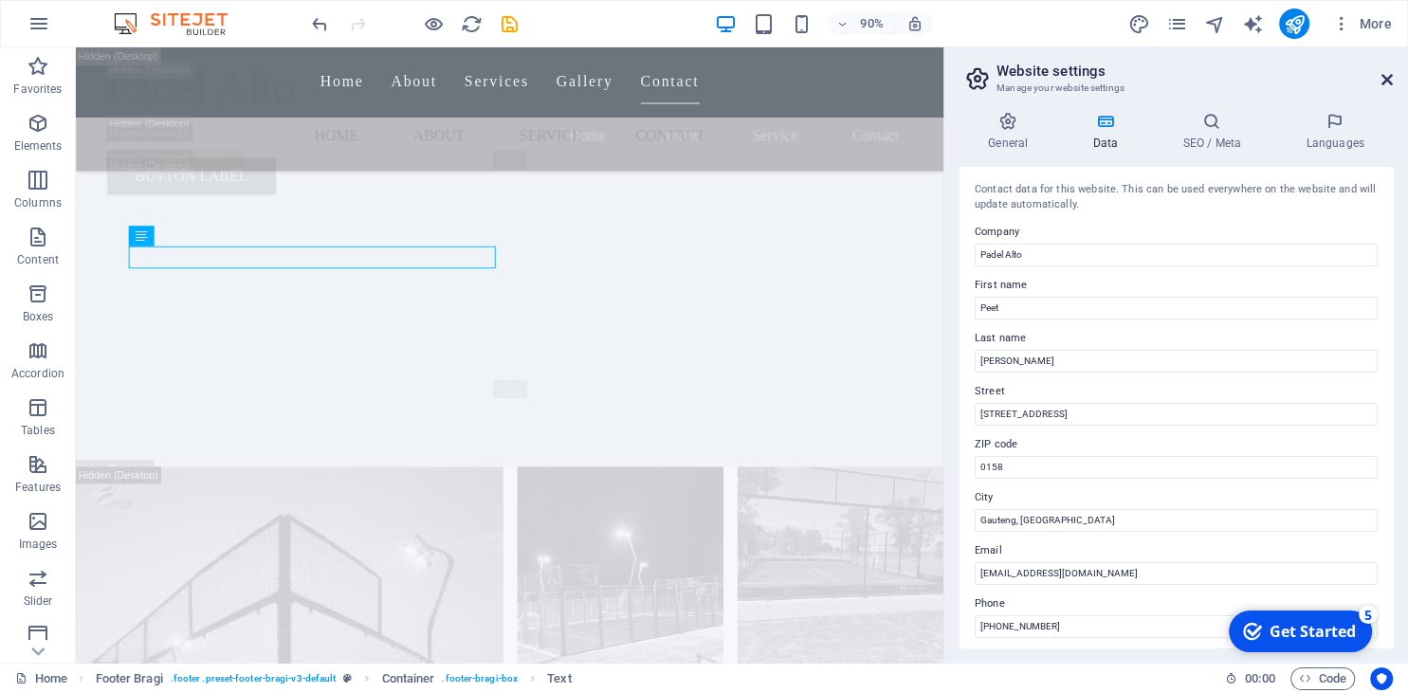
click at [1383, 82] on icon at bounding box center [1387, 79] width 11 height 15
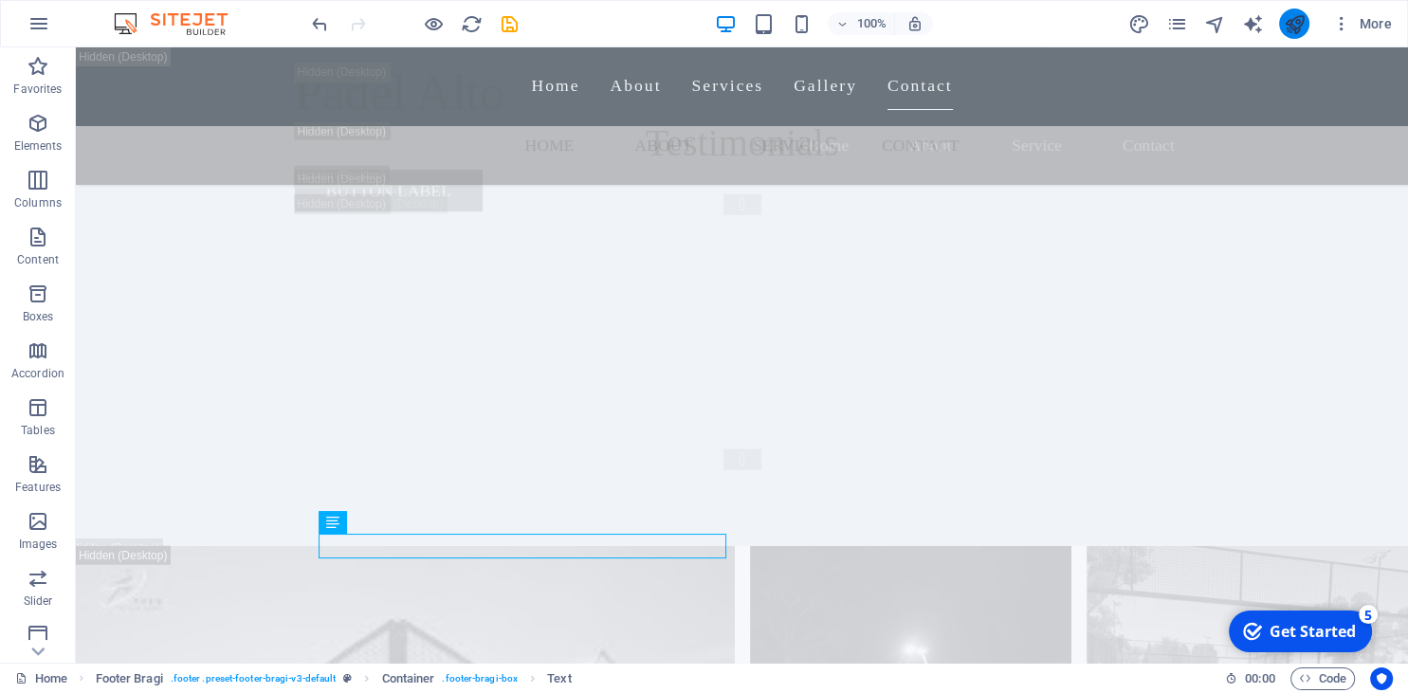
click at [1295, 12] on button "publish" at bounding box center [1294, 24] width 30 height 30
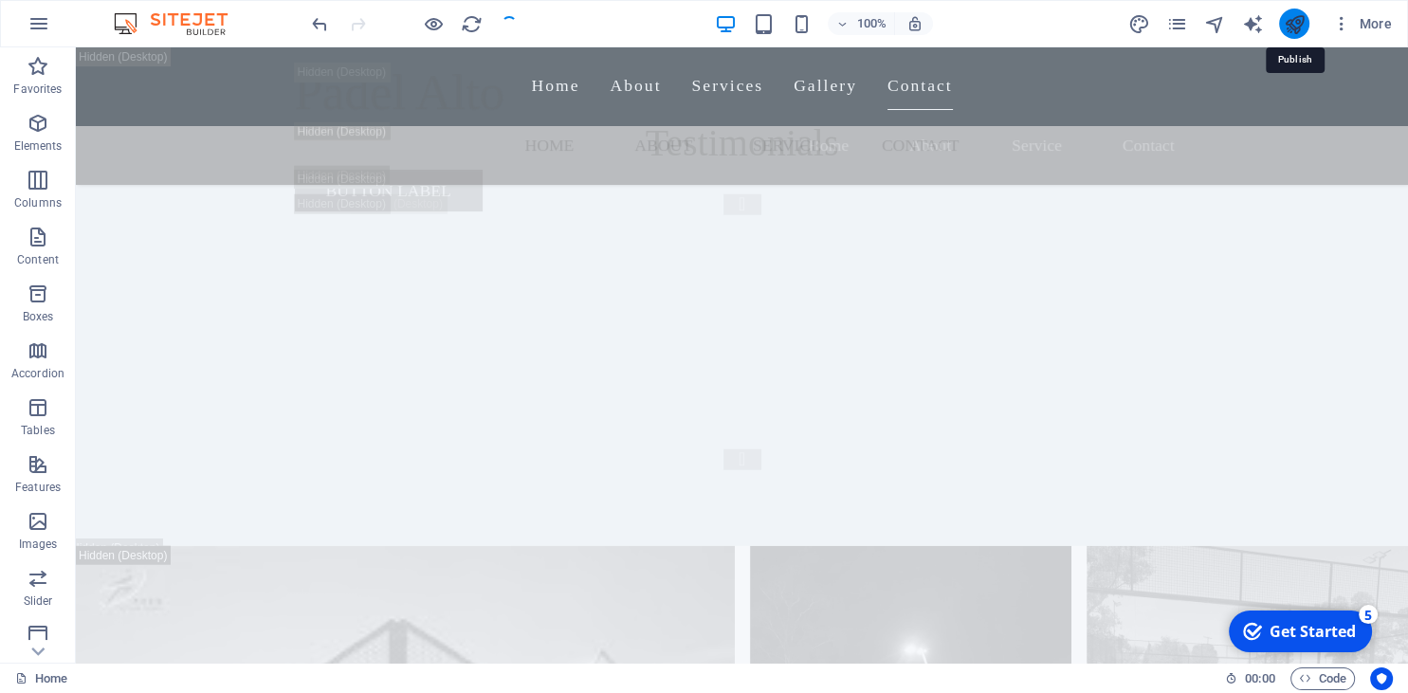
click at [1303, 15] on icon "publish" at bounding box center [1294, 24] width 22 height 22
click at [1303, 17] on icon "publish" at bounding box center [1294, 24] width 22 height 22
click at [1293, 23] on icon "publish" at bounding box center [1294, 24] width 22 height 22
click at [1292, 23] on icon "publish" at bounding box center [1294, 24] width 22 height 22
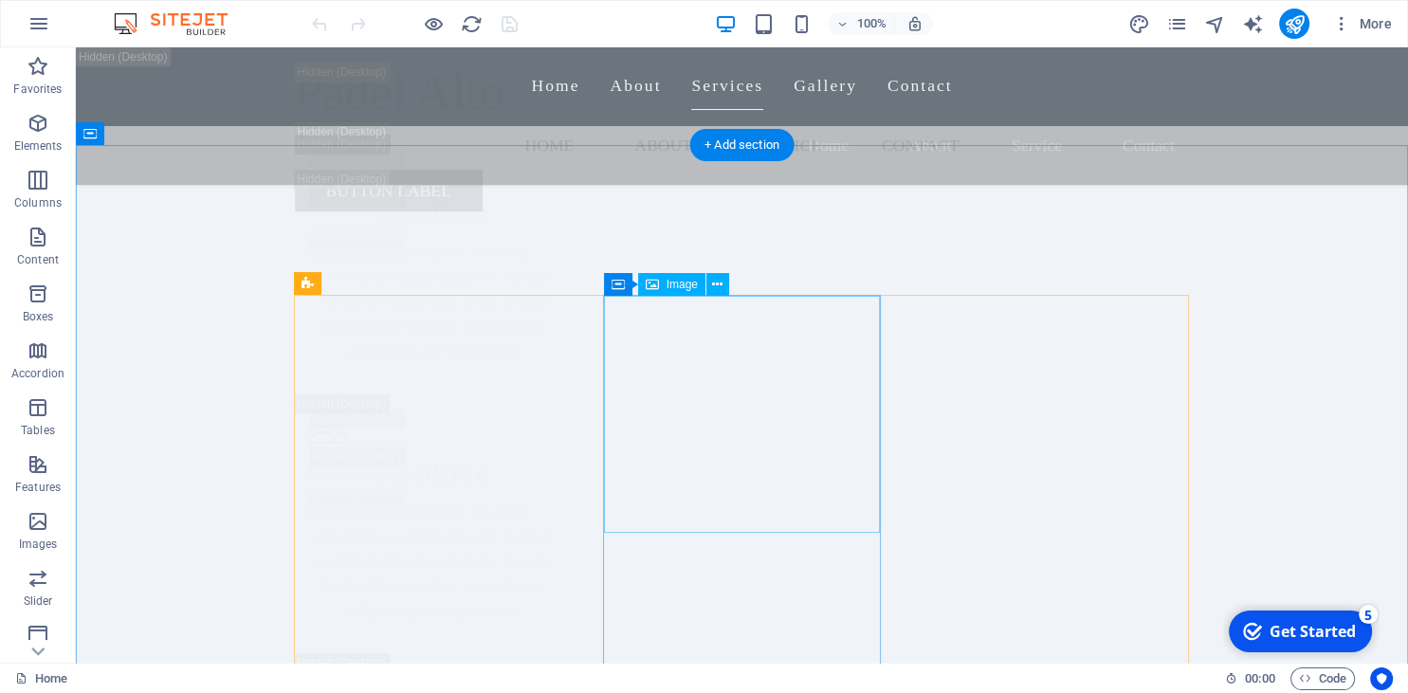
scroll to position [5380, 0]
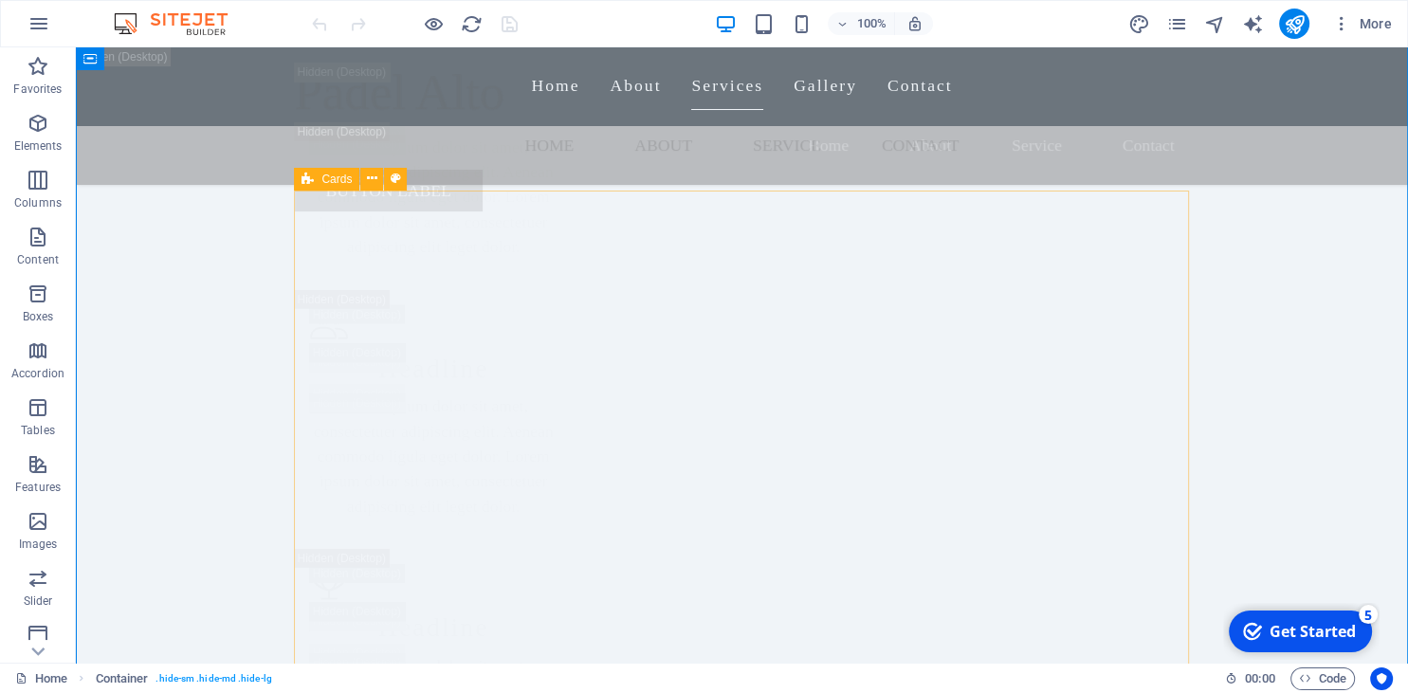
click at [305, 184] on icon at bounding box center [308, 179] width 12 height 23
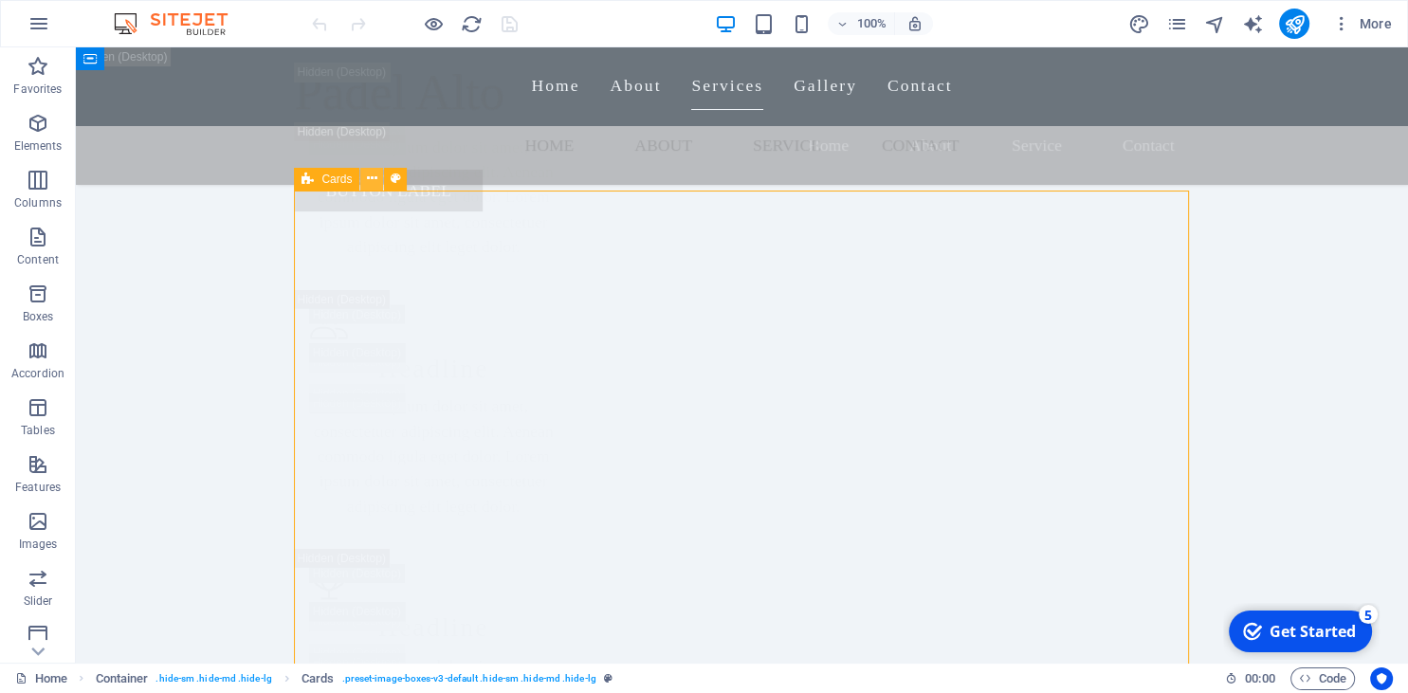
click at [373, 181] on icon at bounding box center [372, 179] width 10 height 20
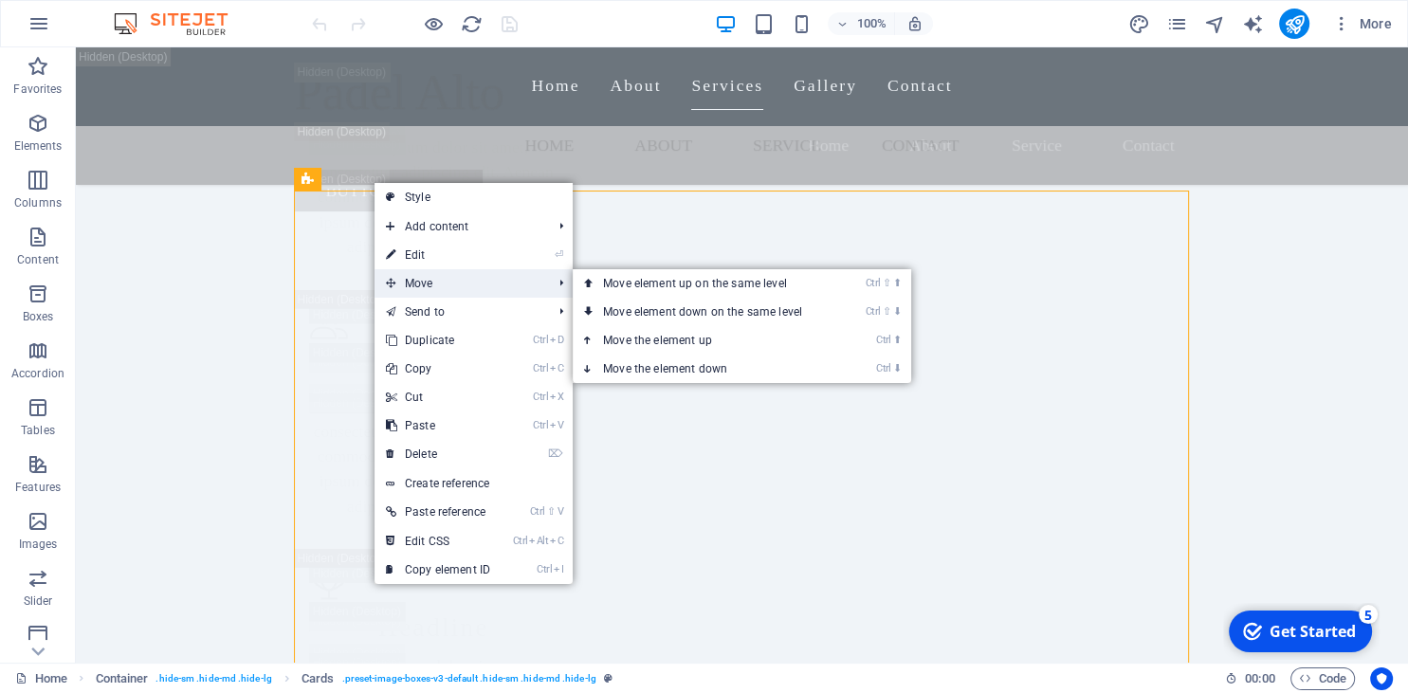
click at [431, 297] on span "Move" at bounding box center [460, 283] width 170 height 28
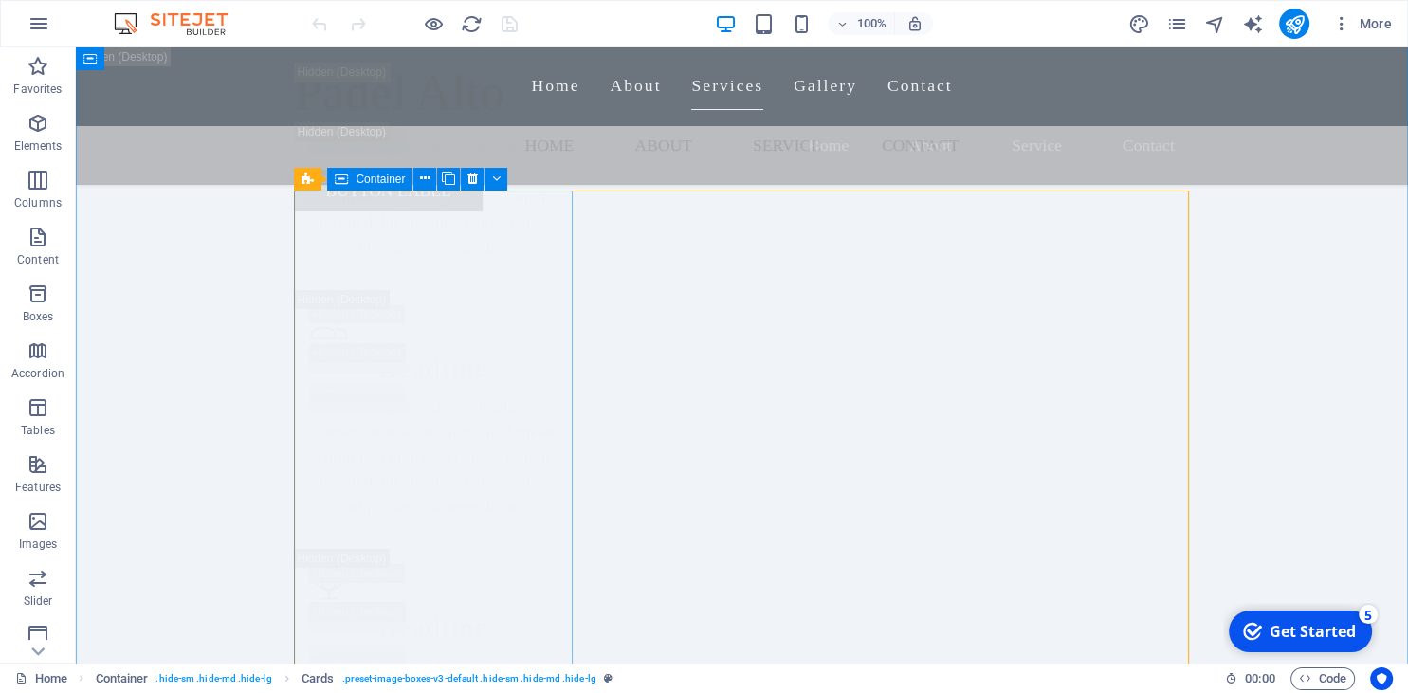
click at [339, 184] on icon at bounding box center [341, 179] width 13 height 23
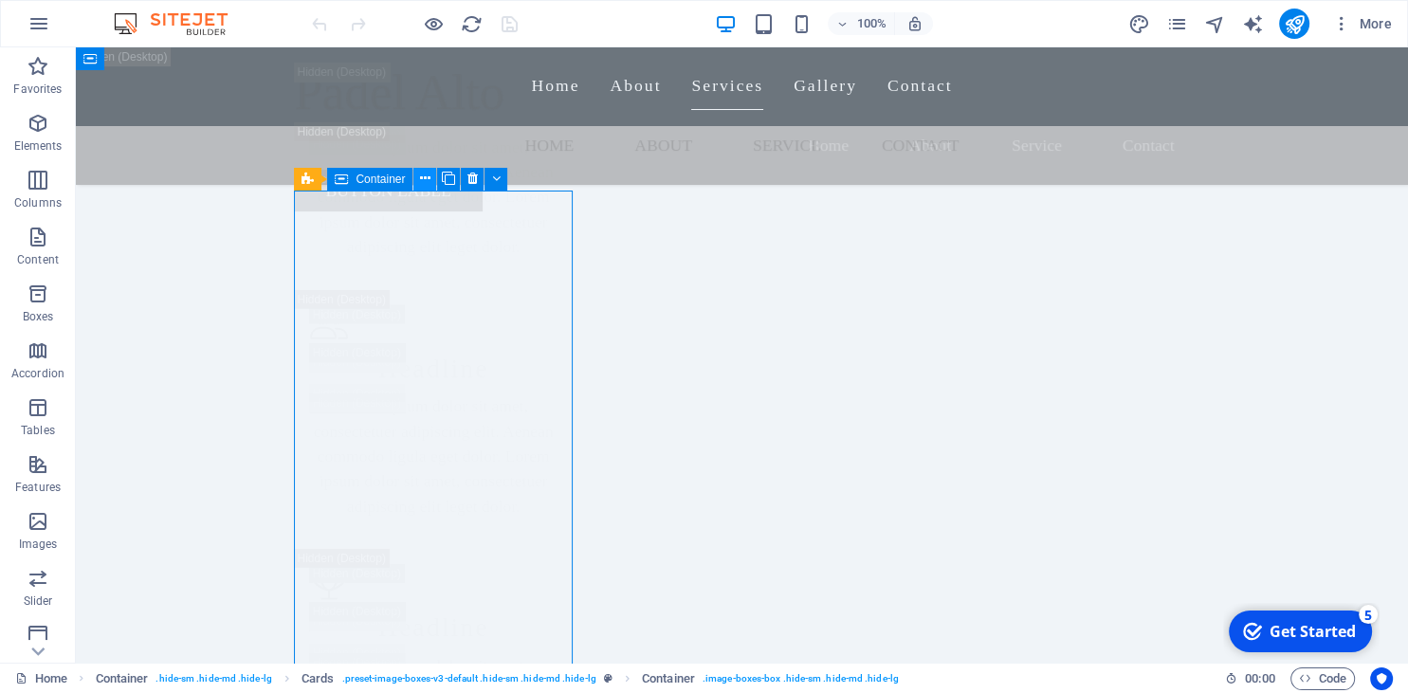
click at [428, 186] on icon at bounding box center [425, 179] width 10 height 20
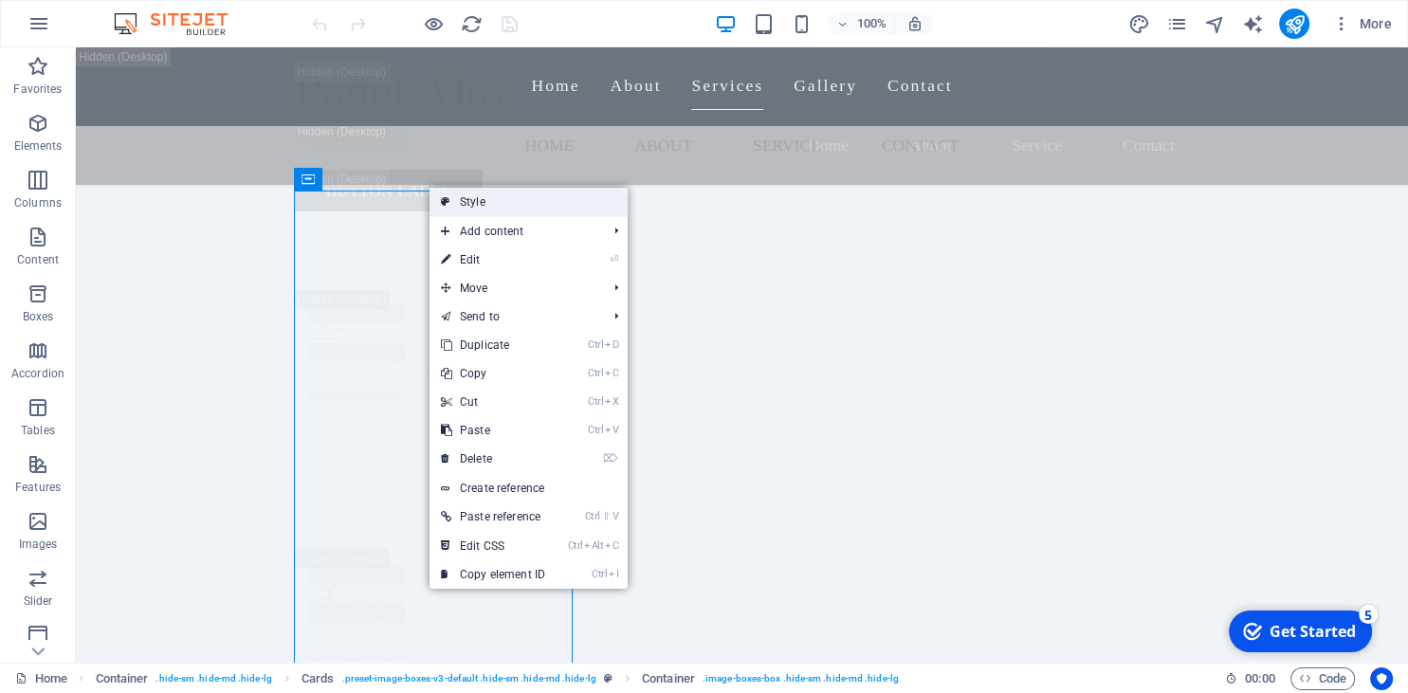
click at [495, 195] on link "Style" at bounding box center [529, 202] width 198 height 28
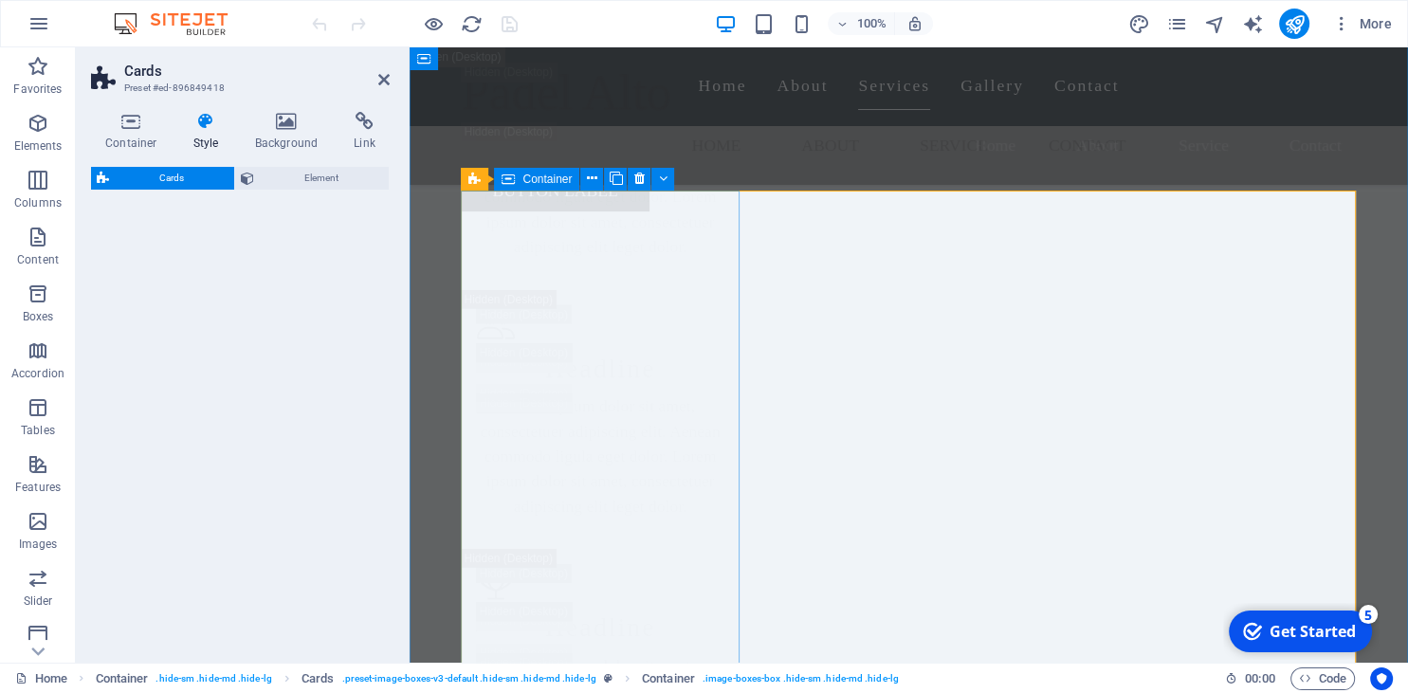
select select "rem"
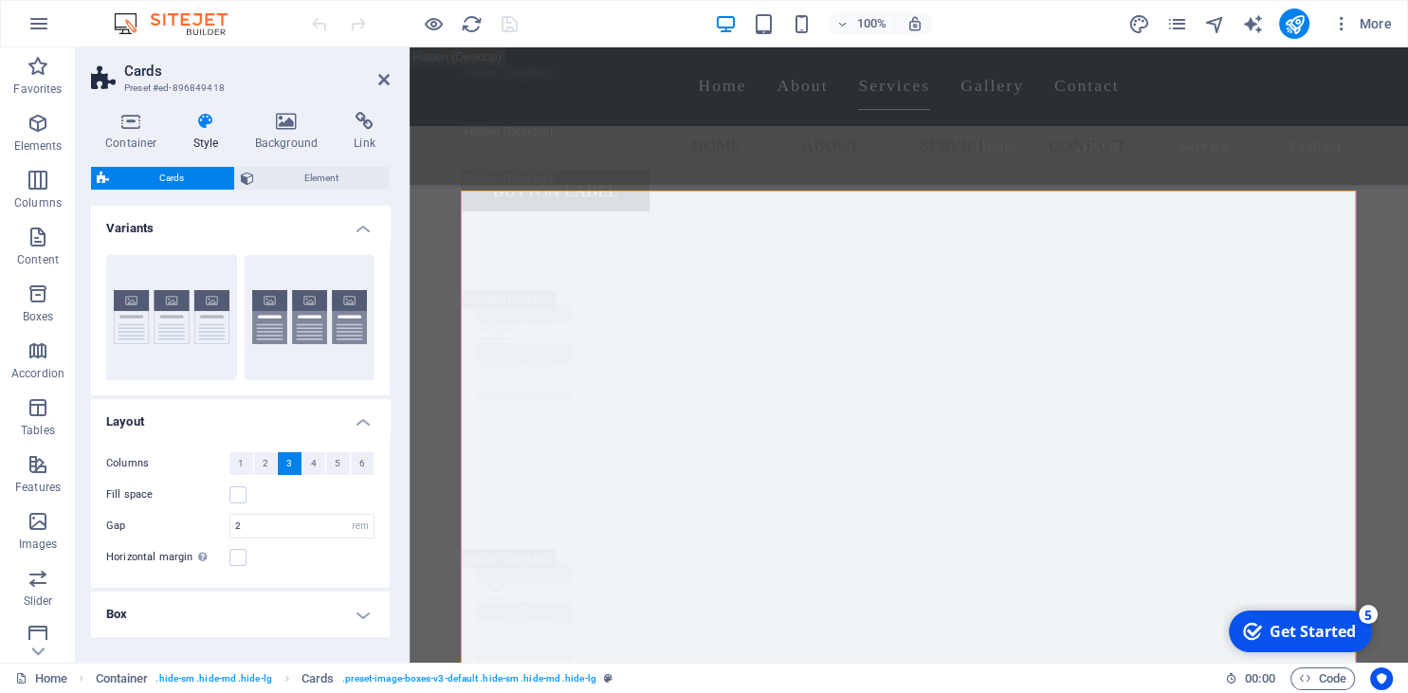
click at [179, 167] on span "Cards" at bounding box center [172, 178] width 114 height 23
click at [269, 181] on span "Element" at bounding box center [321, 178] width 123 height 23
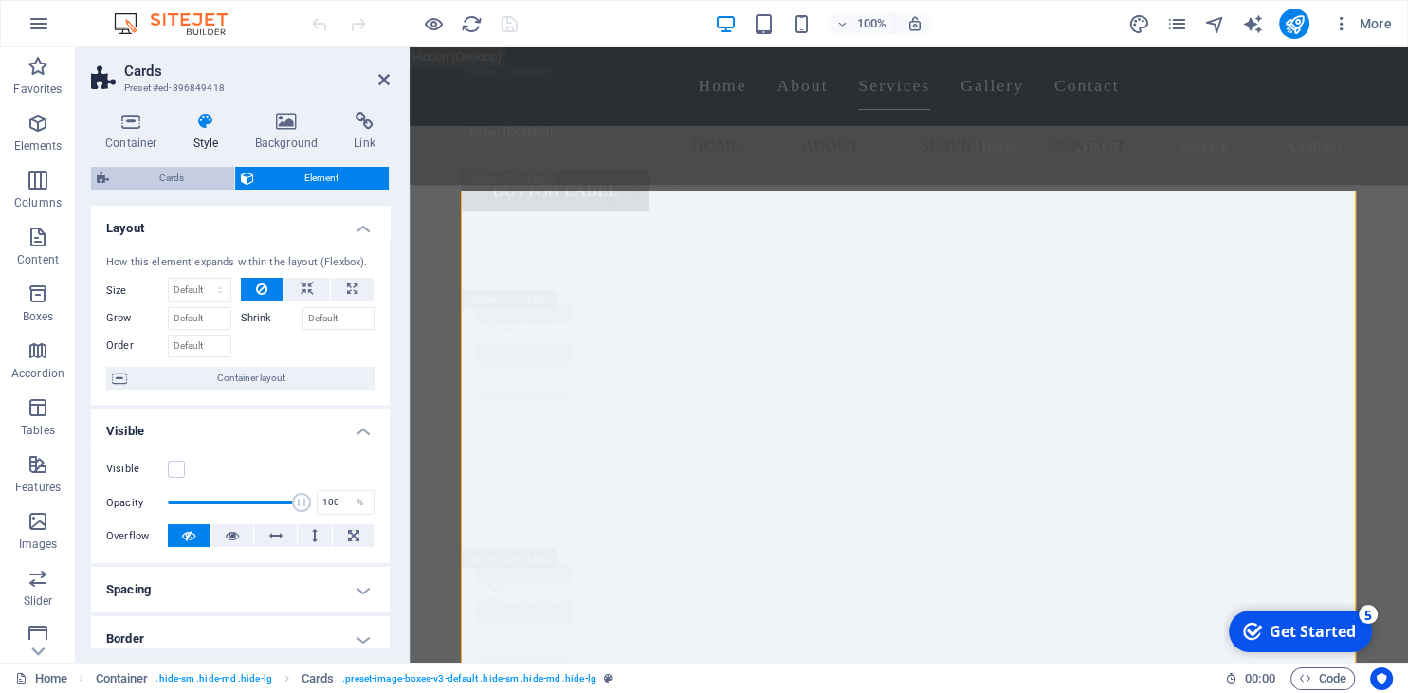
click at [155, 181] on span "Cards" at bounding box center [172, 178] width 114 height 23
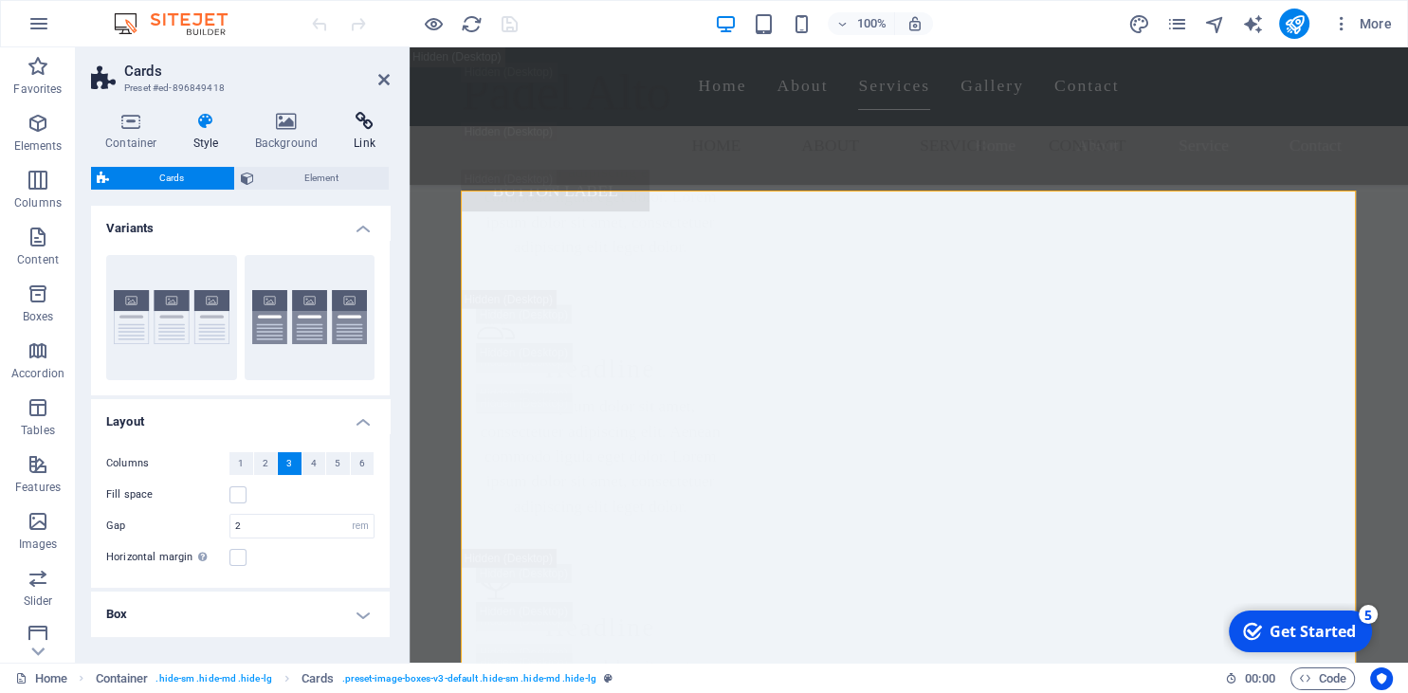
click at [360, 130] on icon at bounding box center [364, 121] width 50 height 19
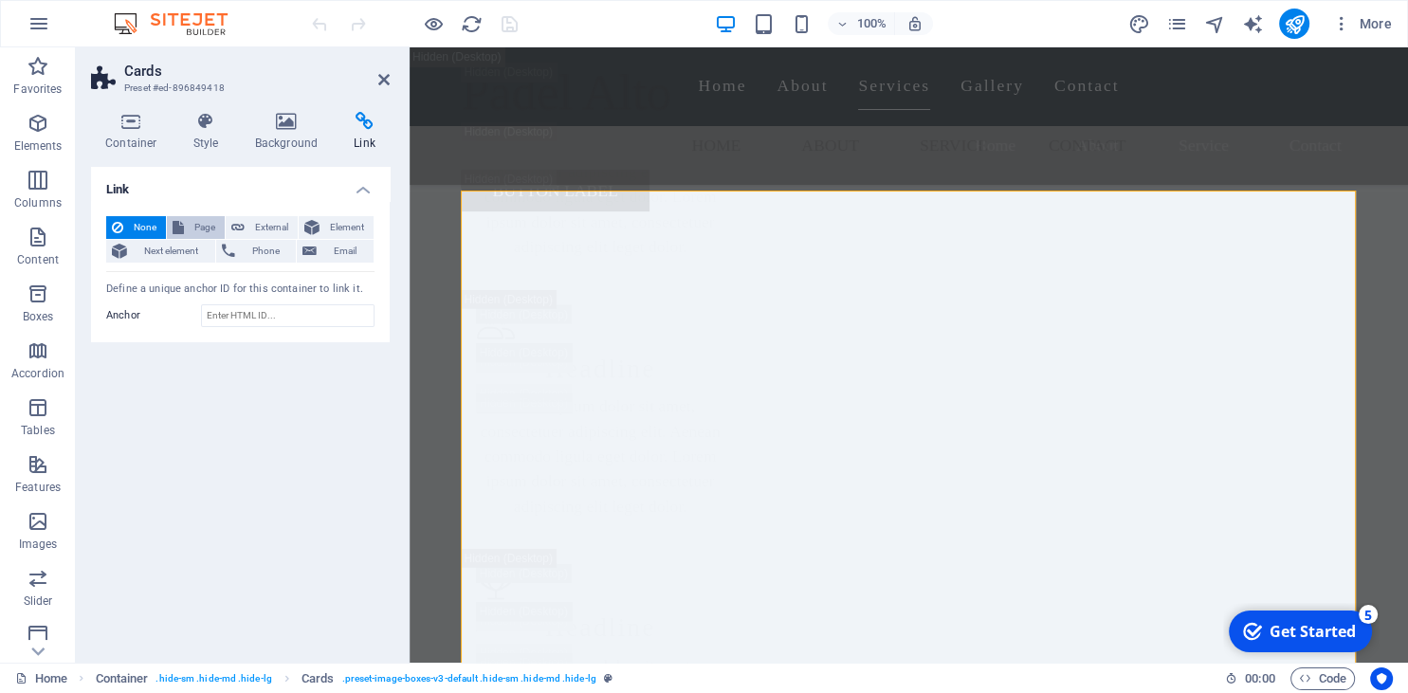
click at [210, 222] on span "Page" at bounding box center [204, 227] width 29 height 23
select select
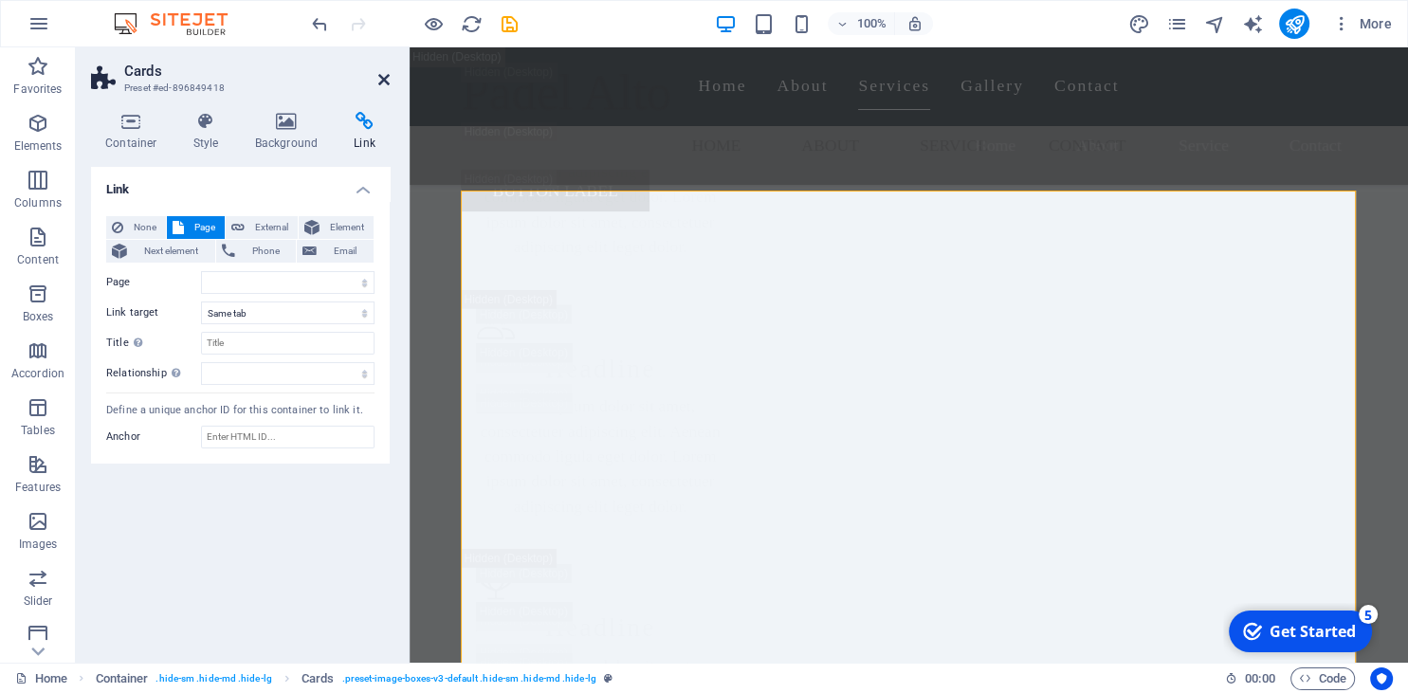
click at [383, 81] on icon at bounding box center [383, 79] width 11 height 15
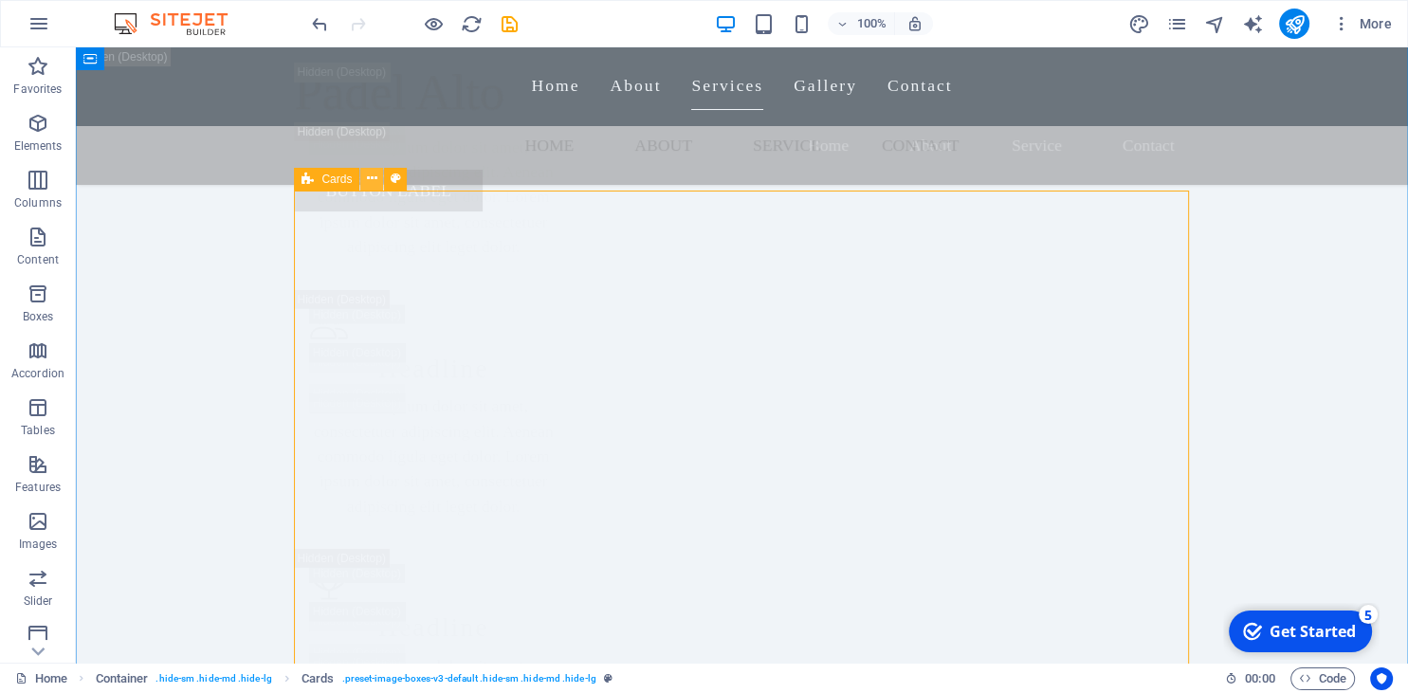
click at [370, 188] on icon at bounding box center [372, 179] width 10 height 20
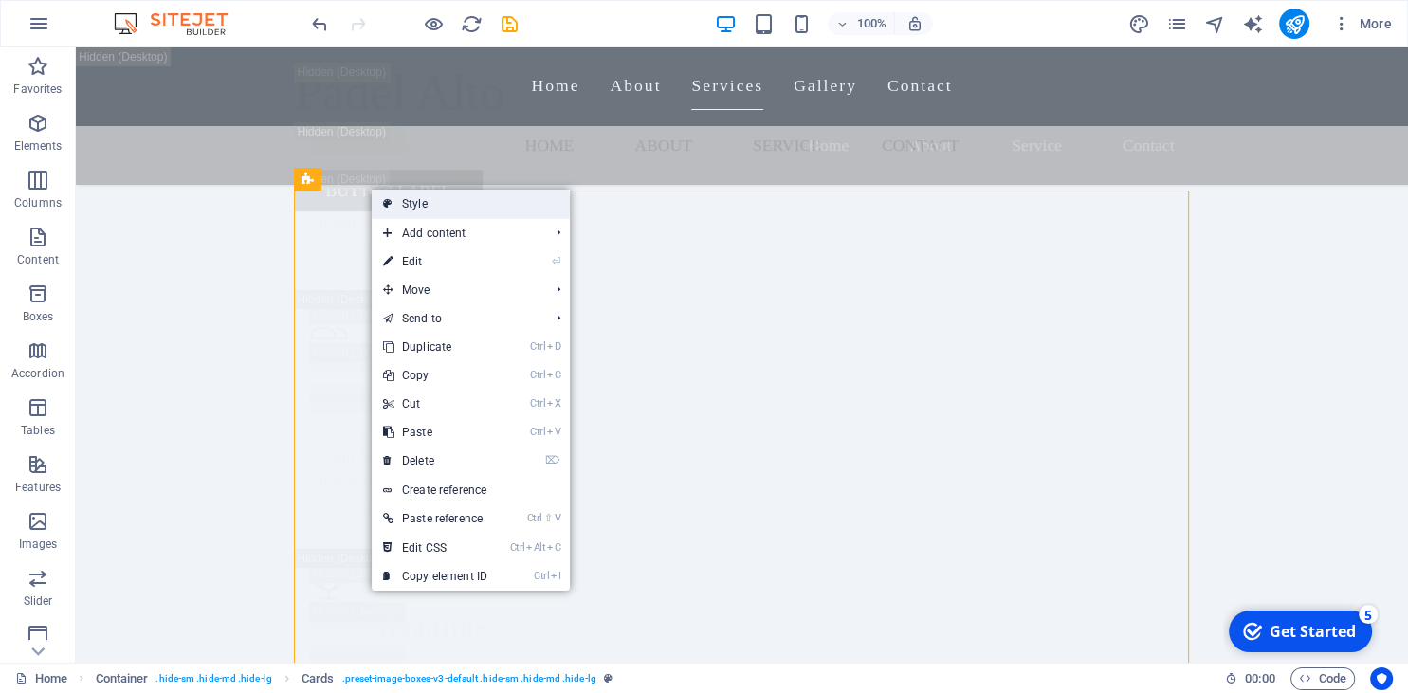
click at [416, 212] on link "Style" at bounding box center [471, 204] width 198 height 28
select select "rem"
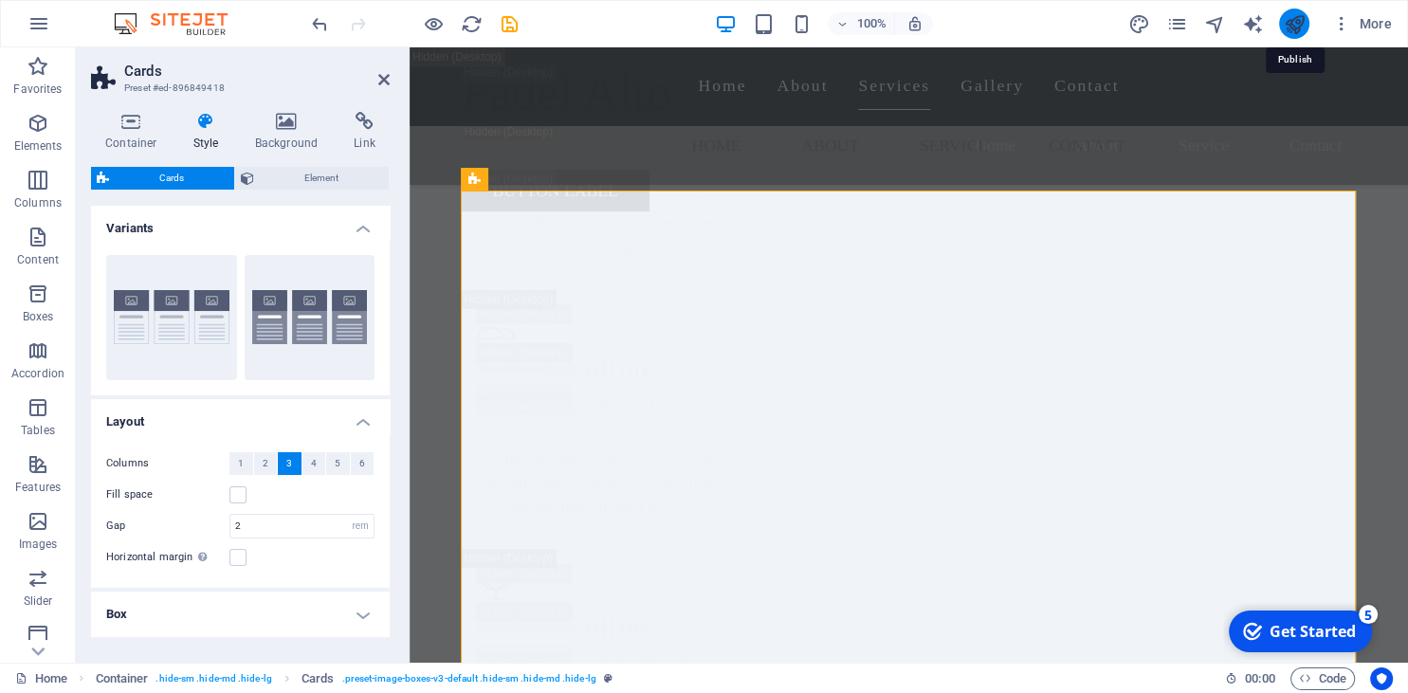
click at [1305, 22] on icon "publish" at bounding box center [1294, 24] width 22 height 22
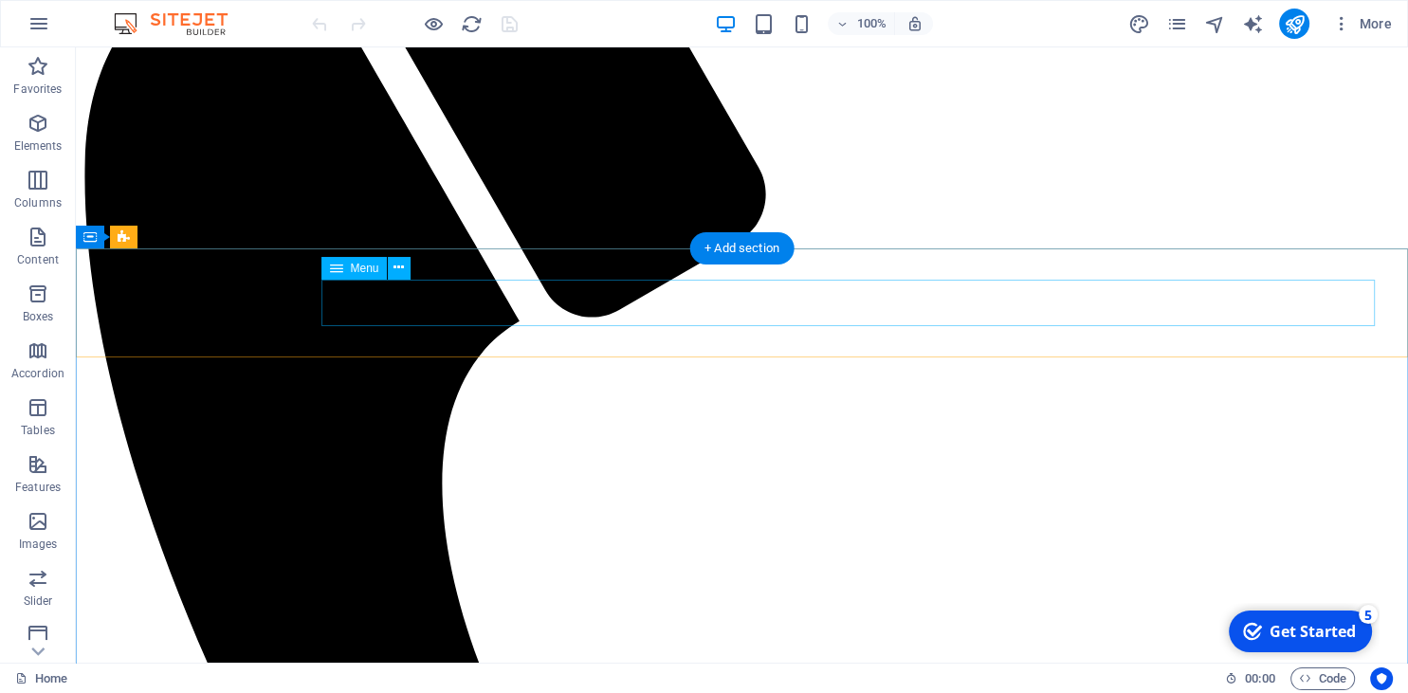
scroll to position [300, 0]
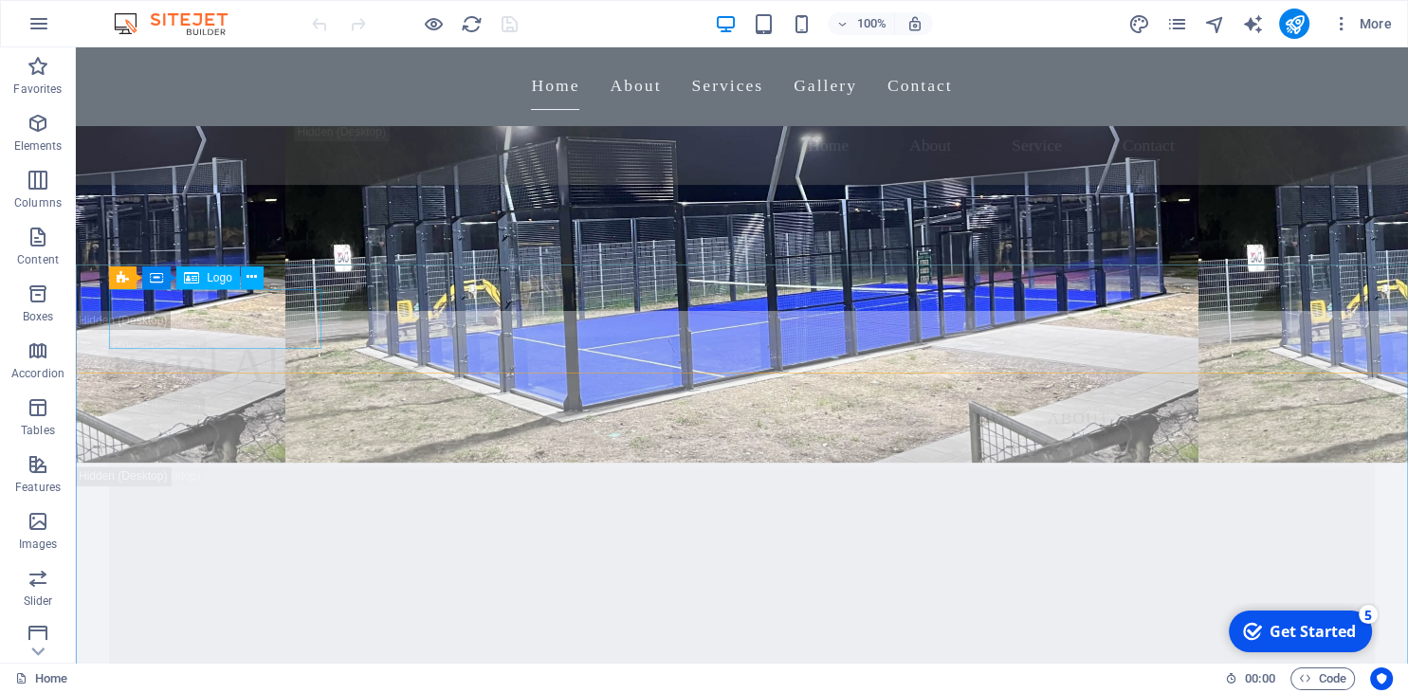
click at [209, 285] on div "Logo" at bounding box center [208, 277] width 64 height 23
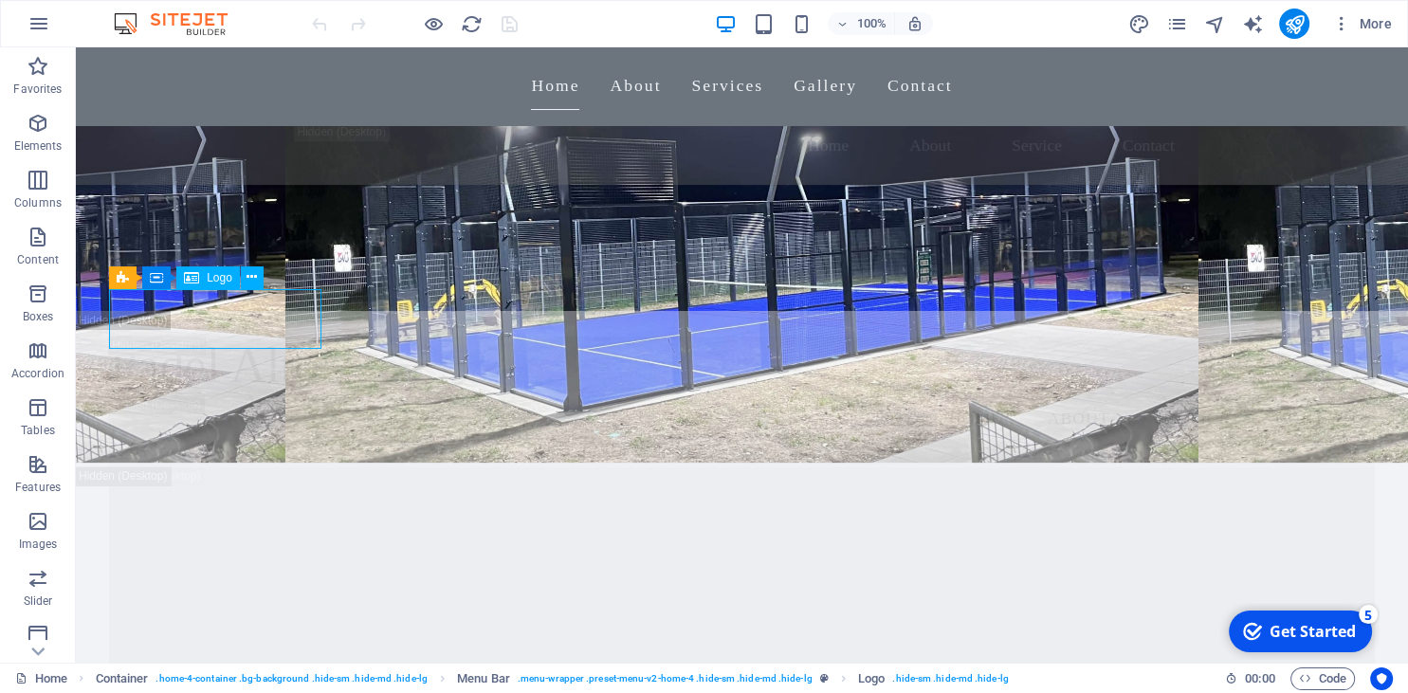
click at [209, 278] on span "Logo" at bounding box center [220, 277] width 26 height 11
click at [253, 274] on icon at bounding box center [252, 277] width 10 height 20
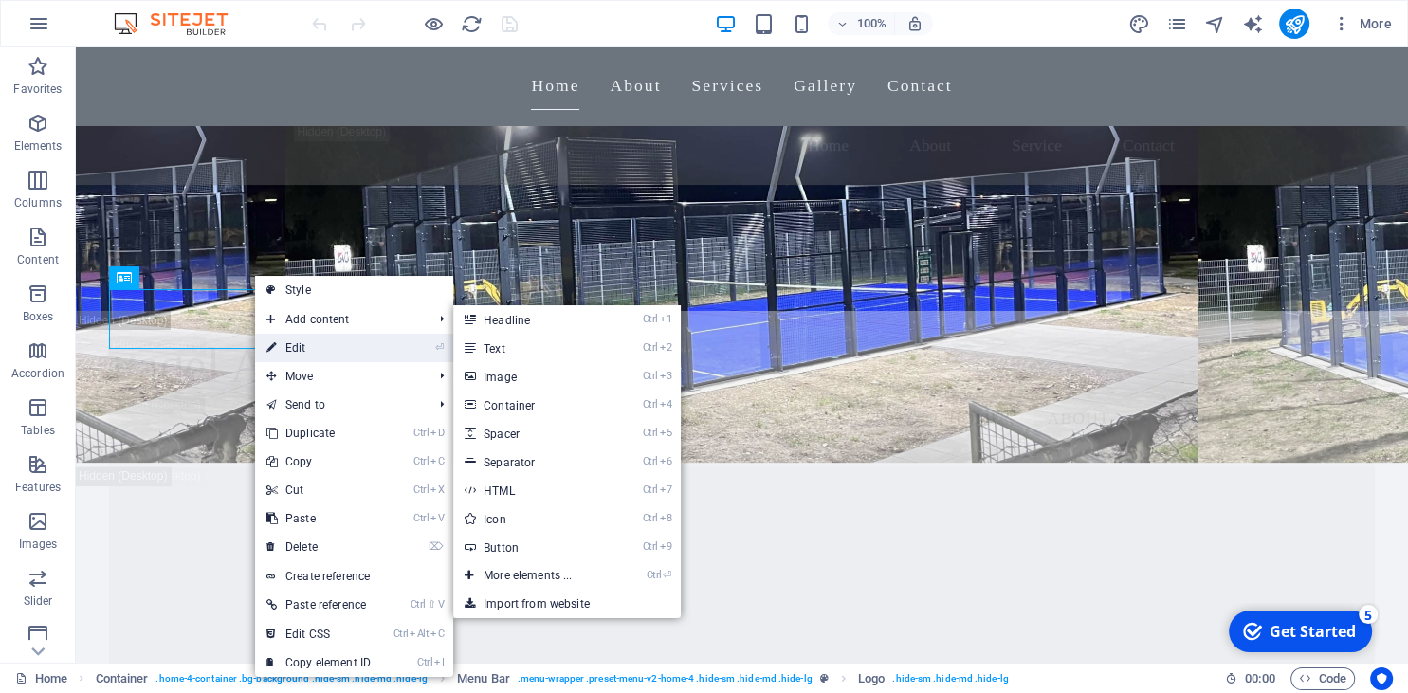
click at [338, 343] on link "⏎ Edit" at bounding box center [318, 348] width 127 height 28
select select "px"
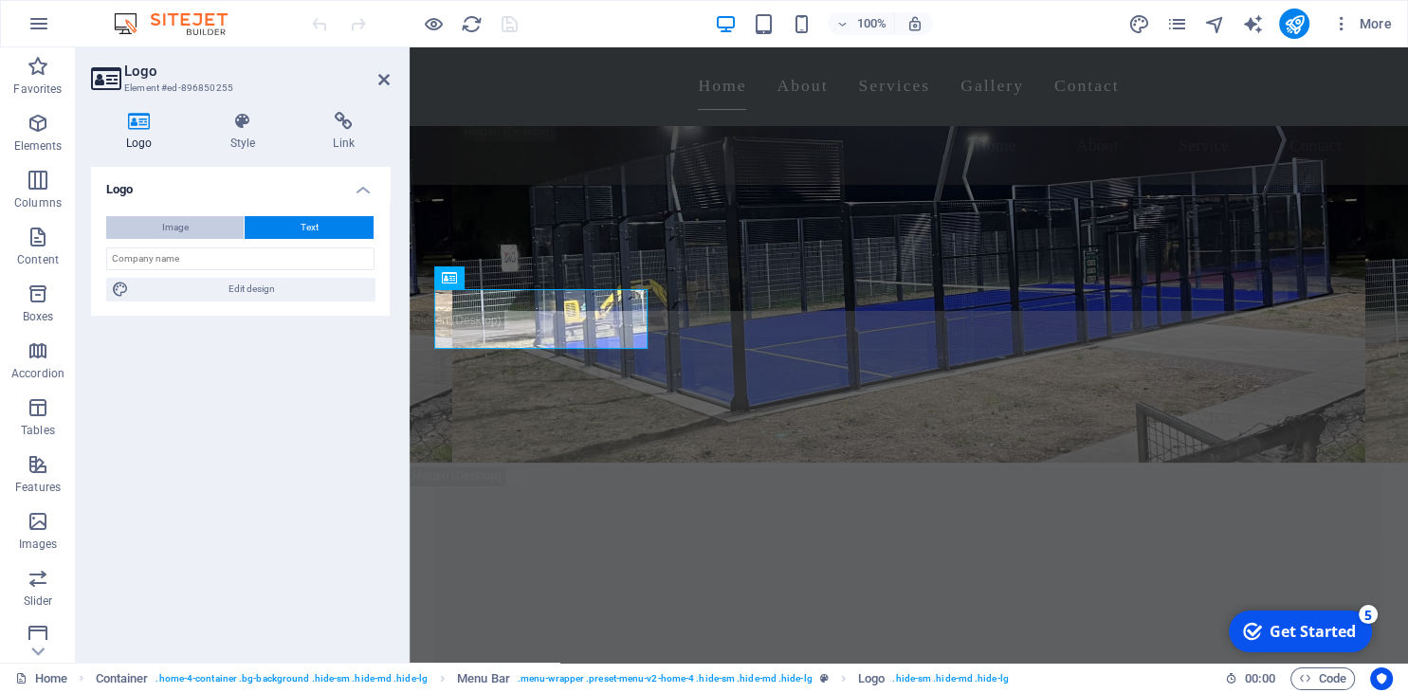
click at [207, 225] on button "Image" at bounding box center [175, 227] width 138 height 23
select select "DISABLED_OPTION_VALUE"
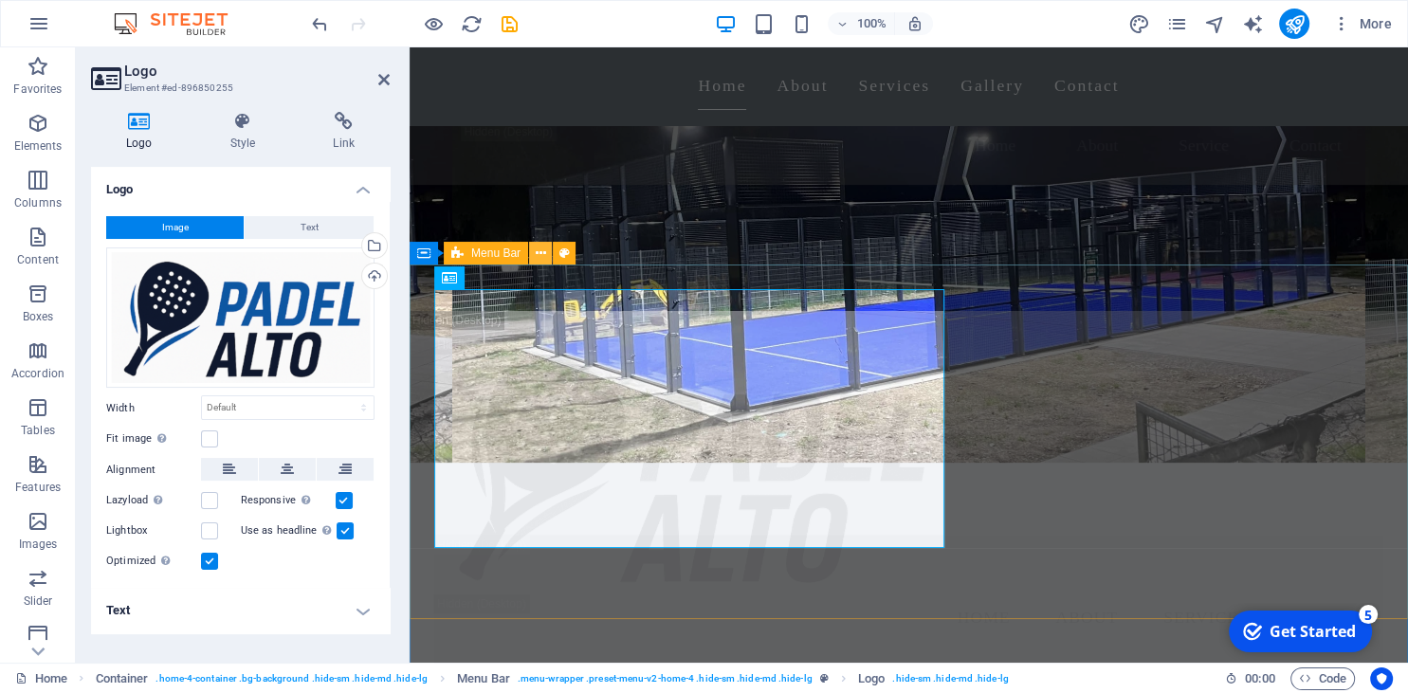
click at [541, 250] on icon at bounding box center [541, 254] width 10 height 20
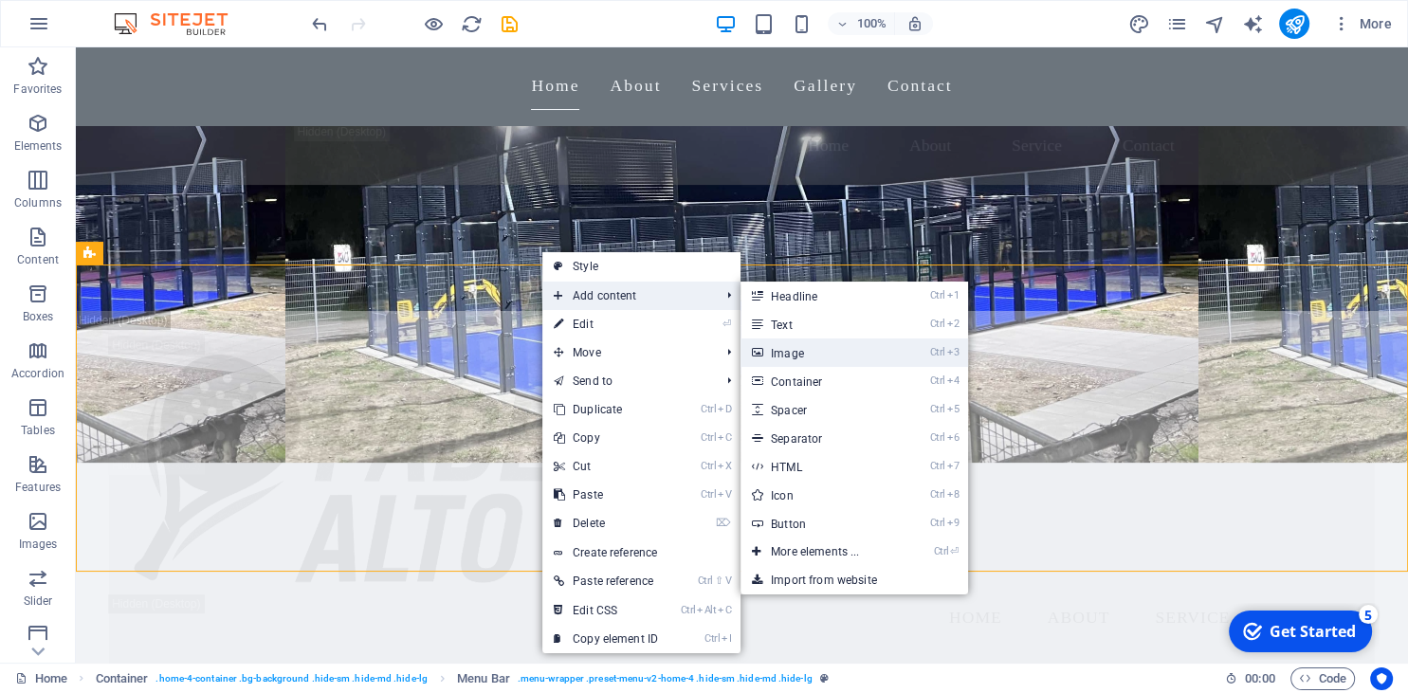
click at [809, 348] on link "Ctrl 3 Image" at bounding box center [819, 353] width 156 height 28
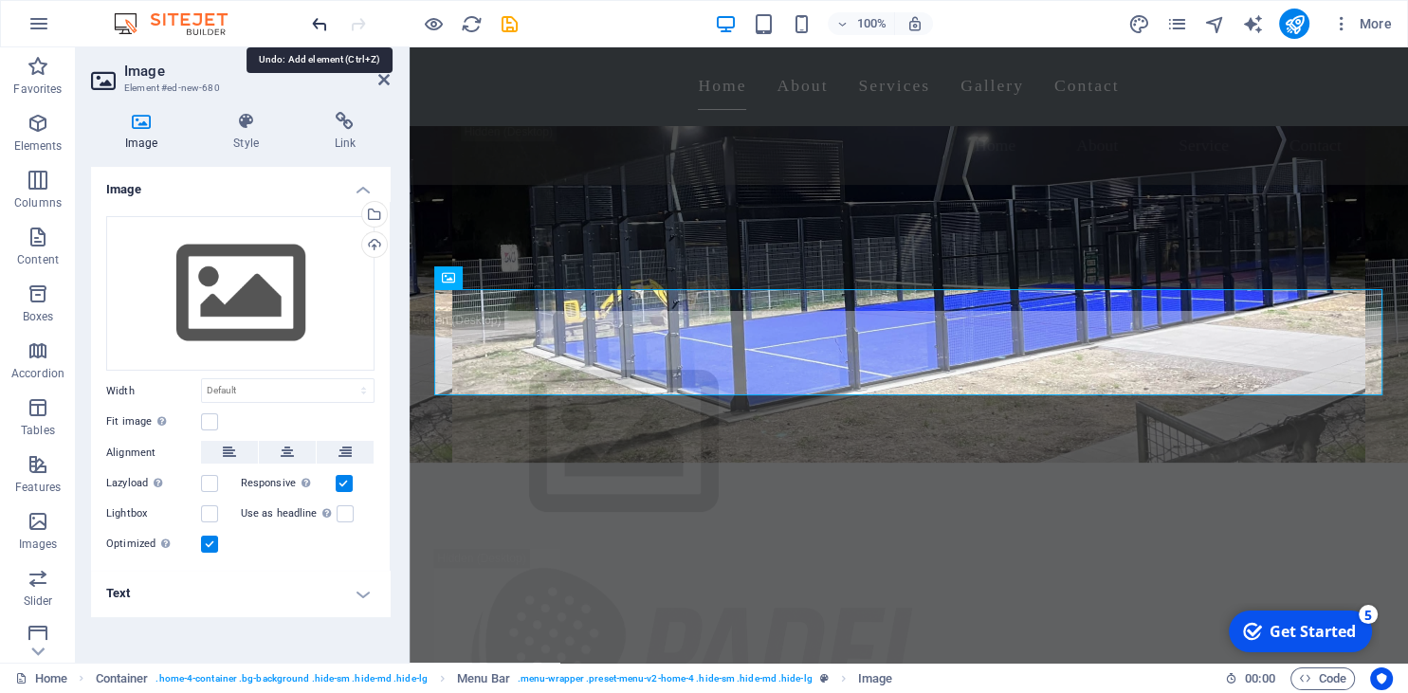
click at [315, 28] on icon "undo" at bounding box center [320, 24] width 22 height 22
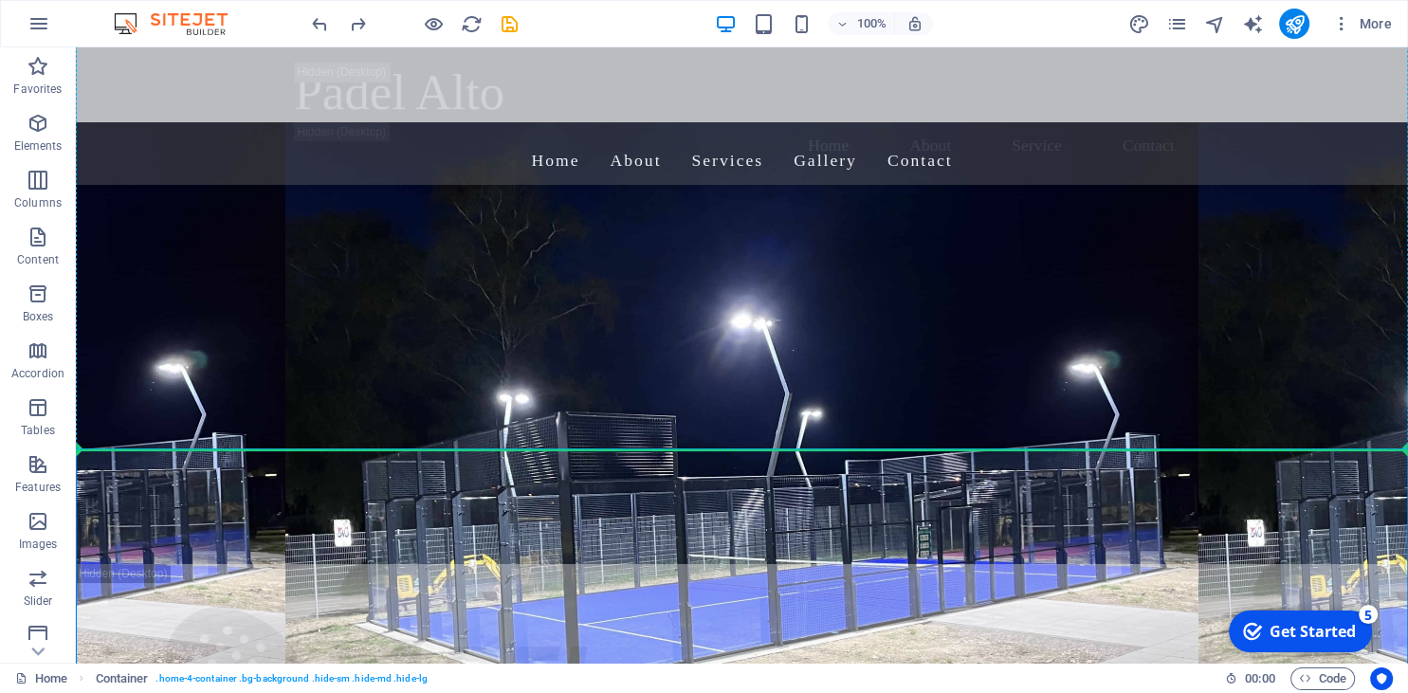
scroll to position [0, 0]
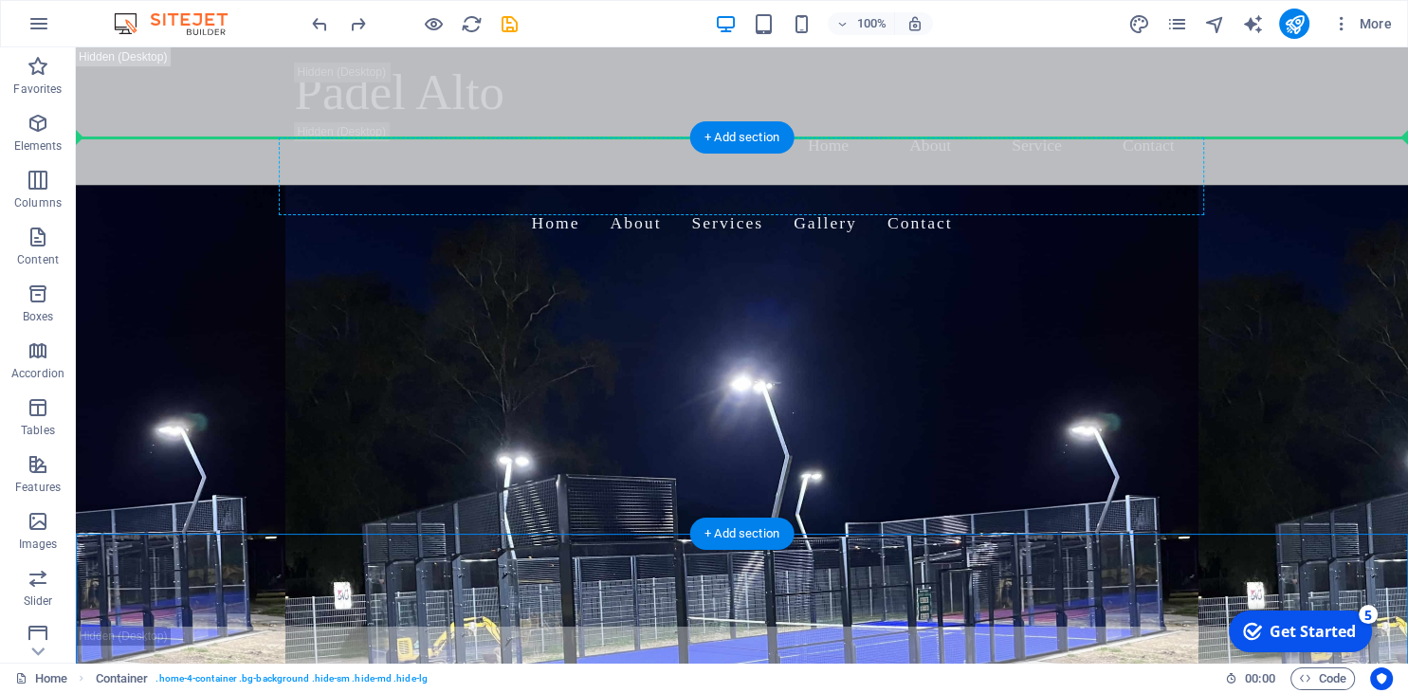
drag, startPoint x: 388, startPoint y: 465, endPoint x: 353, endPoint y: 186, distance: 281.0
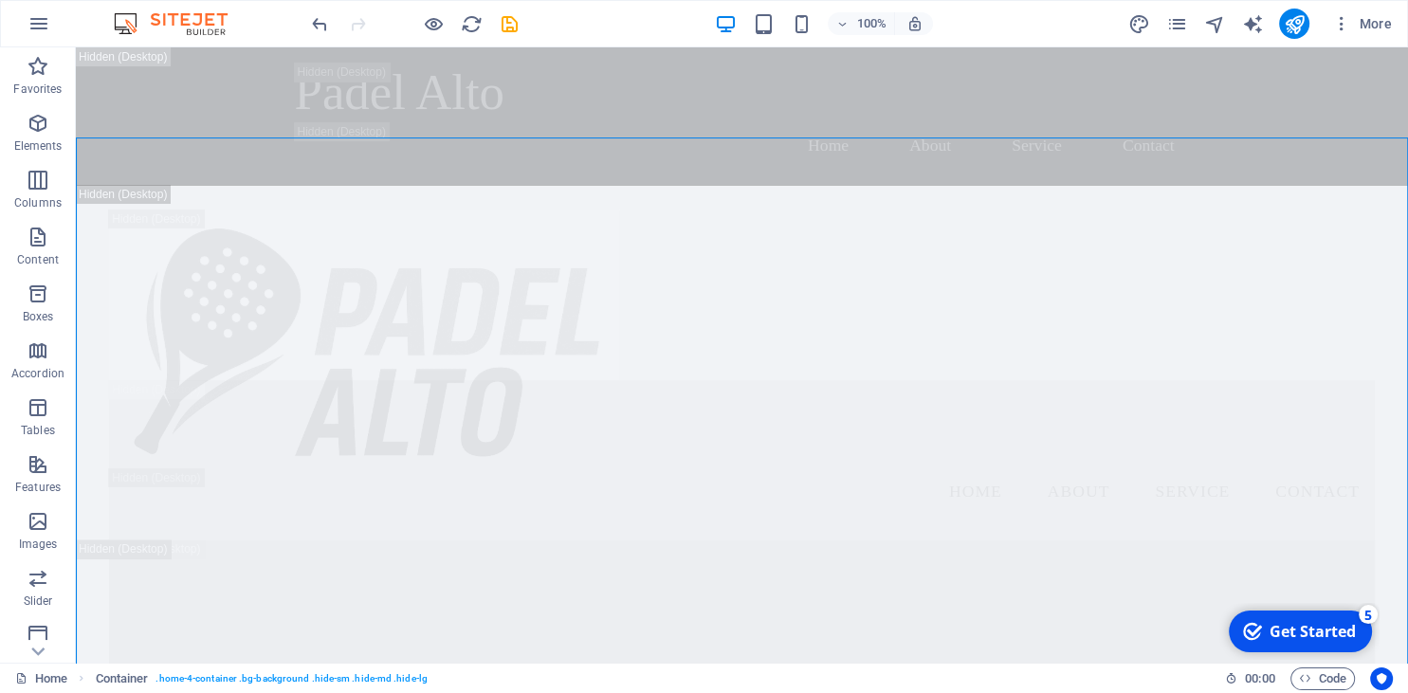
click at [306, 26] on div "100% More" at bounding box center [704, 24] width 1406 height 46
click at [309, 25] on icon "undo" at bounding box center [320, 24] width 22 height 22
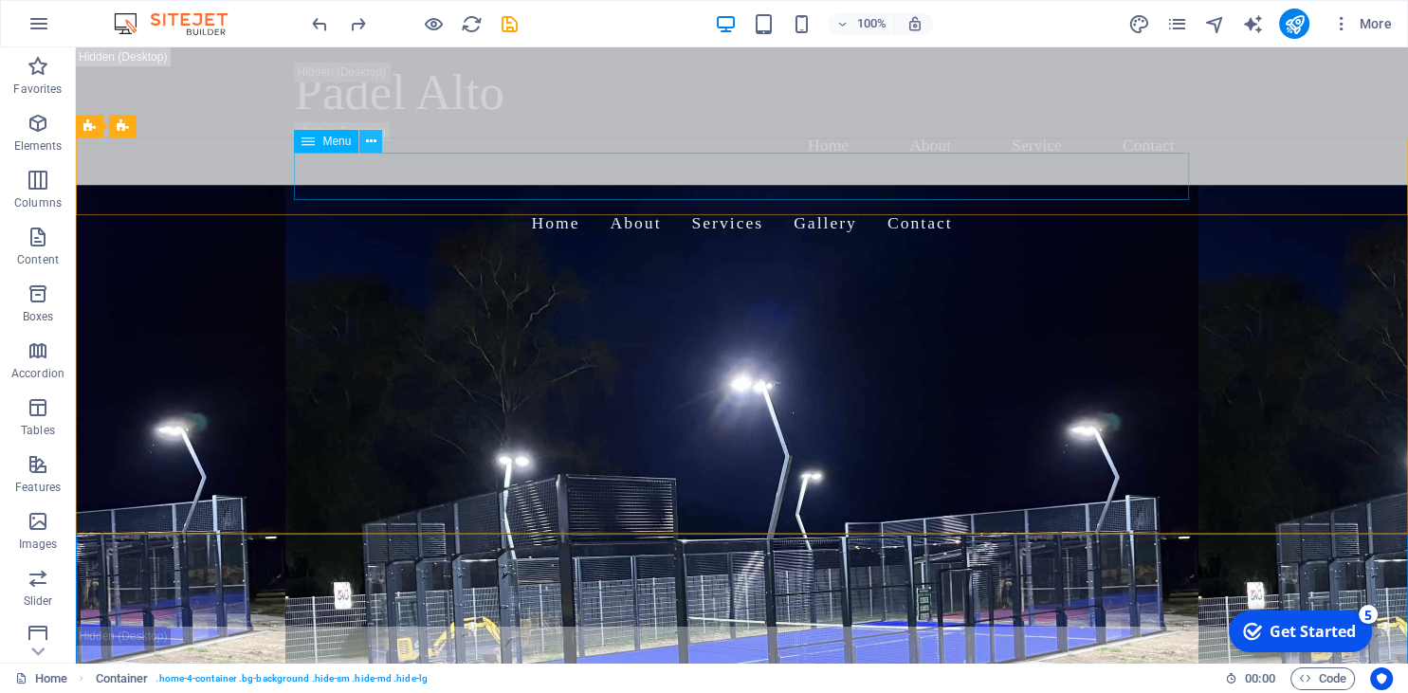
click at [368, 140] on icon at bounding box center [371, 142] width 10 height 20
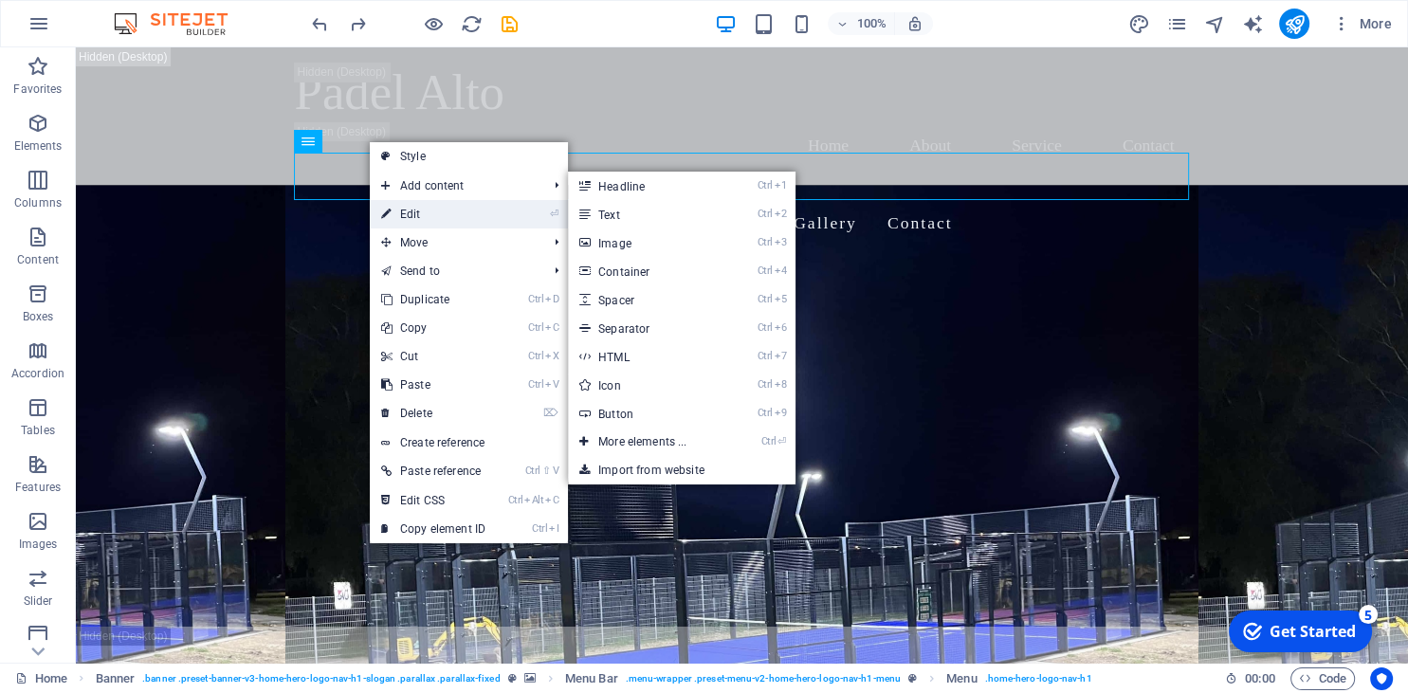
click at [428, 207] on link "⏎ Edit" at bounding box center [433, 214] width 127 height 28
select select
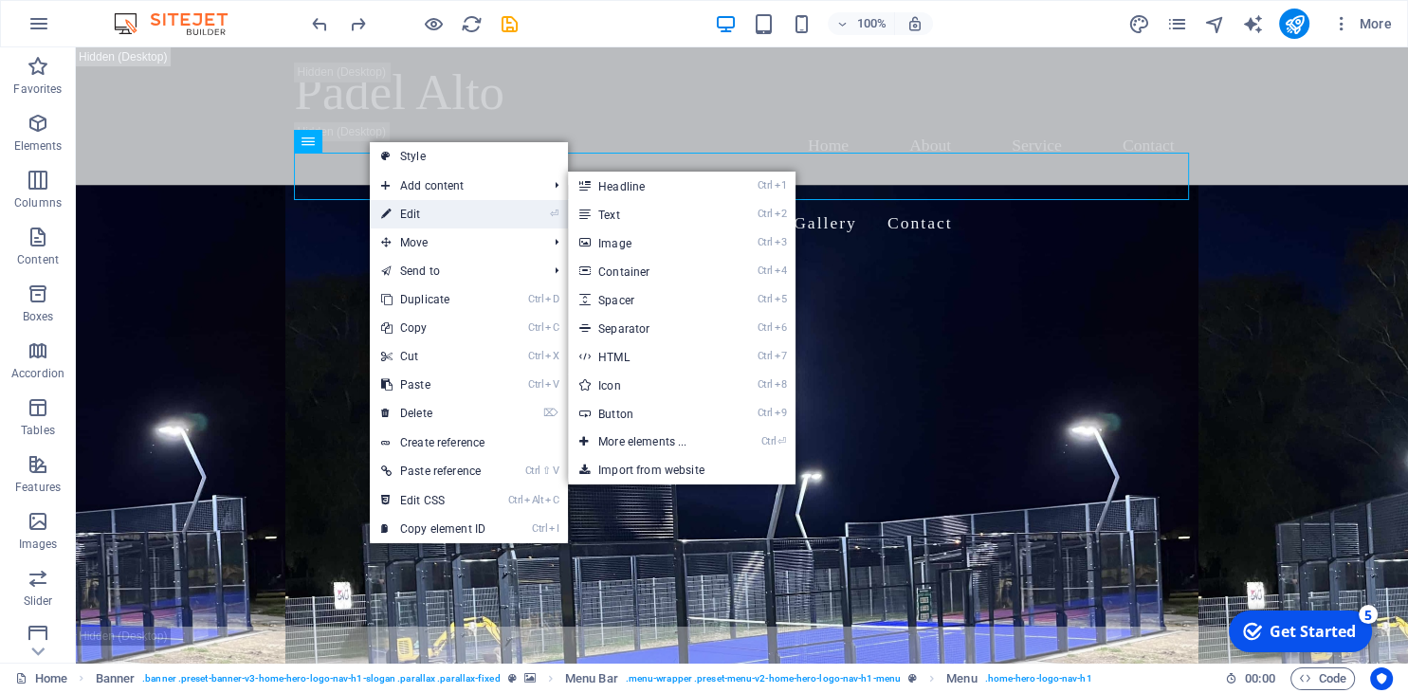
select select
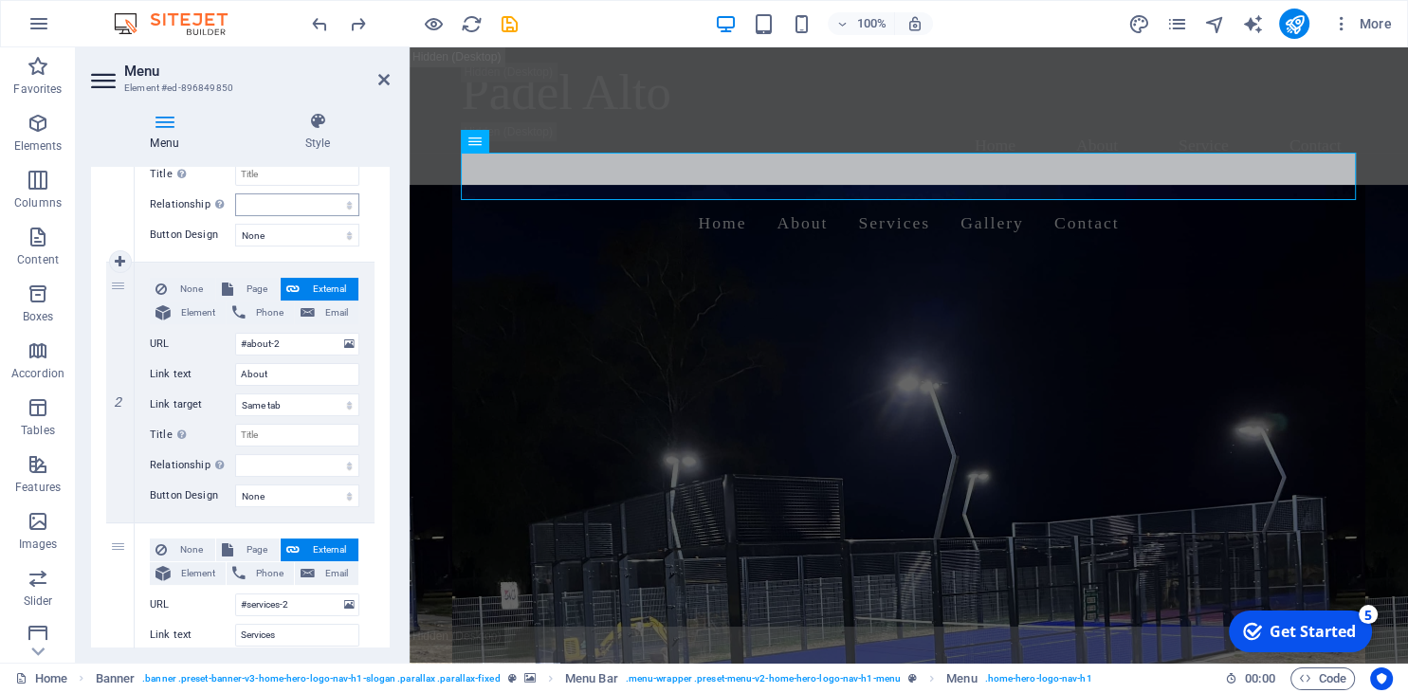
scroll to position [432, 0]
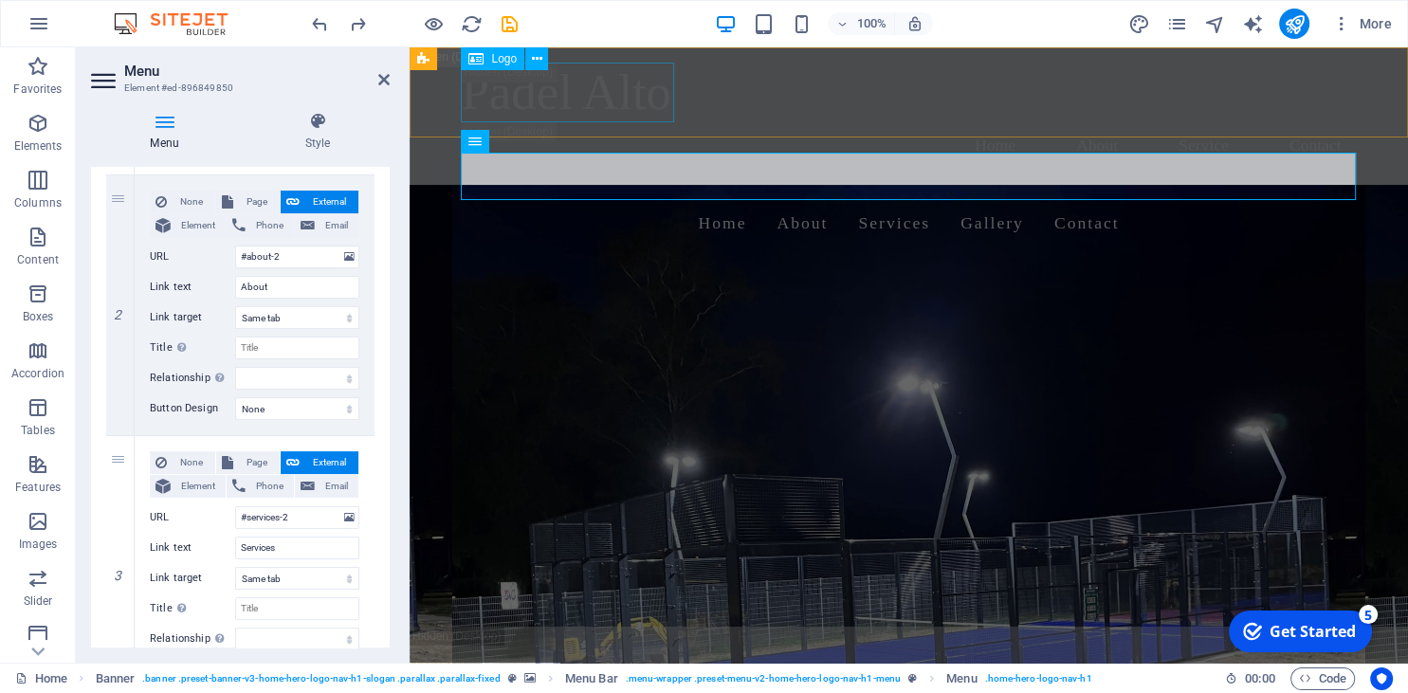
click at [498, 59] on span "Logo" at bounding box center [504, 58] width 26 height 11
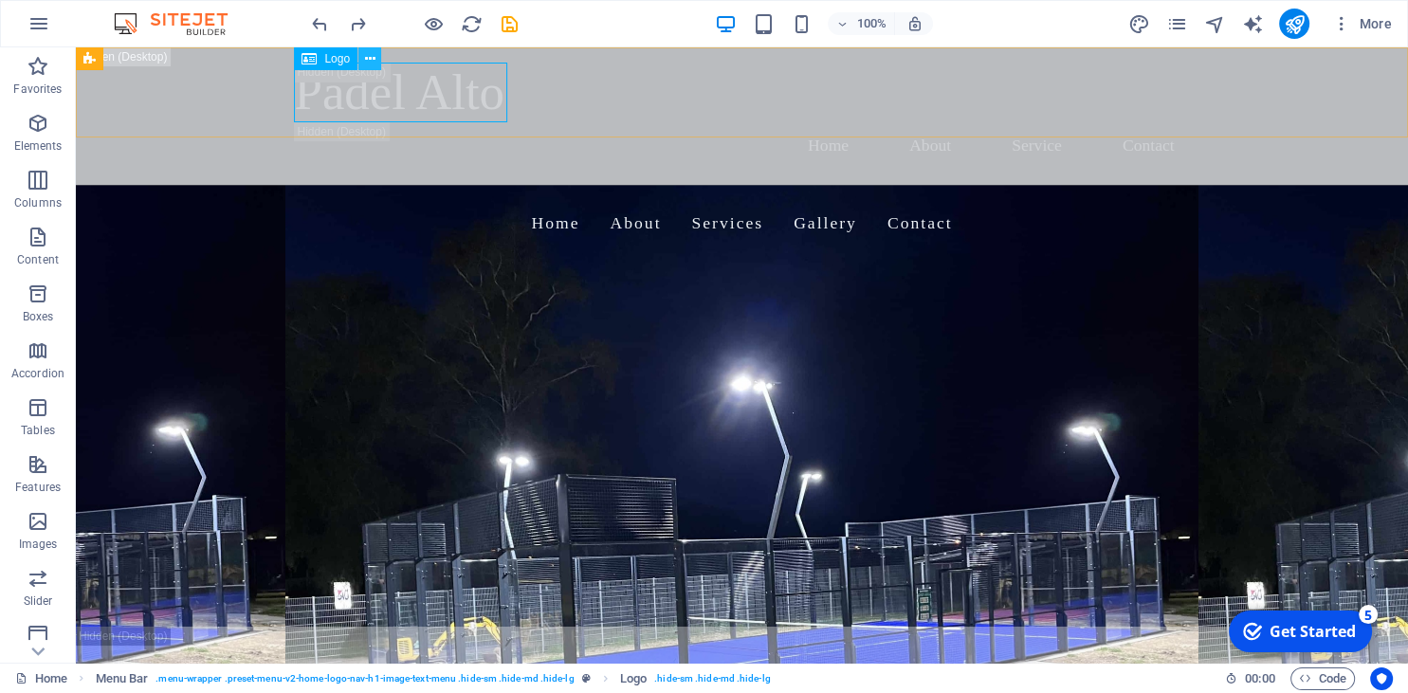
click at [371, 58] on icon at bounding box center [370, 59] width 10 height 20
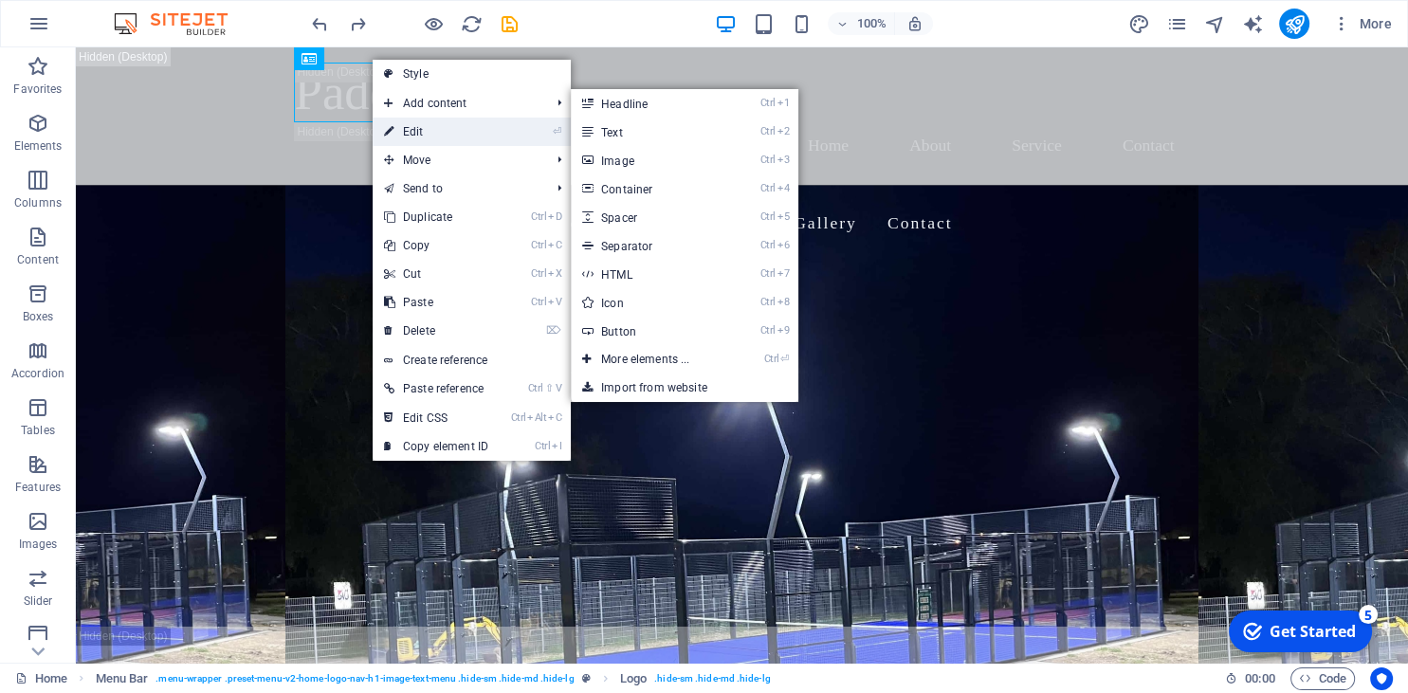
click at [436, 125] on link "⏎ Edit" at bounding box center [436, 132] width 127 height 28
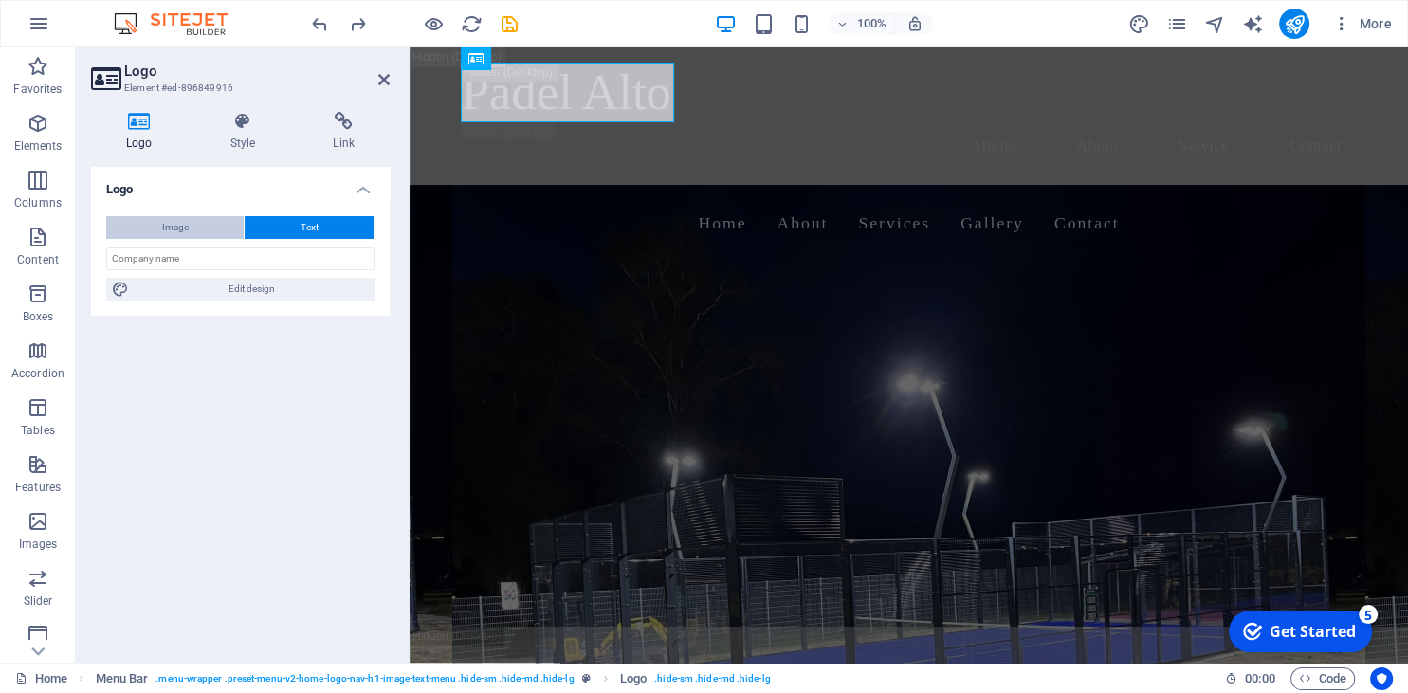
click at [214, 222] on button "Image" at bounding box center [175, 227] width 138 height 23
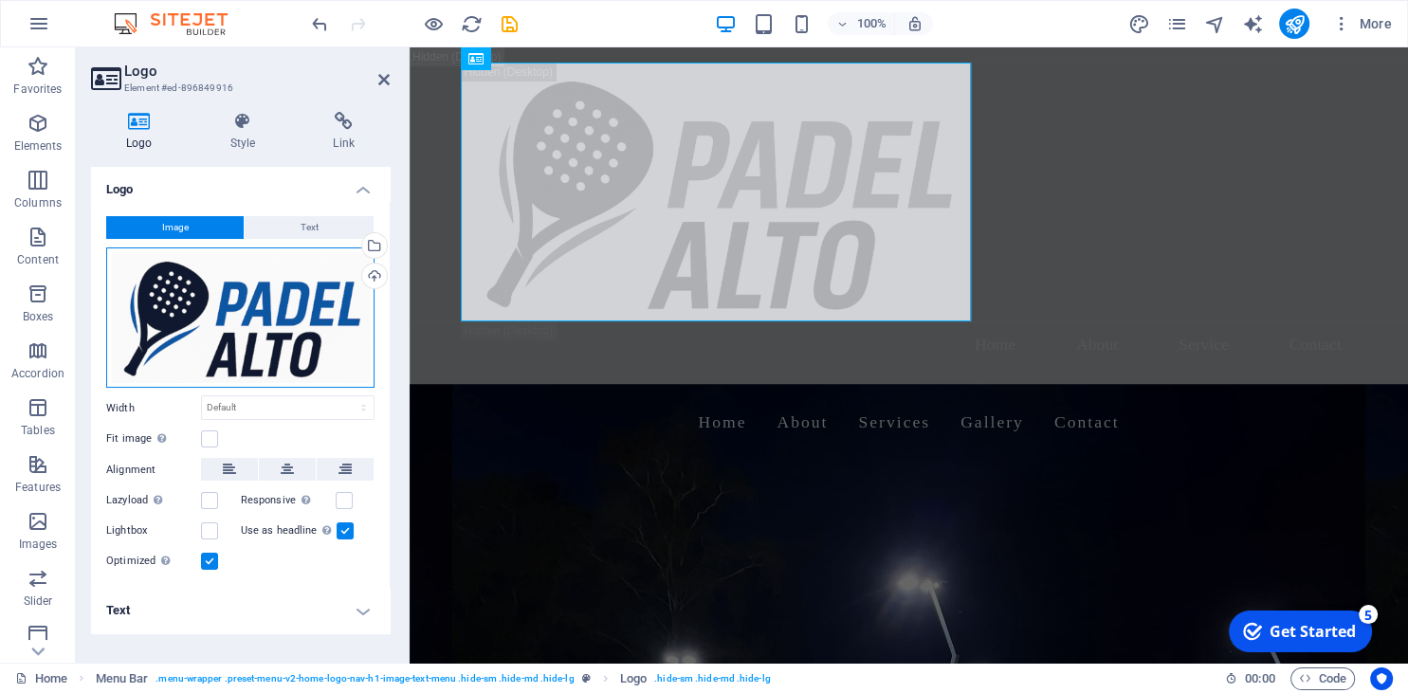
click at [310, 340] on div "Drag files here, click to choose files or select files from Files or our free s…" at bounding box center [240, 318] width 268 height 141
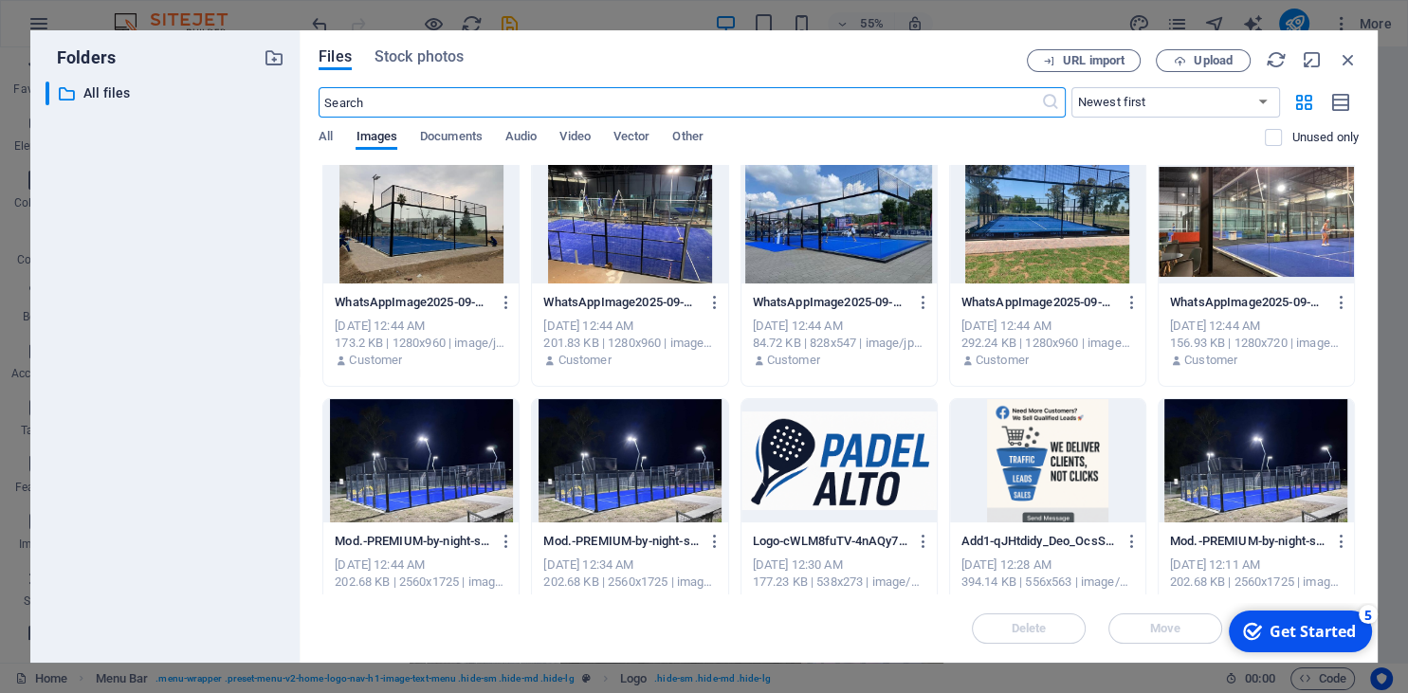
scroll to position [754, 0]
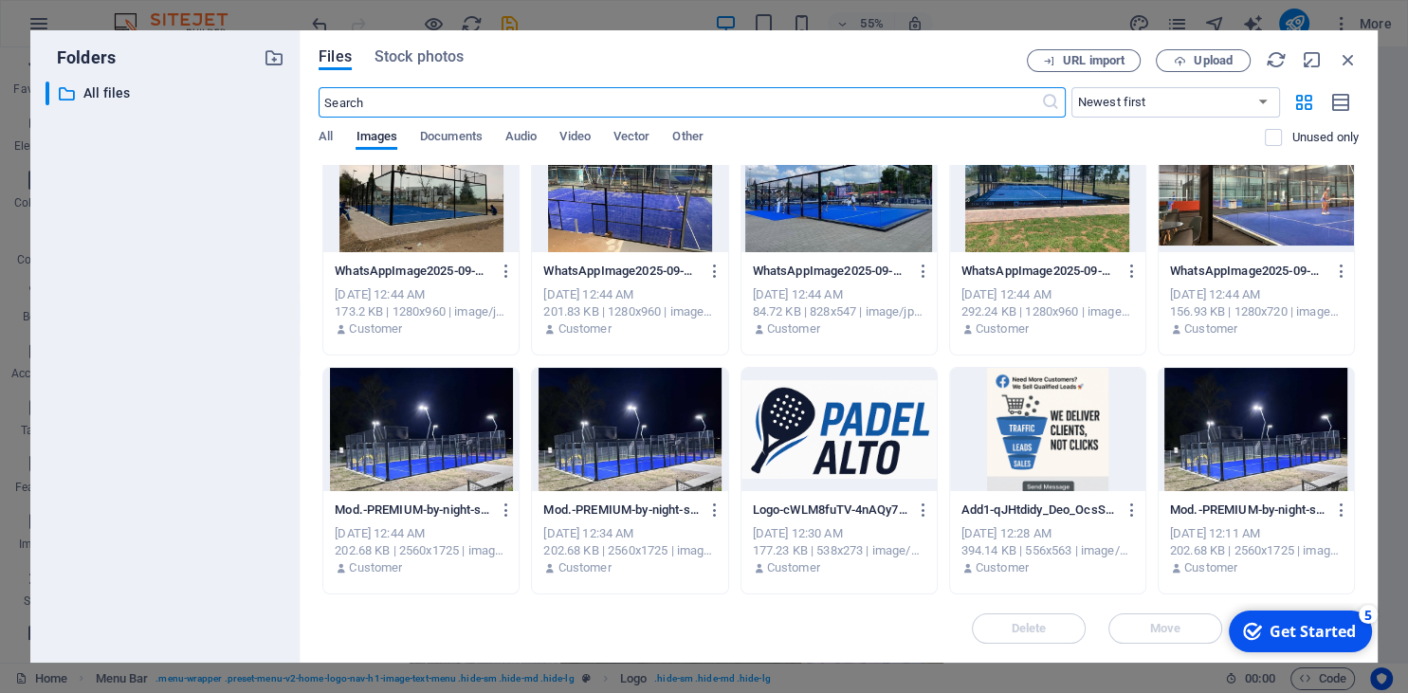
click at [851, 431] on div at bounding box center [839, 429] width 195 height 123
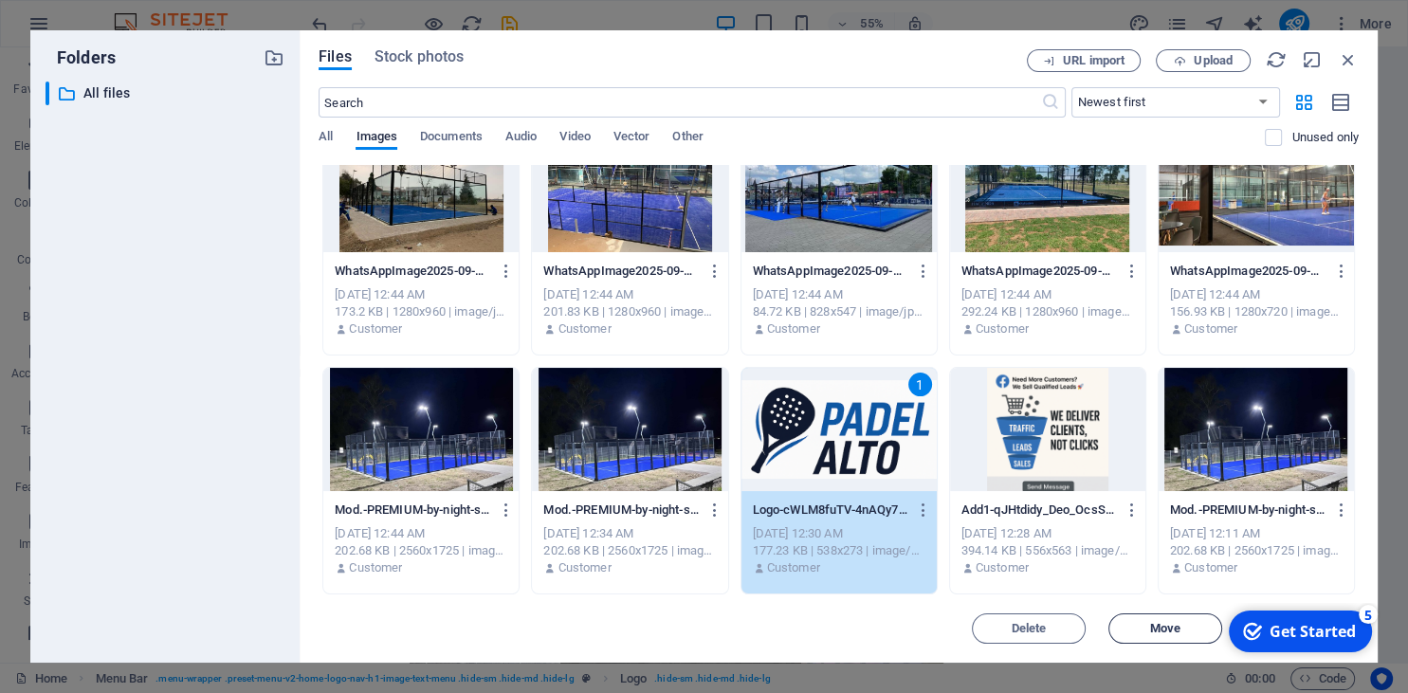
click at [1170, 623] on span "Move" at bounding box center [1165, 628] width 30 height 11
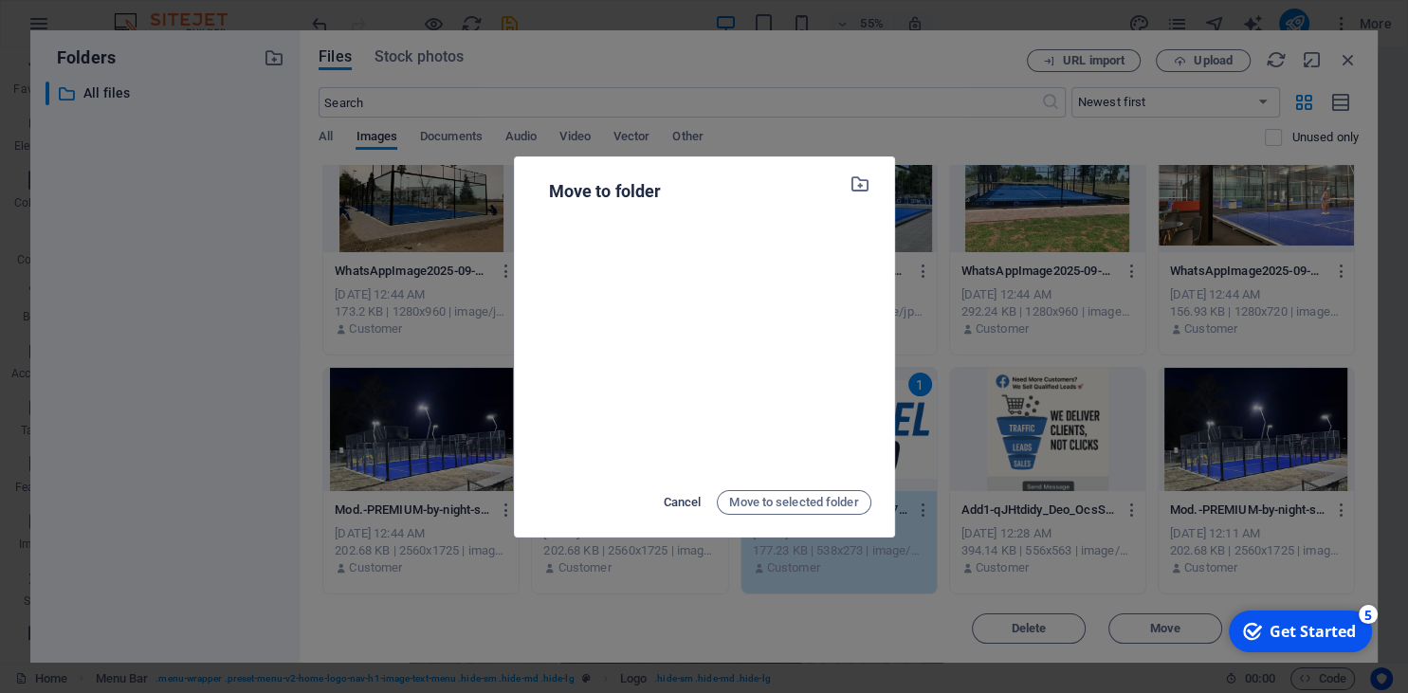
click at [681, 495] on span "Cancel" at bounding box center [683, 502] width 38 height 23
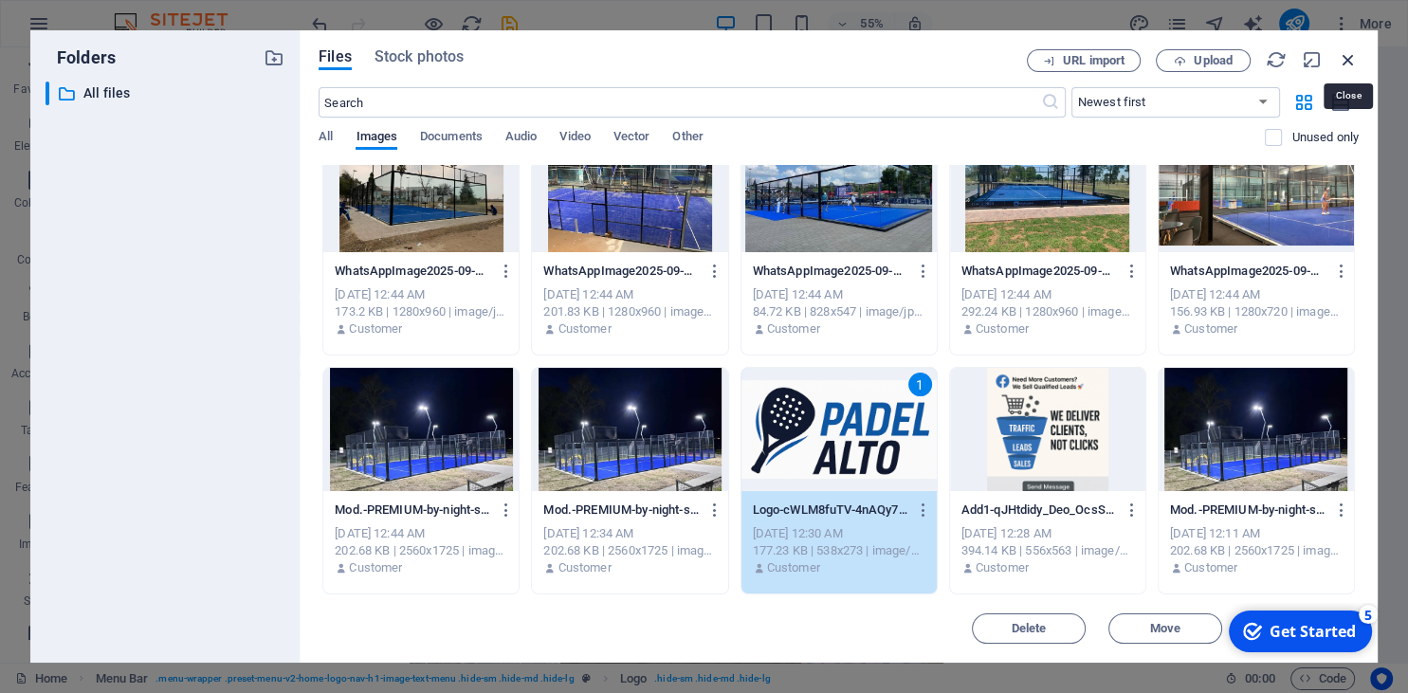
click at [1346, 59] on icon "button" at bounding box center [1348, 59] width 21 height 21
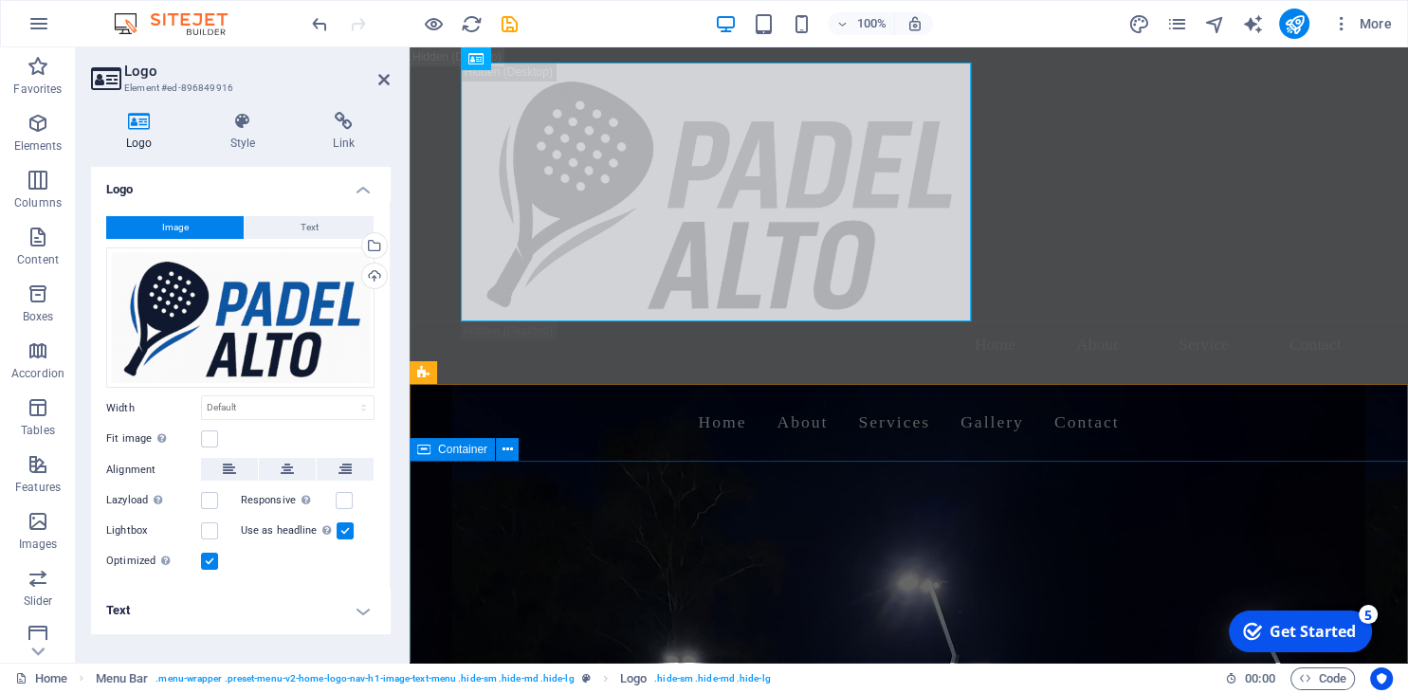
click at [1088, 502] on div "Welcome to Padel Alto - Your Padel Court Experts Build. Play. Profit." at bounding box center [909, 610] width 999 height 298
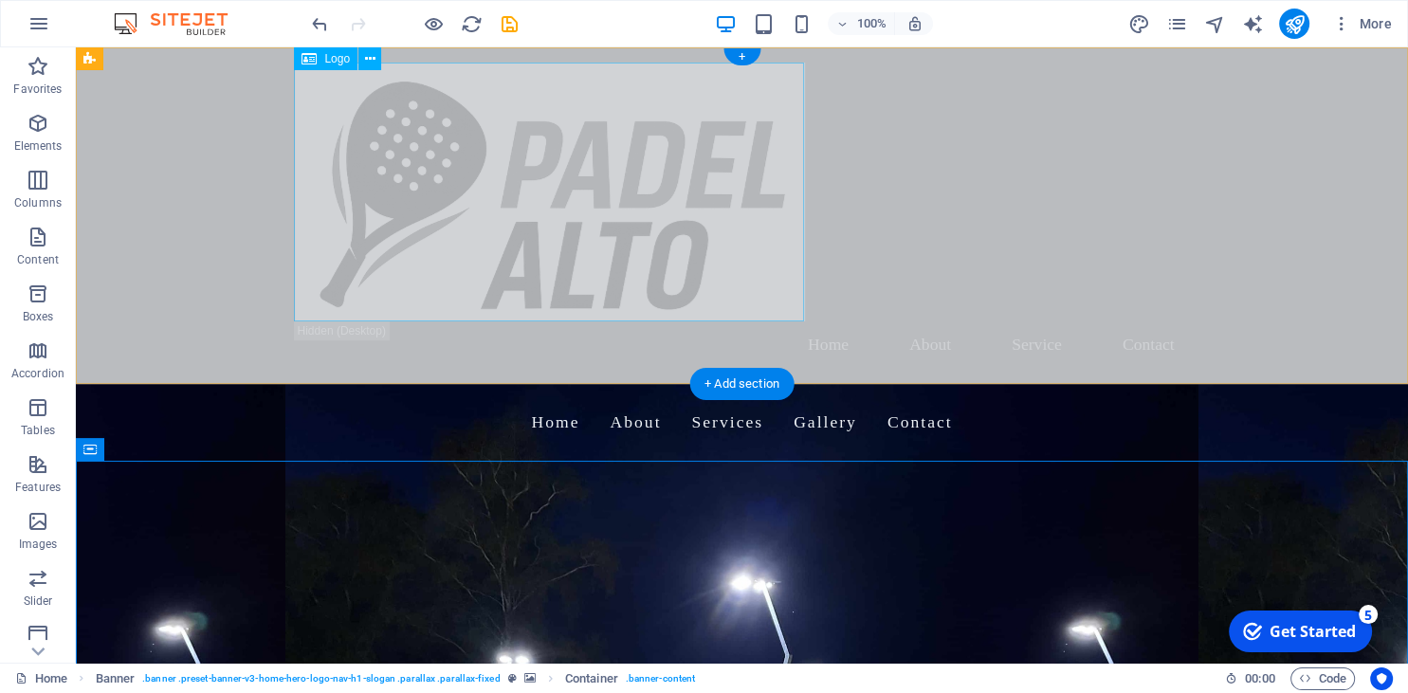
click at [665, 215] on div at bounding box center [742, 192] width 895 height 259
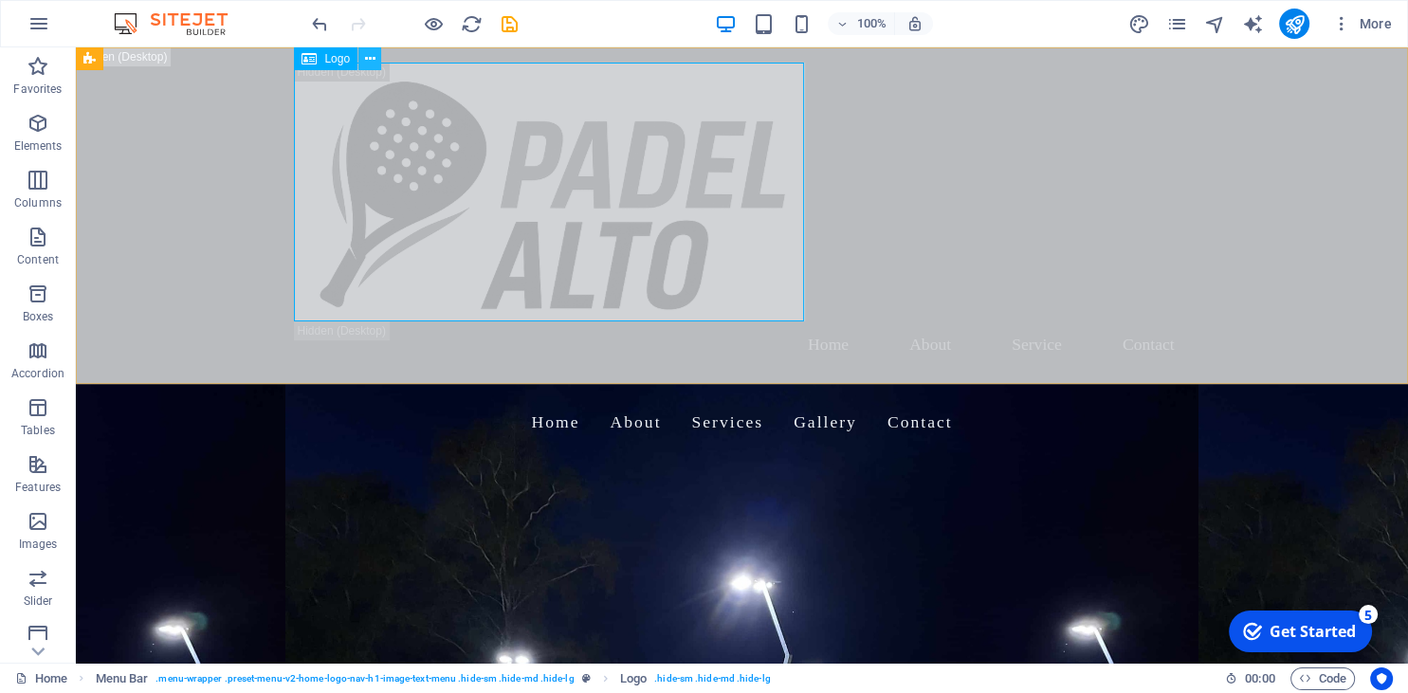
click at [368, 56] on icon at bounding box center [370, 59] width 10 height 20
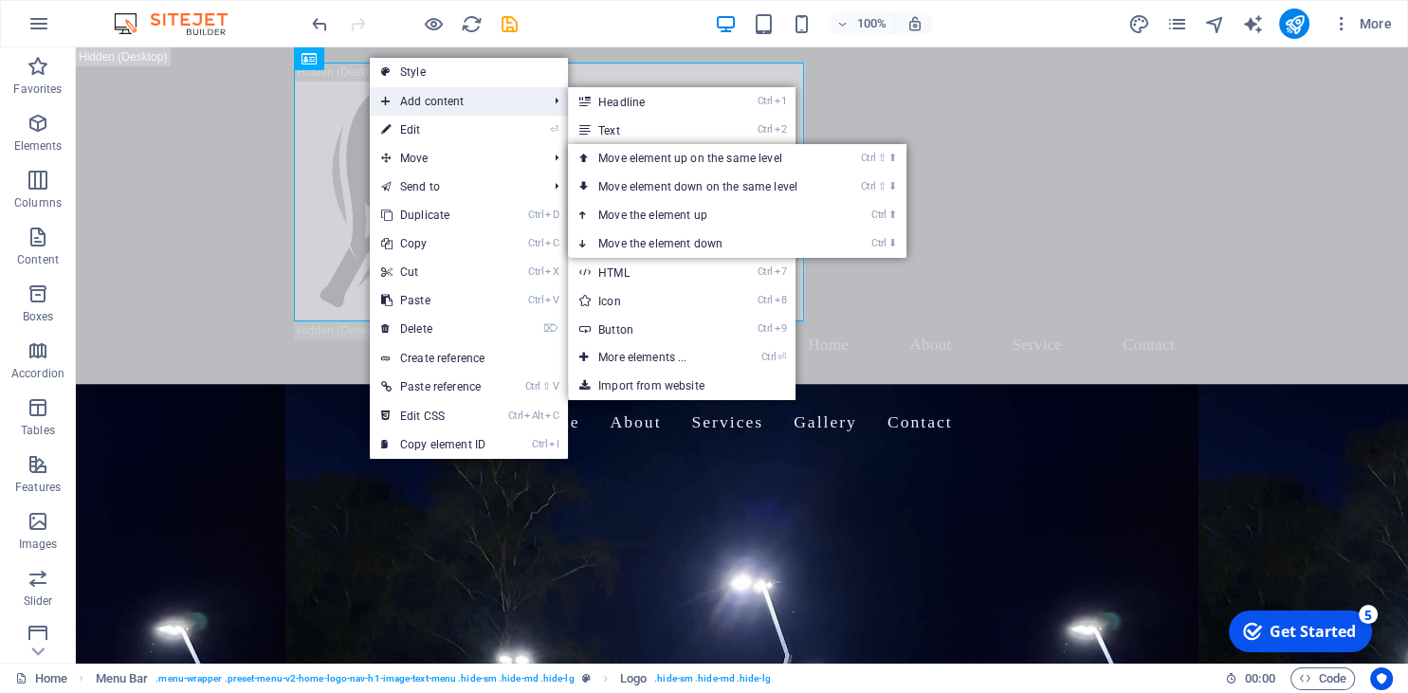
click at [433, 116] on span "Add content" at bounding box center [455, 101] width 170 height 28
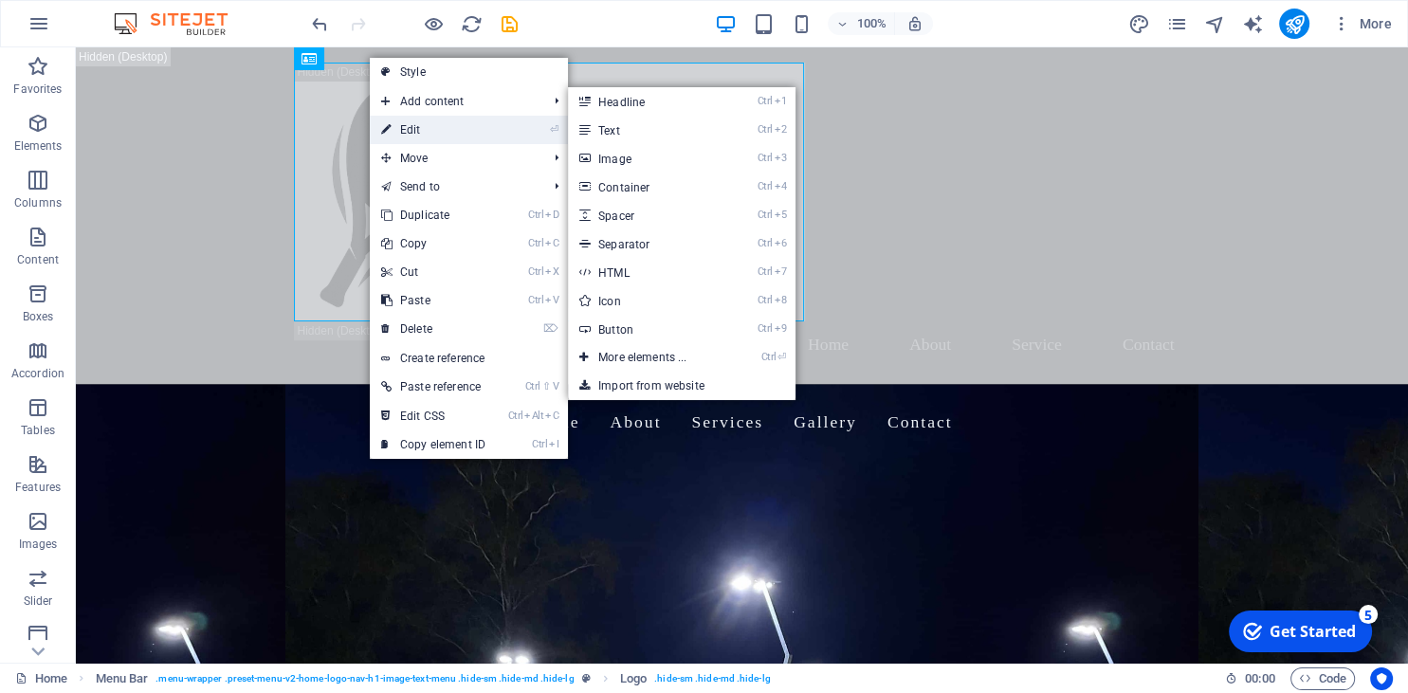
click at [437, 131] on link "⏎ Edit" at bounding box center [433, 130] width 127 height 28
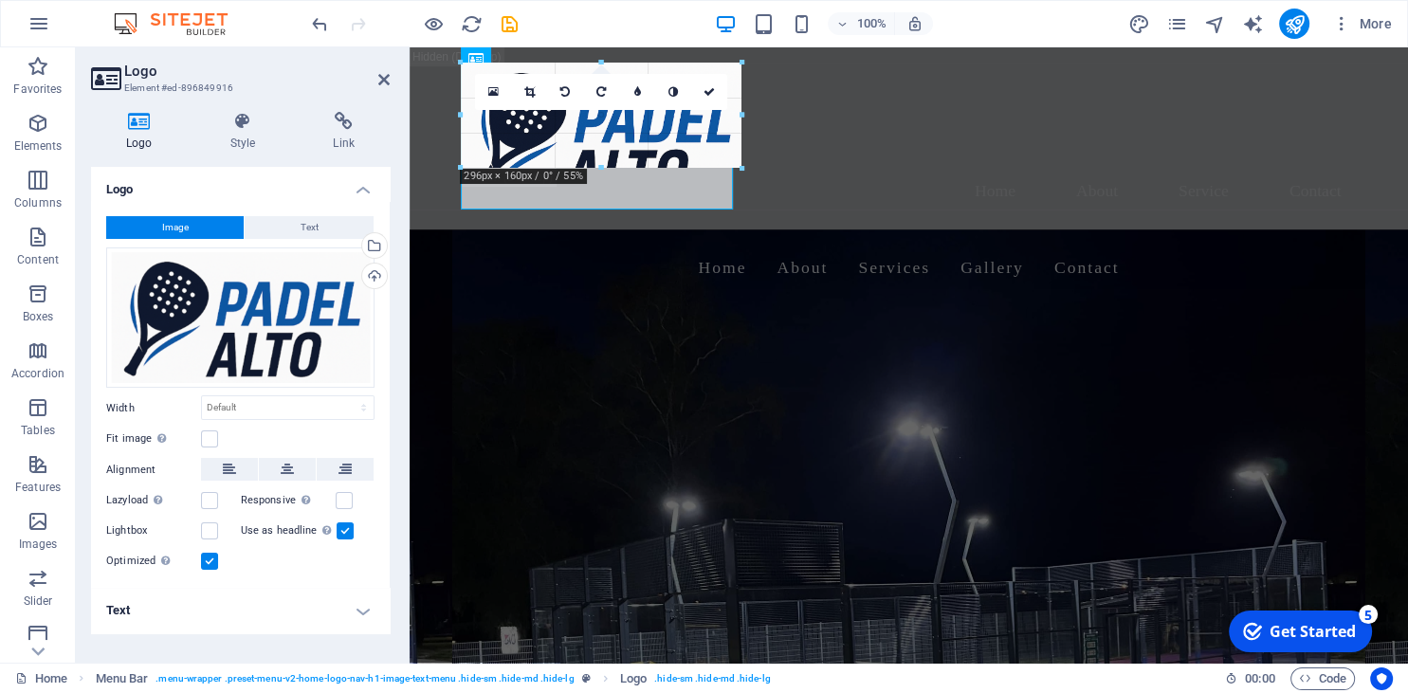
drag, startPoint x: 973, startPoint y: 321, endPoint x: 657, endPoint y: 135, distance: 366.4
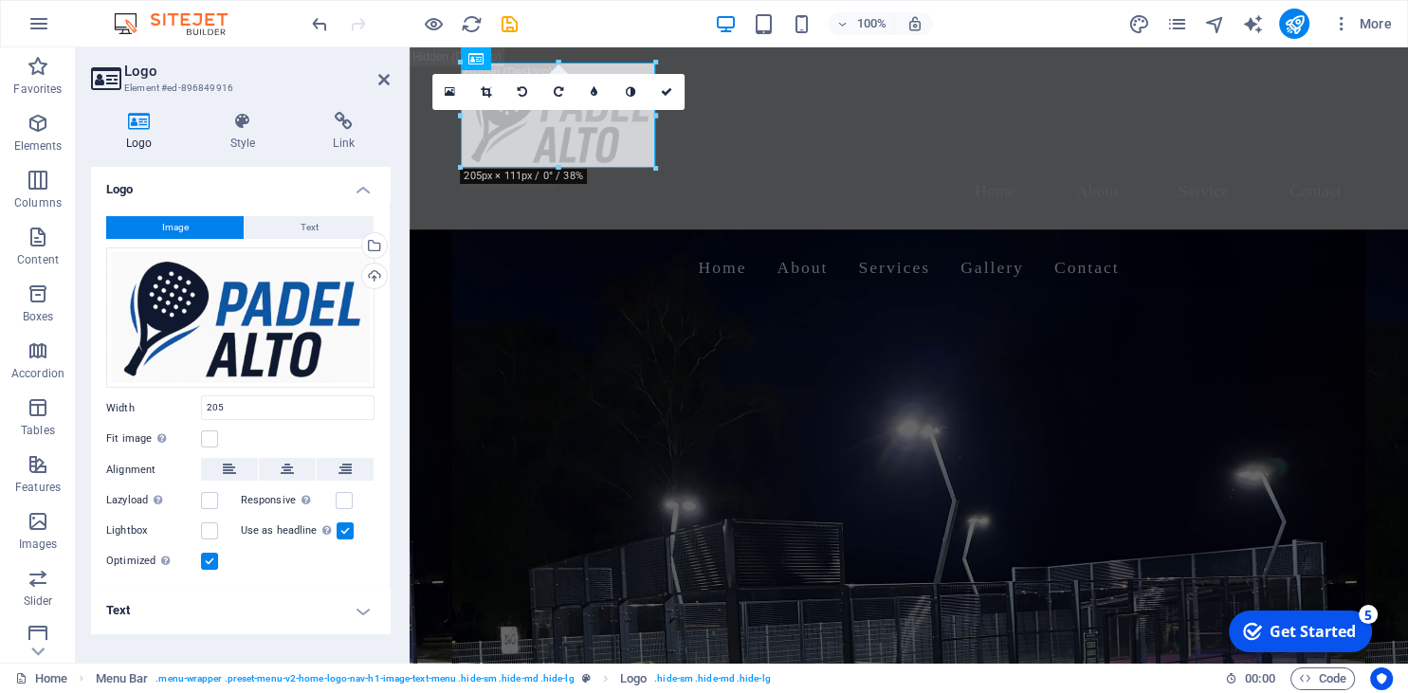
type input "205"
select select "px"
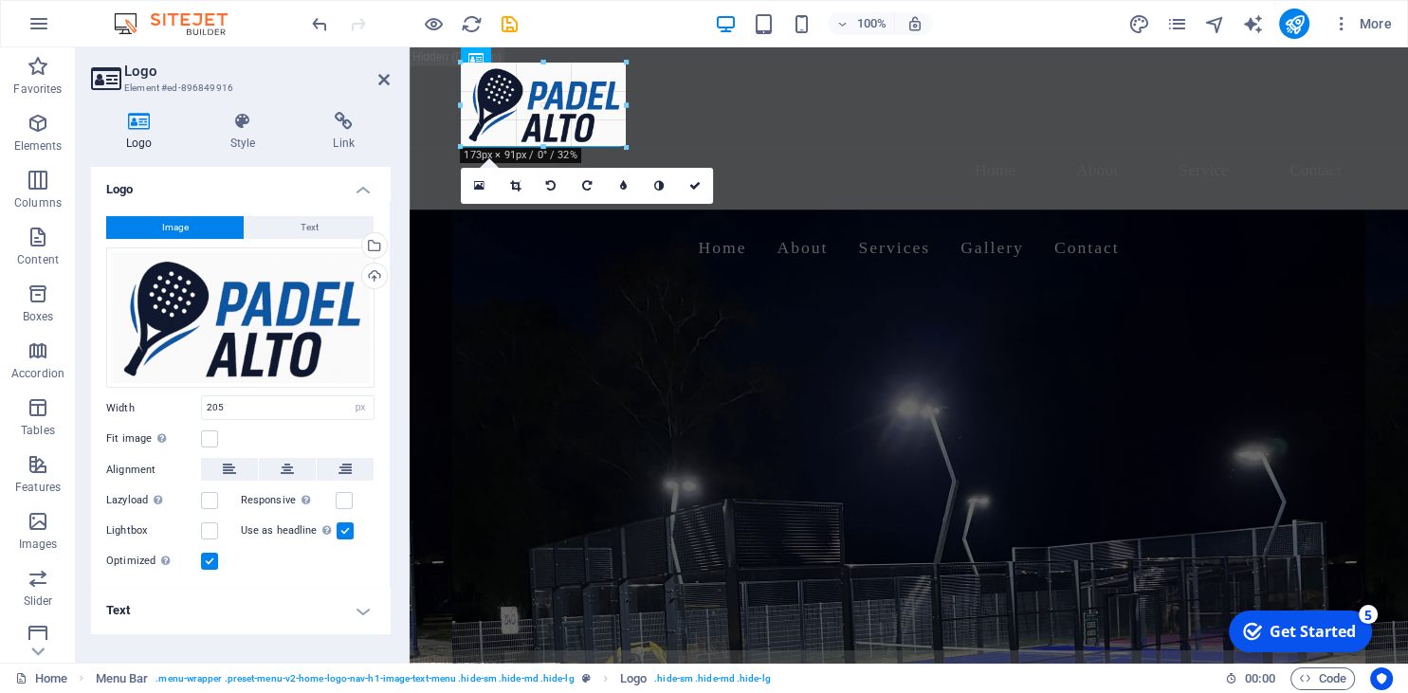
drag, startPoint x: 655, startPoint y: 161, endPoint x: 621, endPoint y: 124, distance: 50.3
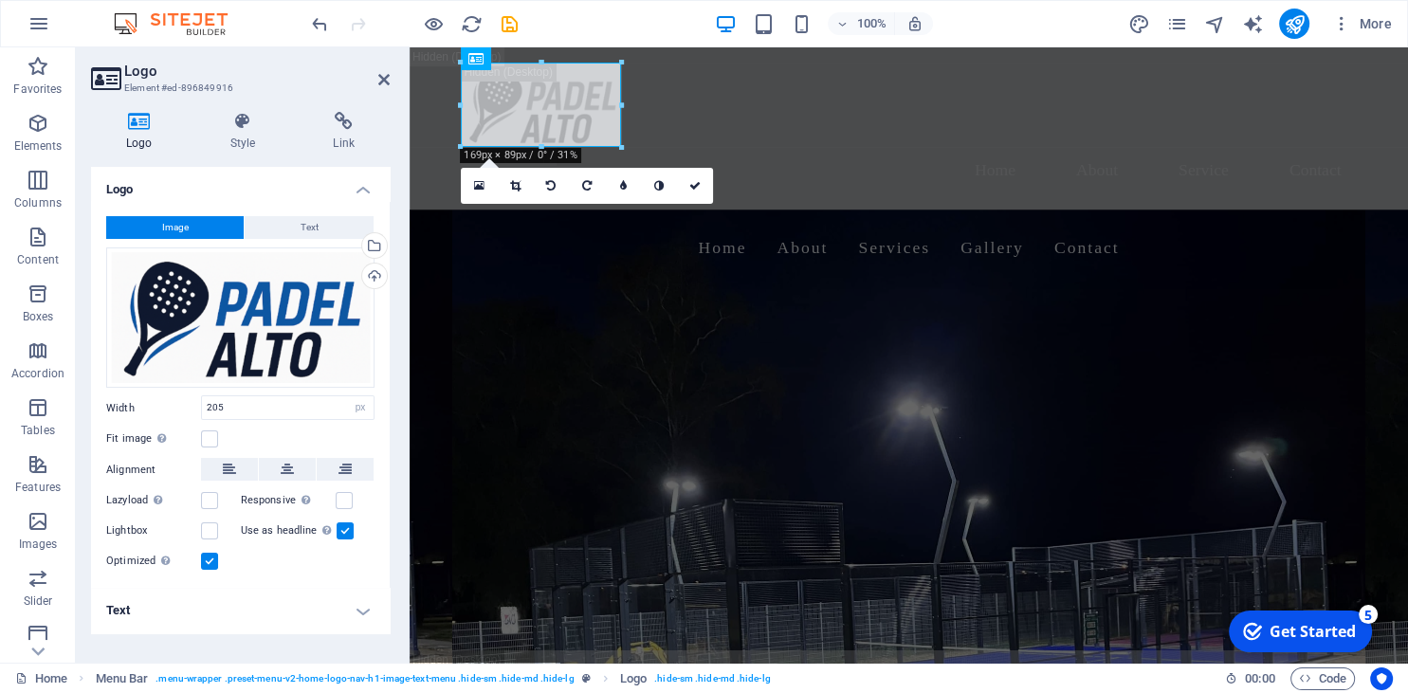
type input "169"
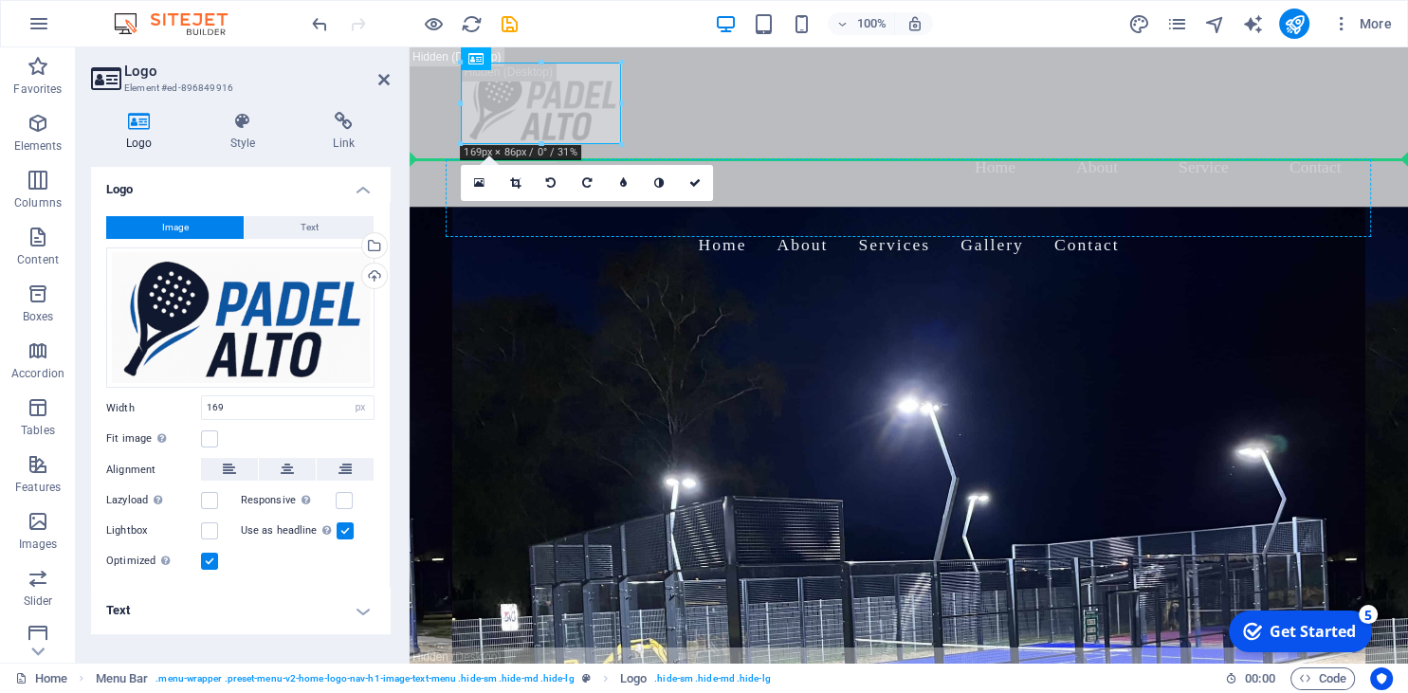
drag, startPoint x: 545, startPoint y: 87, endPoint x: 560, endPoint y: 209, distance: 122.3
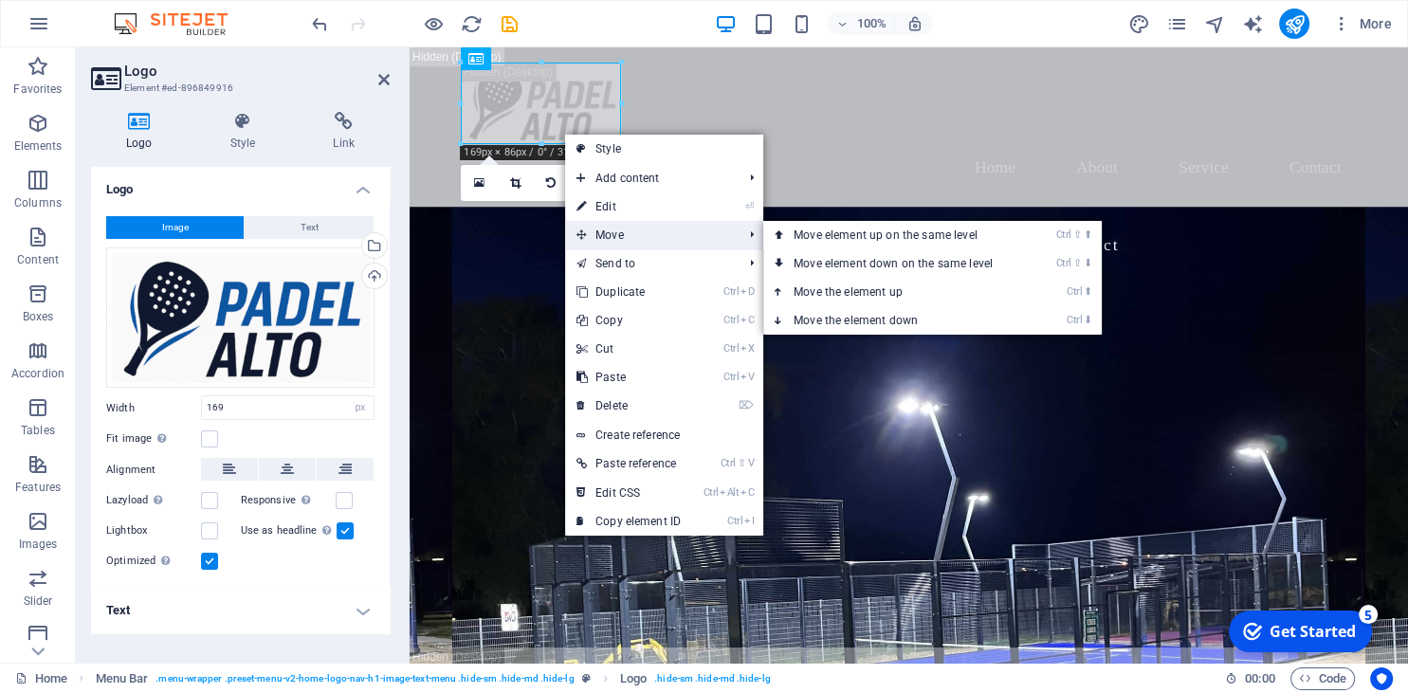
click at [635, 235] on span "Move" at bounding box center [650, 235] width 170 height 28
click at [921, 260] on link "Ctrl ⇧ ⬇ Move element down on the same level" at bounding box center [896, 263] width 267 height 28
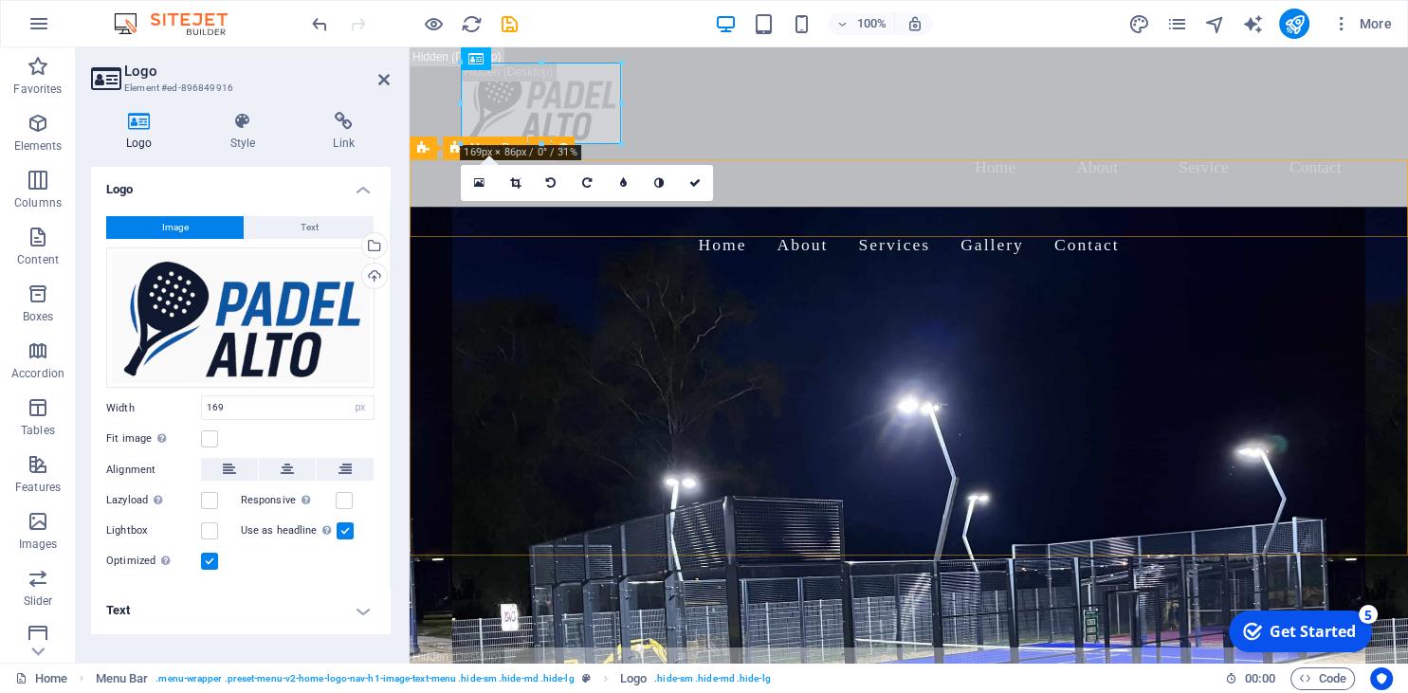
click at [524, 230] on div "Home About Services Gallery Contact" at bounding box center [909, 246] width 999 height 78
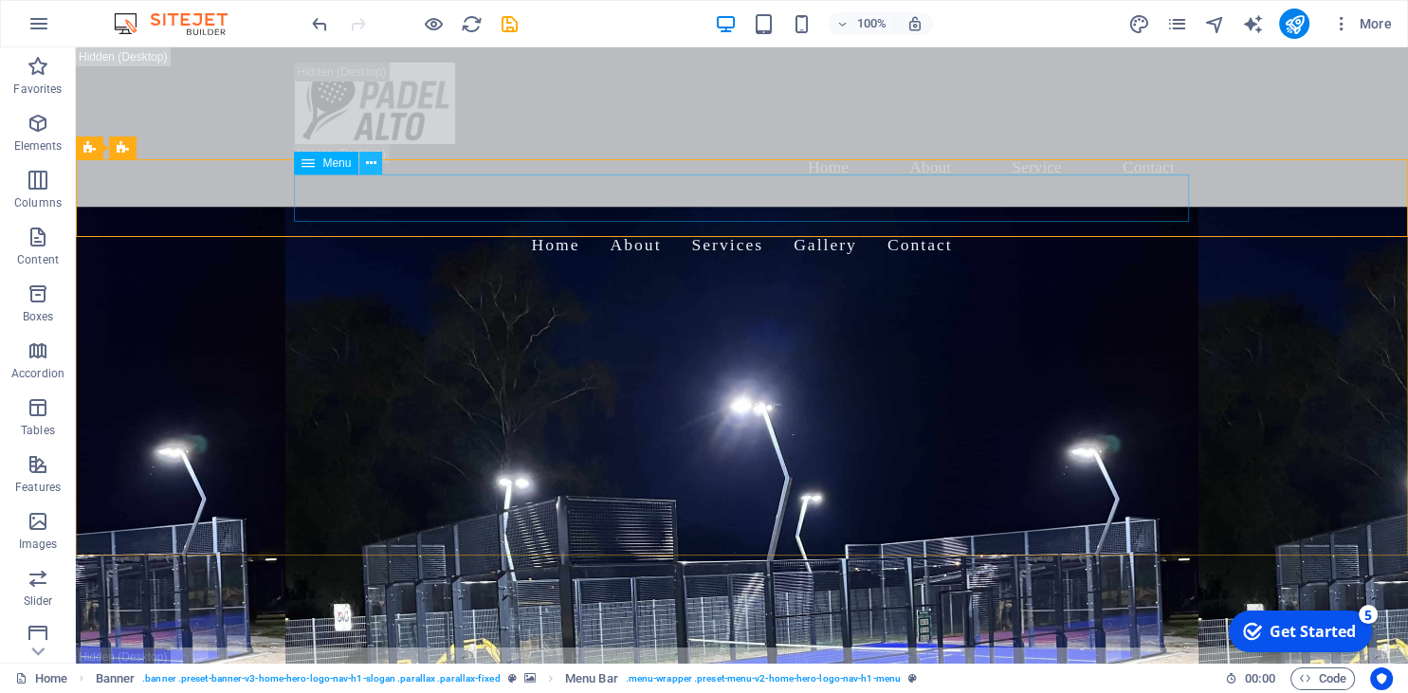
click at [372, 168] on icon at bounding box center [371, 164] width 10 height 20
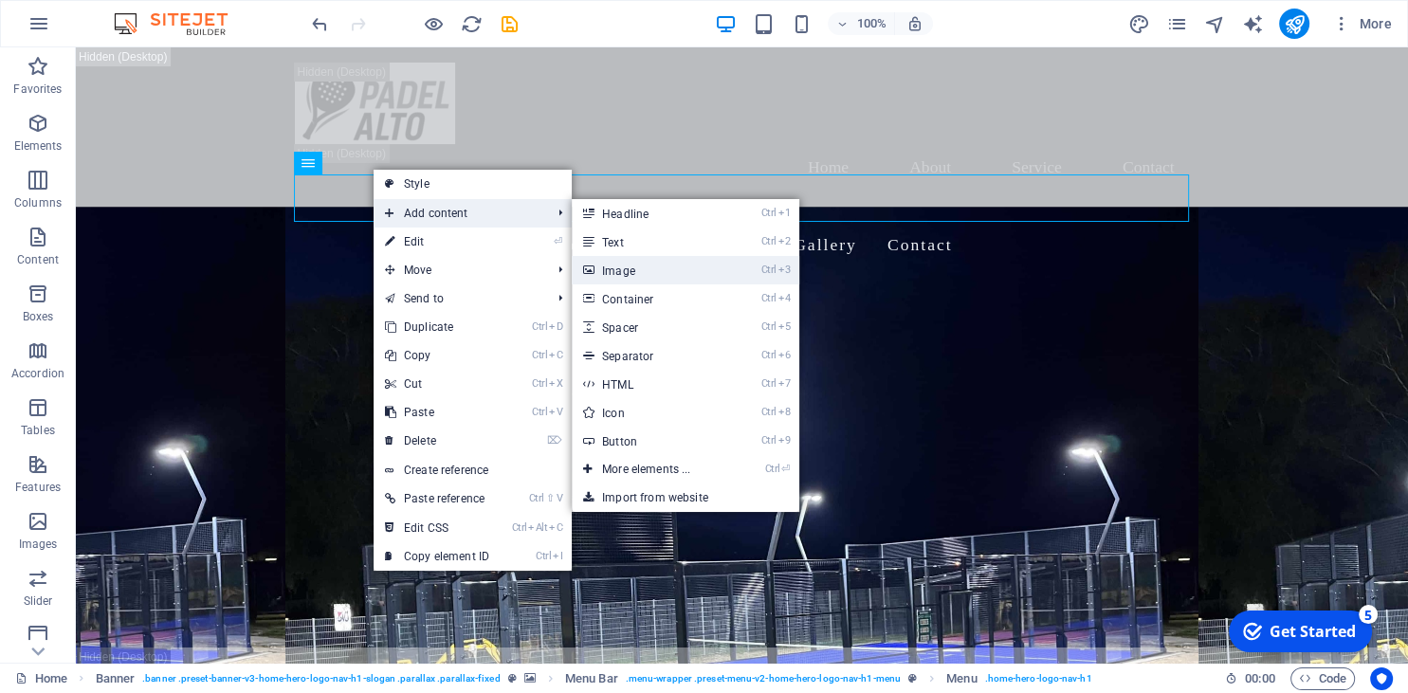
click at [644, 264] on link "Ctrl 3 Image" at bounding box center [650, 270] width 156 height 28
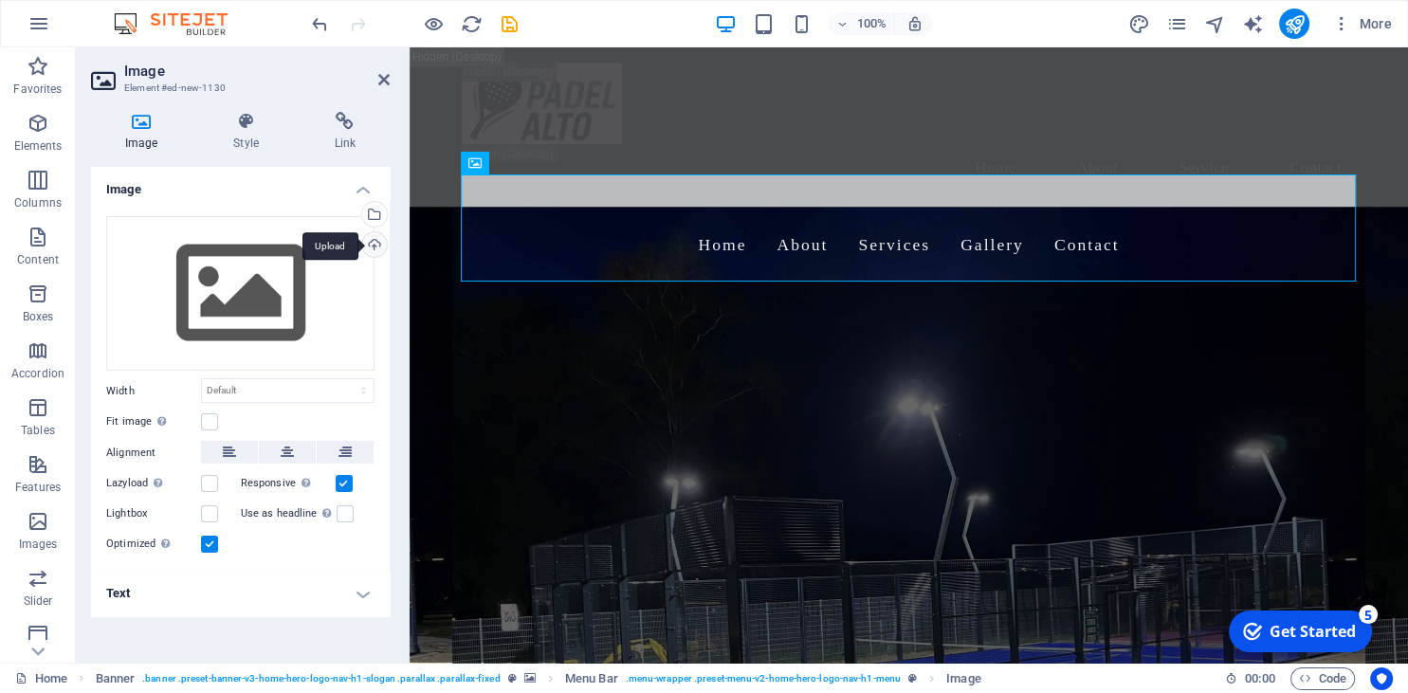
click at [379, 244] on div "Upload" at bounding box center [372, 246] width 28 height 28
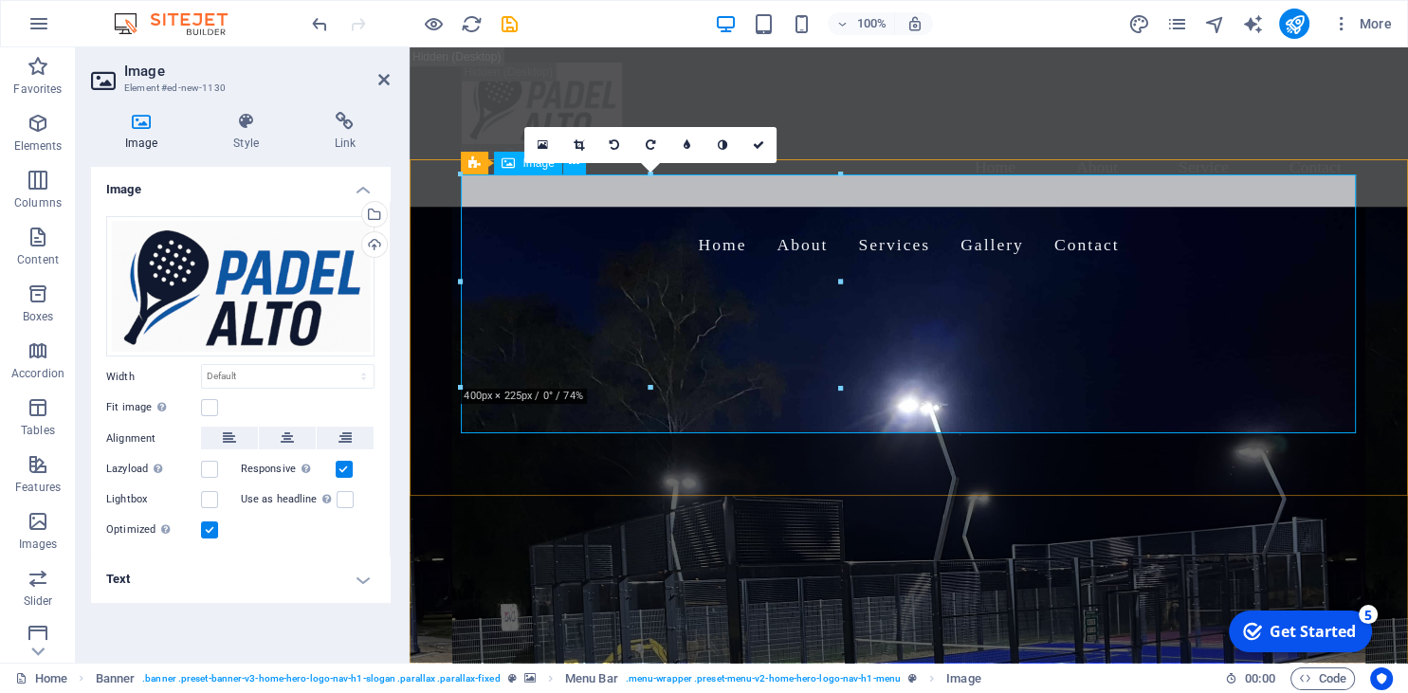
click at [916, 397] on figure at bounding box center [909, 333] width 895 height 130
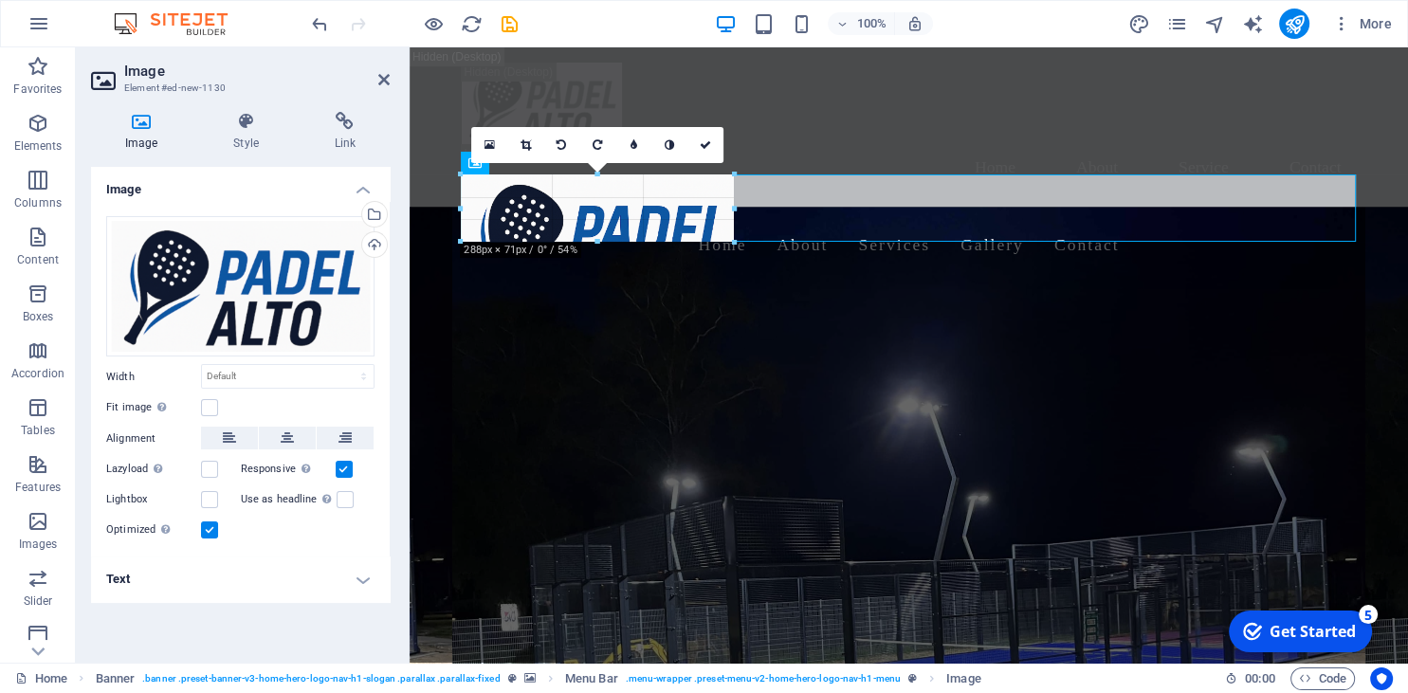
drag, startPoint x: 841, startPoint y: 174, endPoint x: 465, endPoint y: 318, distance: 402.8
click at [465, 318] on div "H2 Banner Container Banner Menu Bar Container Menu Bar Container Menu Menu Bar …" at bounding box center [909, 354] width 999 height 615
type input "288"
select select "px"
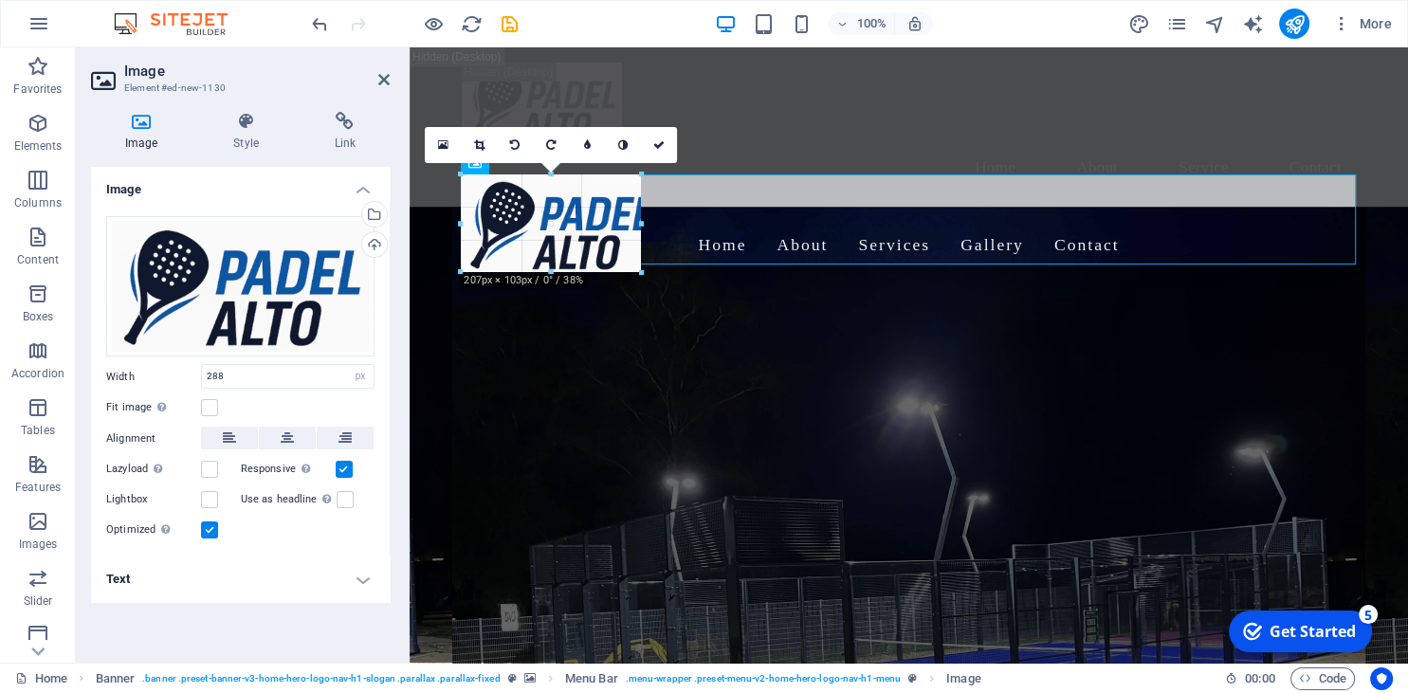
drag, startPoint x: 734, startPoint y: 313, endPoint x: 636, endPoint y: 265, distance: 109.0
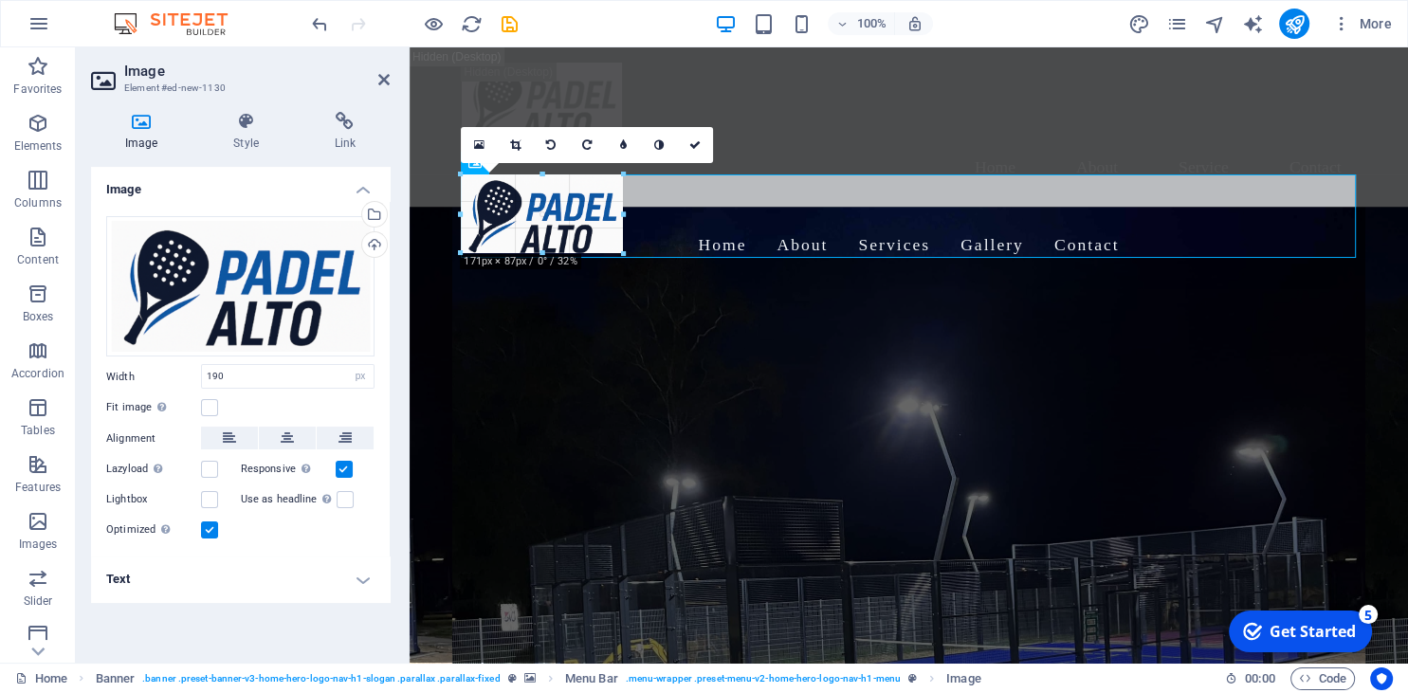
drag, startPoint x: 639, startPoint y: 264, endPoint x: 614, endPoint y: 248, distance: 28.9
type input "166"
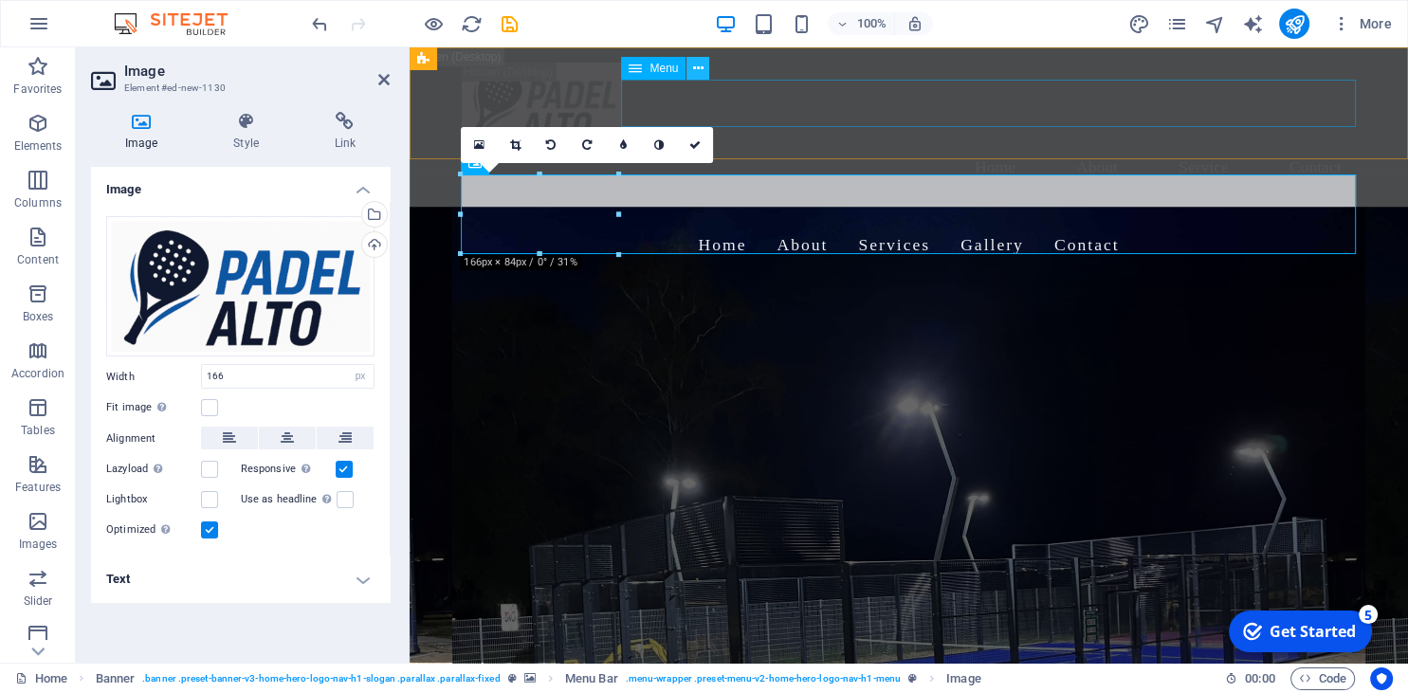
click at [699, 67] on icon at bounding box center [698, 69] width 10 height 20
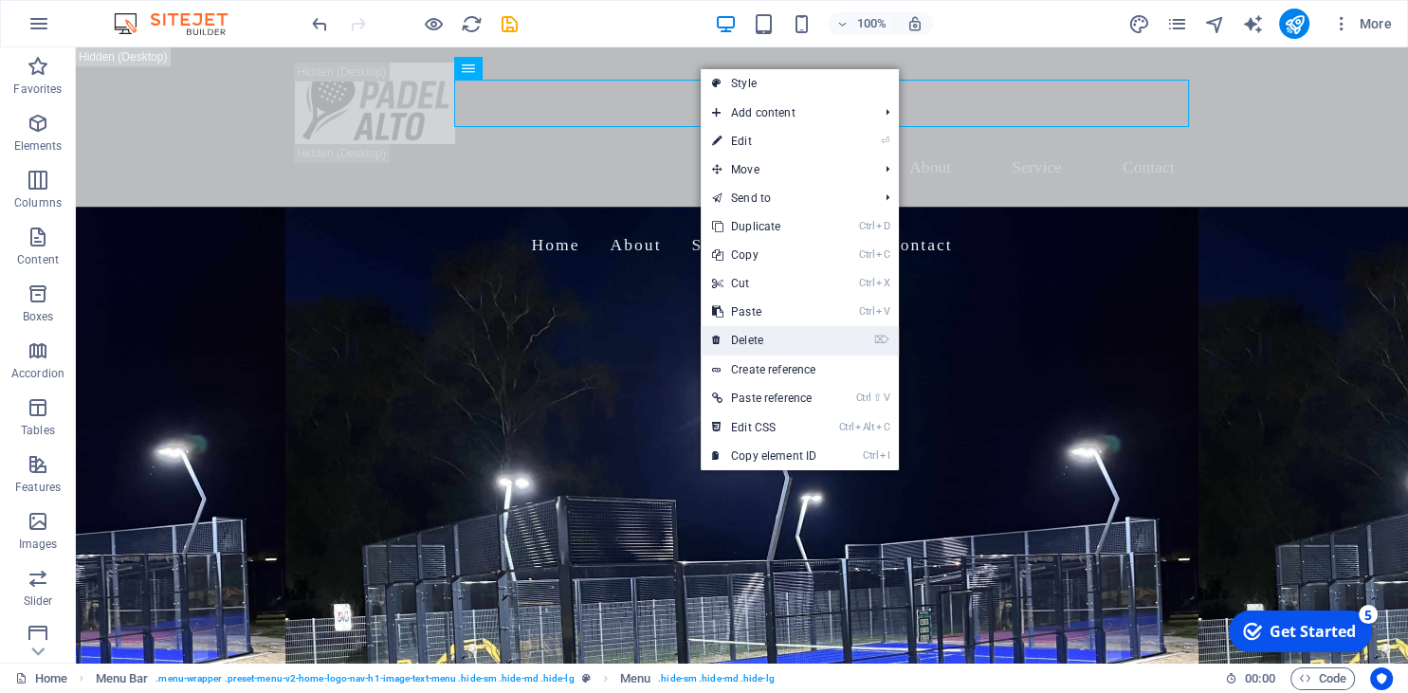
click at [770, 339] on link "⌦ Delete" at bounding box center [764, 340] width 127 height 28
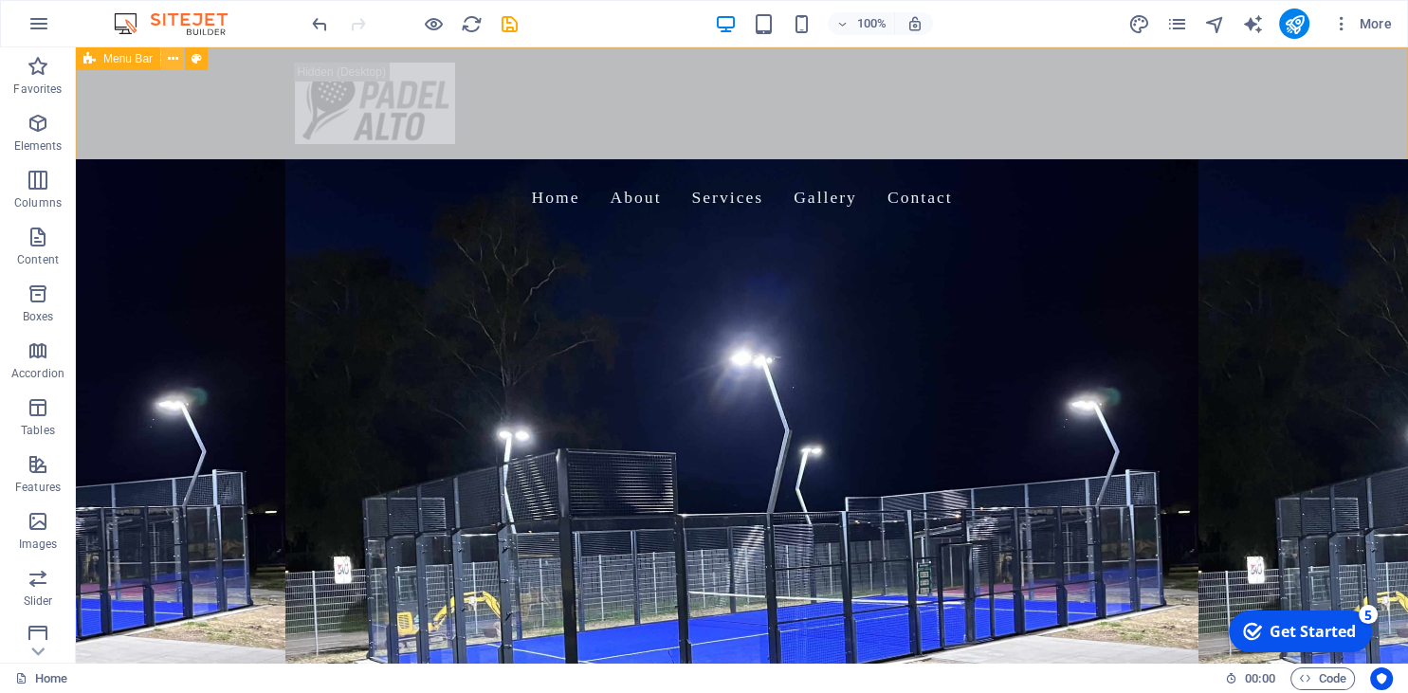
click at [172, 59] on icon at bounding box center [173, 59] width 10 height 20
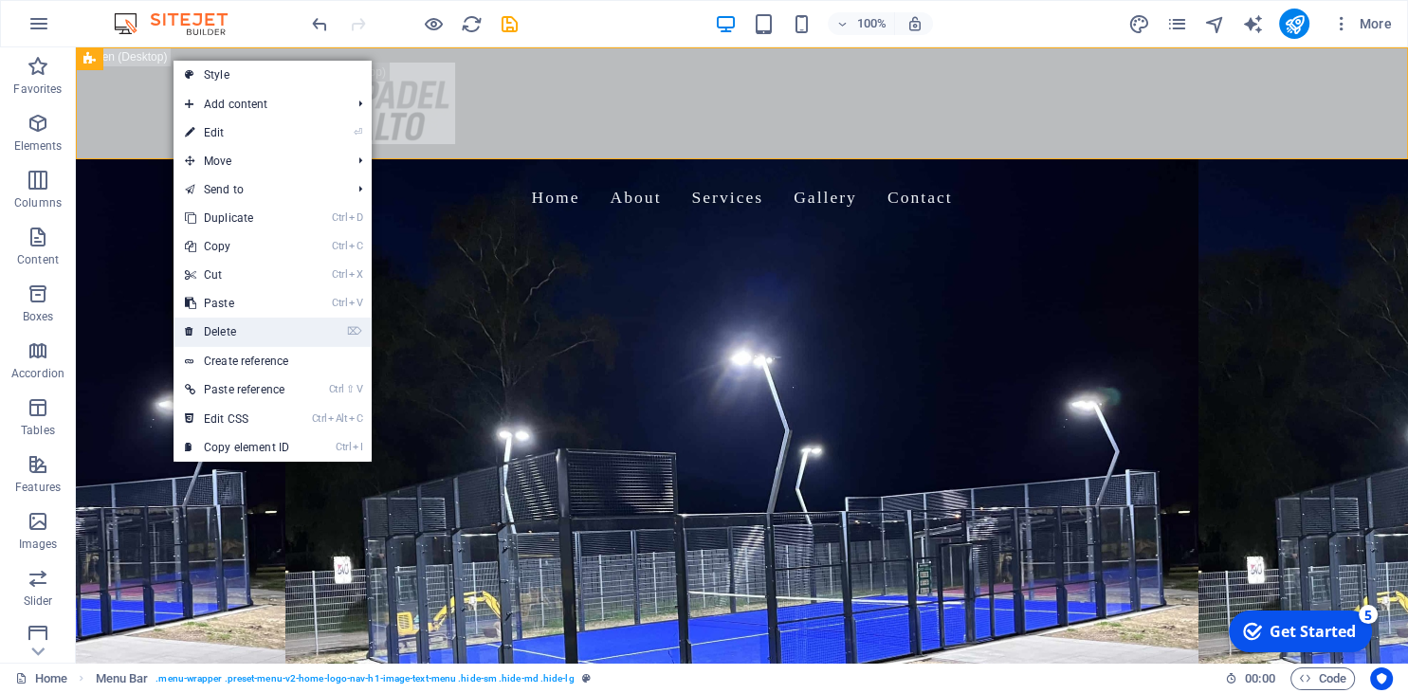
click at [253, 328] on link "⌦ Delete" at bounding box center [237, 332] width 127 height 28
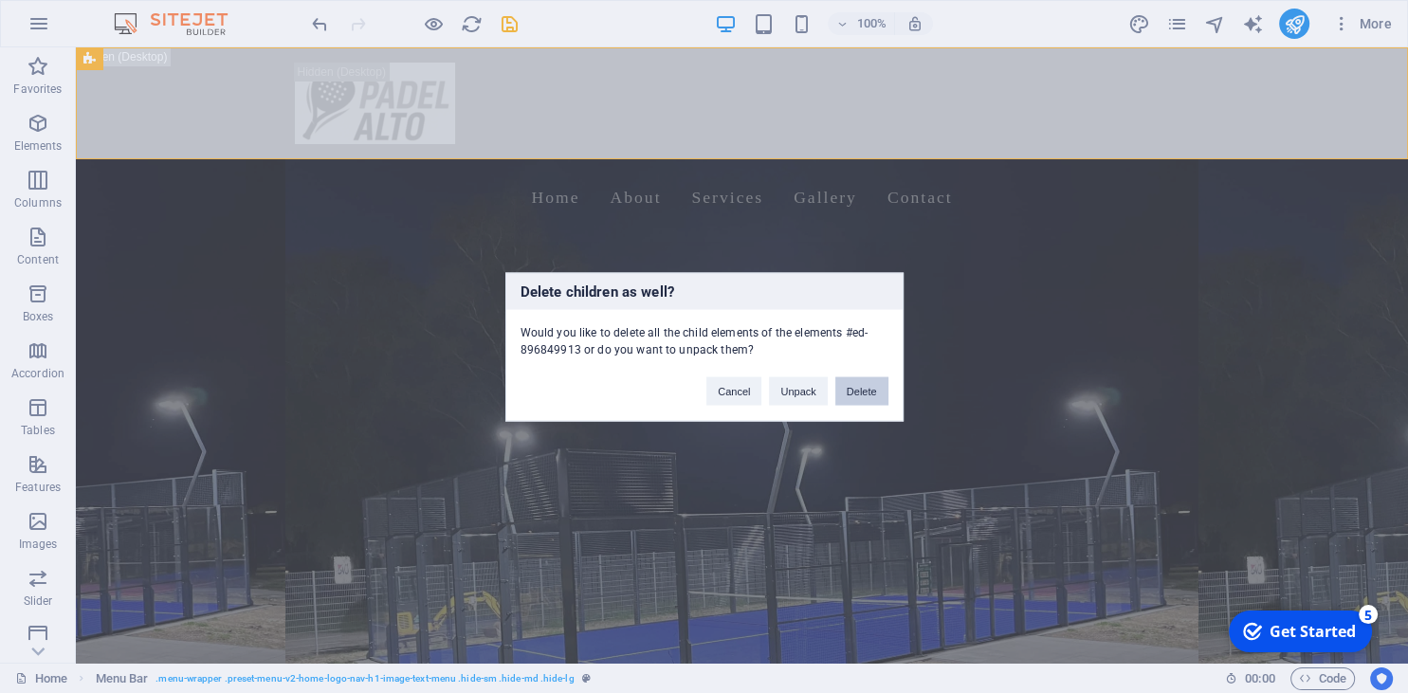
click at [852, 394] on button "Delete" at bounding box center [861, 390] width 53 height 28
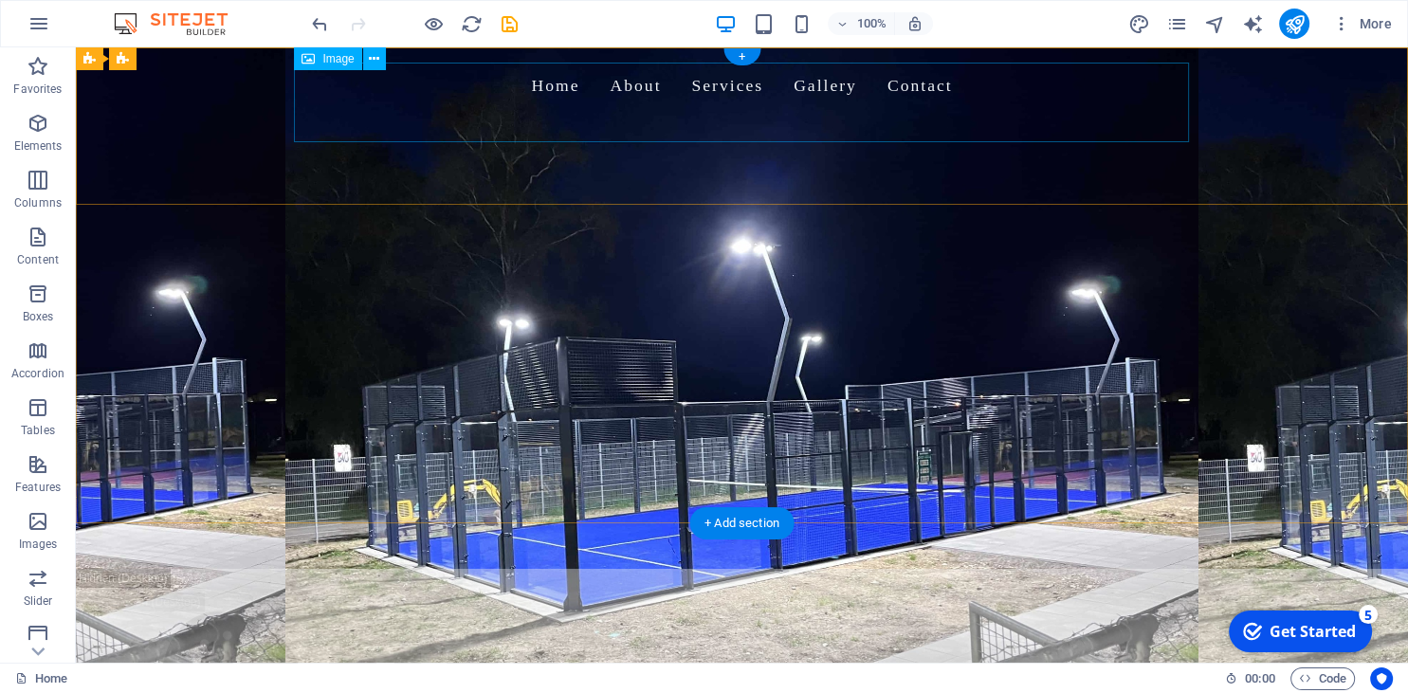
click at [421, 130] on figure at bounding box center [742, 150] width 895 height 80
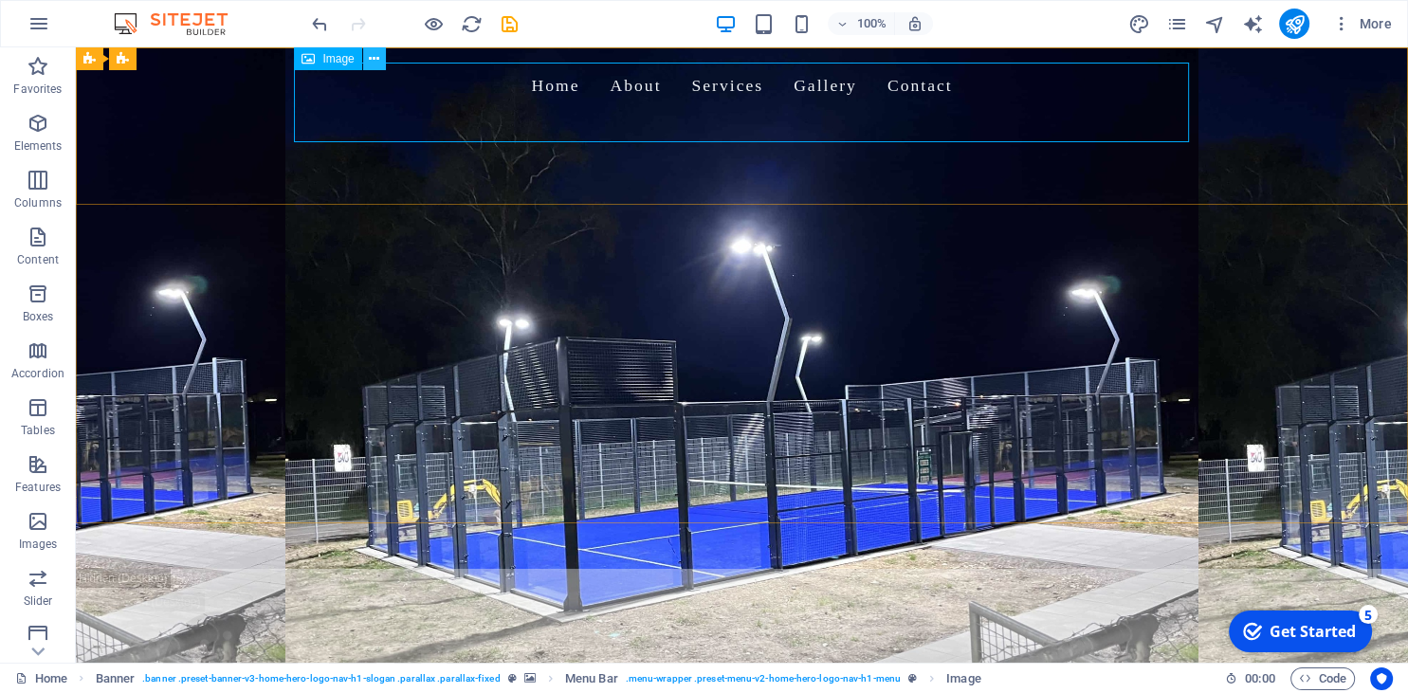
click at [374, 58] on icon at bounding box center [374, 59] width 10 height 20
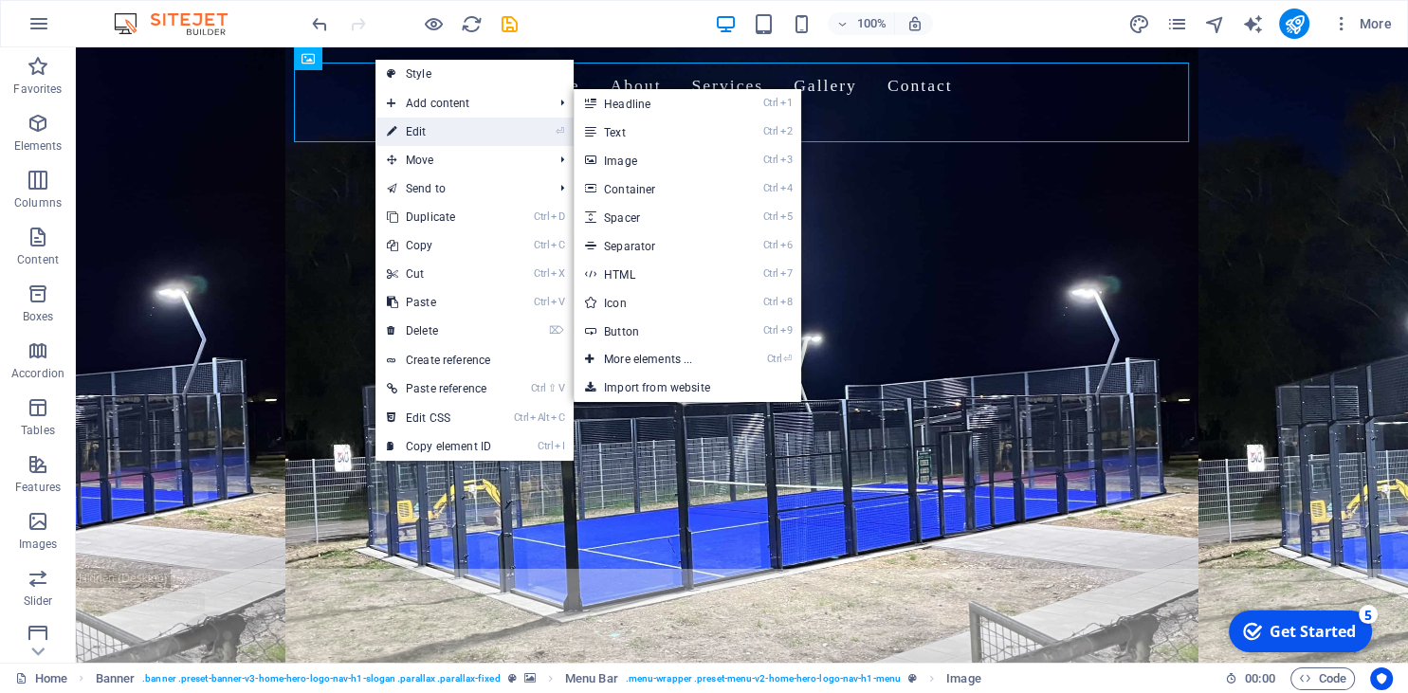
click at [434, 123] on link "⏎ Edit" at bounding box center [439, 132] width 127 height 28
select select "px"
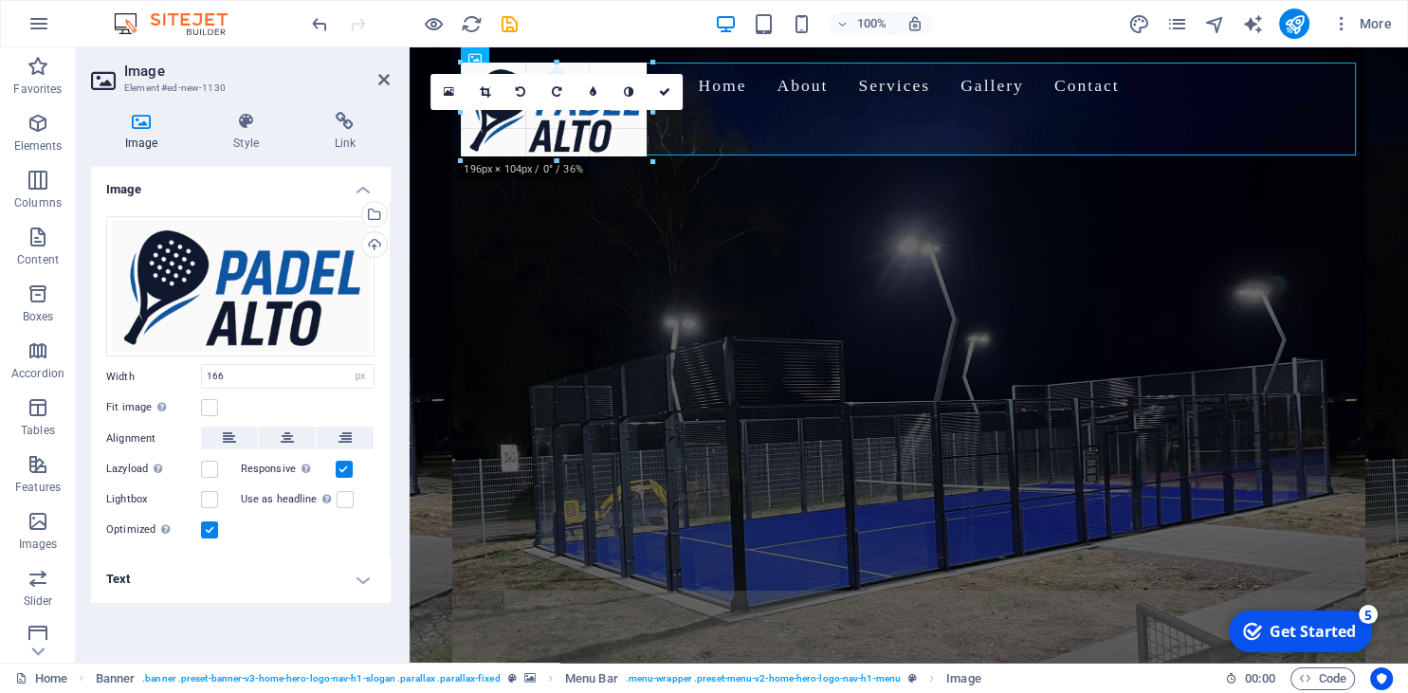
drag, startPoint x: 617, startPoint y: 142, endPoint x: 646, endPoint y: 164, distance: 35.8
type input "199"
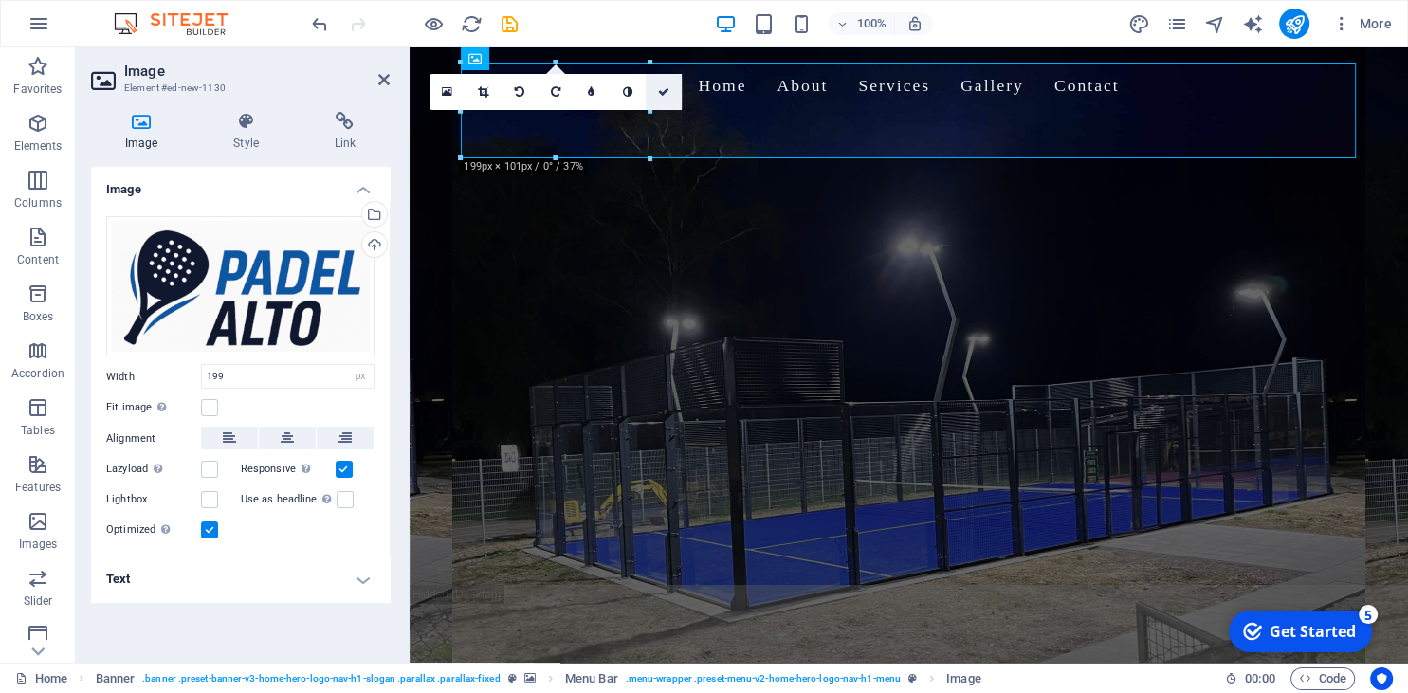
click at [665, 94] on icon at bounding box center [663, 91] width 11 height 11
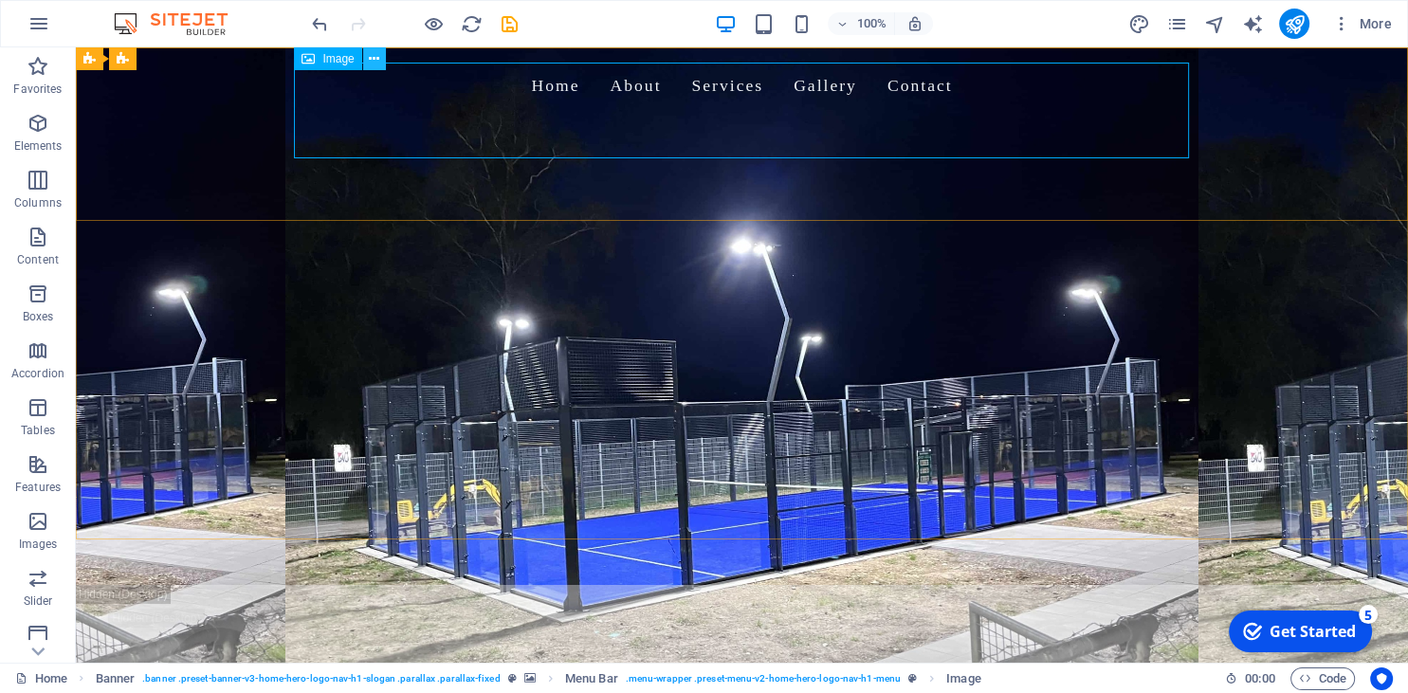
click at [367, 59] on button at bounding box center [374, 58] width 23 height 23
click at [372, 55] on icon at bounding box center [374, 59] width 10 height 20
click at [327, 64] on span "Image" at bounding box center [337, 58] width 31 height 11
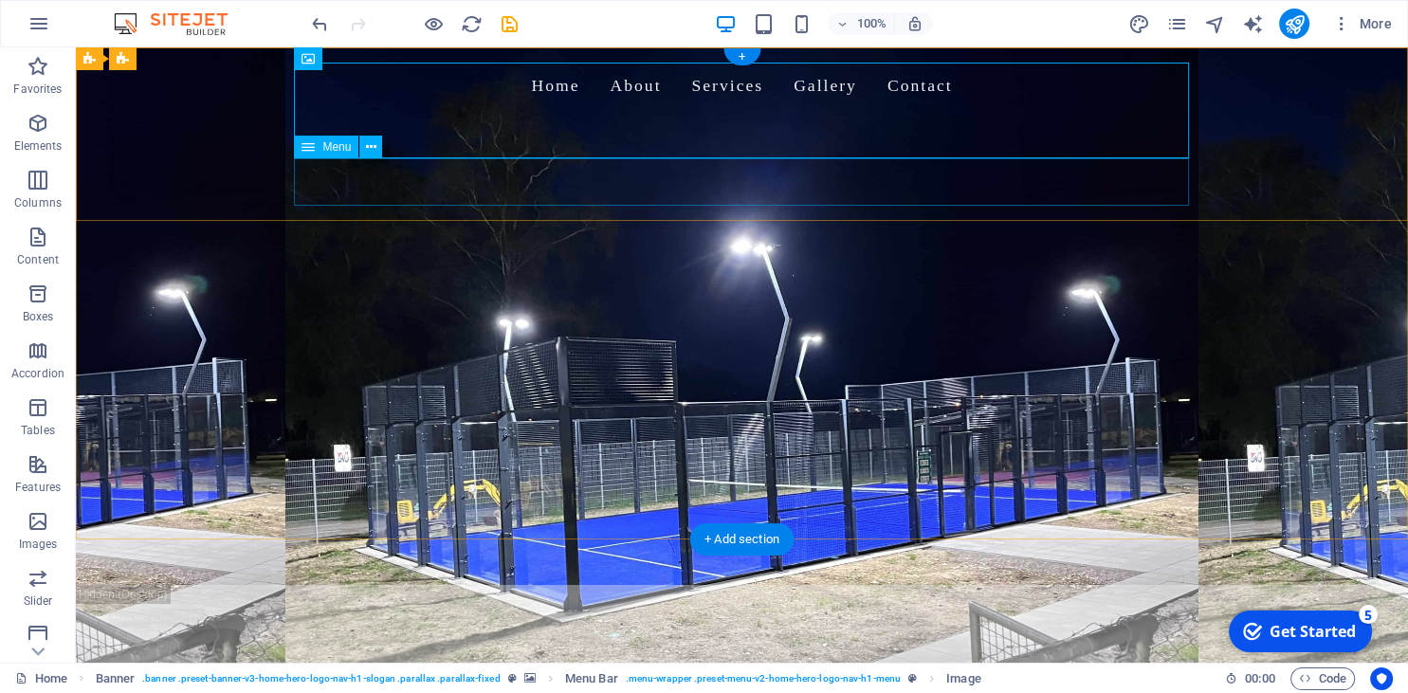
drag, startPoint x: 403, startPoint y: 111, endPoint x: 321, endPoint y: 180, distance: 107.7
click at [376, 153] on icon at bounding box center [371, 148] width 10 height 20
click at [431, 110] on figure at bounding box center [742, 158] width 895 height 96
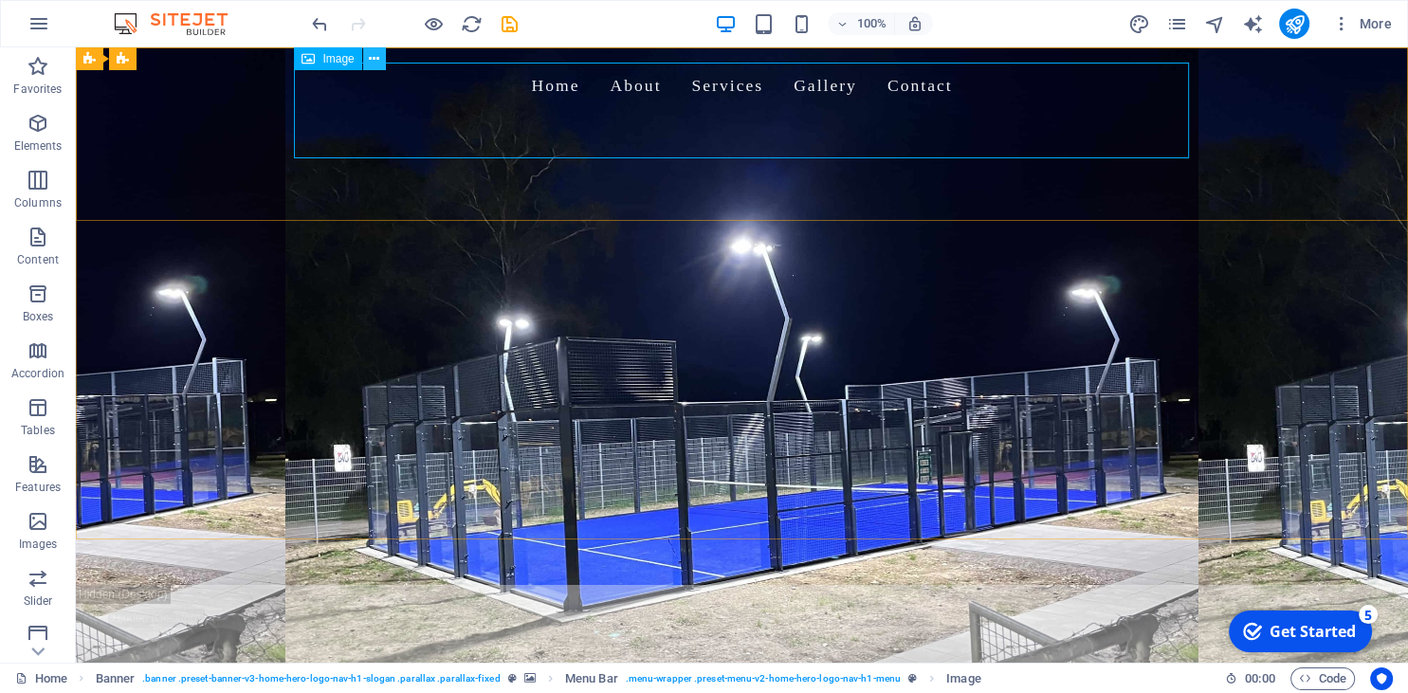
click at [377, 55] on icon at bounding box center [374, 59] width 10 height 20
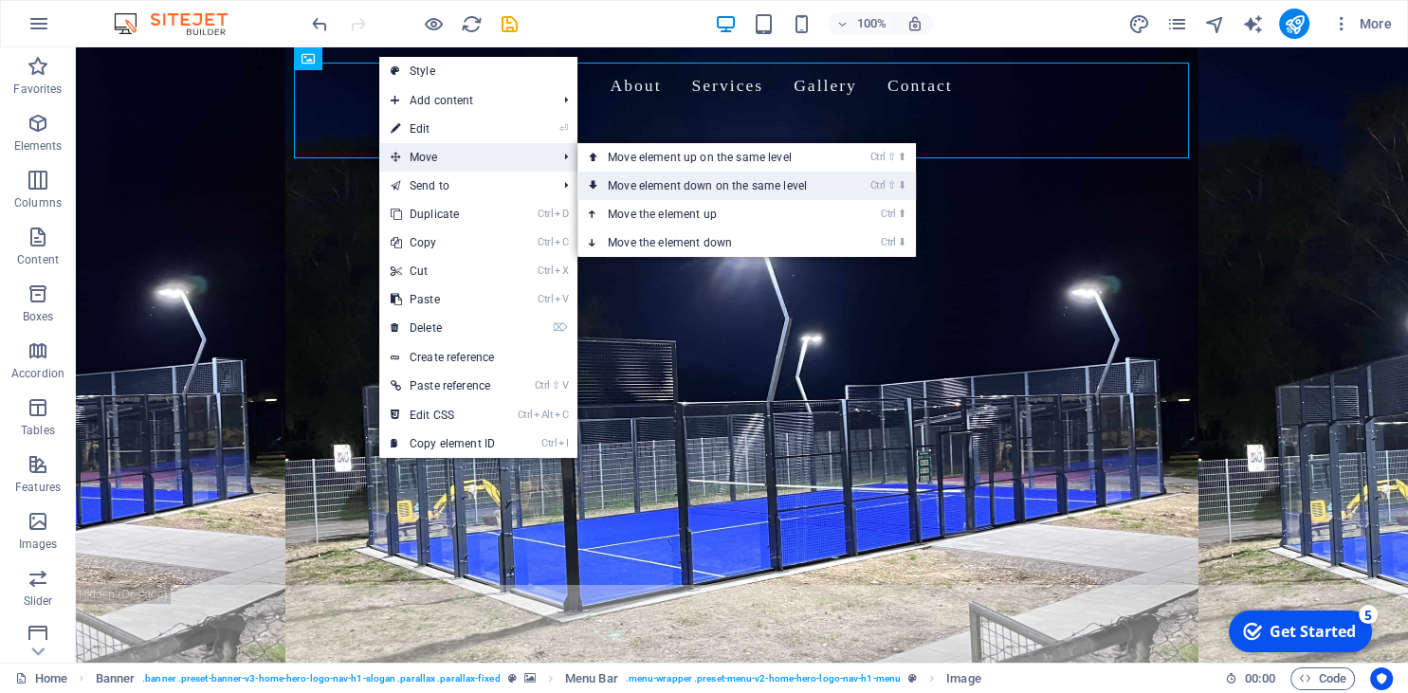
click at [731, 184] on link "Ctrl ⇧ ⬇ Move element down on the same level" at bounding box center [711, 186] width 267 height 28
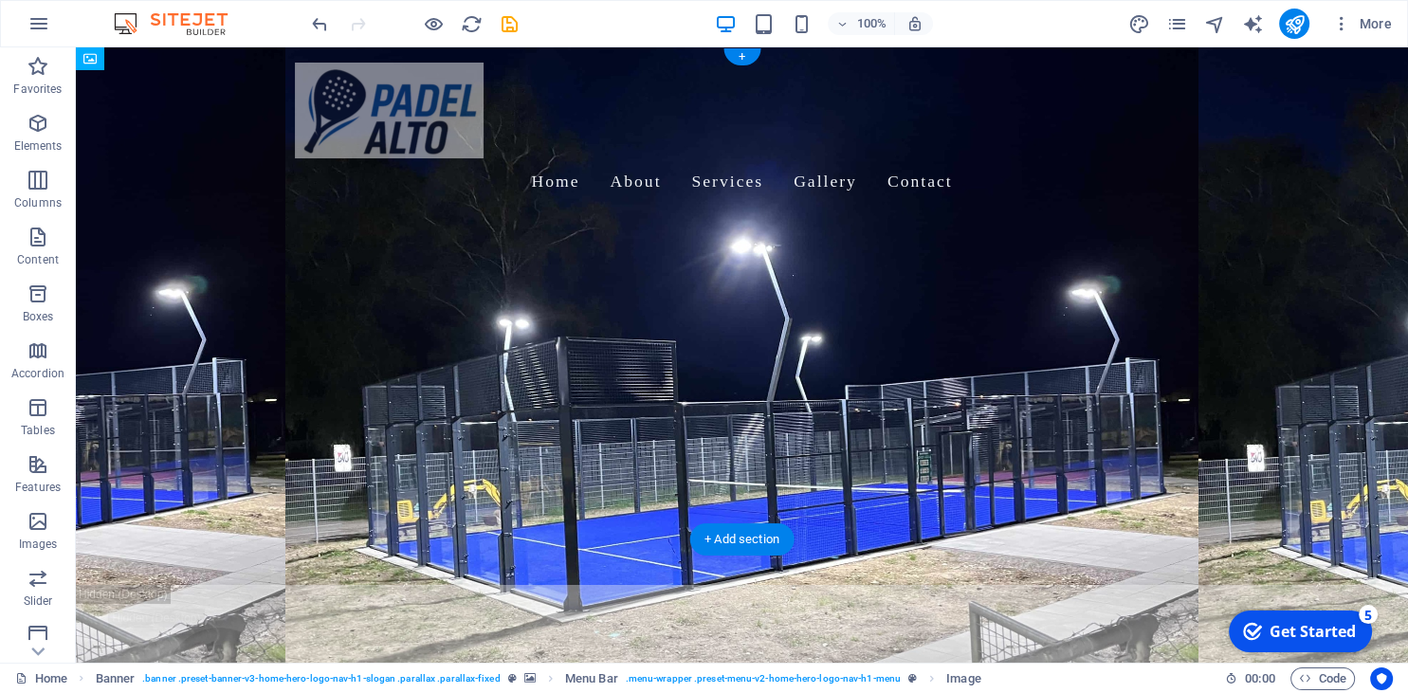
drag, startPoint x: 449, startPoint y: 123, endPoint x: 428, endPoint y: 175, distance: 56.5
click at [428, 175] on div "Home About Services Gallery Contact" at bounding box center [743, 134] width 926 height 174
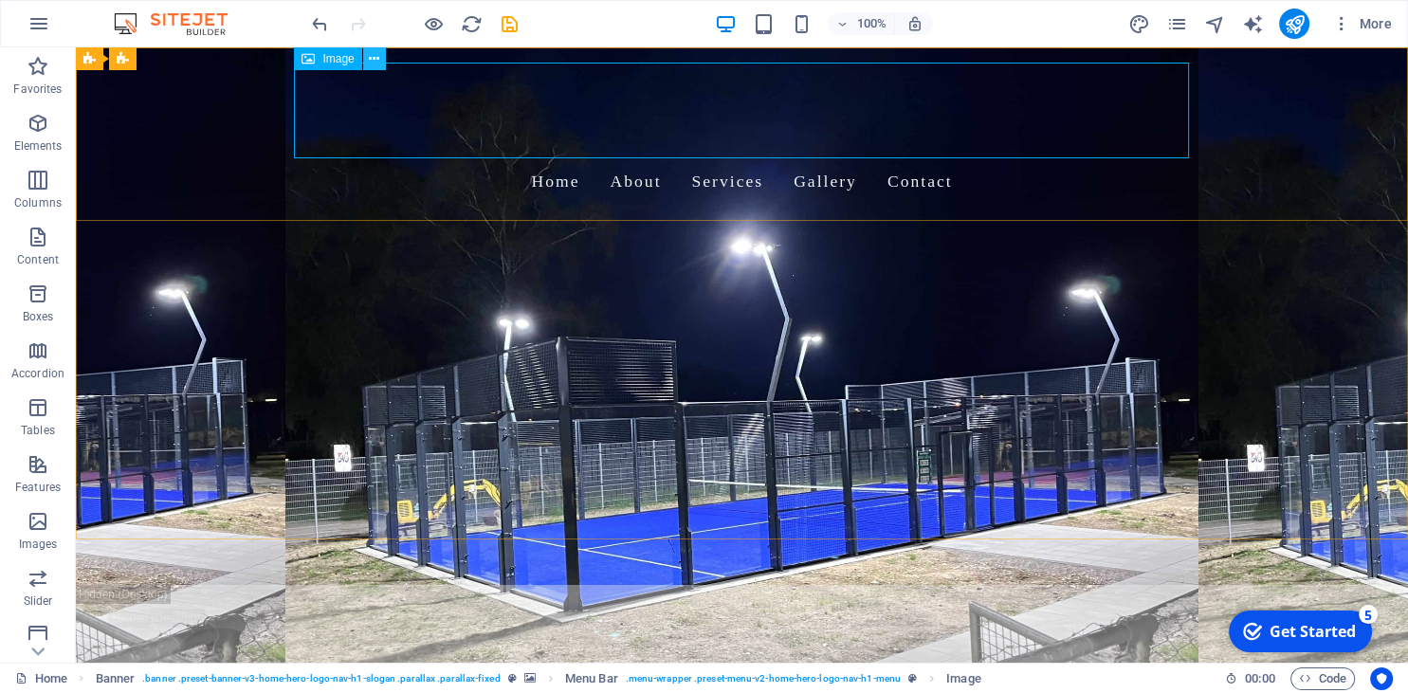
click at [377, 61] on icon at bounding box center [374, 59] width 10 height 20
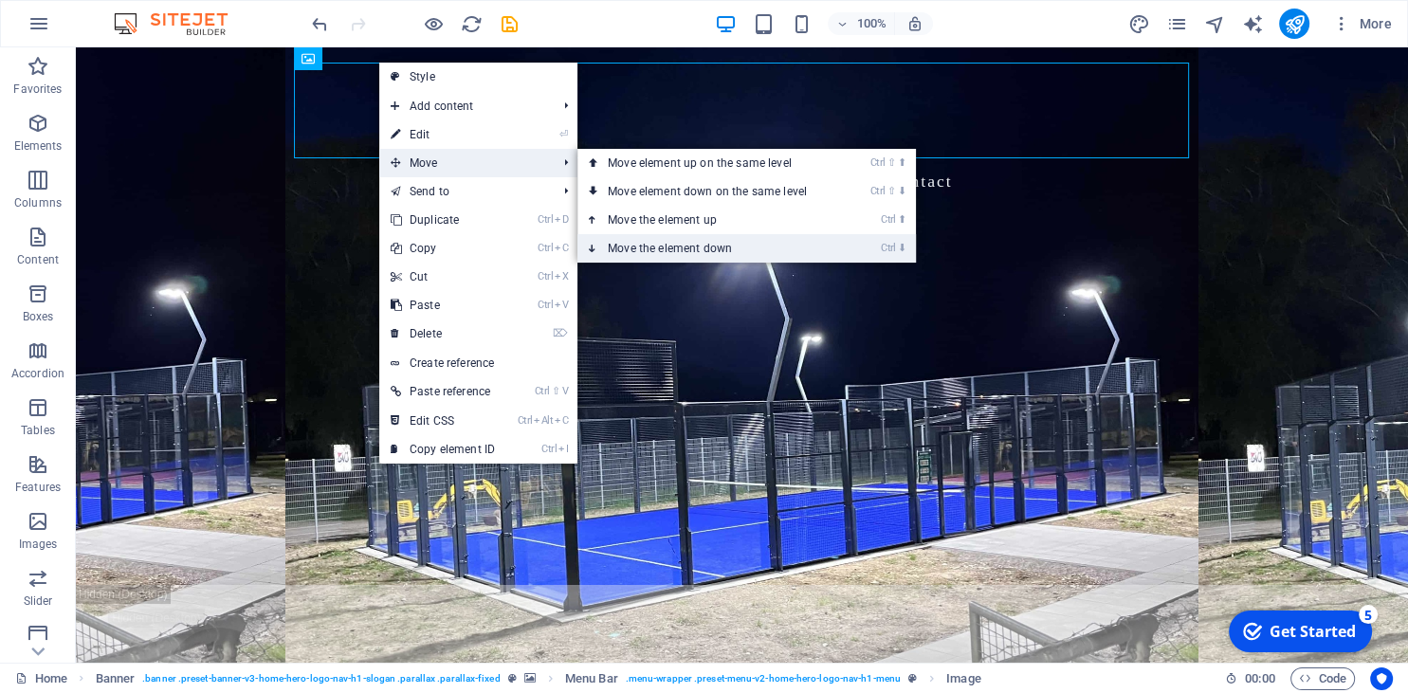
click at [662, 240] on link "Ctrl ⬇ Move the element down" at bounding box center [711, 248] width 267 height 28
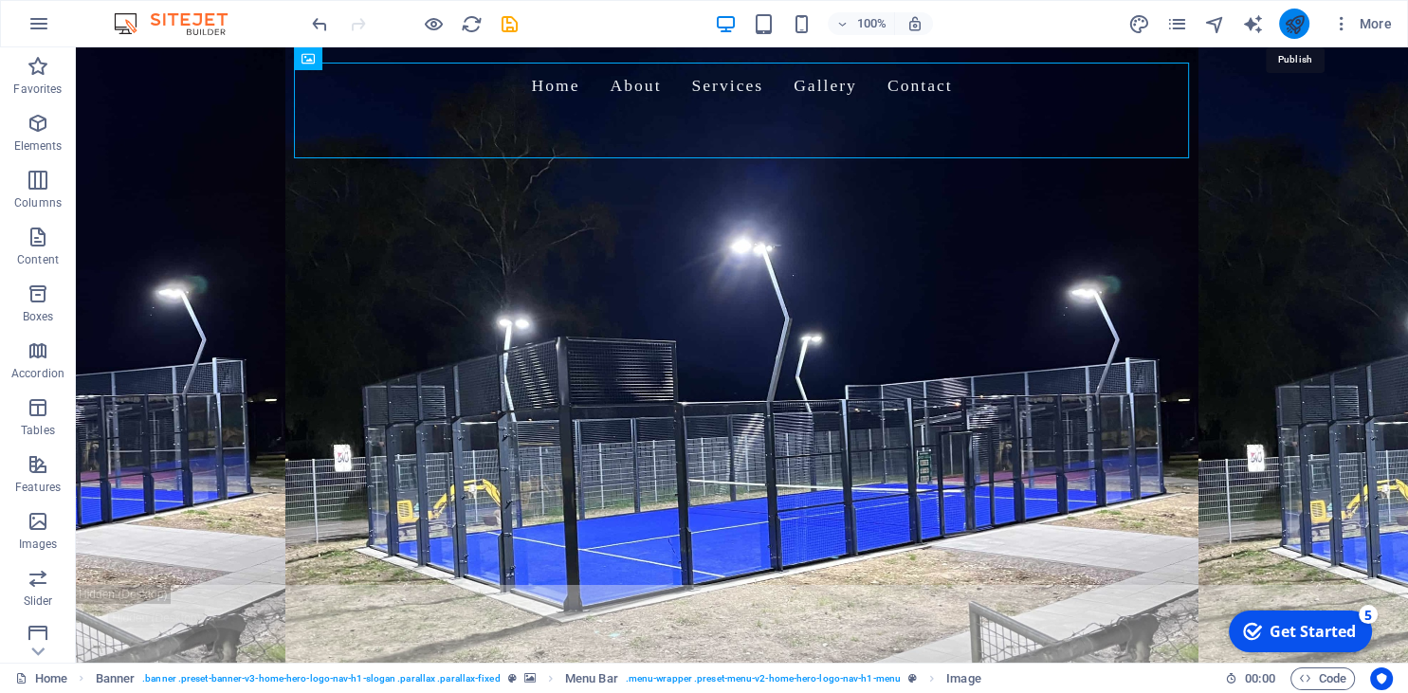
click at [1286, 20] on icon "publish" at bounding box center [1294, 24] width 22 height 22
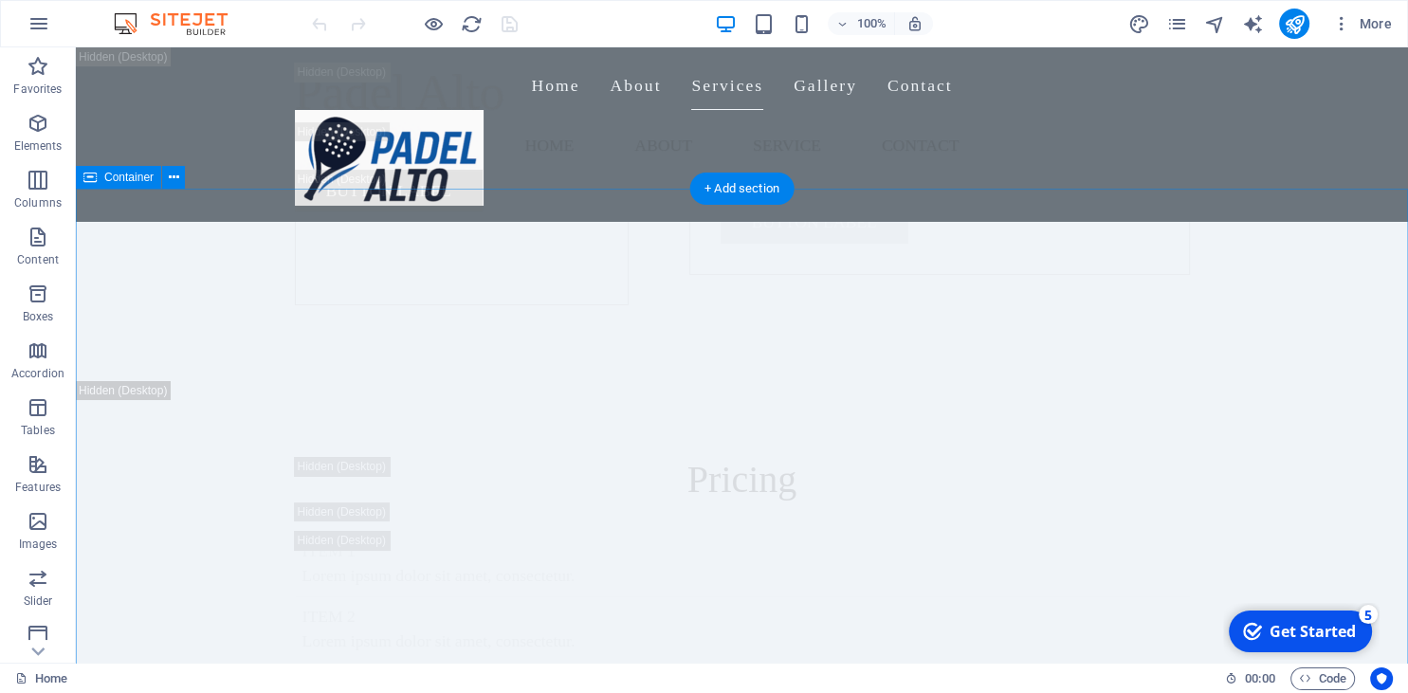
scroll to position [13818, 0]
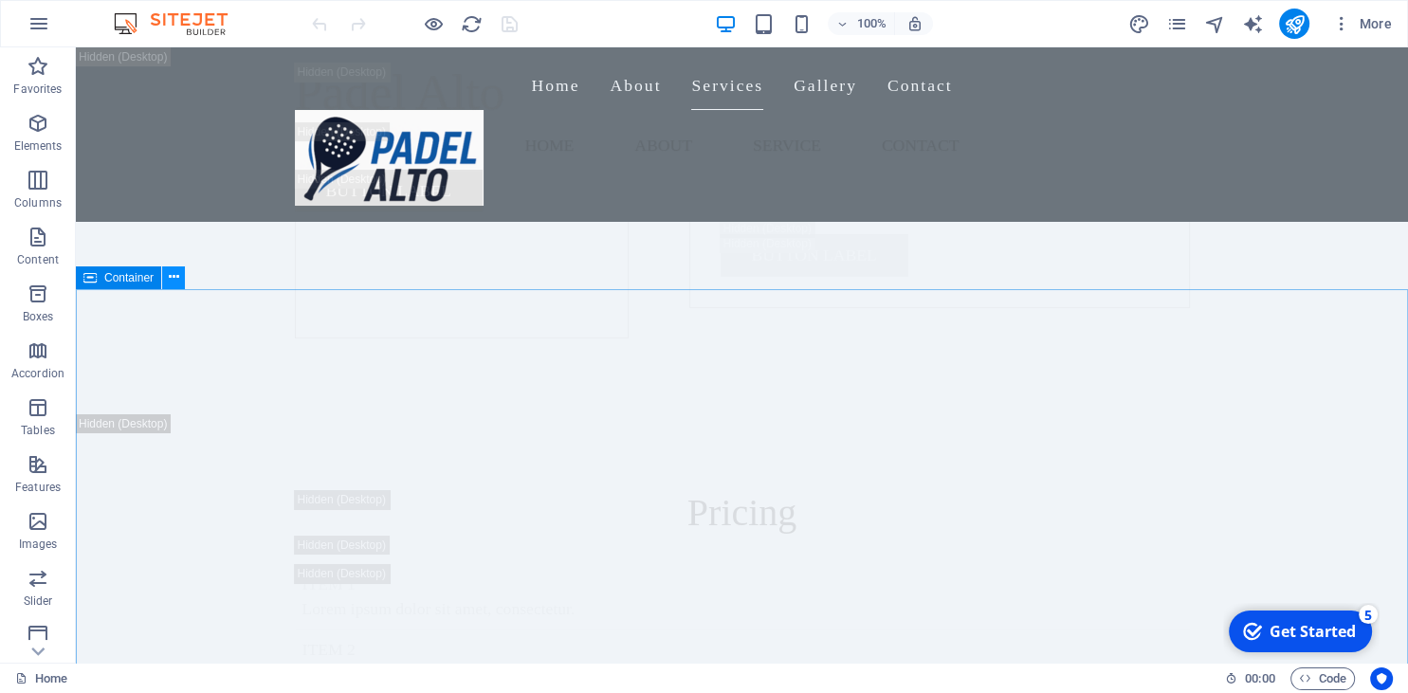
click at [173, 278] on icon at bounding box center [174, 277] width 10 height 20
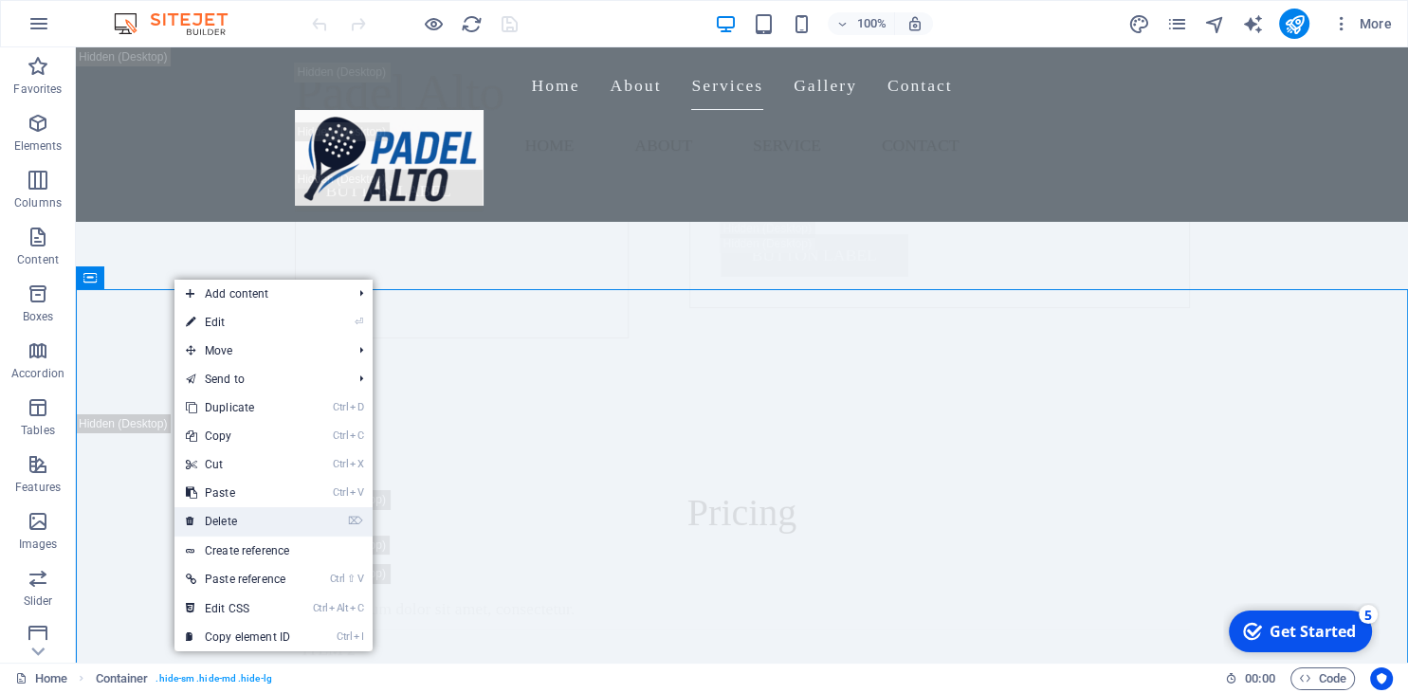
click at [248, 528] on link "⌦ Delete" at bounding box center [237, 521] width 127 height 28
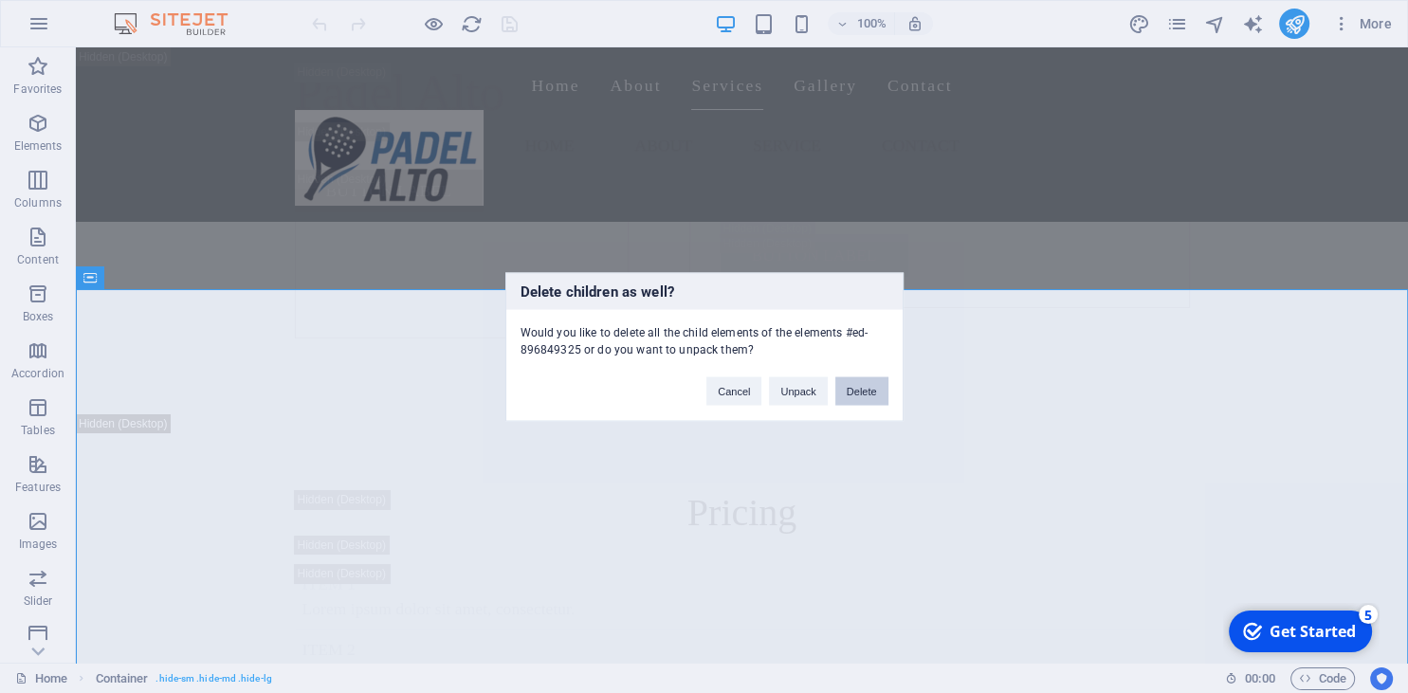
click at [860, 393] on button "Delete" at bounding box center [861, 390] width 53 height 28
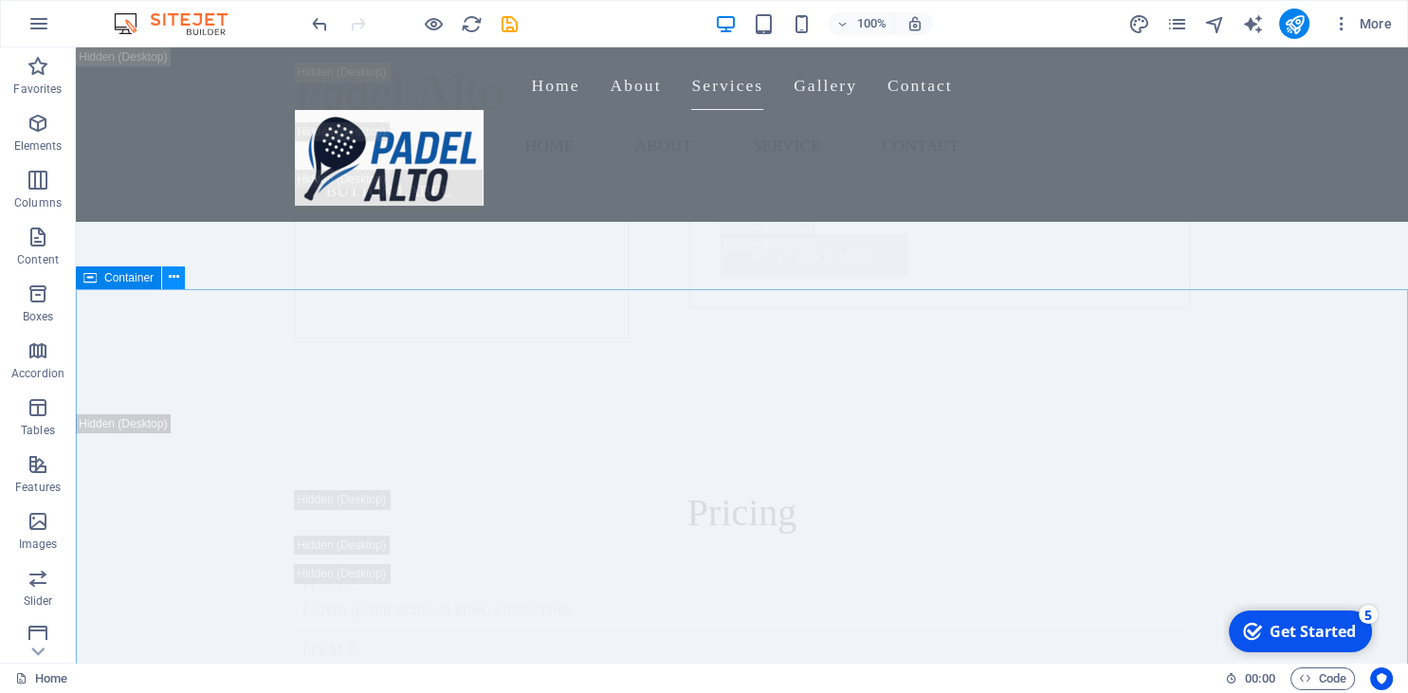
click at [175, 271] on icon at bounding box center [174, 277] width 10 height 20
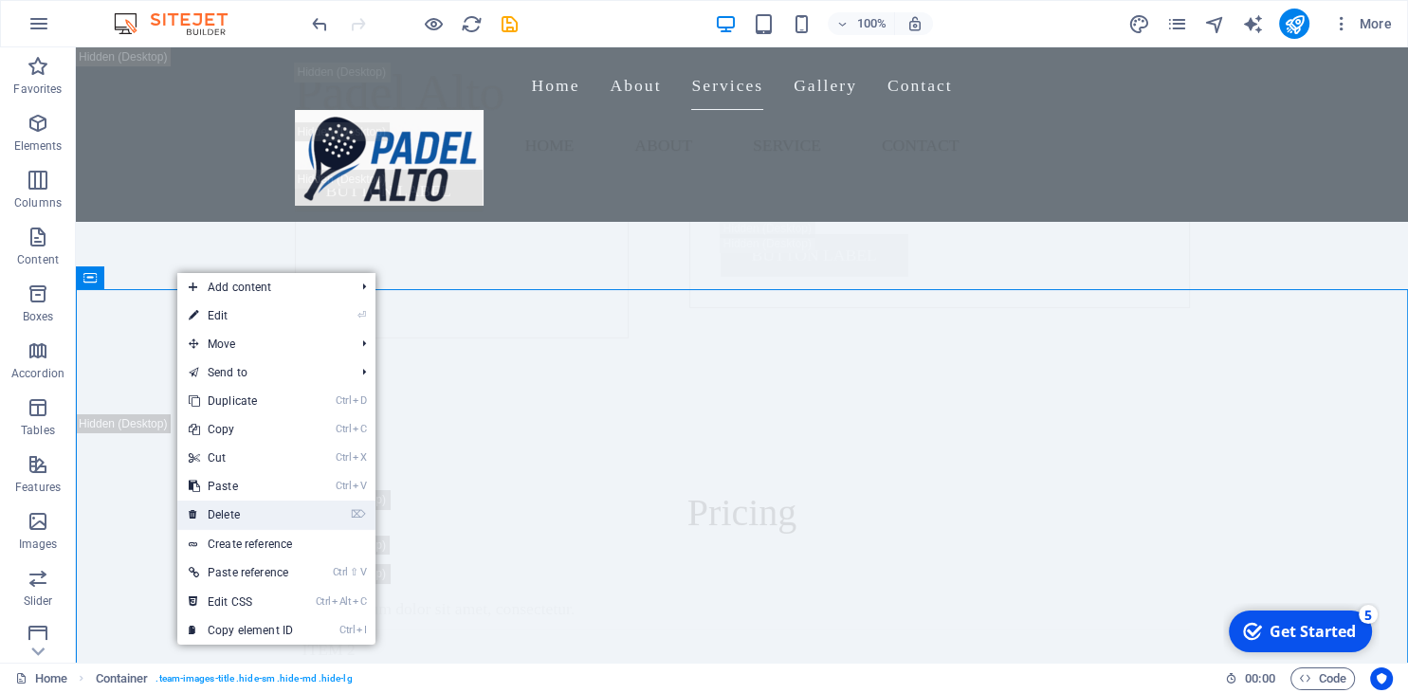
click at [283, 519] on link "⌦ Delete" at bounding box center [240, 515] width 127 height 28
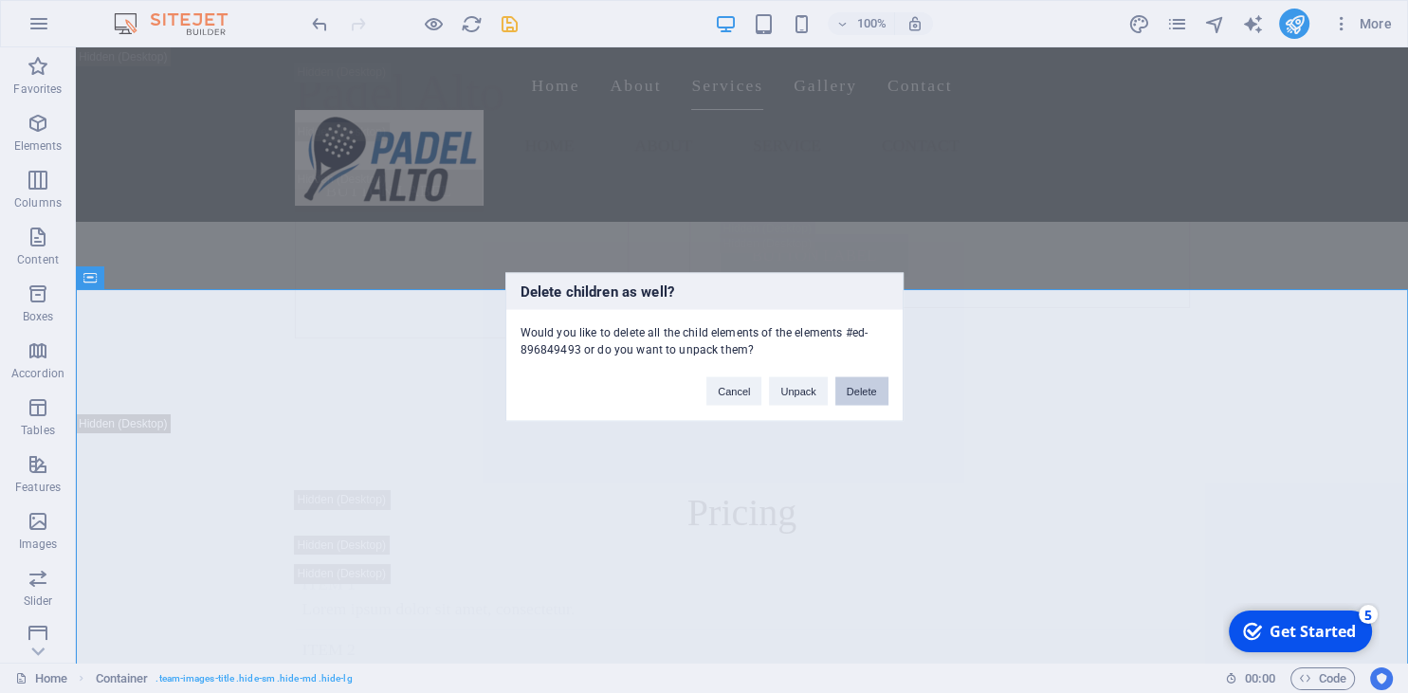
click at [863, 385] on button "Delete" at bounding box center [861, 390] width 53 height 28
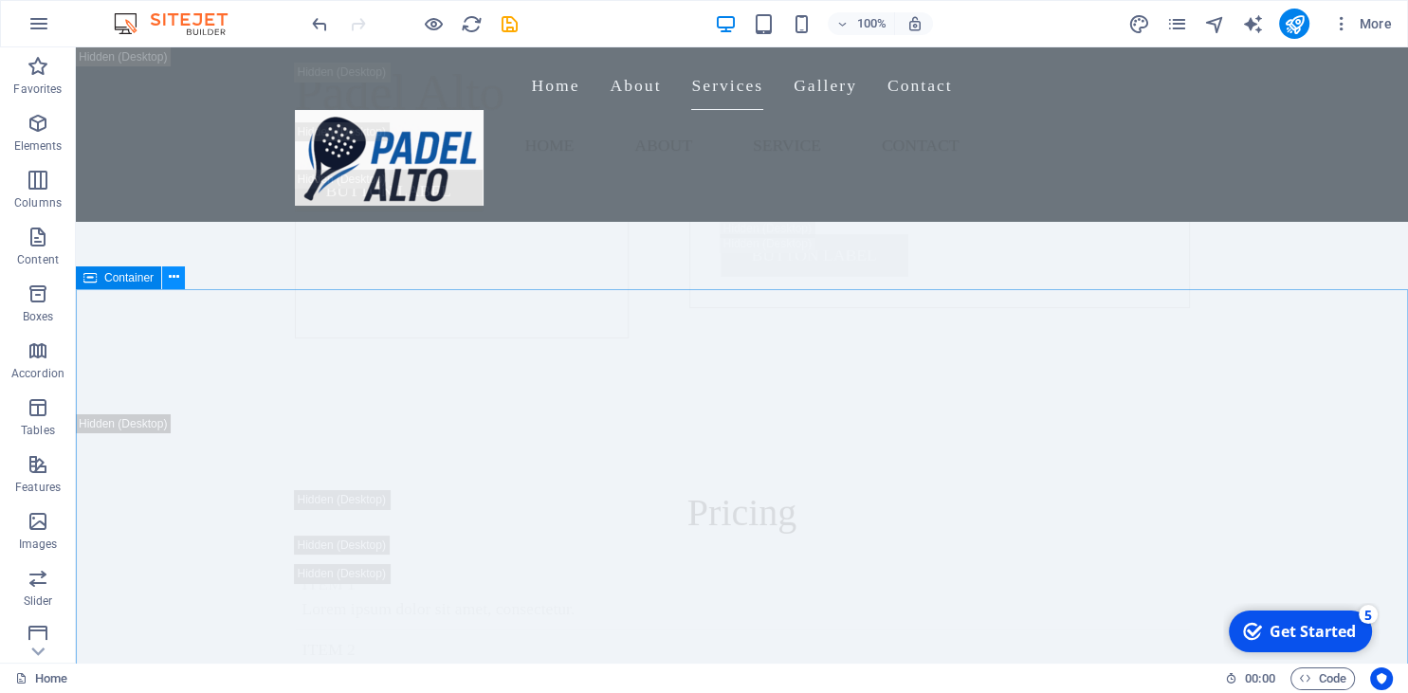
click at [172, 283] on icon at bounding box center [174, 277] width 10 height 20
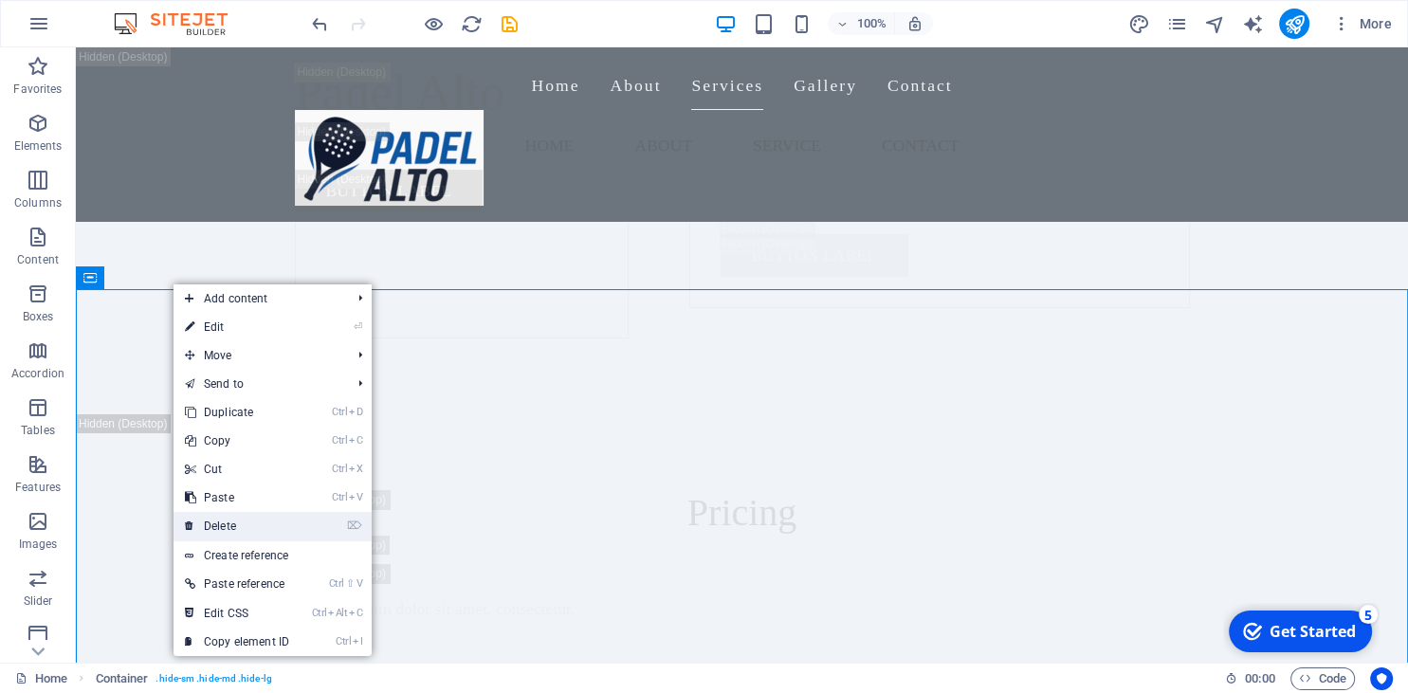
click at [241, 525] on link "⌦ Delete" at bounding box center [237, 526] width 127 height 28
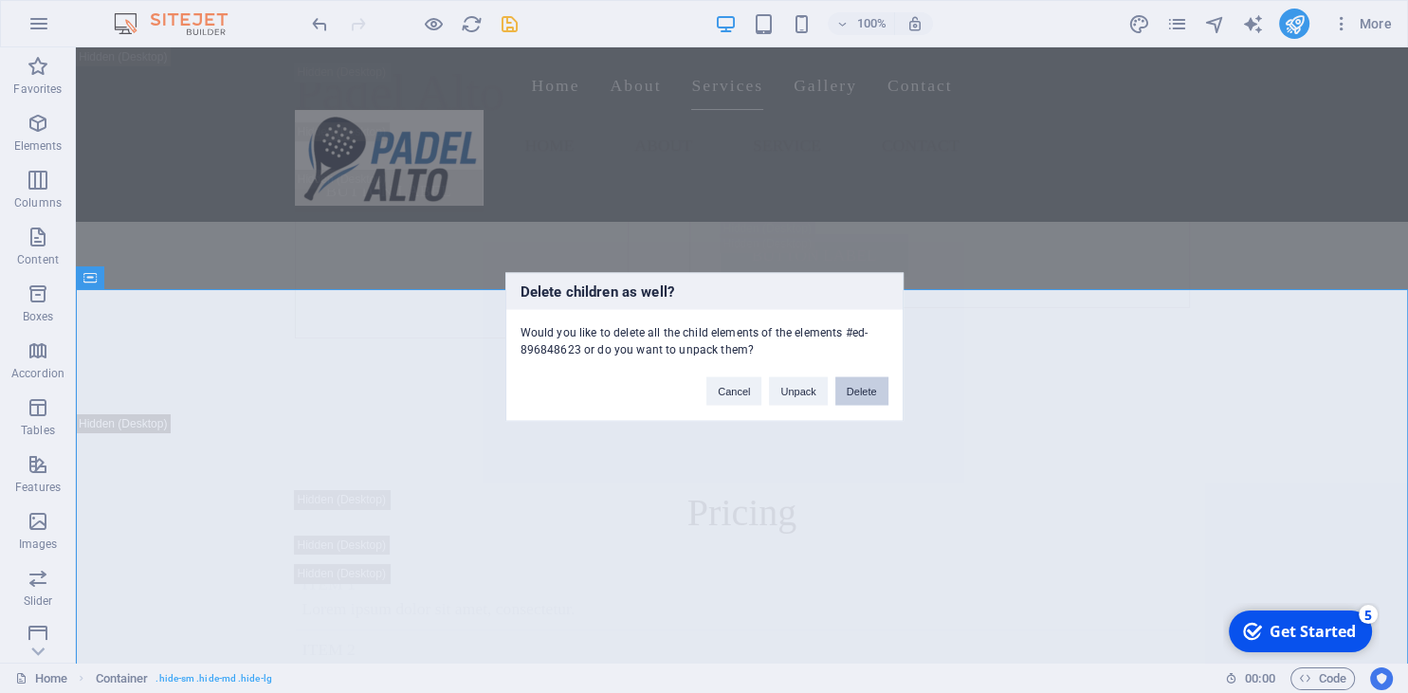
click at [844, 394] on button "Delete" at bounding box center [861, 390] width 53 height 28
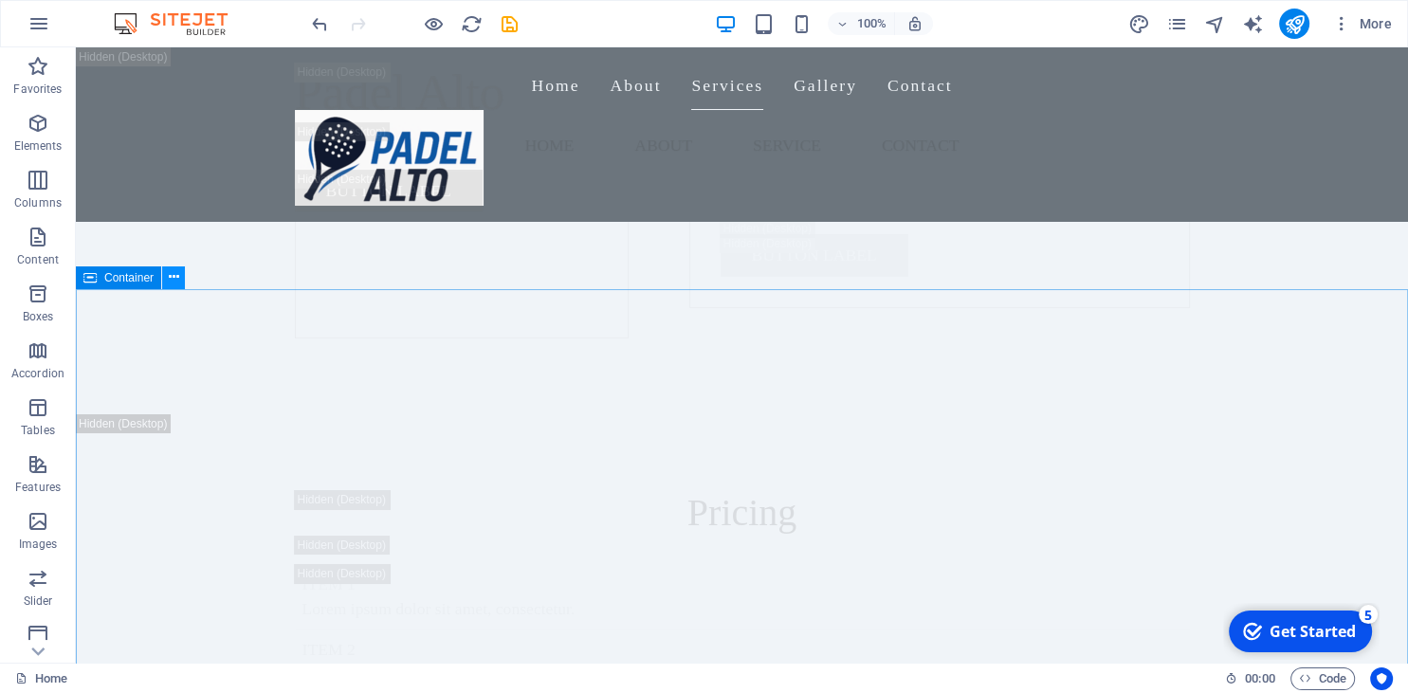
click at [173, 282] on icon at bounding box center [174, 277] width 10 height 20
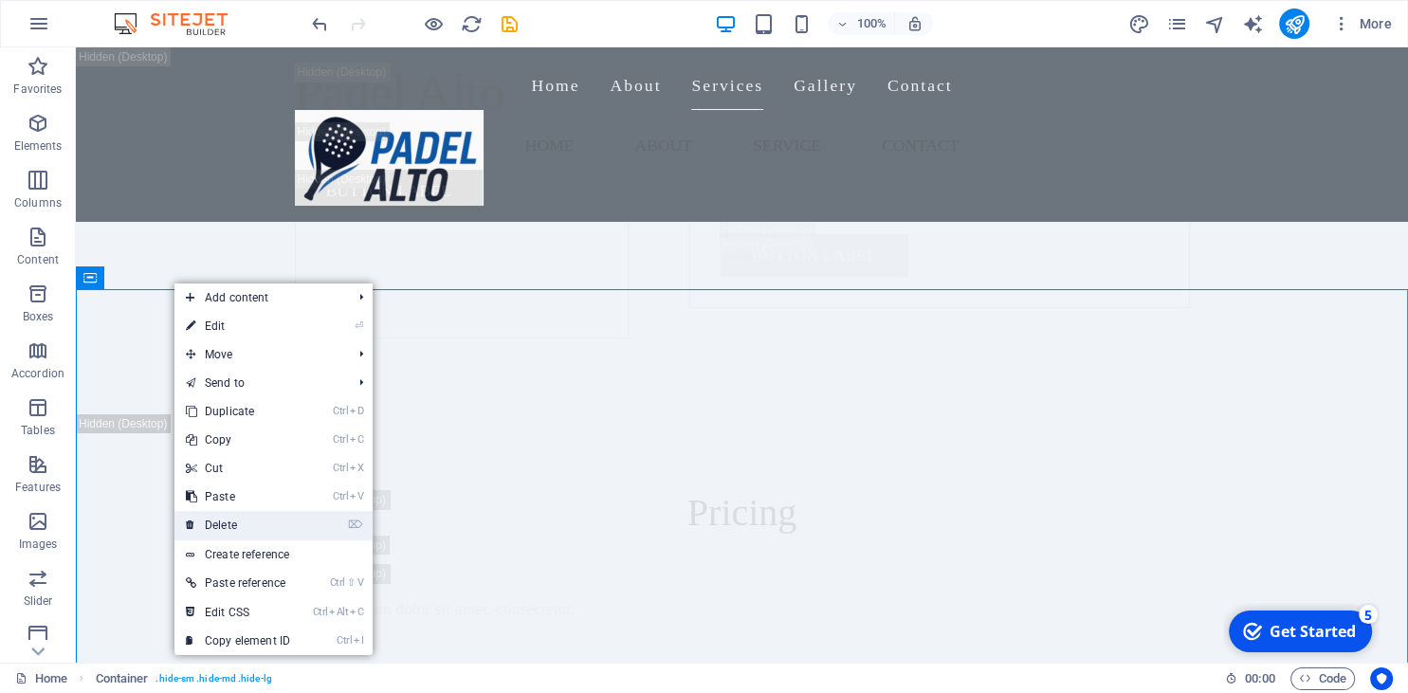
click at [267, 517] on link "⌦ Delete" at bounding box center [237, 525] width 127 height 28
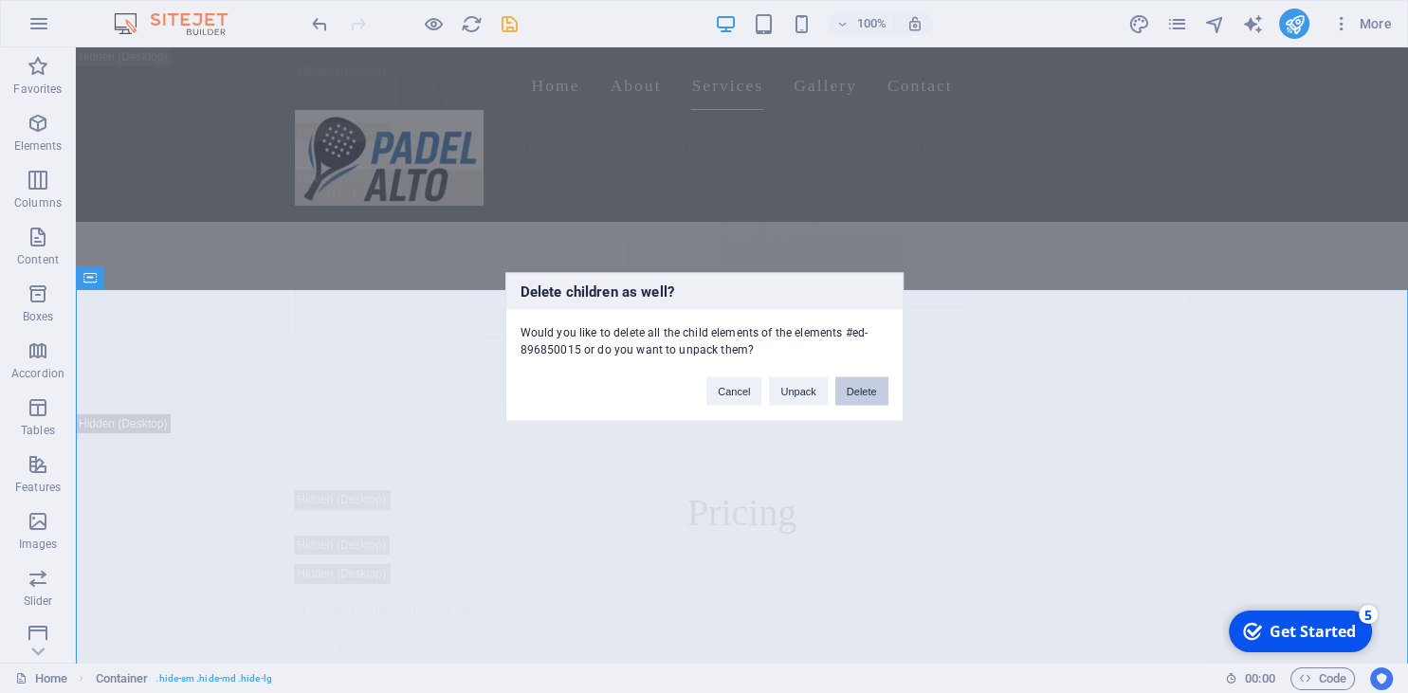
click at [876, 387] on button "Delete" at bounding box center [861, 390] width 53 height 28
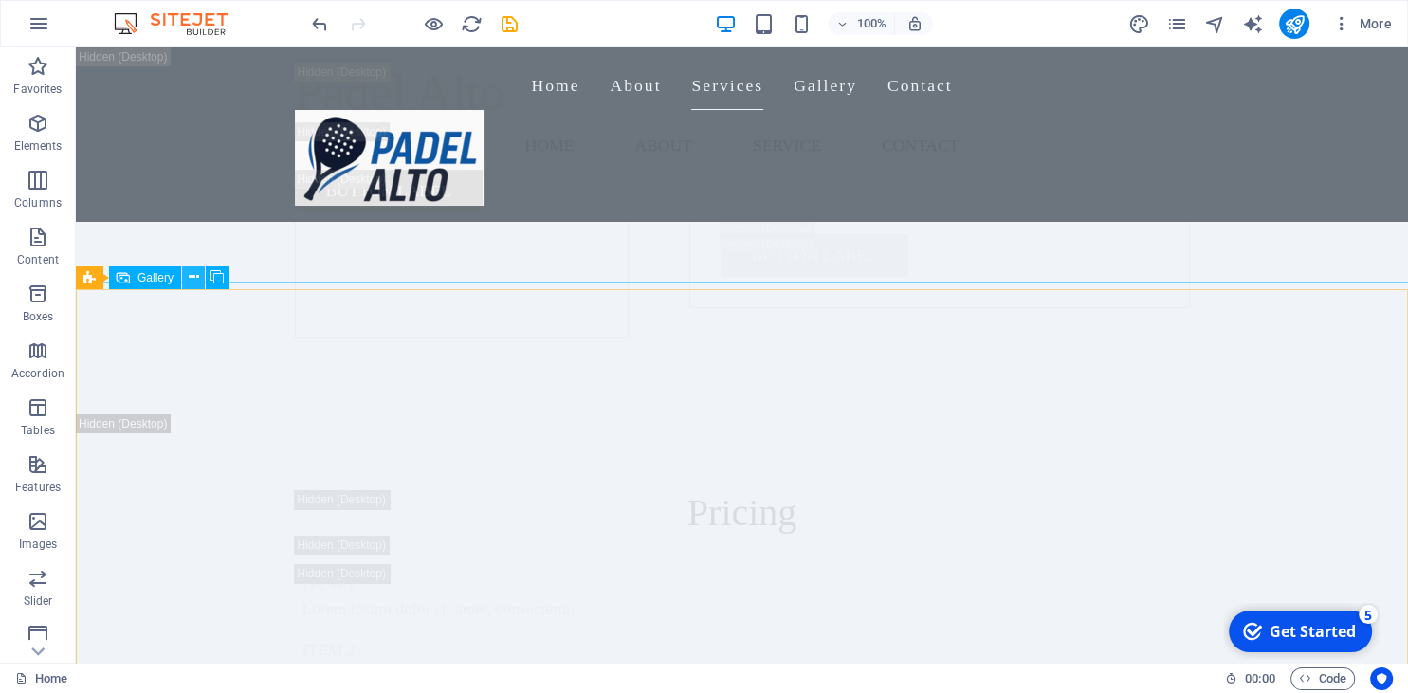
click at [195, 283] on icon at bounding box center [194, 277] width 10 height 20
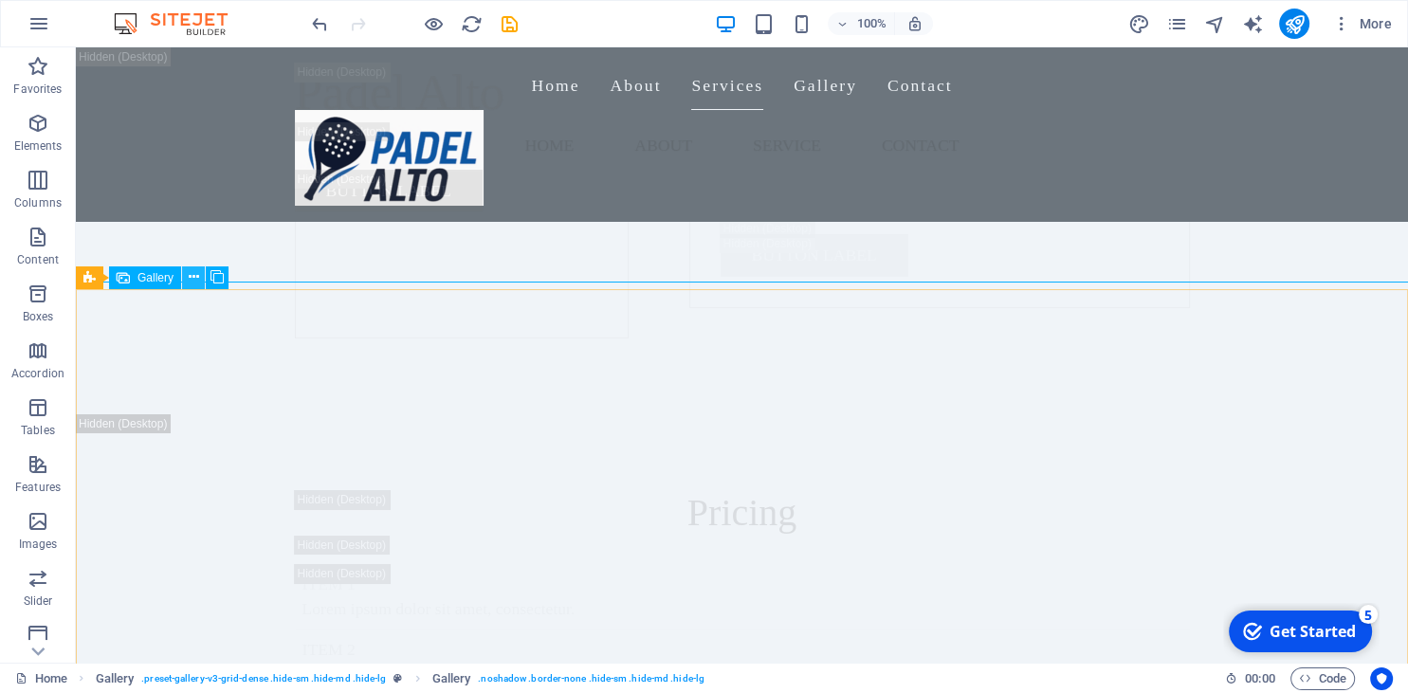
click at [195, 283] on icon at bounding box center [194, 277] width 10 height 20
click at [94, 280] on icon at bounding box center [89, 277] width 12 height 23
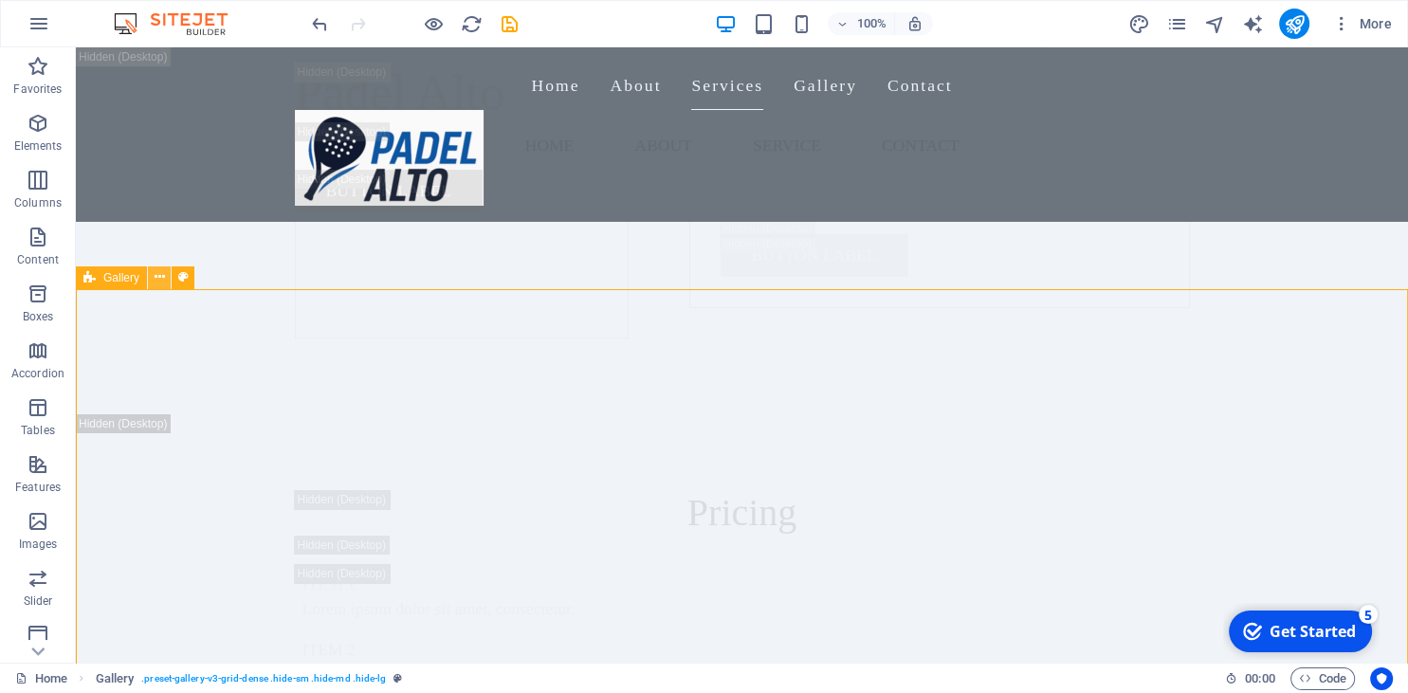
click at [157, 280] on icon at bounding box center [160, 277] width 10 height 20
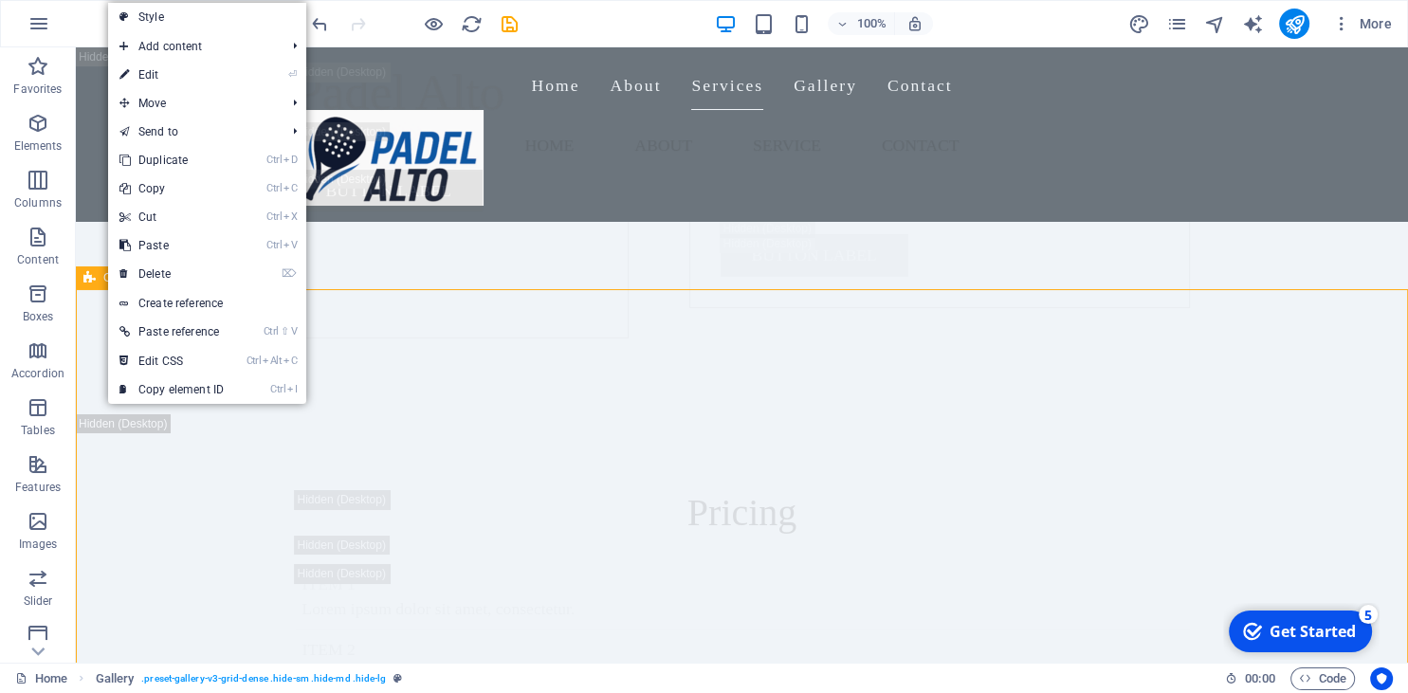
click at [85, 284] on icon at bounding box center [89, 277] width 12 height 23
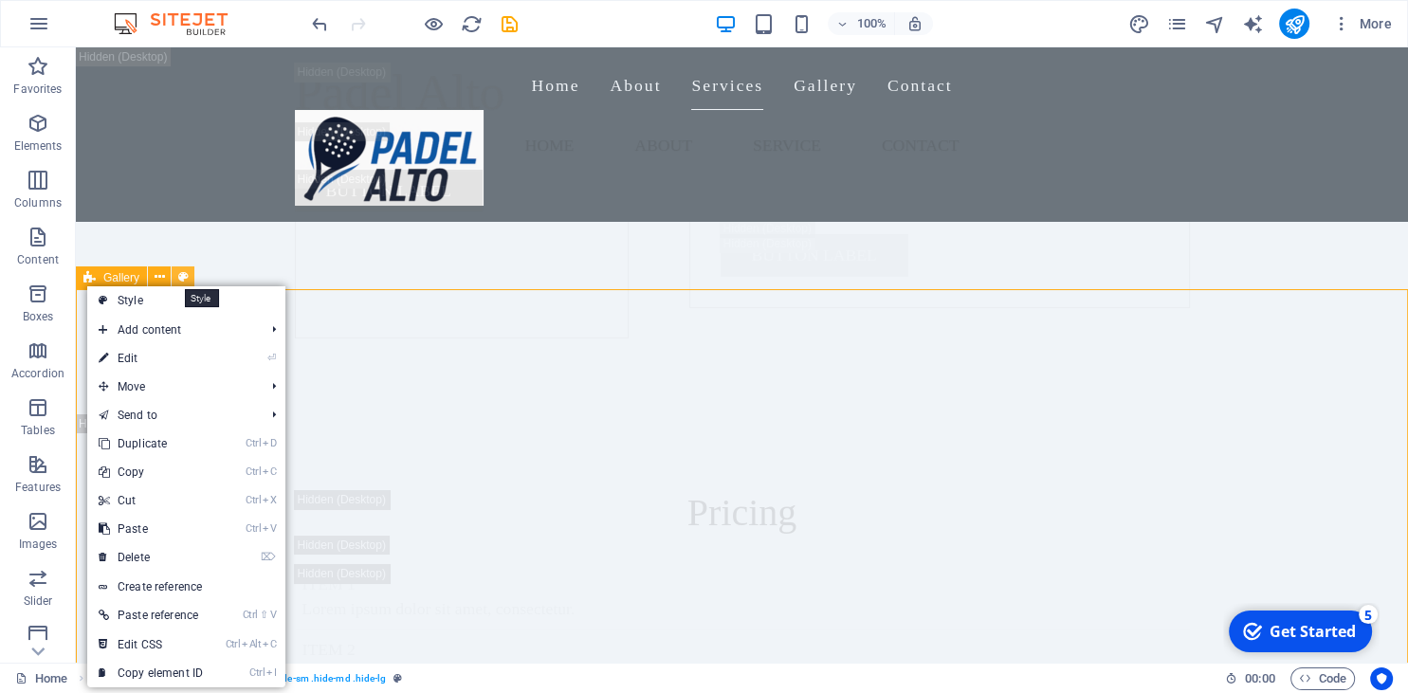
click at [188, 277] on button at bounding box center [183, 277] width 23 height 23
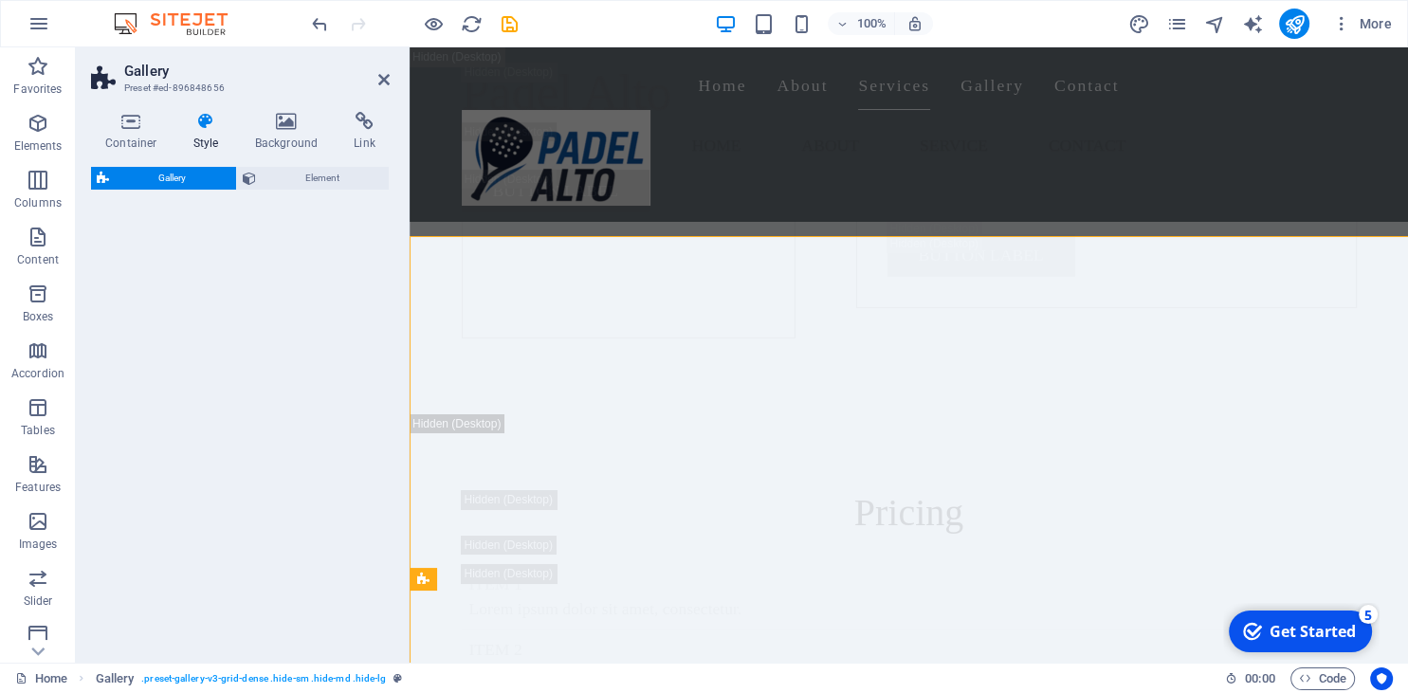
click at [188, 277] on div "Gallery Element" at bounding box center [240, 407] width 299 height 481
select select "rem"
select select "preset-gallery-v3-grid-dense"
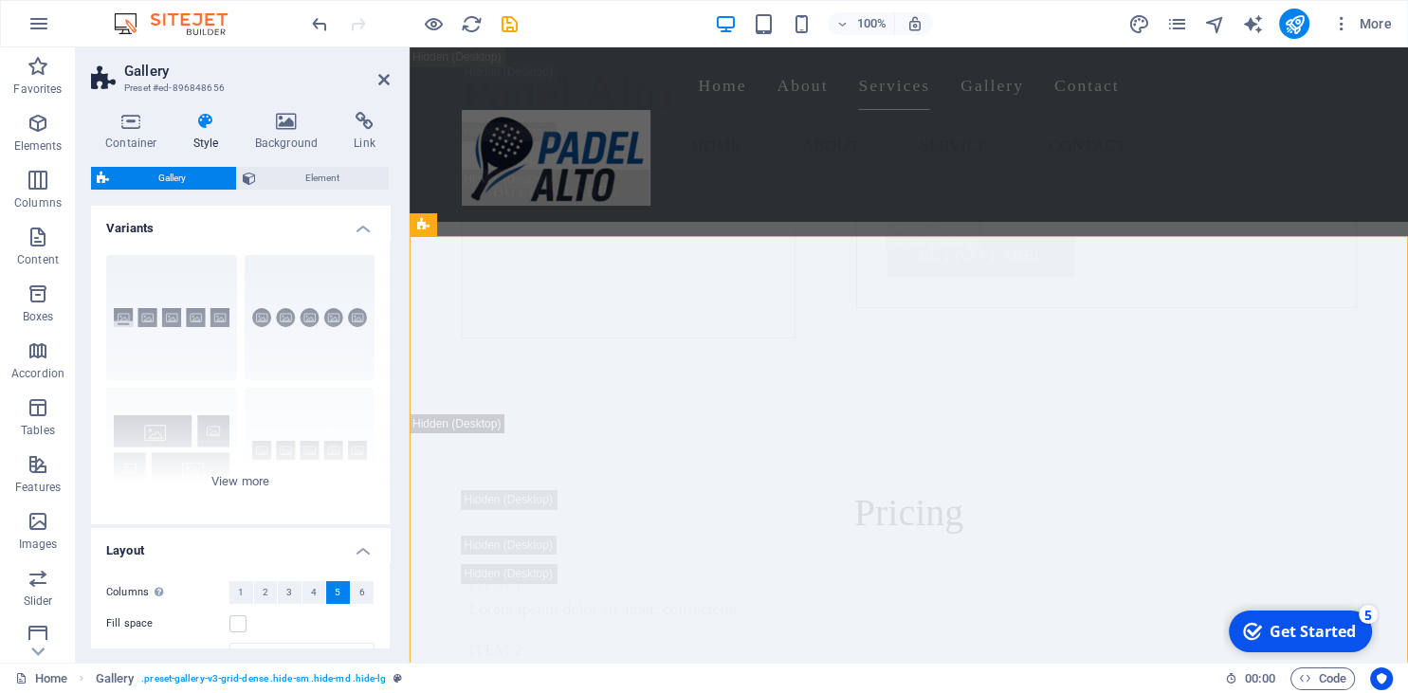
scroll to position [13871, 0]
click at [129, 124] on icon at bounding box center [131, 121] width 81 height 19
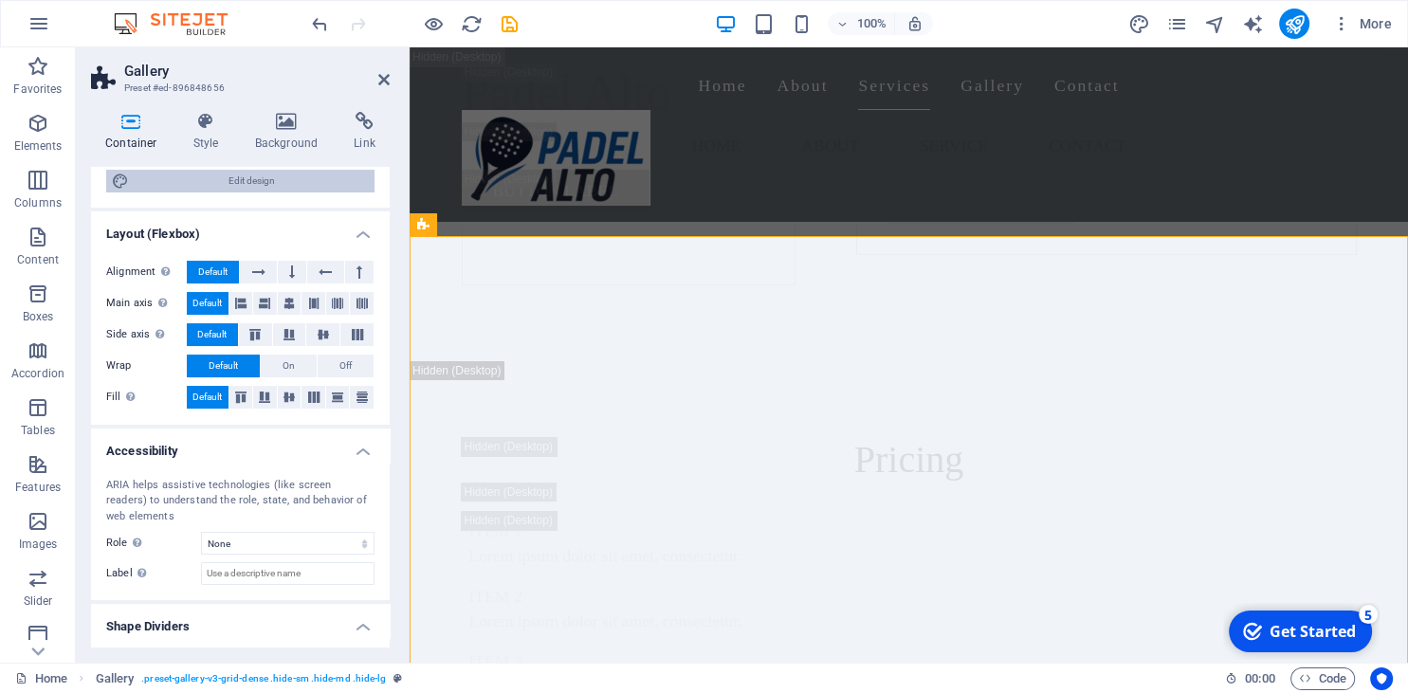
scroll to position [259, 0]
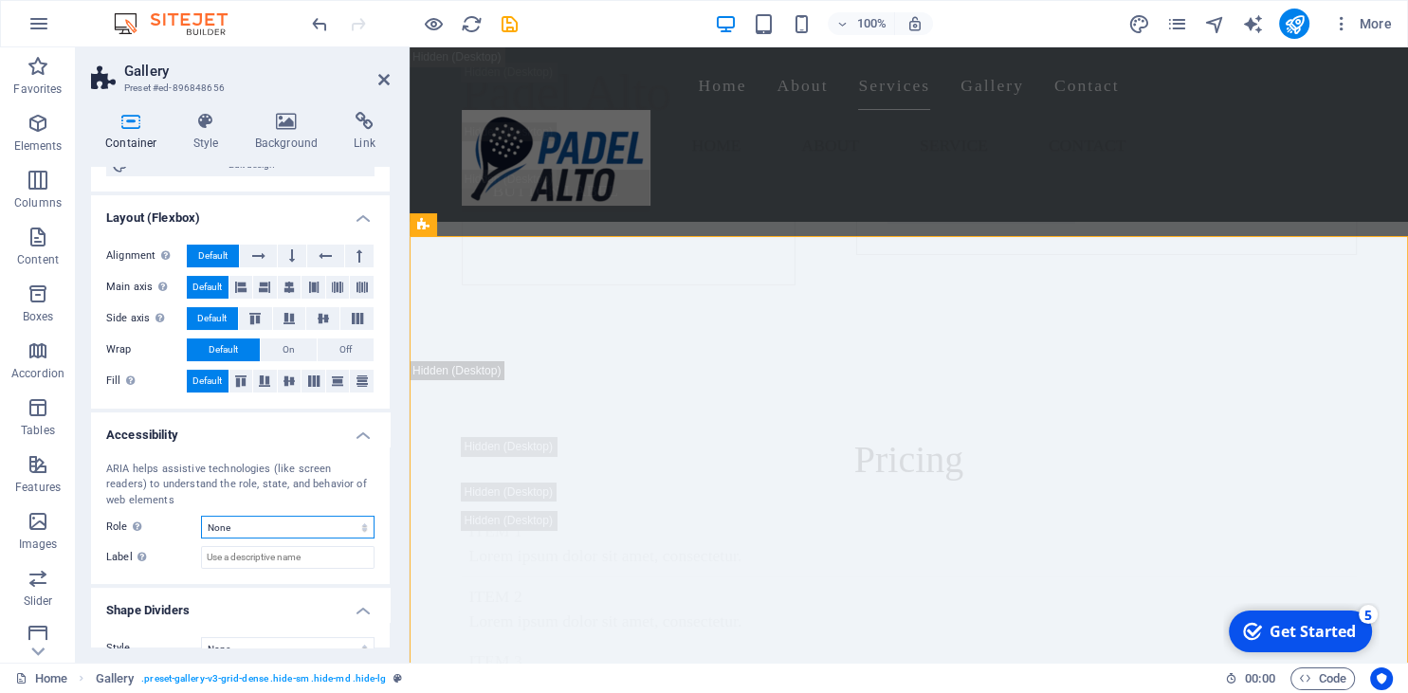
click at [201, 516] on select "None Alert Article Banner Comment Complementary Dialog Footer Header Marquee Pr…" at bounding box center [288, 527] width 174 height 23
select select "section"
click option "Section" at bounding box center [0, 0] width 0 height 0
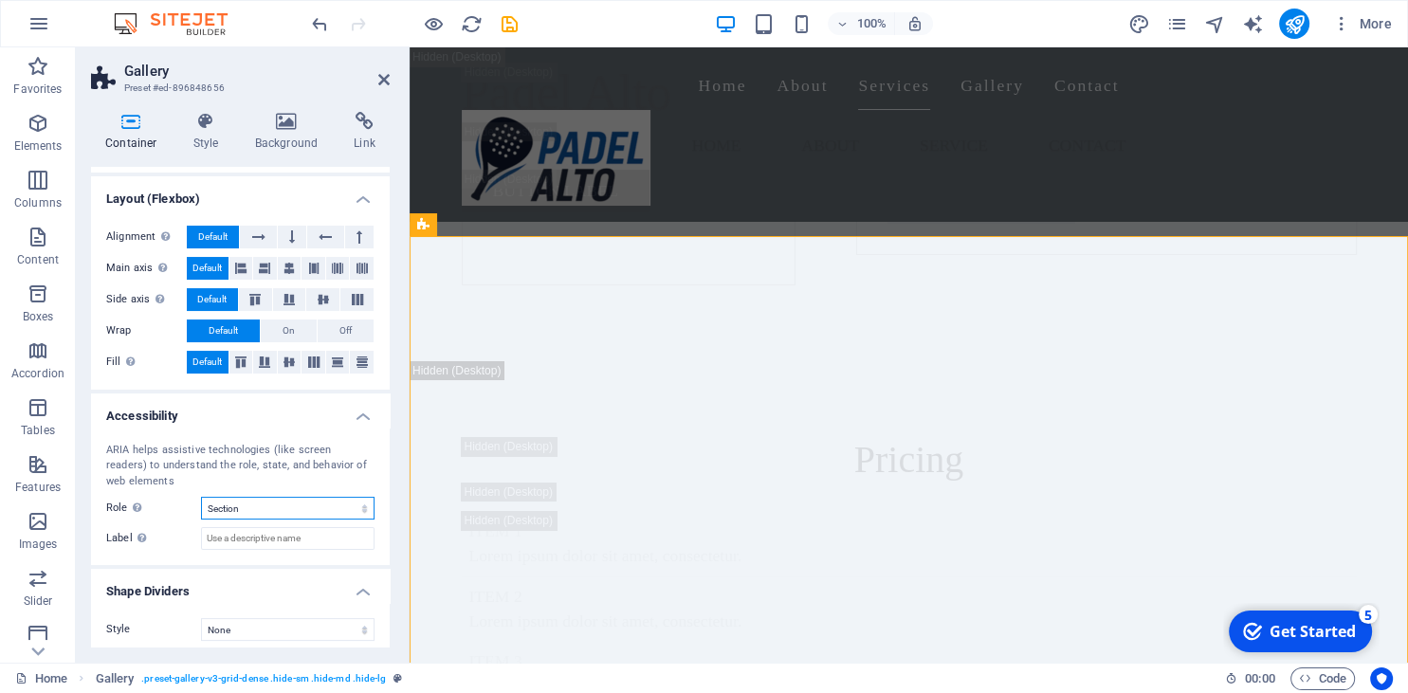
scroll to position [284, 0]
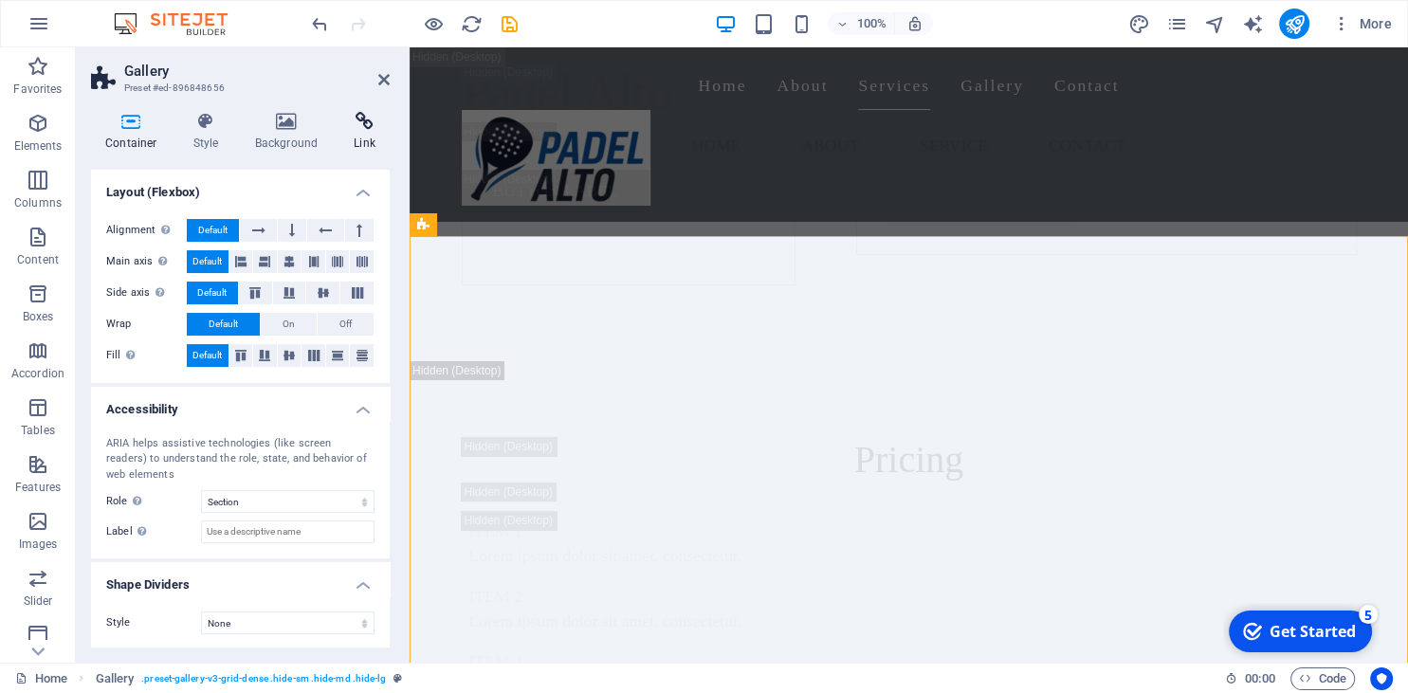
click at [362, 130] on icon at bounding box center [364, 121] width 50 height 19
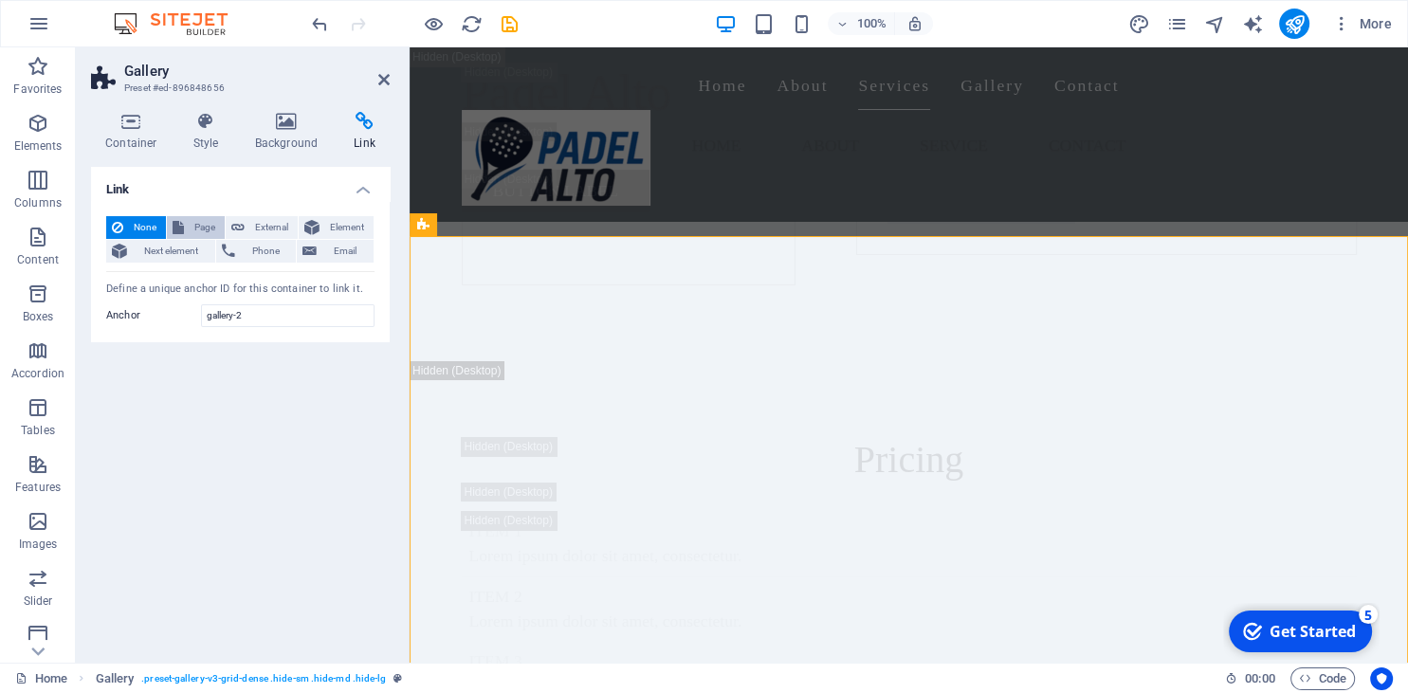
click at [204, 229] on span "Page" at bounding box center [204, 227] width 29 height 23
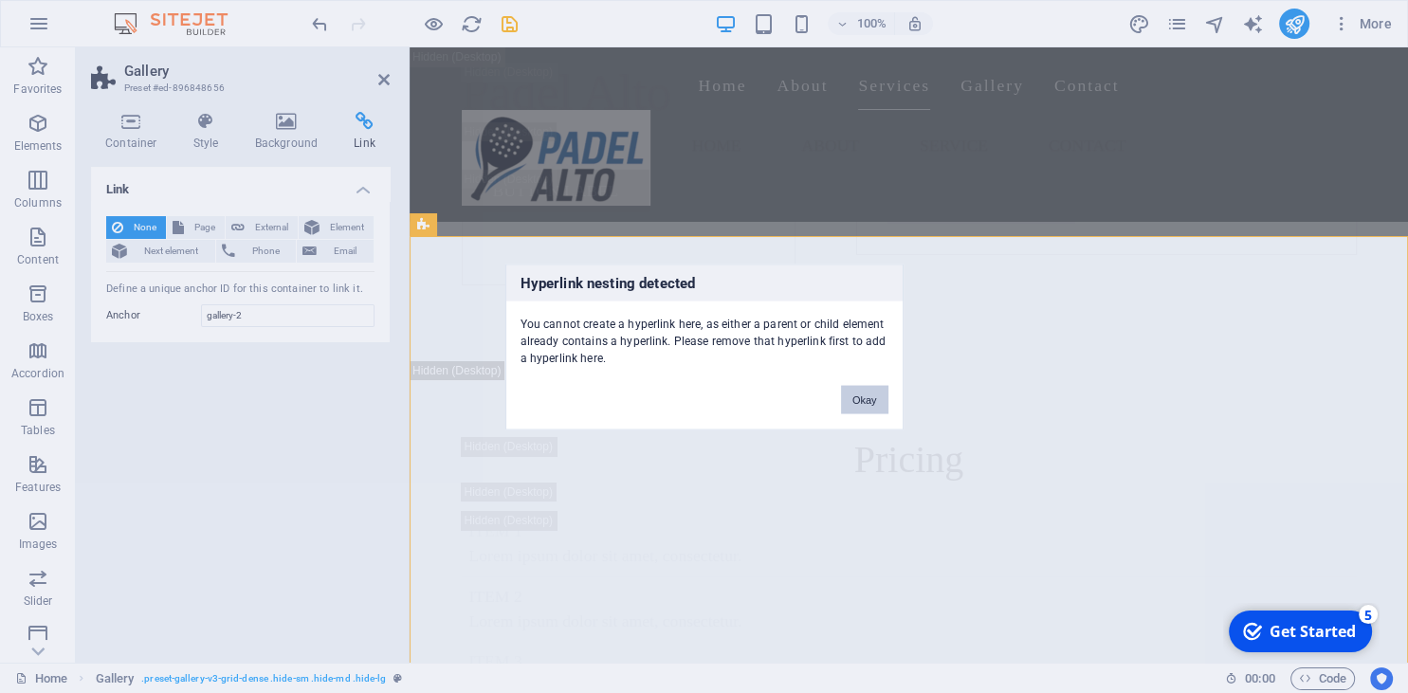
click at [848, 407] on button "Okay" at bounding box center [864, 399] width 47 height 28
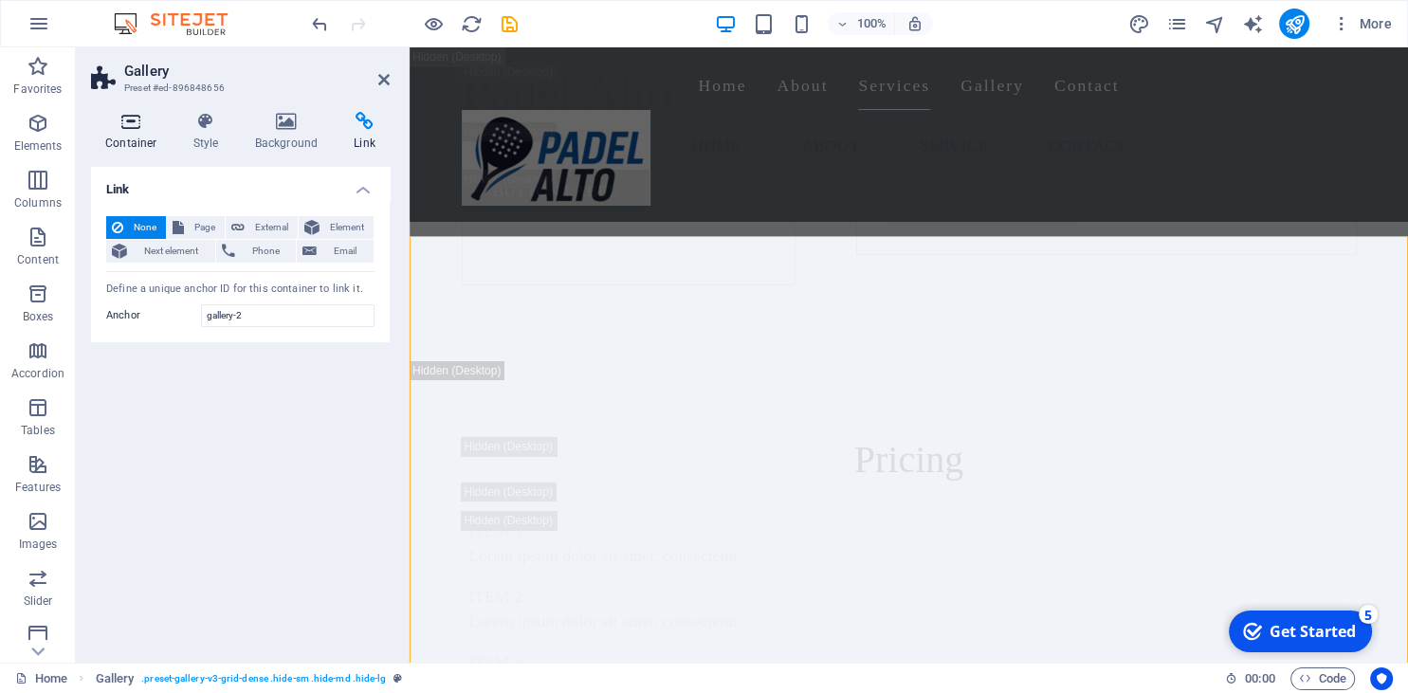
click at [137, 131] on h4 "Container" at bounding box center [135, 132] width 88 height 40
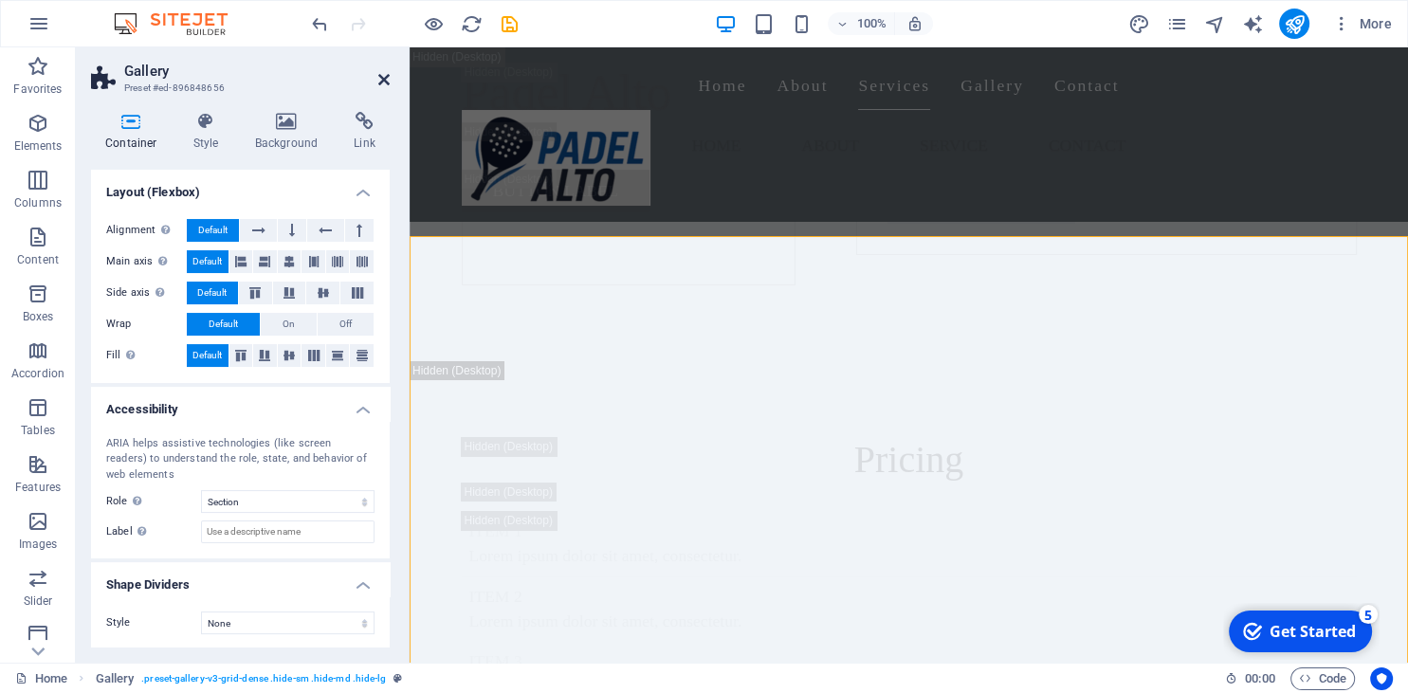
click at [382, 76] on icon at bounding box center [383, 79] width 11 height 15
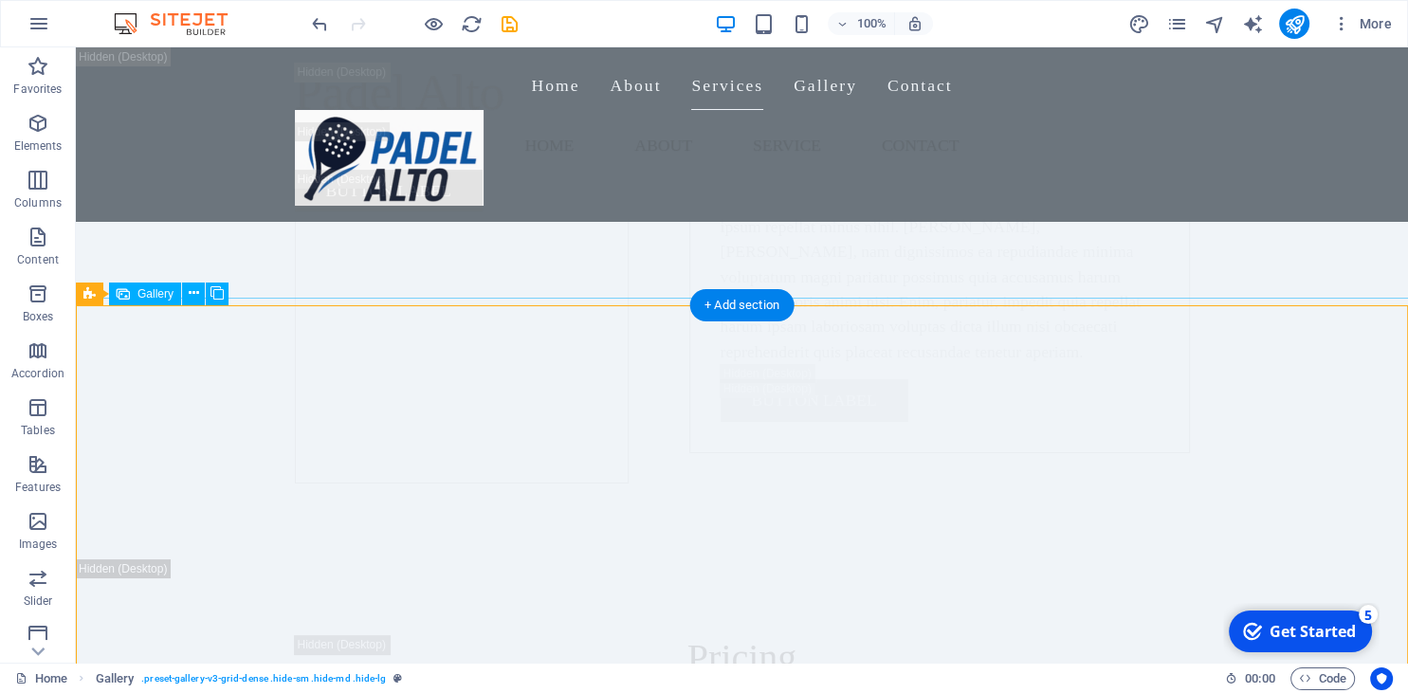
scroll to position [14110, 0]
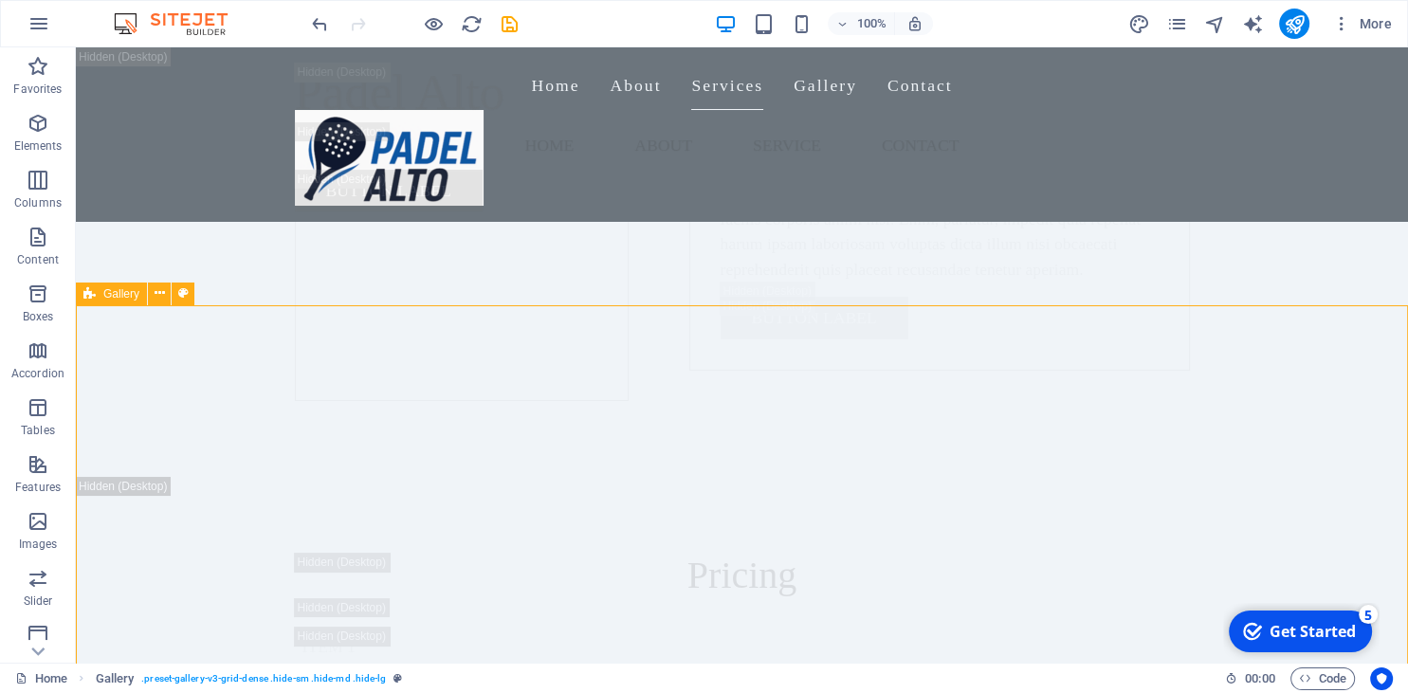
click at [86, 298] on icon at bounding box center [89, 294] width 12 height 23
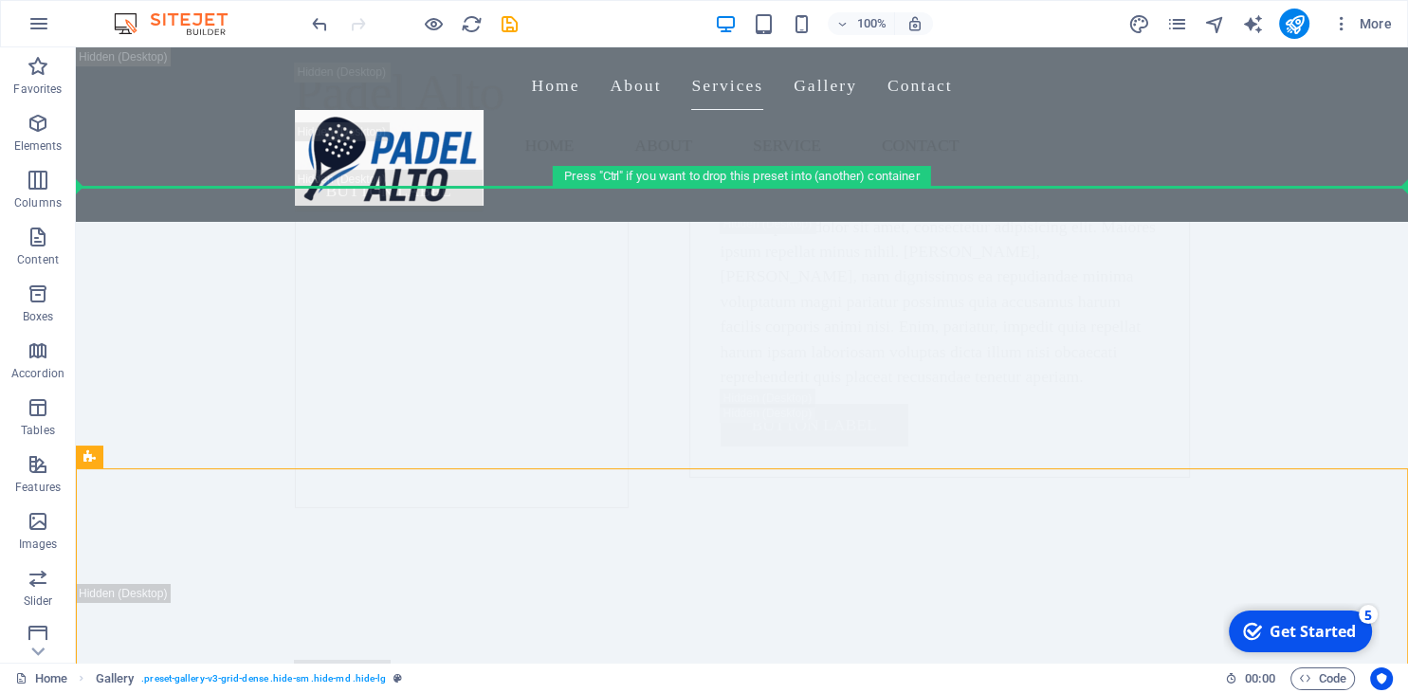
scroll to position [13632, 0]
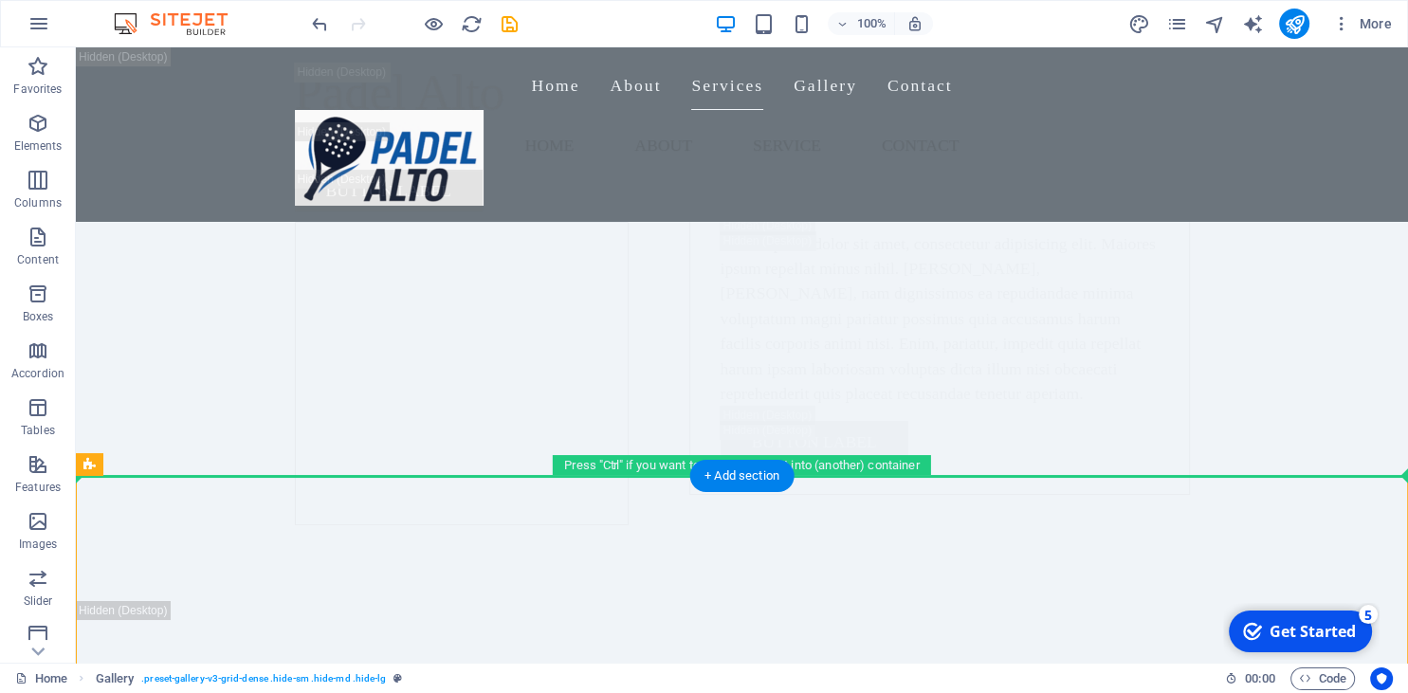
drag, startPoint x: 162, startPoint y: 345, endPoint x: 165, endPoint y: 176, distance: 168.8
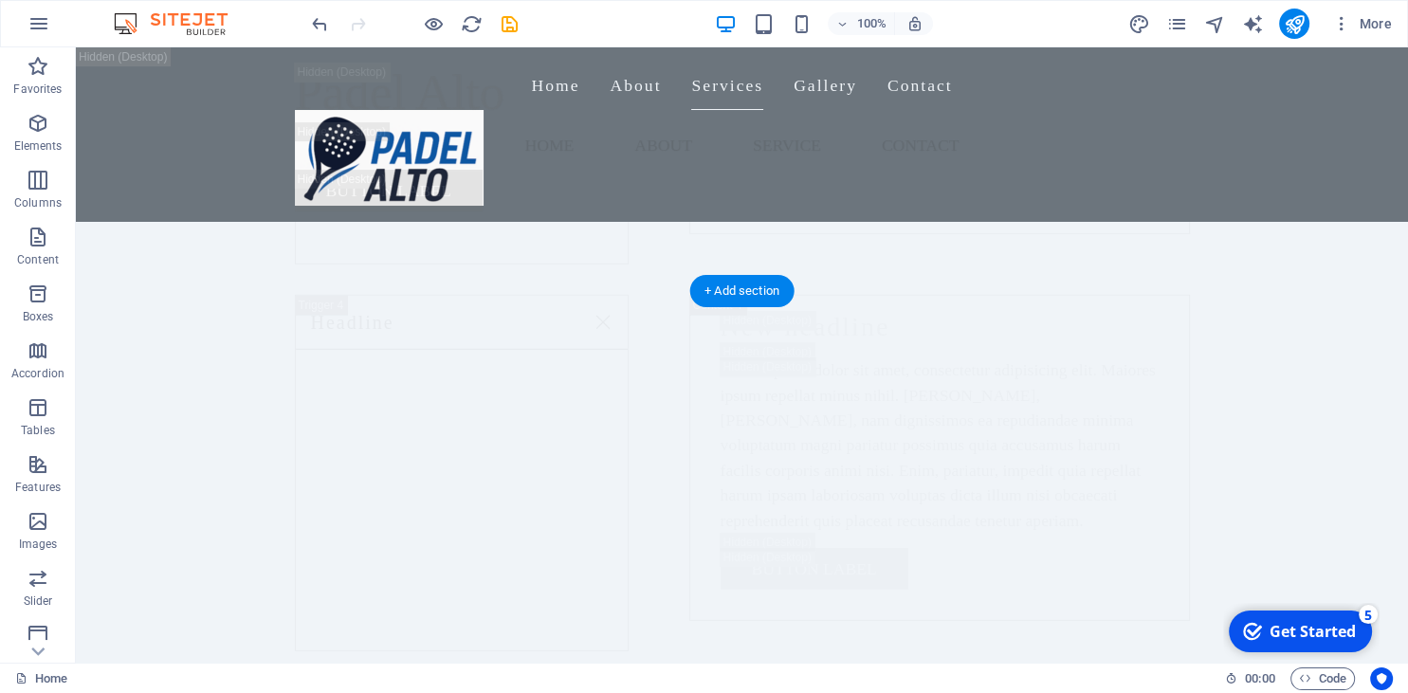
scroll to position [12630, 0]
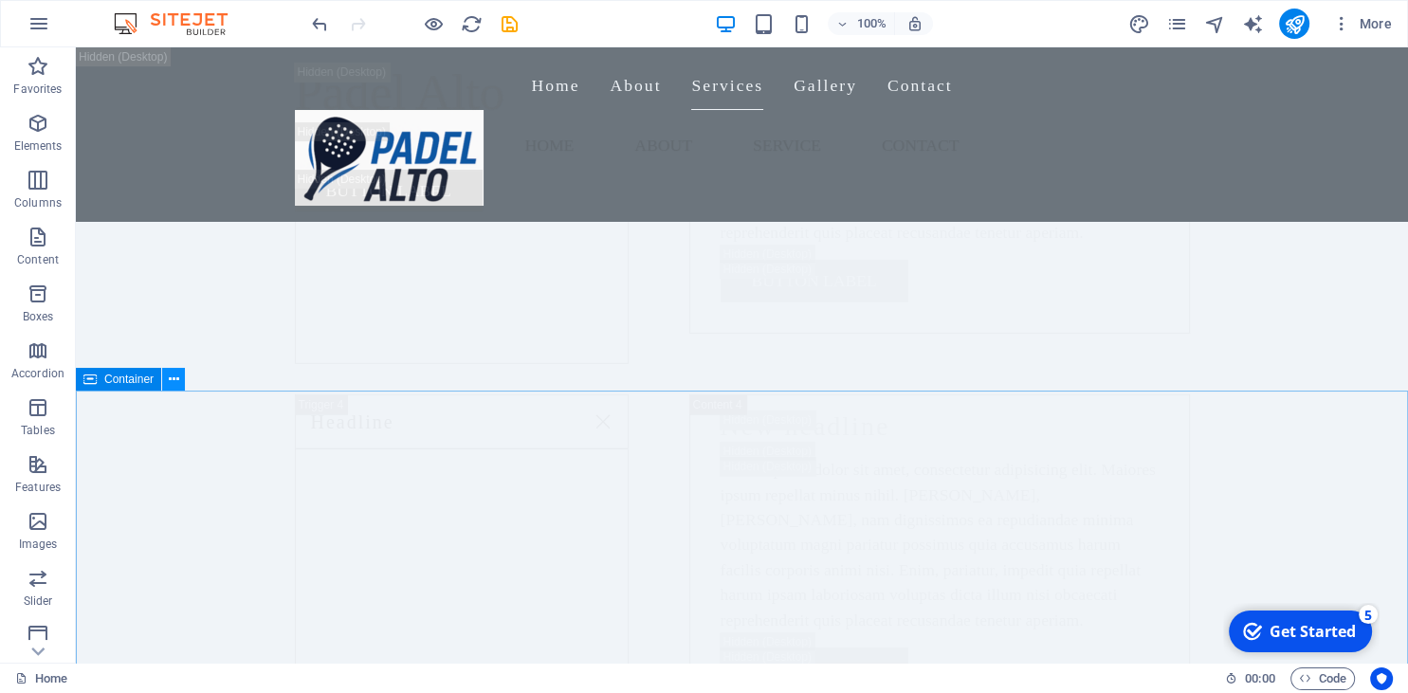
click at [169, 374] on icon at bounding box center [174, 380] width 10 height 20
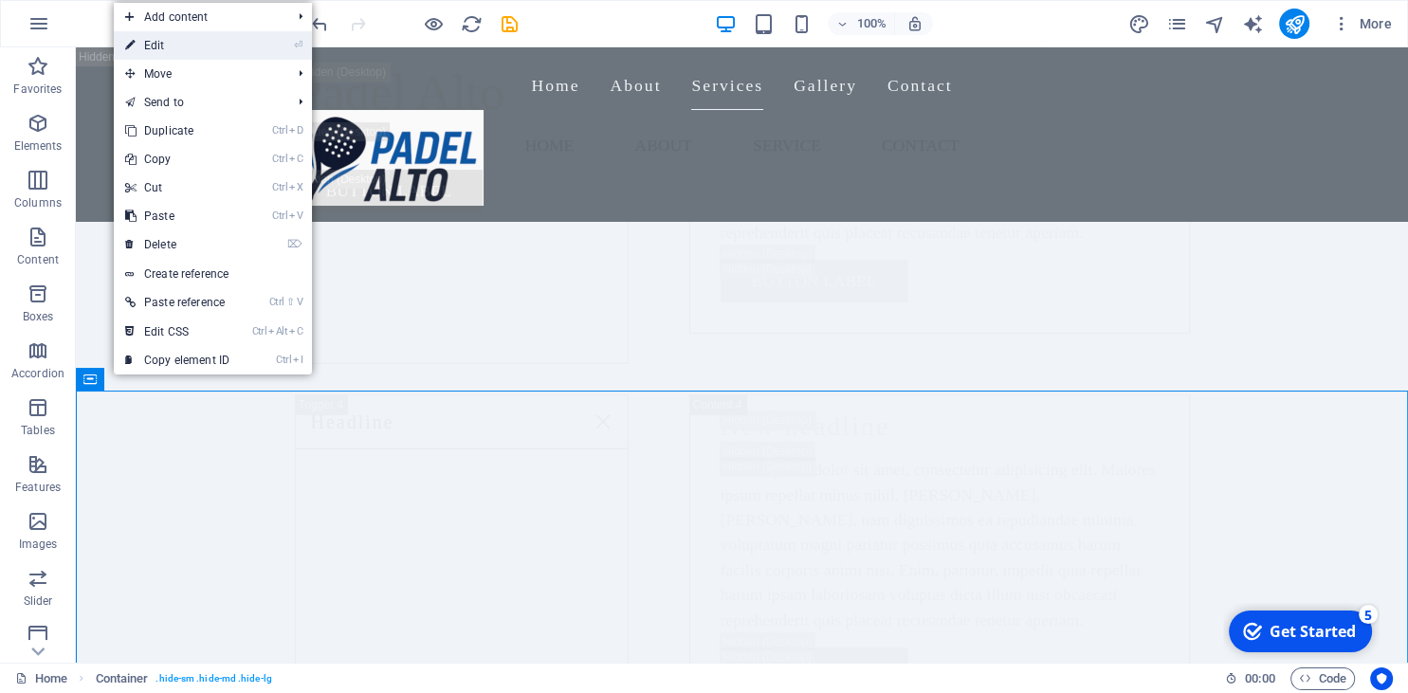
click at [197, 44] on link "⏎ Edit" at bounding box center [177, 45] width 127 height 28
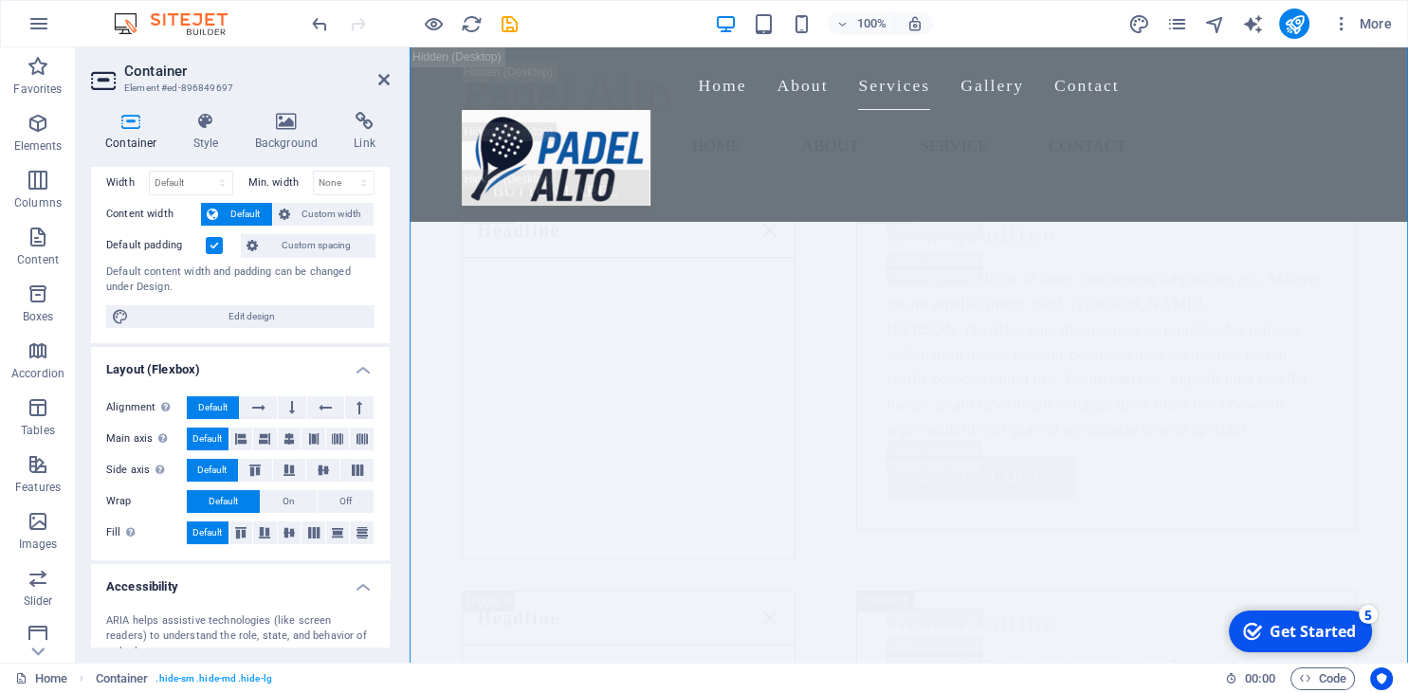
scroll to position [253, 0]
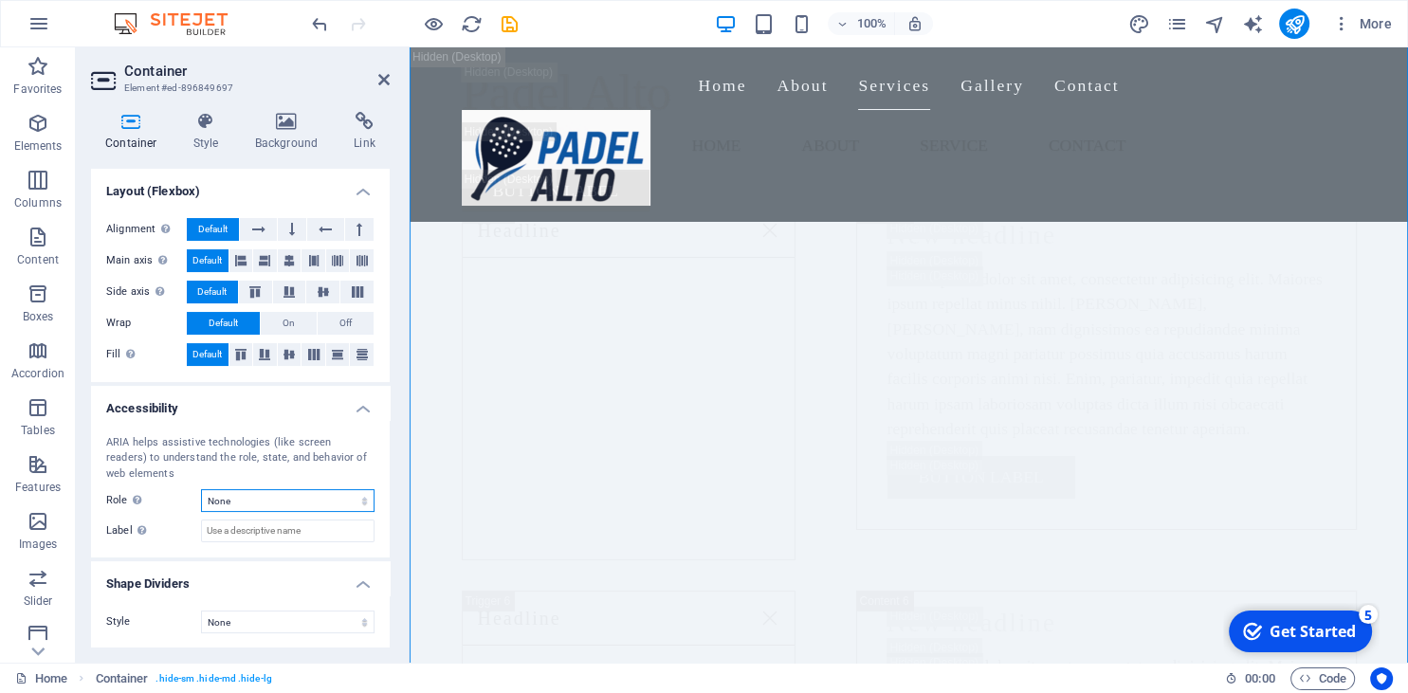
click at [201, 489] on select "None Alert Article Banner Comment Complementary Dialog Footer Header Marquee Pr…" at bounding box center [288, 500] width 174 height 23
click option "Marquee" at bounding box center [0, 0] width 0 height 0
click at [201, 489] on select "None Alert Article Banner Comment Complementary Dialog Footer Header Marquee Pr…" at bounding box center [288, 500] width 174 height 23
select select "presentation"
click option "Presentation" at bounding box center [0, 0] width 0 height 0
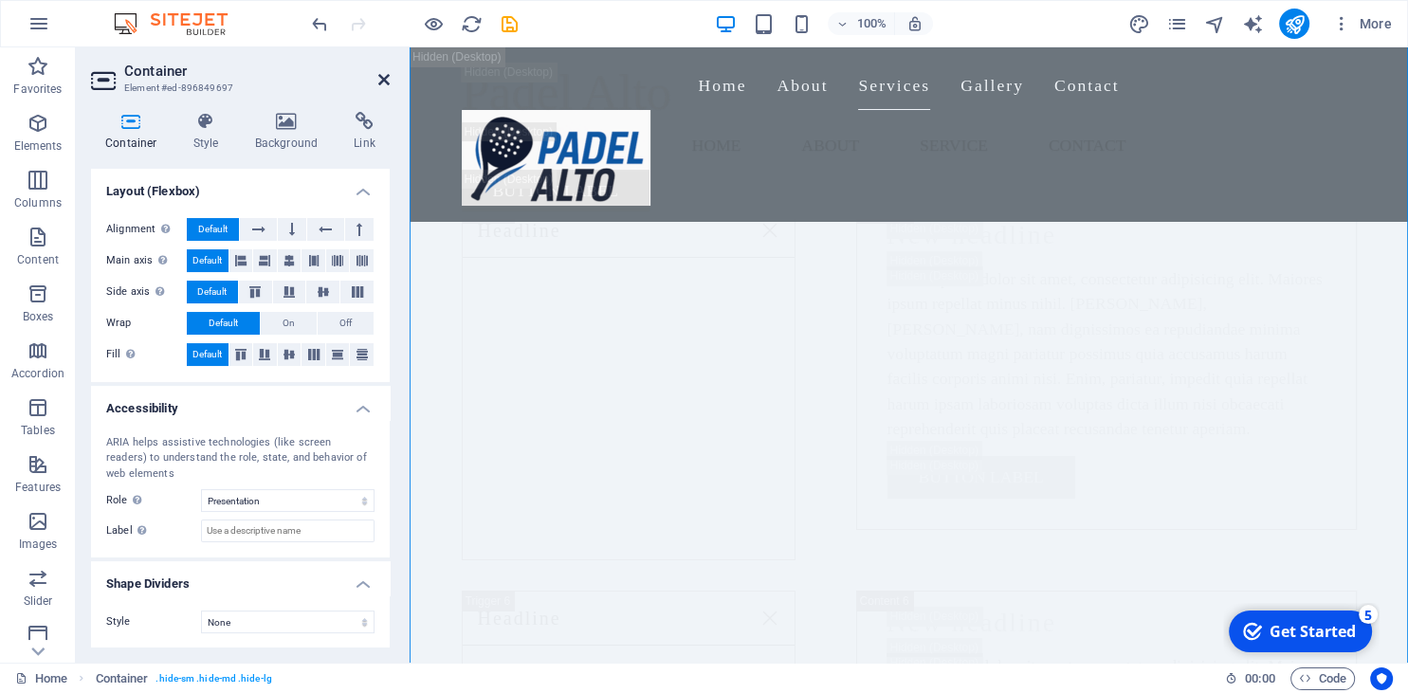
click at [389, 75] on icon at bounding box center [383, 79] width 11 height 15
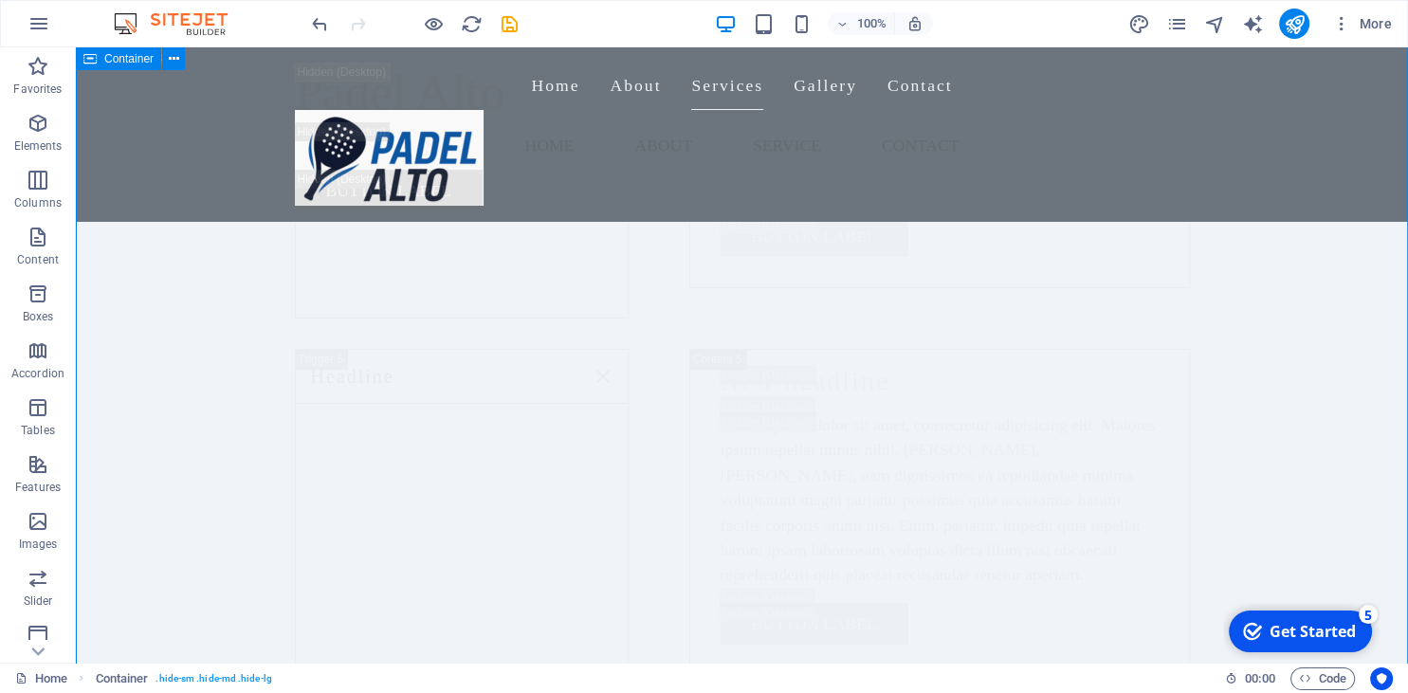
scroll to position [12562, 0]
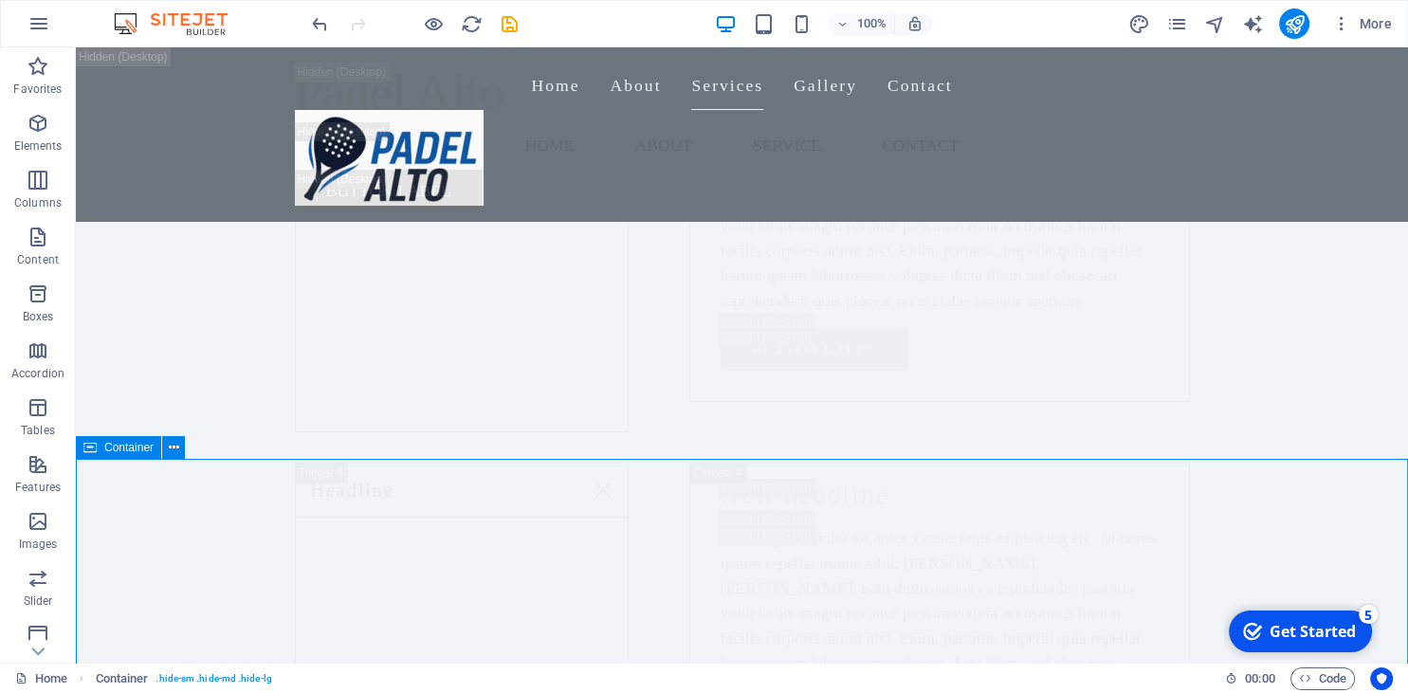
click at [85, 450] on icon at bounding box center [89, 447] width 13 height 23
click at [177, 452] on icon at bounding box center [174, 448] width 10 height 20
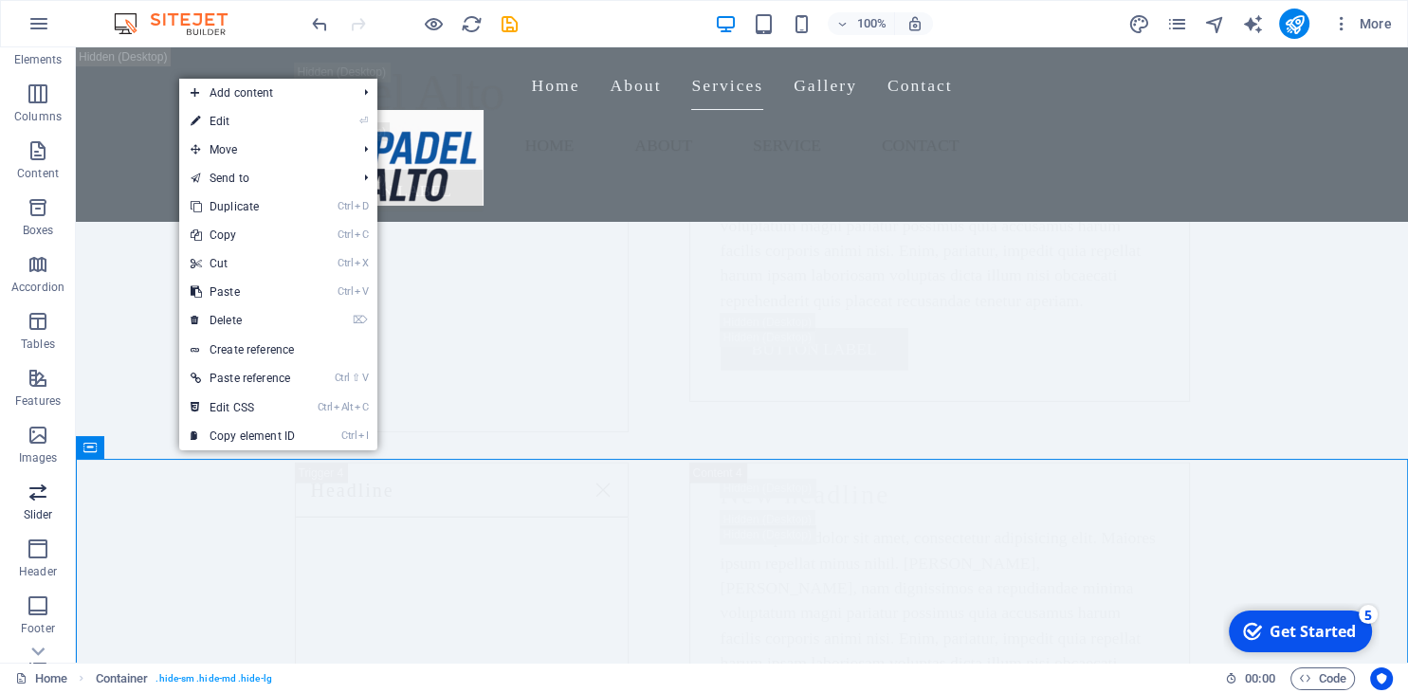
scroll to position [173, 0]
click at [25, 353] on span "Images" at bounding box center [38, 361] width 76 height 46
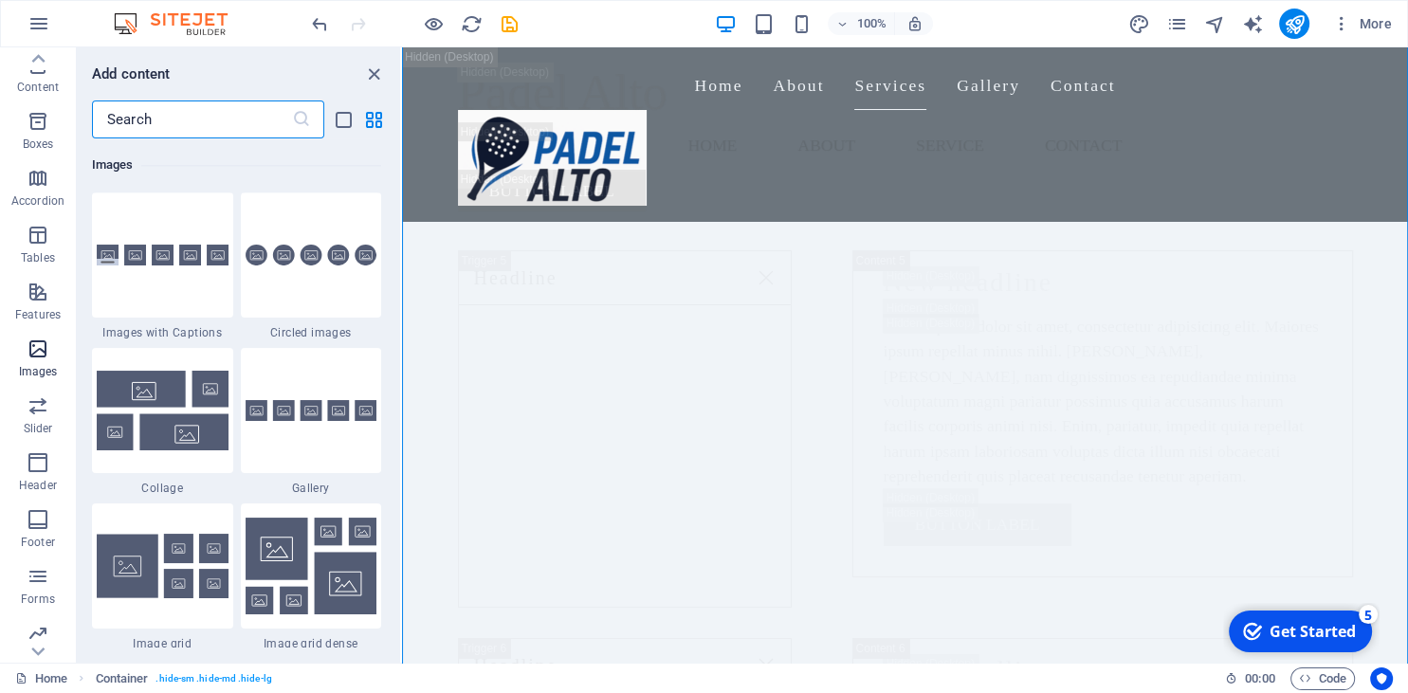
scroll to position [9651, 0]
